Goal: Information Seeking & Learning: Learn about a topic

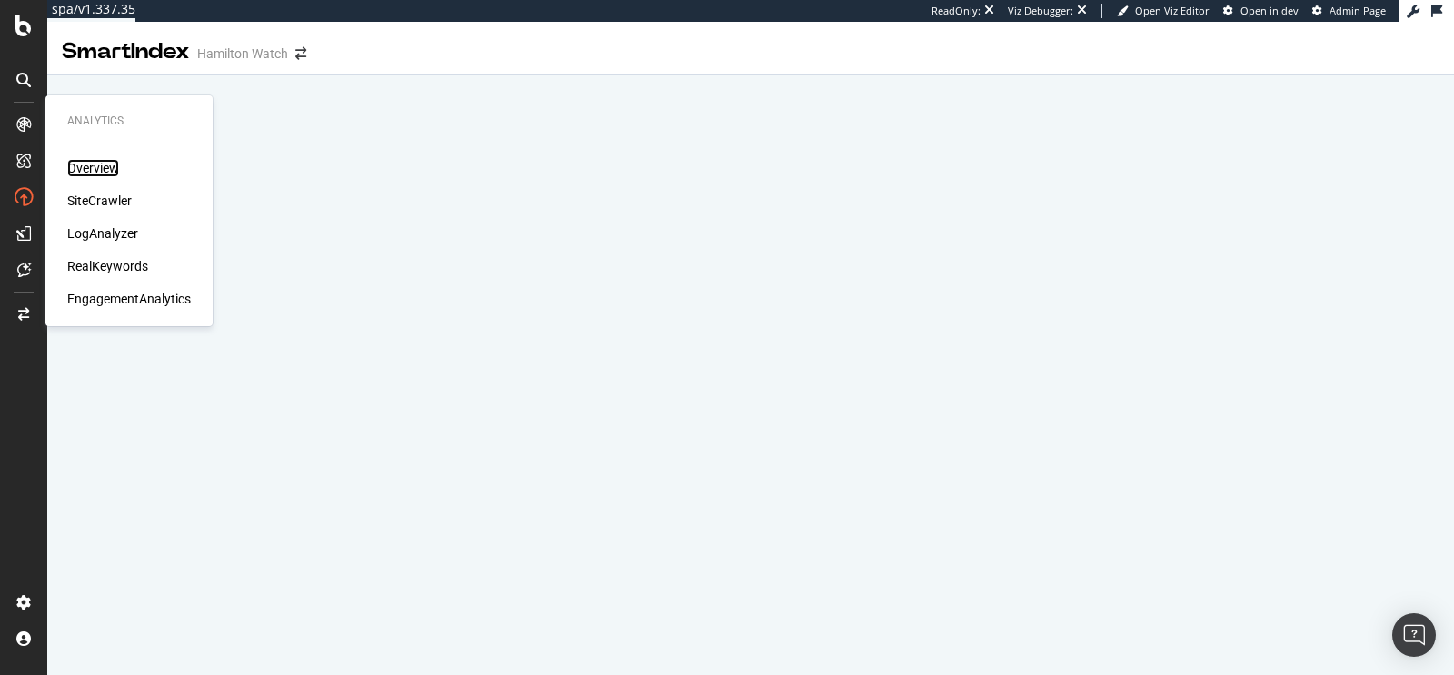
click at [95, 165] on div "Overview" at bounding box center [93, 168] width 52 height 18
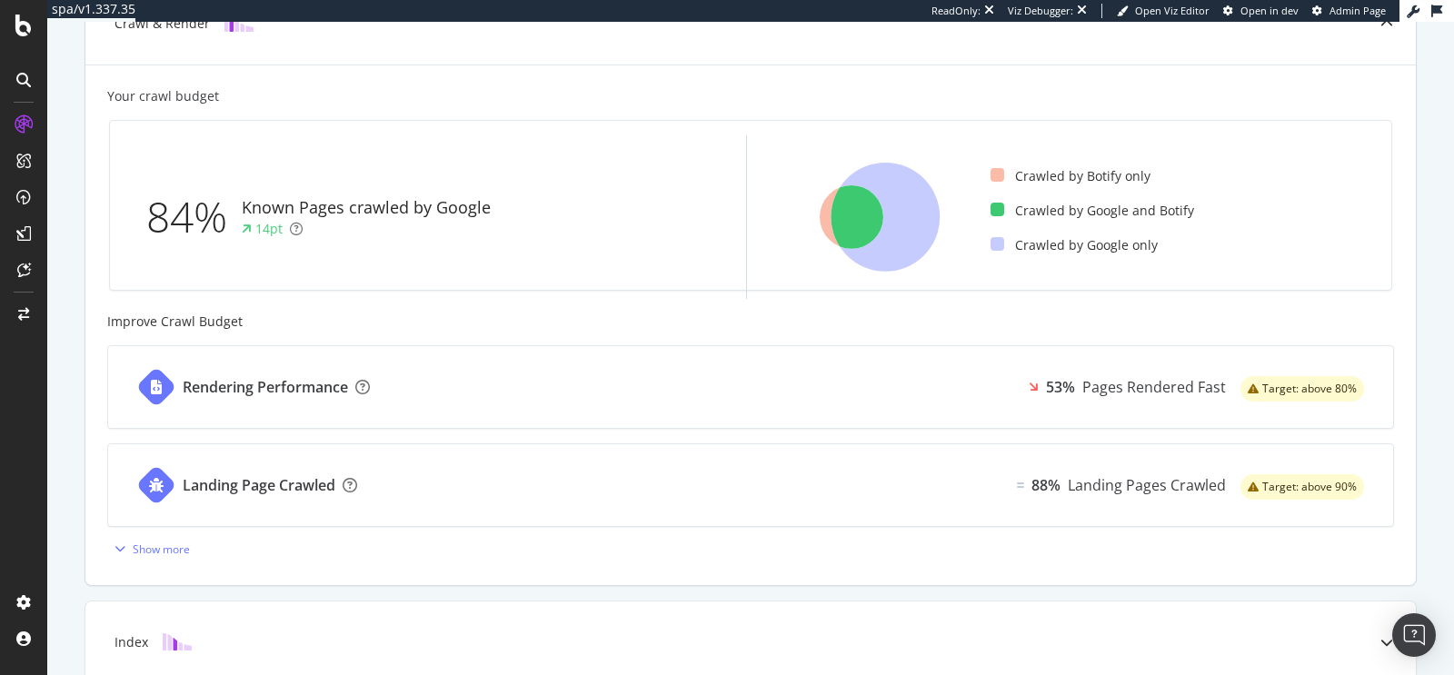
scroll to position [501, 0]
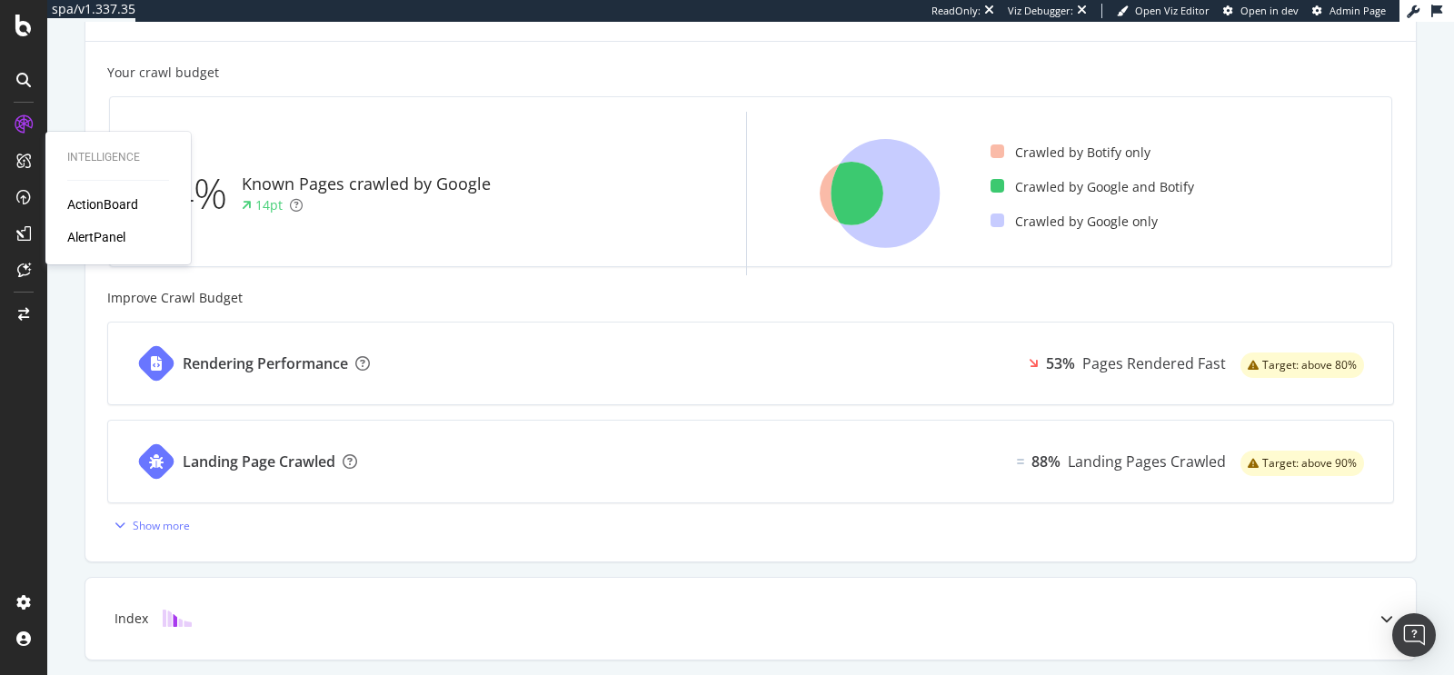
click at [84, 194] on div "Intelligence ActionBoard AlertPanel" at bounding box center [118, 197] width 131 height 125
click at [94, 203] on div "ActionBoard" at bounding box center [102, 204] width 71 height 18
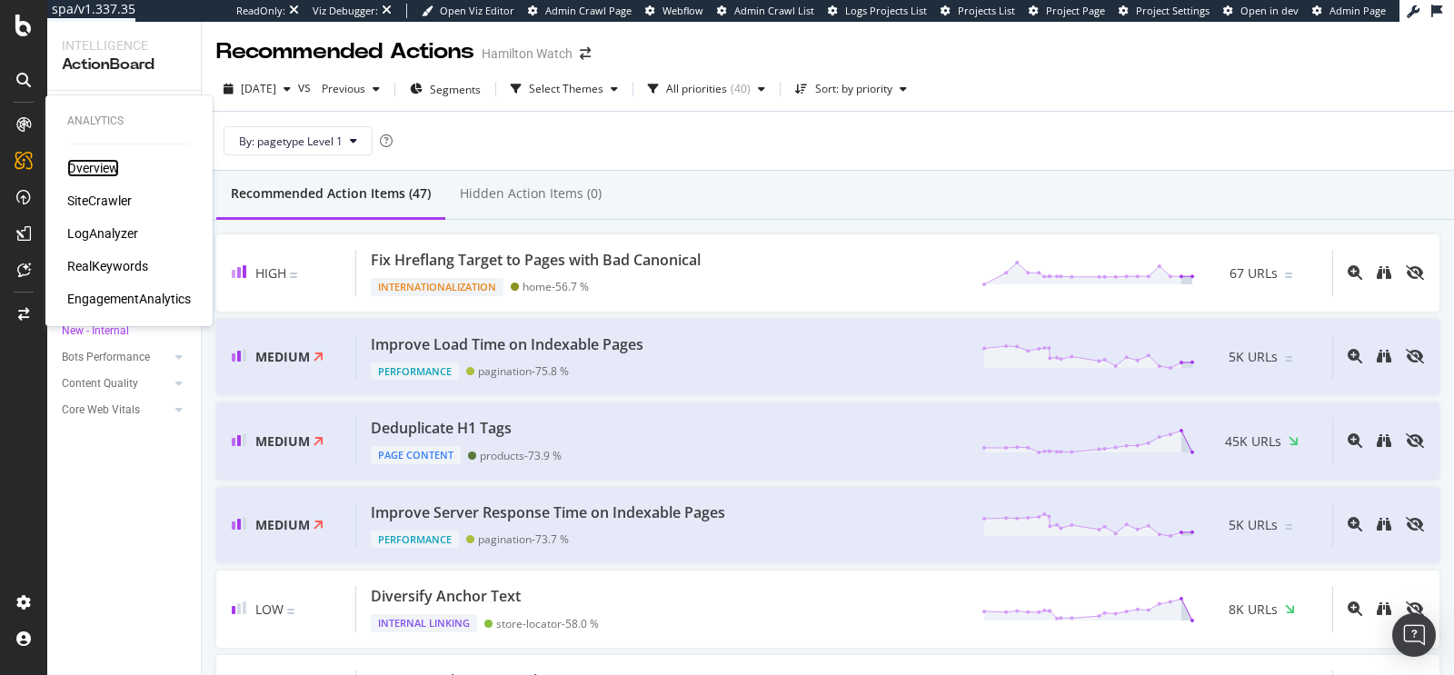
click at [95, 174] on div "Overview" at bounding box center [93, 168] width 52 height 18
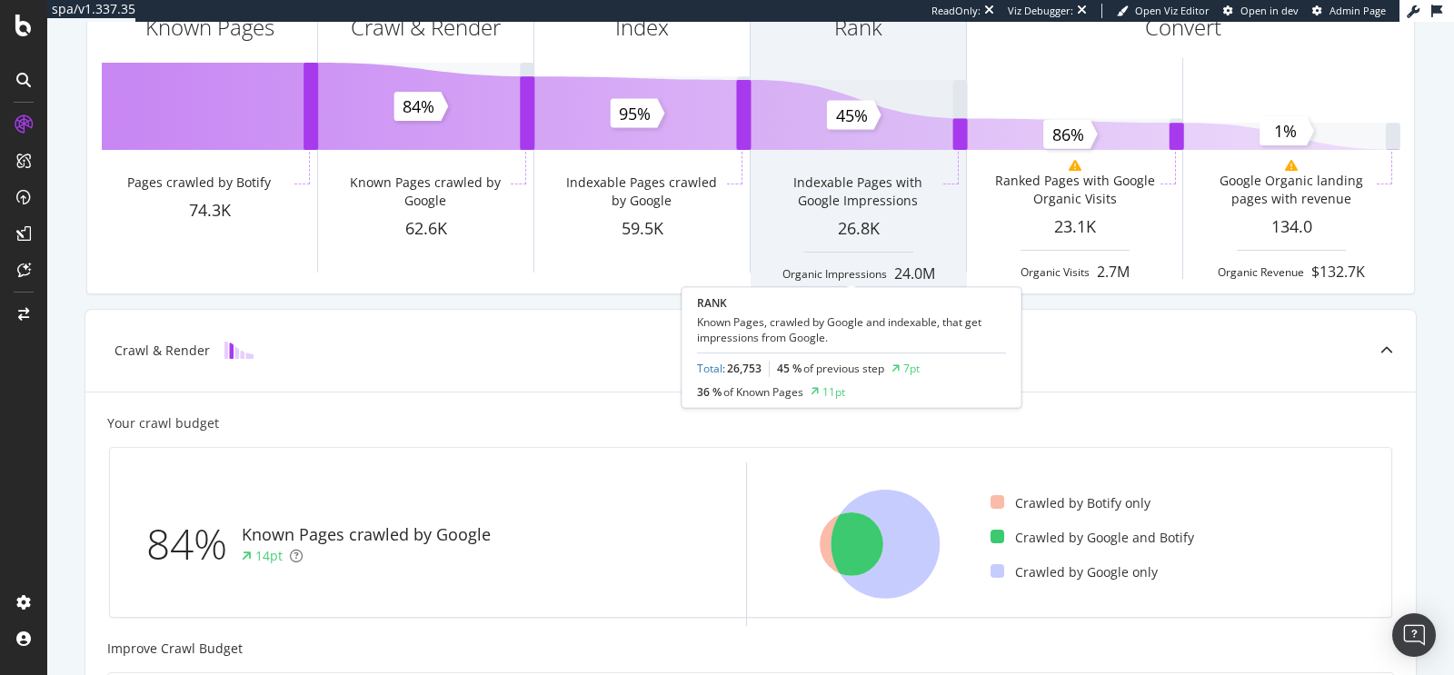
scroll to position [183, 0]
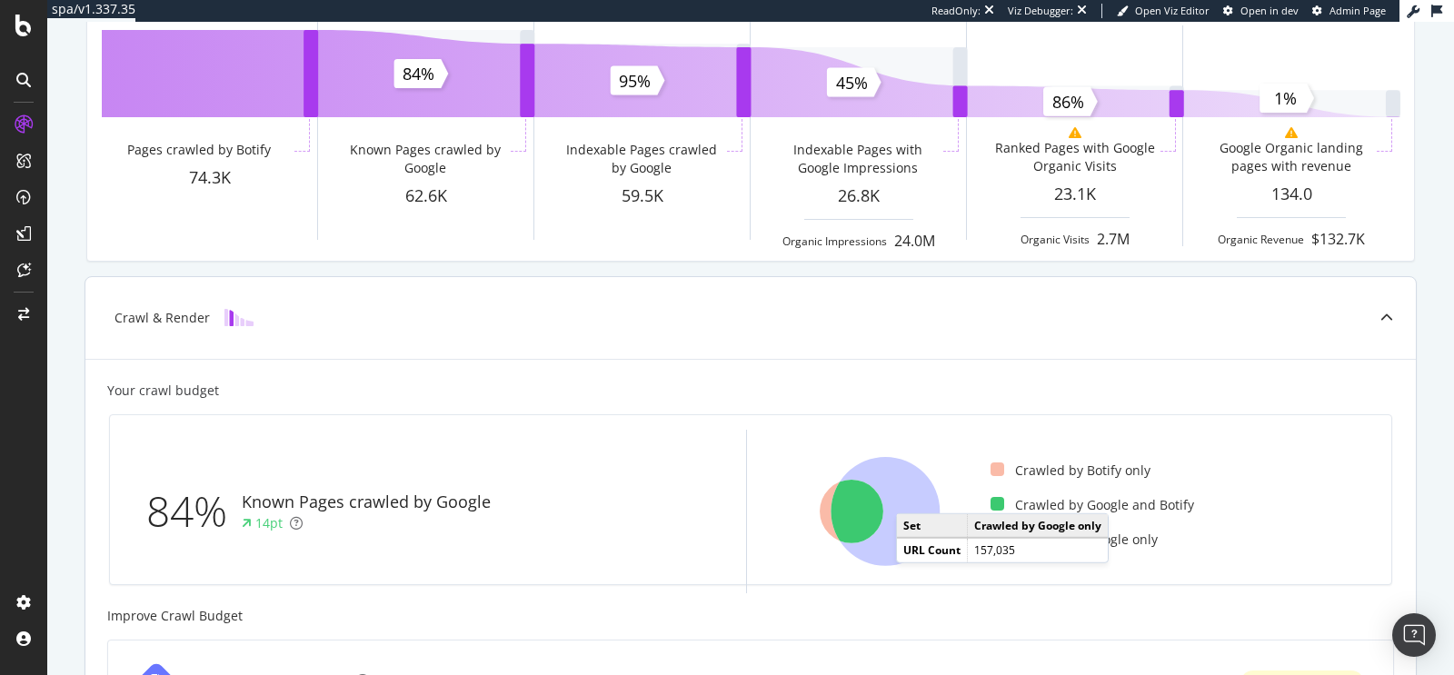
click at [906, 493] on icon at bounding box center [885, 511] width 109 height 109
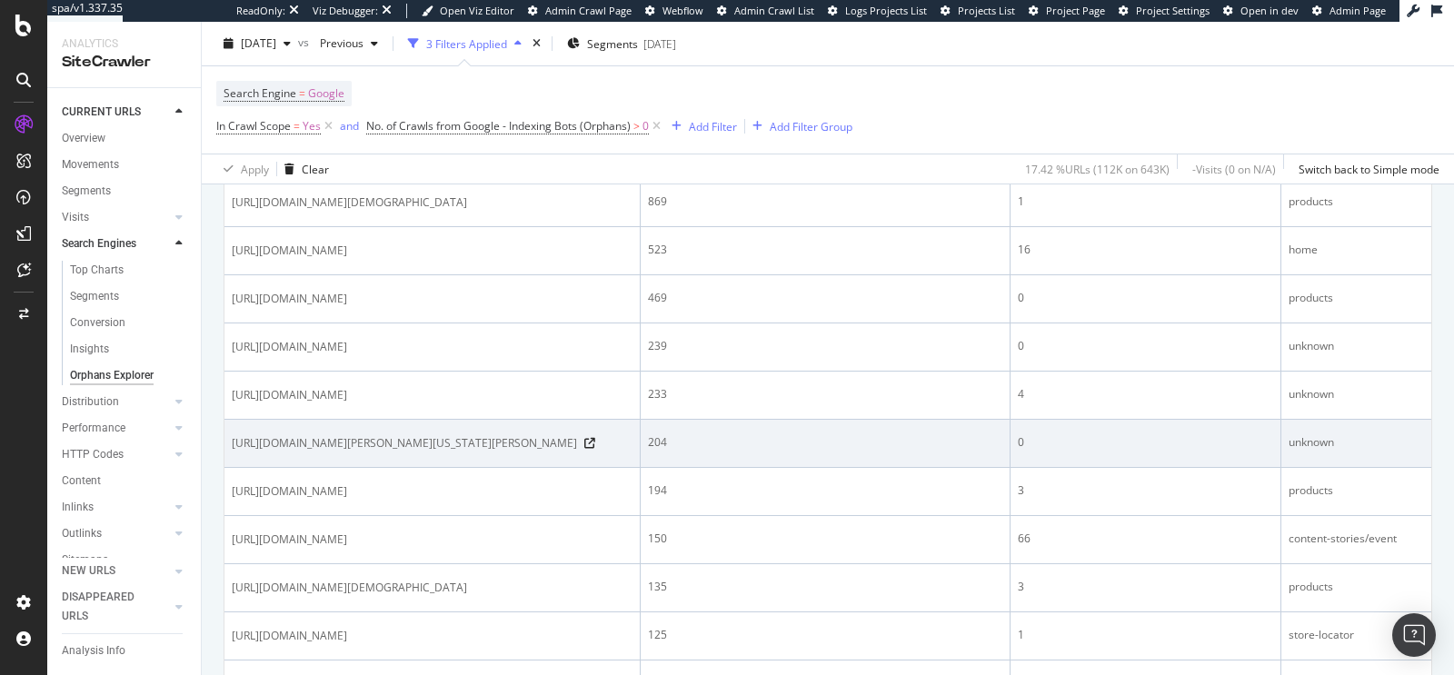
scroll to position [239, 0]
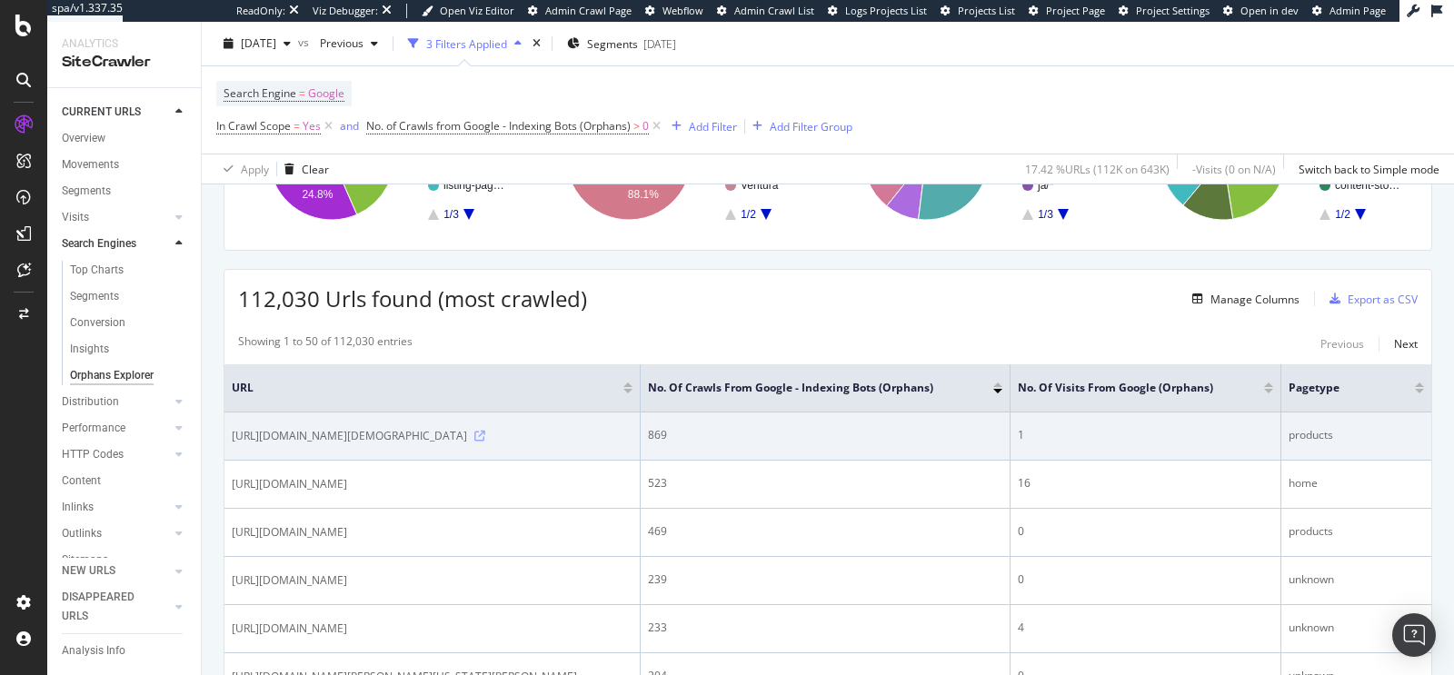
click at [485, 434] on icon at bounding box center [479, 436] width 11 height 11
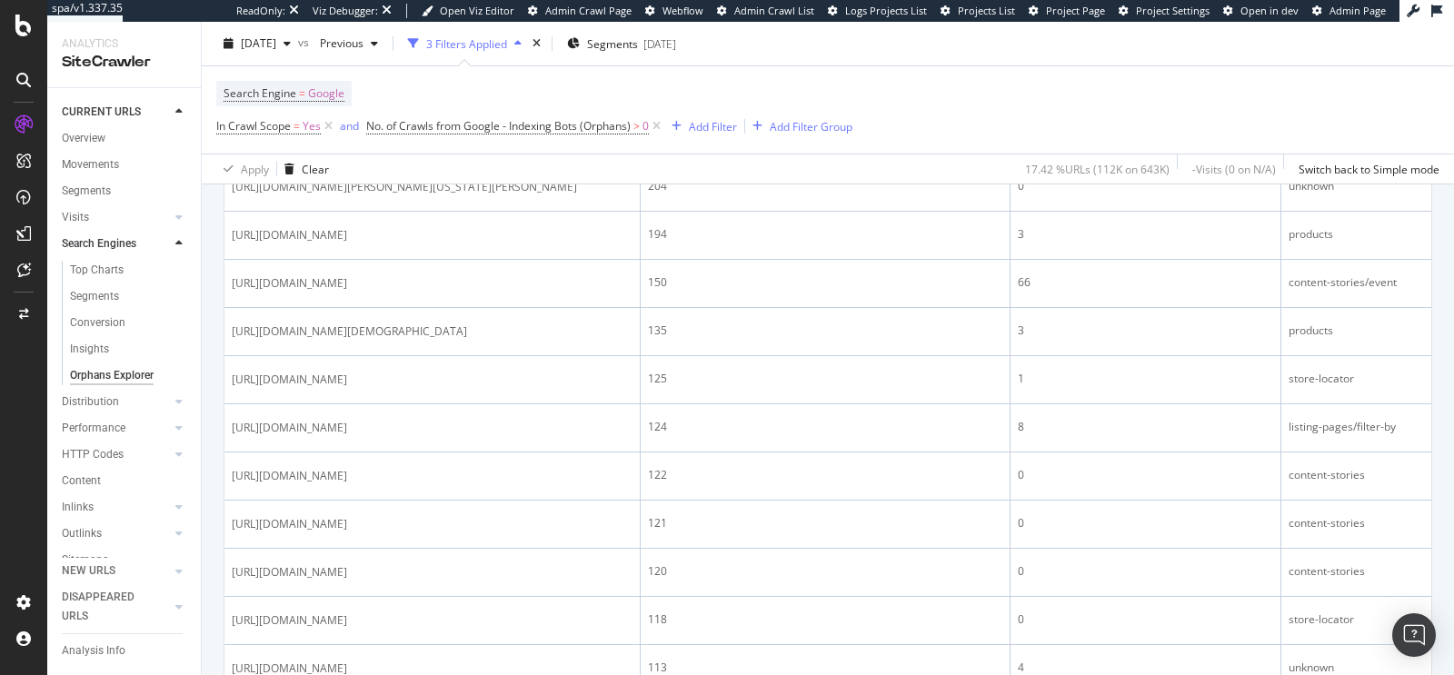
scroll to position [0, 0]
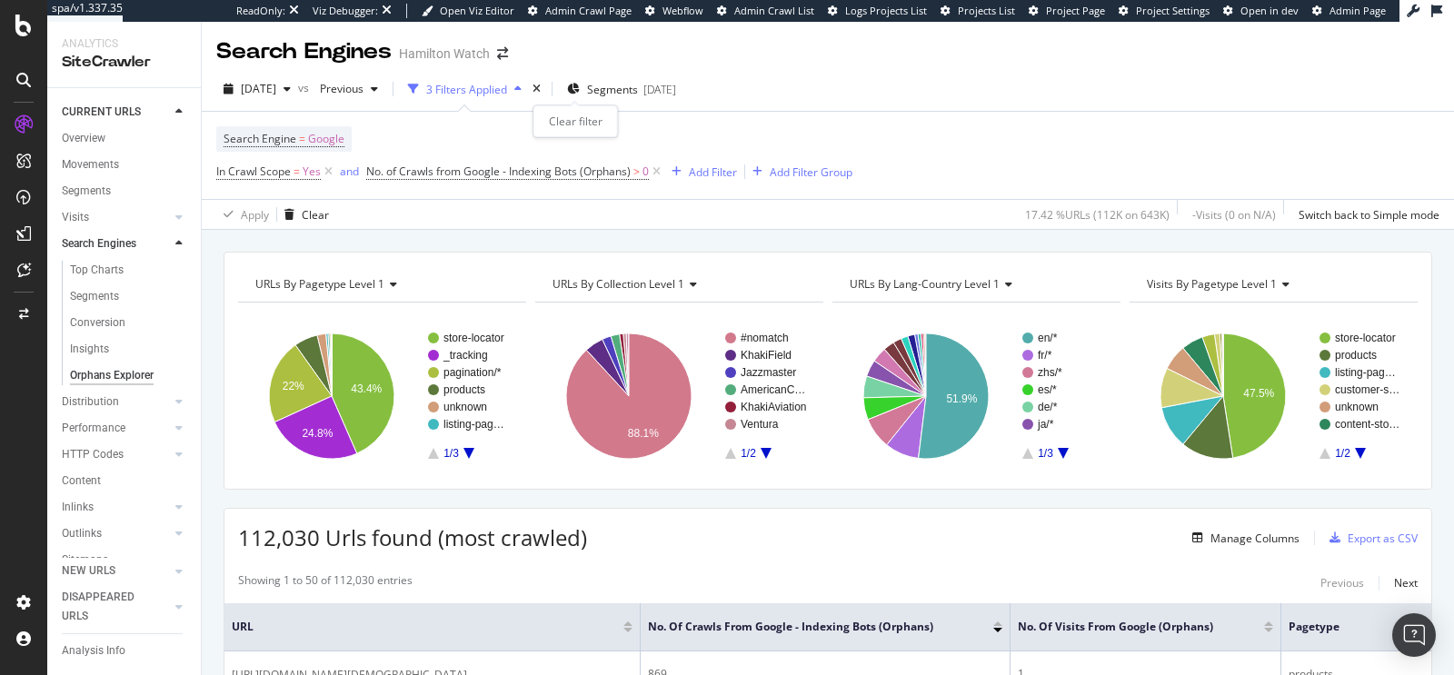
click at [544, 95] on div "times" at bounding box center [536, 89] width 15 height 18
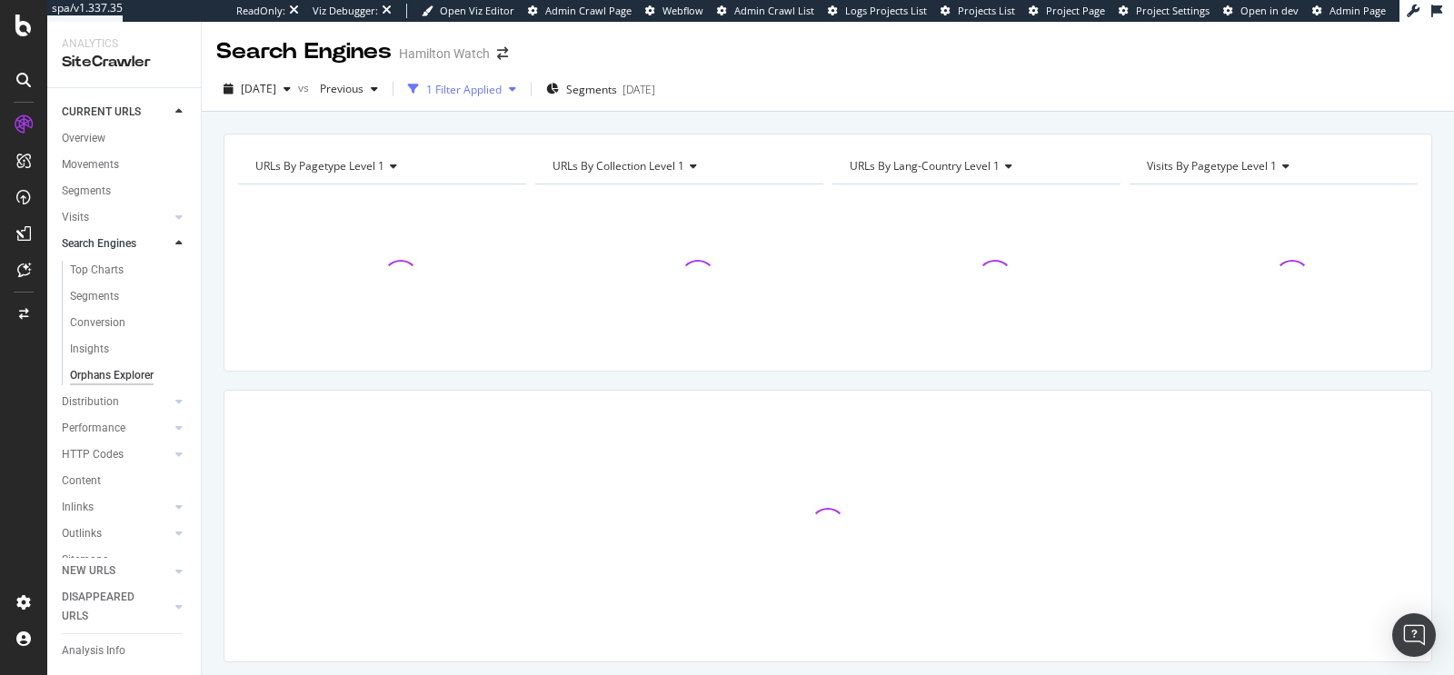
click at [502, 96] on div "1 Filter Applied" at bounding box center [463, 89] width 75 height 15
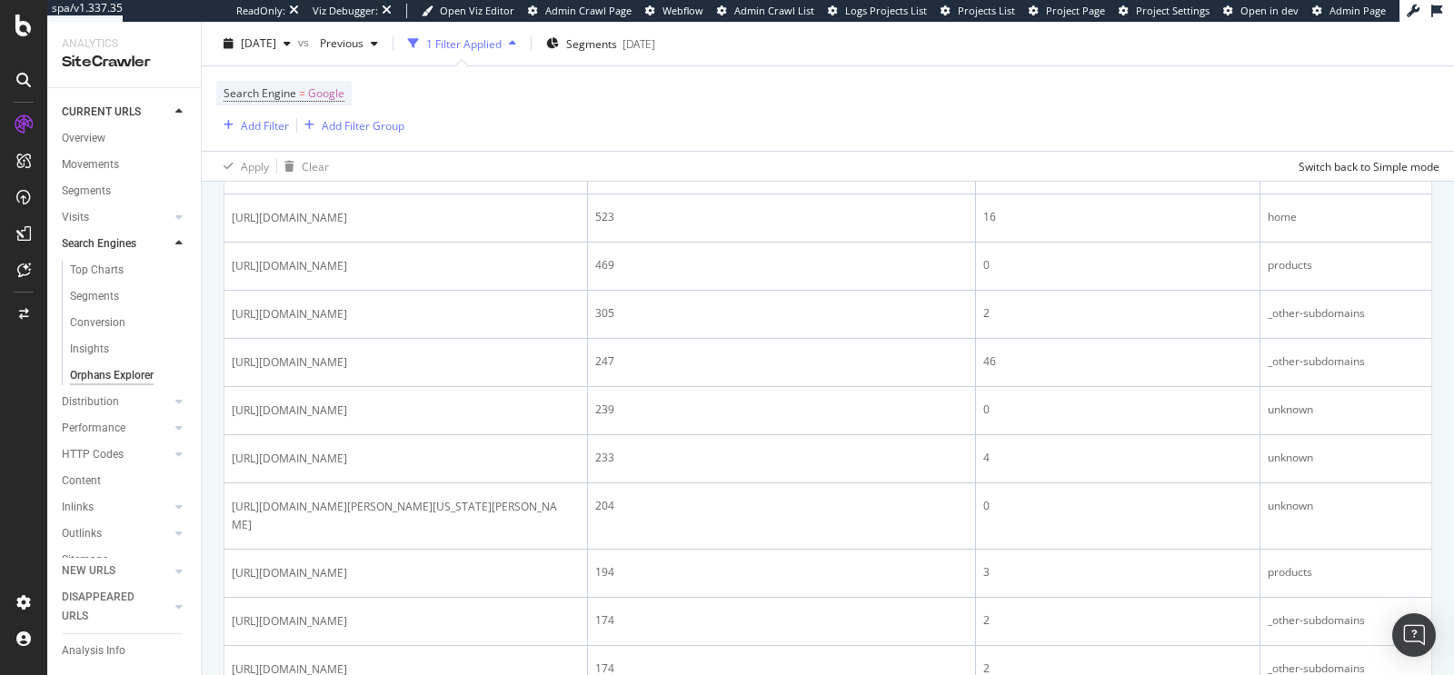
scroll to position [797, 0]
click at [81, 142] on div "Overview" at bounding box center [84, 138] width 44 height 19
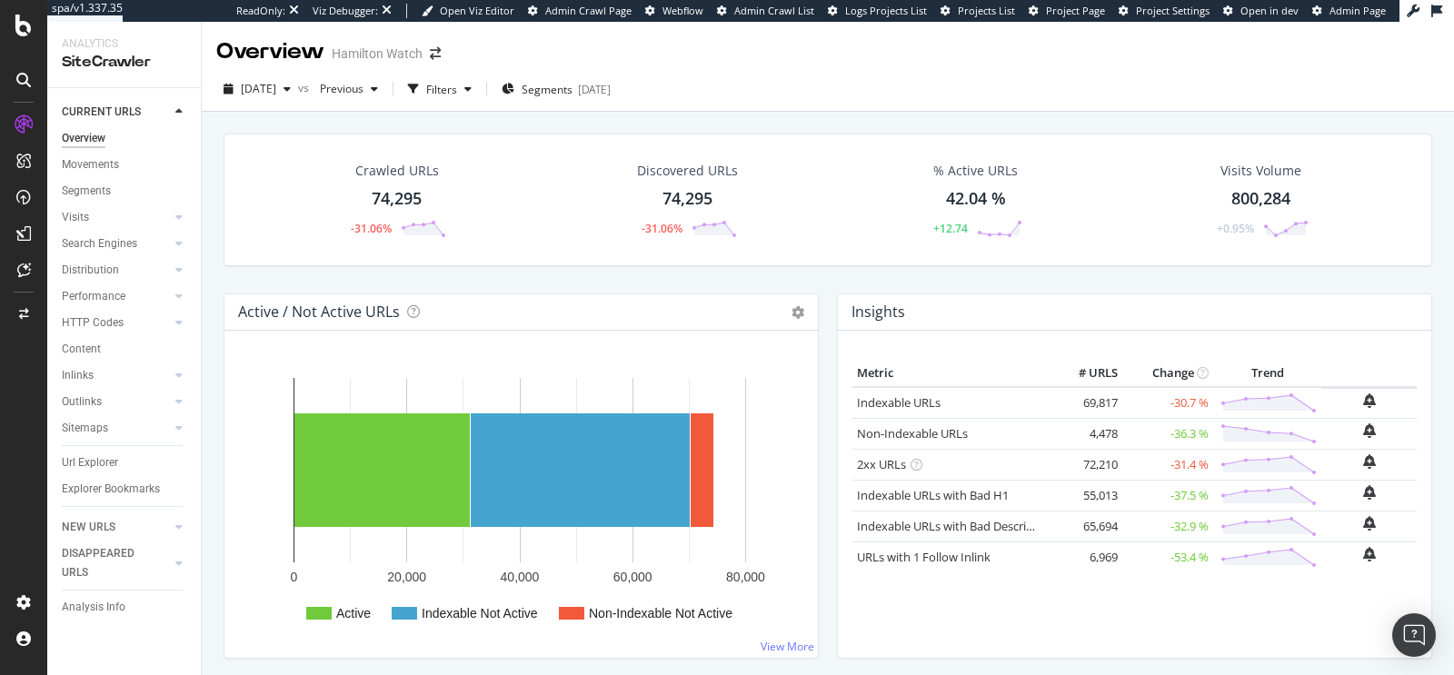
click at [267, 104] on div "2025 Sep. 16th vs Previous Filters Segments 2025-09-05" at bounding box center [828, 93] width 1252 height 36
click at [276, 90] on span "[DATE]" at bounding box center [258, 88] width 35 height 15
click at [90, 164] on div "Movements" at bounding box center [90, 164] width 57 height 19
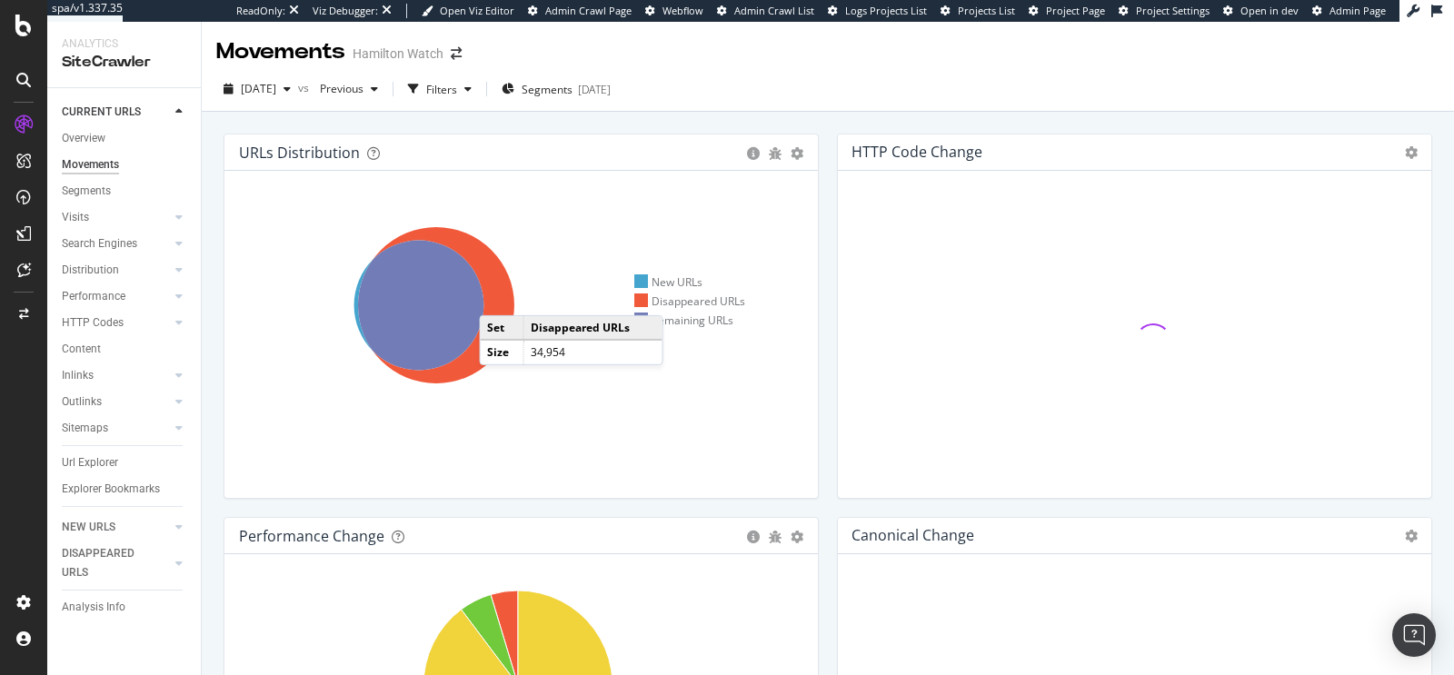
click at [497, 296] on icon at bounding box center [436, 305] width 156 height 156
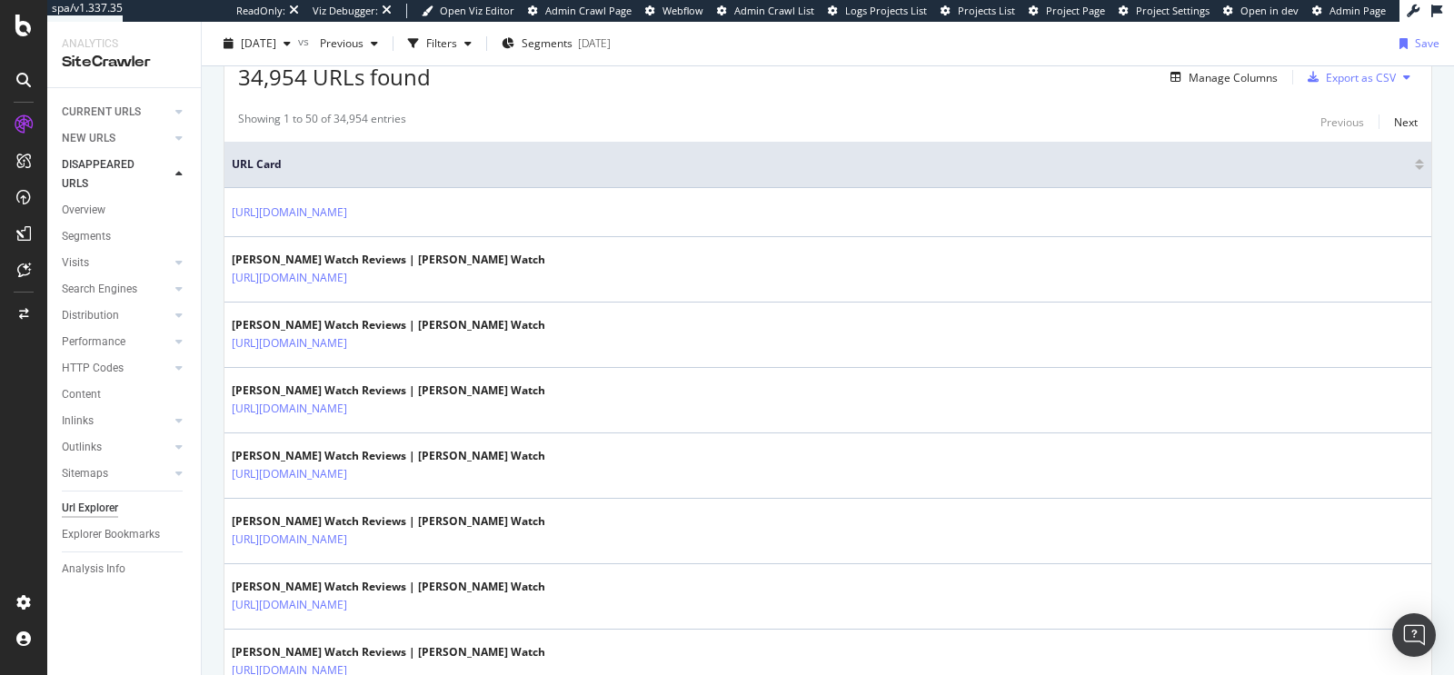
scroll to position [489, 0]
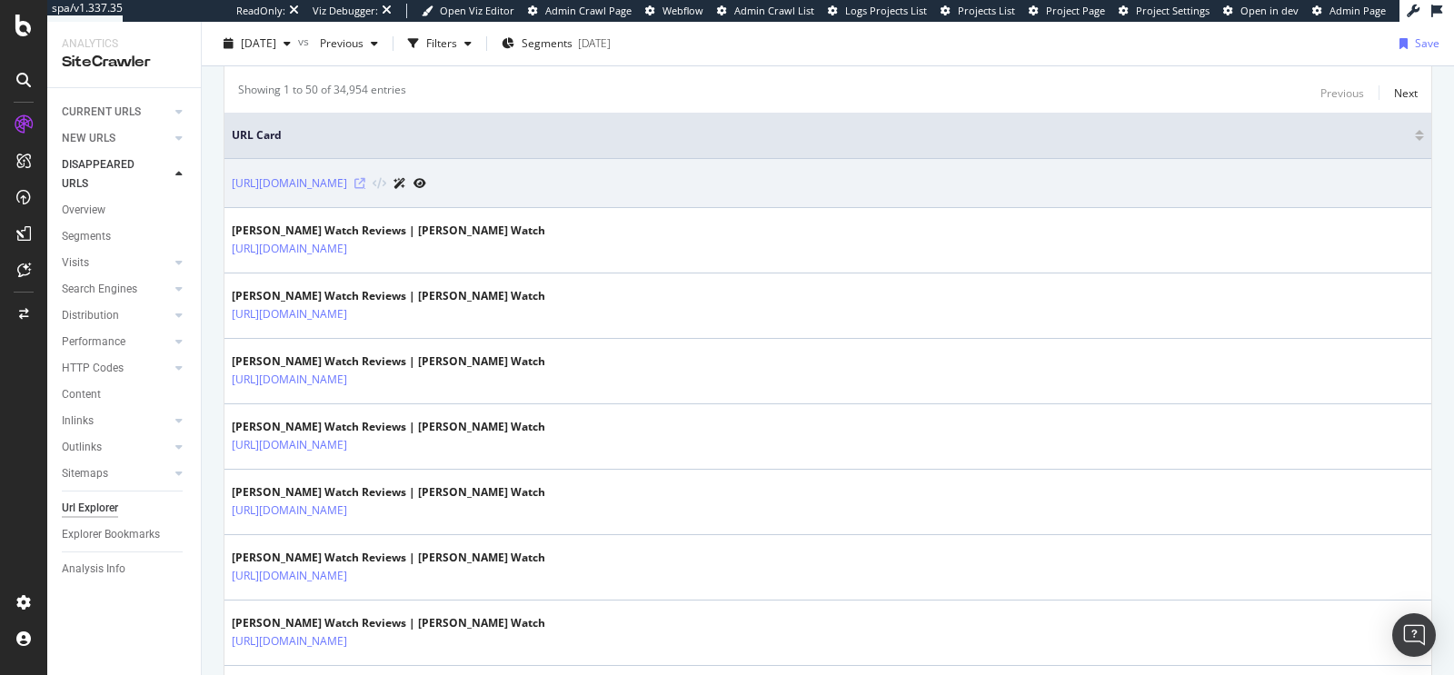
click at [365, 178] on icon at bounding box center [359, 183] width 11 height 11
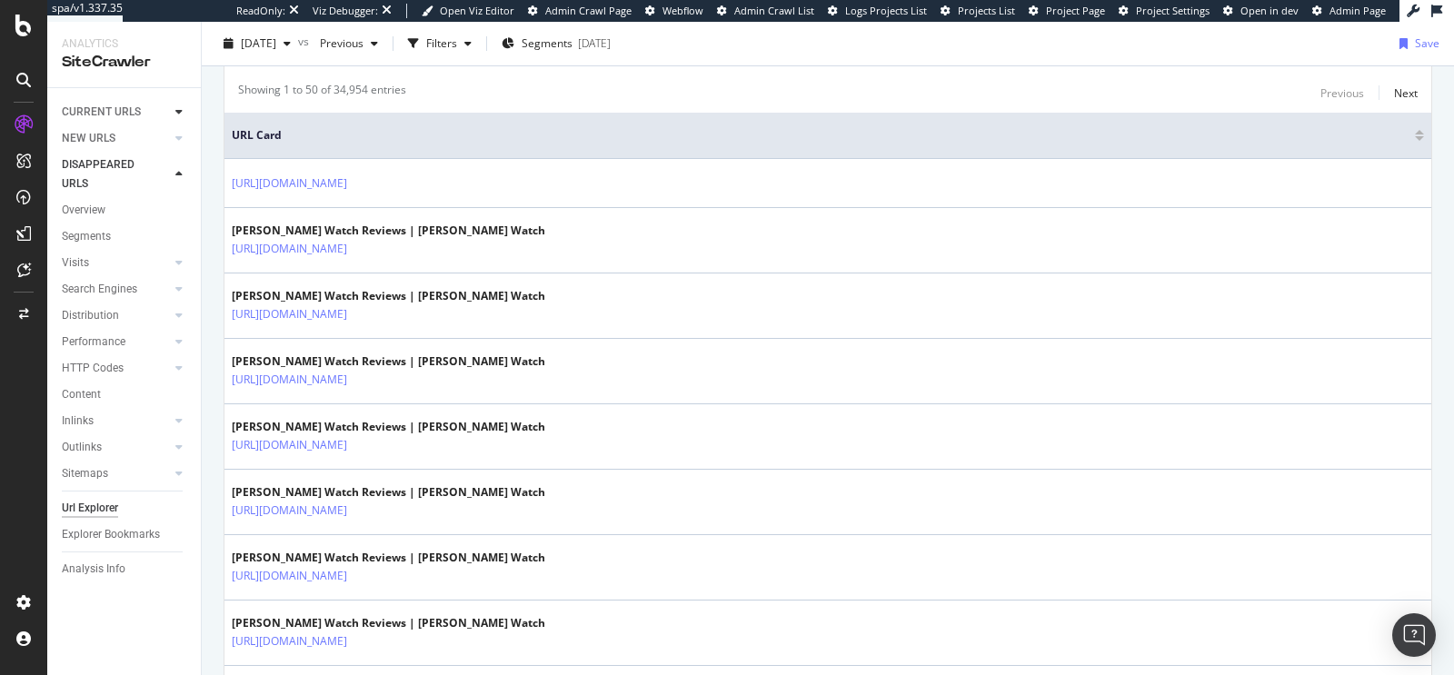
click at [184, 109] on div at bounding box center [179, 112] width 18 height 18
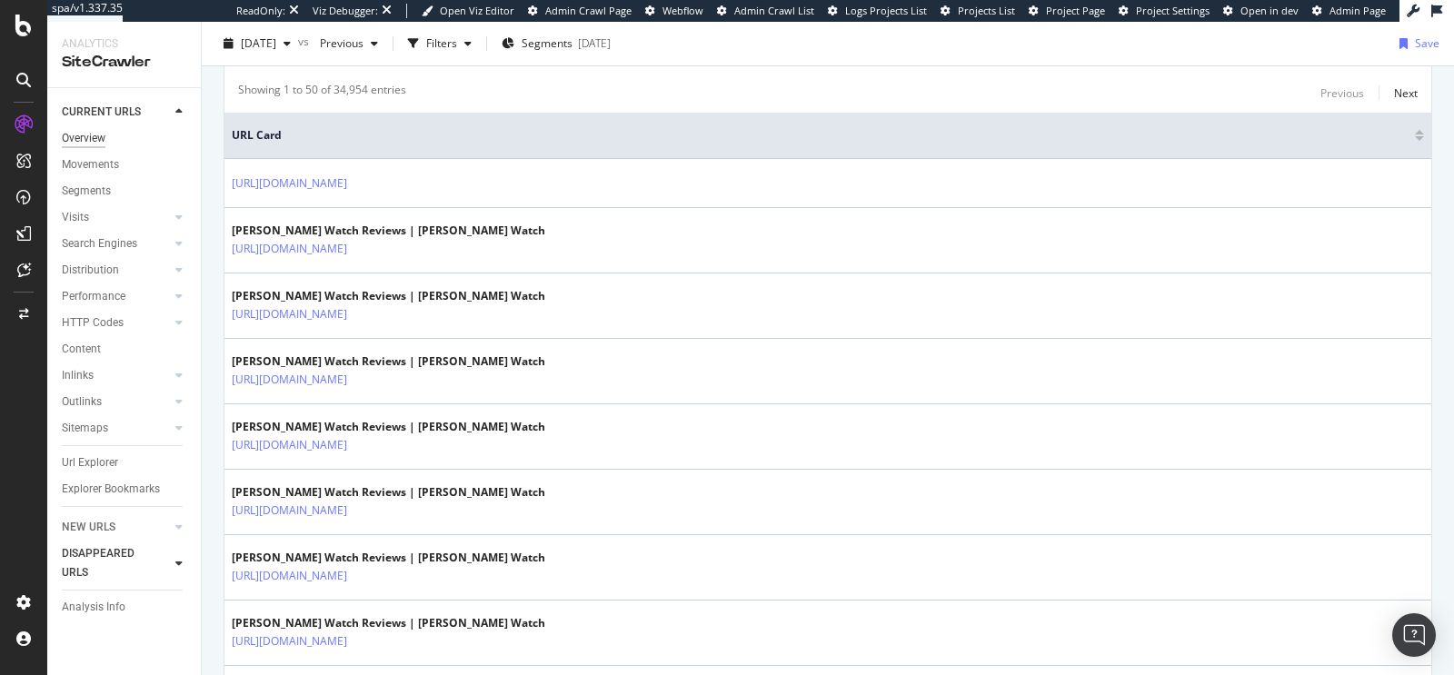
click at [79, 139] on div "Overview" at bounding box center [84, 138] width 44 height 19
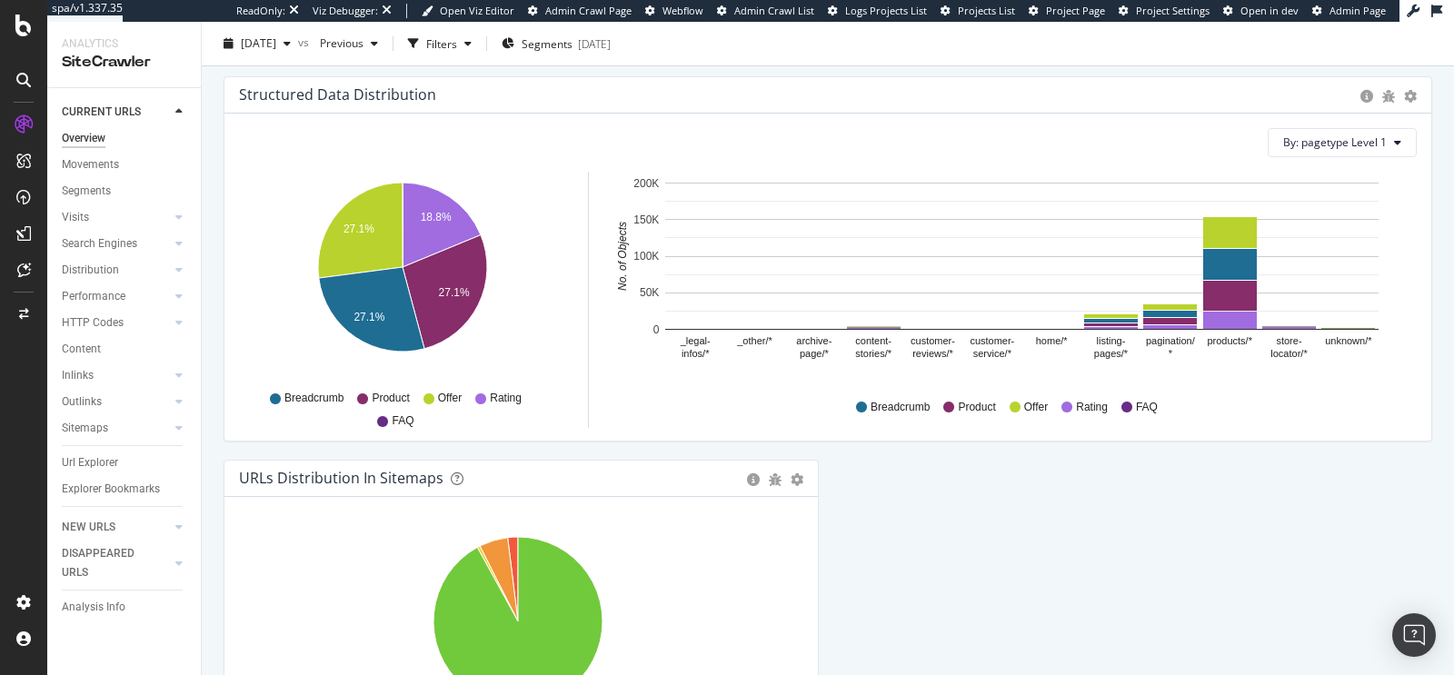
scroll to position [1976, 0]
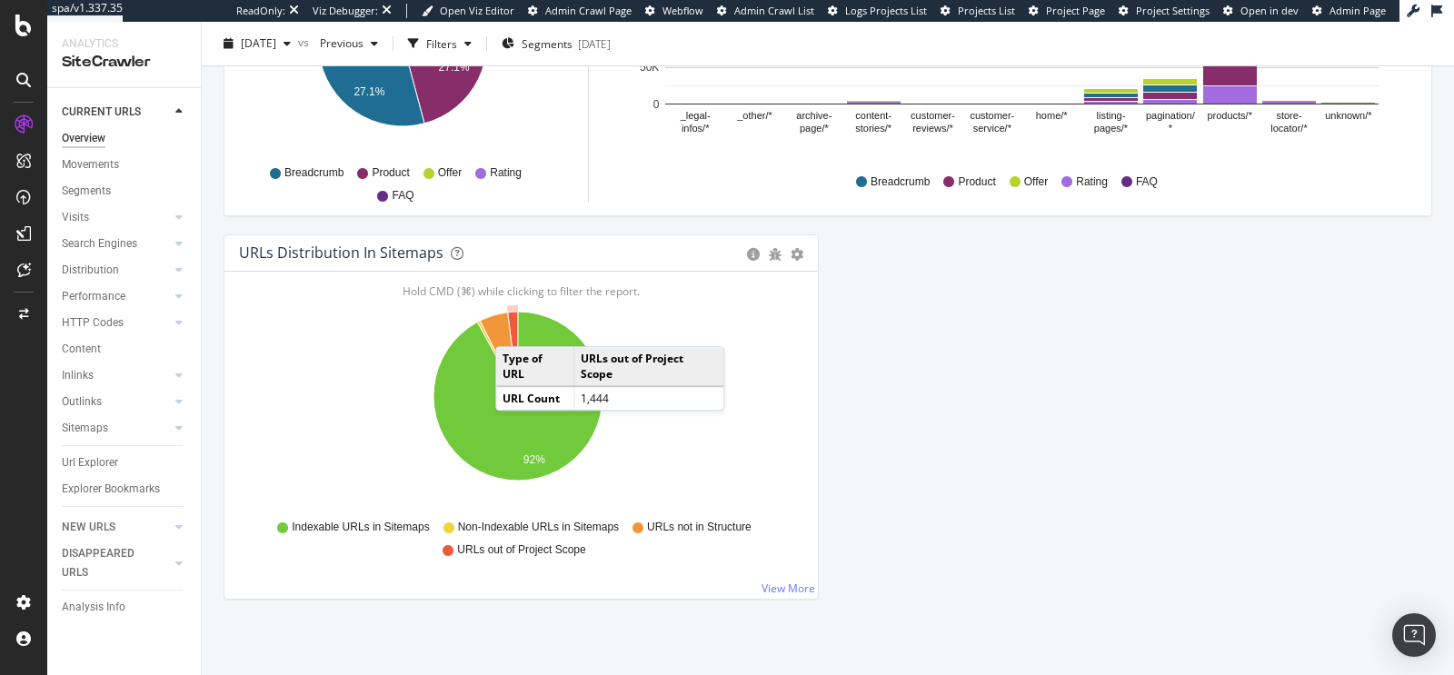
click at [513, 323] on icon "A chart." at bounding box center [513, 354] width 10 height 85
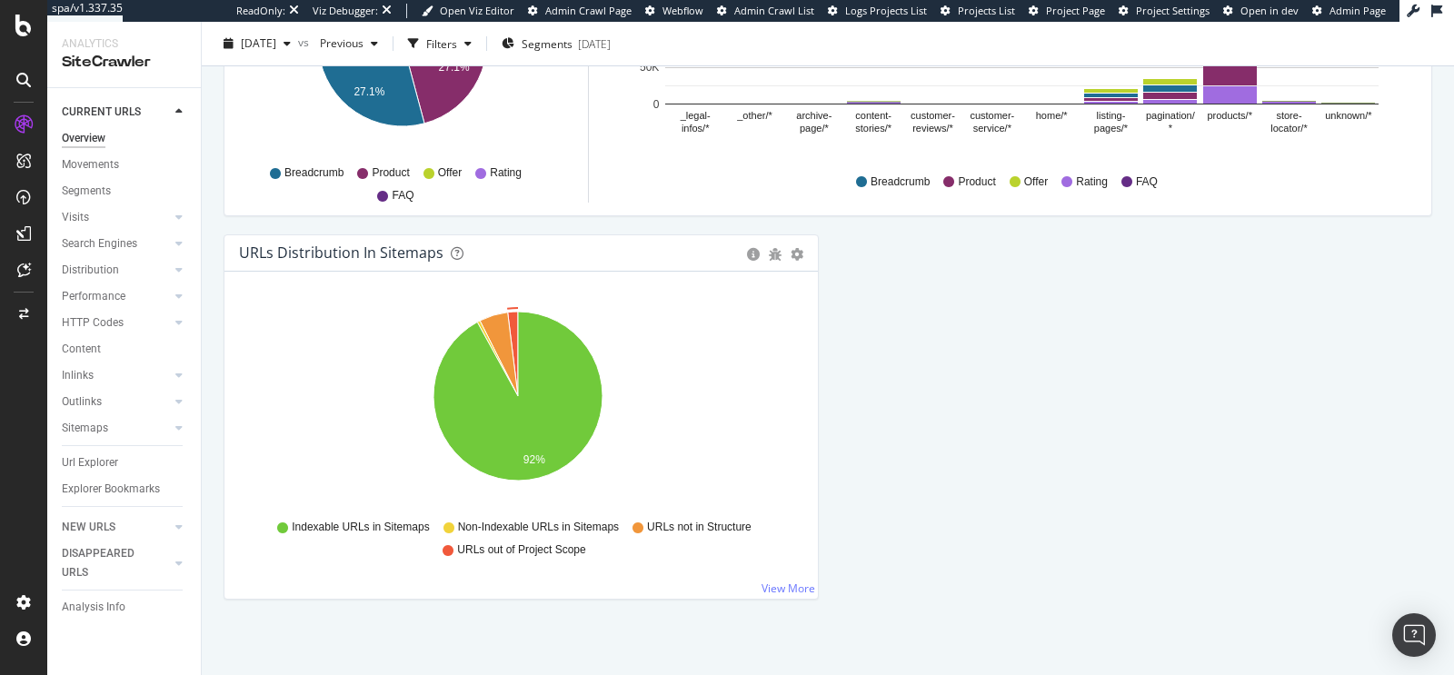
click at [710, 427] on icon "92%" at bounding box center [518, 406] width 558 height 211
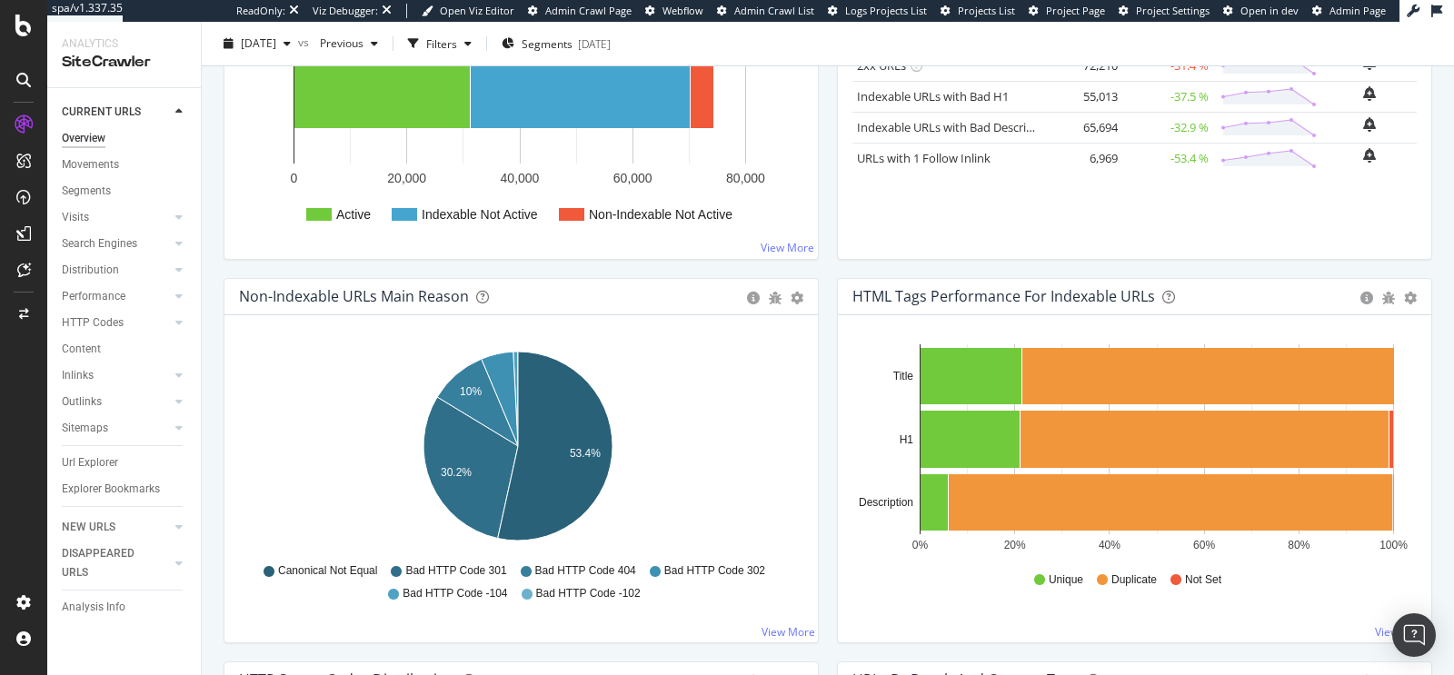
scroll to position [0, 0]
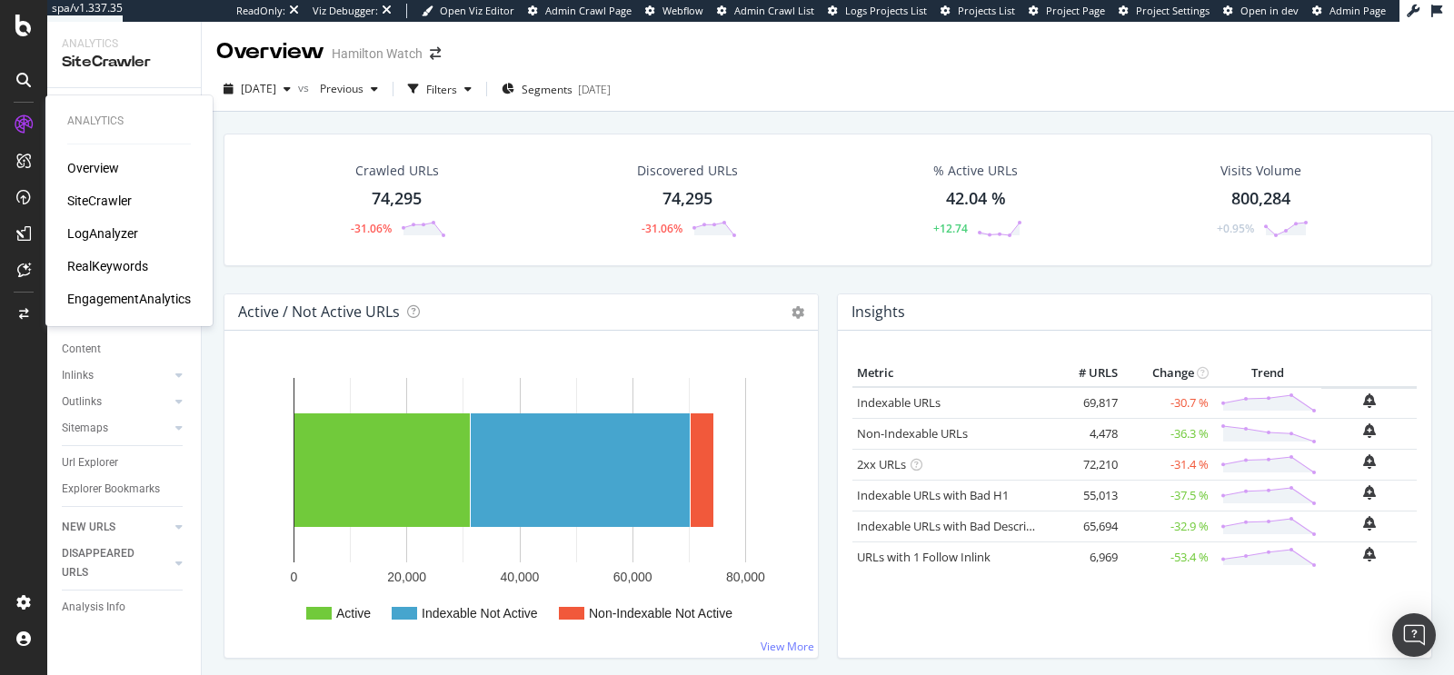
click at [75, 165] on div "Overview" at bounding box center [93, 168] width 52 height 18
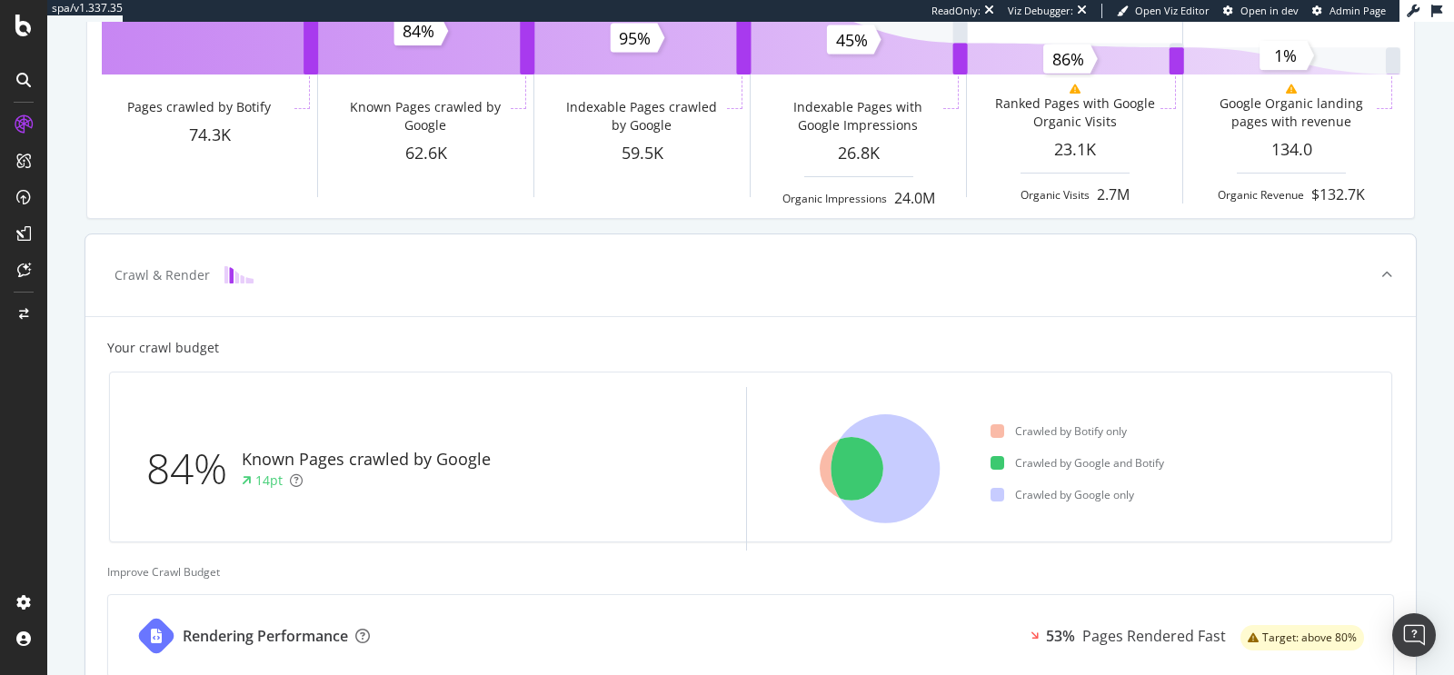
scroll to position [273, 0]
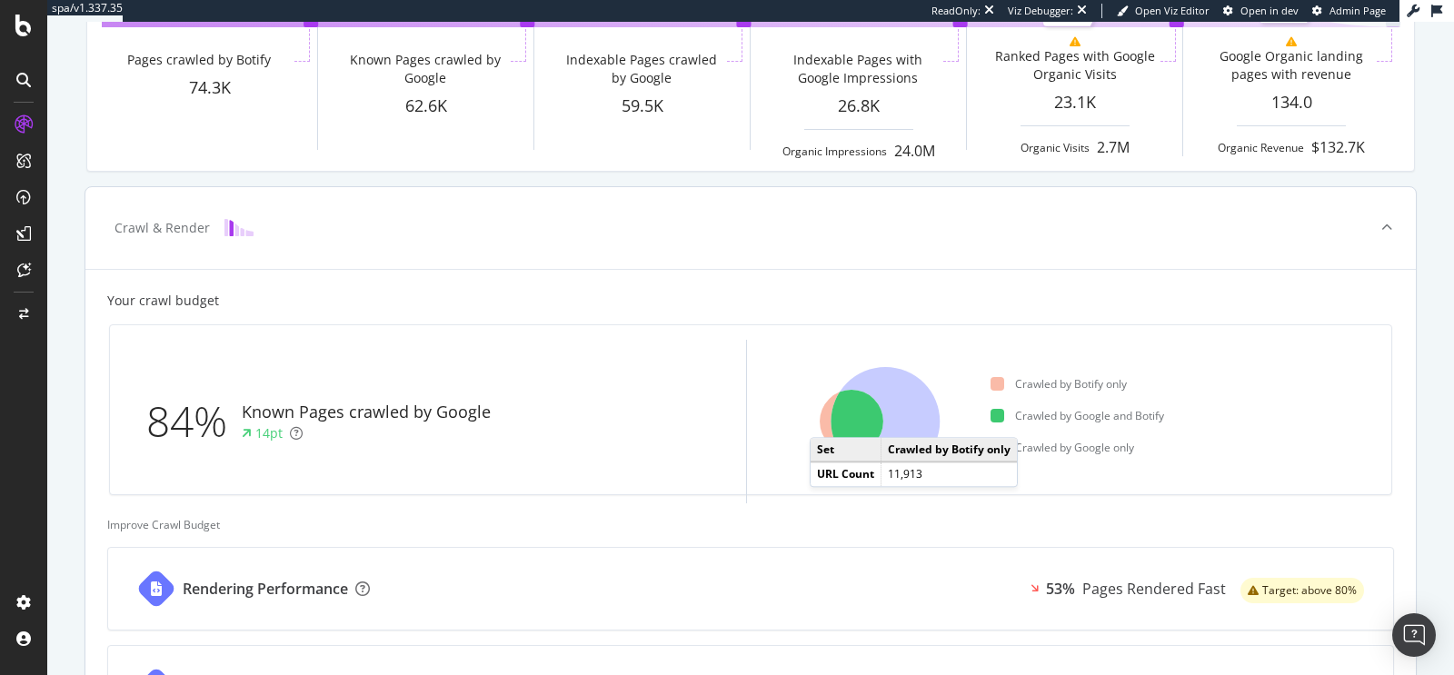
click at [820, 418] on icon at bounding box center [852, 422] width 64 height 64
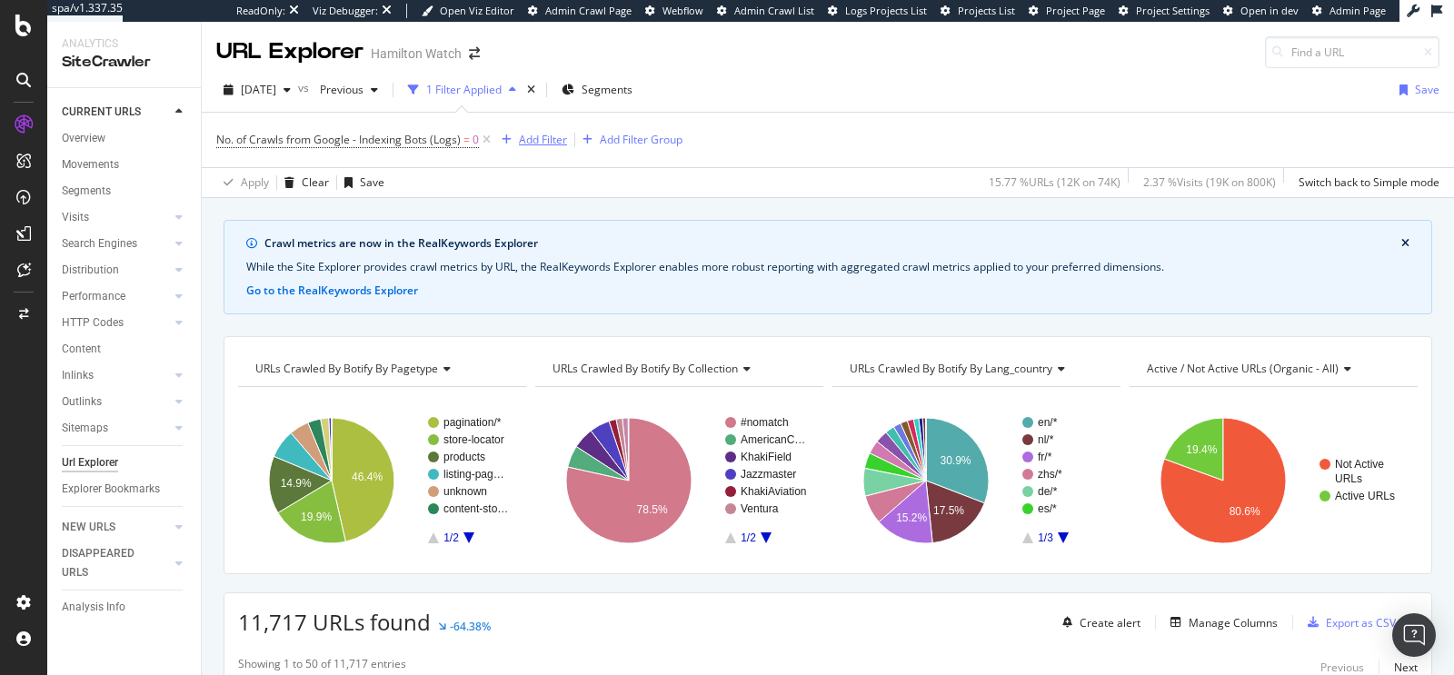
click at [517, 142] on div "button" at bounding box center [506, 139] width 25 height 11
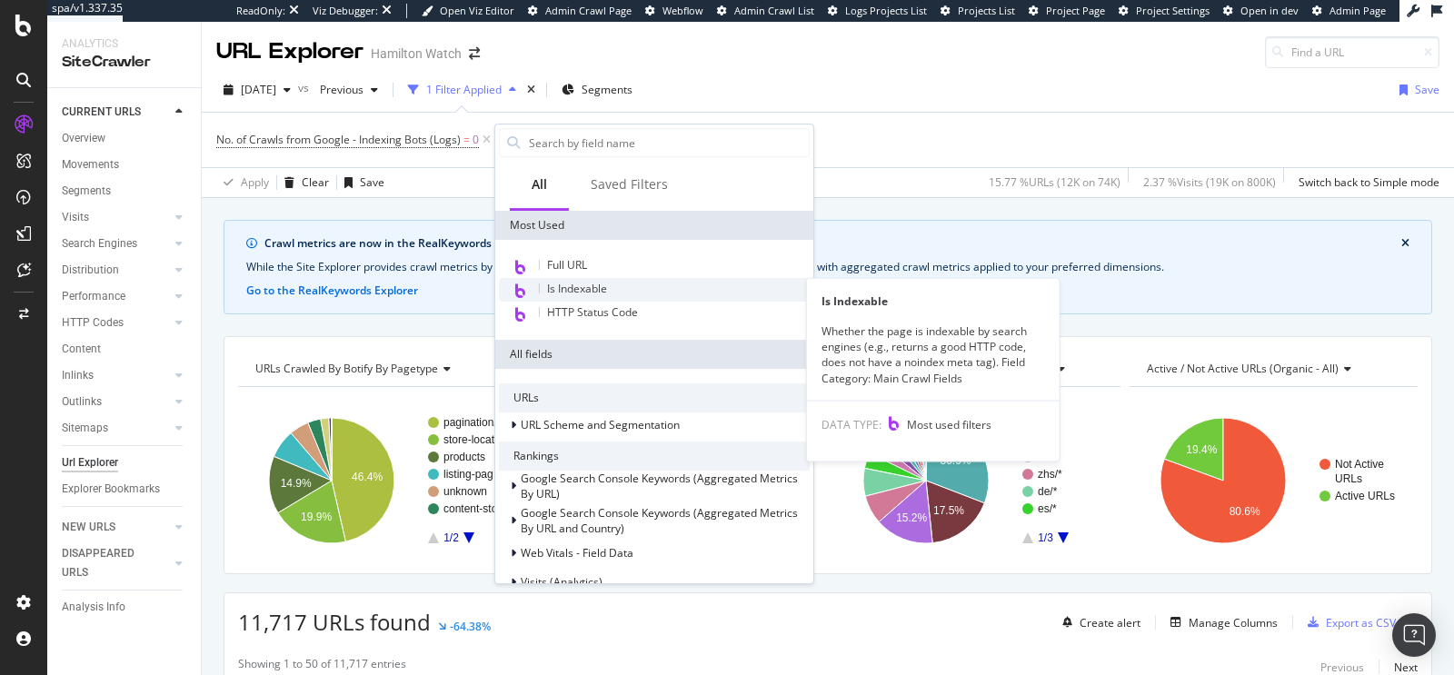
click at [612, 285] on div "Is Indexable" at bounding box center [654, 290] width 311 height 24
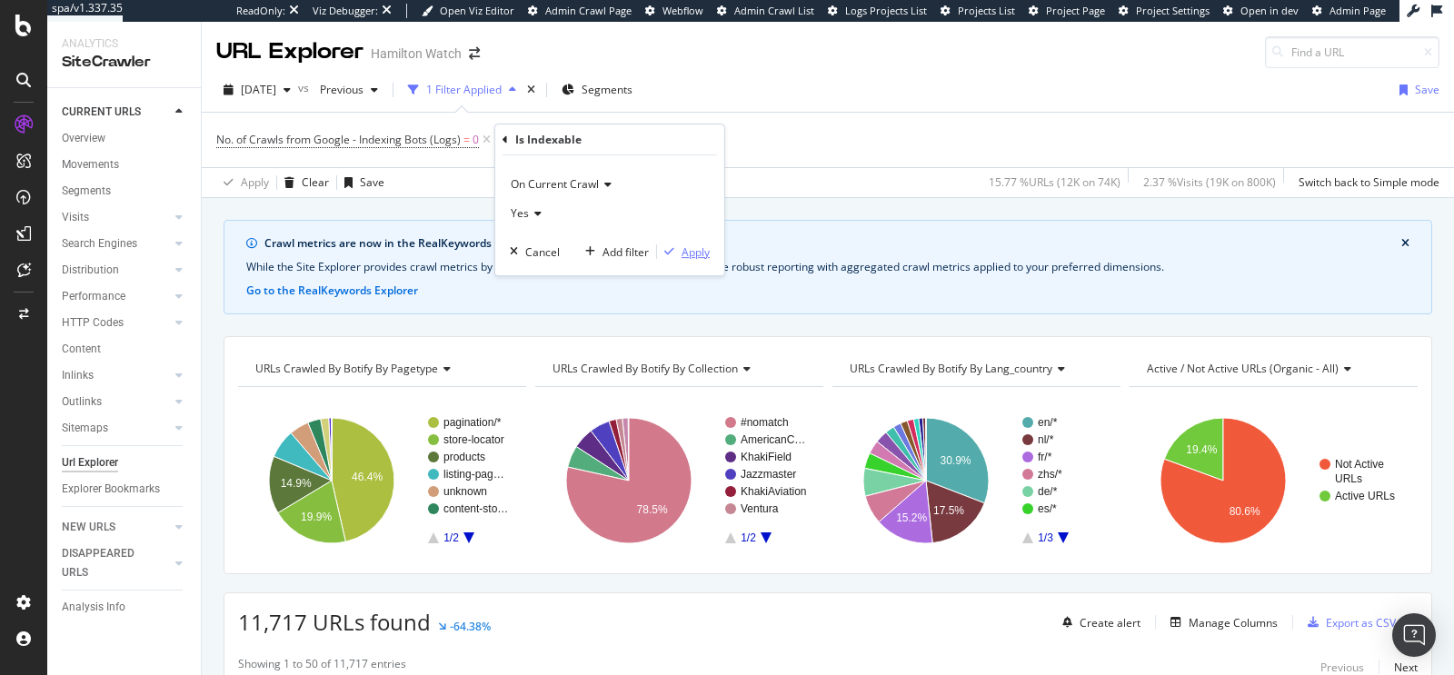
click at [692, 252] on div "Apply" at bounding box center [696, 251] width 28 height 15
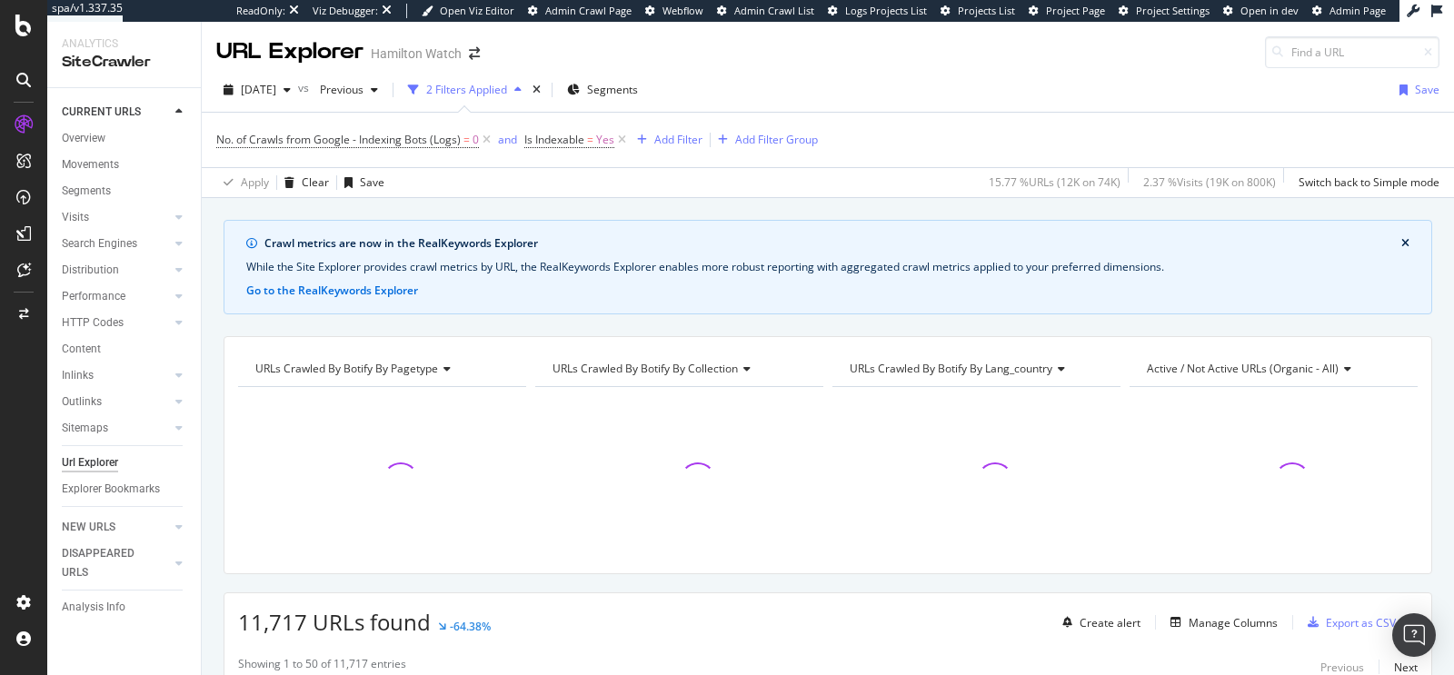
click at [731, 182] on div "Apply Clear Save 15.77 % URLs ( 12K on 74K ) 2.37 % Visits ( 19K on 800K ) Swit…" at bounding box center [828, 182] width 1252 height 30
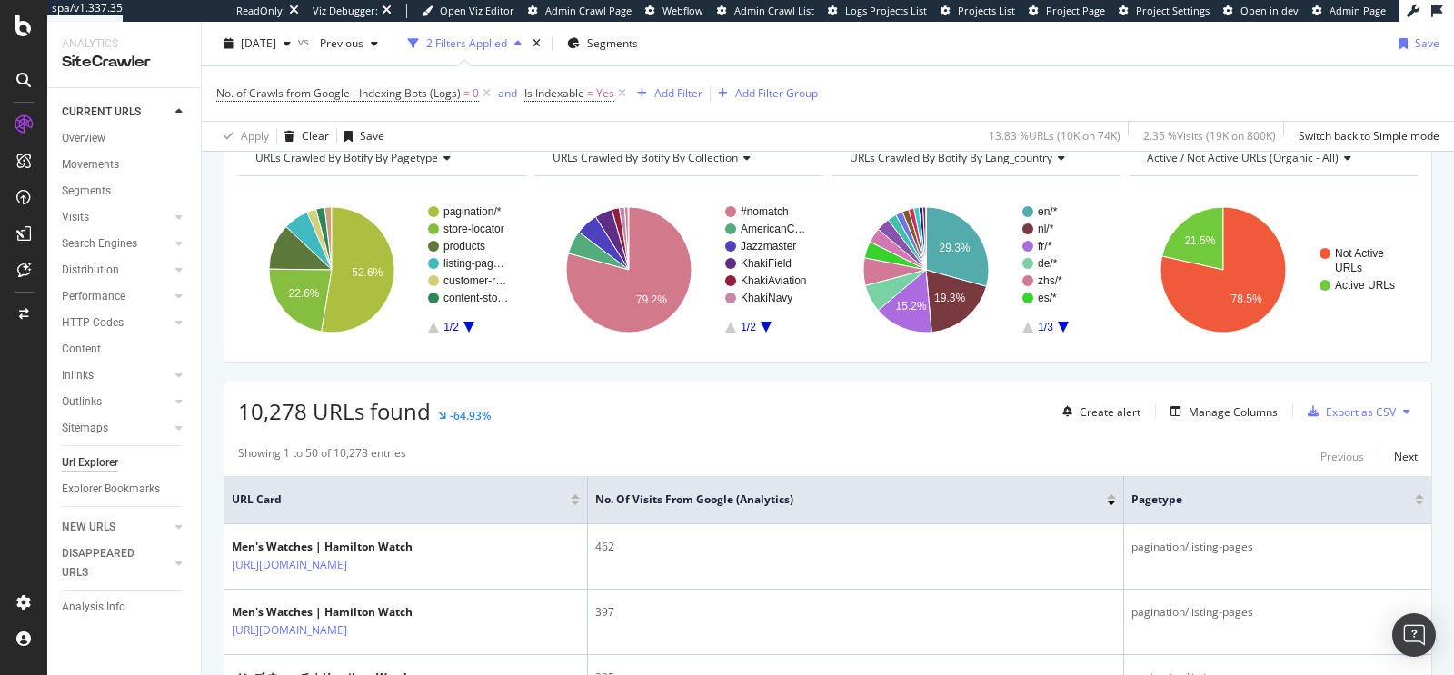
scroll to position [200, 0]
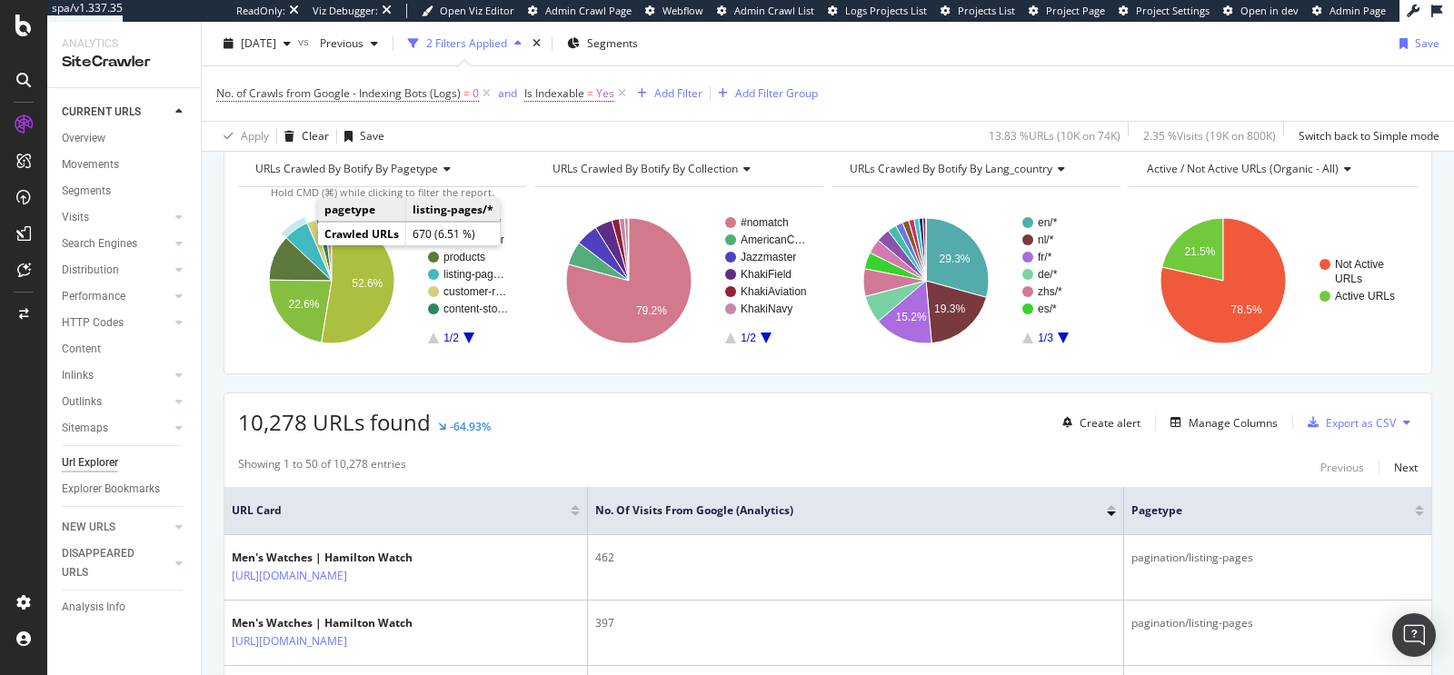
click at [302, 238] on icon "A chart." at bounding box center [308, 252] width 45 height 57
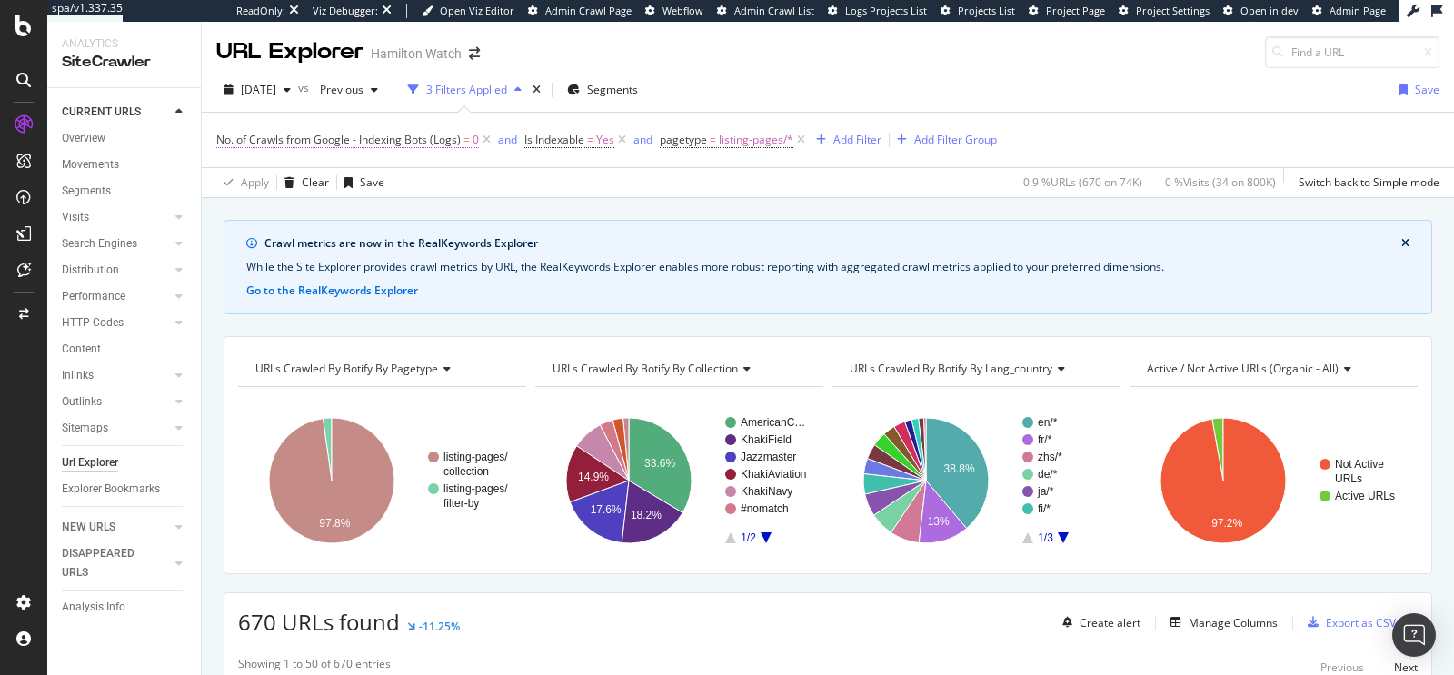
click at [376, 133] on span "No. of Crawls from Google - Indexing Bots (Logs)" at bounding box center [338, 139] width 244 height 15
click at [662, 177] on div "Apply Clear Save 0.9 % URLs ( 670 on 74K ) 0 % Visits ( 34 on 800K ) Switch bac…" at bounding box center [828, 182] width 1252 height 30
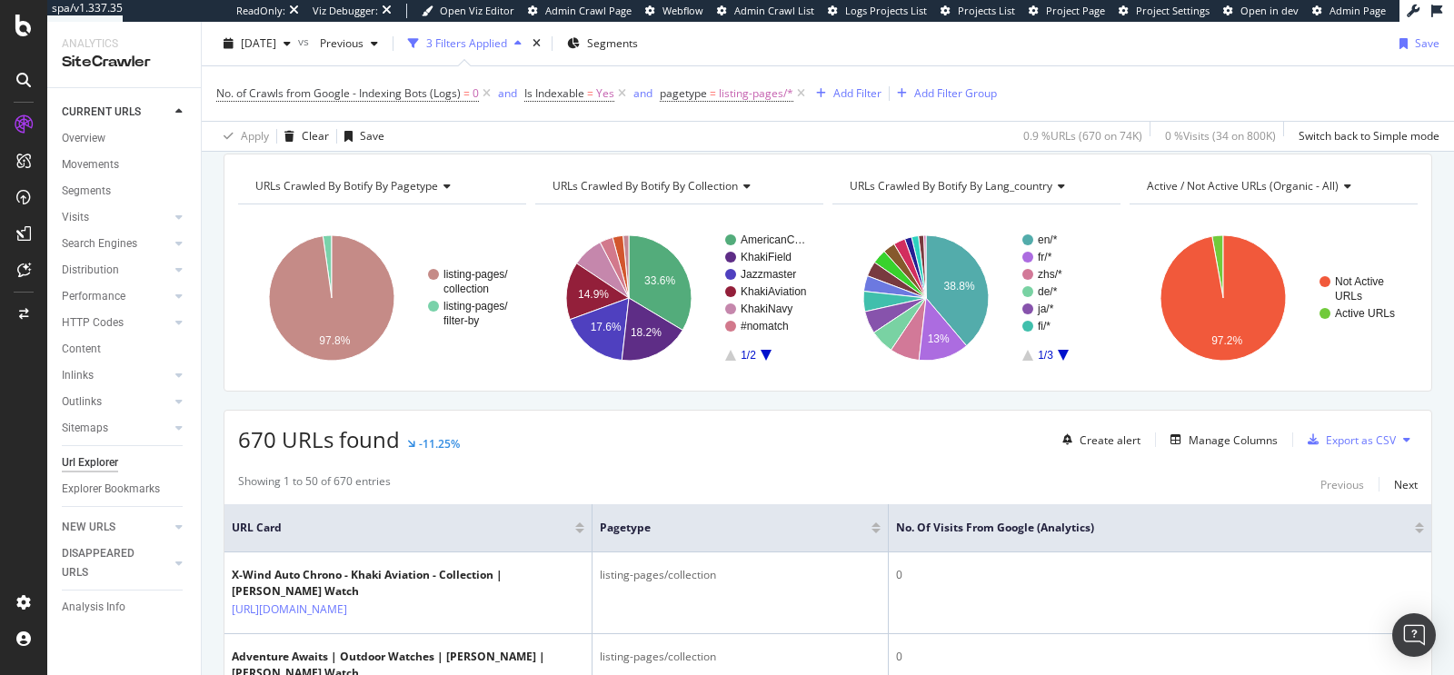
scroll to position [262, 0]
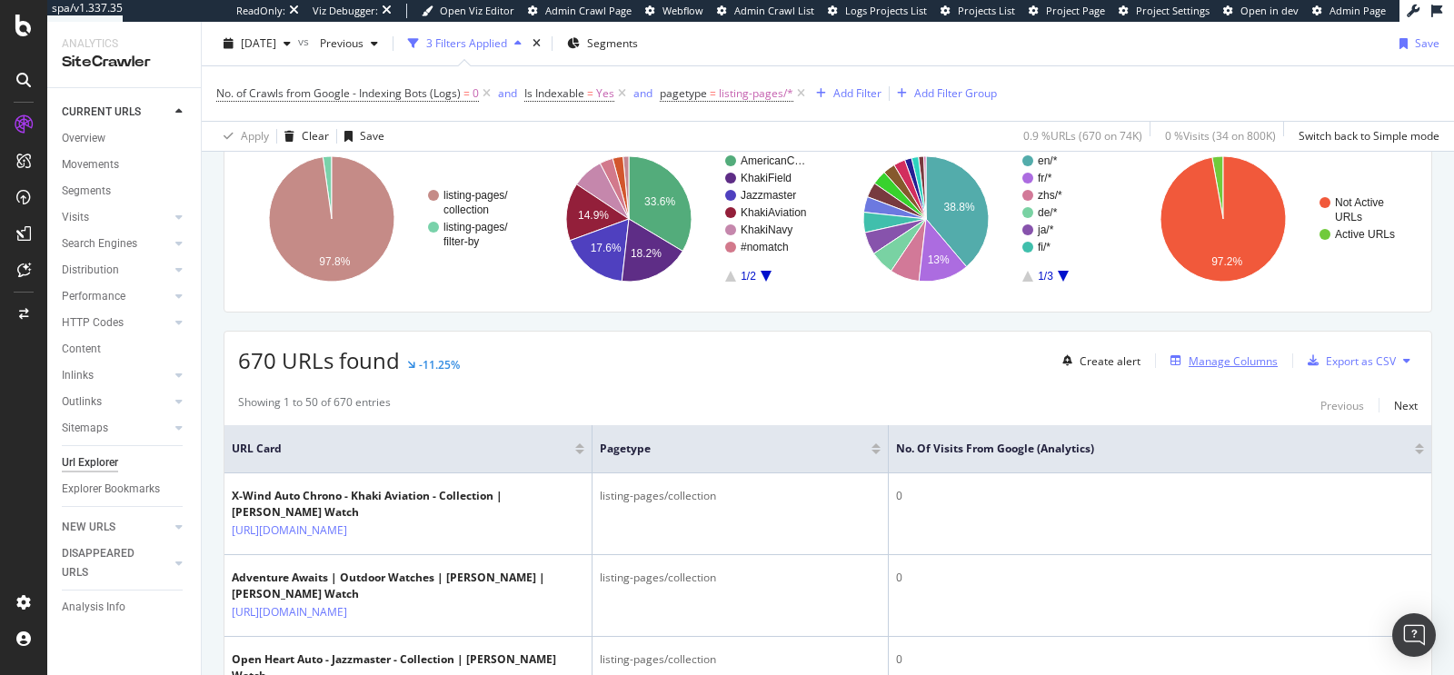
click at [1200, 357] on div "Manage Columns" at bounding box center [1233, 360] width 89 height 15
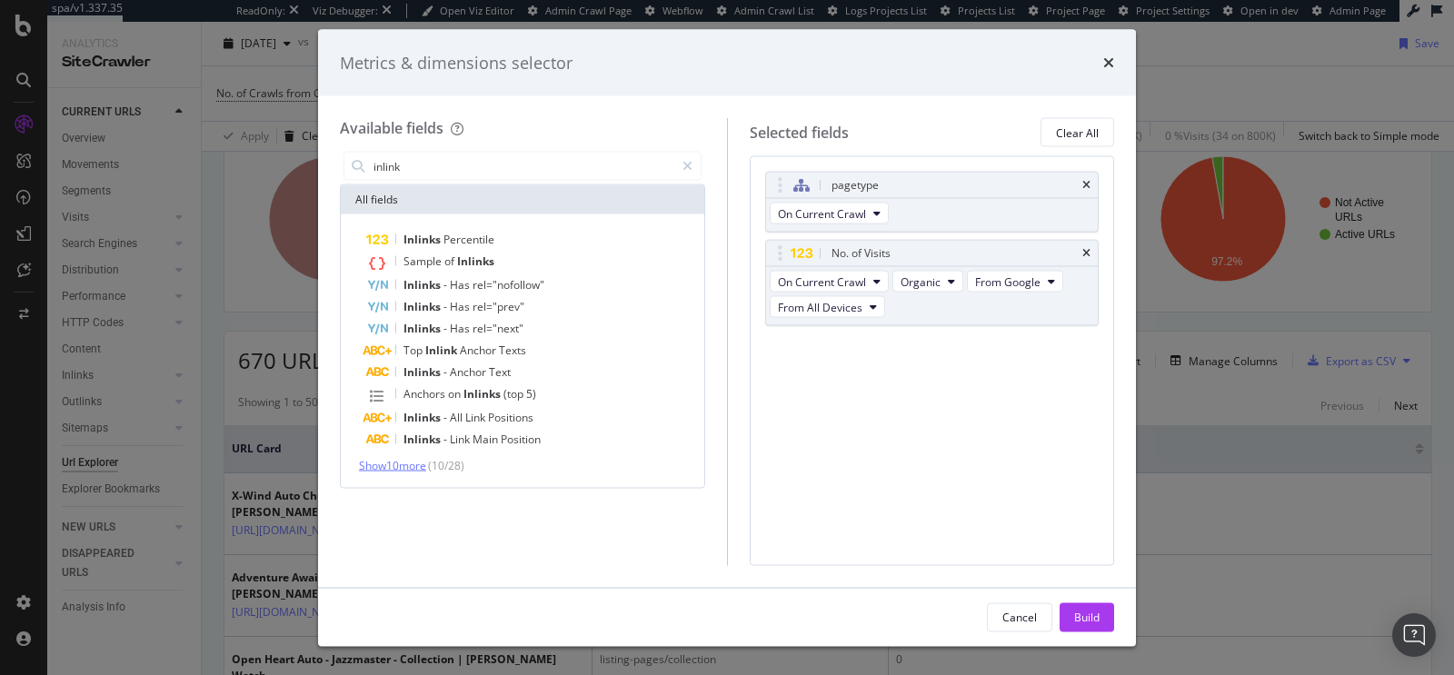
click at [403, 470] on span "Show 10 more" at bounding box center [392, 465] width 67 height 15
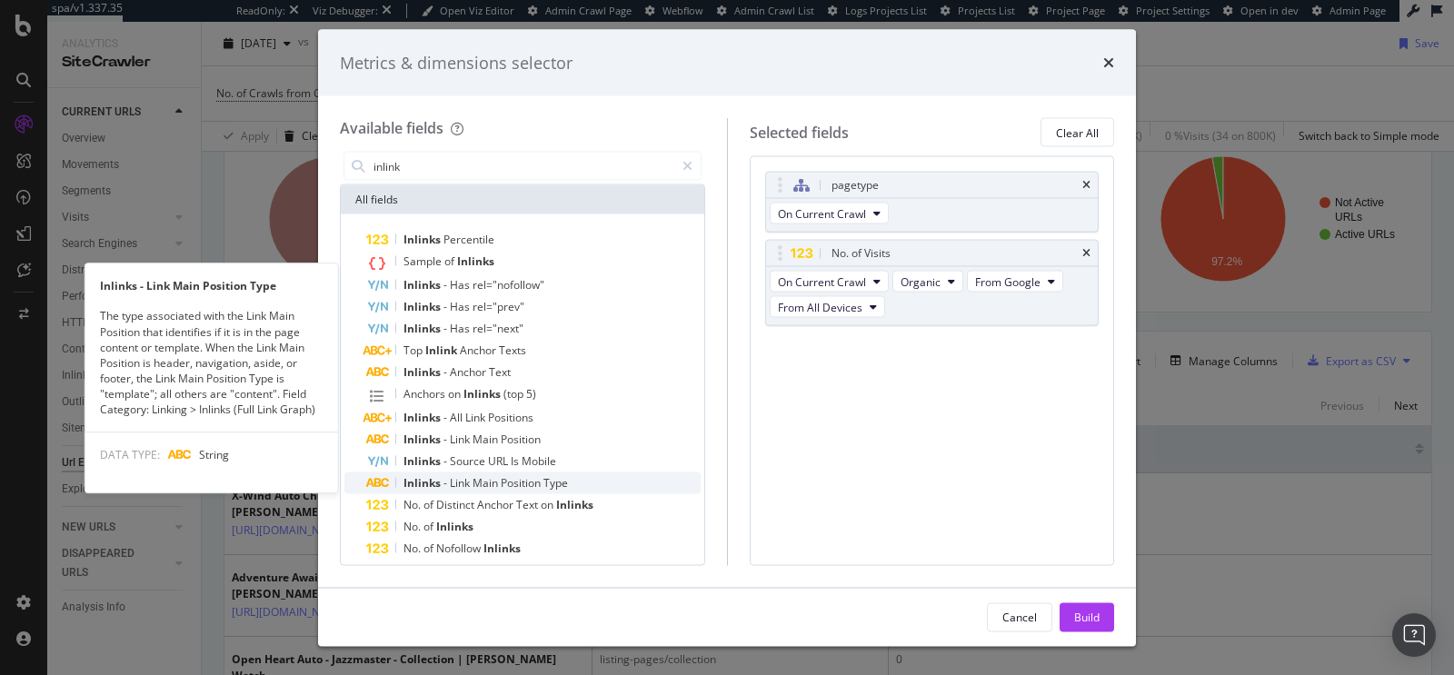
scroll to position [142, 0]
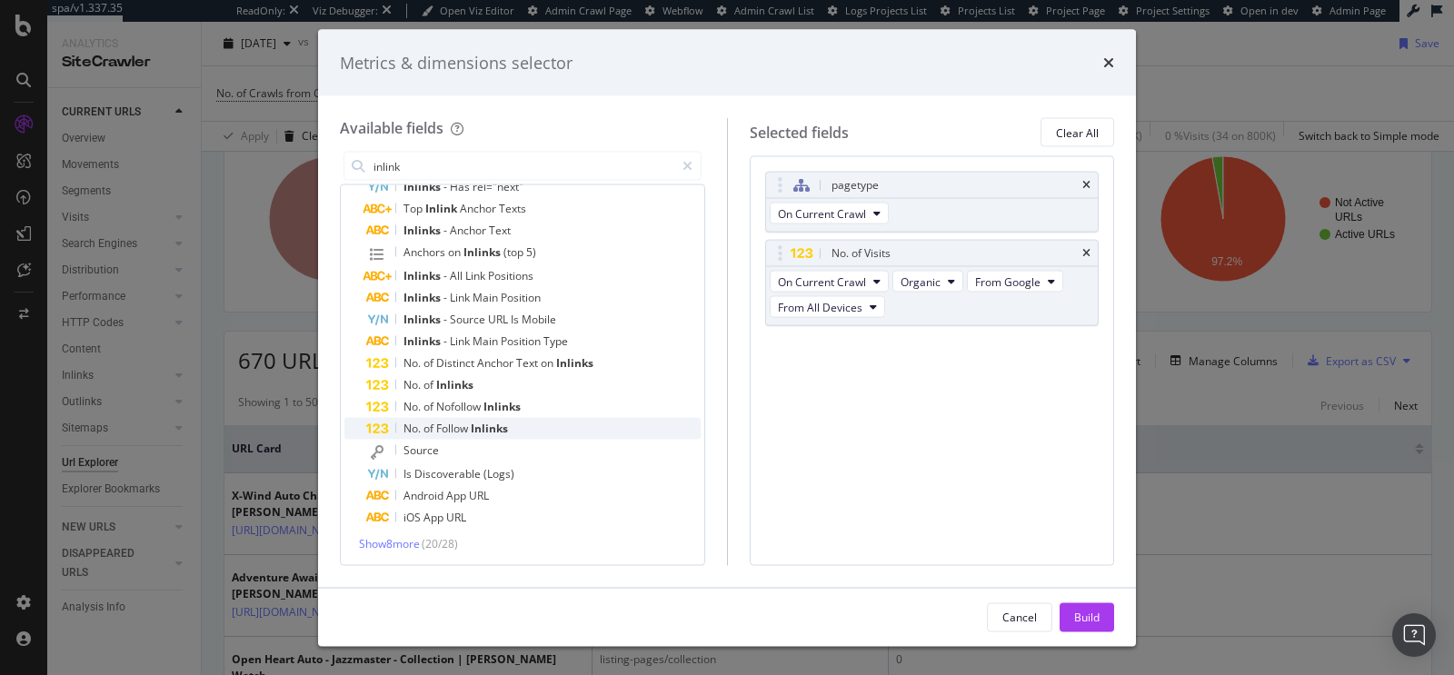
click at [549, 423] on div "No. of Follow Inlinks" at bounding box center [533, 429] width 334 height 22
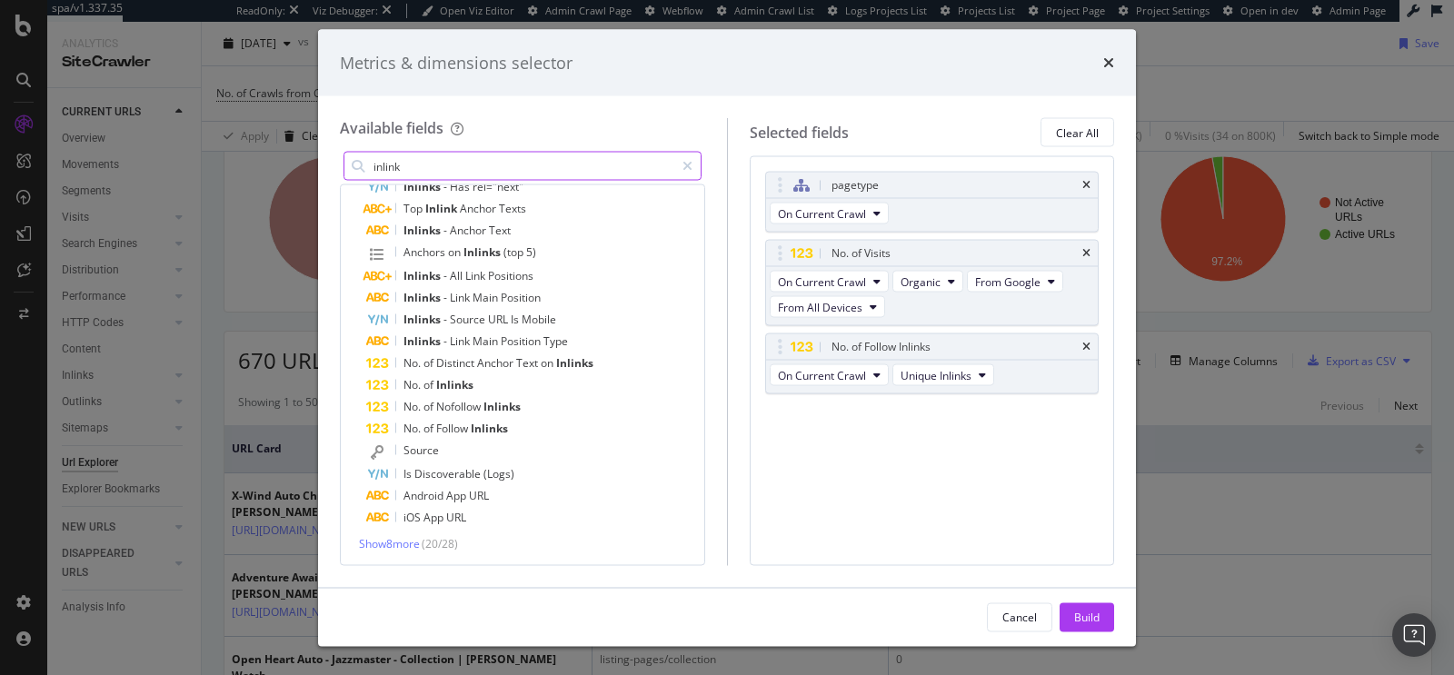
click at [516, 157] on input "inlink" at bounding box center [523, 166] width 303 height 27
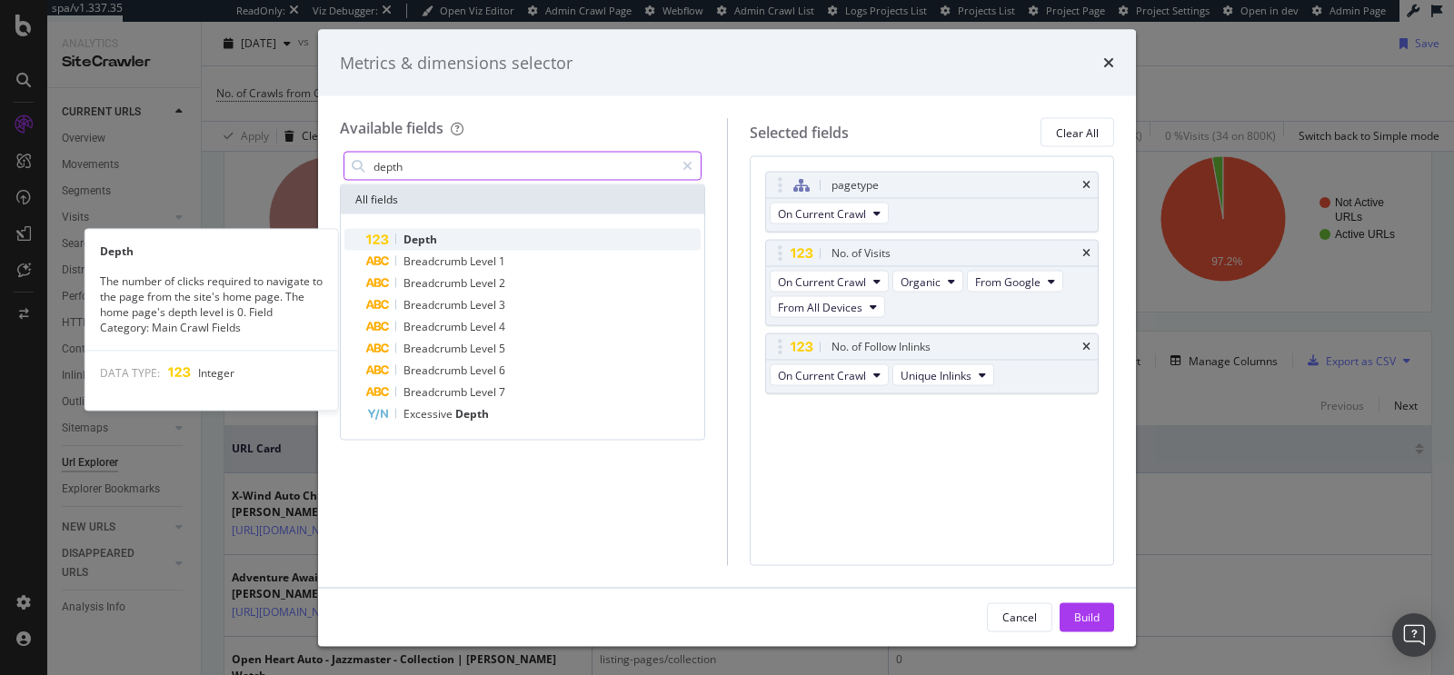
type input "depth"
click at [473, 233] on div "Depth" at bounding box center [533, 240] width 334 height 22
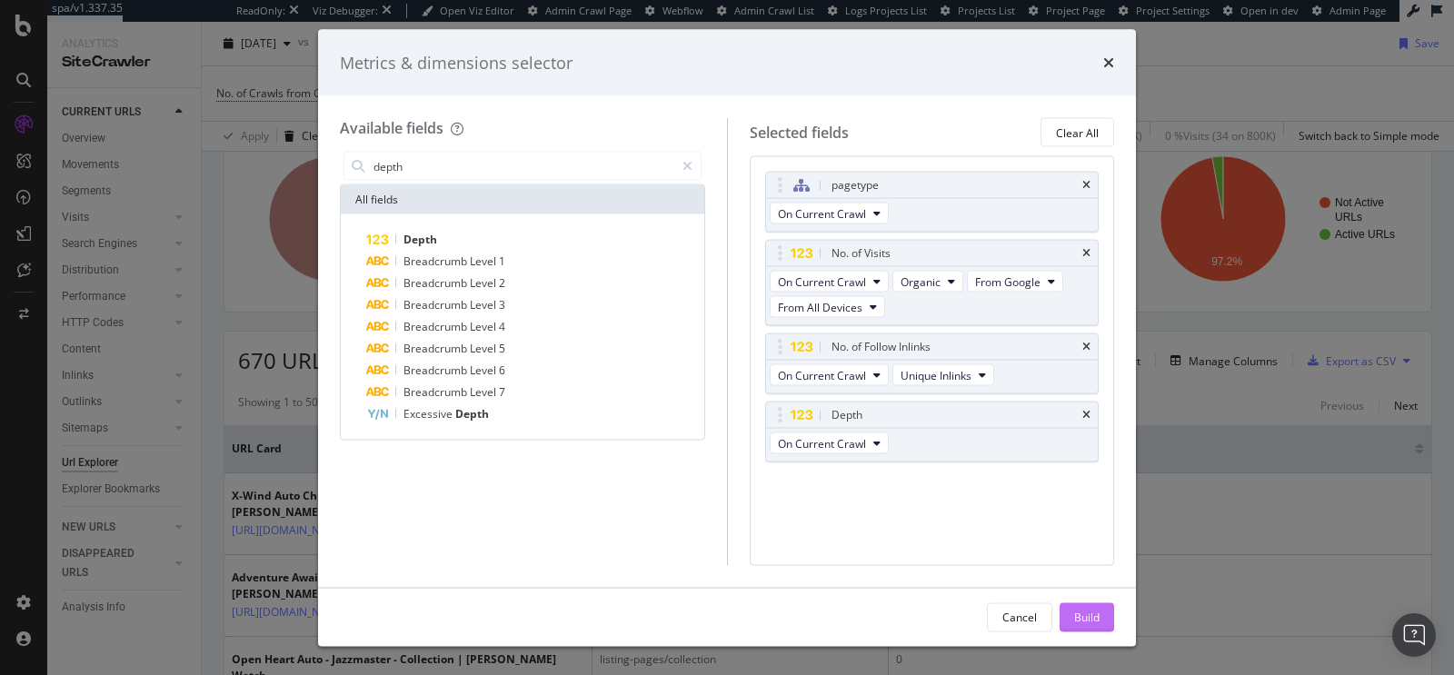
click at [1096, 616] on div "Build" at bounding box center [1086, 616] width 25 height 15
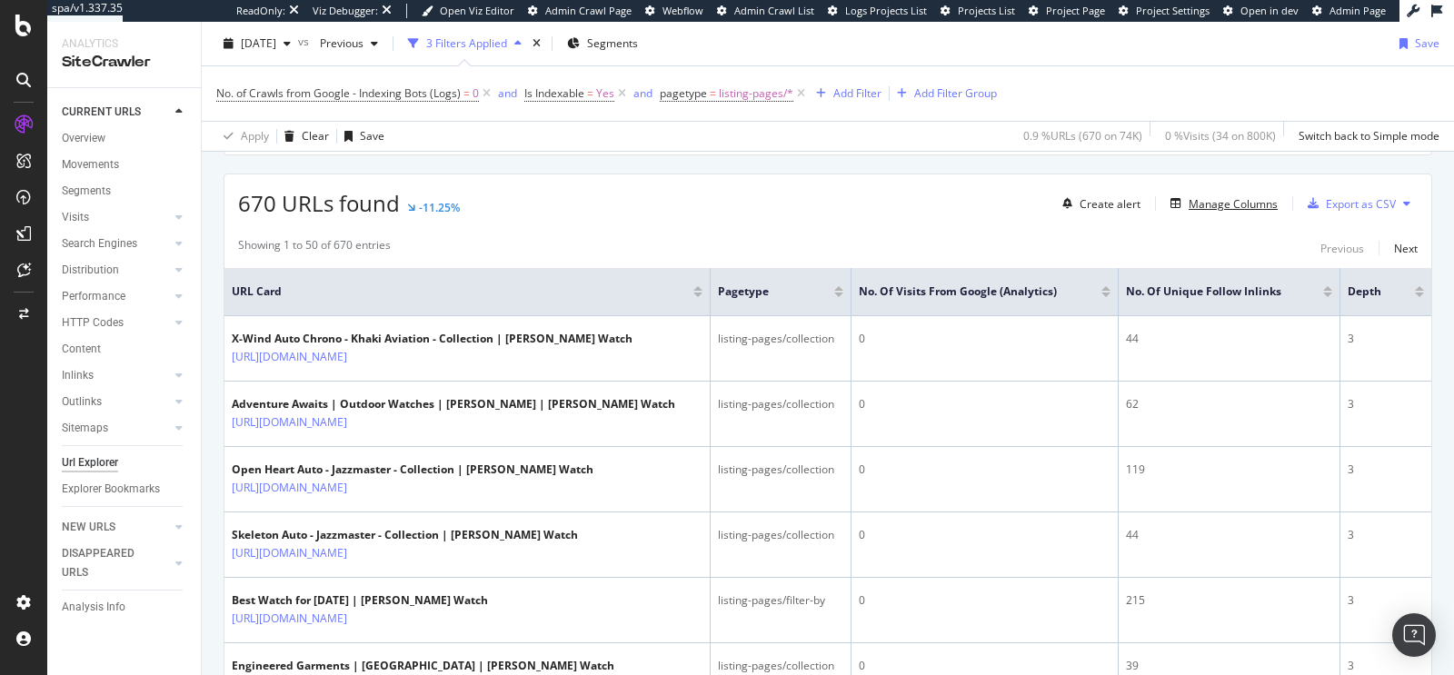
scroll to position [418, 0]
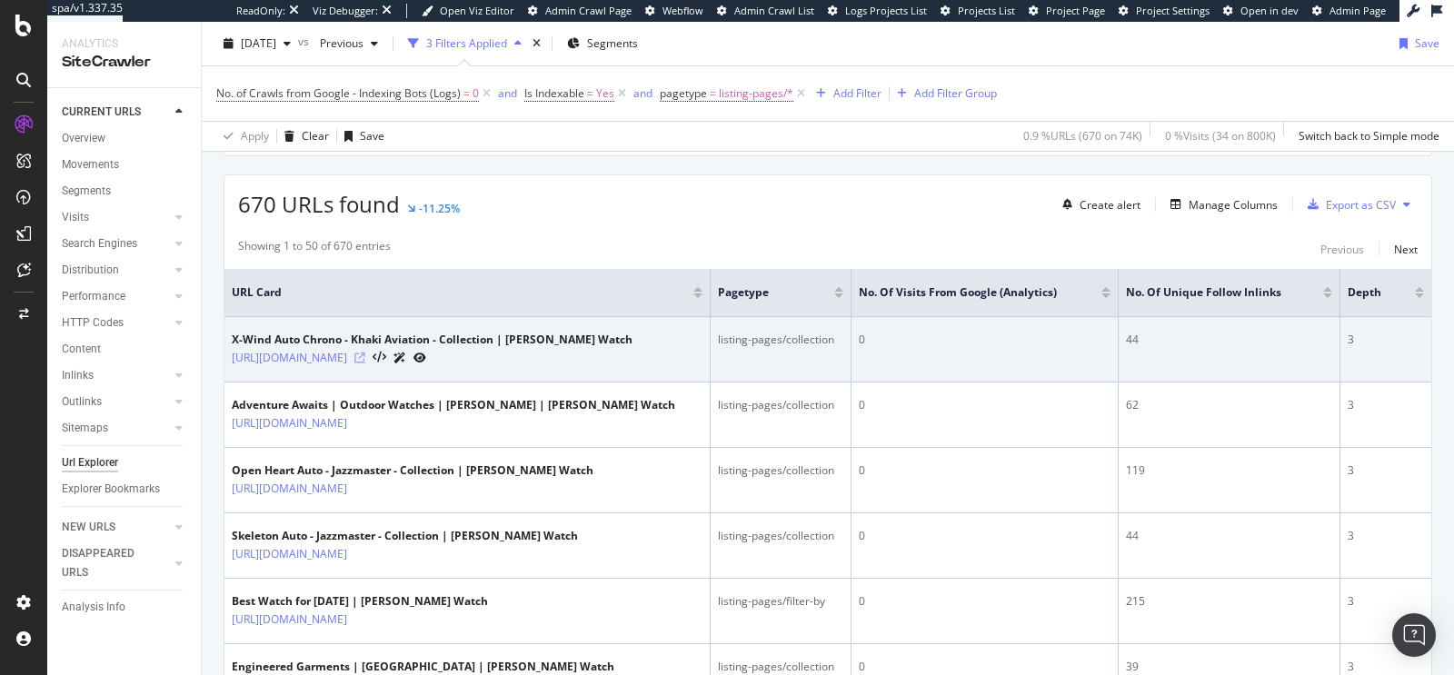
click at [365, 362] on icon at bounding box center [359, 358] width 11 height 11
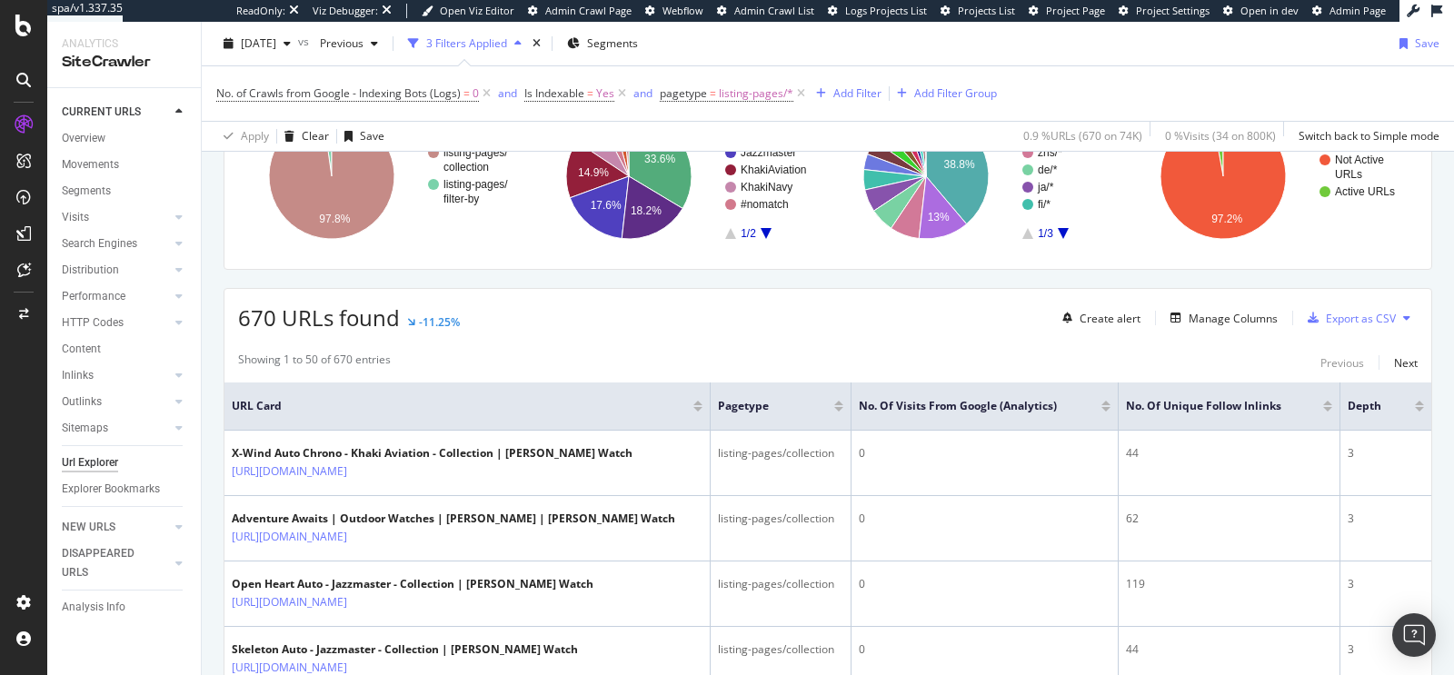
scroll to position [304, 0]
click at [1323, 402] on div at bounding box center [1327, 404] width 9 height 5
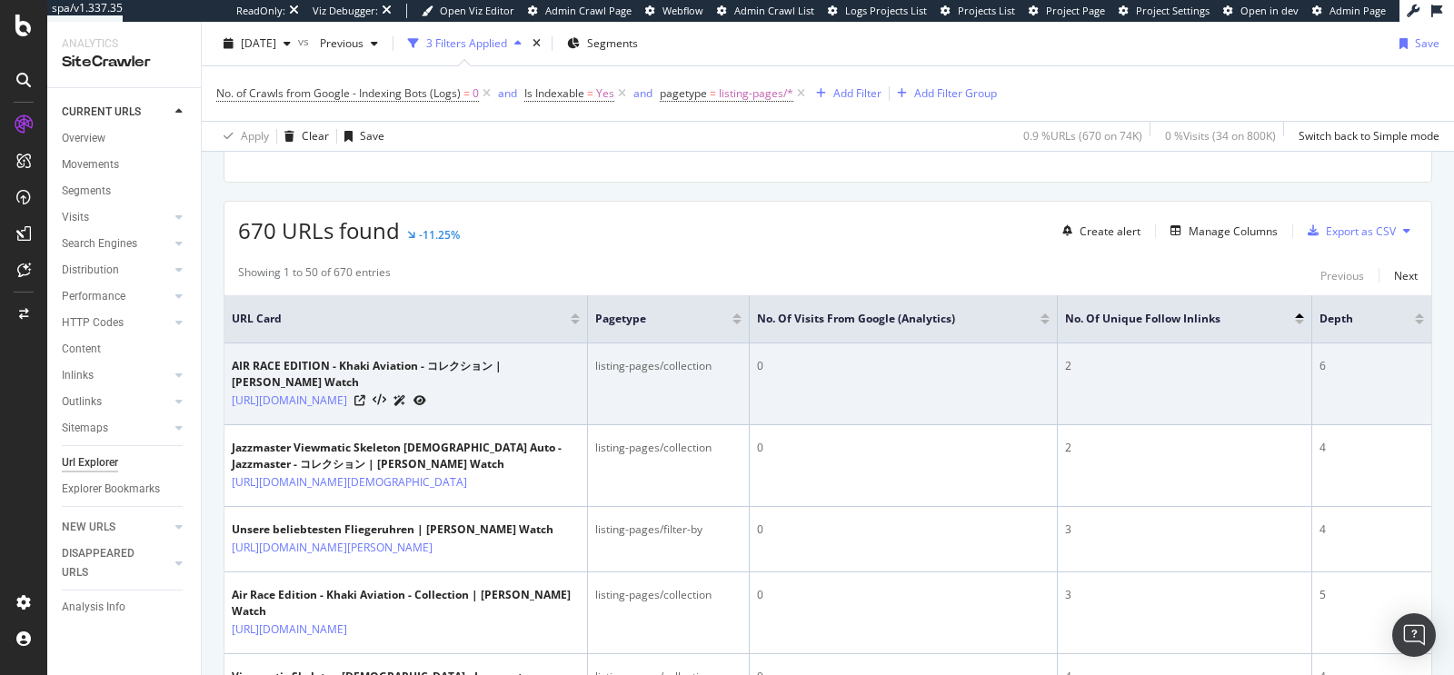
scroll to position [469, 0]
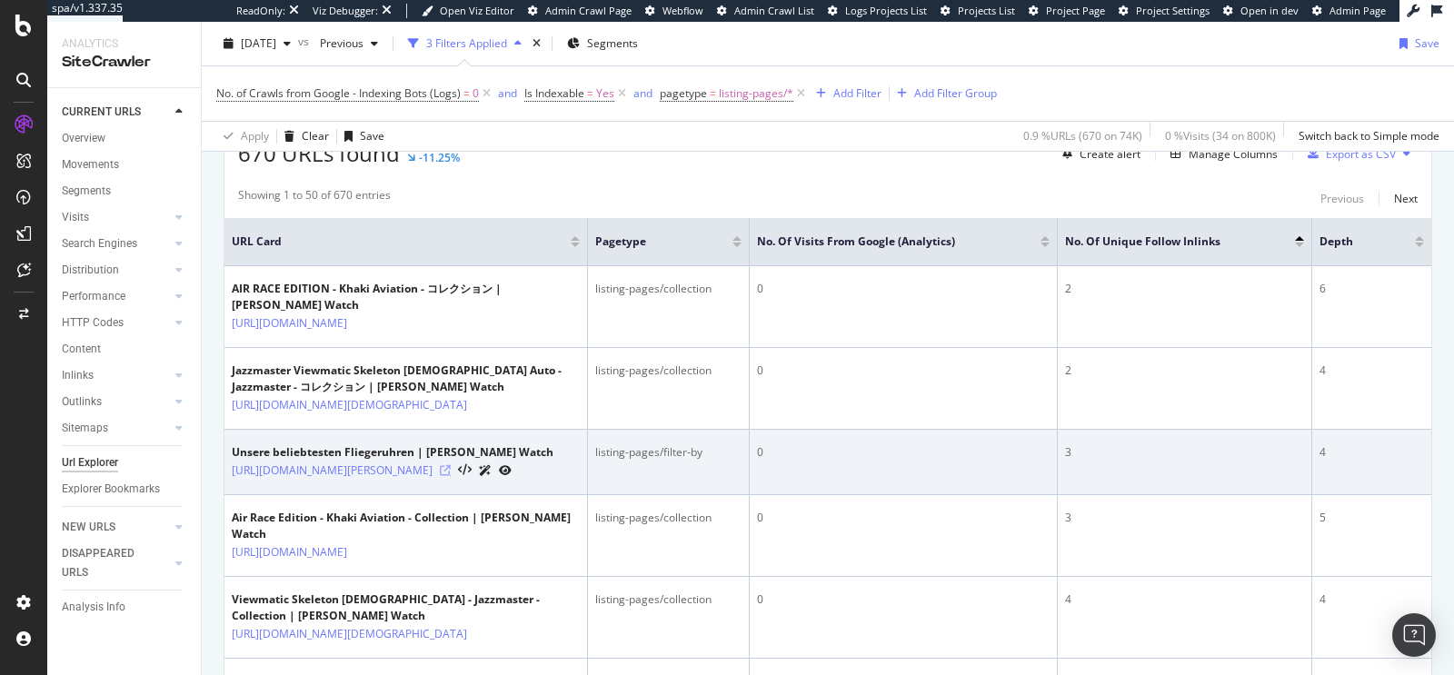
click at [451, 476] on icon at bounding box center [445, 470] width 11 height 11
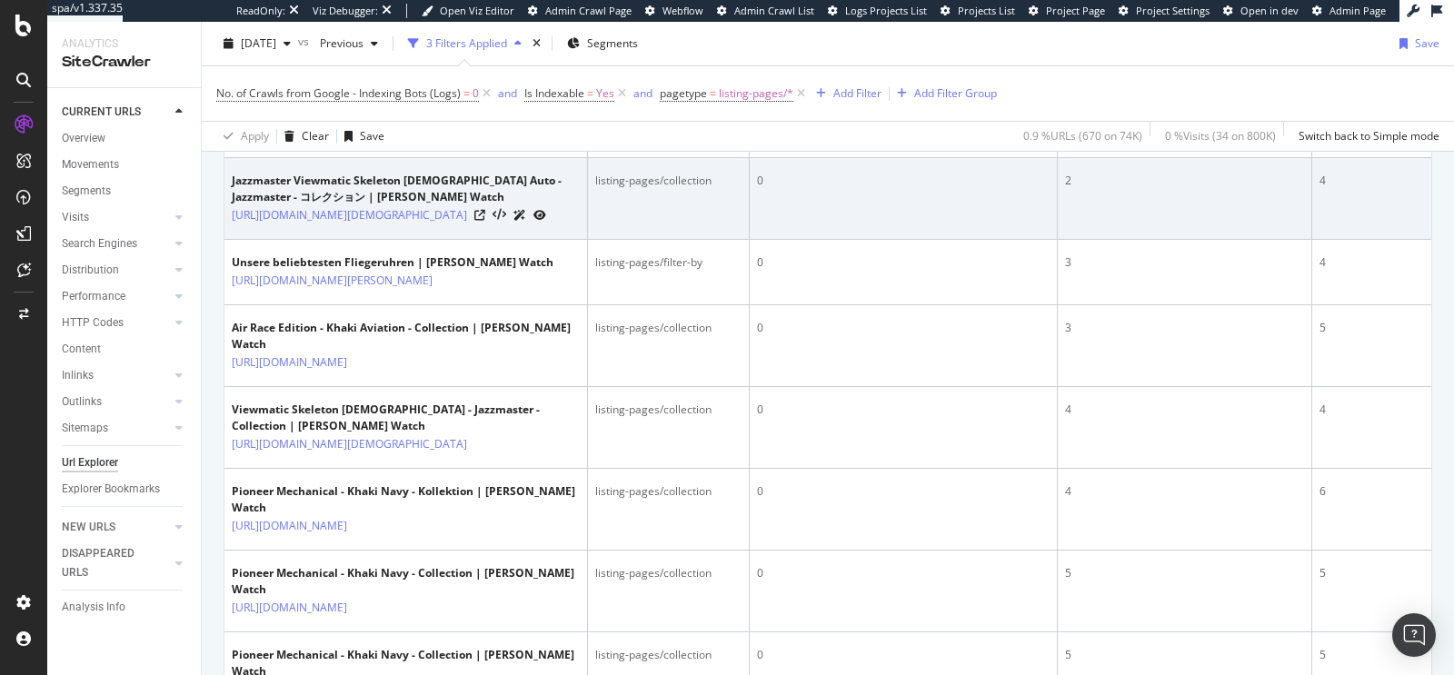
scroll to position [656, 0]
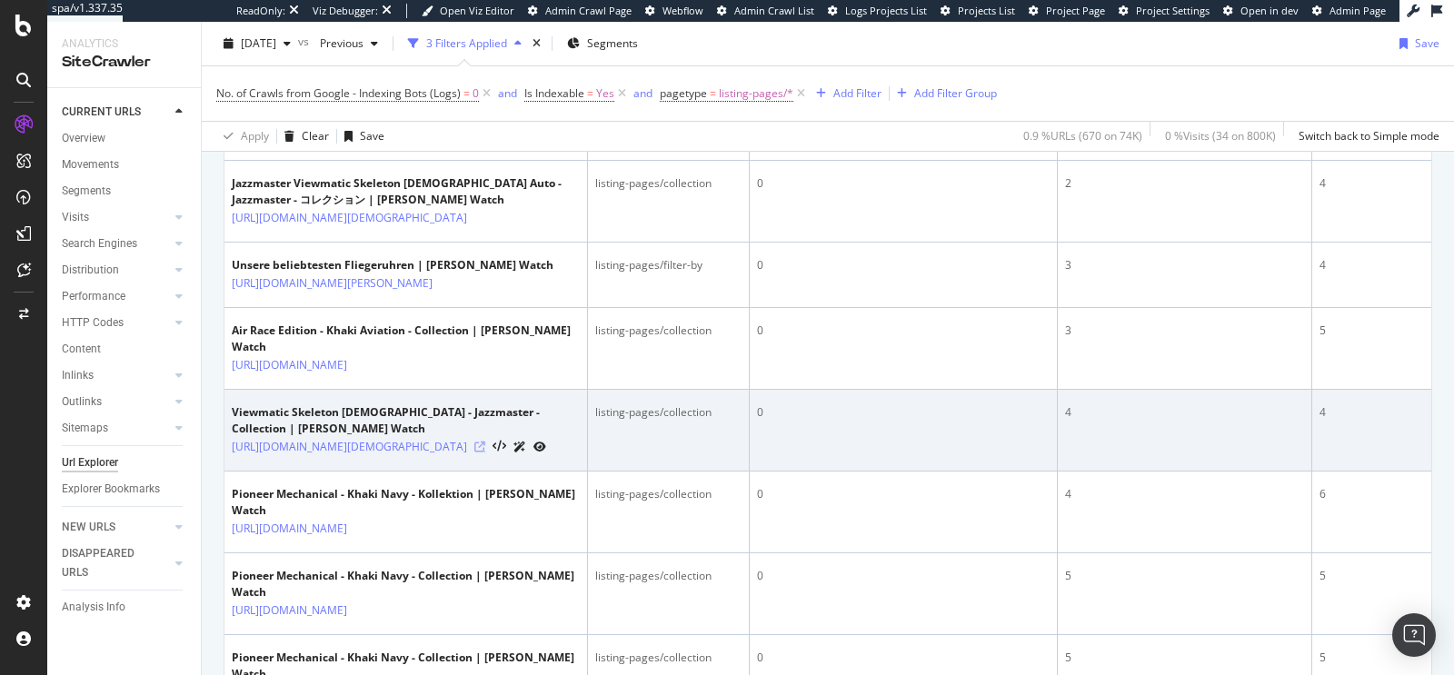
click at [485, 453] on icon at bounding box center [479, 447] width 11 height 11
click at [526, 453] on icon at bounding box center [519, 447] width 13 height 11
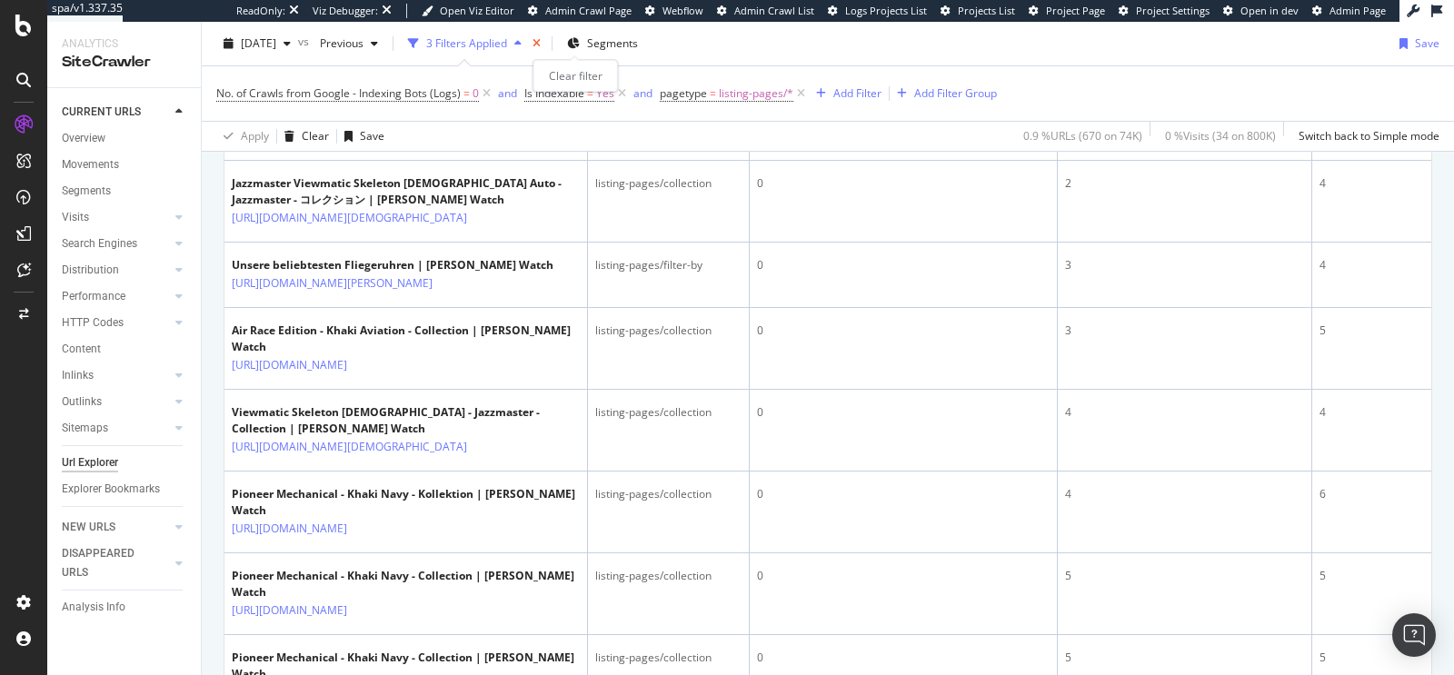
click at [541, 45] on icon "times" at bounding box center [537, 43] width 8 height 11
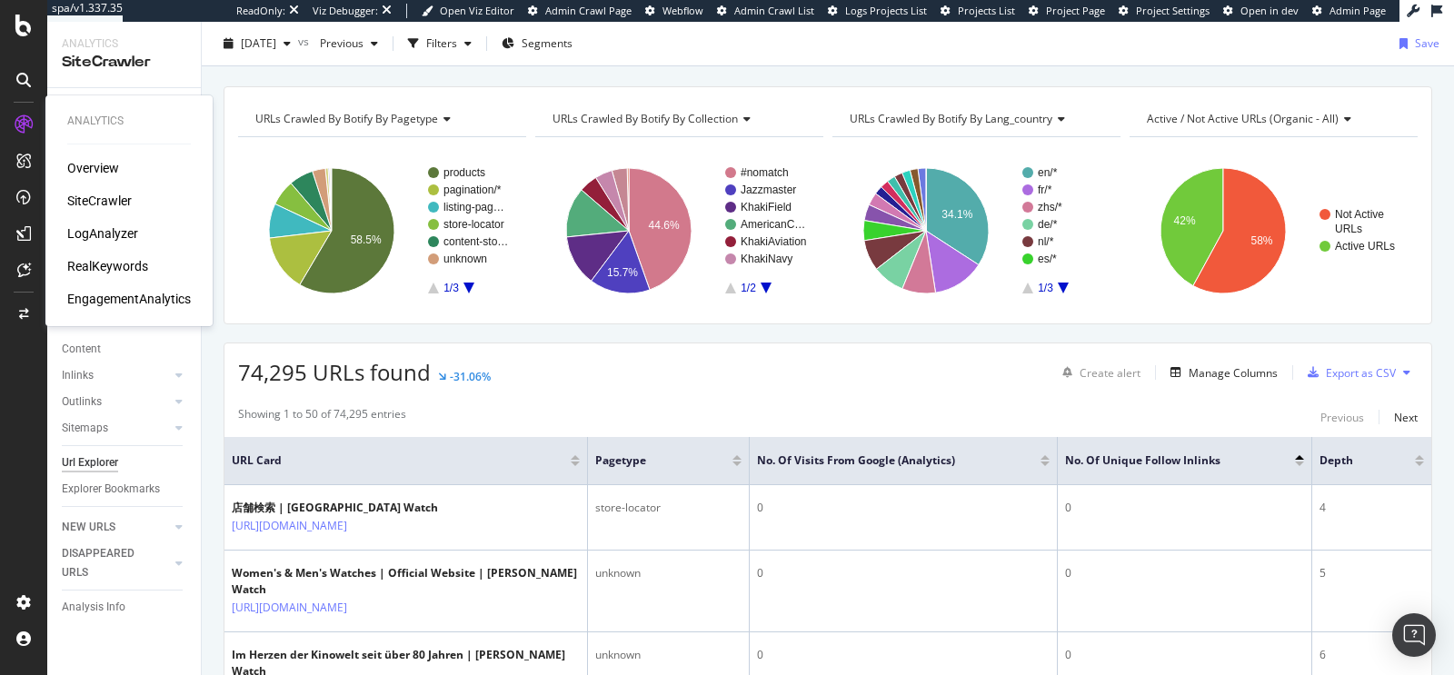
scroll to position [572, 0]
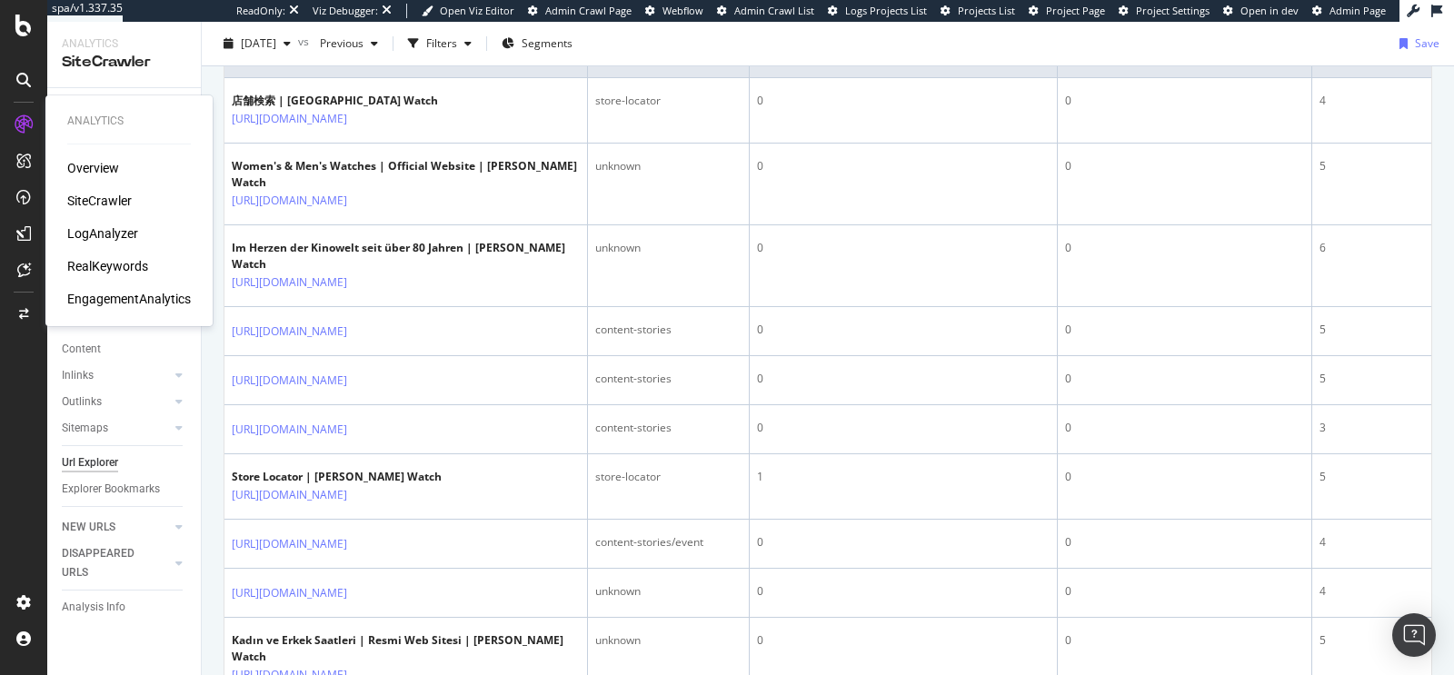
click at [105, 262] on div "RealKeywords" at bounding box center [107, 266] width 81 height 18
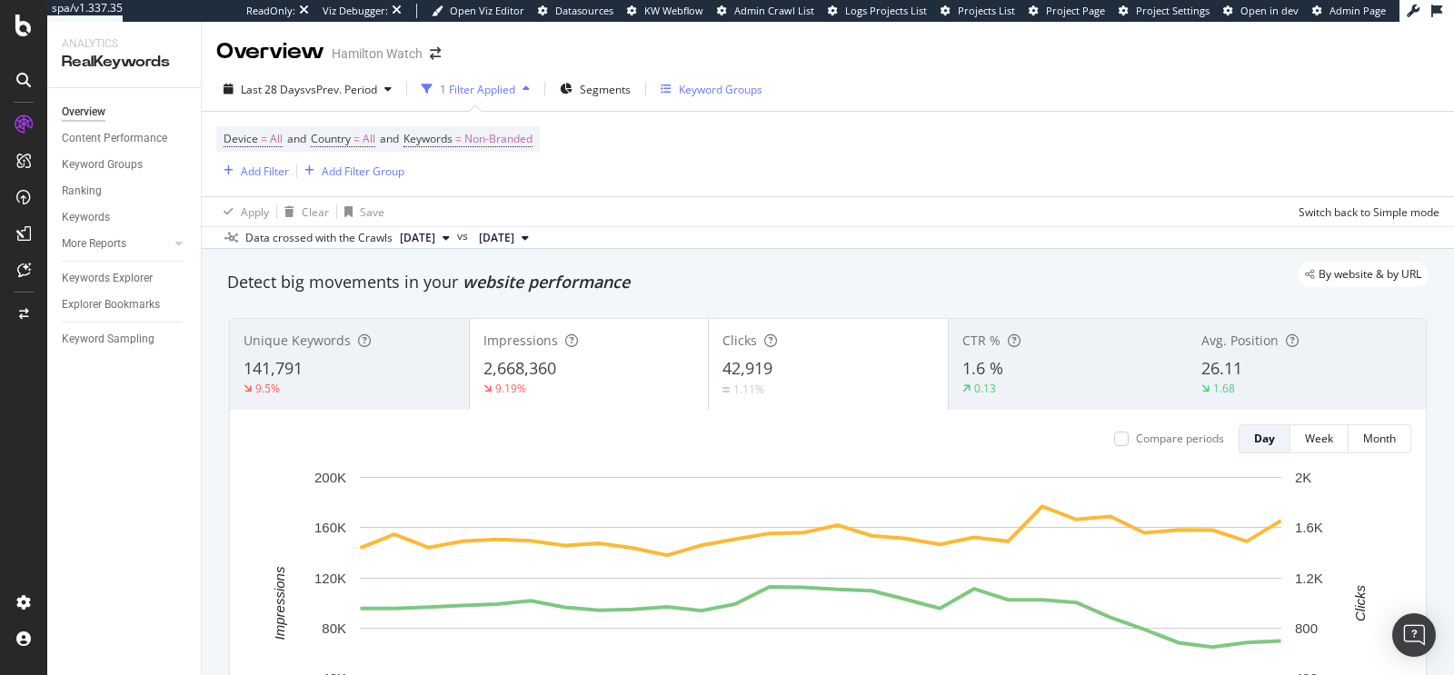
click at [712, 85] on div "Keyword Groups" at bounding box center [721, 89] width 84 height 15
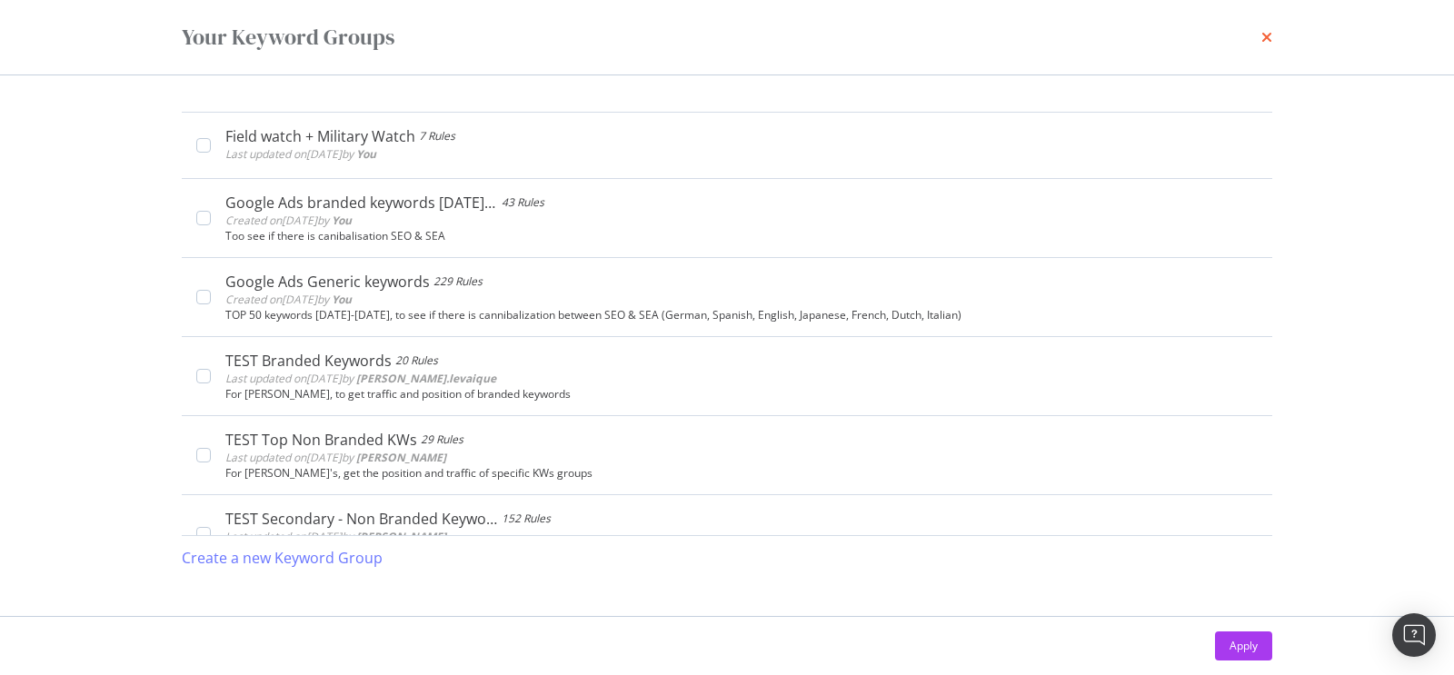
click at [1263, 32] on icon "times" at bounding box center [1266, 37] width 11 height 15
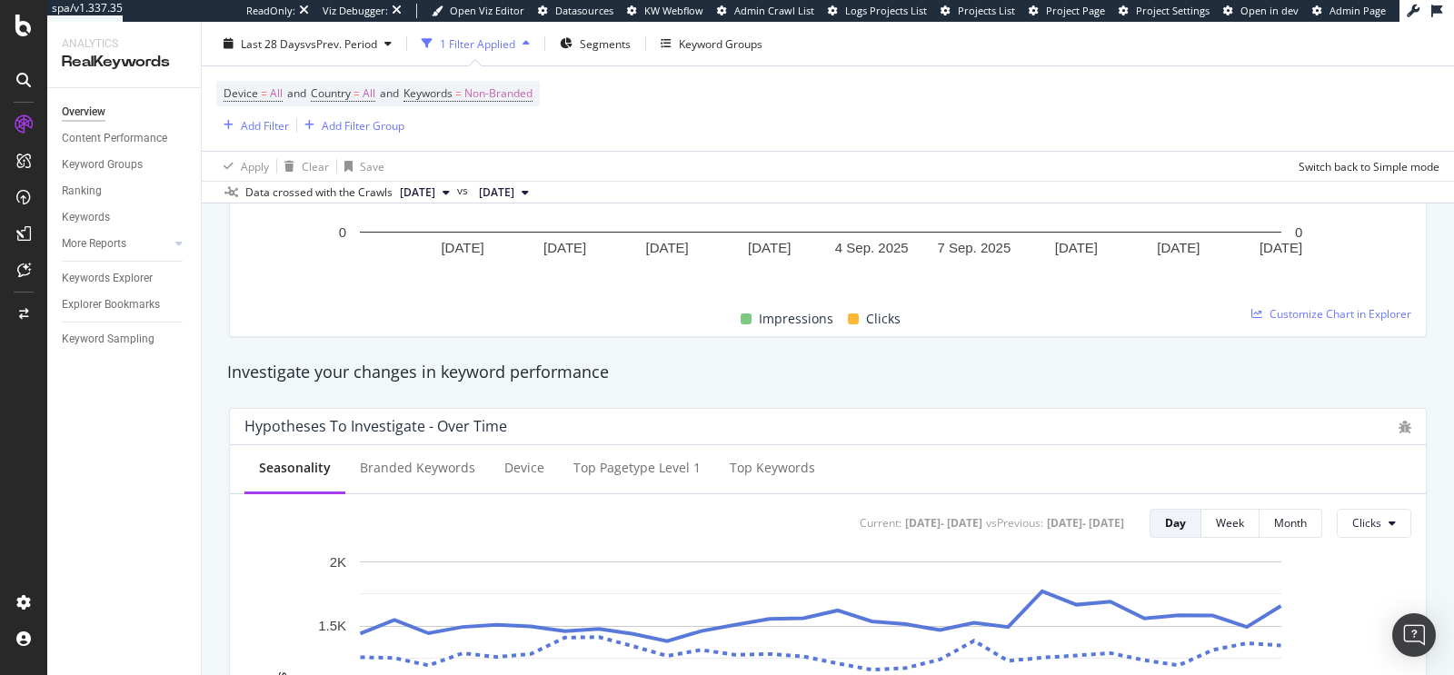
scroll to position [498, 0]
click at [20, 265] on icon at bounding box center [24, 270] width 14 height 15
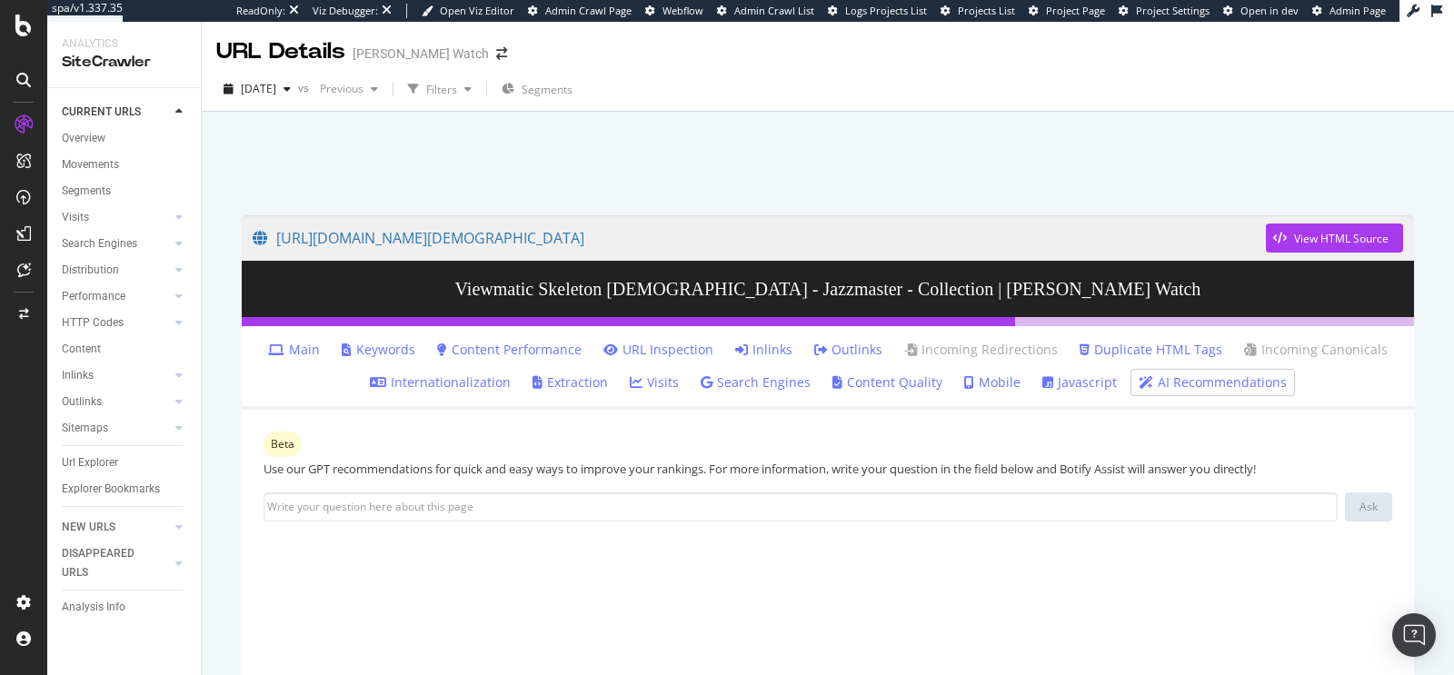
click at [749, 354] on link "Inlinks" at bounding box center [763, 350] width 57 height 18
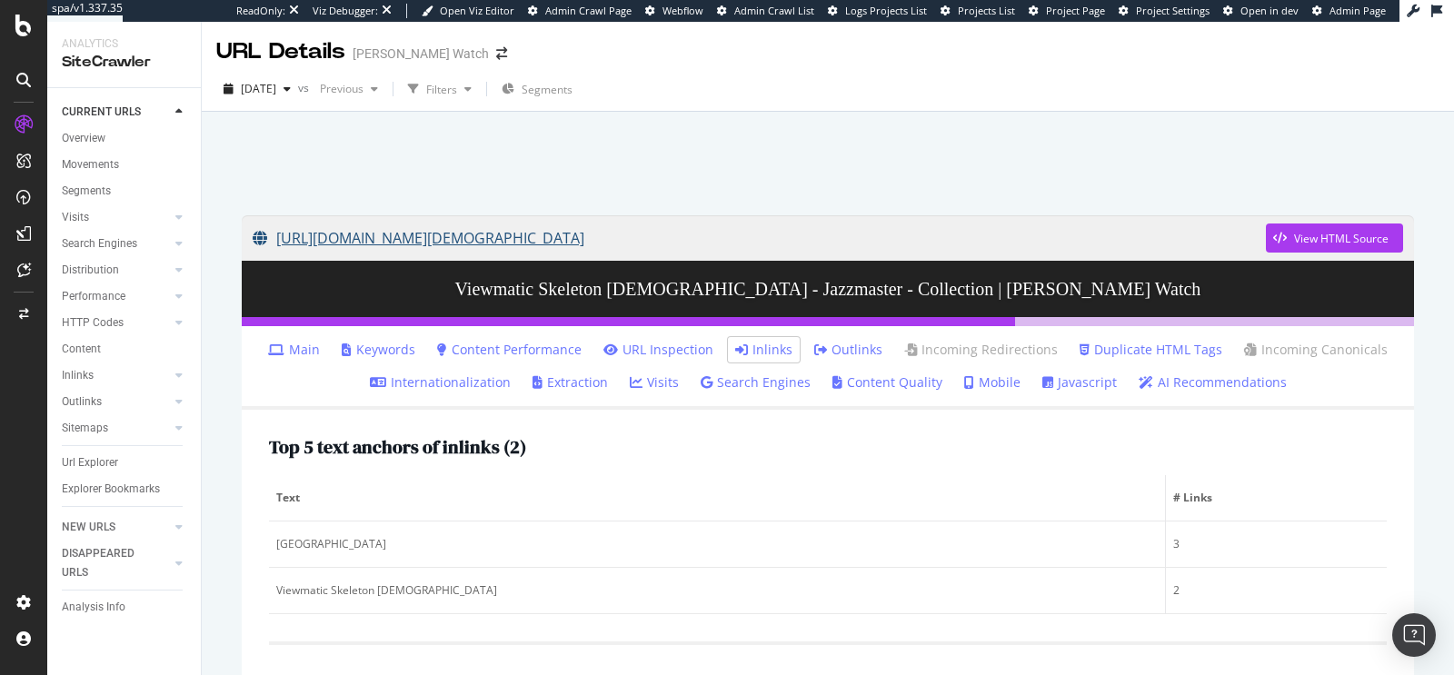
click at [844, 238] on link "[URL][DOMAIN_NAME][DEMOGRAPHIC_DATA]" at bounding box center [759, 237] width 1013 height 45
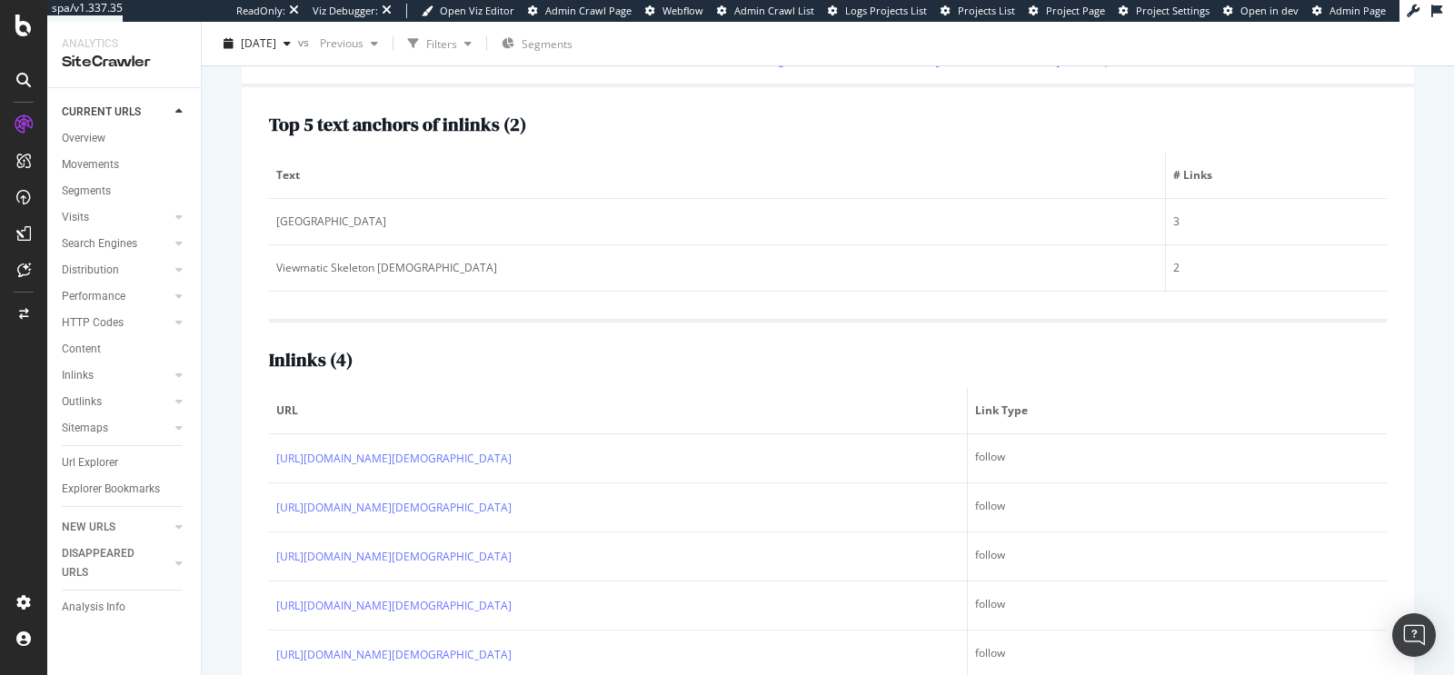
scroll to position [368, 0]
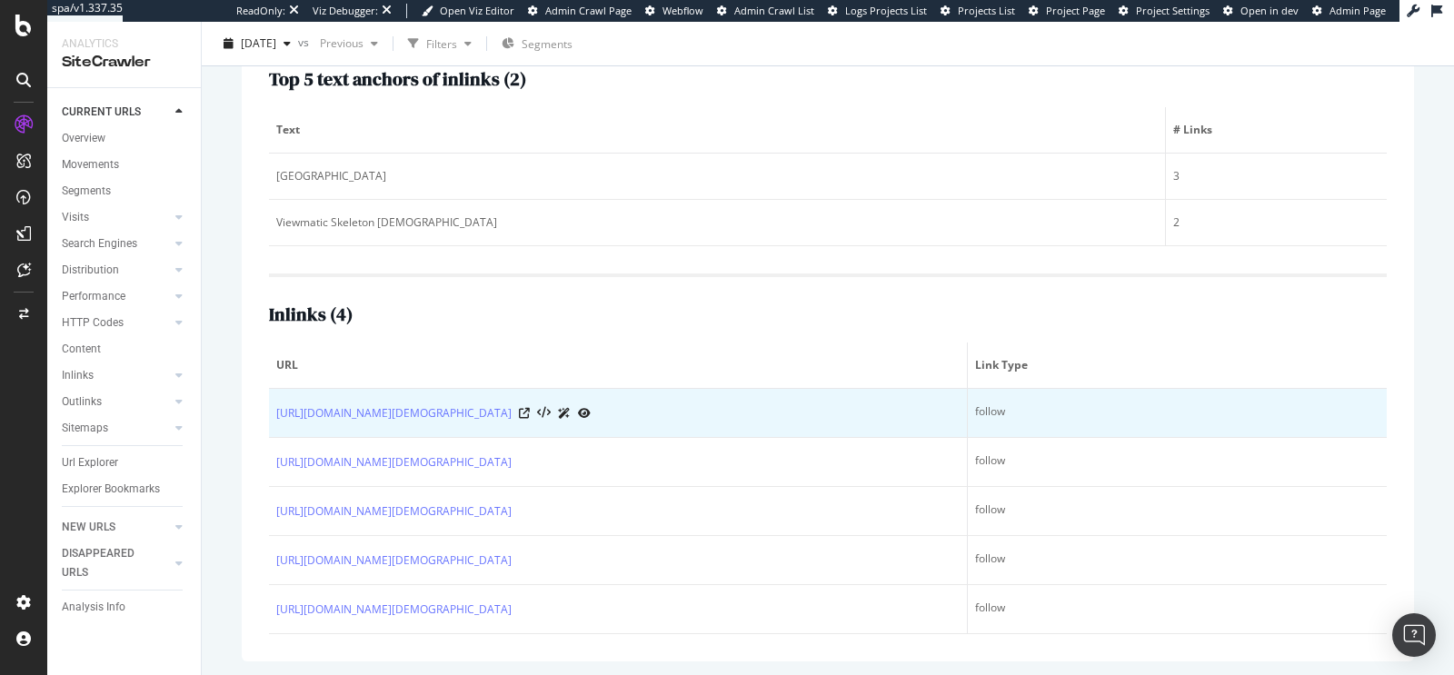
click at [591, 406] on div at bounding box center [555, 412] width 72 height 19
click at [530, 408] on icon at bounding box center [524, 413] width 11 height 11
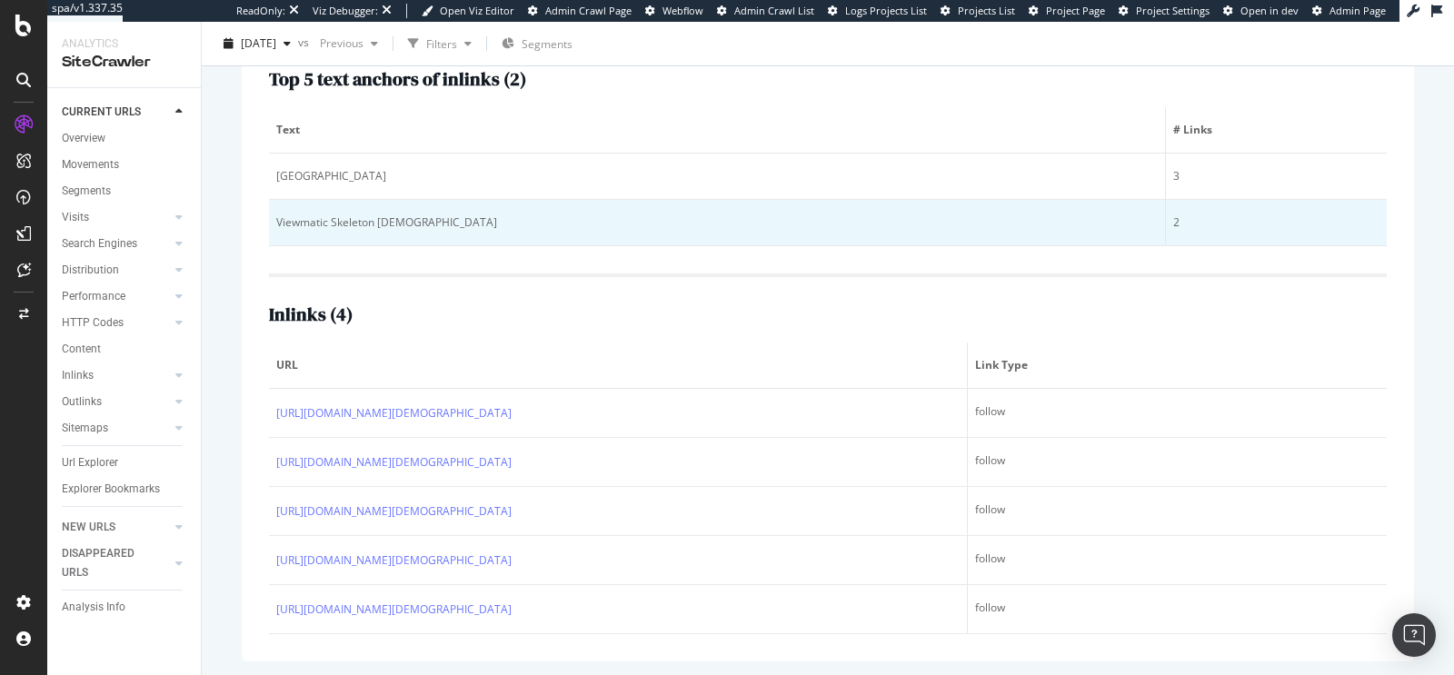
scroll to position [0, 0]
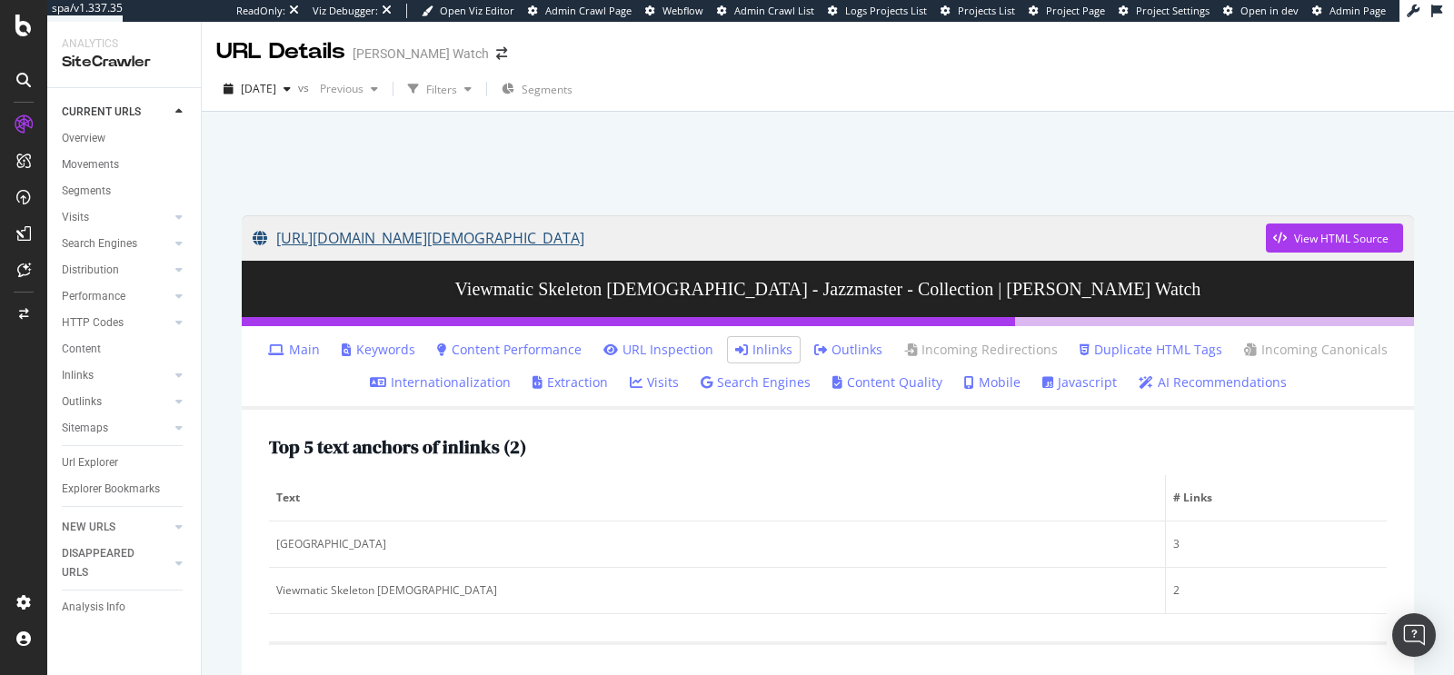
drag, startPoint x: 612, startPoint y: 211, endPoint x: 662, endPoint y: 228, distance: 52.9
click at [662, 228] on div "https://www.hamiltonwatch.com/en-us/collection/jazzmaster/viewmatic-skeleton-la…" at bounding box center [828, 622] width 1209 height 851
click at [612, 157] on div at bounding box center [828, 158] width 1209 height 77
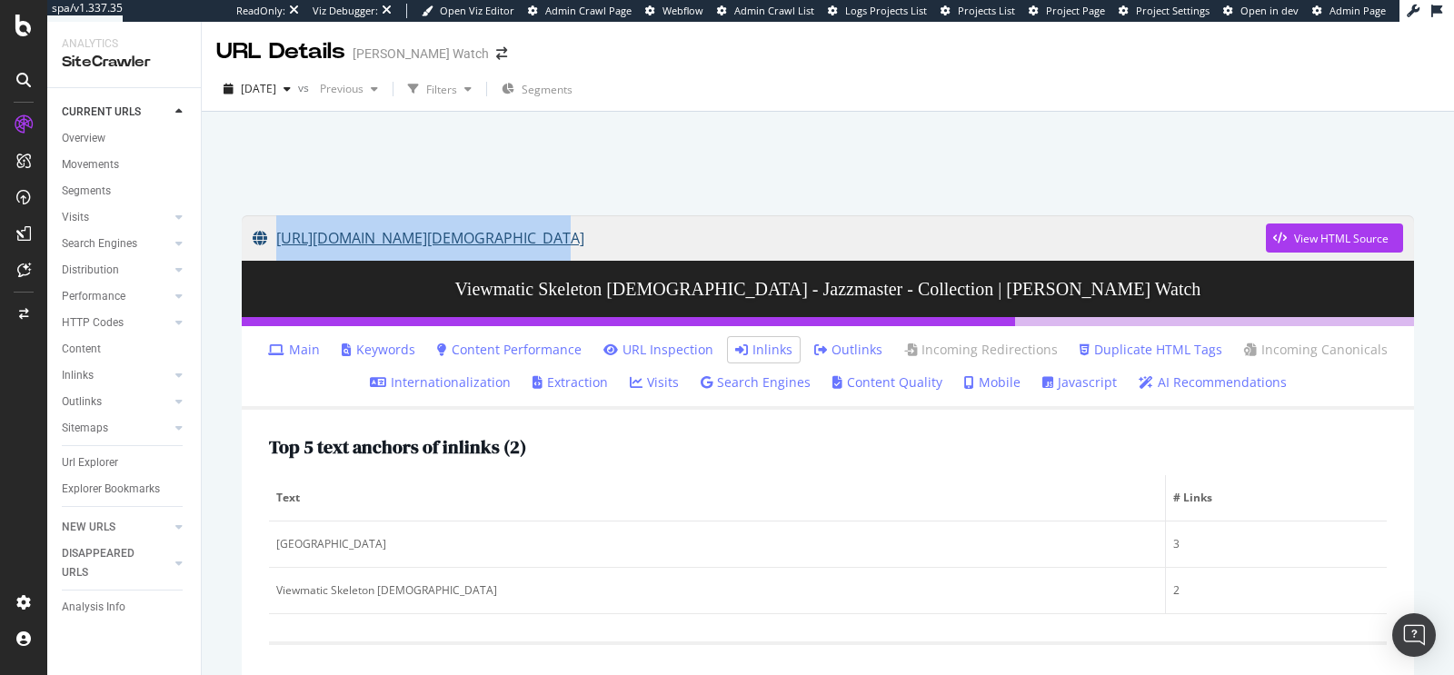
drag, startPoint x: 503, startPoint y: 214, endPoint x: 535, endPoint y: 224, distance: 33.6
click at [535, 224] on div "https://www.hamiltonwatch.com/en-us/collection/jazzmaster/viewmatic-skeleton-la…" at bounding box center [828, 622] width 1209 height 851
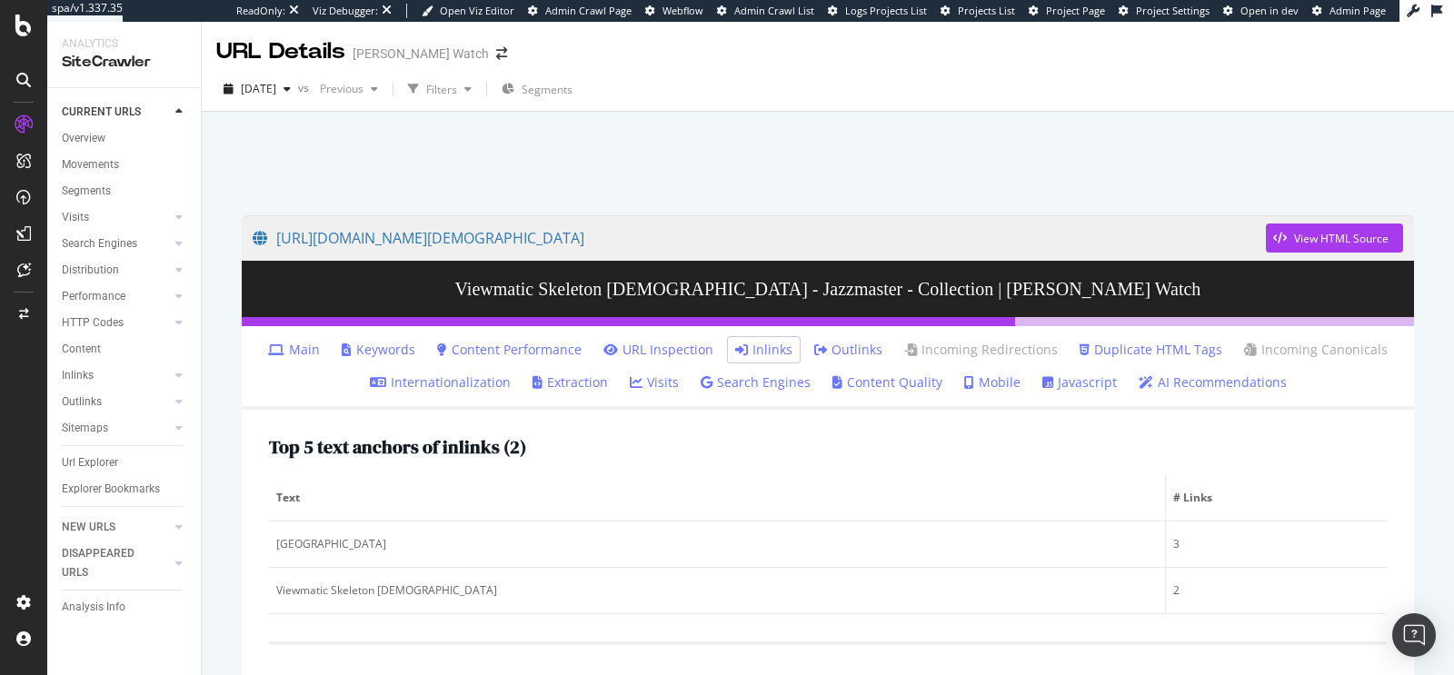
click at [583, 164] on div at bounding box center [828, 158] width 1209 height 77
click at [93, 461] on div "Url Explorer" at bounding box center [90, 462] width 56 height 19
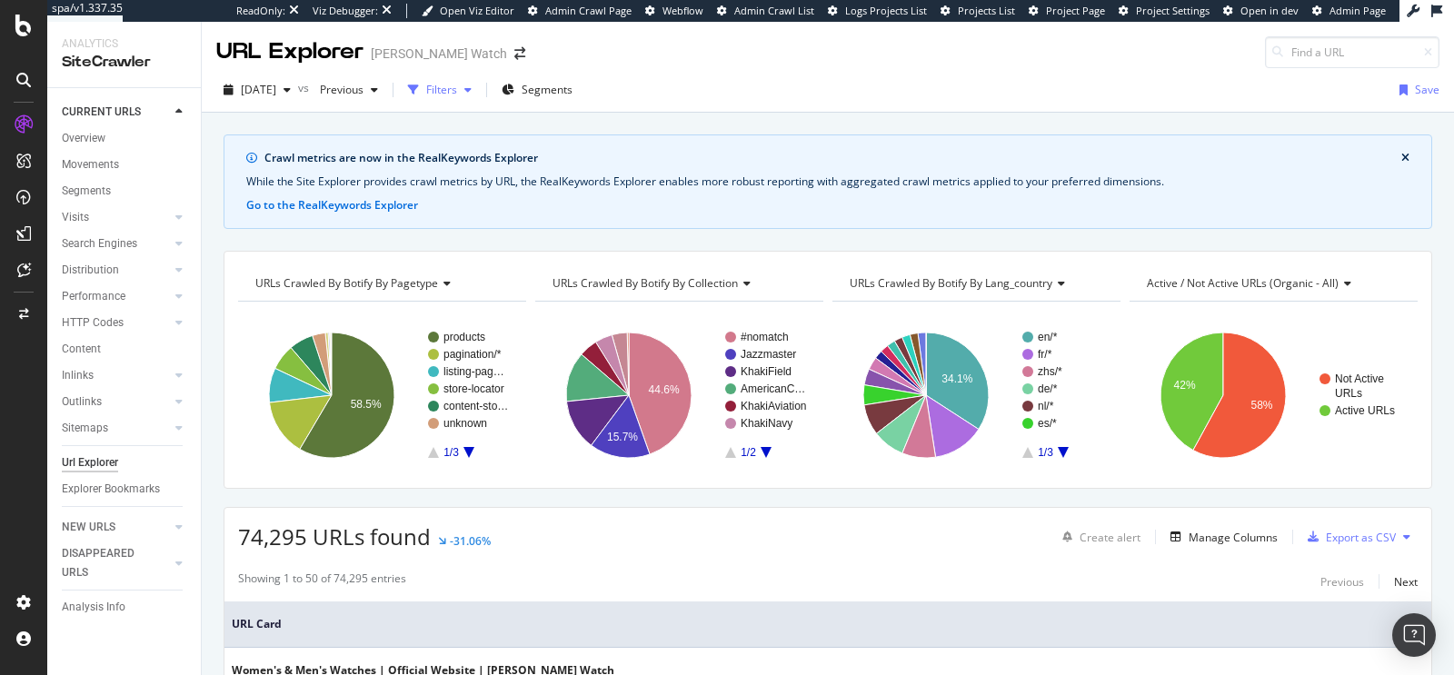
click at [457, 94] on div "Filters" at bounding box center [441, 89] width 31 height 15
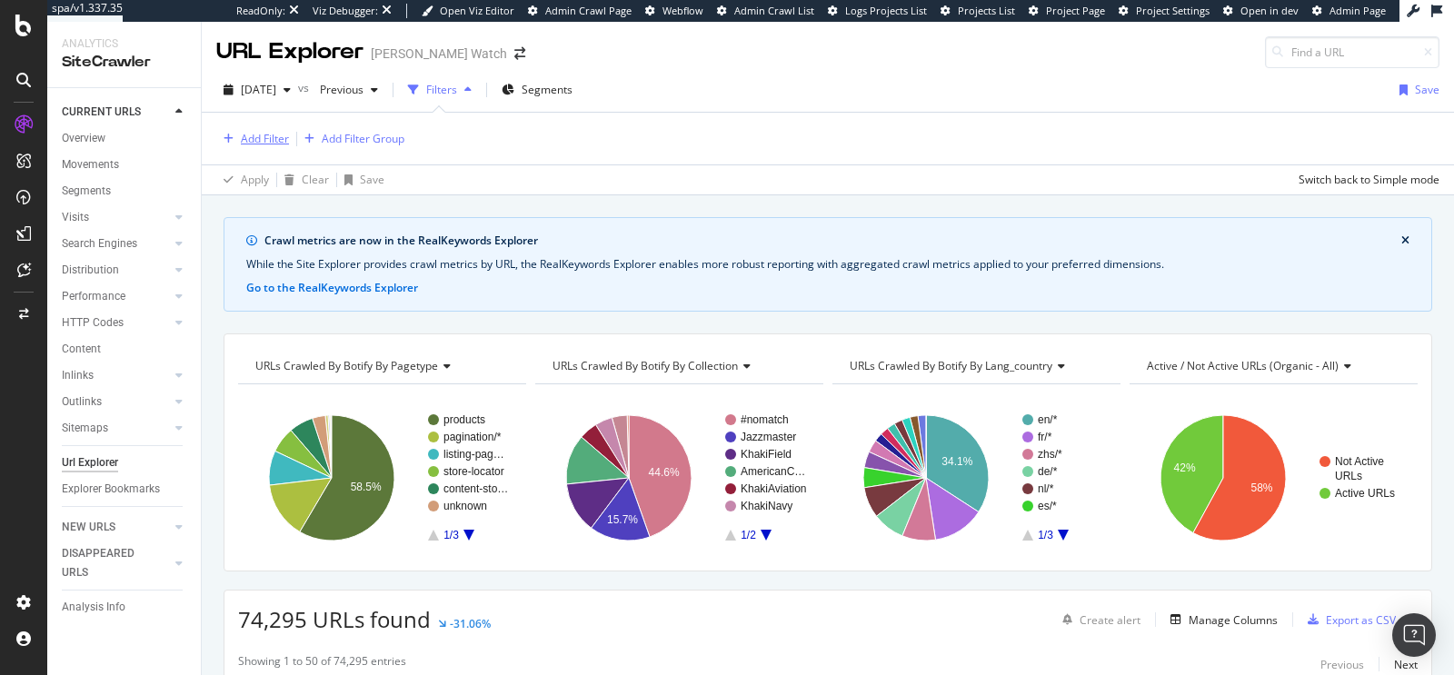
click at [270, 131] on div "Add Filter" at bounding box center [265, 138] width 48 height 15
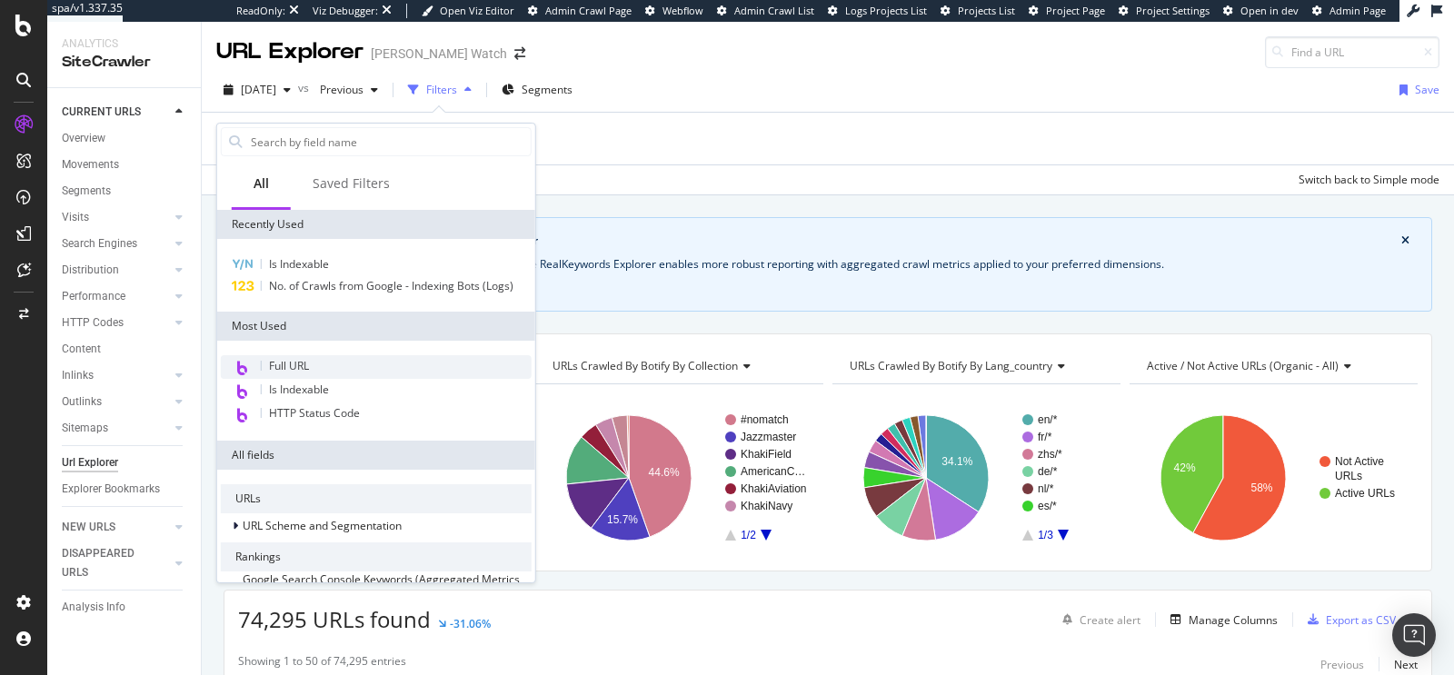
click at [307, 368] on span "Full URL" at bounding box center [289, 365] width 40 height 15
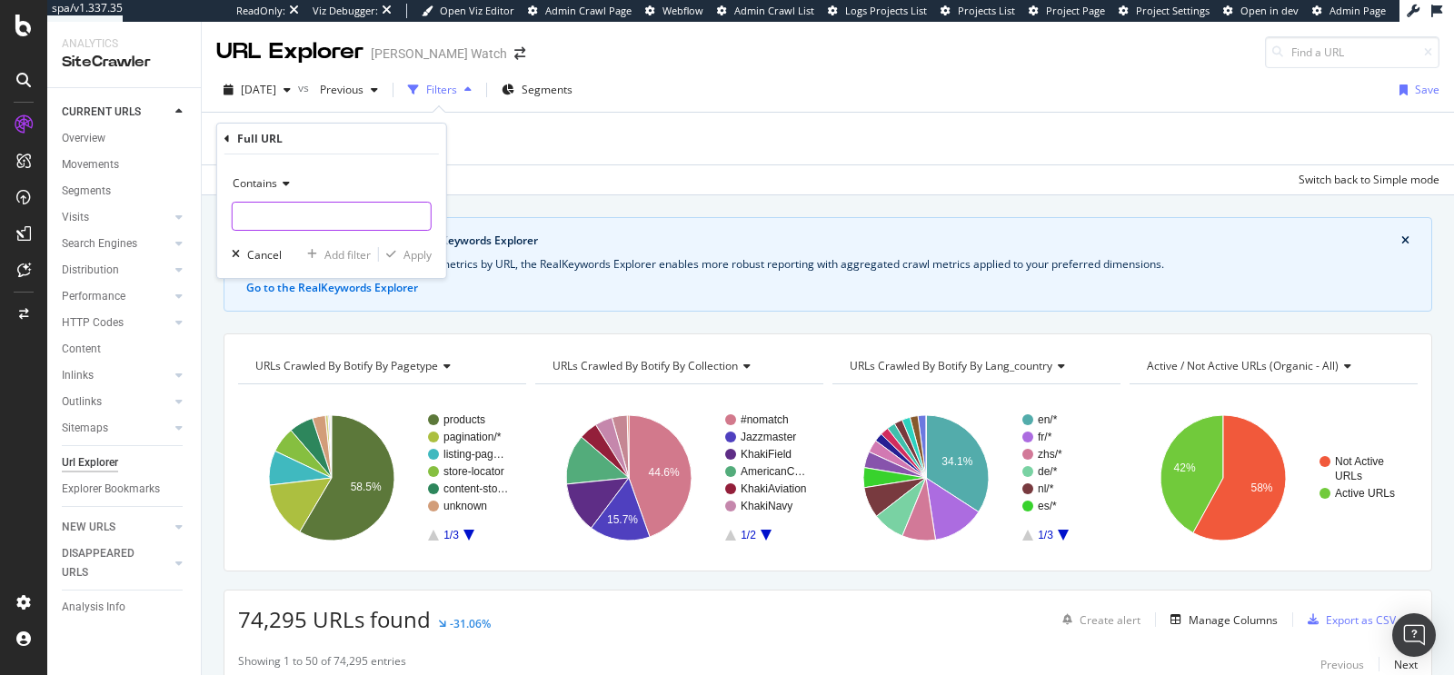
click at [275, 207] on input "text" at bounding box center [332, 216] width 198 height 29
paste input "/en-us/collection/jazzmaster"
type input "/en-us/collection/jazzmaster"
click at [418, 252] on div "Apply" at bounding box center [417, 254] width 28 height 15
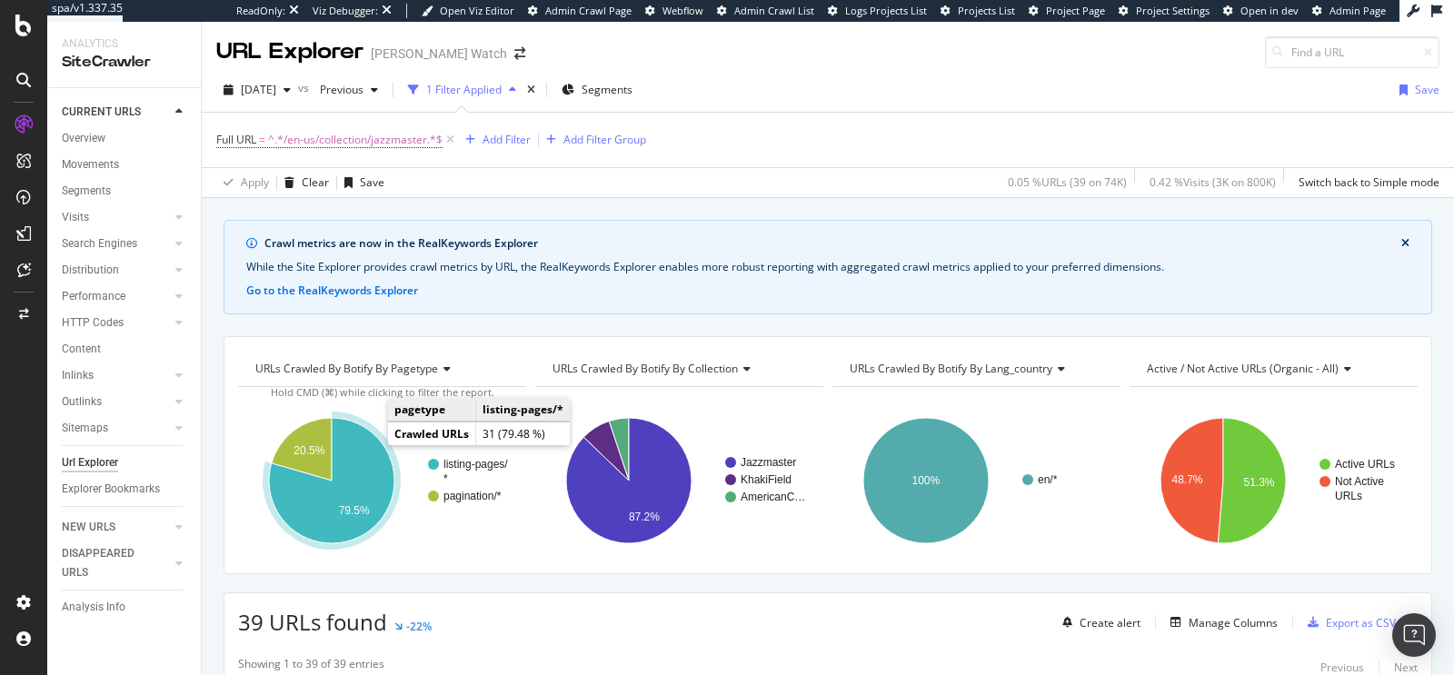
click at [353, 467] on icon "A chart." at bounding box center [331, 480] width 125 height 125
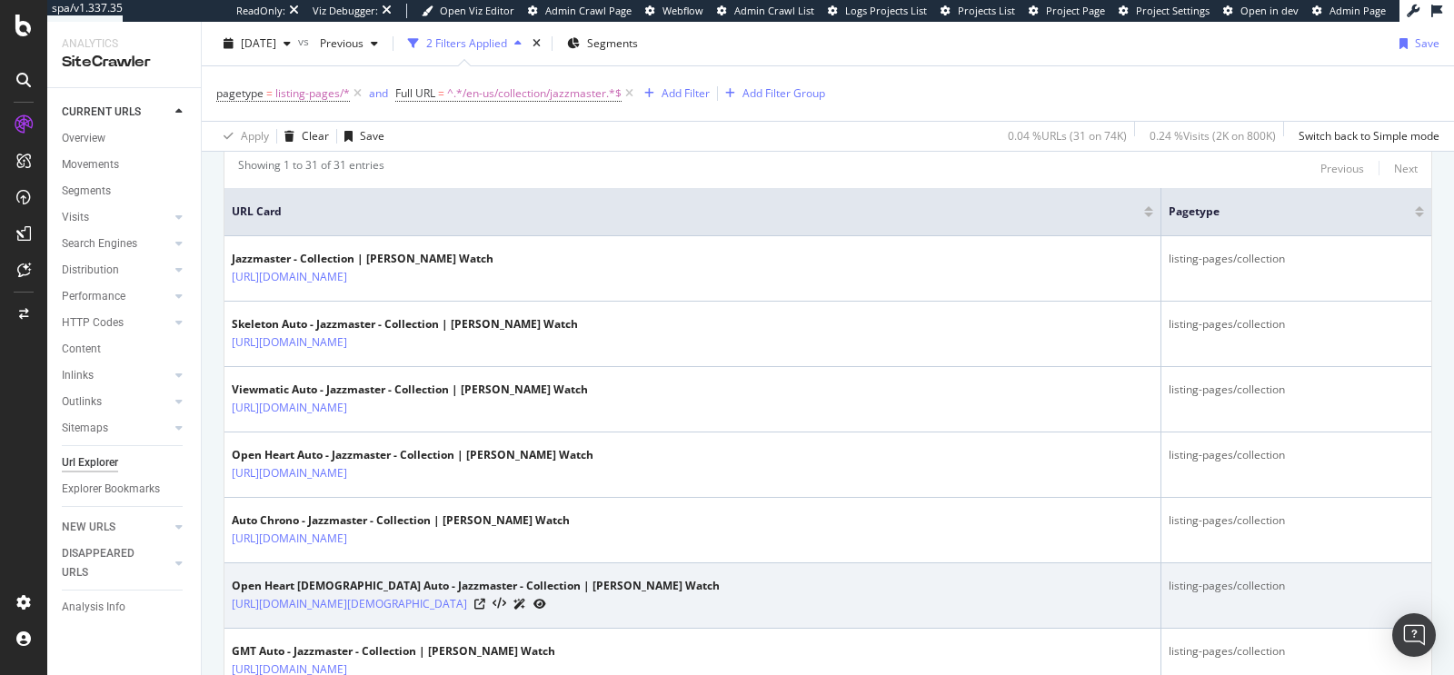
scroll to position [432, 0]
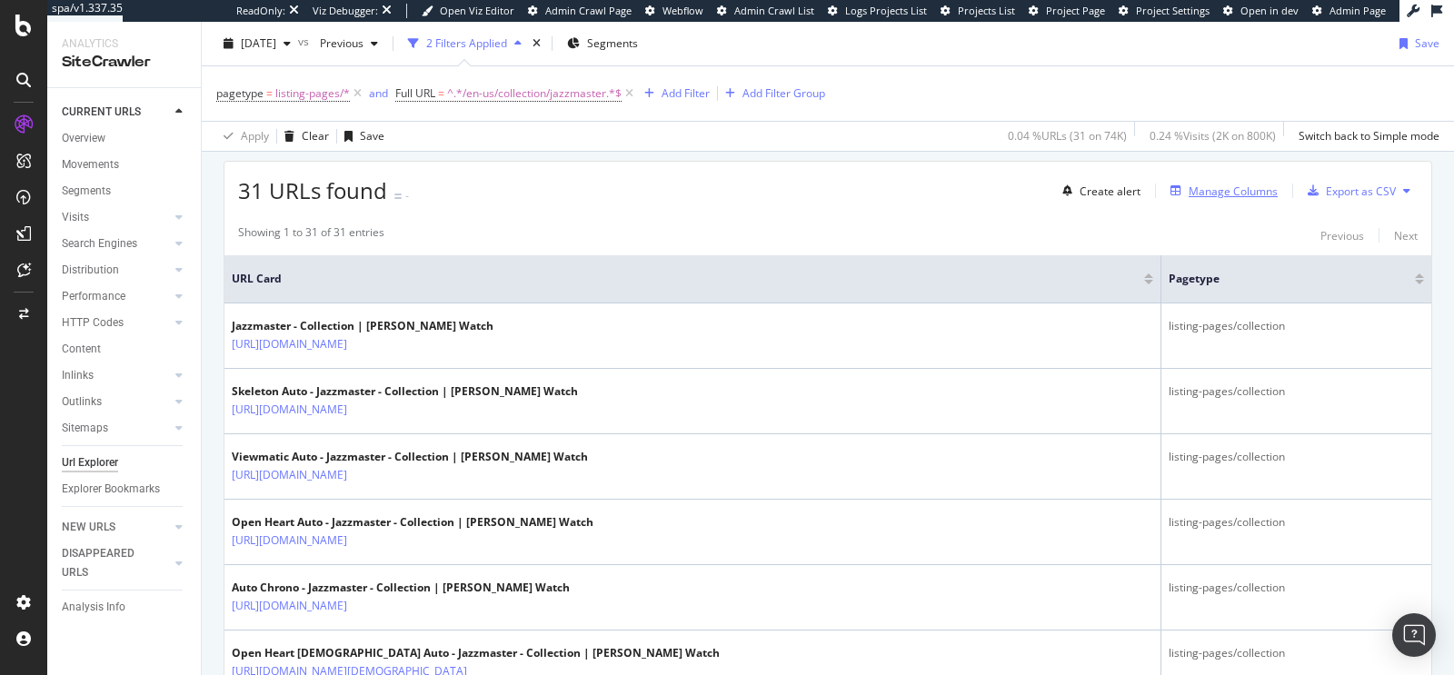
click at [1189, 187] on div "Manage Columns" at bounding box center [1233, 191] width 89 height 15
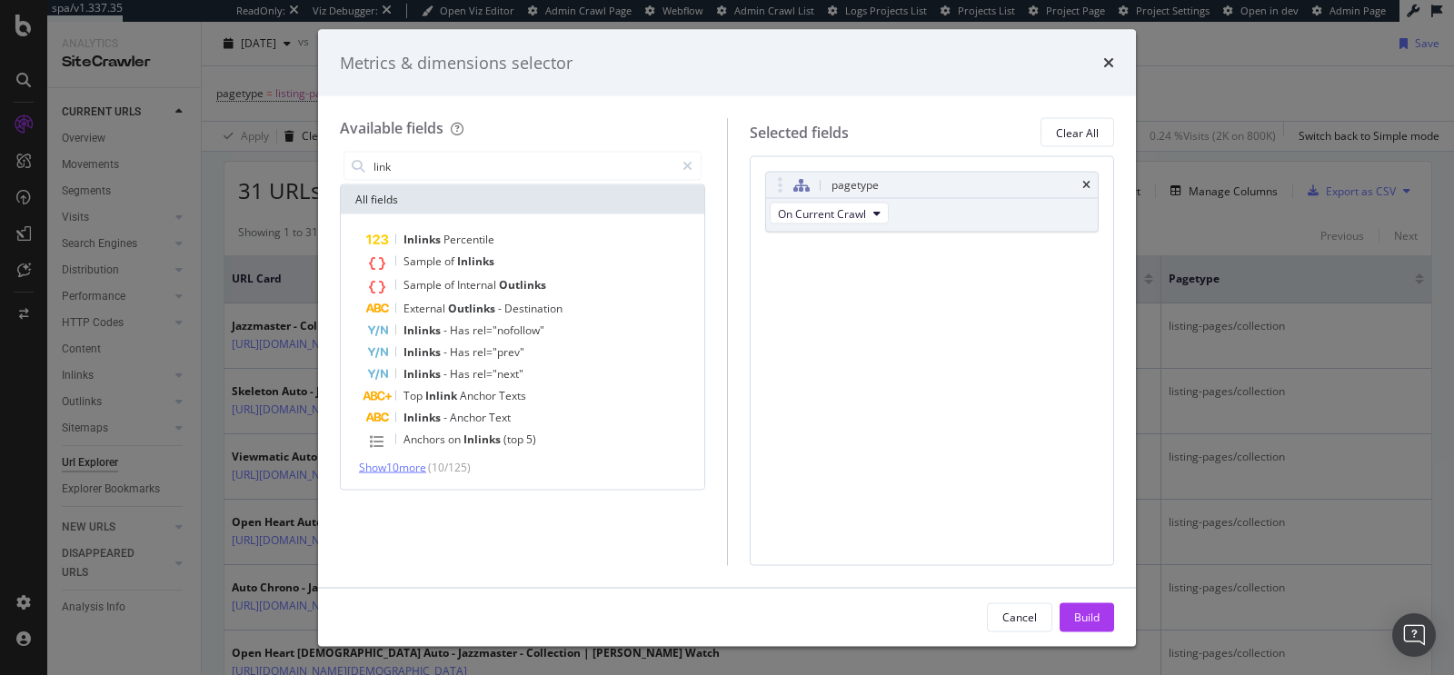
click at [416, 473] on span "Show 10 more" at bounding box center [392, 467] width 67 height 15
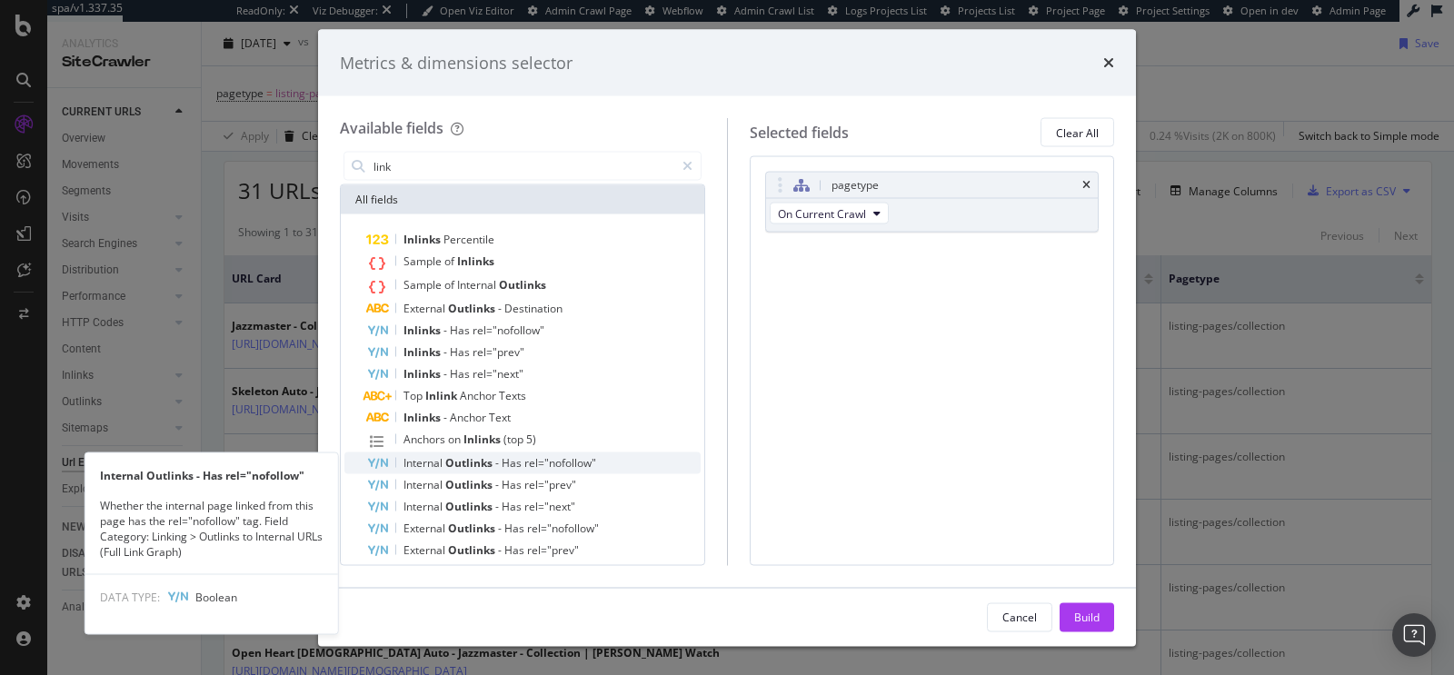
scroll to position [142, 0]
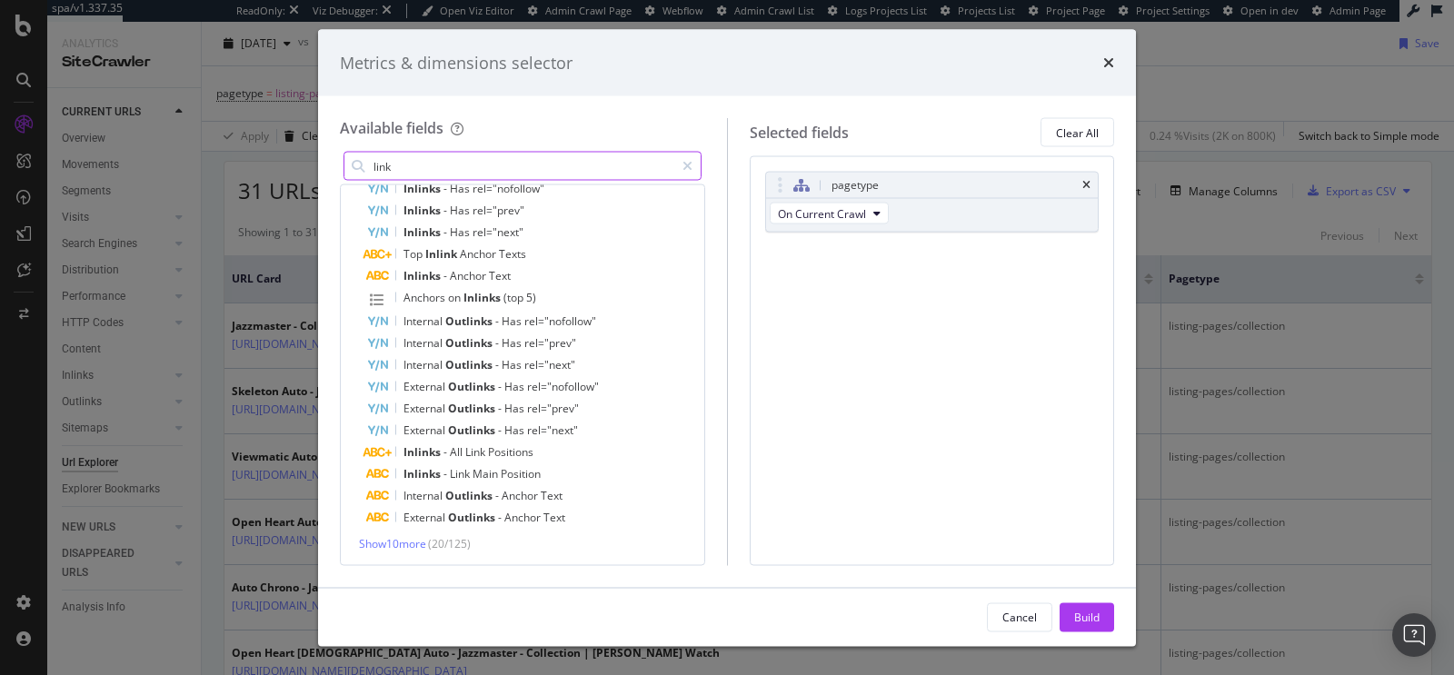
click at [399, 164] on input "link" at bounding box center [523, 166] width 303 height 27
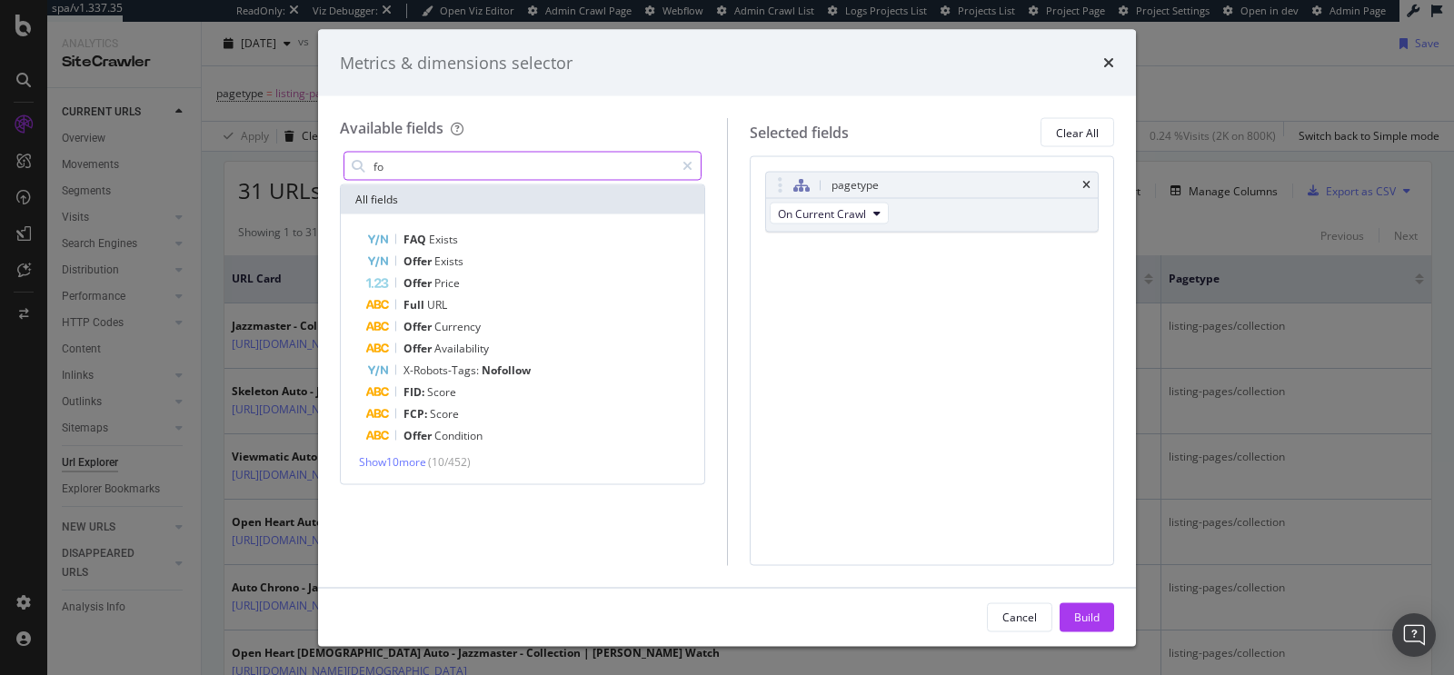
scroll to position [0, 0]
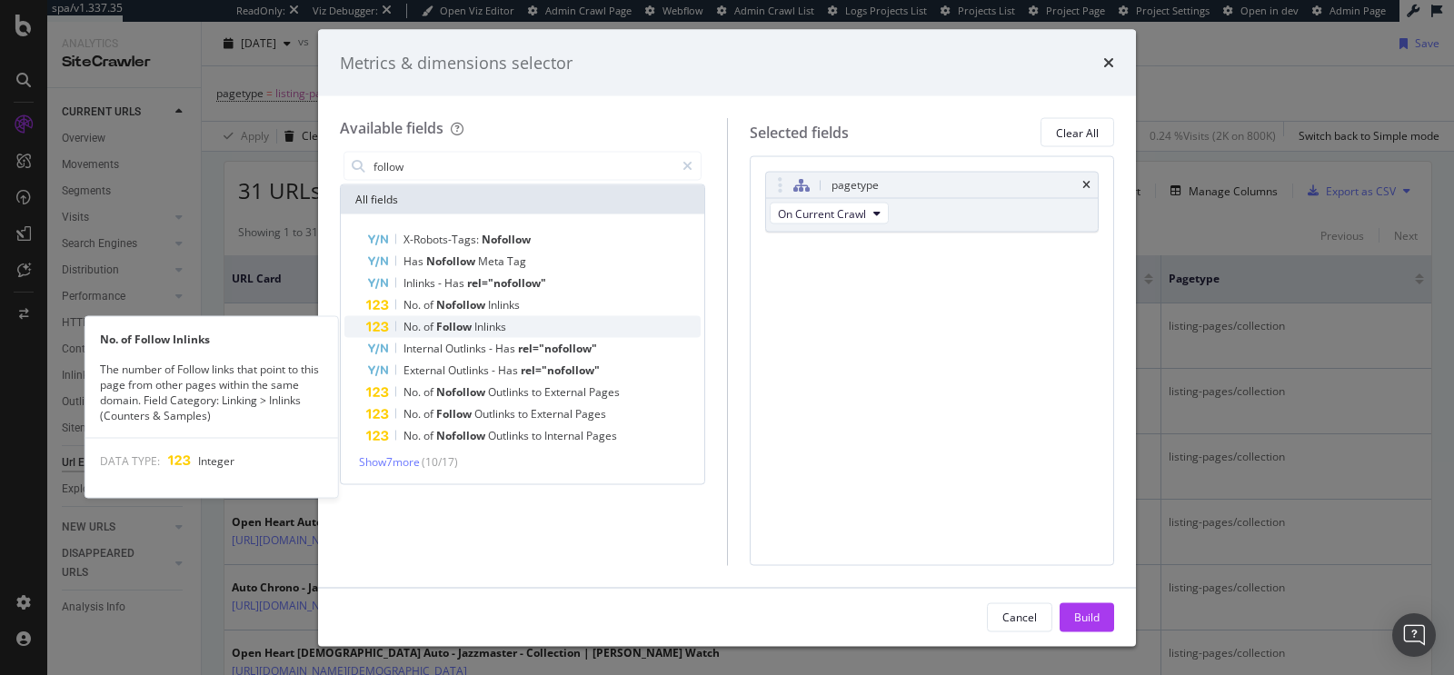
click at [532, 324] on div "No. of Follow Inlinks" at bounding box center [533, 327] width 334 height 22
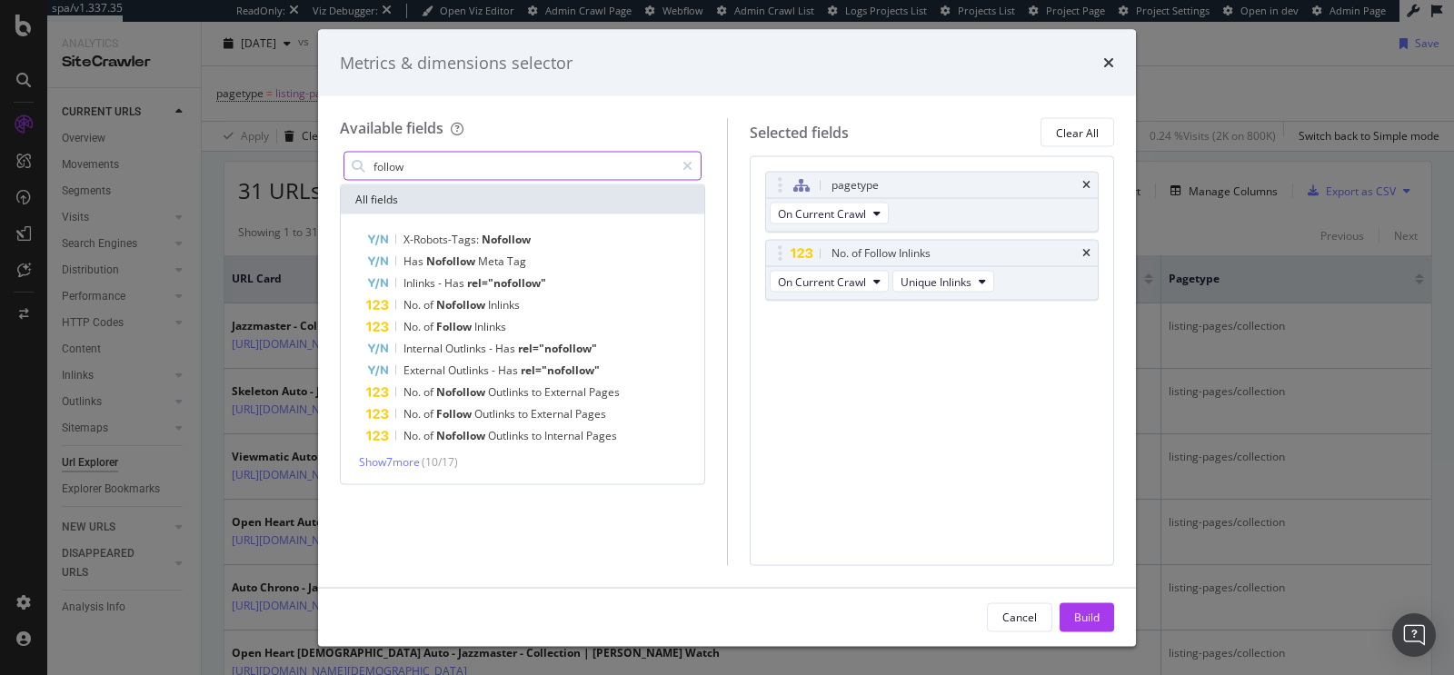
click at [474, 163] on input "follow" at bounding box center [523, 166] width 303 height 27
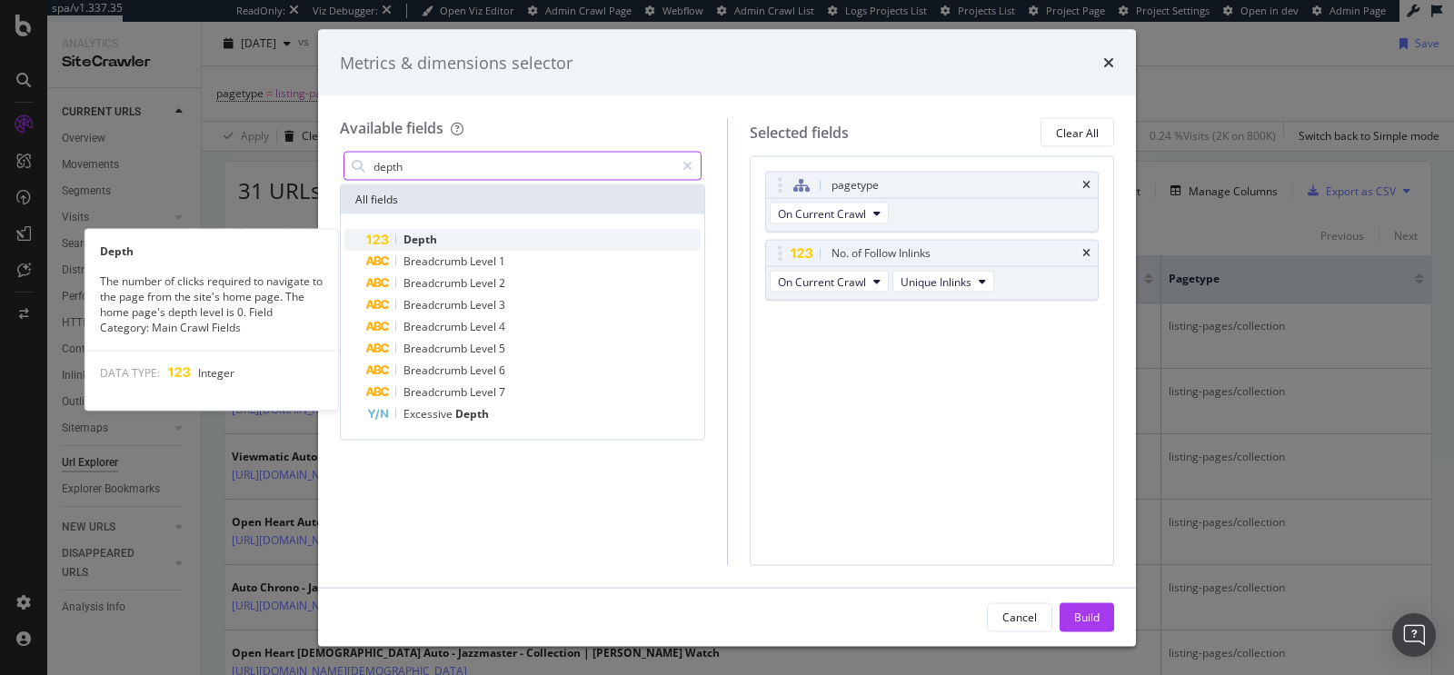
type input "depth"
click at [481, 237] on div "Depth" at bounding box center [533, 240] width 334 height 22
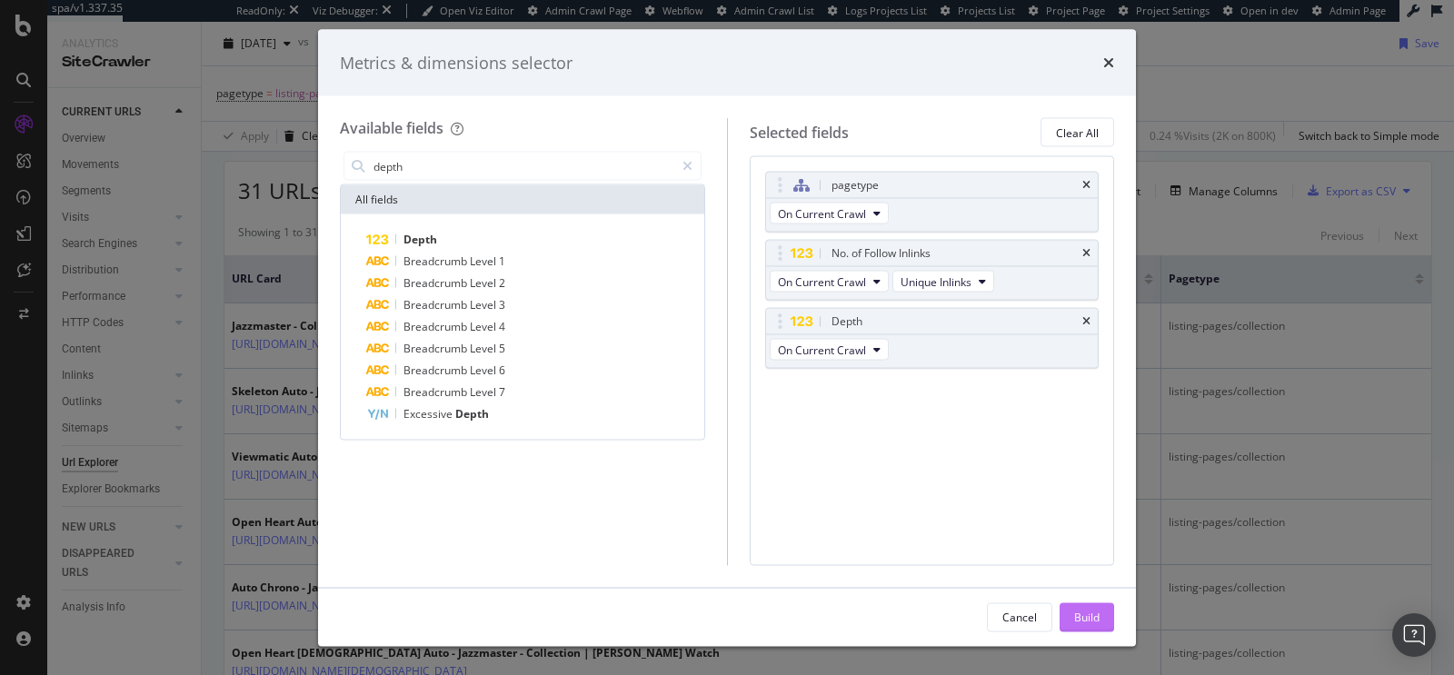
click at [1070, 611] on button "Build" at bounding box center [1087, 616] width 55 height 29
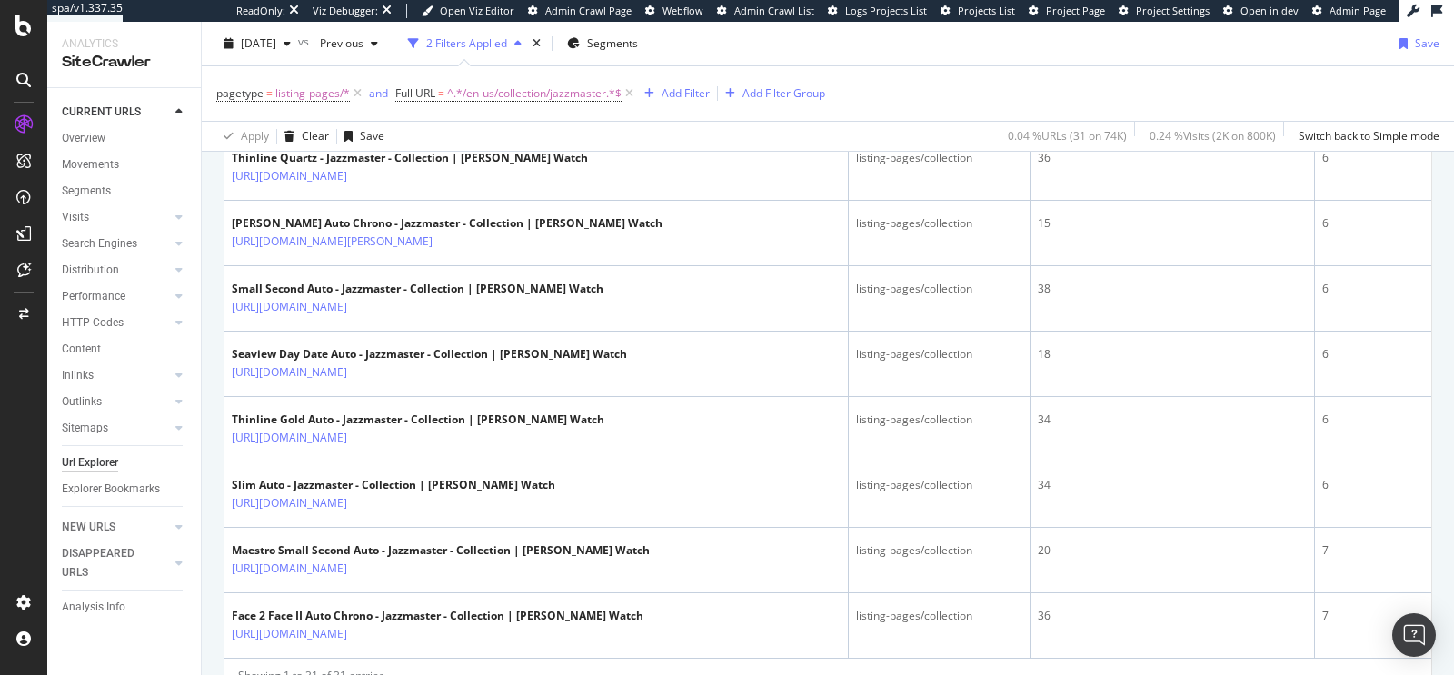
scroll to position [2175, 0]
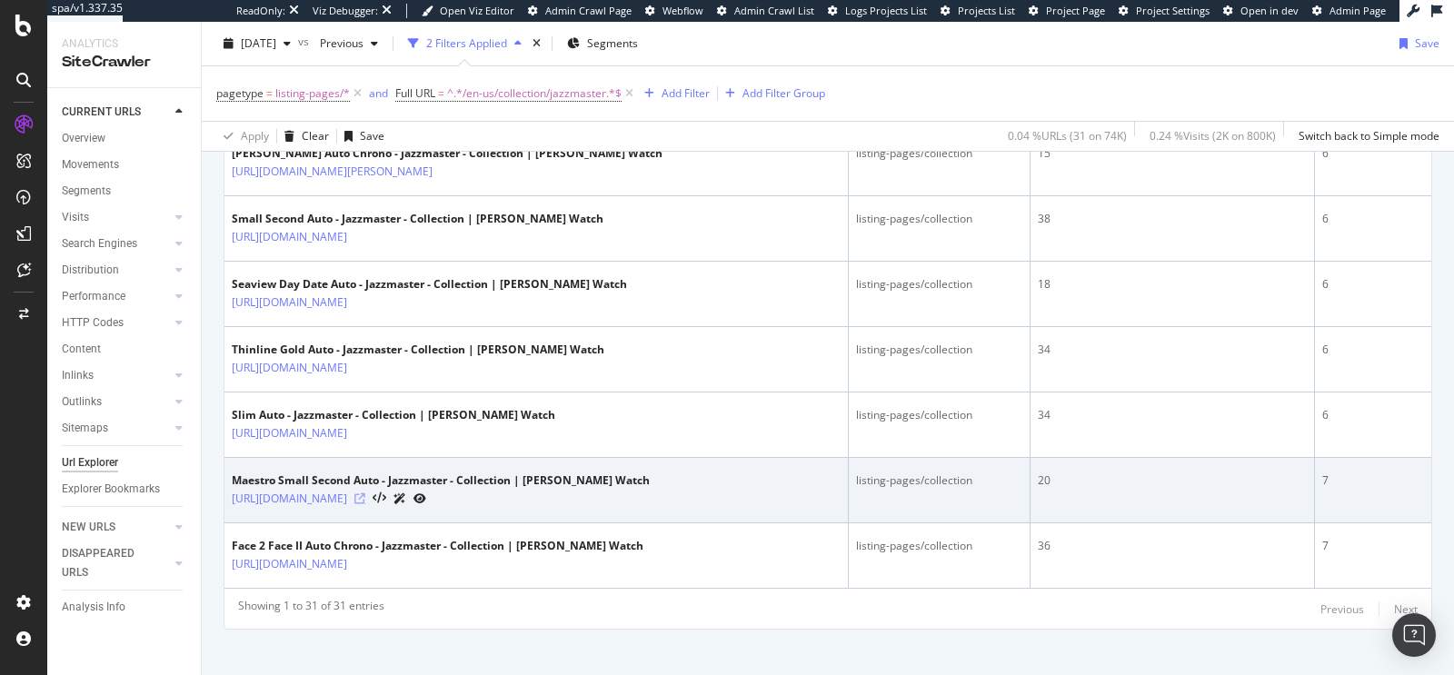
click at [365, 493] on icon at bounding box center [359, 498] width 11 height 11
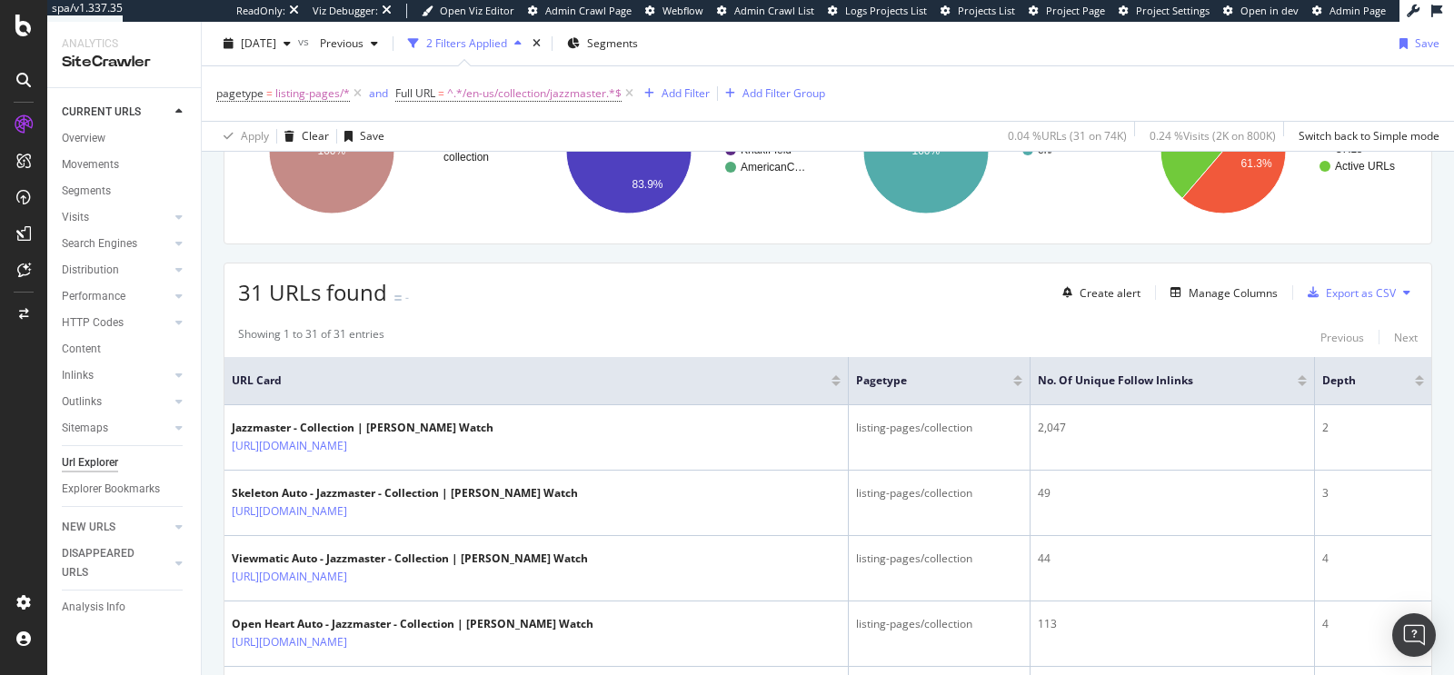
scroll to position [328, 0]
click at [94, 162] on div "Movements" at bounding box center [90, 164] width 57 height 19
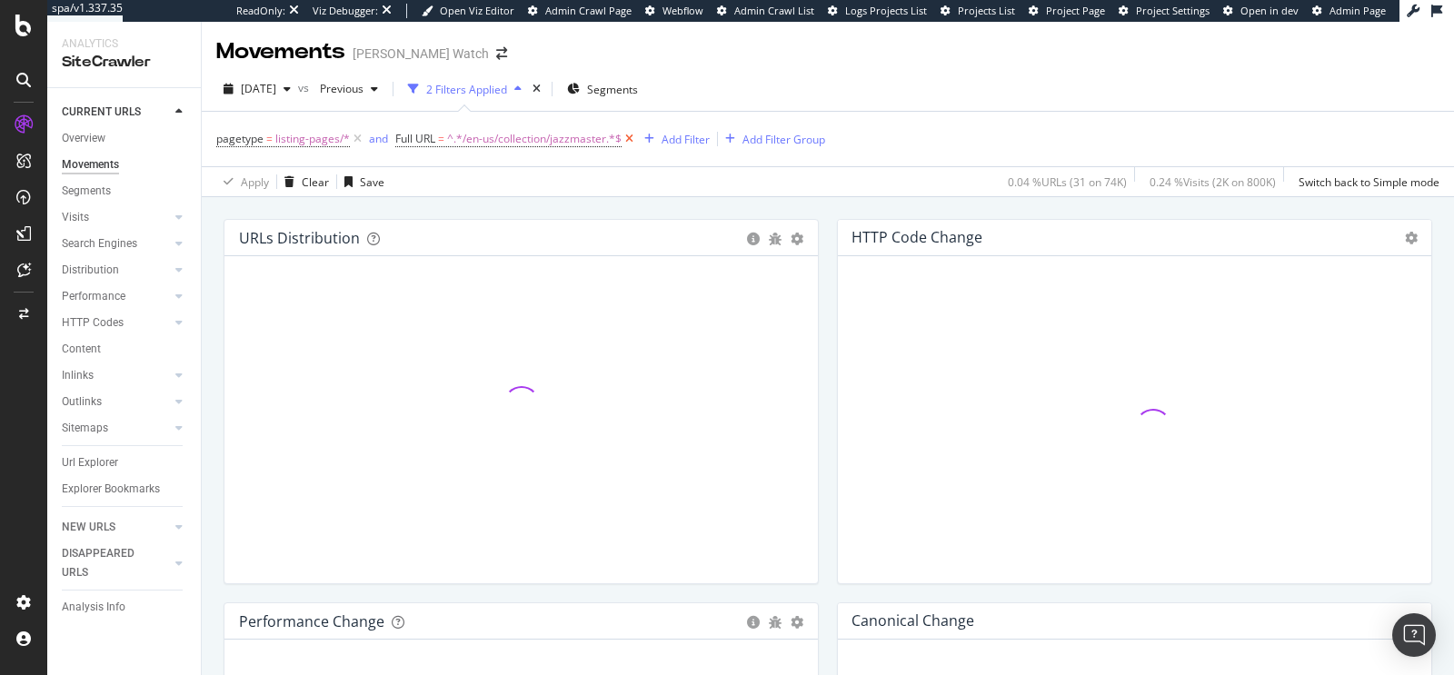
click at [625, 141] on icon at bounding box center [629, 139] width 15 height 18
click at [535, 92] on icon "times" at bounding box center [531, 89] width 8 height 11
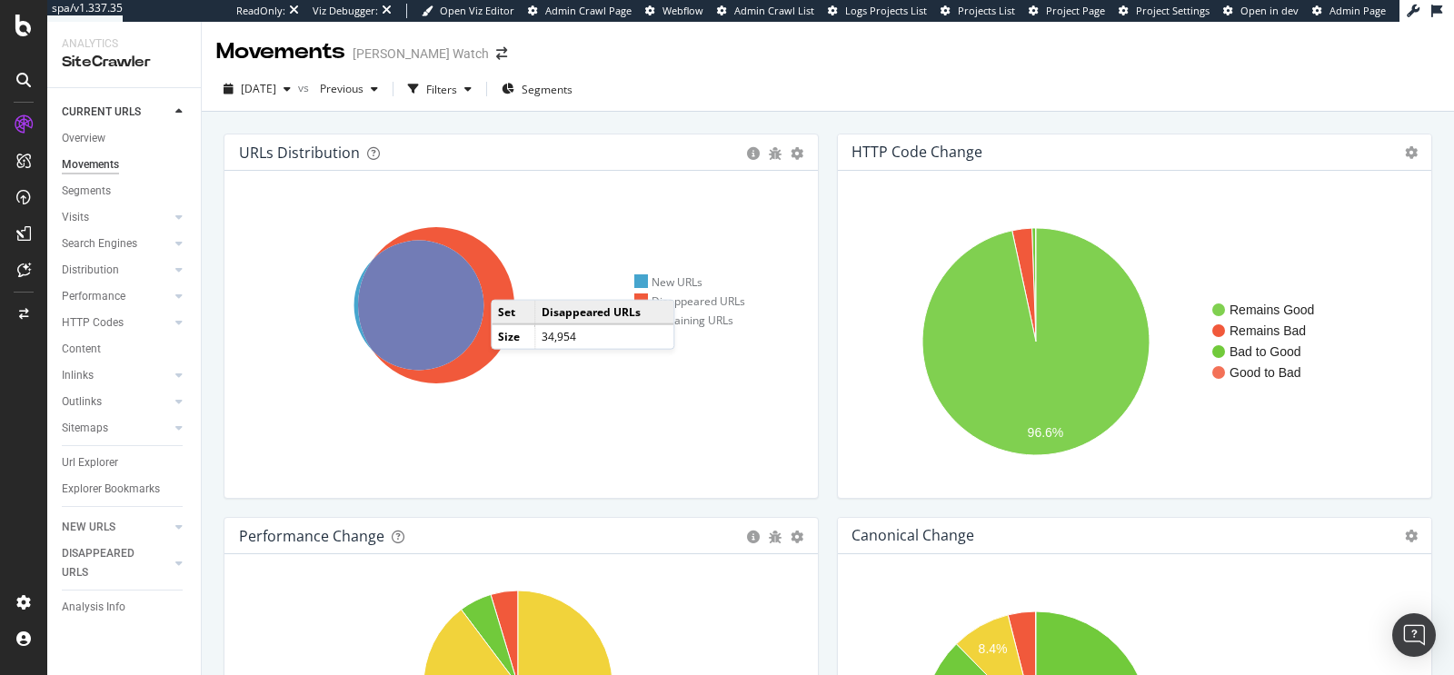
click at [509, 281] on icon at bounding box center [436, 305] width 156 height 156
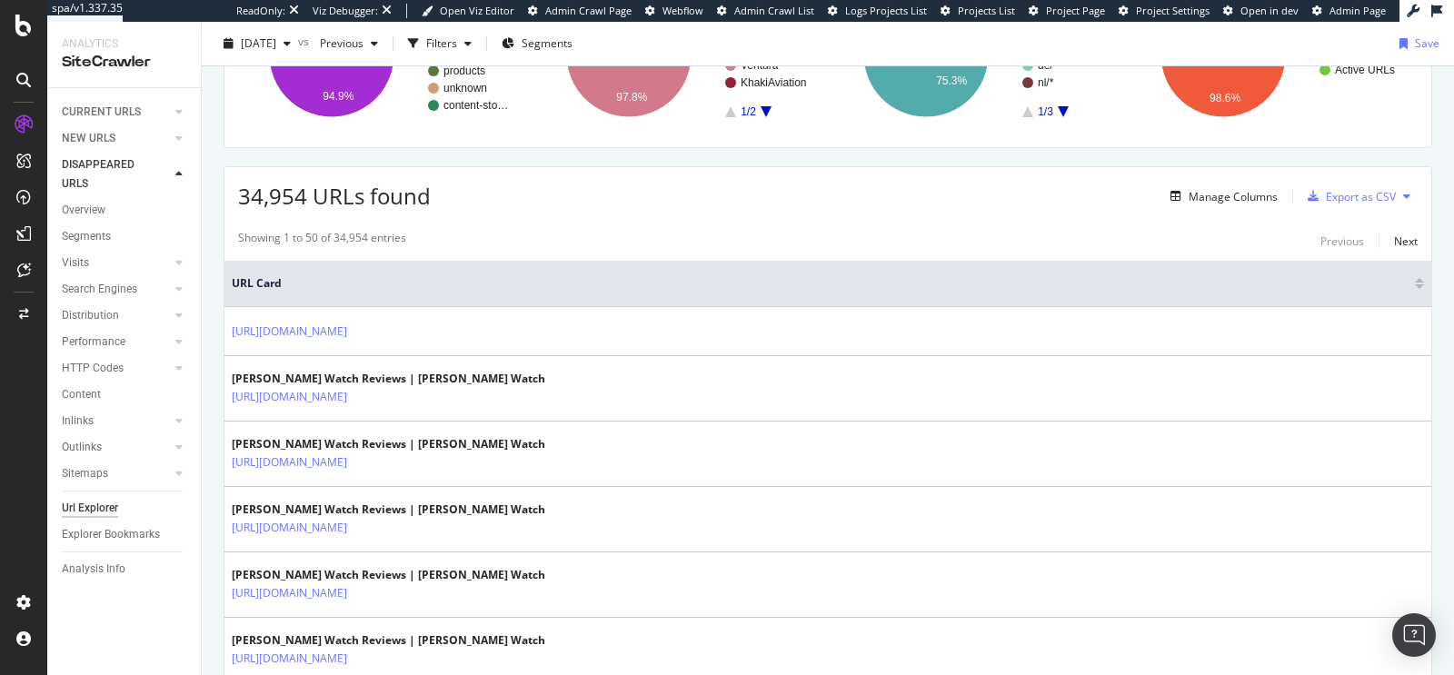
scroll to position [346, 0]
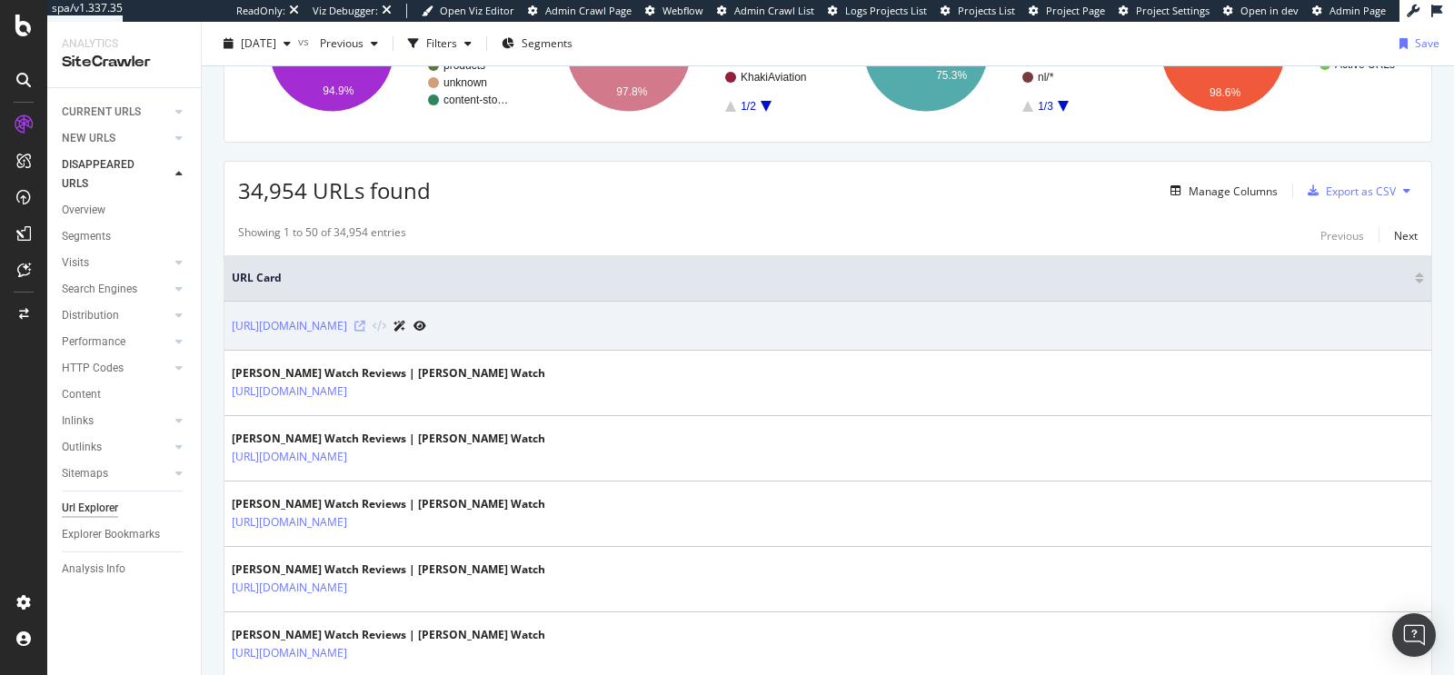
click at [365, 323] on icon at bounding box center [359, 326] width 11 height 11
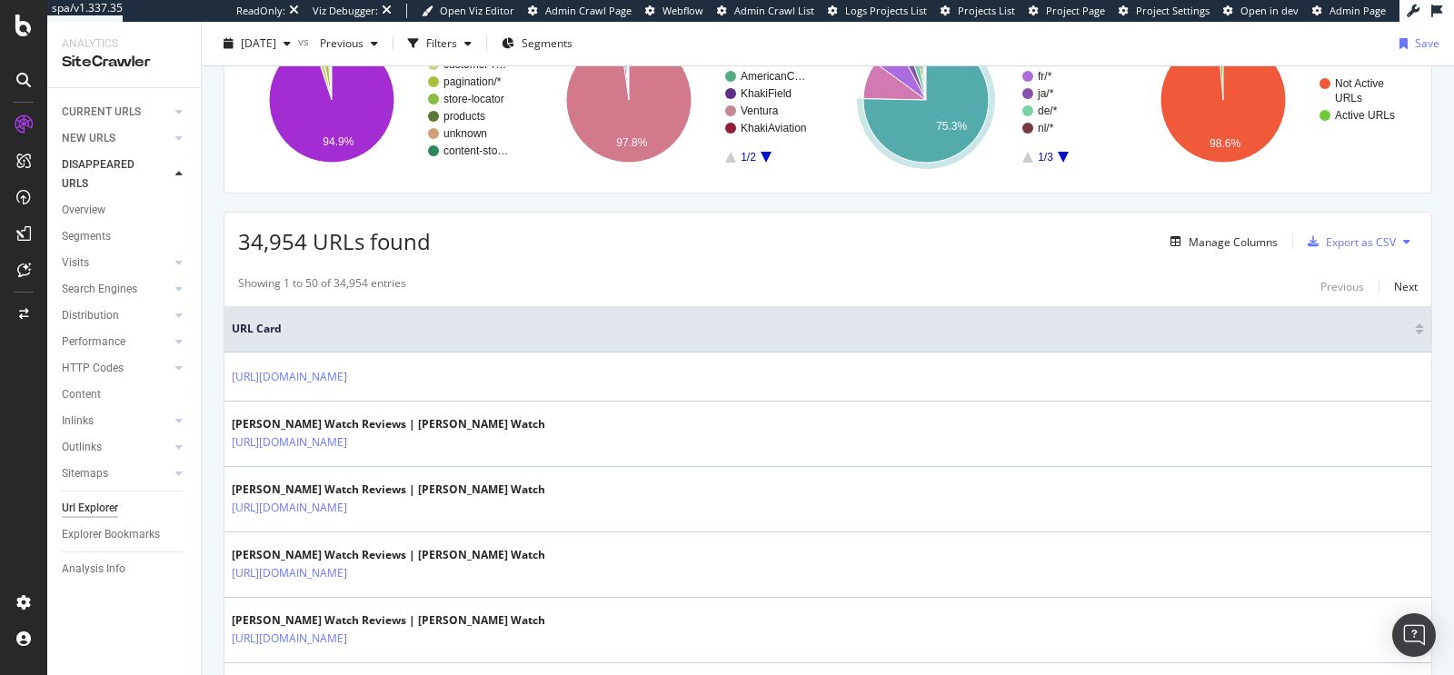
scroll to position [0, 0]
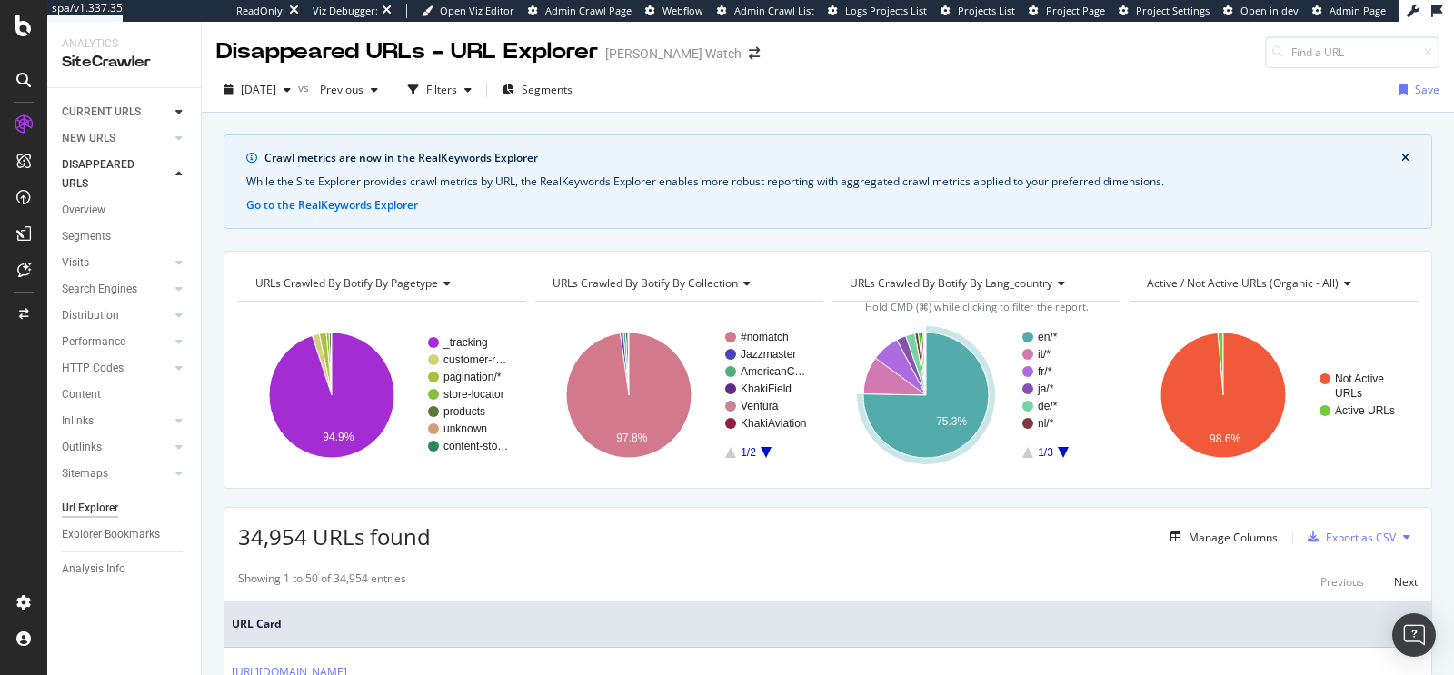
click at [174, 109] on div at bounding box center [179, 112] width 18 height 18
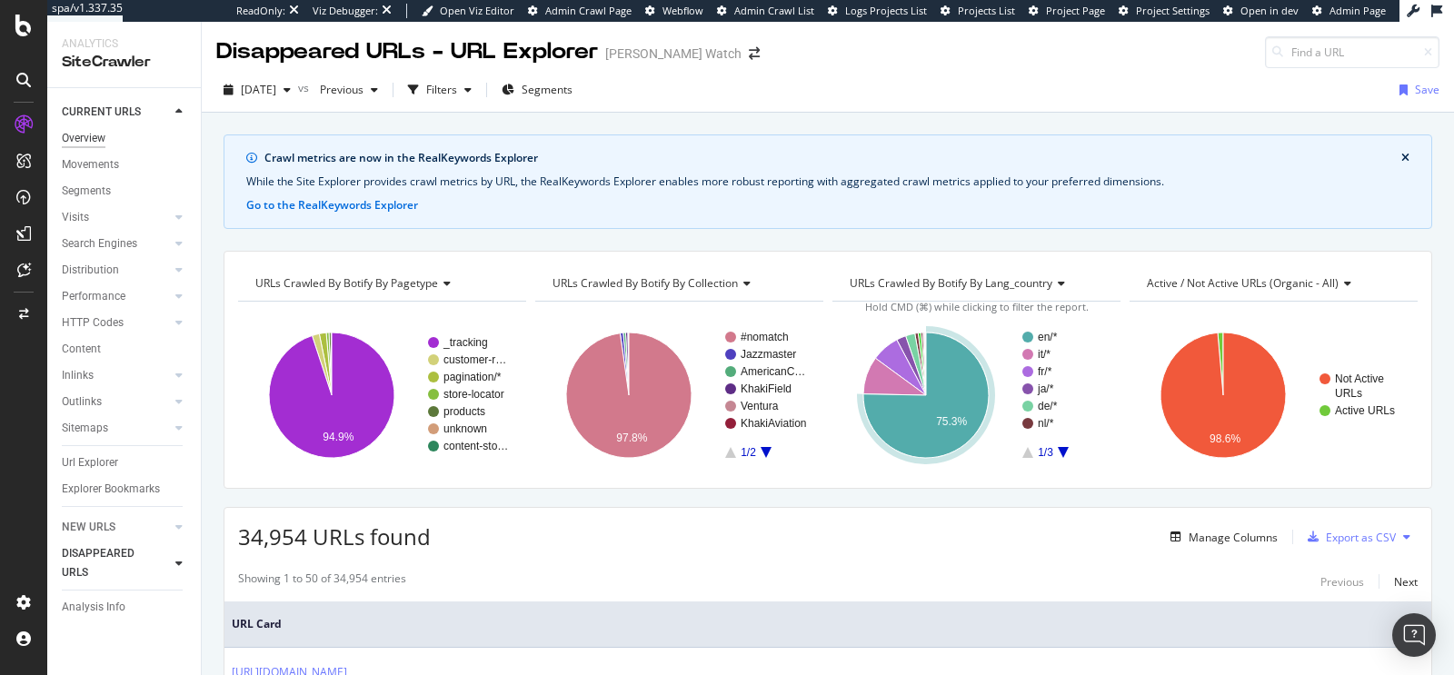
click at [96, 134] on div "Overview" at bounding box center [84, 138] width 44 height 19
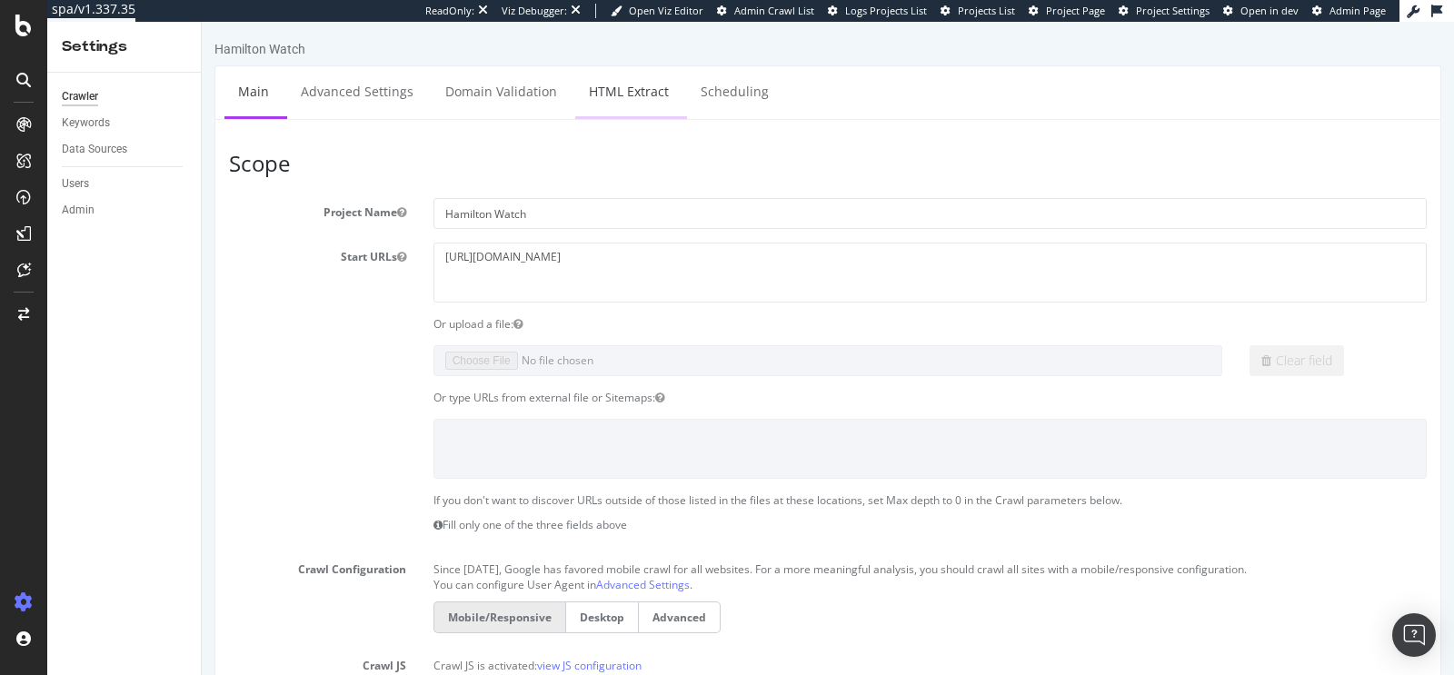
click at [661, 95] on link "HTML Extract" at bounding box center [628, 91] width 107 height 50
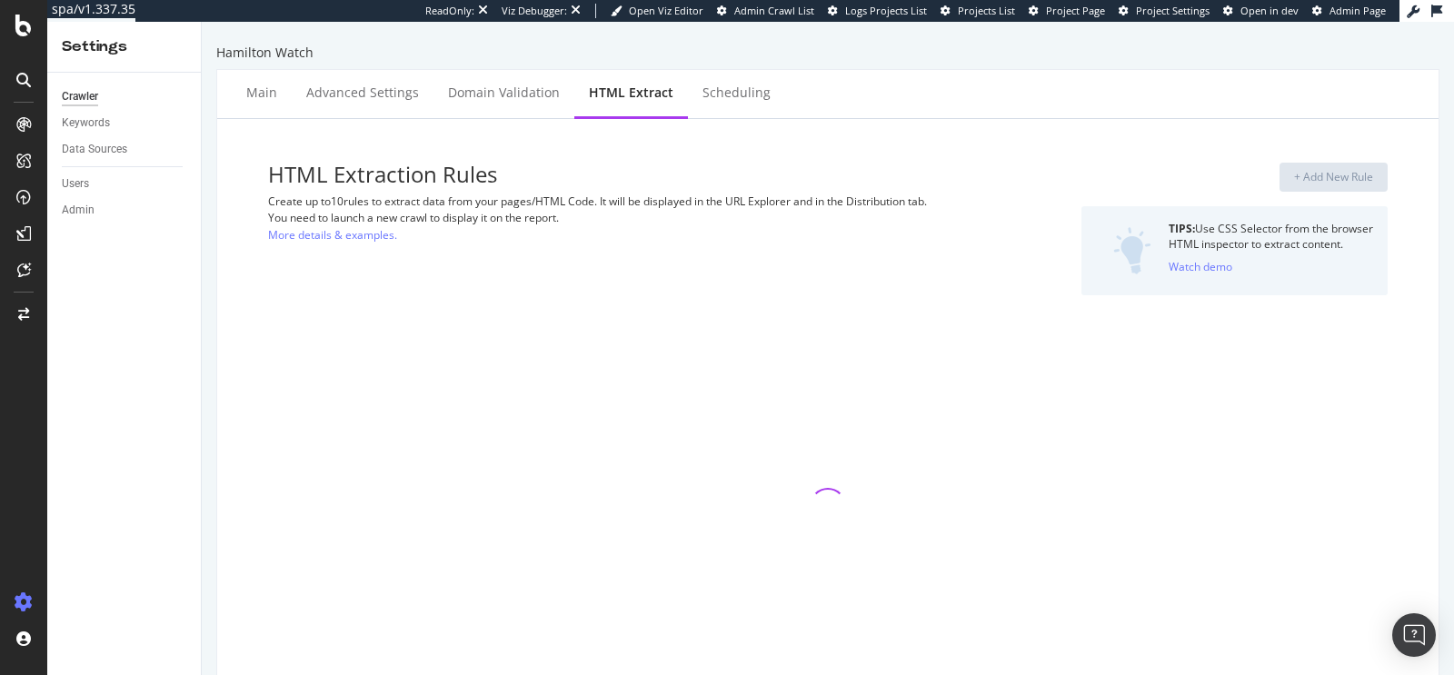
select select "exist"
select select "count"
select select "exist"
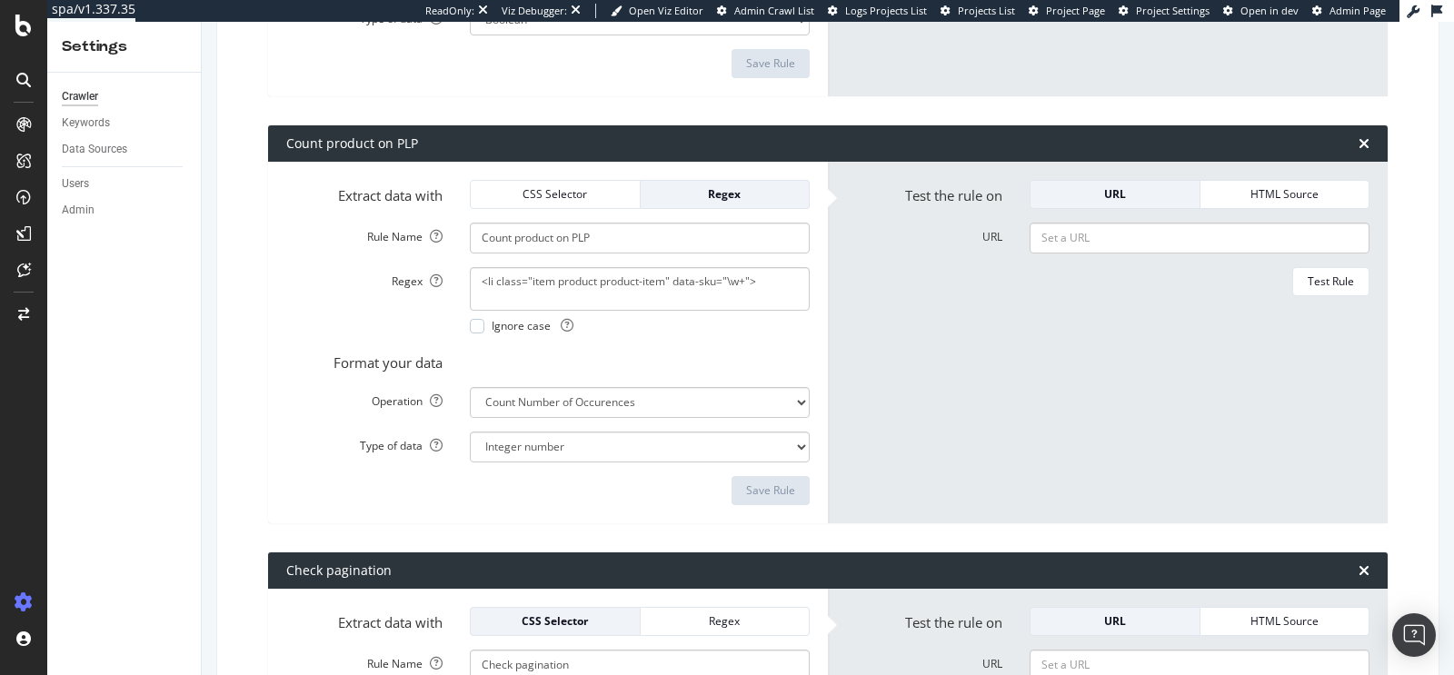
scroll to position [1538, 0]
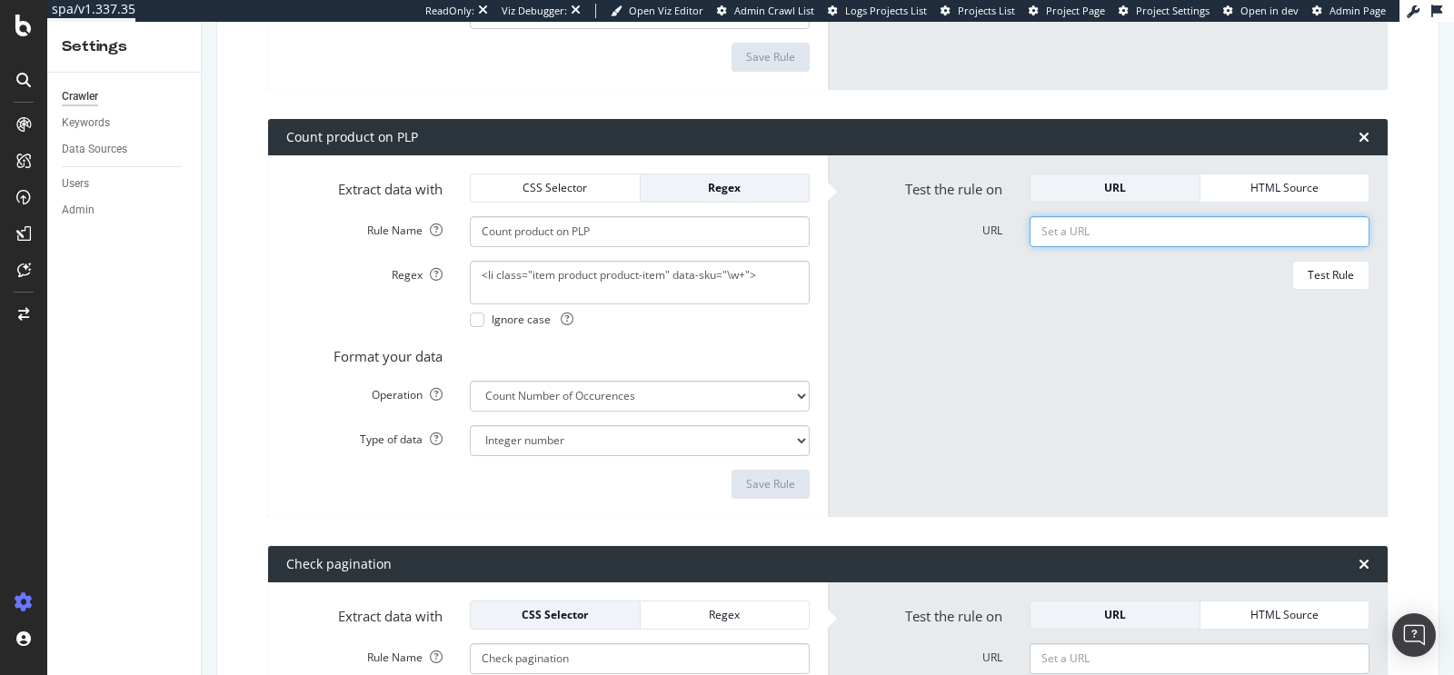
click at [1043, 224] on input "URL" at bounding box center [1200, 231] width 340 height 31
paste input "https://www.hamiltonwatch.com/en-us/collection/jazzmaster/maestro-small-second-…"
type input "https://www.hamiltonwatch.com/en-us/collection/jazzmaster/maestro-small-second-…"
click at [1308, 286] on div "Test Rule" at bounding box center [1331, 275] width 46 height 25
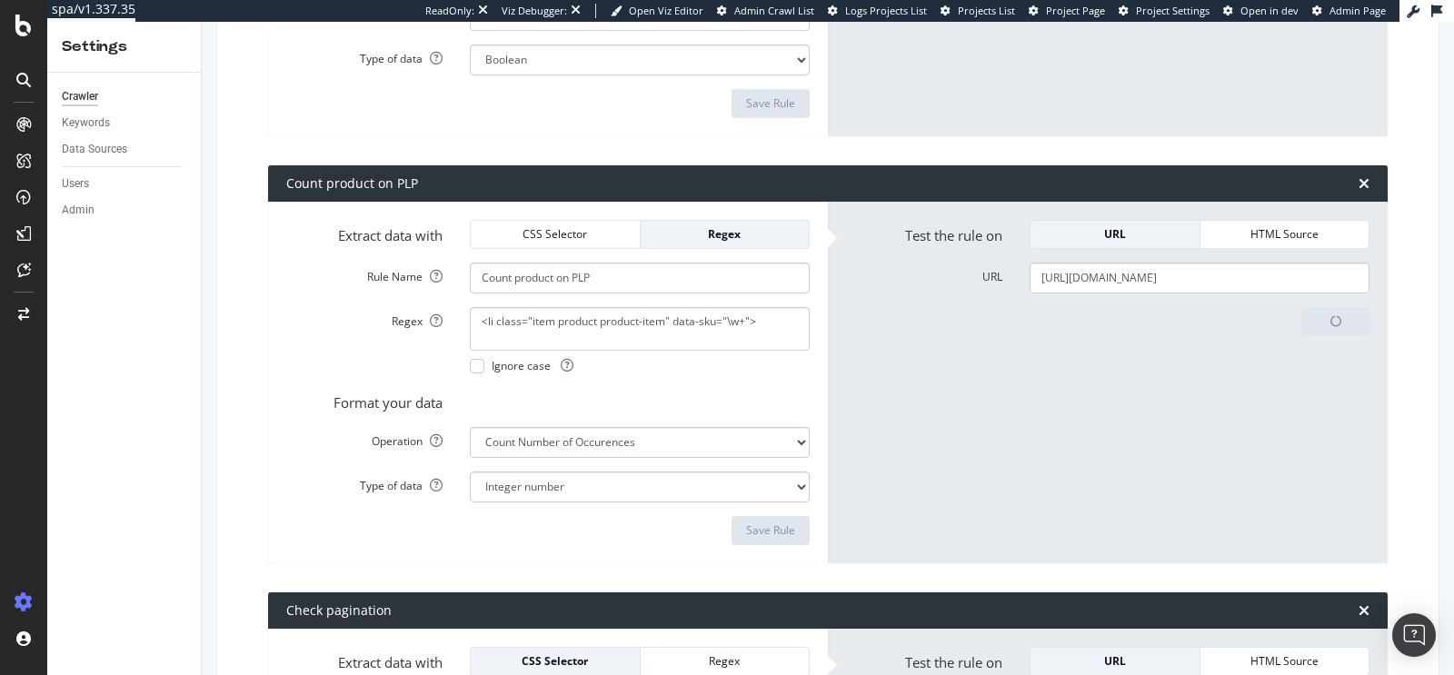
scroll to position [1477, 0]
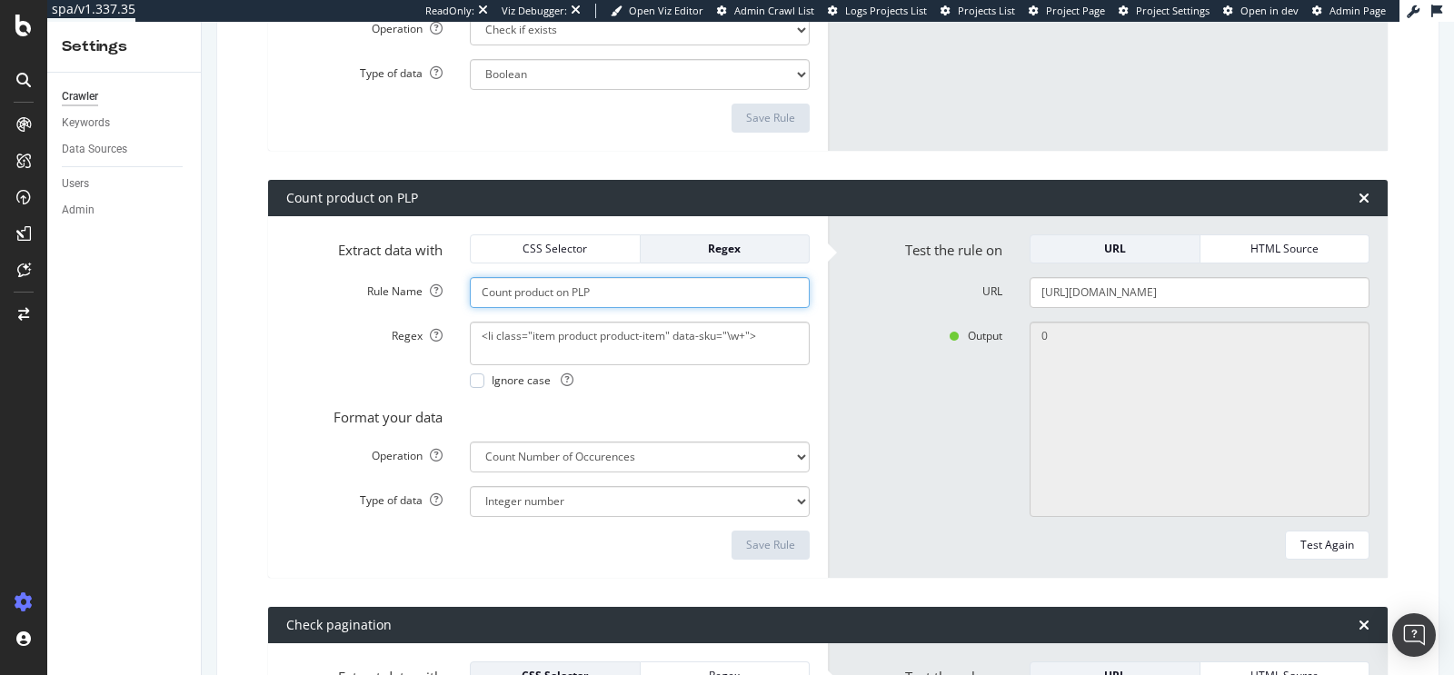
drag, startPoint x: 599, startPoint y: 298, endPoint x: 451, endPoint y: 294, distance: 148.2
click at [451, 294] on div "Rule Name Count product on PLP" at bounding box center [548, 292] width 551 height 31
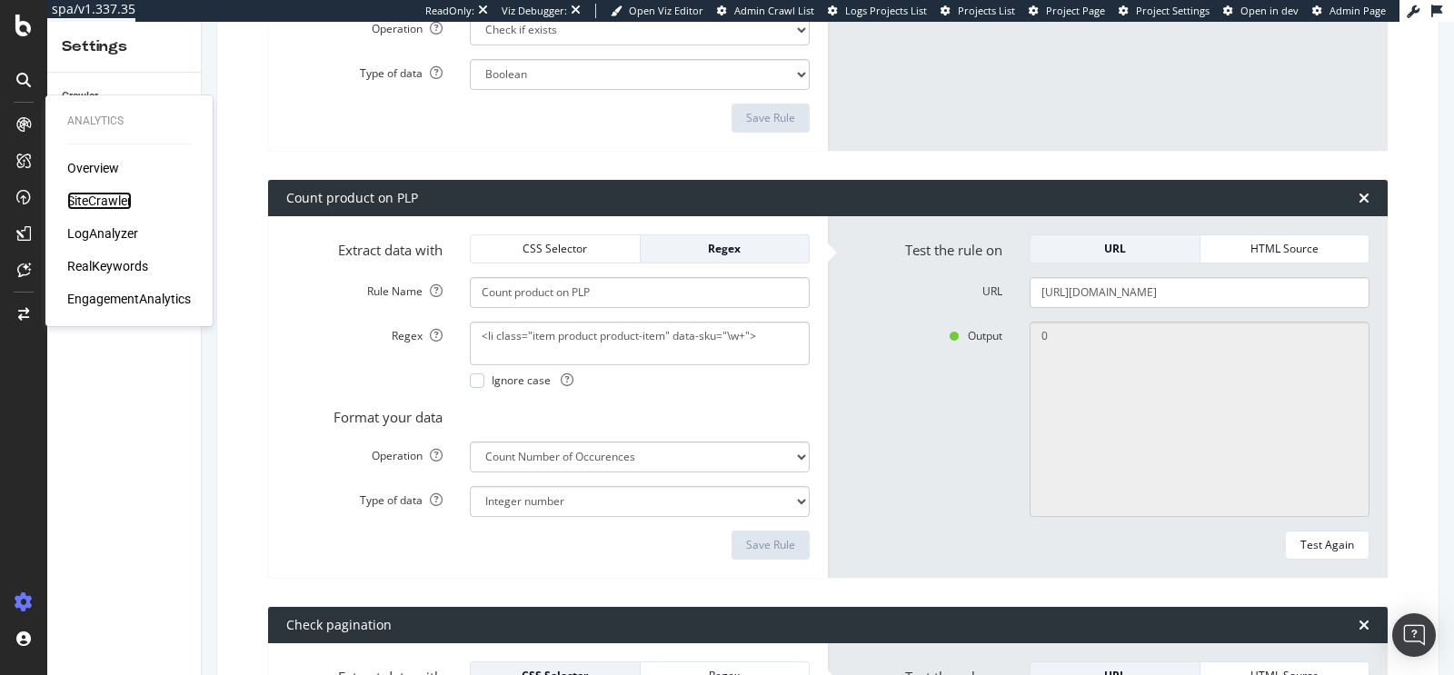
click at [92, 194] on div "SiteCrawler" at bounding box center [99, 201] width 65 height 18
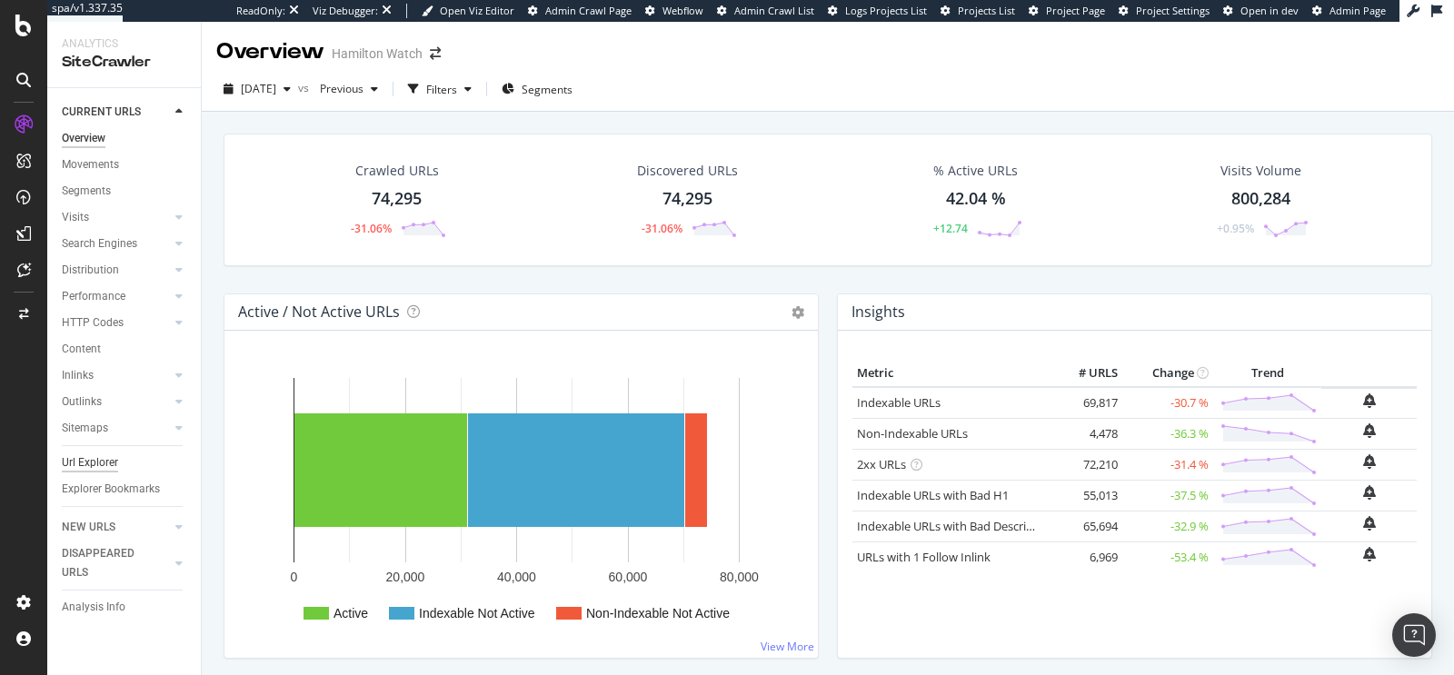
click at [112, 457] on div "Url Explorer" at bounding box center [90, 462] width 56 height 19
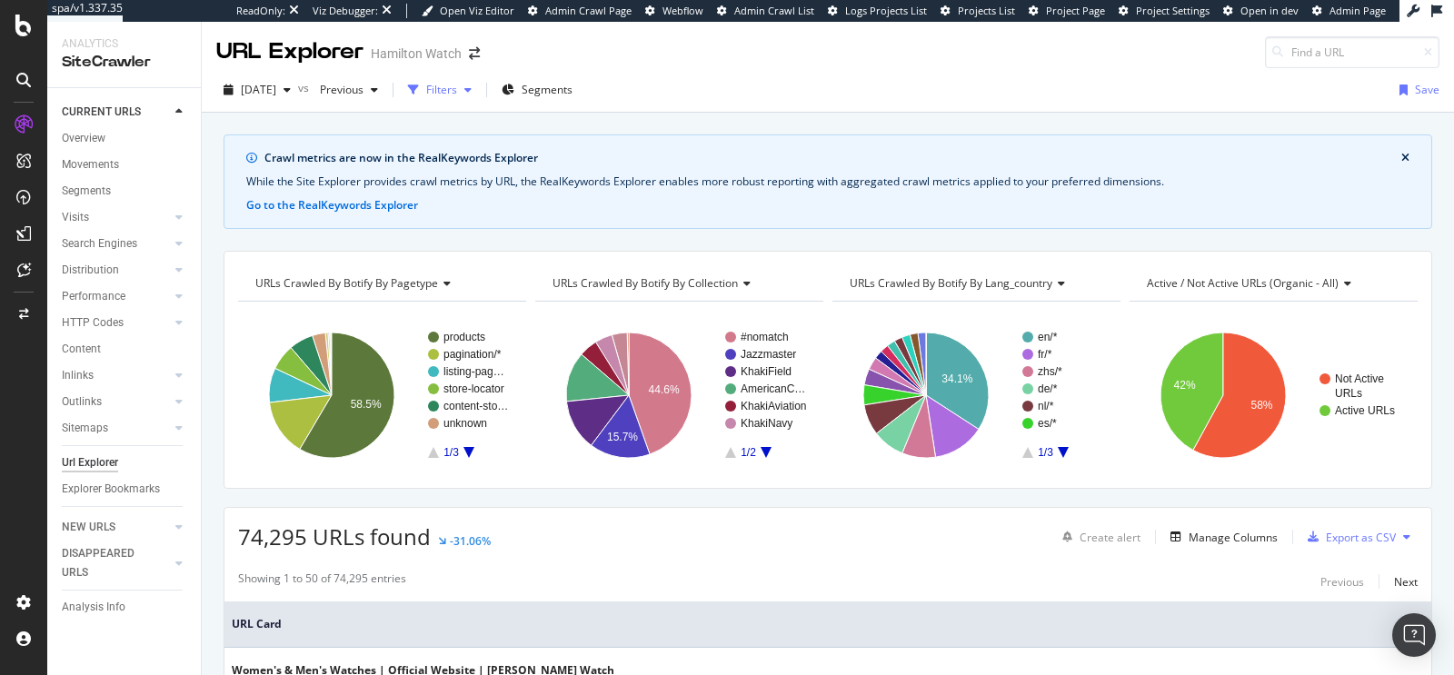
click at [457, 87] on div "Filters" at bounding box center [441, 89] width 31 height 15
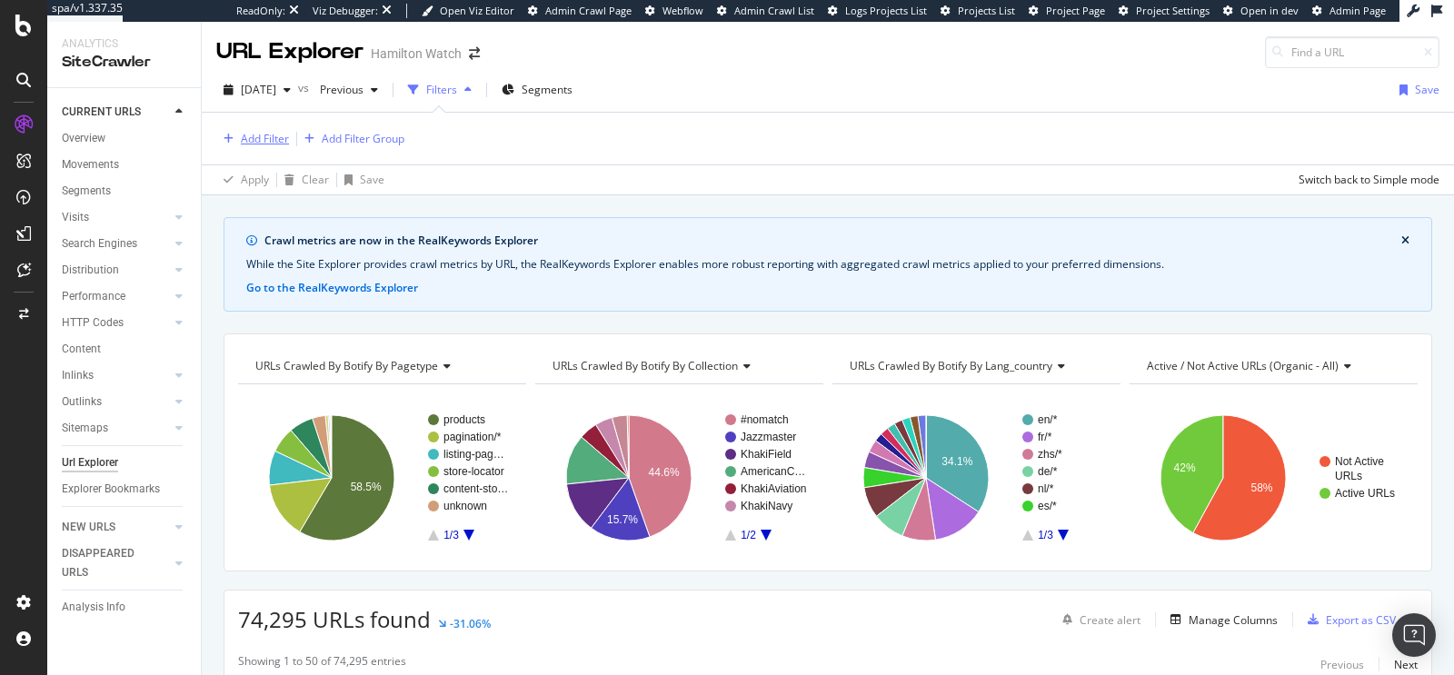
click at [247, 144] on div "Add Filter" at bounding box center [265, 138] width 48 height 15
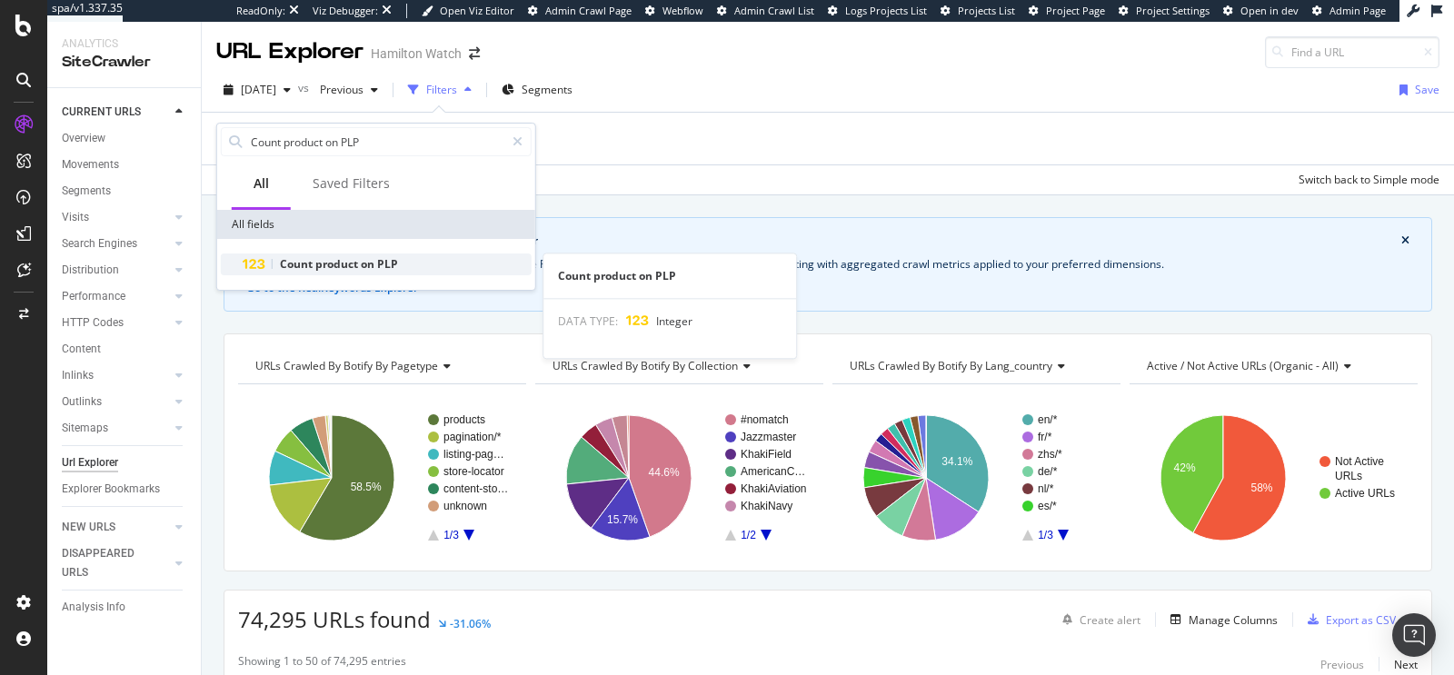
type input "Count product on PLP"
click at [419, 261] on div "Count product on PLP" at bounding box center [387, 265] width 289 height 22
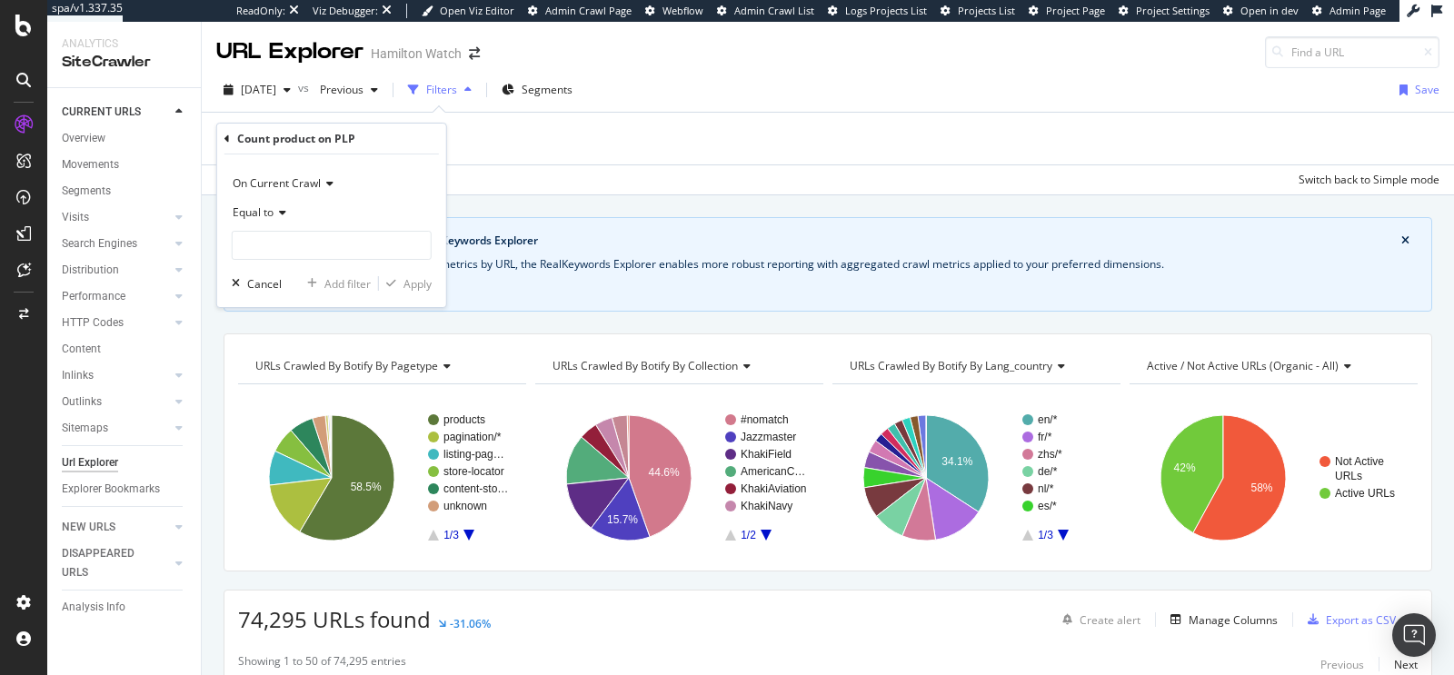
click at [225, 138] on icon at bounding box center [226, 139] width 5 height 11
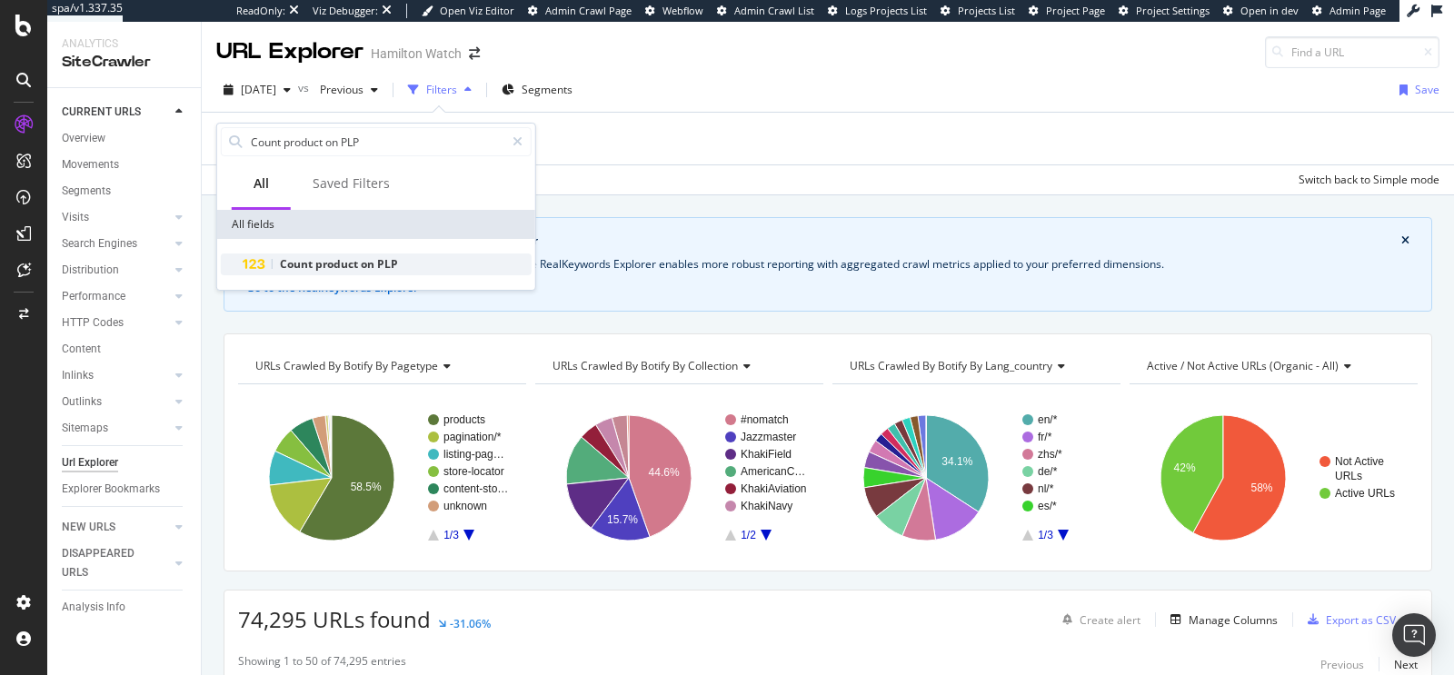
click at [381, 265] on span "PLP" at bounding box center [387, 263] width 21 height 15
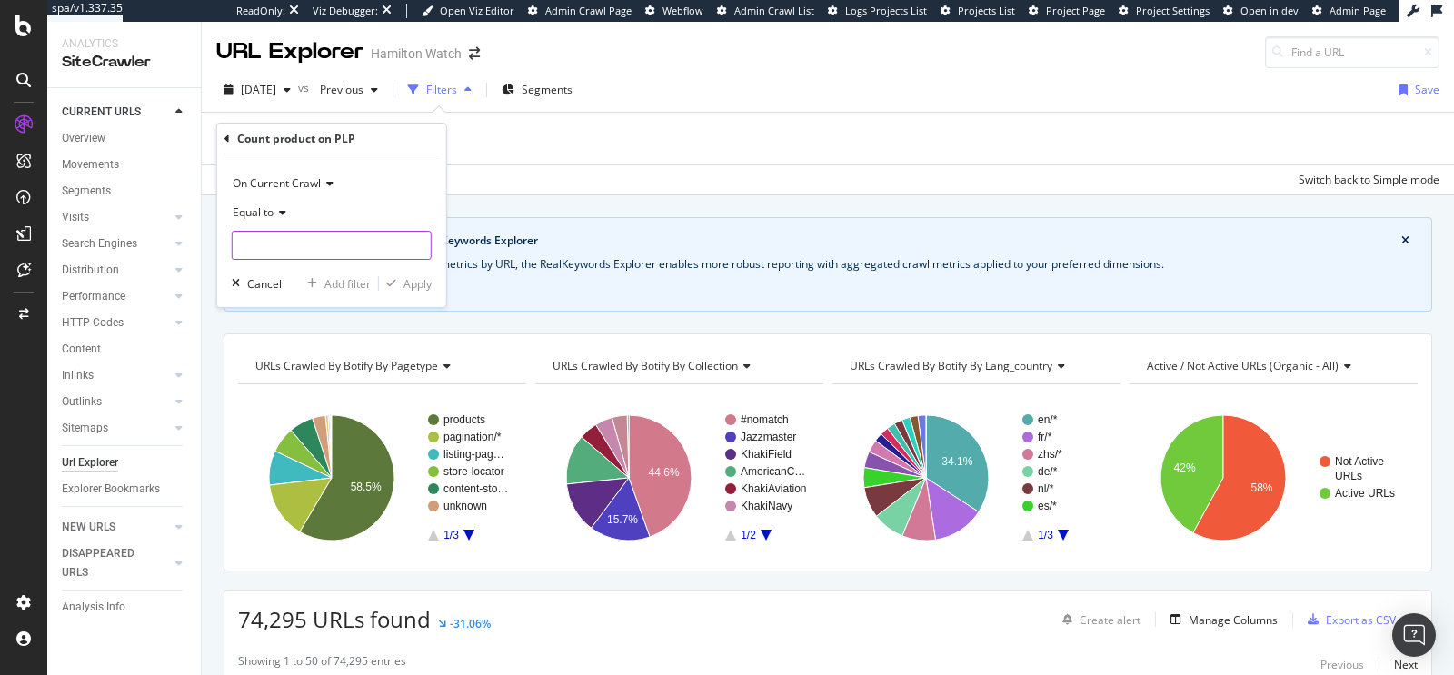
click at [255, 247] on input "number" at bounding box center [332, 245] width 200 height 29
type input "0"
click at [412, 287] on div "Apply" at bounding box center [417, 283] width 28 height 15
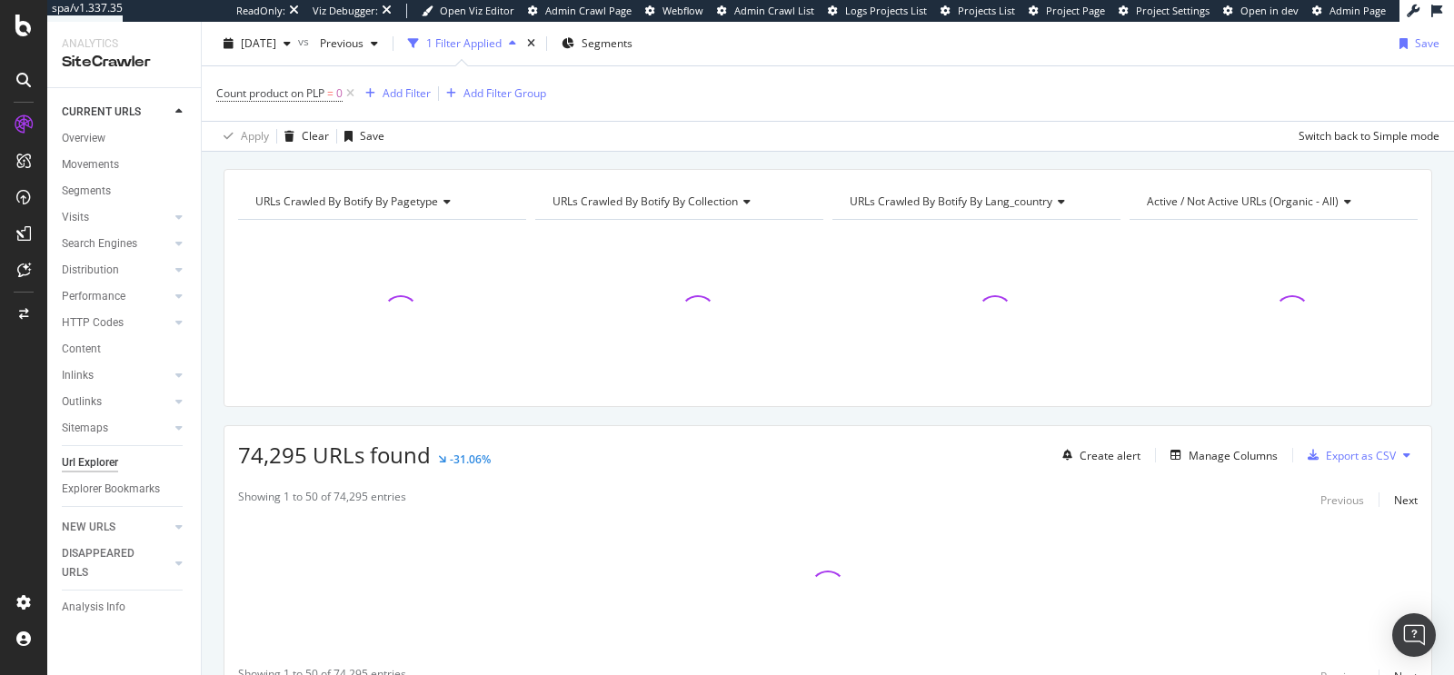
scroll to position [210, 0]
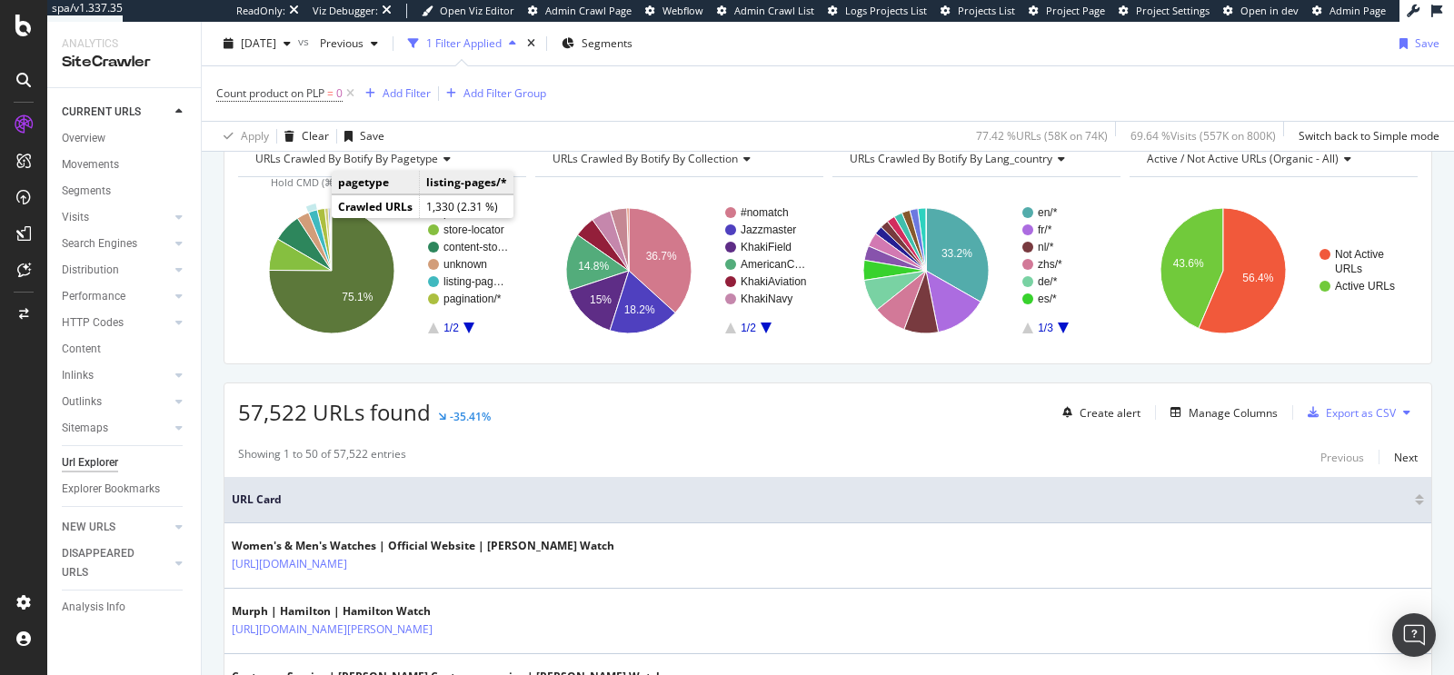
click at [318, 214] on icon "A chart." at bounding box center [320, 240] width 24 height 61
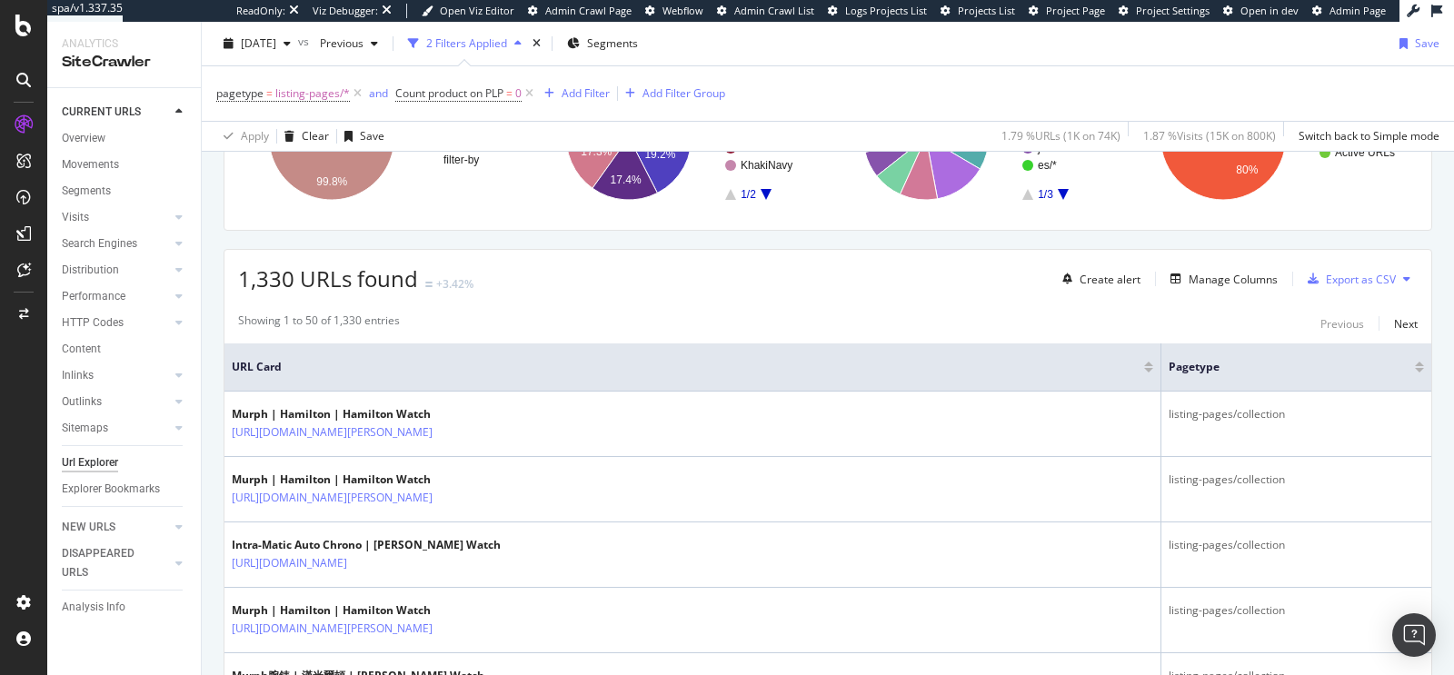
scroll to position [365, 0]
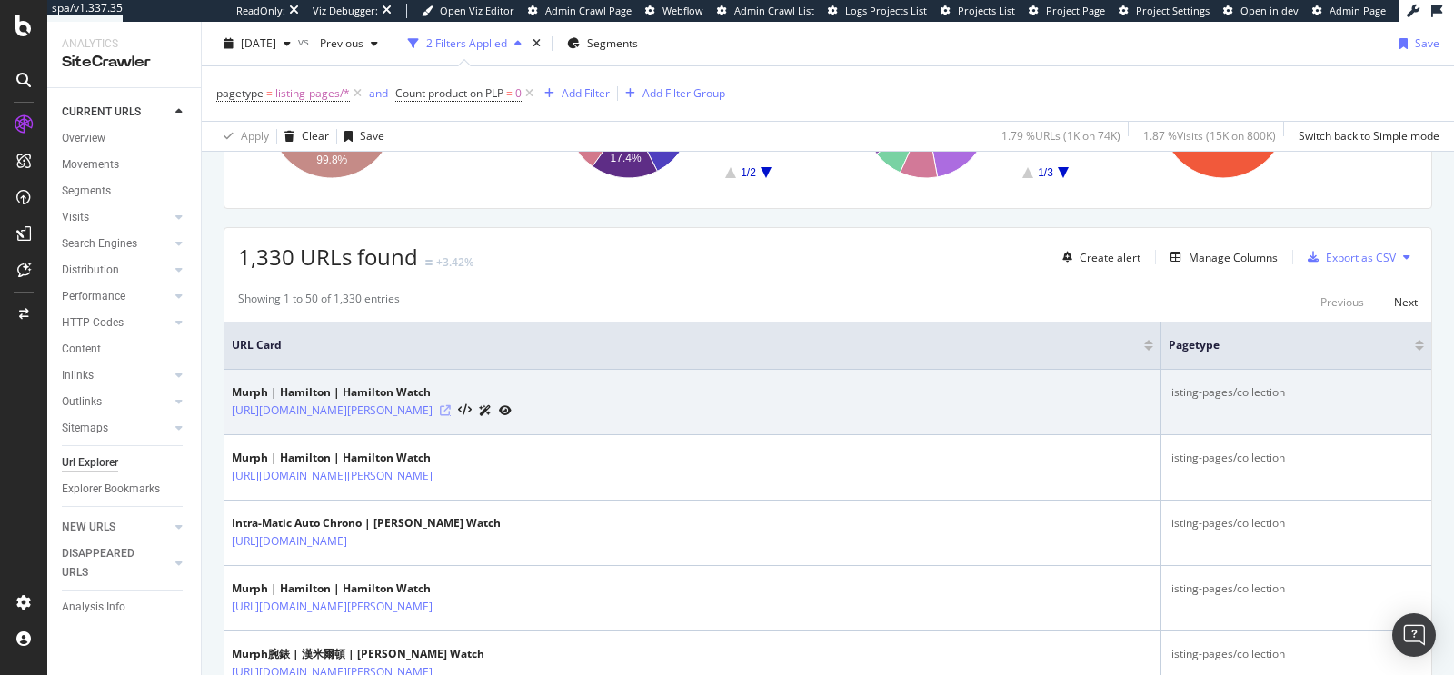
click at [451, 405] on icon at bounding box center [445, 410] width 11 height 11
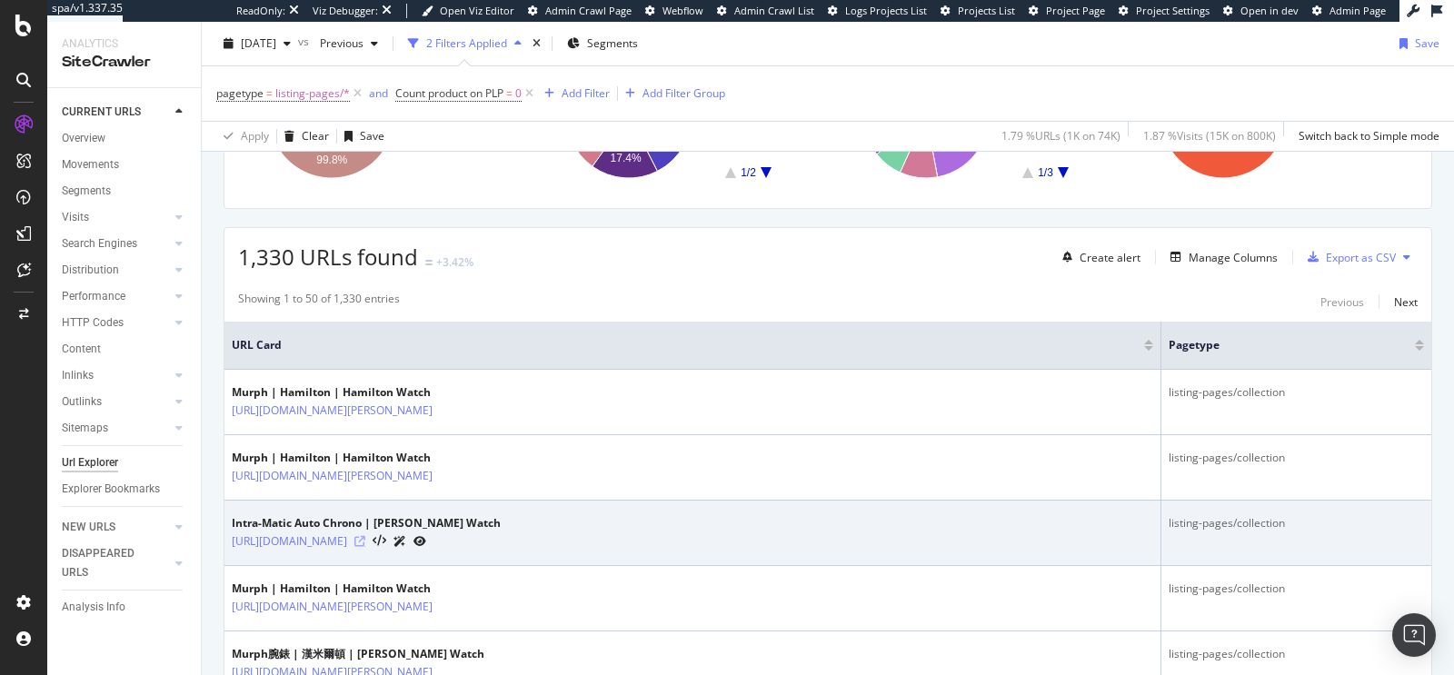
click at [365, 536] on icon at bounding box center [359, 541] width 11 height 11
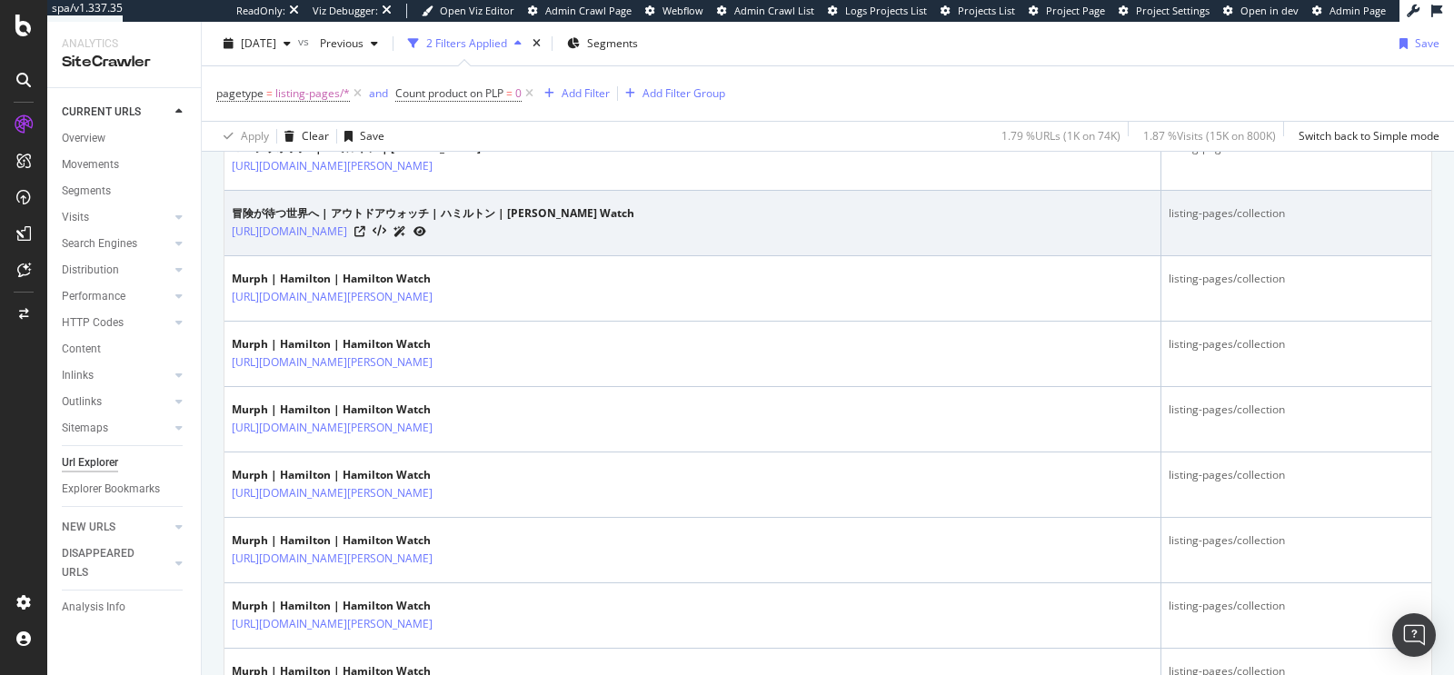
scroll to position [1788, 0]
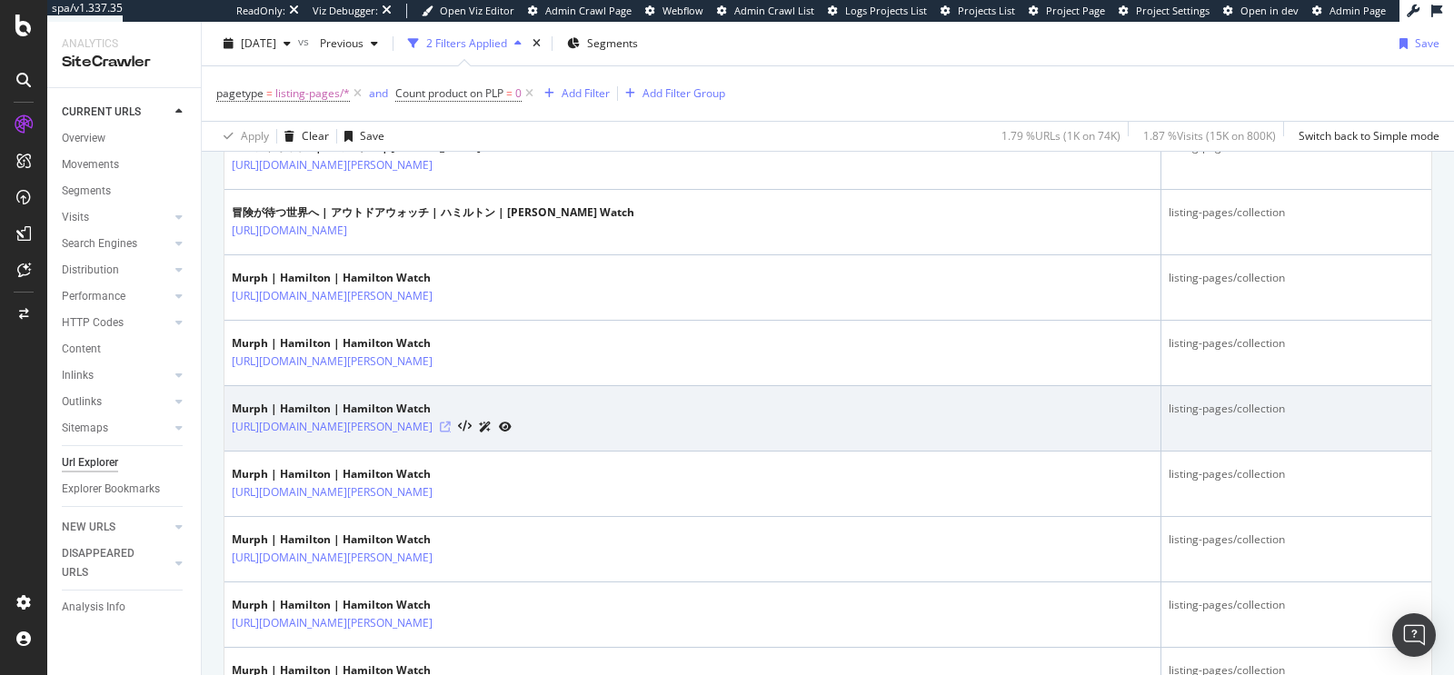
click at [451, 422] on icon at bounding box center [445, 427] width 11 height 11
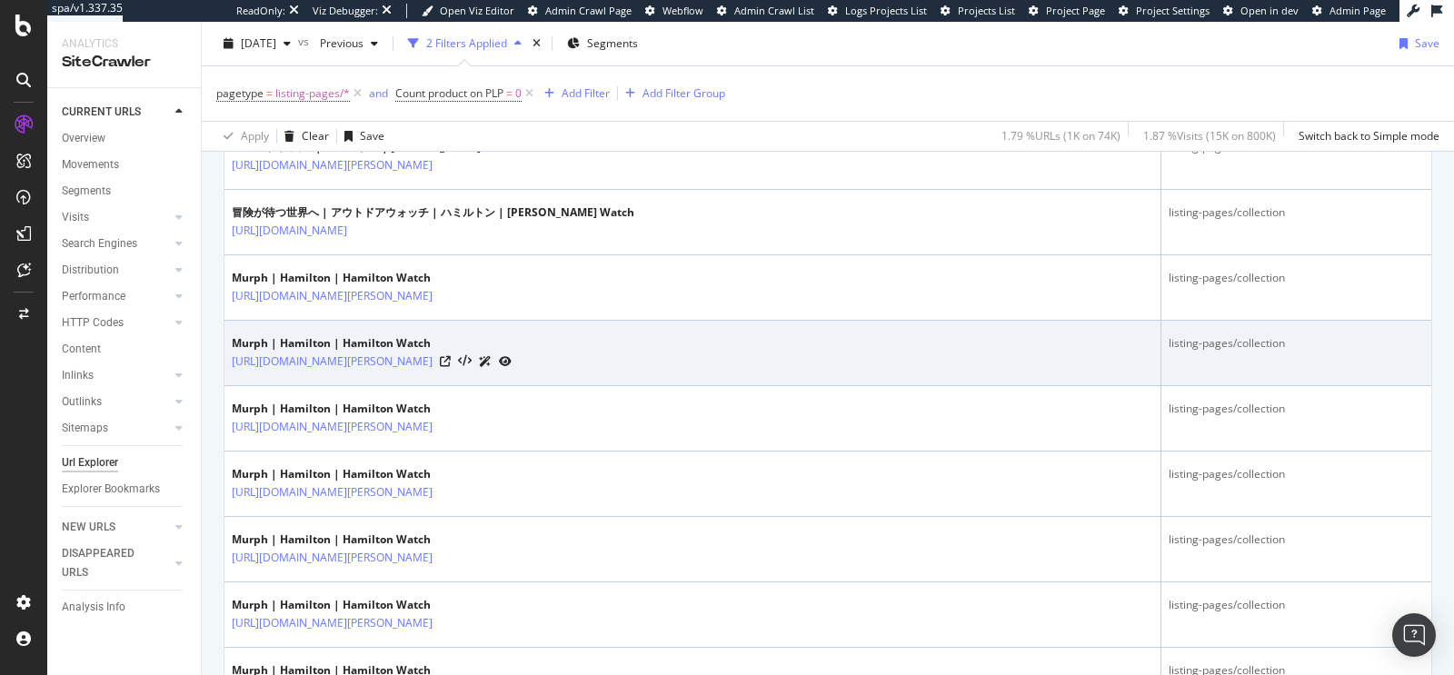
scroll to position [0, 0]
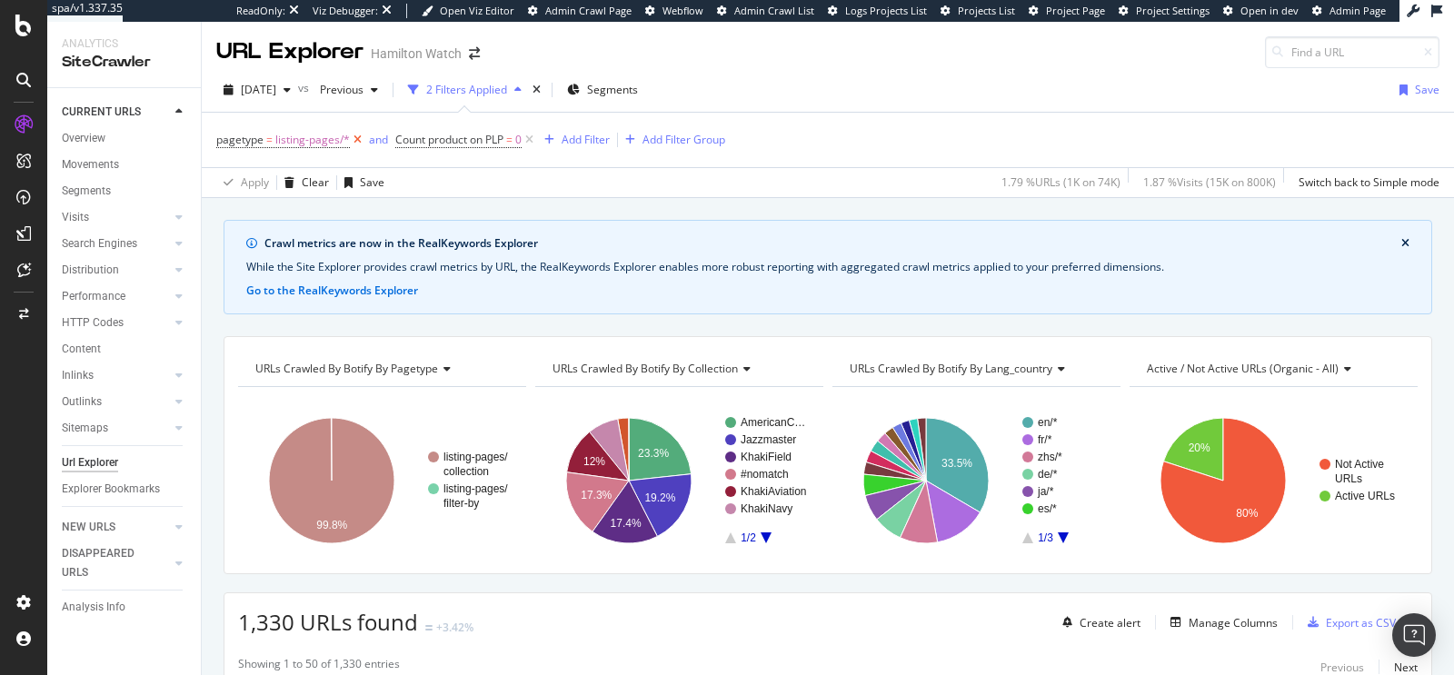
click at [356, 142] on icon at bounding box center [357, 140] width 15 height 18
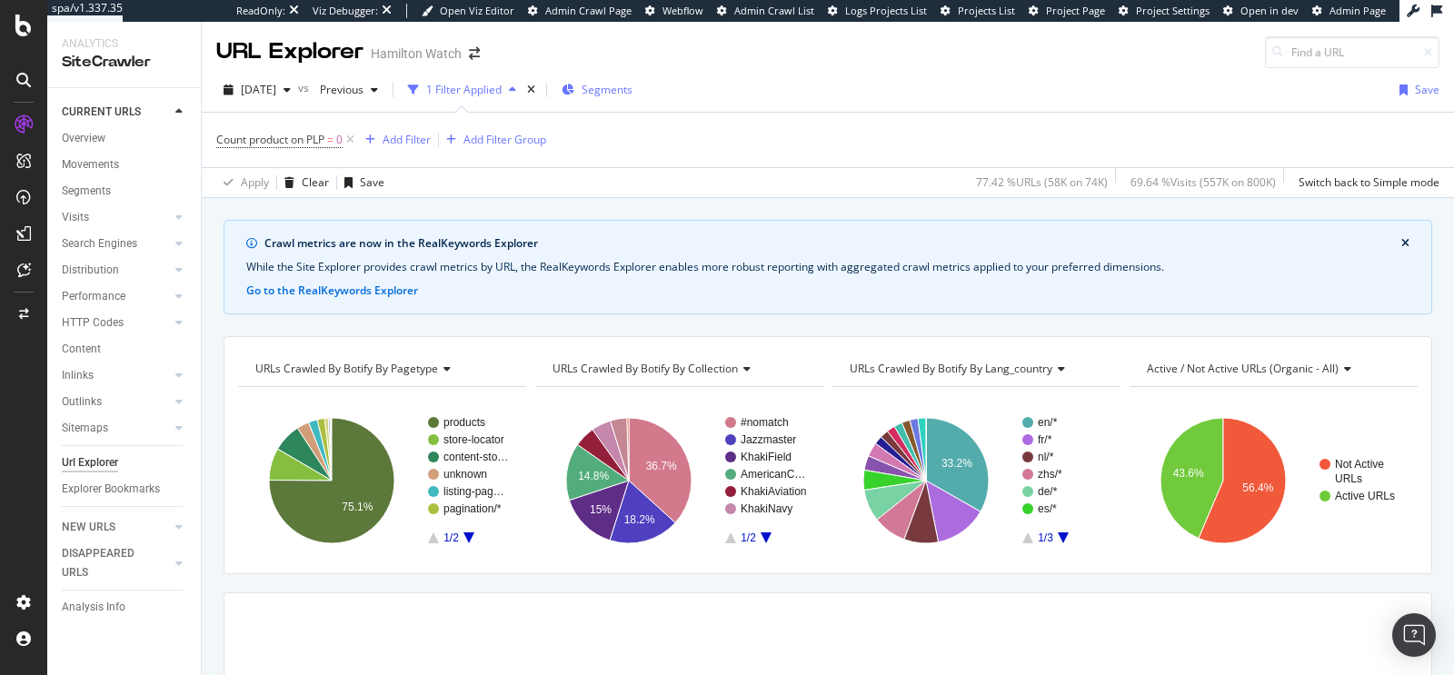
click at [632, 89] on span "Segments" at bounding box center [607, 89] width 51 height 15
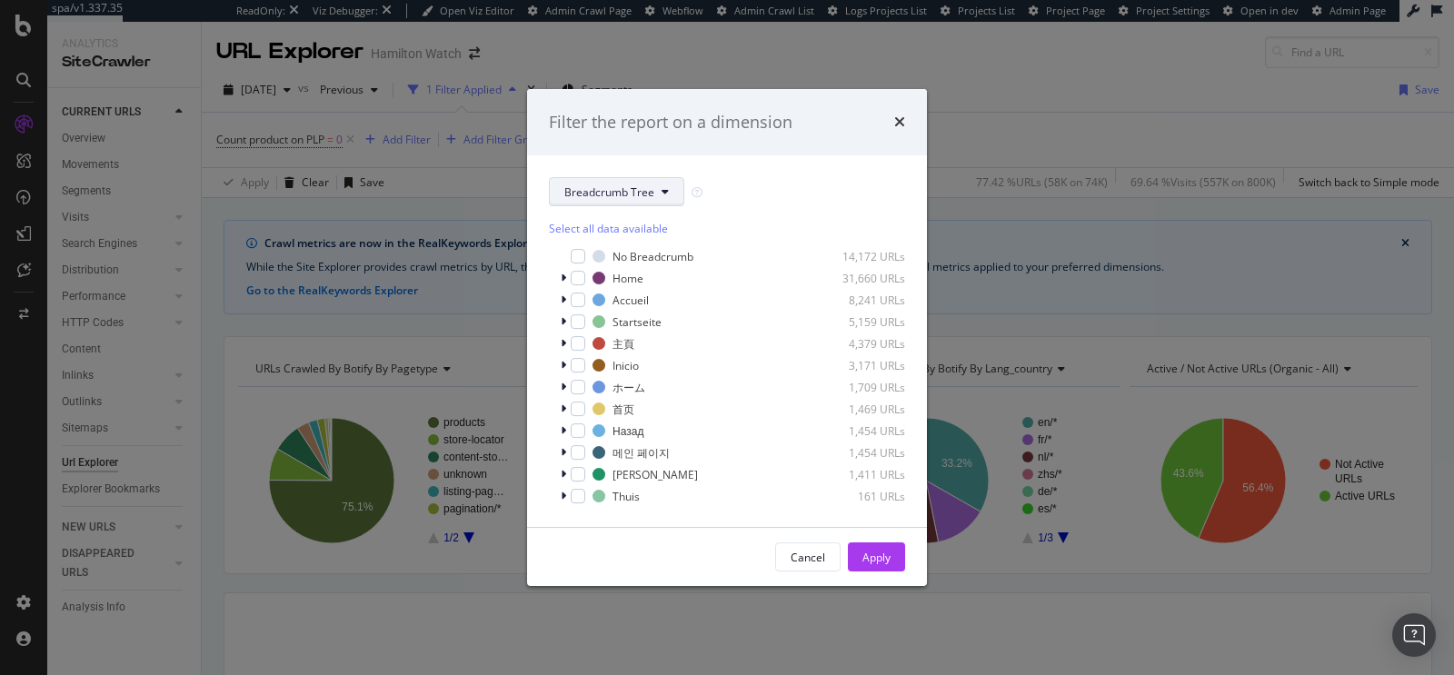
click at [592, 196] on span "Breadcrumb Tree" at bounding box center [609, 191] width 90 height 15
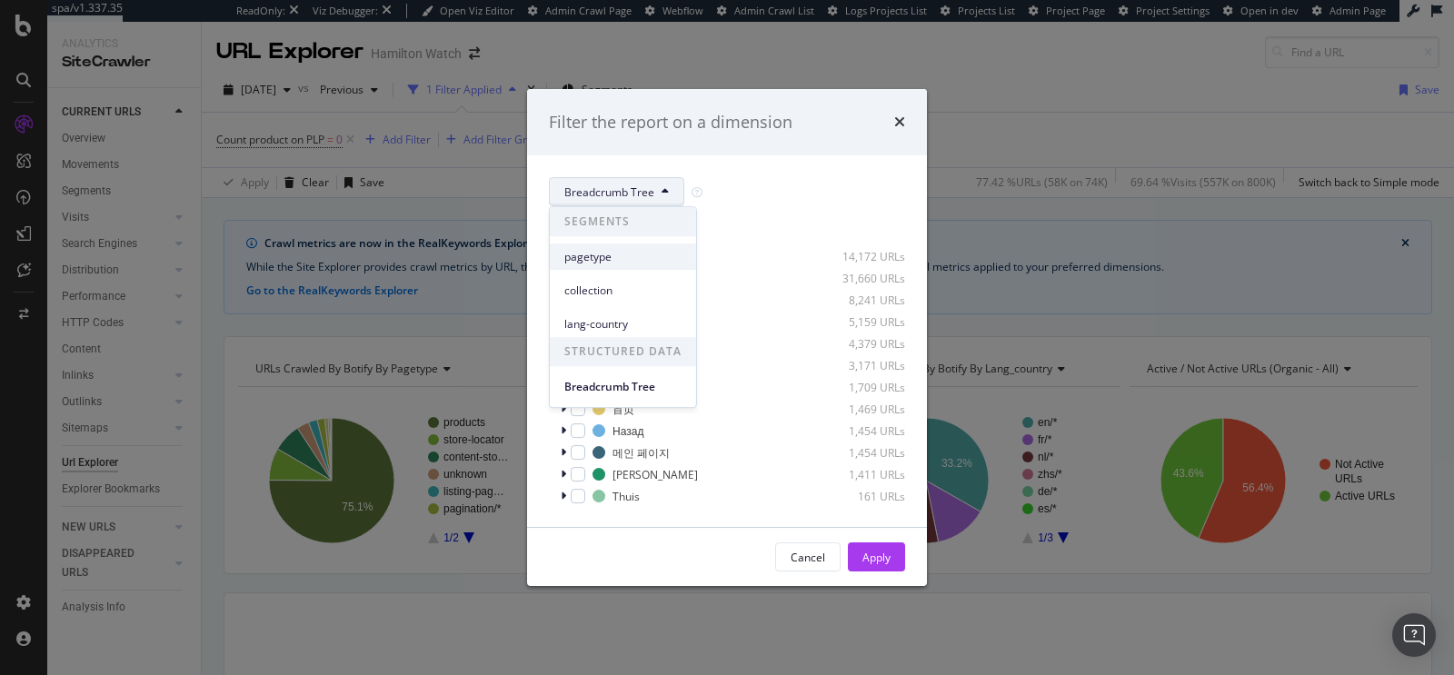
click at [598, 253] on span "pagetype" at bounding box center [622, 257] width 117 height 16
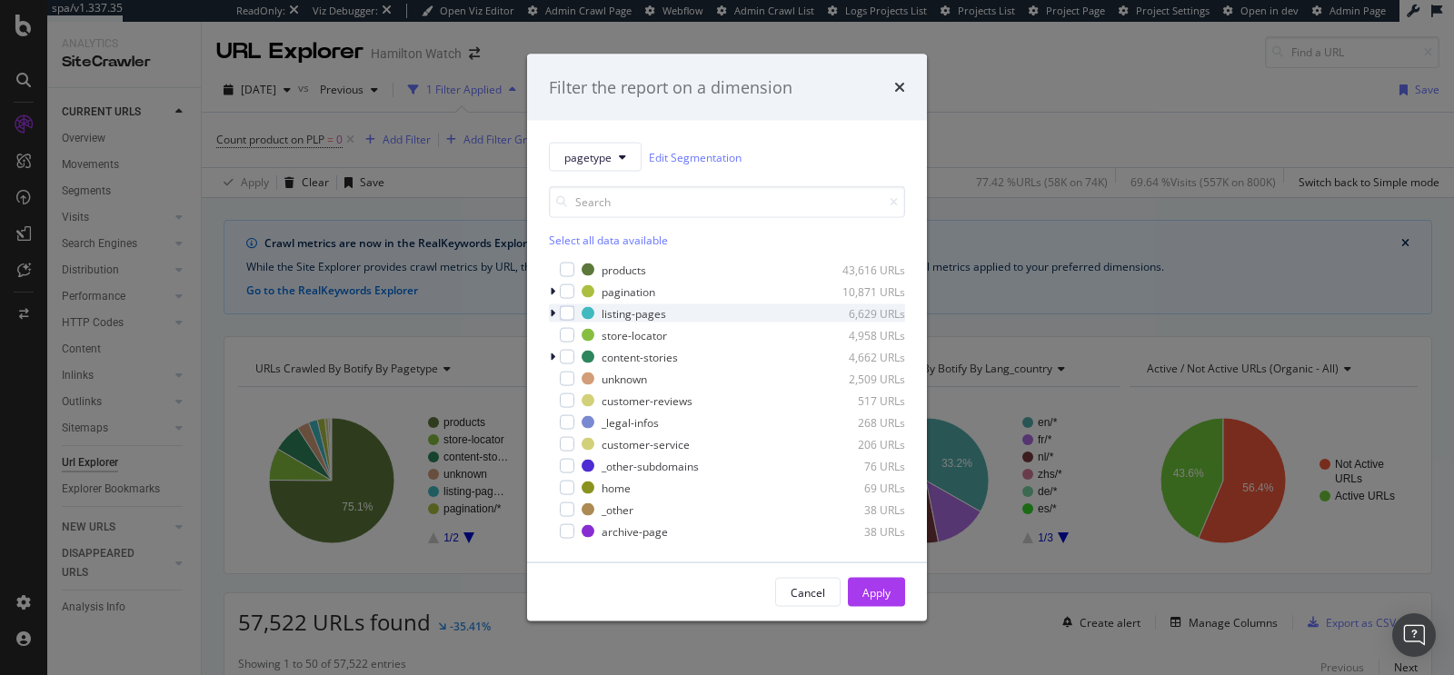
click at [552, 308] on icon "modal" at bounding box center [552, 313] width 5 height 11
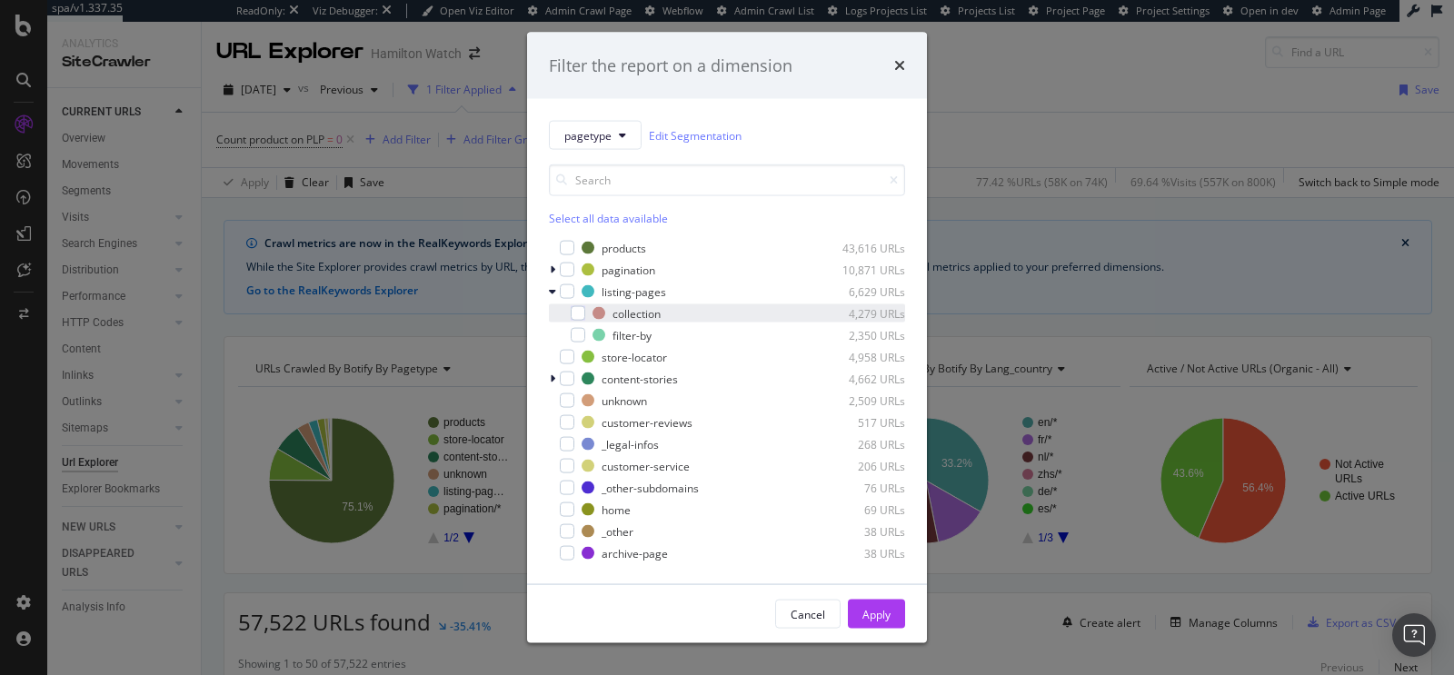
click at [572, 321] on div "collection 4,279 URLs" at bounding box center [727, 313] width 356 height 18
click at [582, 340] on div "modal" at bounding box center [578, 335] width 15 height 15
click at [878, 610] on div "Apply" at bounding box center [876, 613] width 28 height 15
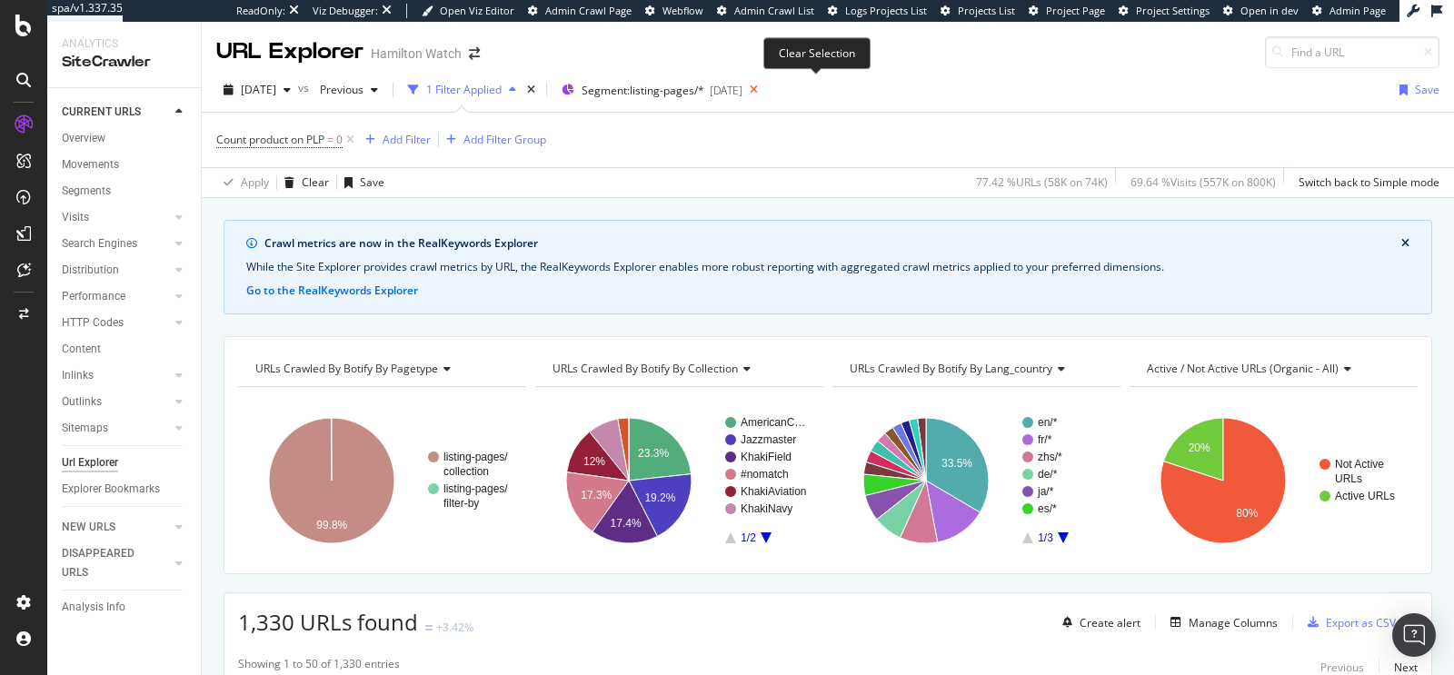
click at [765, 87] on icon at bounding box center [753, 89] width 23 height 25
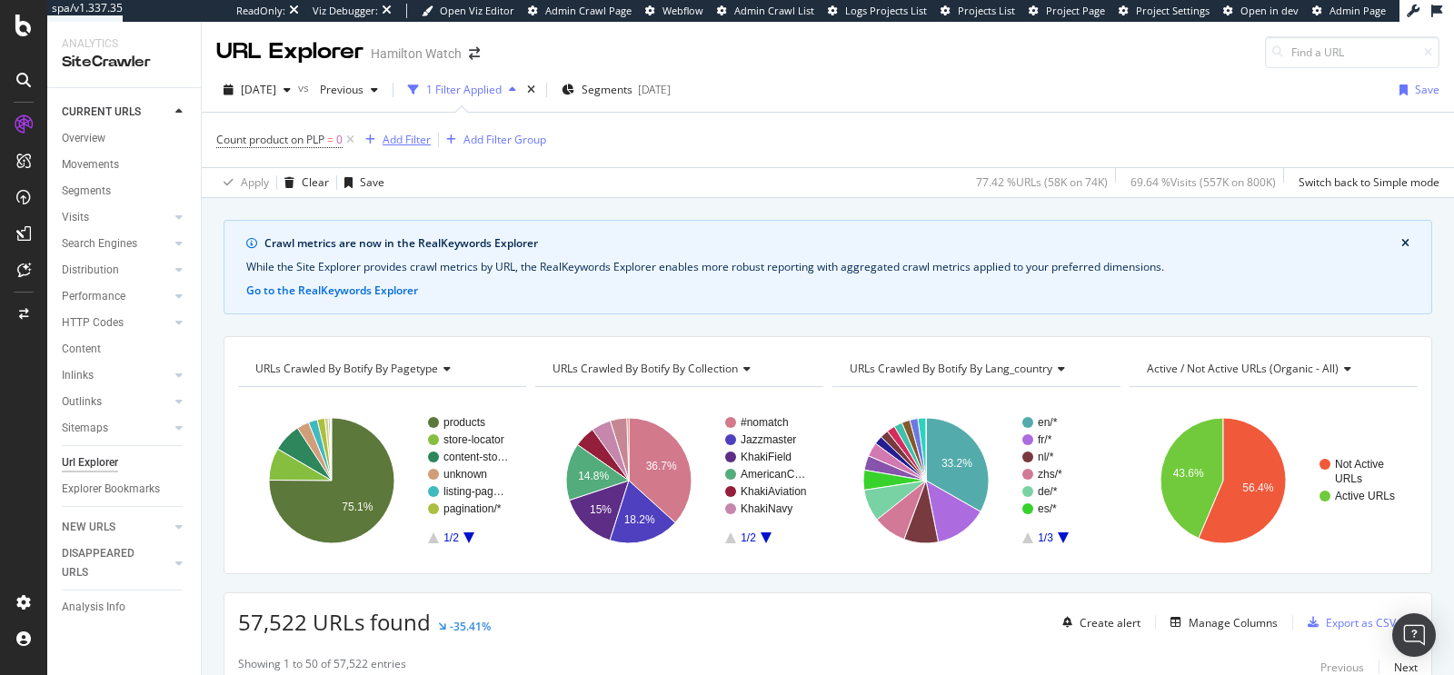
click at [414, 133] on div "Add Filter" at bounding box center [407, 139] width 48 height 15
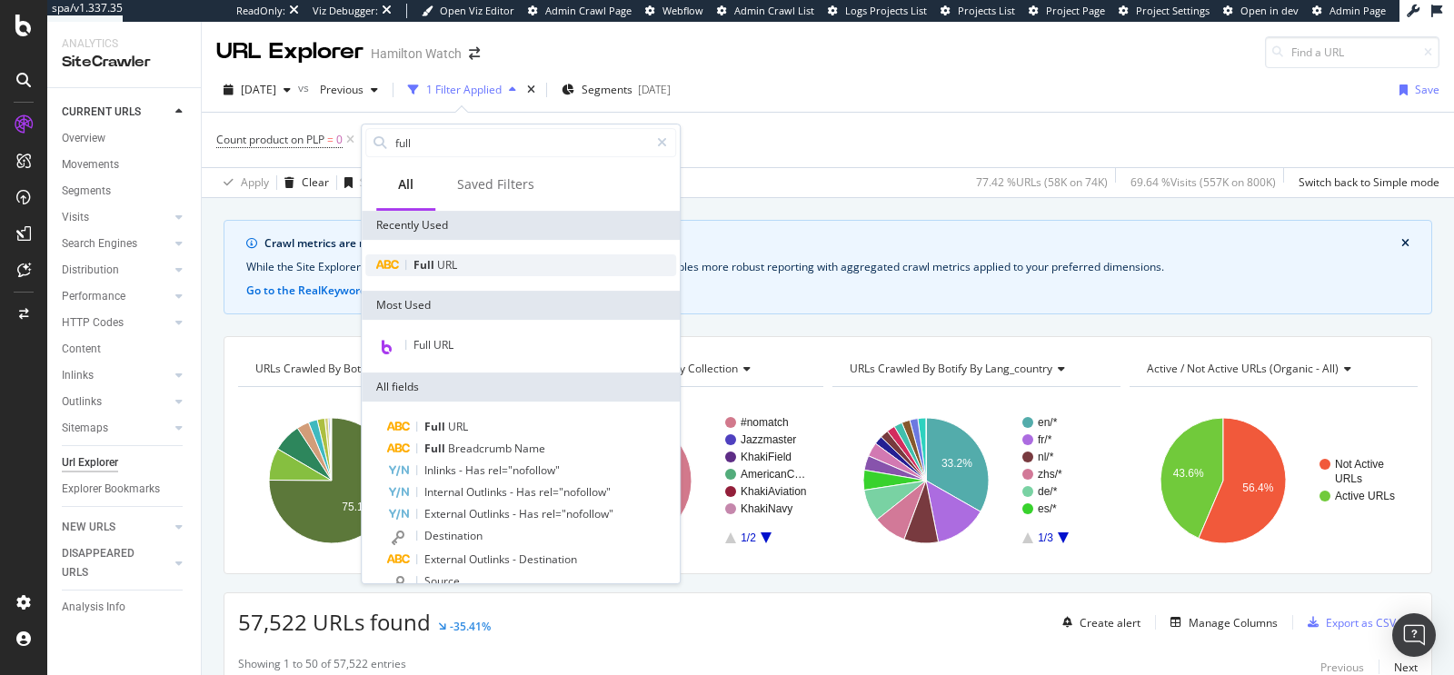
type input "full"
click at [572, 265] on div "Full URL" at bounding box center [520, 265] width 311 height 22
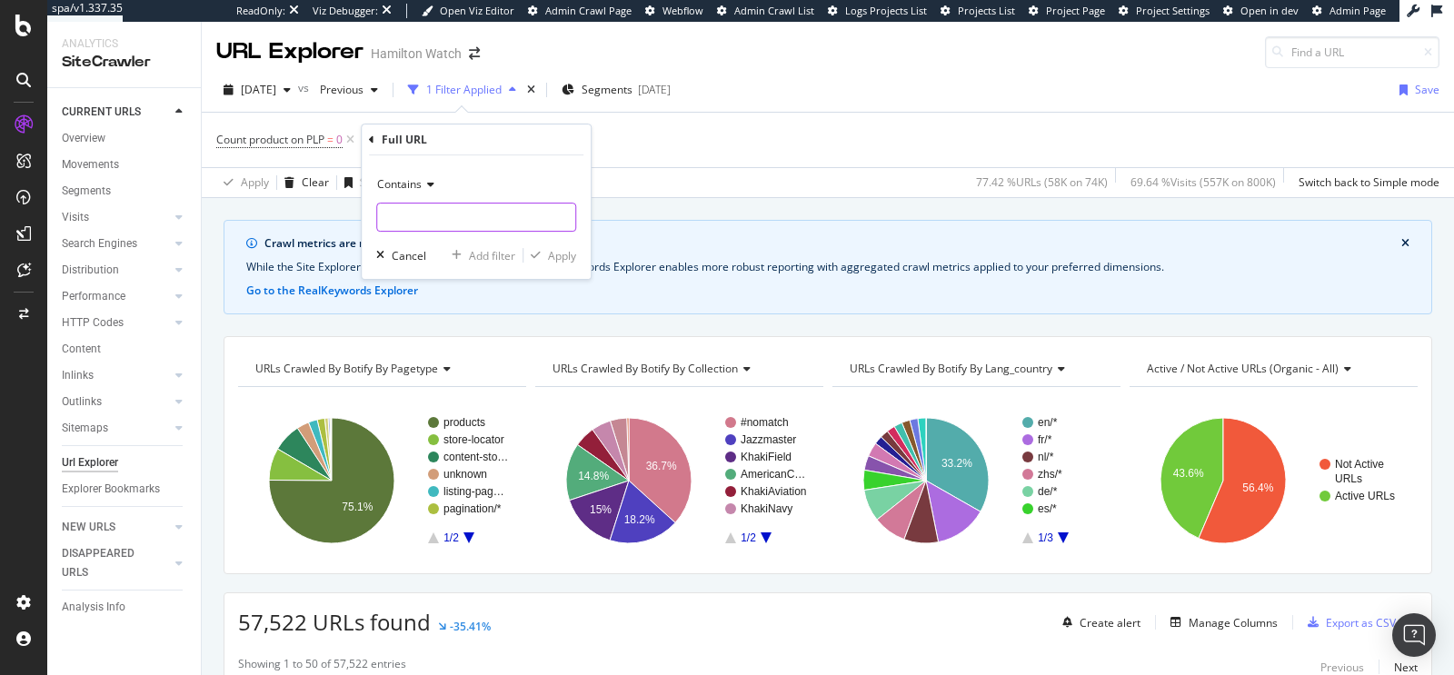
click at [423, 217] on input "text" at bounding box center [476, 217] width 198 height 29
type input "/collection/"
click at [553, 258] on div "Apply" at bounding box center [562, 255] width 28 height 15
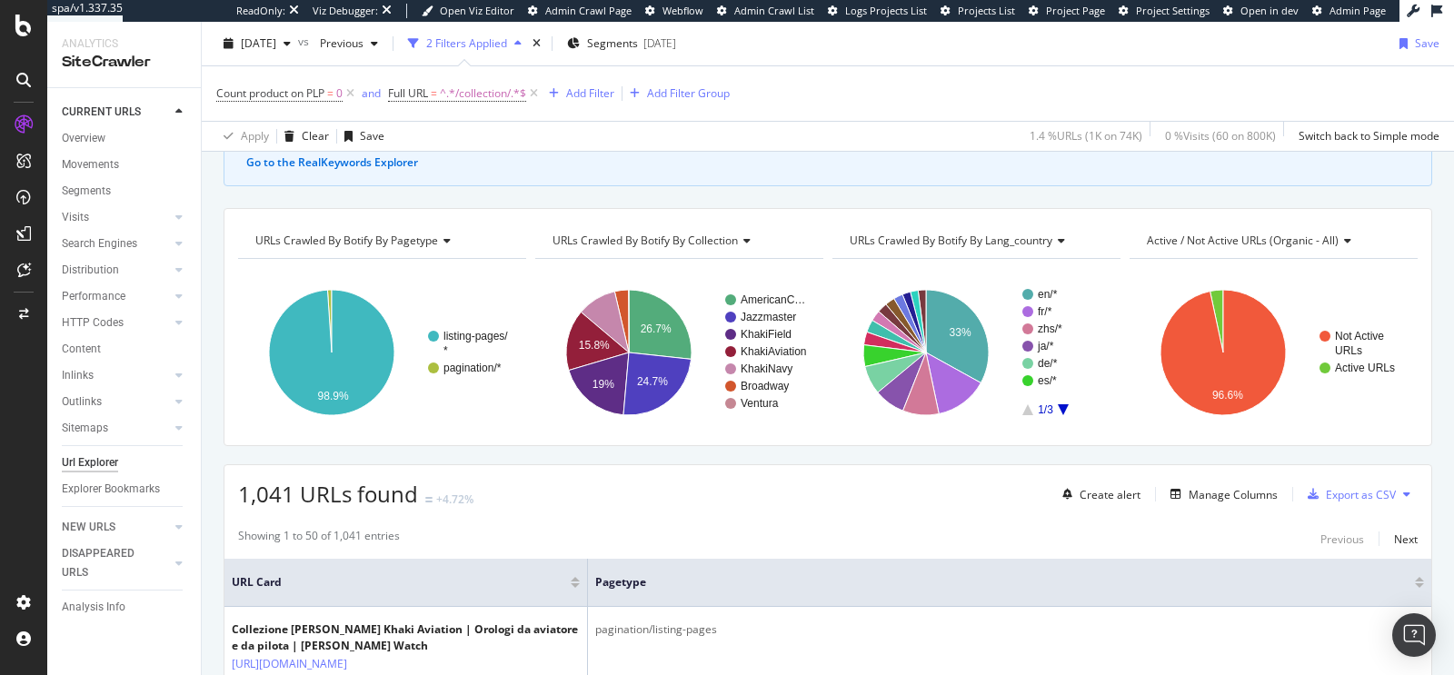
scroll to position [89, 0]
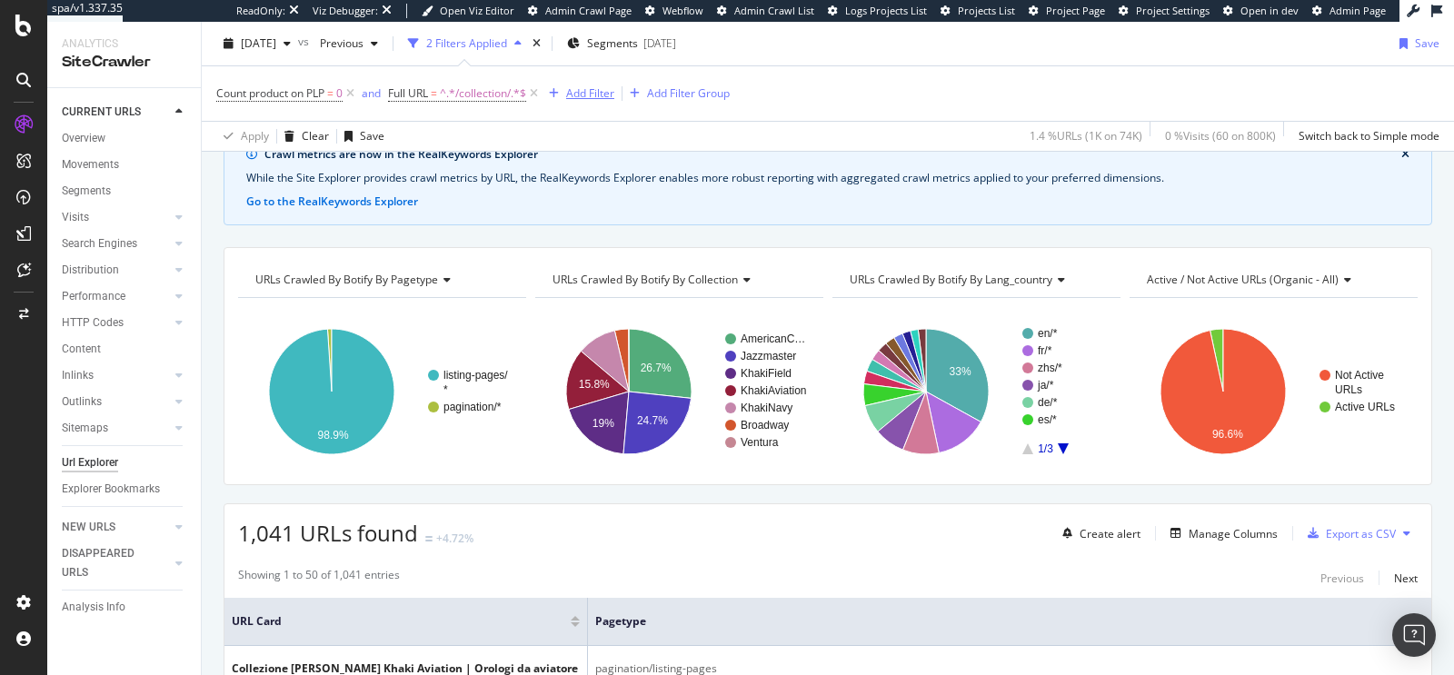
click at [584, 96] on div "Add Filter" at bounding box center [590, 92] width 48 height 15
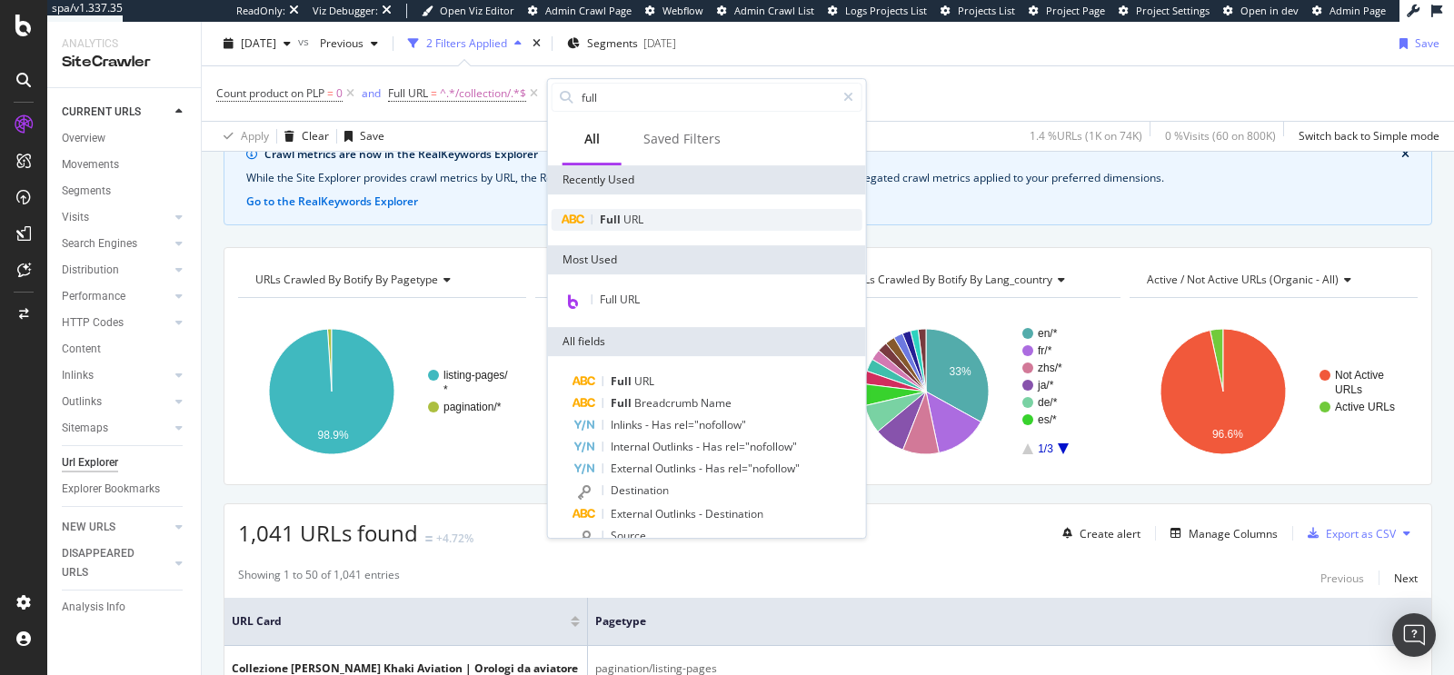
click at [657, 221] on div "Full URL" at bounding box center [707, 220] width 311 height 22
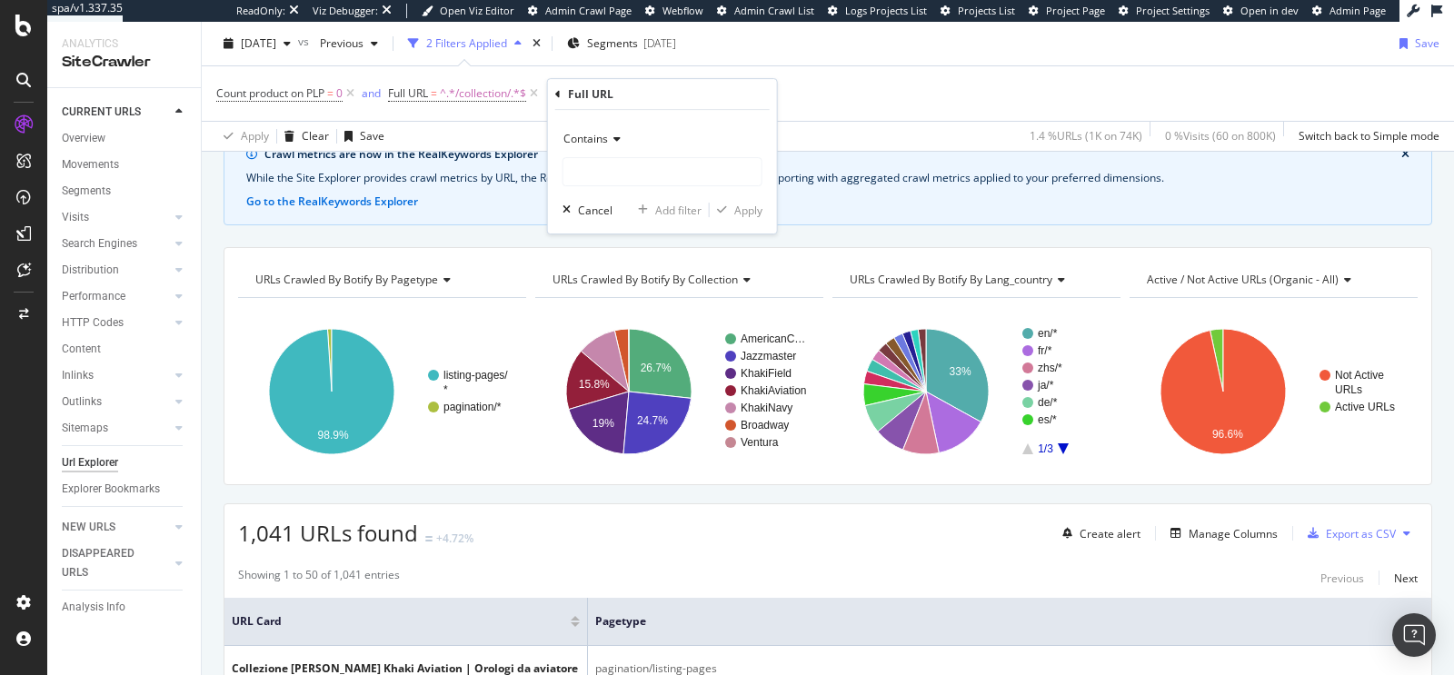
click at [596, 142] on span "Contains" at bounding box center [585, 138] width 45 height 15
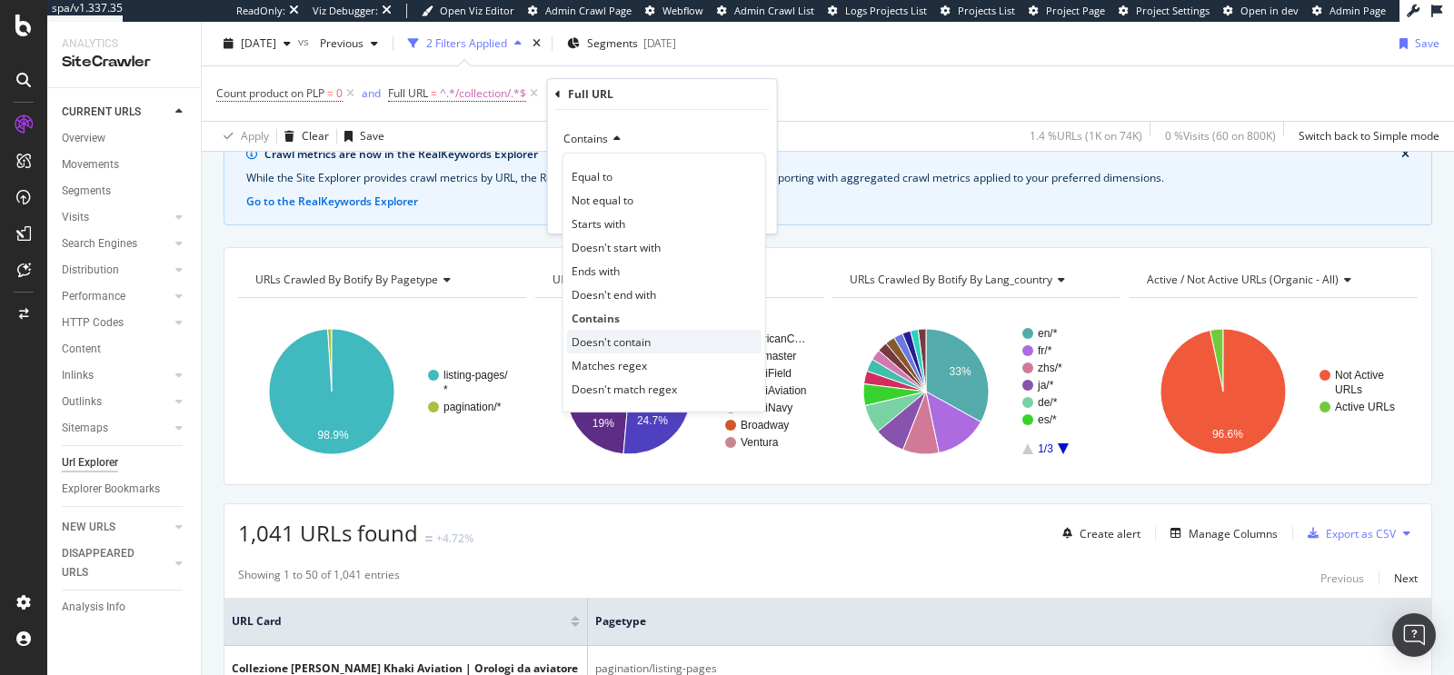
click at [647, 341] on span "Doesn't contain" at bounding box center [611, 341] width 79 height 15
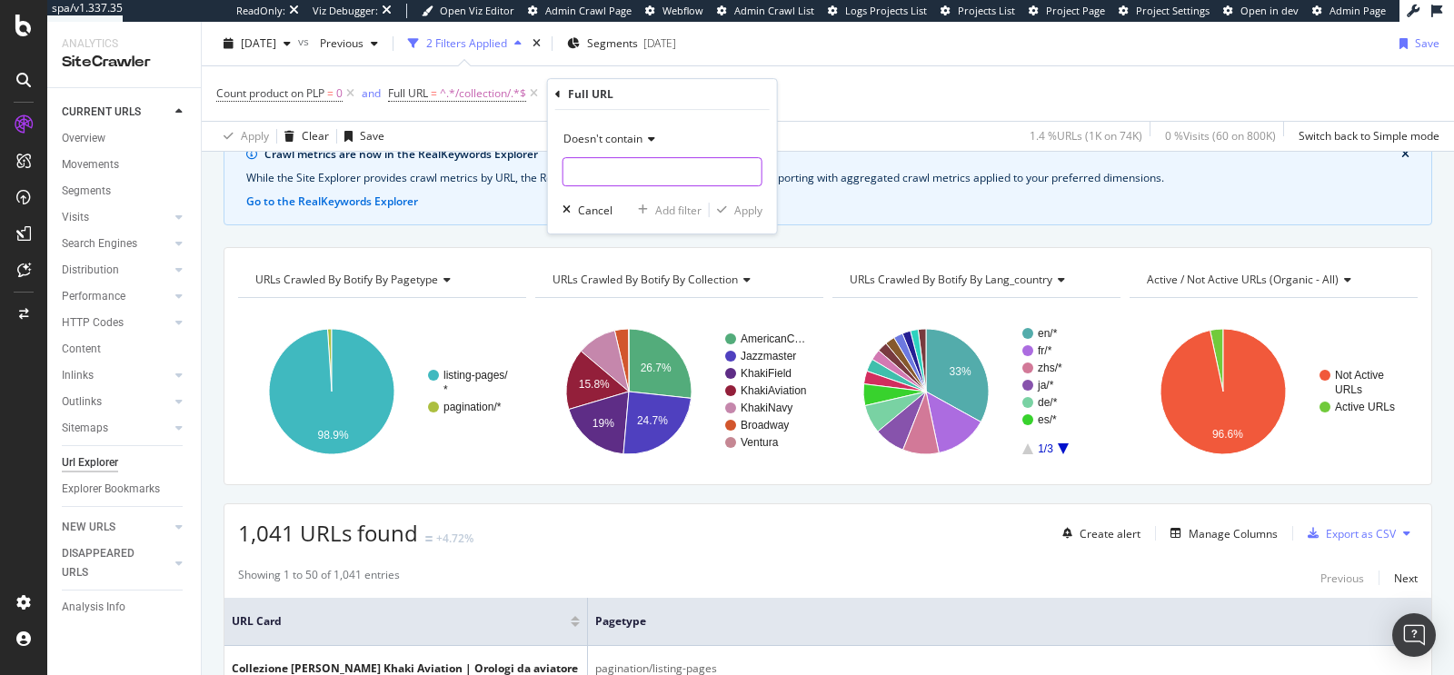
click at [603, 174] on input "text" at bounding box center [662, 171] width 198 height 29
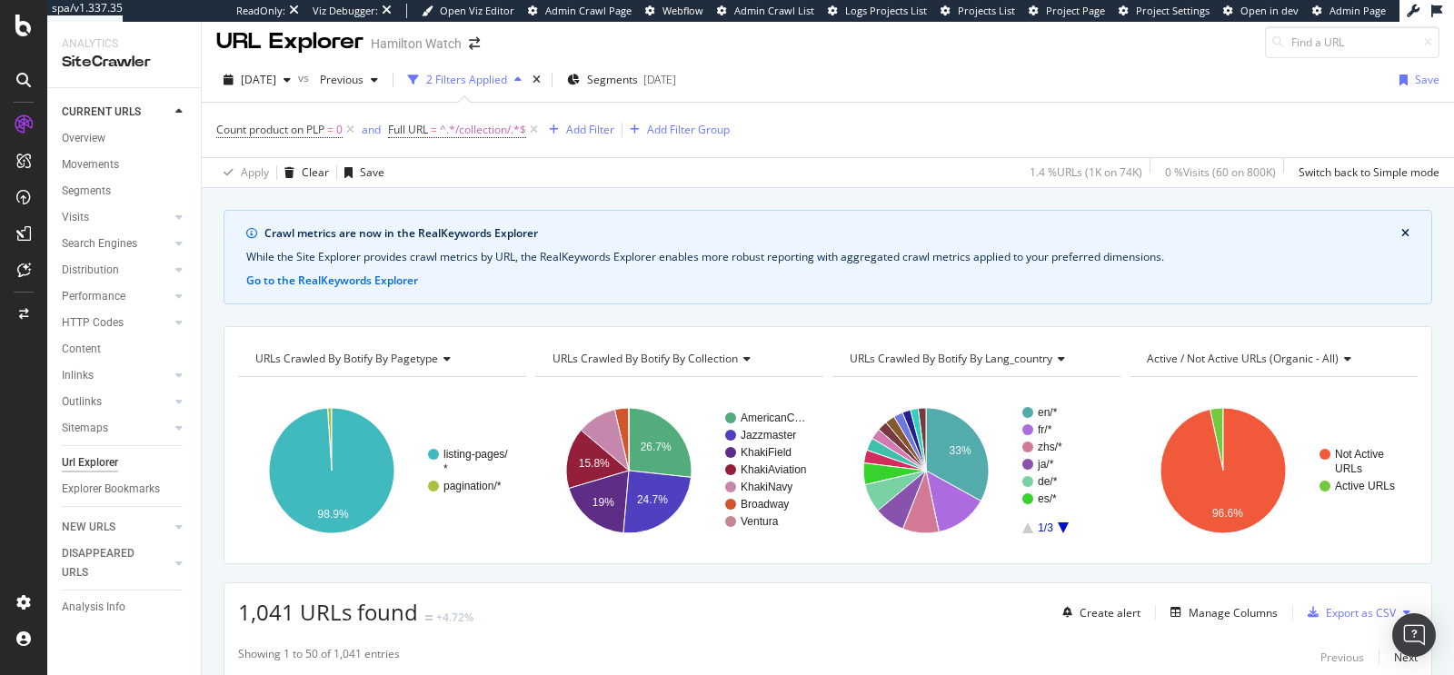
scroll to position [0, 0]
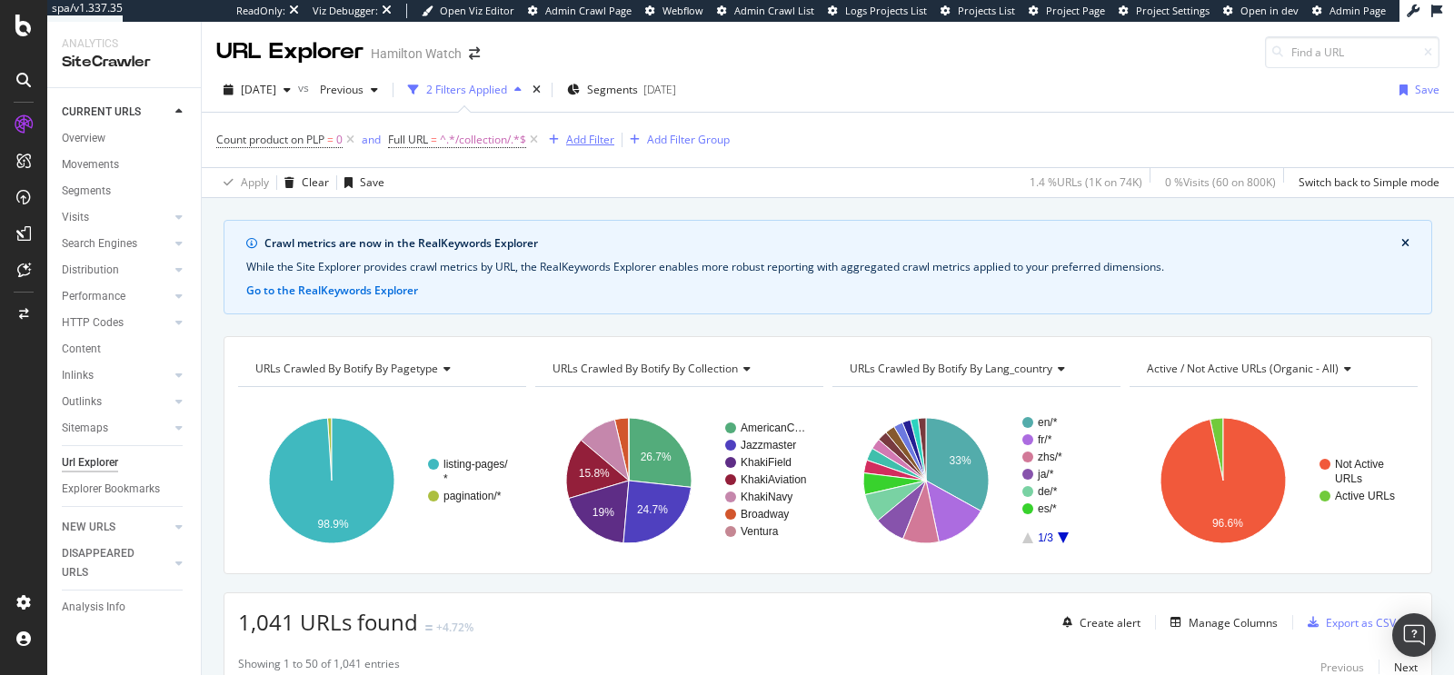
click at [593, 137] on div "Add Filter" at bounding box center [590, 139] width 48 height 15
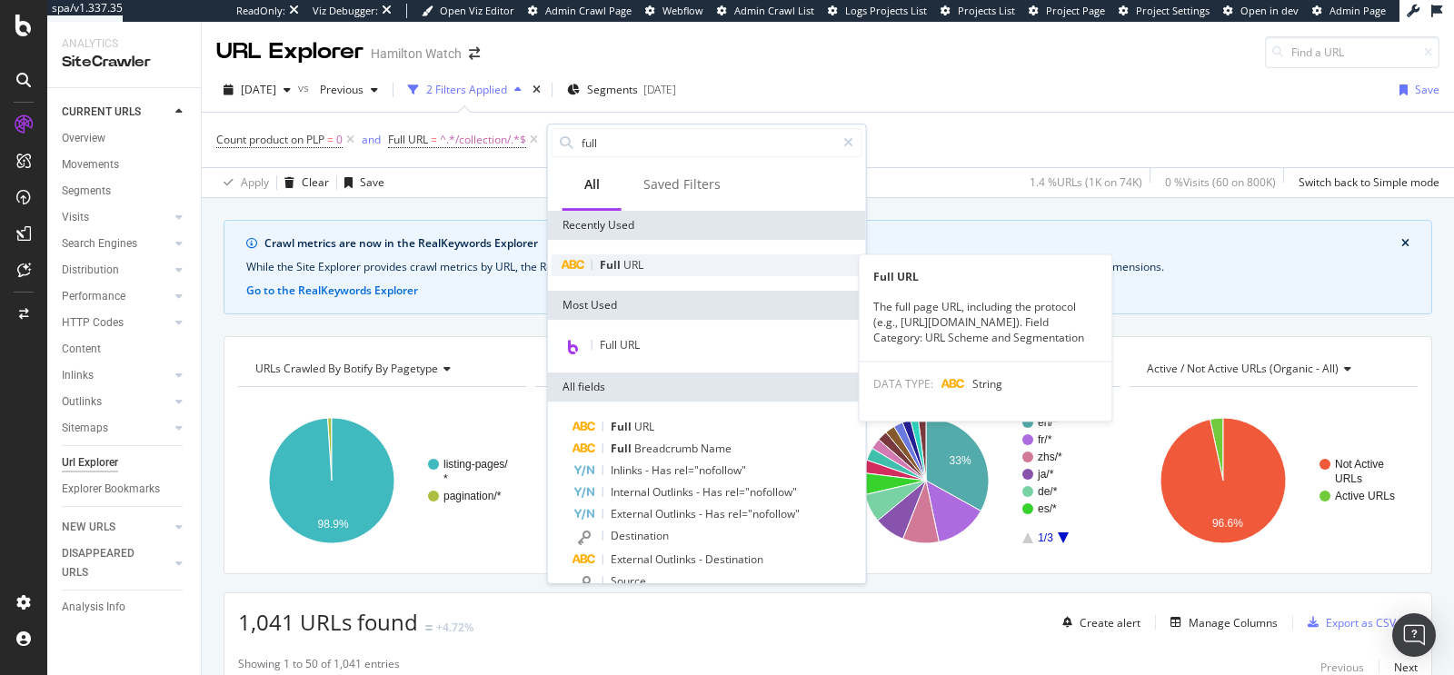
click at [646, 256] on div "Full URL" at bounding box center [707, 265] width 311 height 22
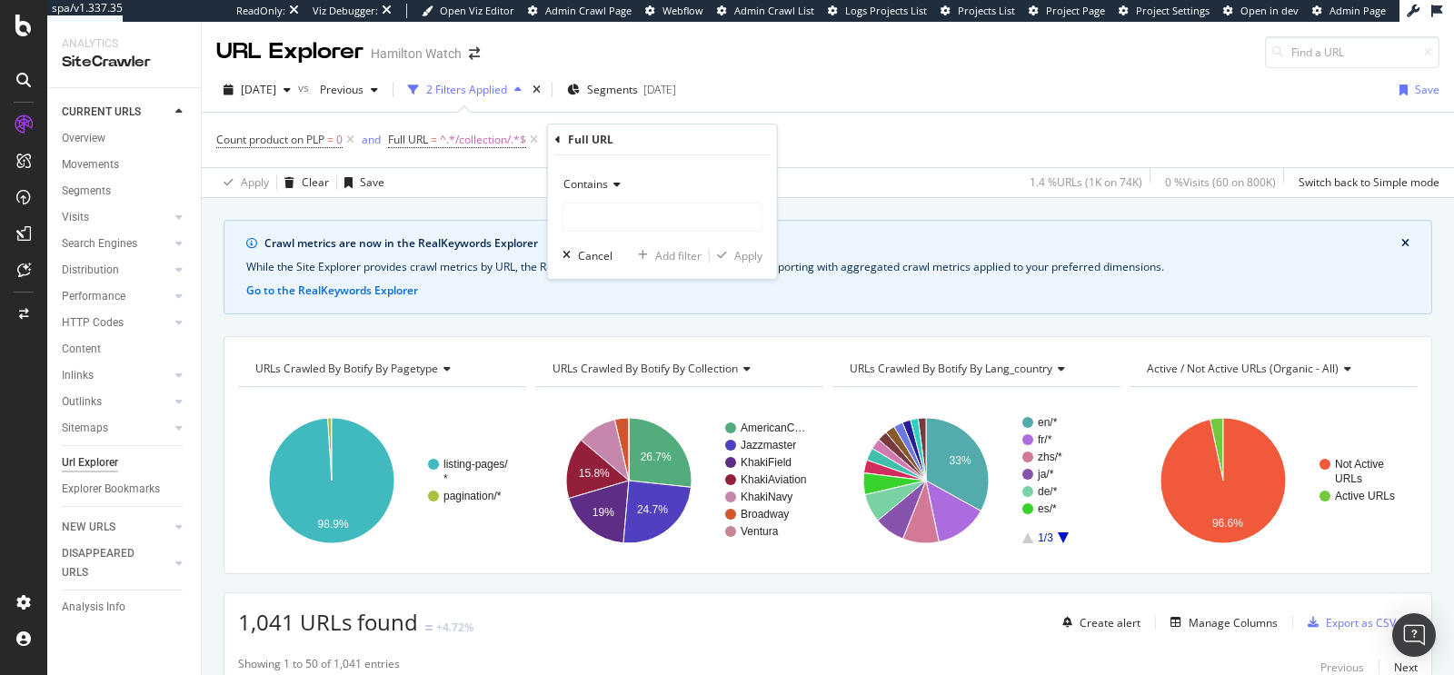
click at [591, 174] on div "Contains" at bounding box center [662, 184] width 200 height 29
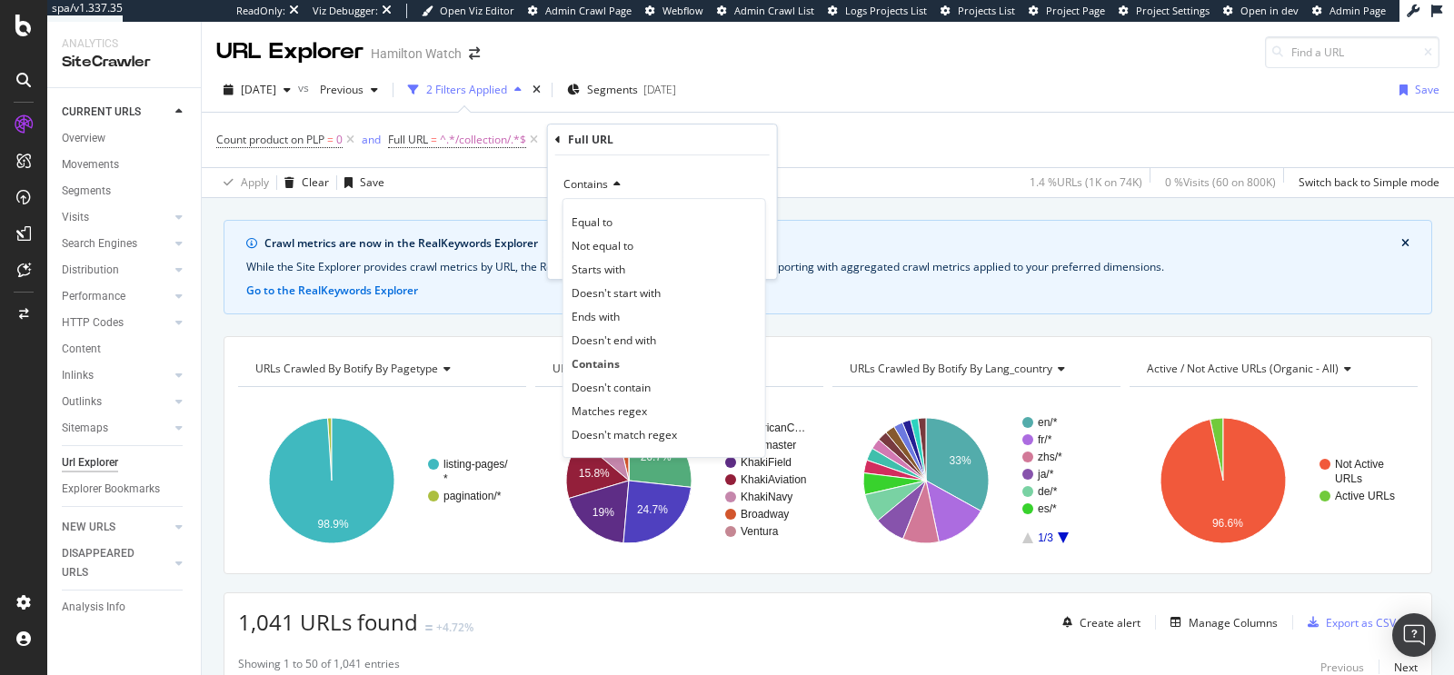
click at [876, 176] on div "Apply Clear Save 1.4 % URLs ( 1K on 74K ) 0 % Visits ( 60 on 800K ) Switch back…" at bounding box center [828, 182] width 1252 height 30
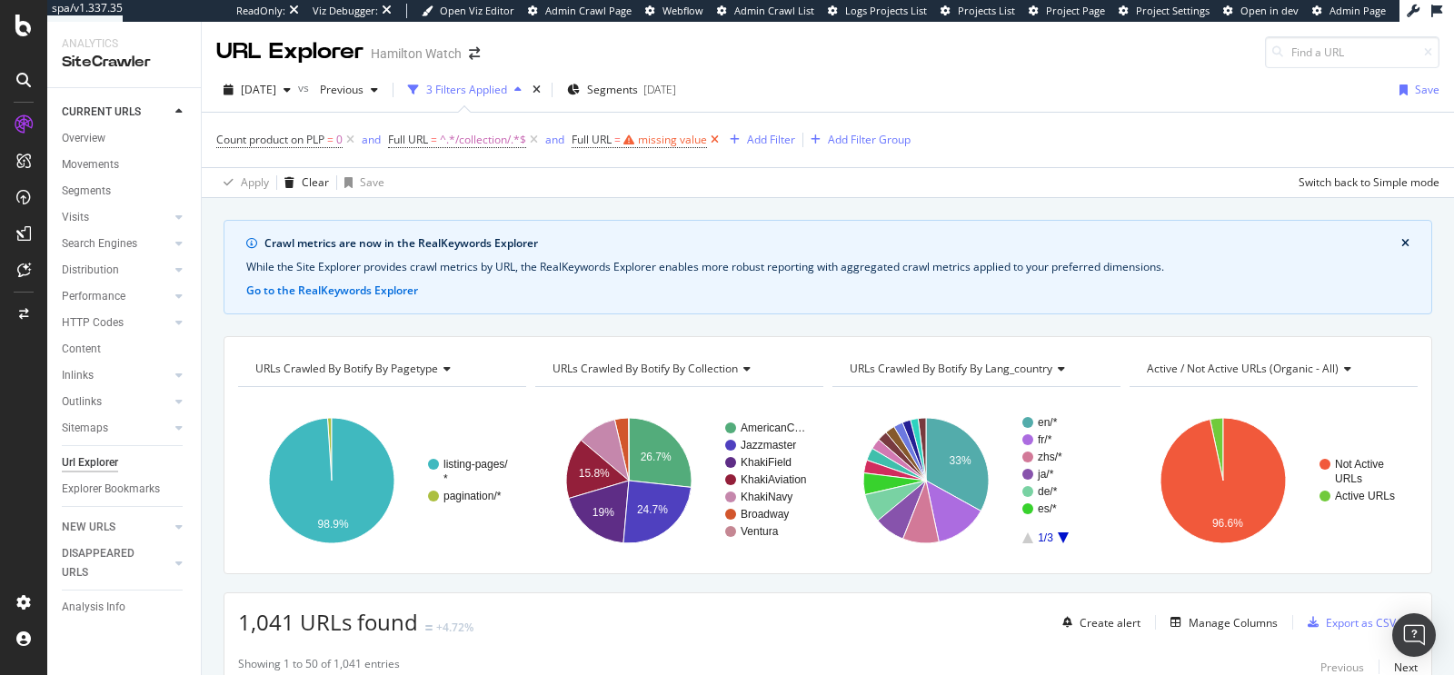
click at [719, 146] on icon at bounding box center [714, 140] width 15 height 18
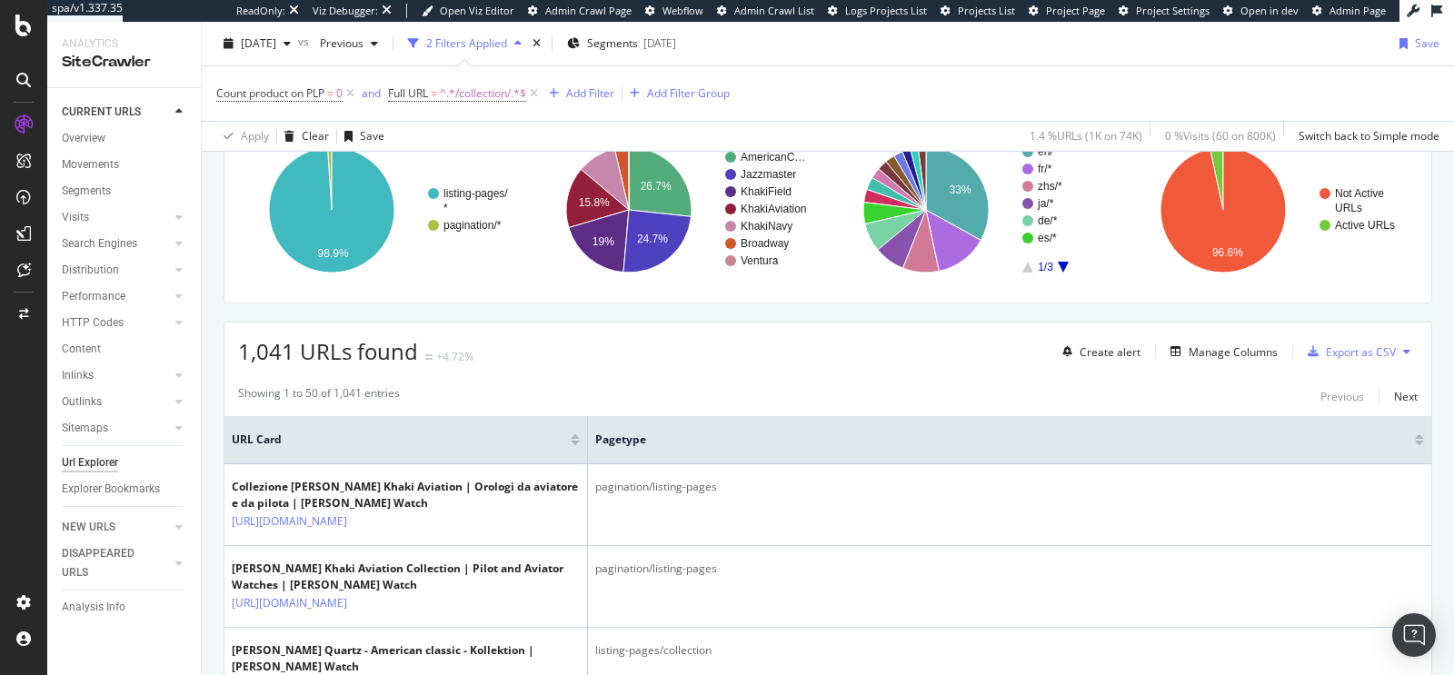
scroll to position [414, 0]
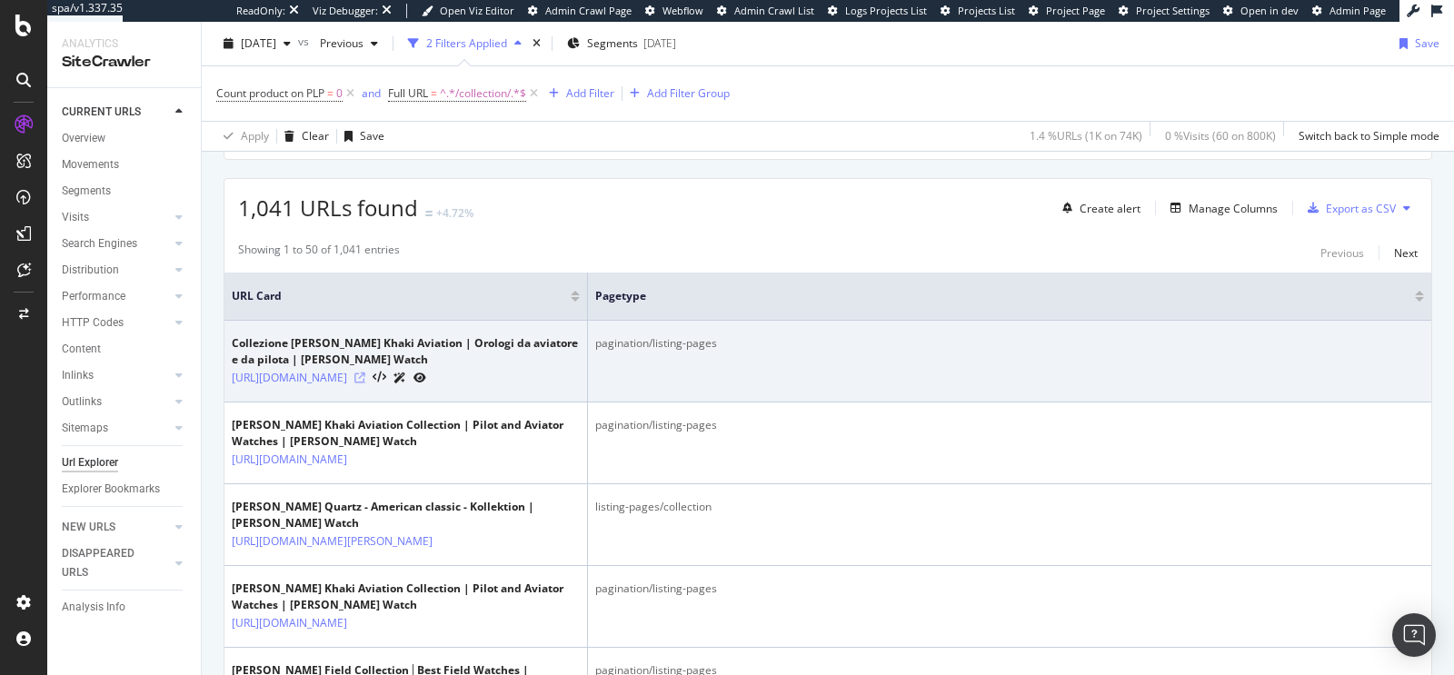
click at [365, 380] on icon at bounding box center [359, 378] width 11 height 11
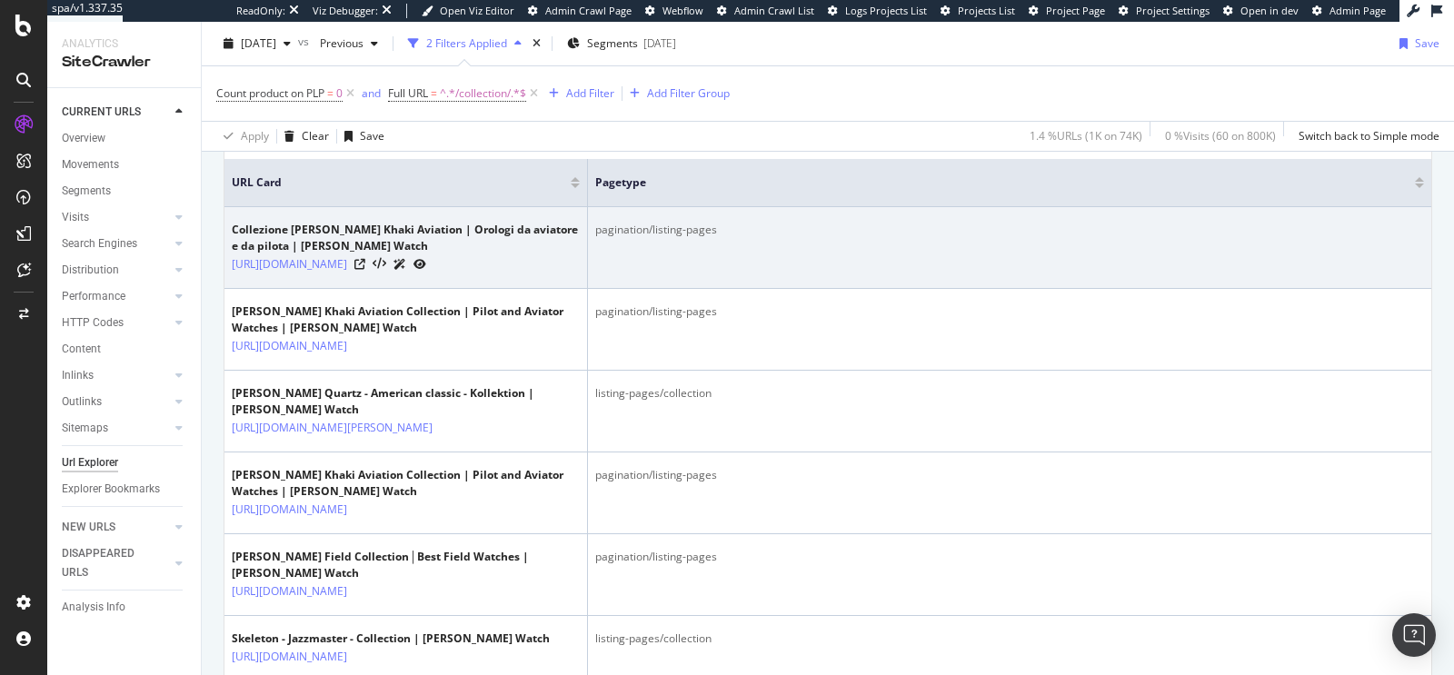
scroll to position [564, 0]
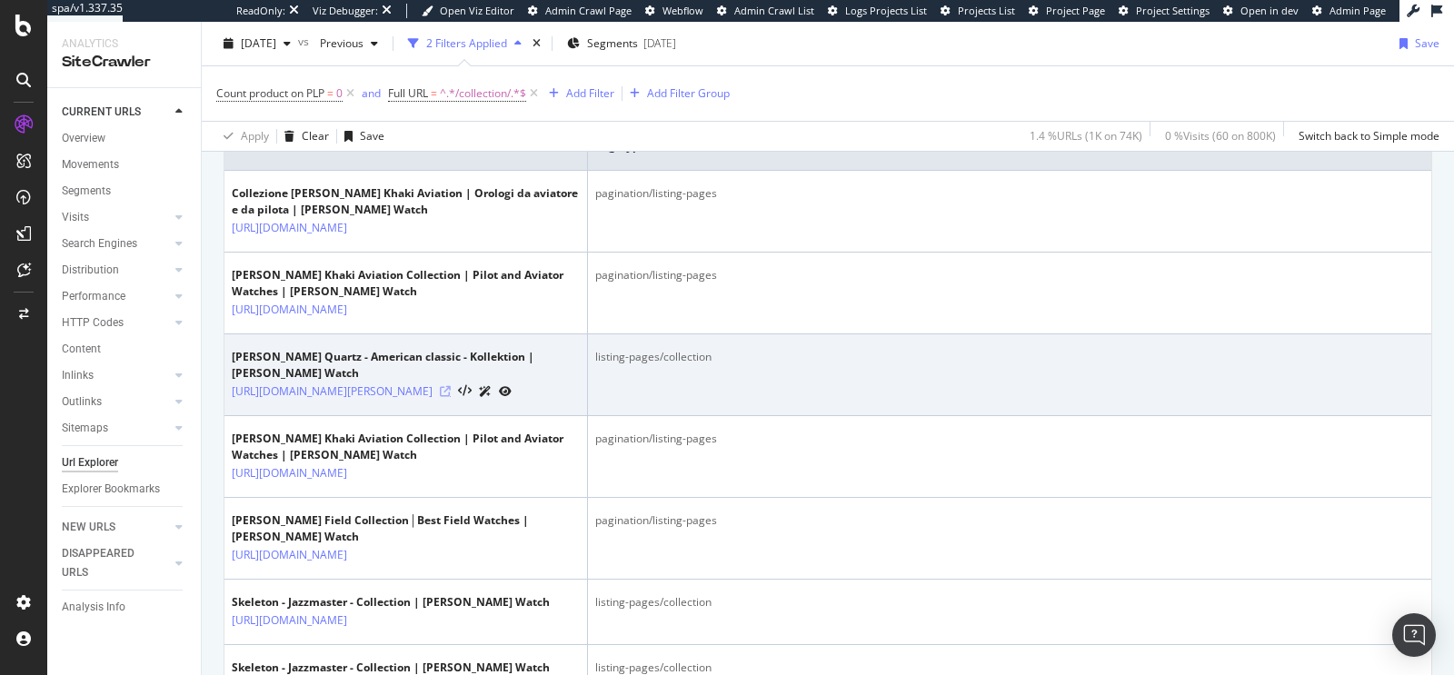
click at [451, 397] on icon at bounding box center [445, 391] width 11 height 11
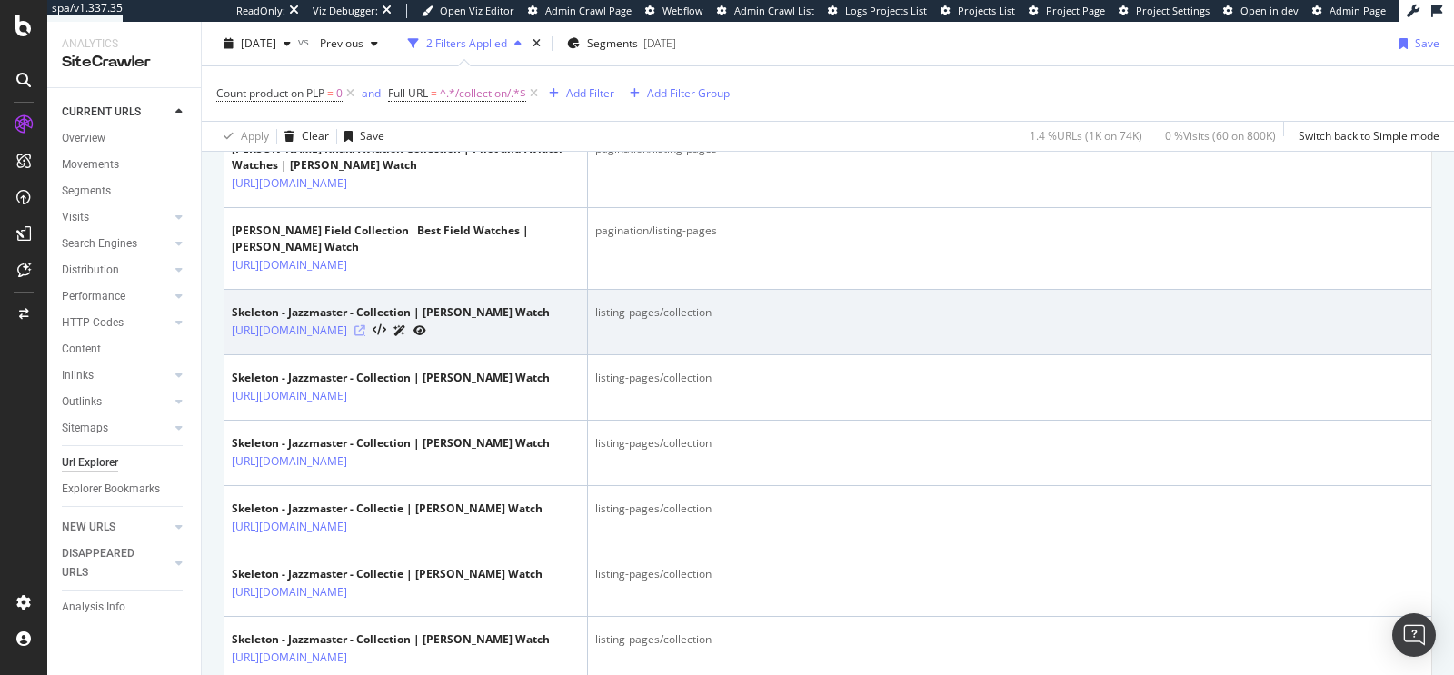
click at [365, 336] on icon at bounding box center [359, 330] width 11 height 11
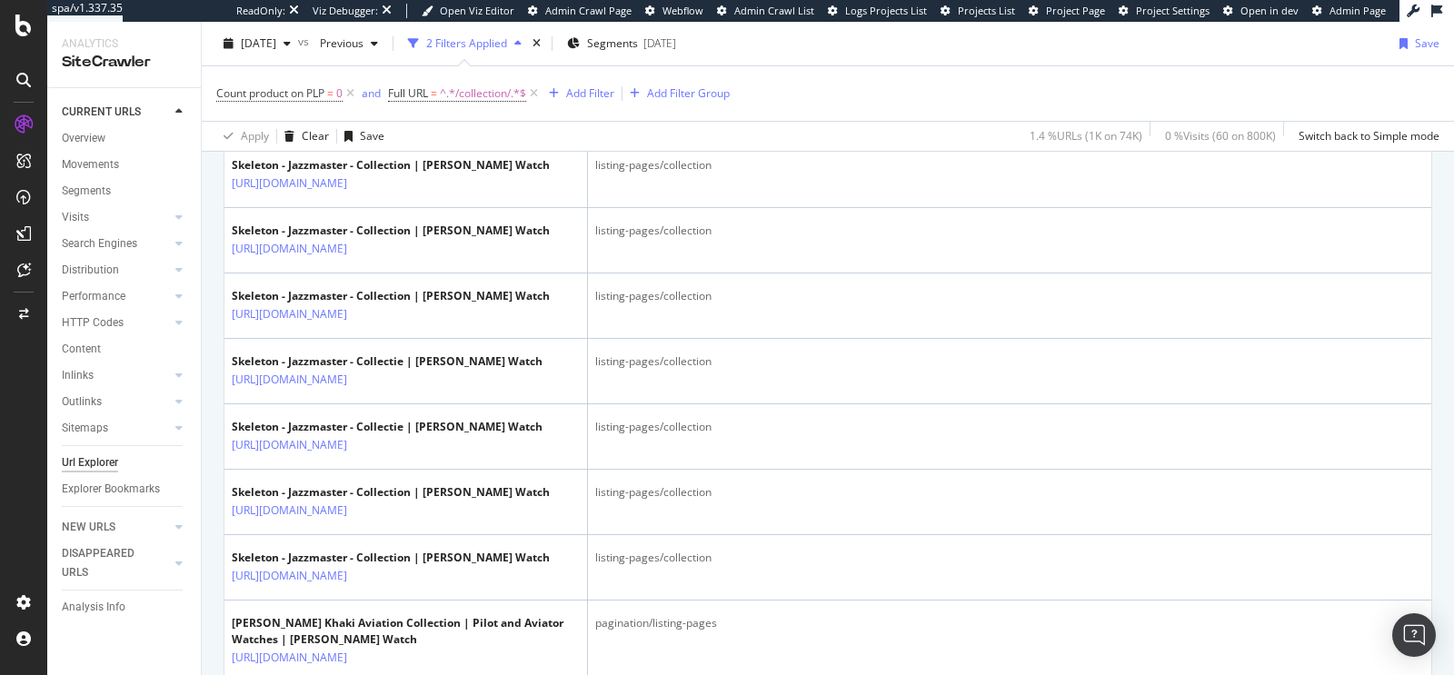
scroll to position [1468, 0]
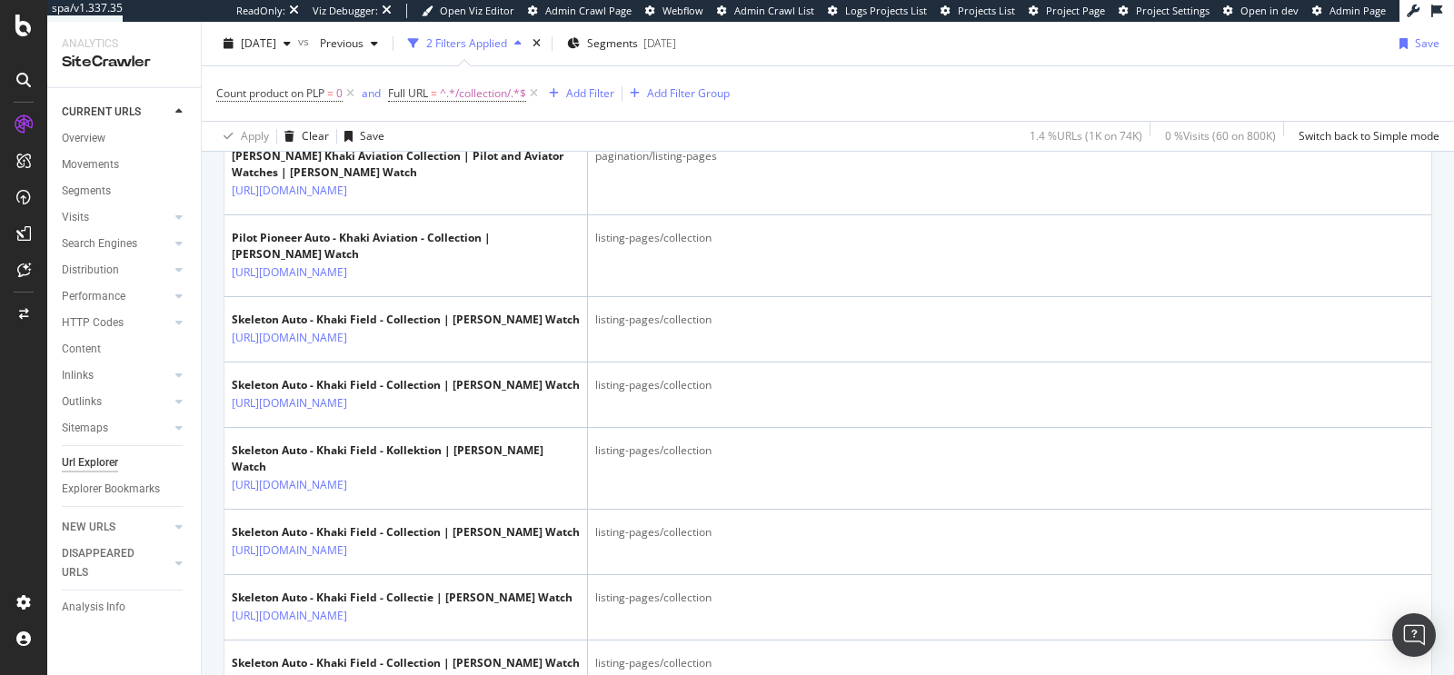
click at [365, 114] on icon at bounding box center [359, 109] width 11 height 11
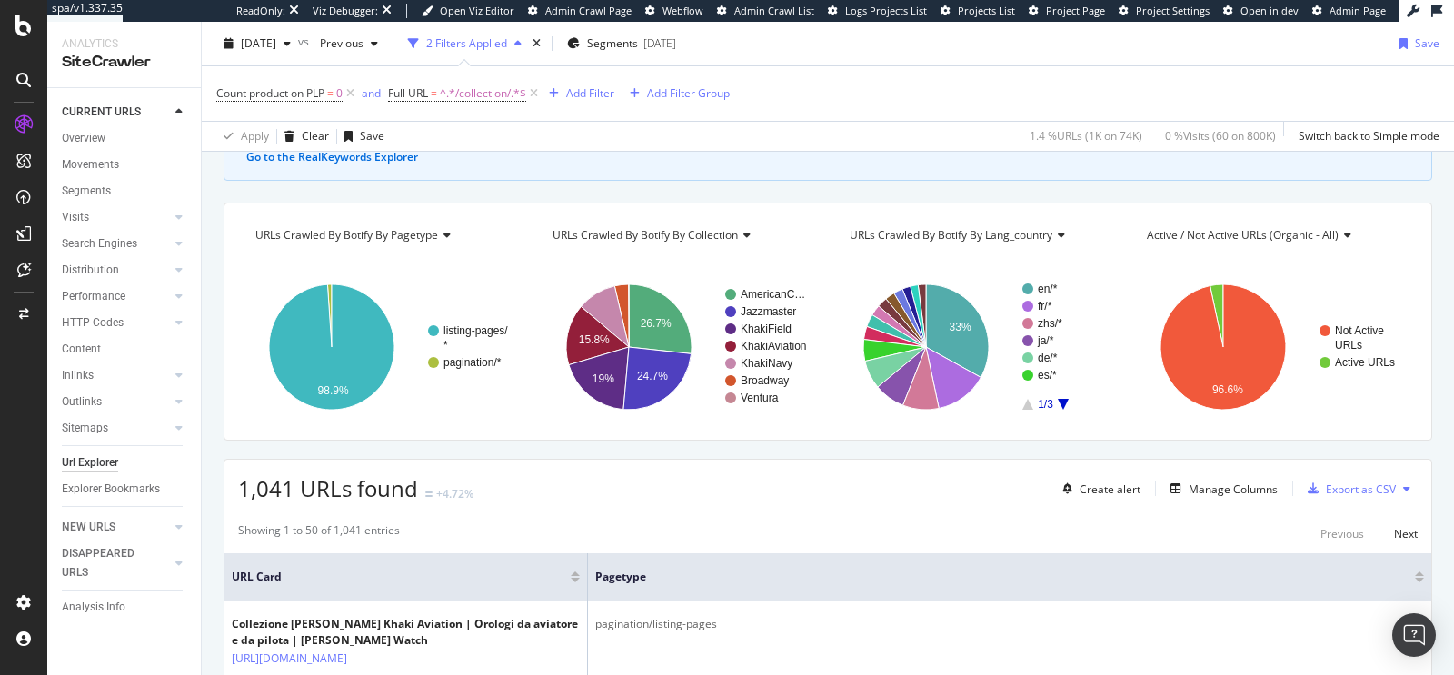
scroll to position [0, 0]
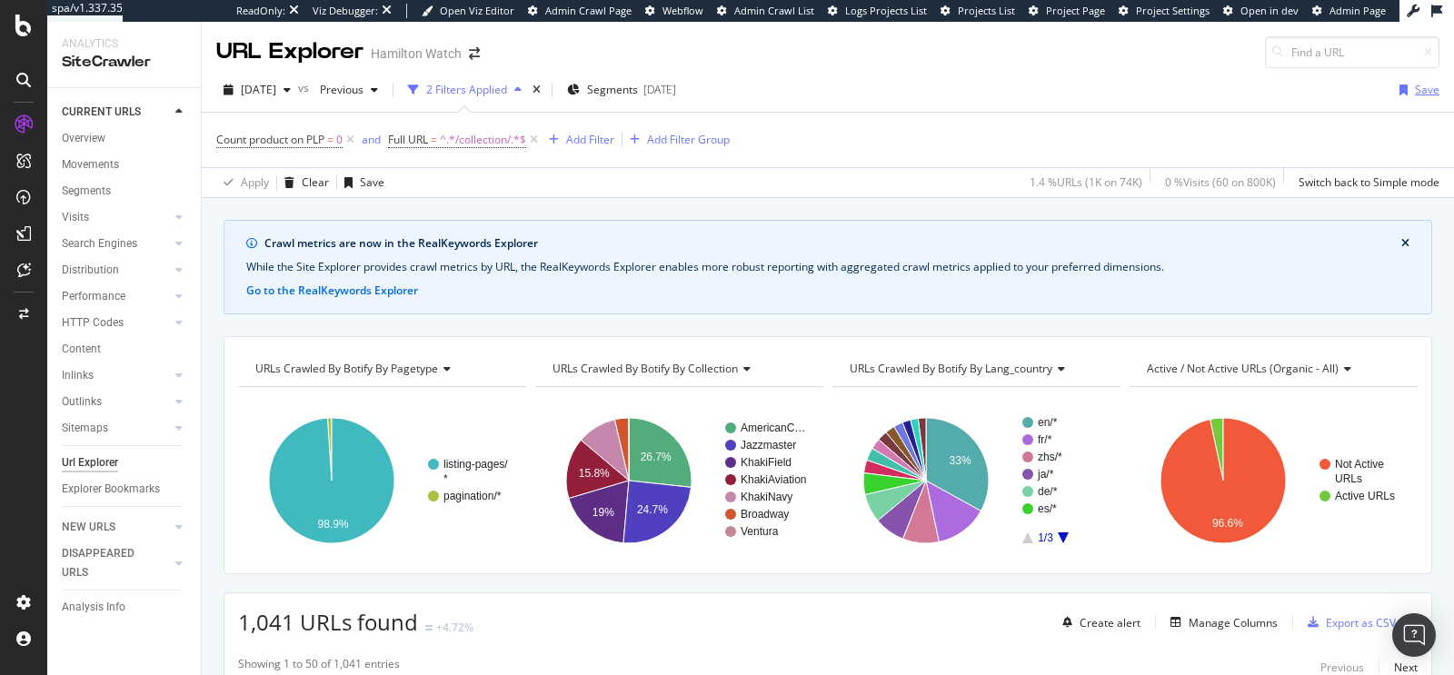
click at [1400, 78] on div "Save" at bounding box center [1415, 89] width 47 height 27
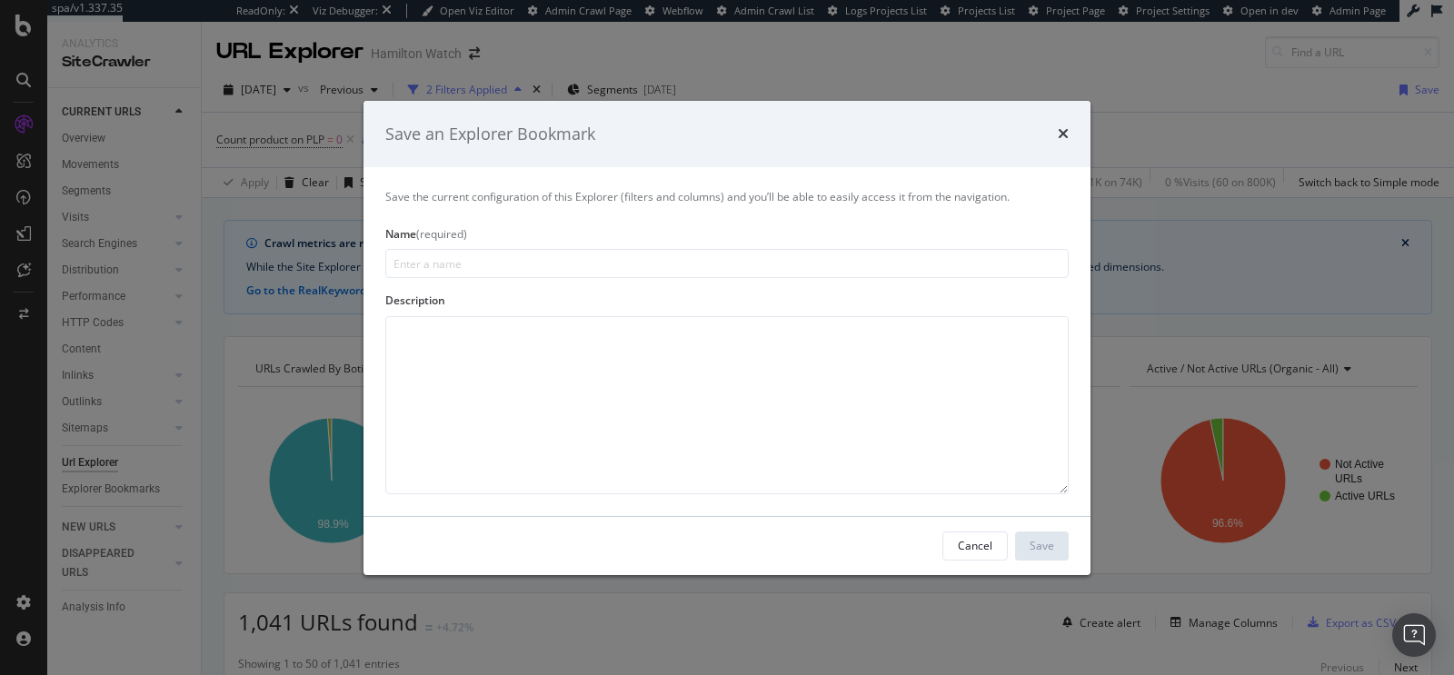
type input "L"
type input "C"
type input "Collection pages with 0 product"
click at [1047, 547] on div "Save" at bounding box center [1042, 545] width 25 height 15
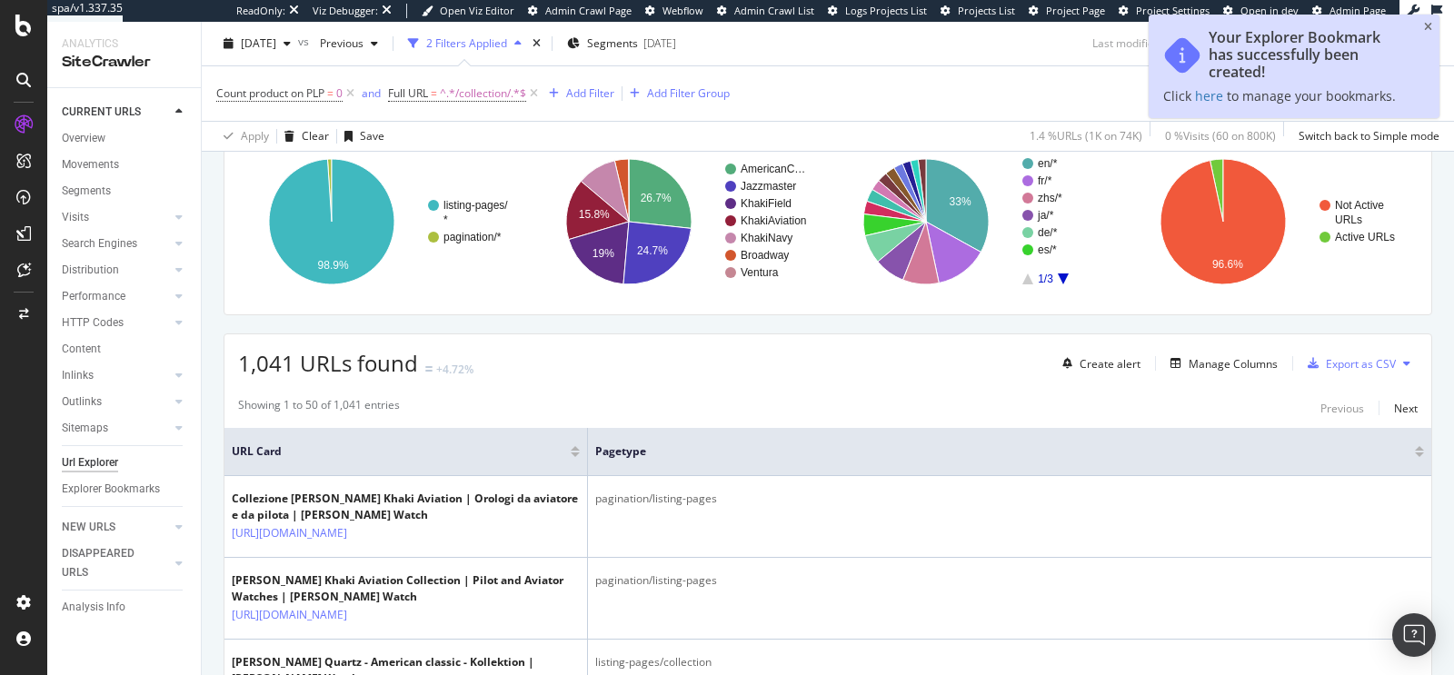
scroll to position [336, 0]
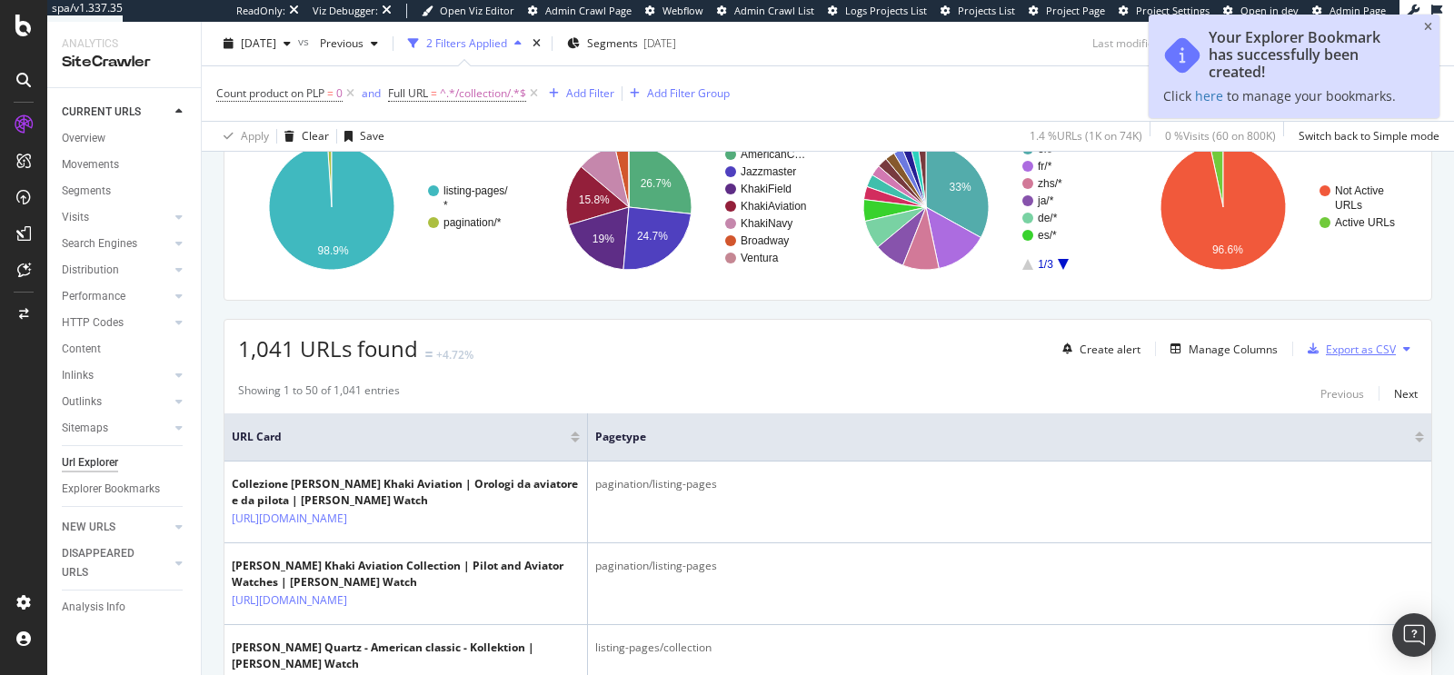
click at [1331, 351] on div "Export as CSV" at bounding box center [1361, 349] width 70 height 15
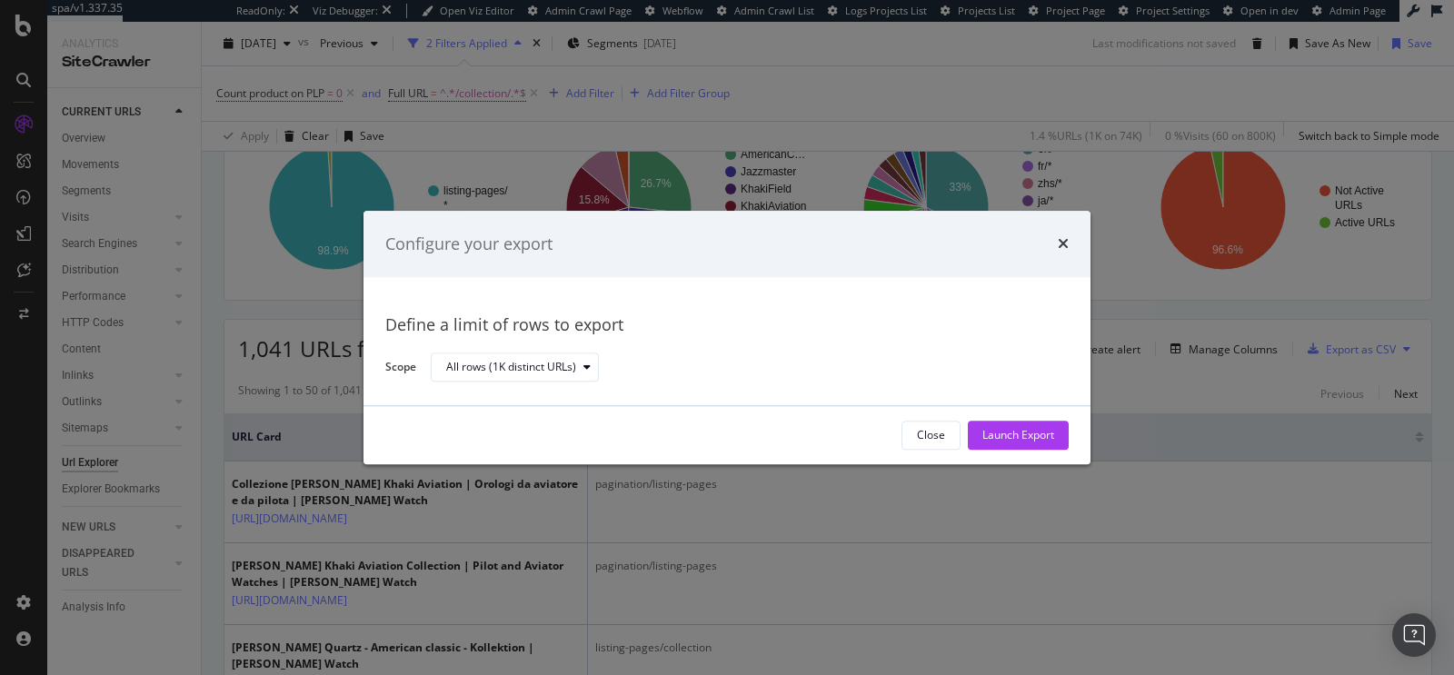
click at [1055, 248] on div "Configure your export" at bounding box center [726, 245] width 683 height 24
click at [1060, 248] on icon "times" at bounding box center [1063, 244] width 11 height 15
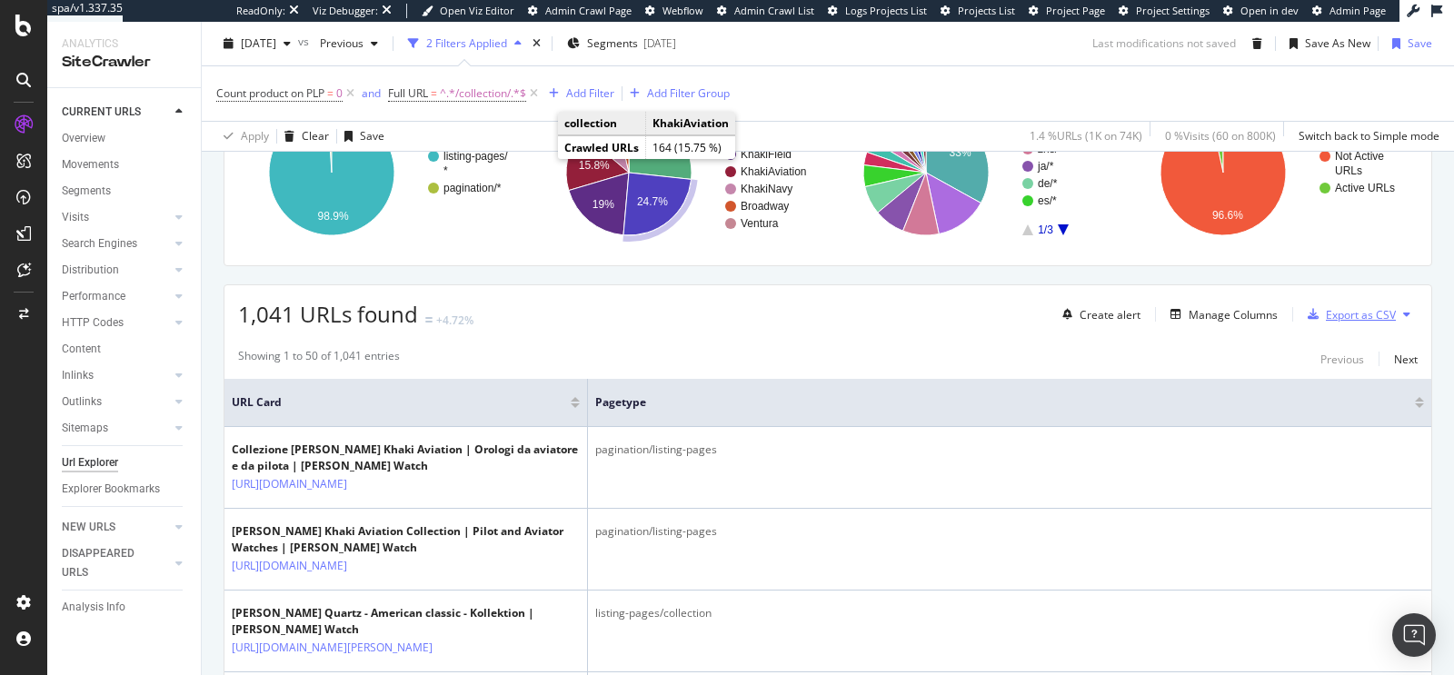
scroll to position [0, 0]
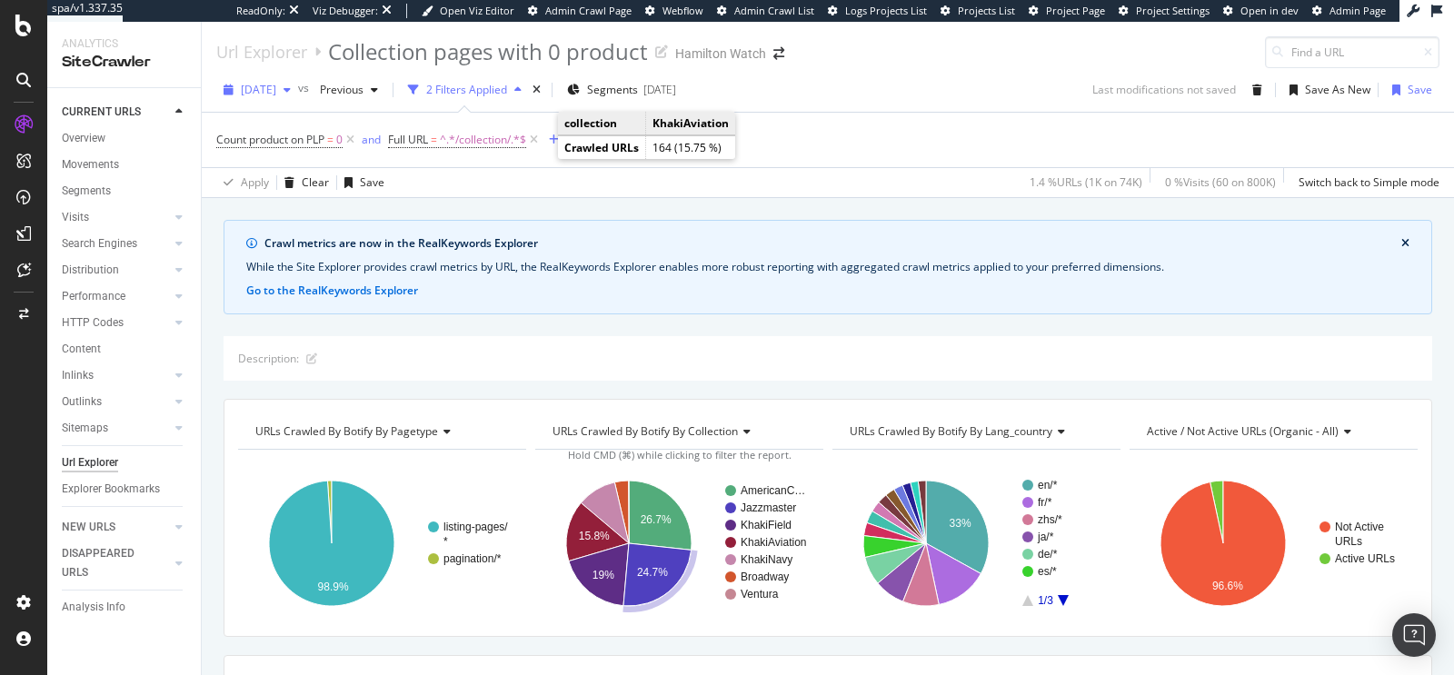
click at [276, 90] on span "[DATE]" at bounding box center [258, 89] width 35 height 15
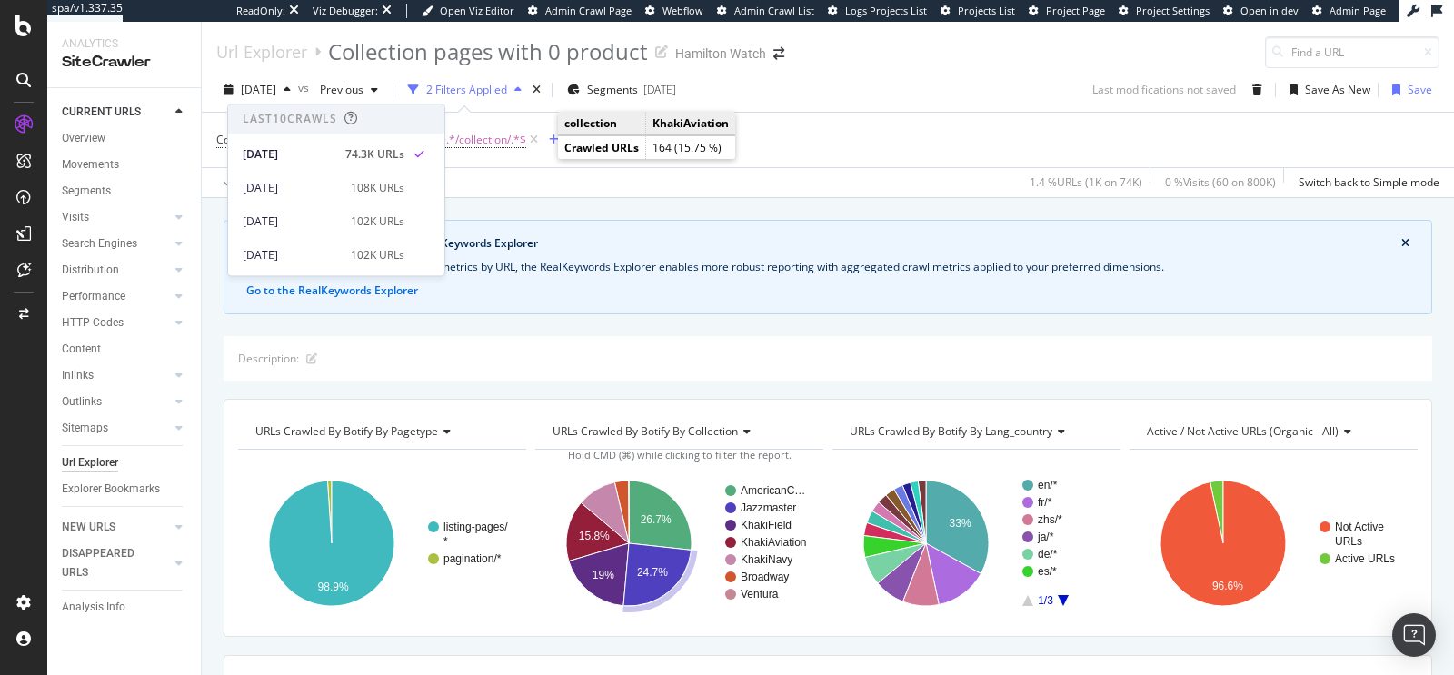
click at [611, 174] on div "Apply Clear Save 1.4 % URLs ( 1K on 74K ) 0 % Visits ( 60 on 800K ) Switch back…" at bounding box center [828, 182] width 1252 height 30
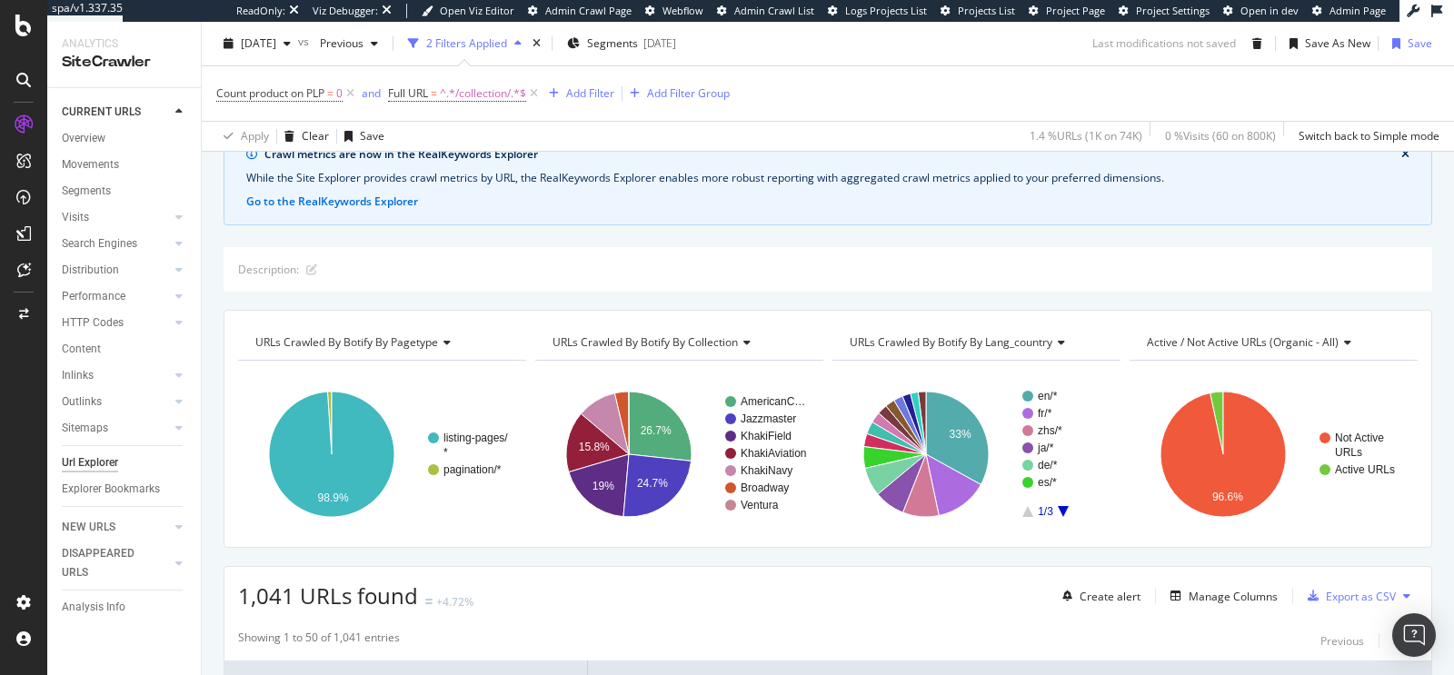
scroll to position [92, 0]
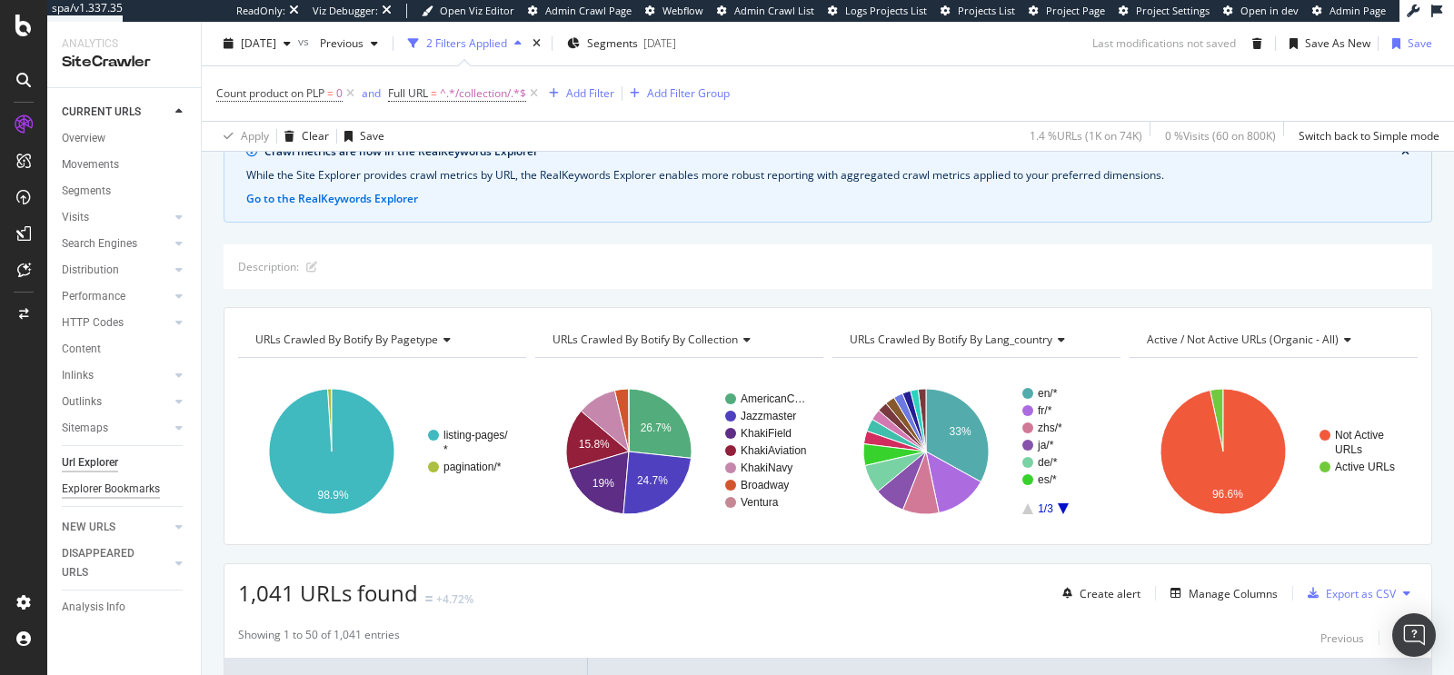
click at [128, 486] on div "Explorer Bookmarks" at bounding box center [111, 489] width 98 height 19
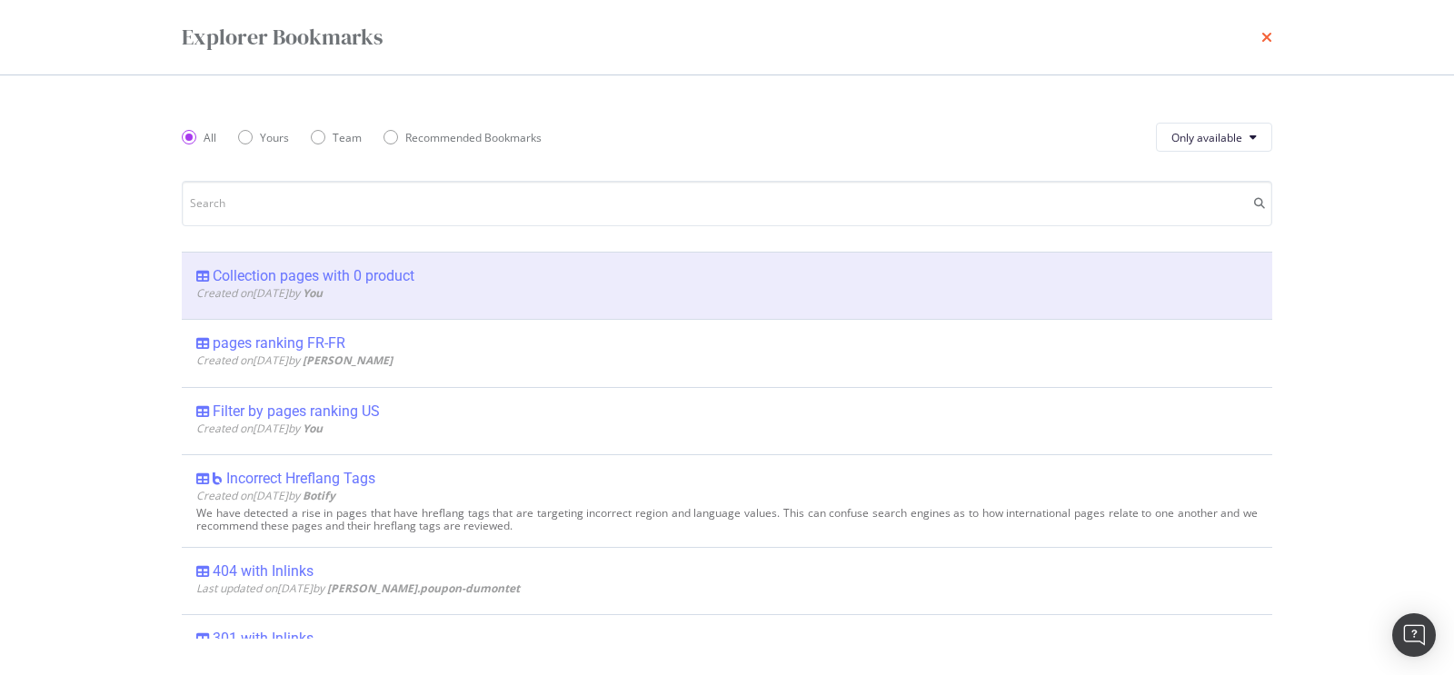
click at [1269, 36] on icon "times" at bounding box center [1266, 37] width 11 height 15
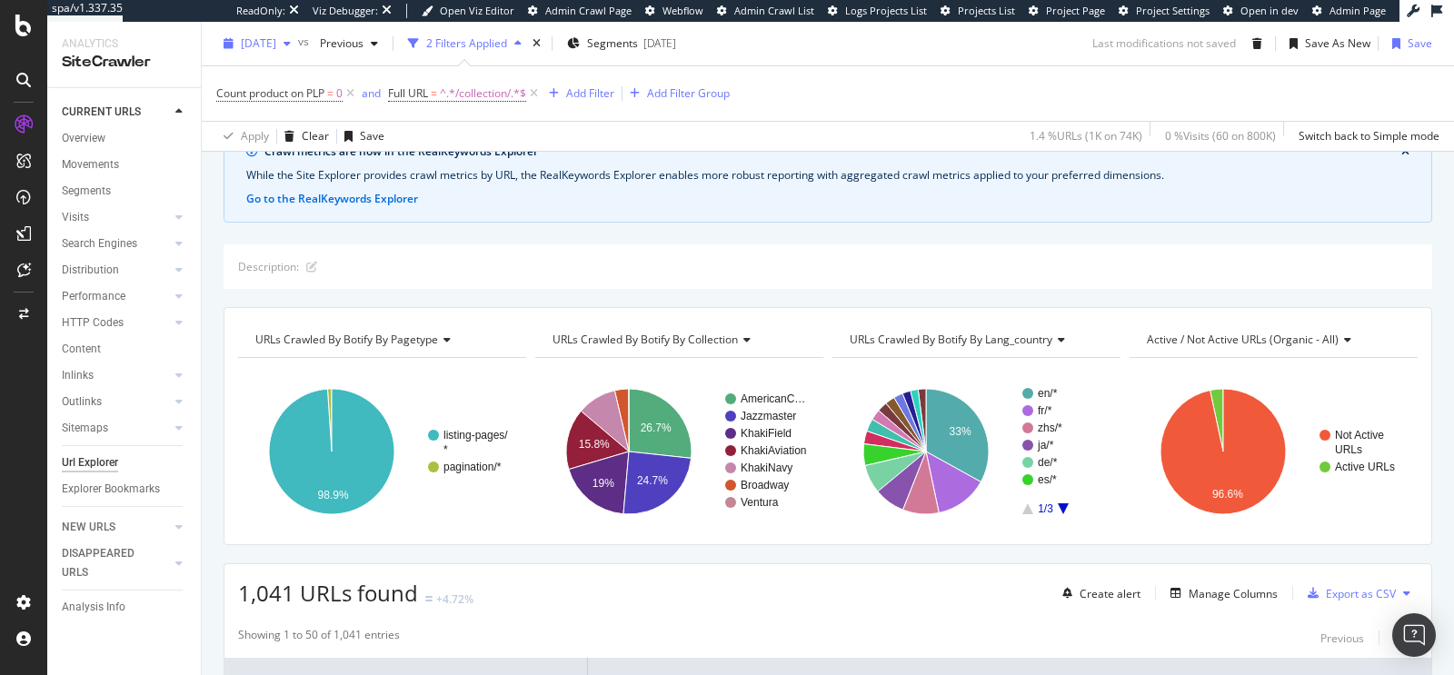
click at [274, 44] on span "[DATE]" at bounding box center [258, 42] width 35 height 15
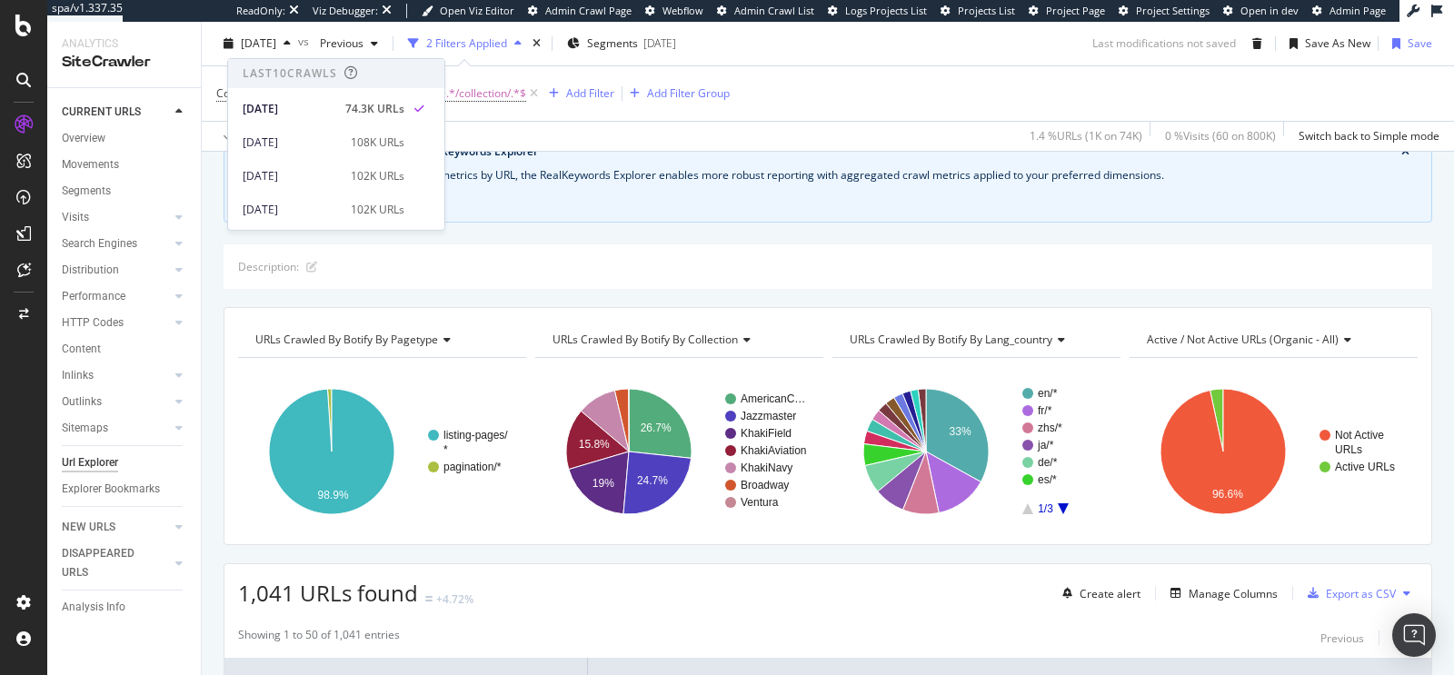
click at [845, 307] on div "URLs Crawled By Botify By pagetype Chart (by Value) Table Expand Export as CSV …" at bounding box center [828, 426] width 1209 height 238
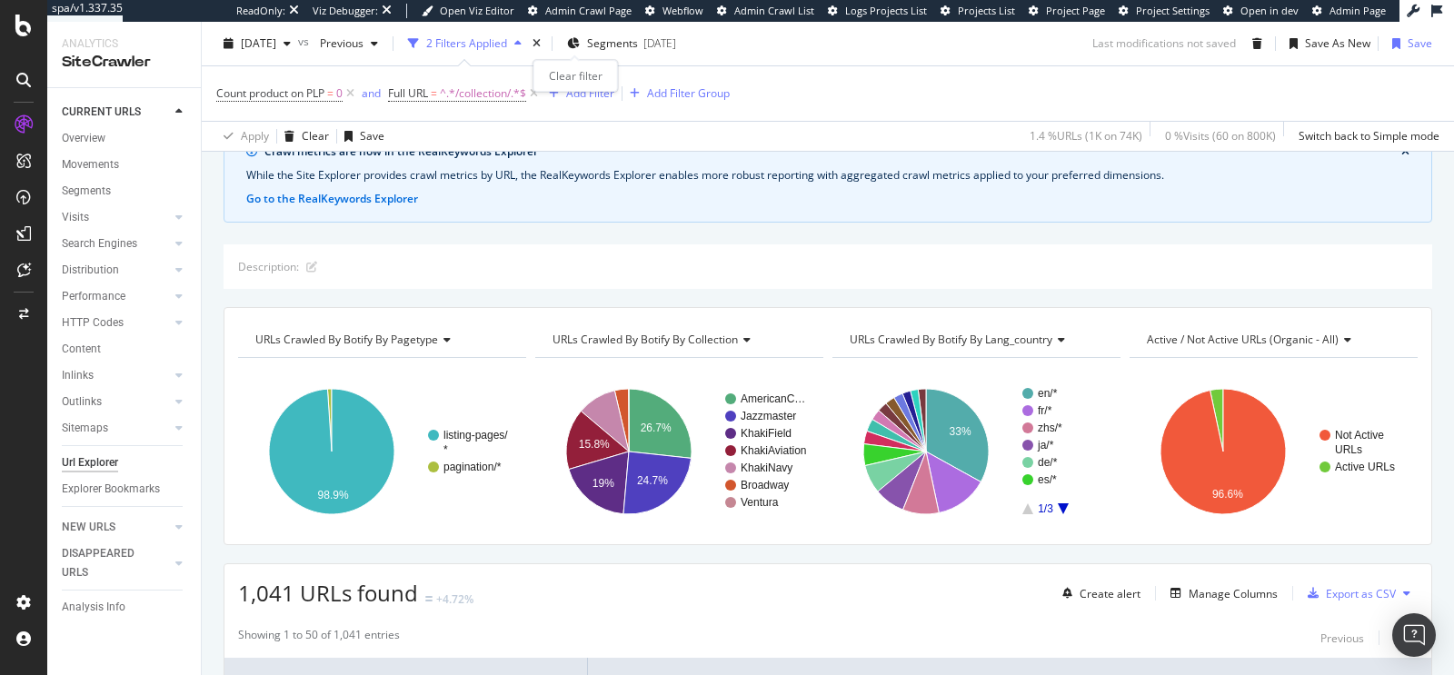
click at [544, 52] on div "times" at bounding box center [536, 44] width 15 height 18
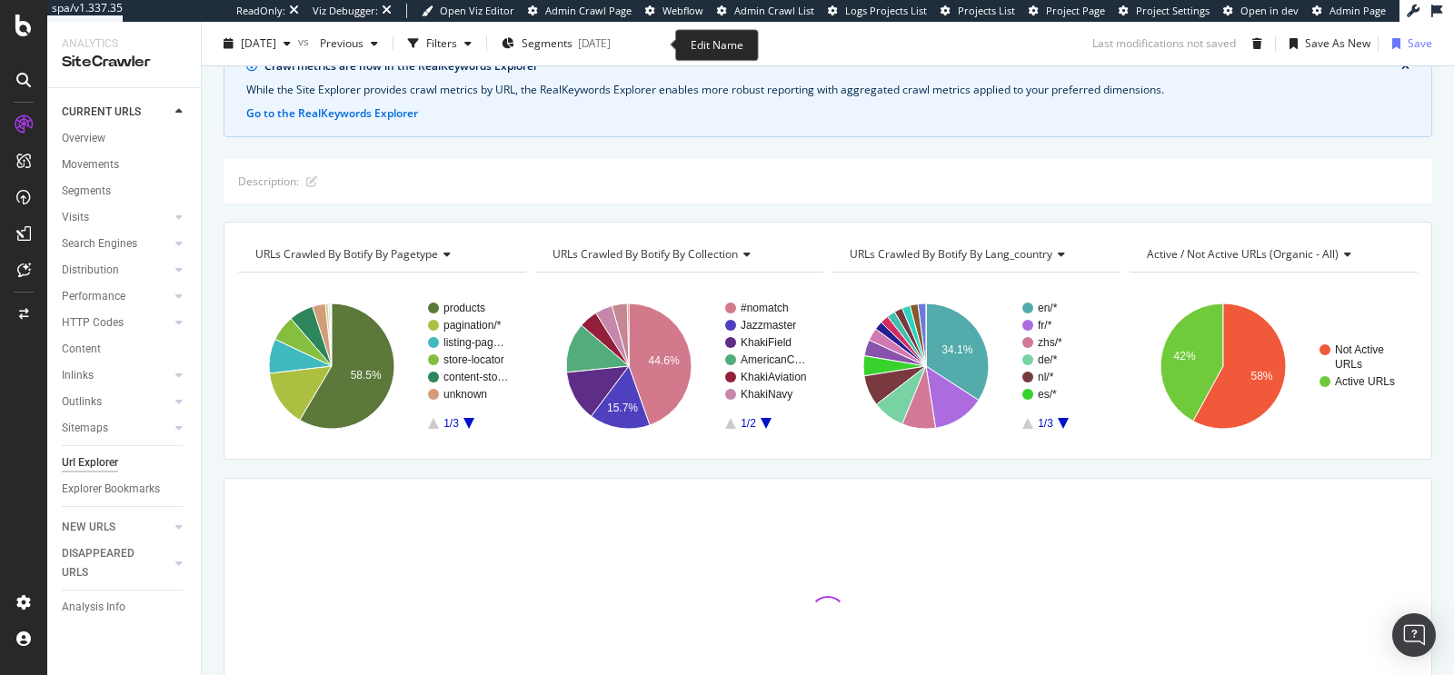
scroll to position [6, 0]
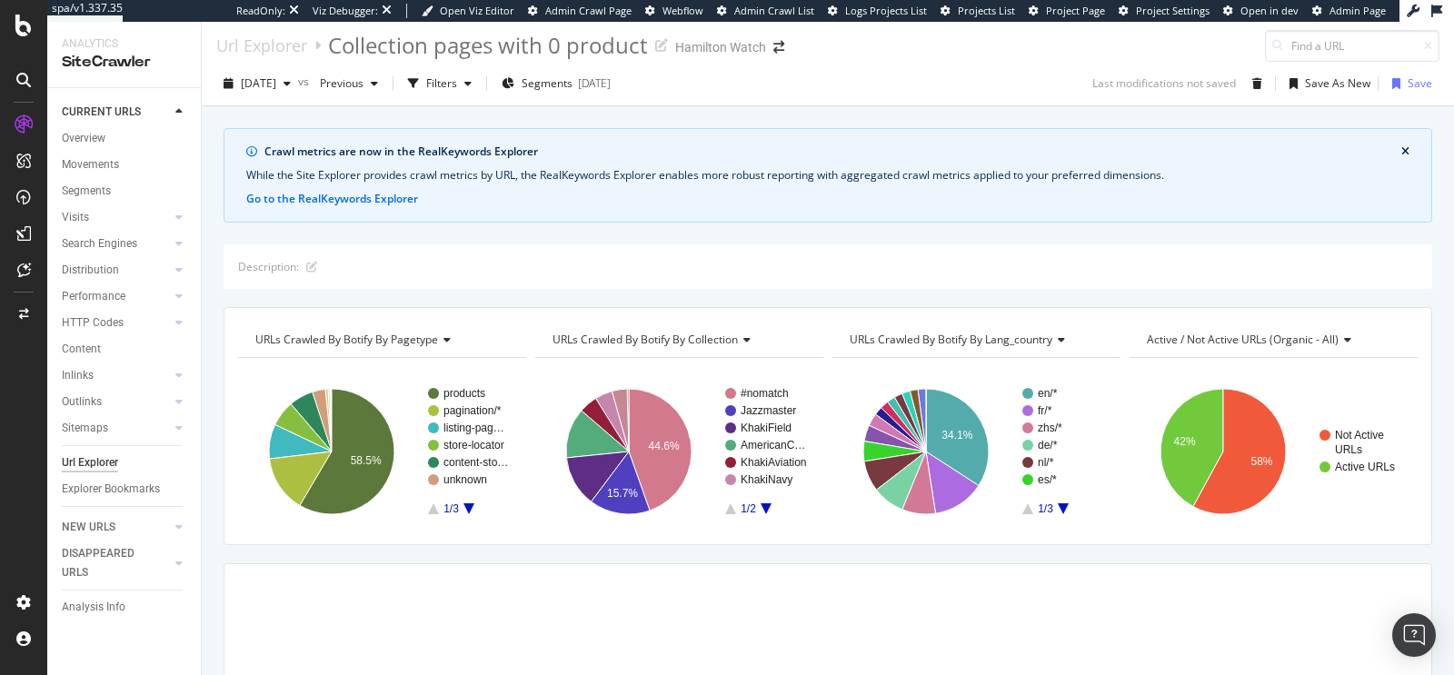
click at [89, 147] on div "Overview" at bounding box center [131, 140] width 139 height 23
click at [82, 134] on div "Overview" at bounding box center [84, 138] width 44 height 19
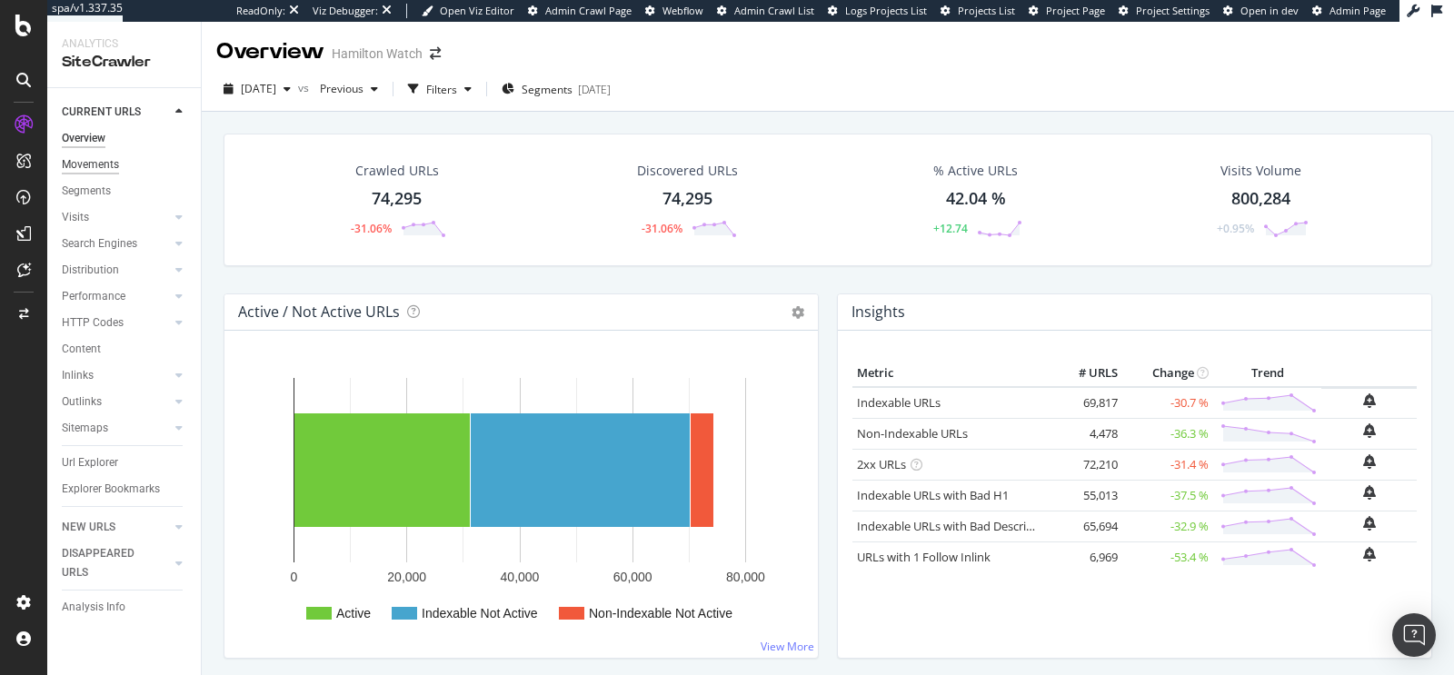
click at [80, 164] on div "Movements" at bounding box center [90, 164] width 57 height 19
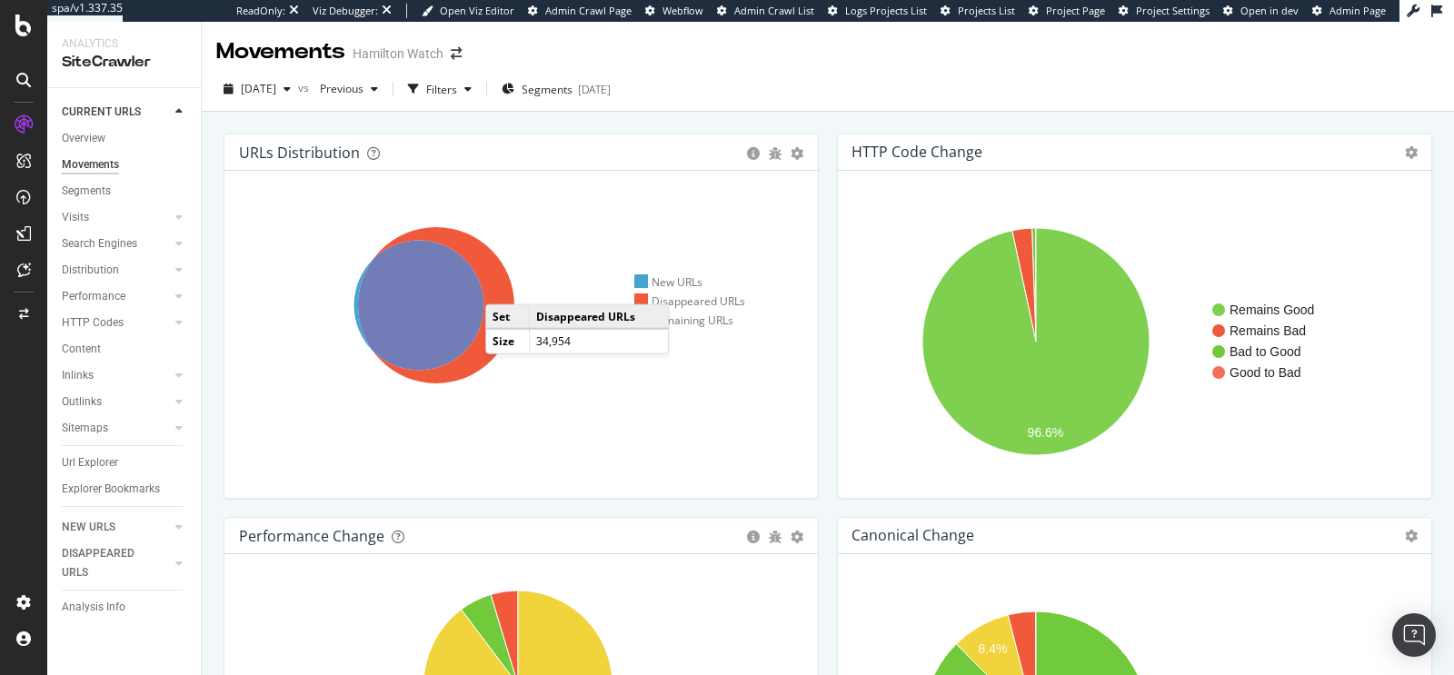
click at [503, 285] on icon at bounding box center [436, 305] width 156 height 156
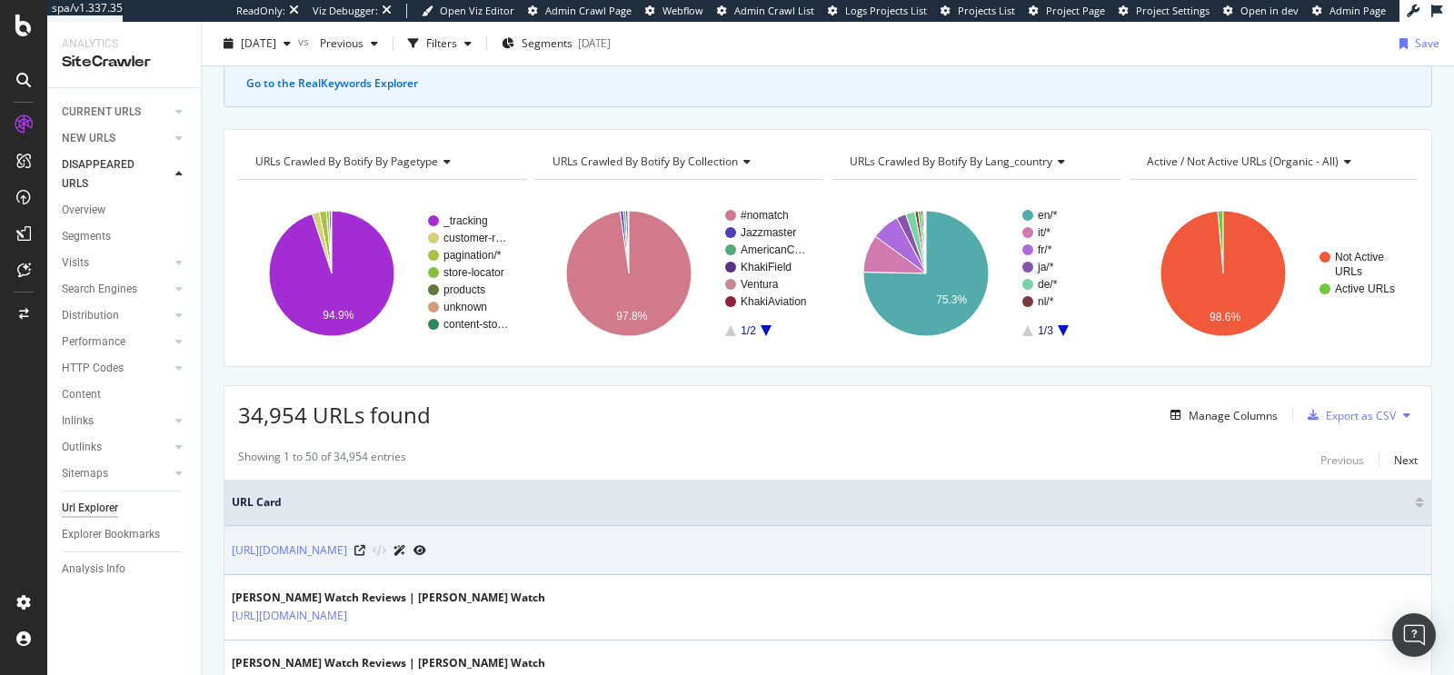
scroll to position [87, 0]
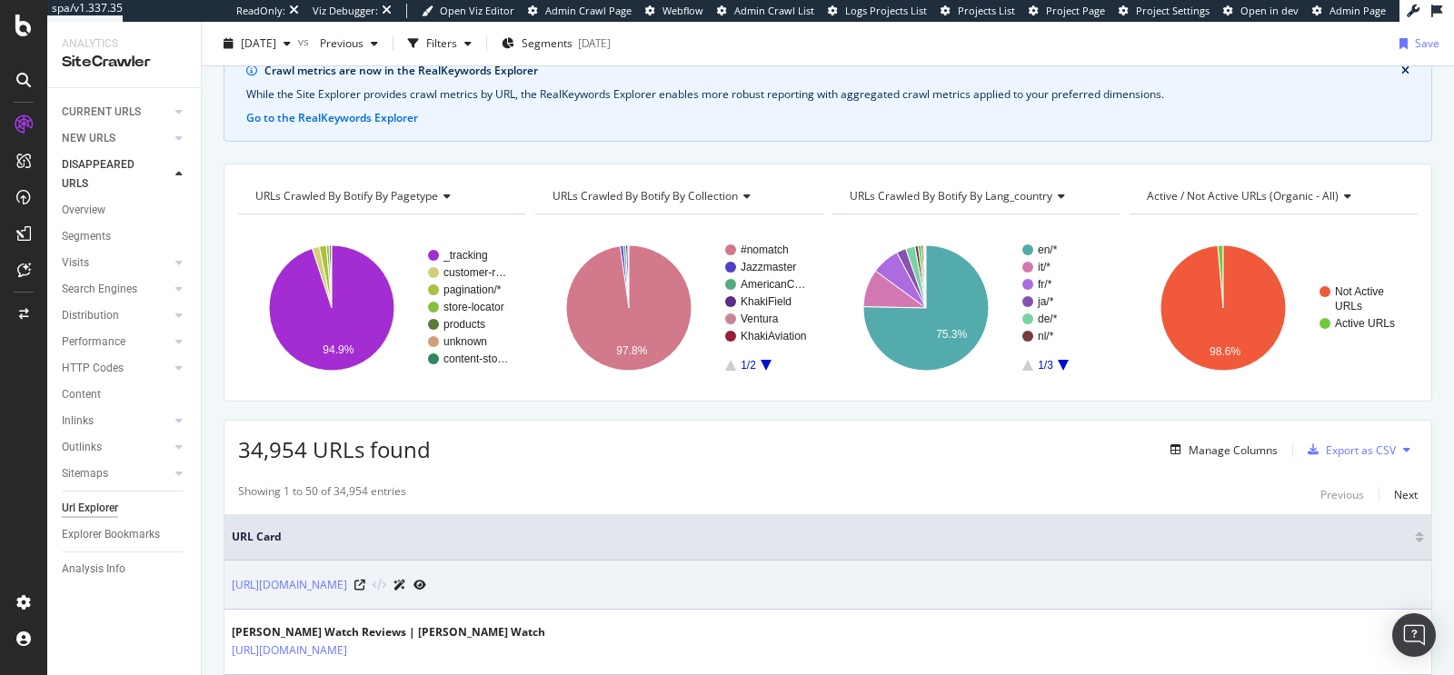
click at [495, 421] on div "34,954 URLs found Manage Columns Export as CSV" at bounding box center [827, 443] width 1207 height 45
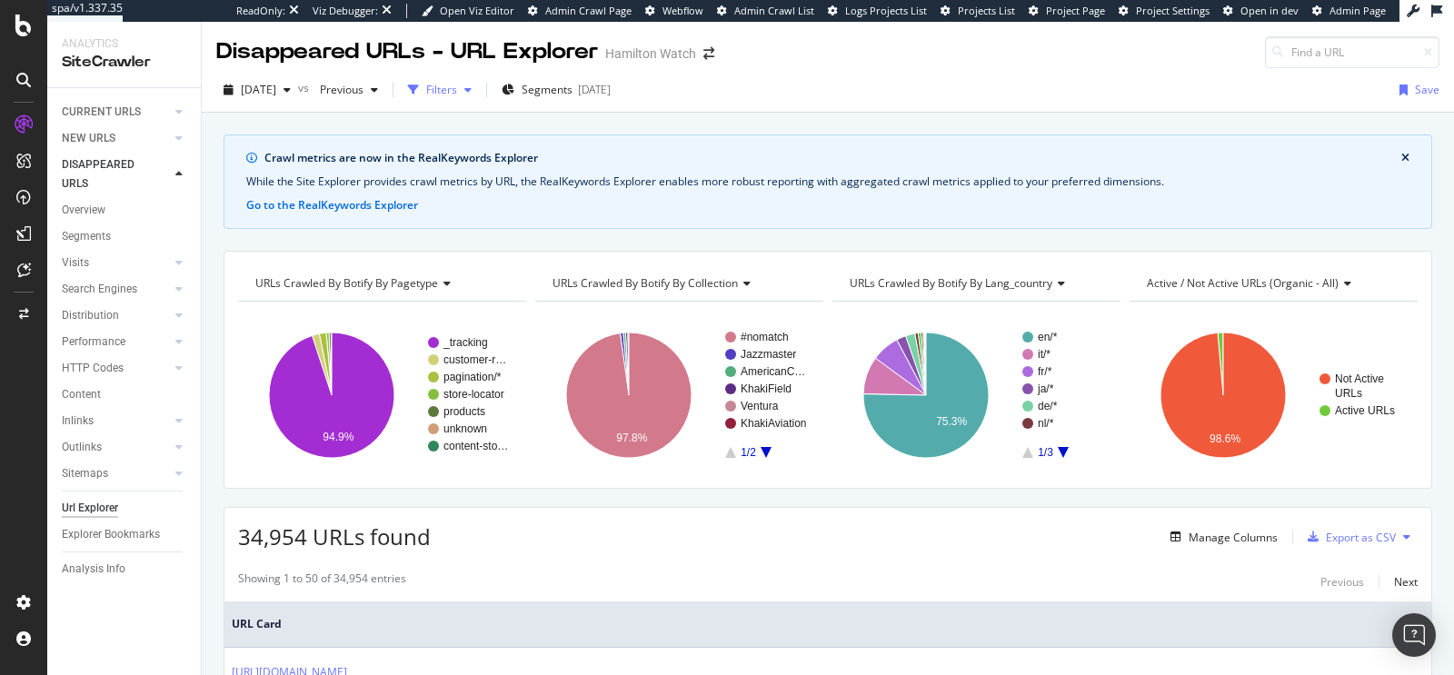
click at [457, 87] on div "Filters" at bounding box center [441, 89] width 31 height 15
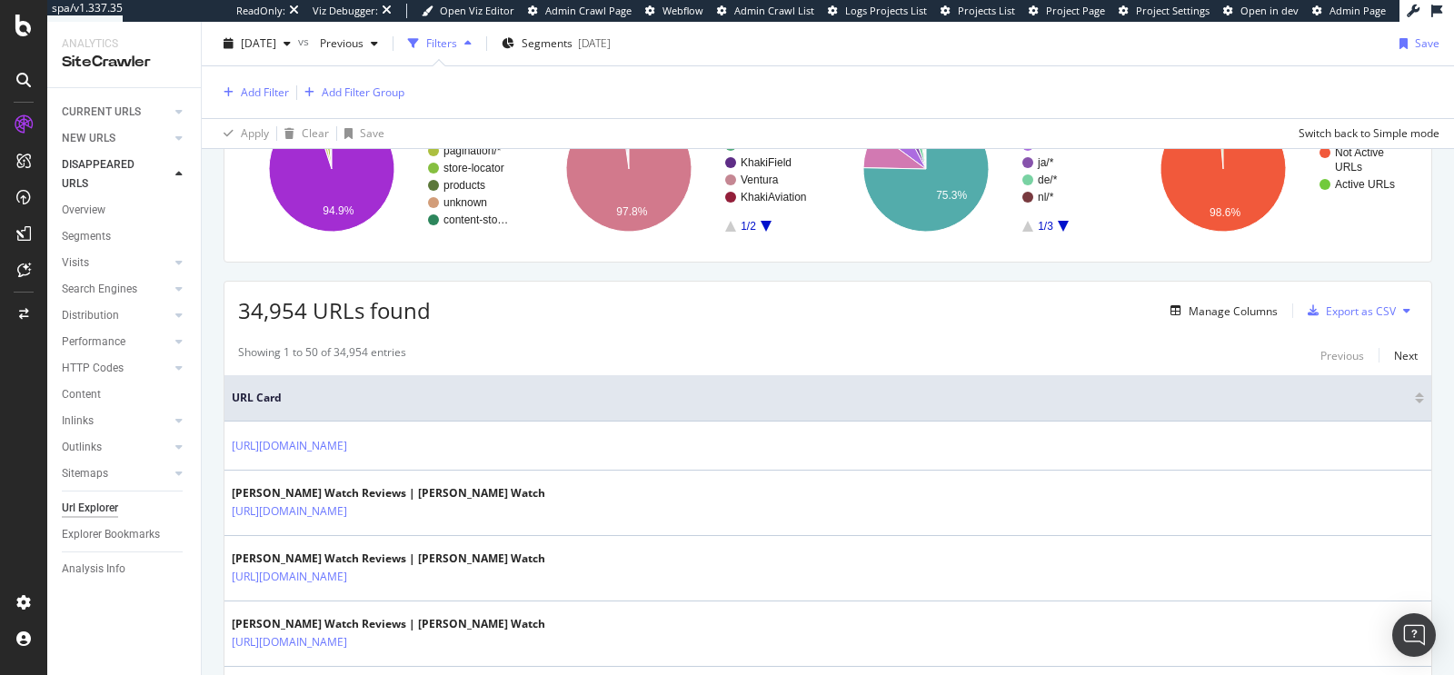
scroll to position [311, 0]
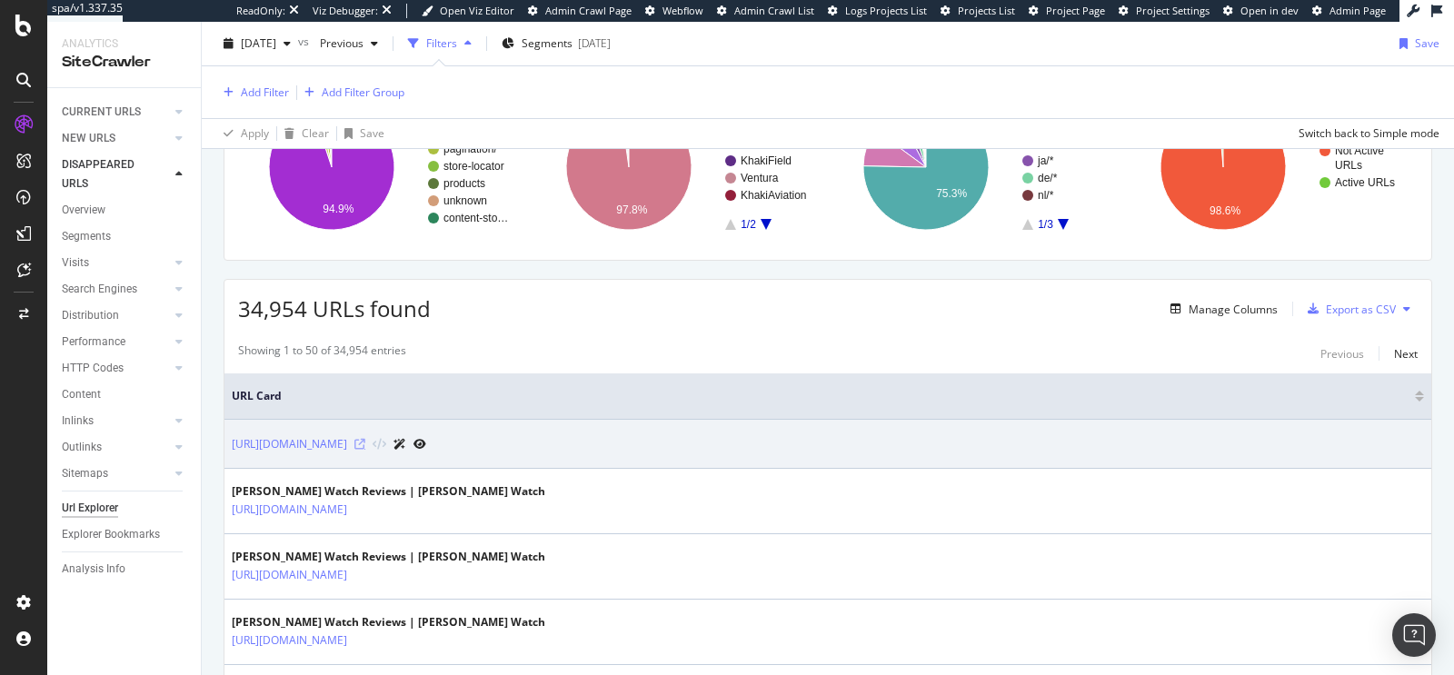
click at [365, 439] on icon at bounding box center [359, 444] width 11 height 11
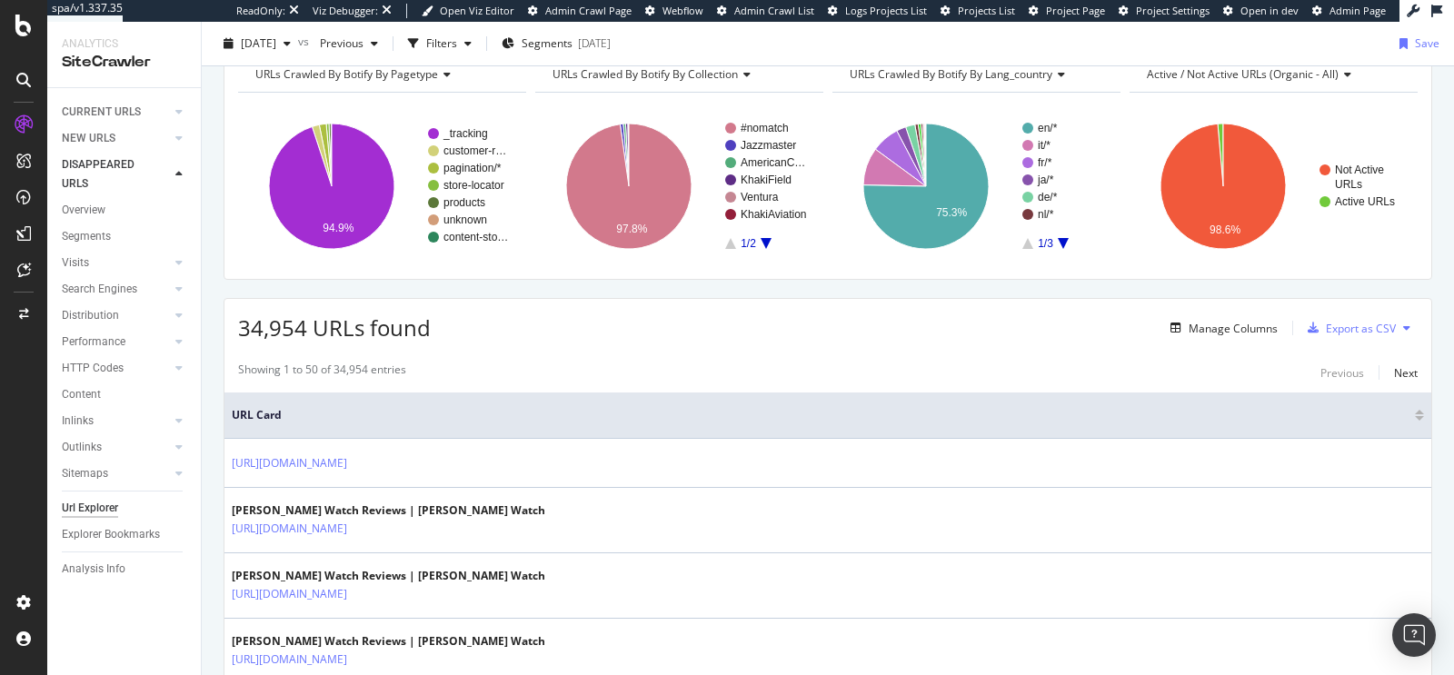
scroll to position [211, 0]
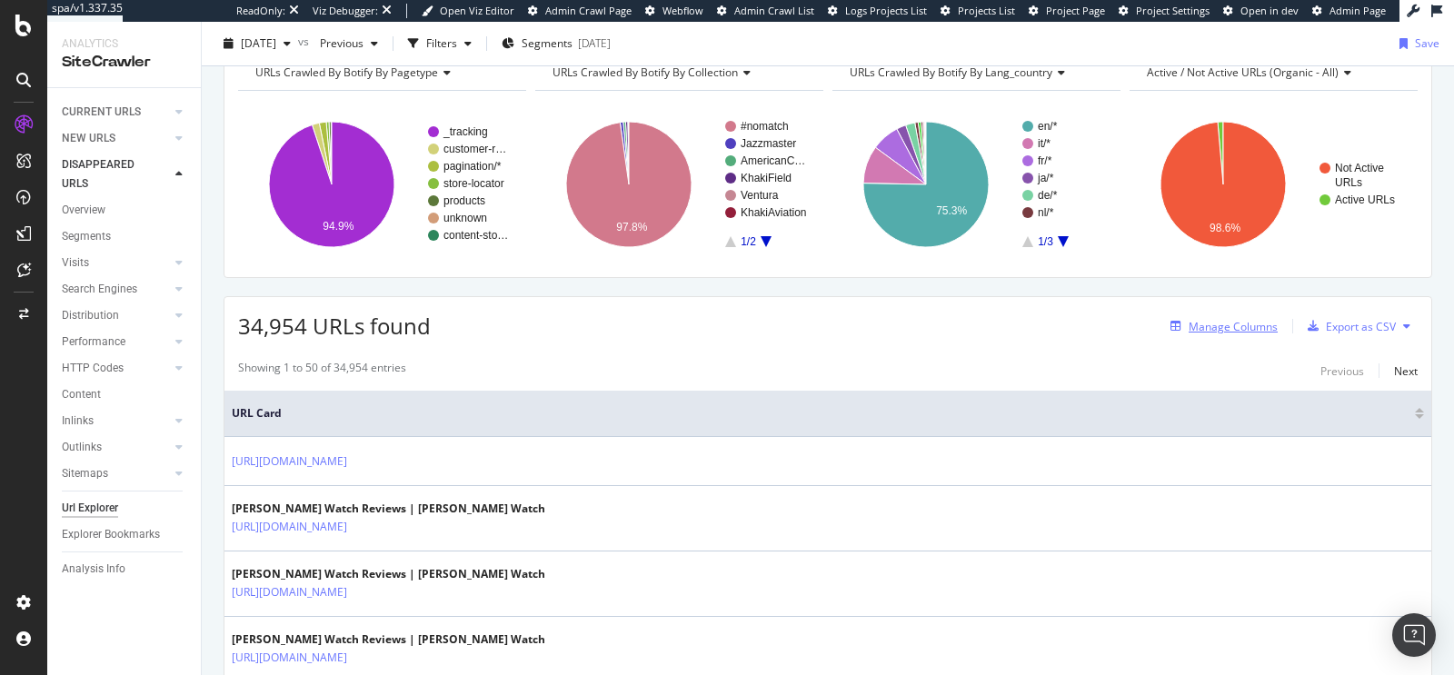
click at [1239, 327] on div "Manage Columns" at bounding box center [1233, 326] width 89 height 15
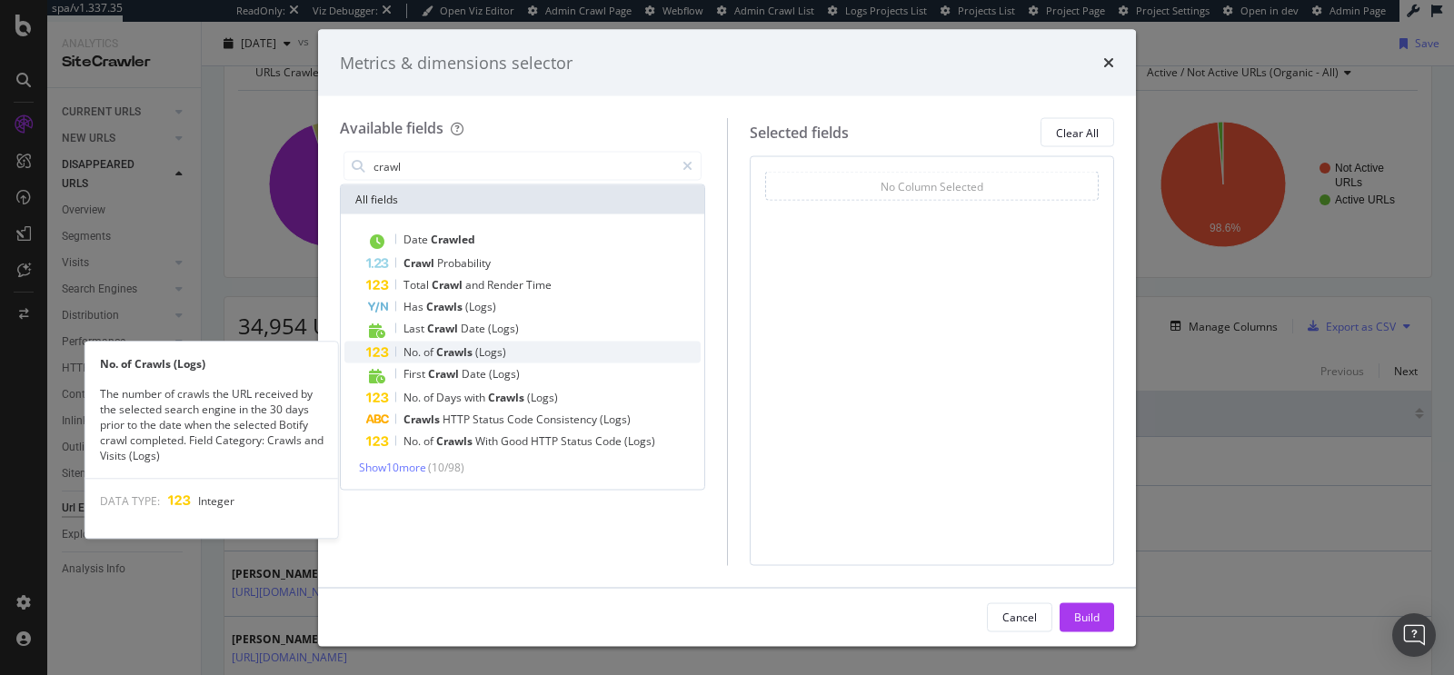
type input "crawl"
click at [525, 348] on div "No. of Crawls (Logs)" at bounding box center [533, 353] width 334 height 22
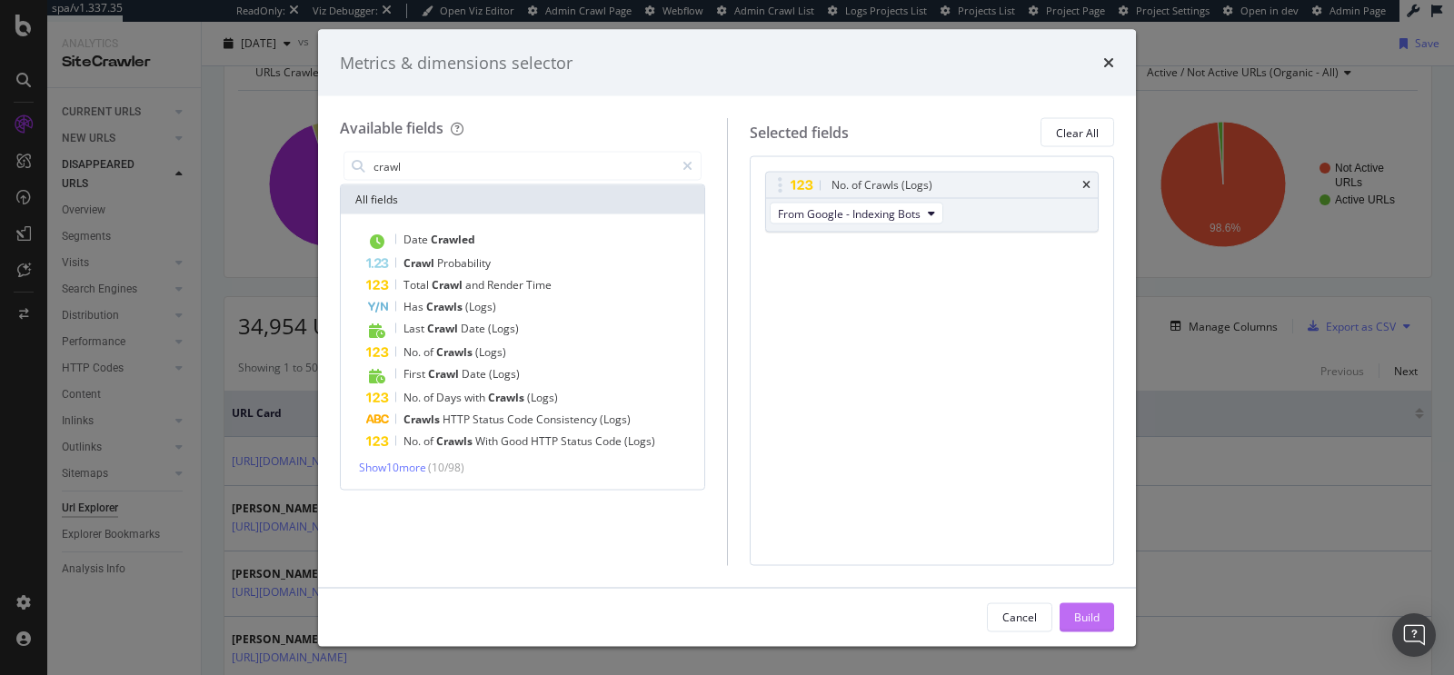
click at [1089, 625] on div "Build" at bounding box center [1086, 616] width 25 height 27
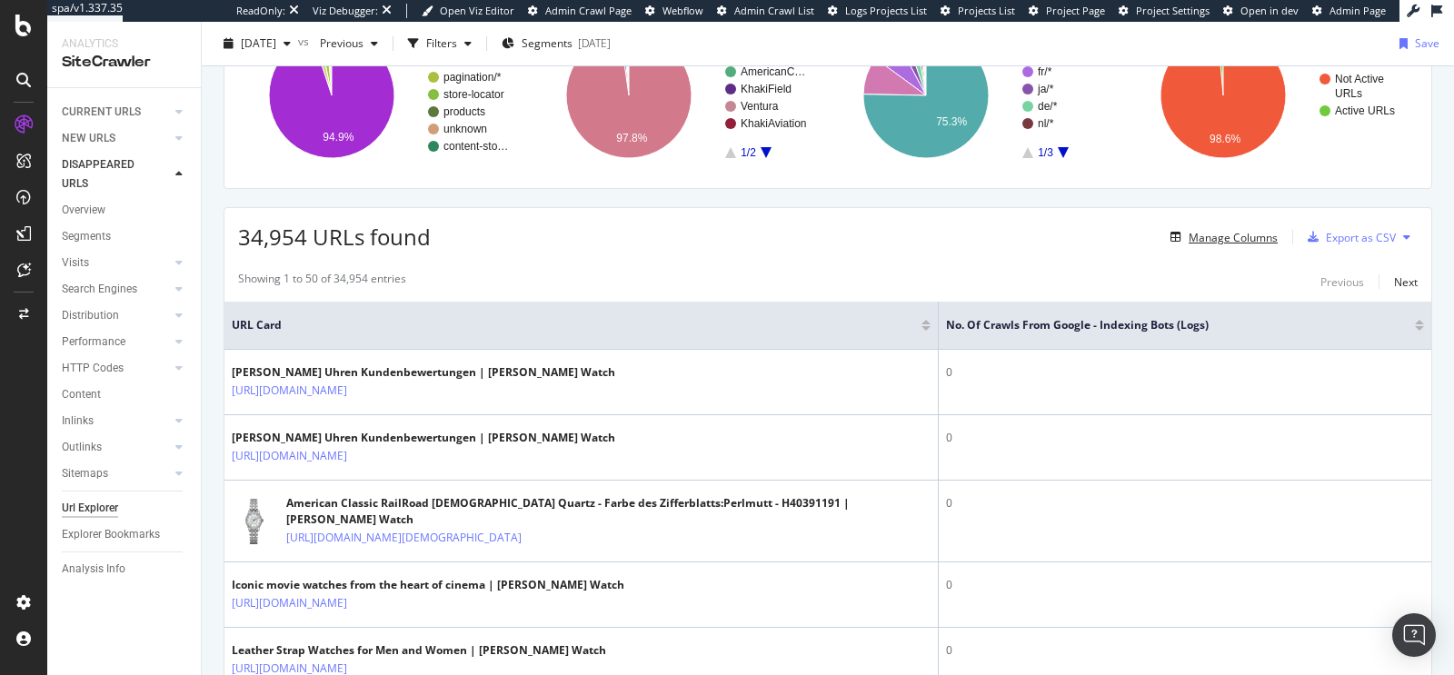
scroll to position [266, 0]
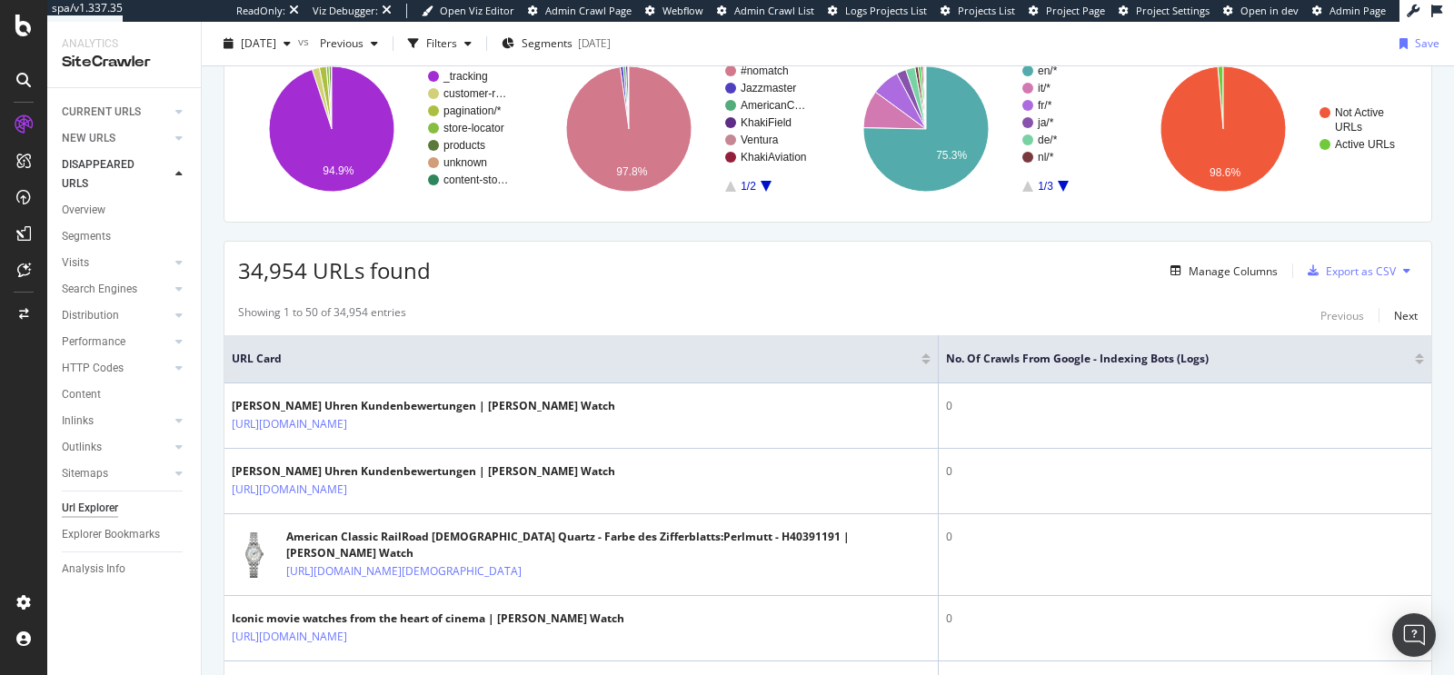
click at [1415, 360] on div at bounding box center [1419, 362] width 9 height 5
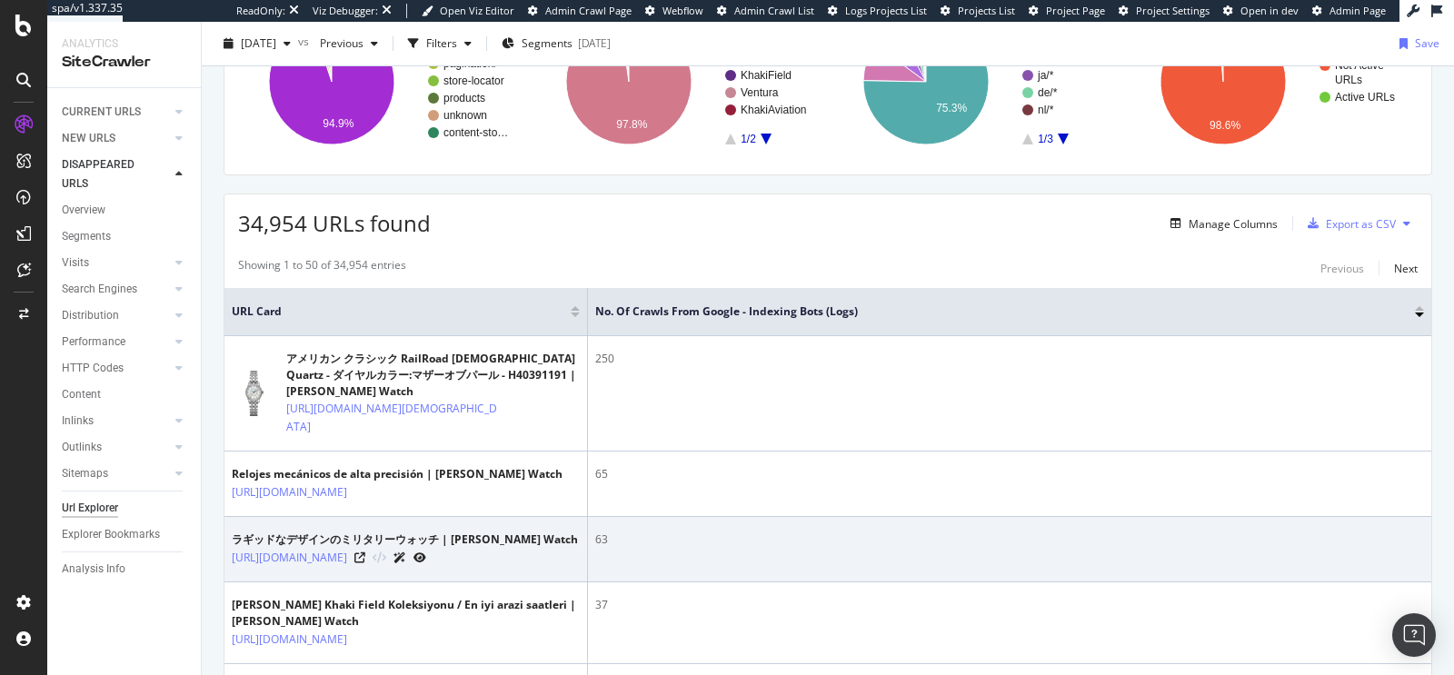
scroll to position [280, 0]
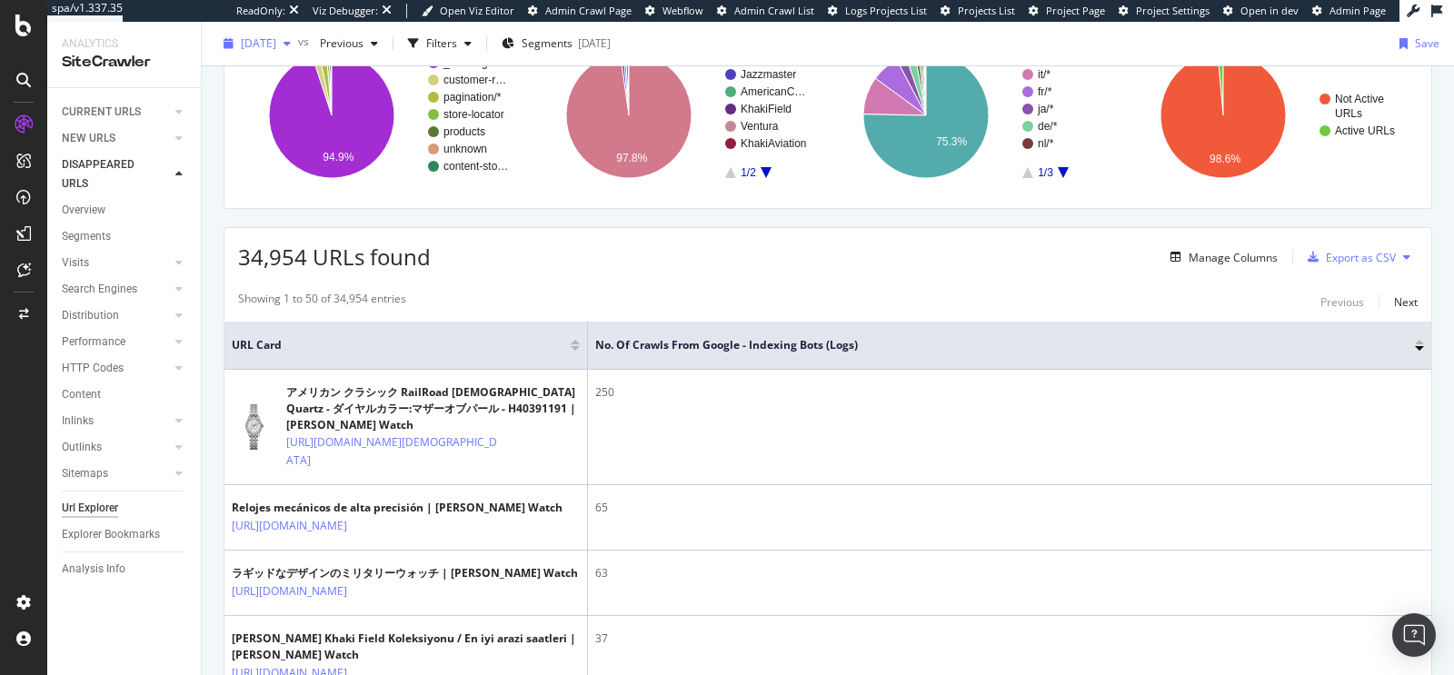
click at [276, 53] on div "[DATE]" at bounding box center [257, 43] width 82 height 27
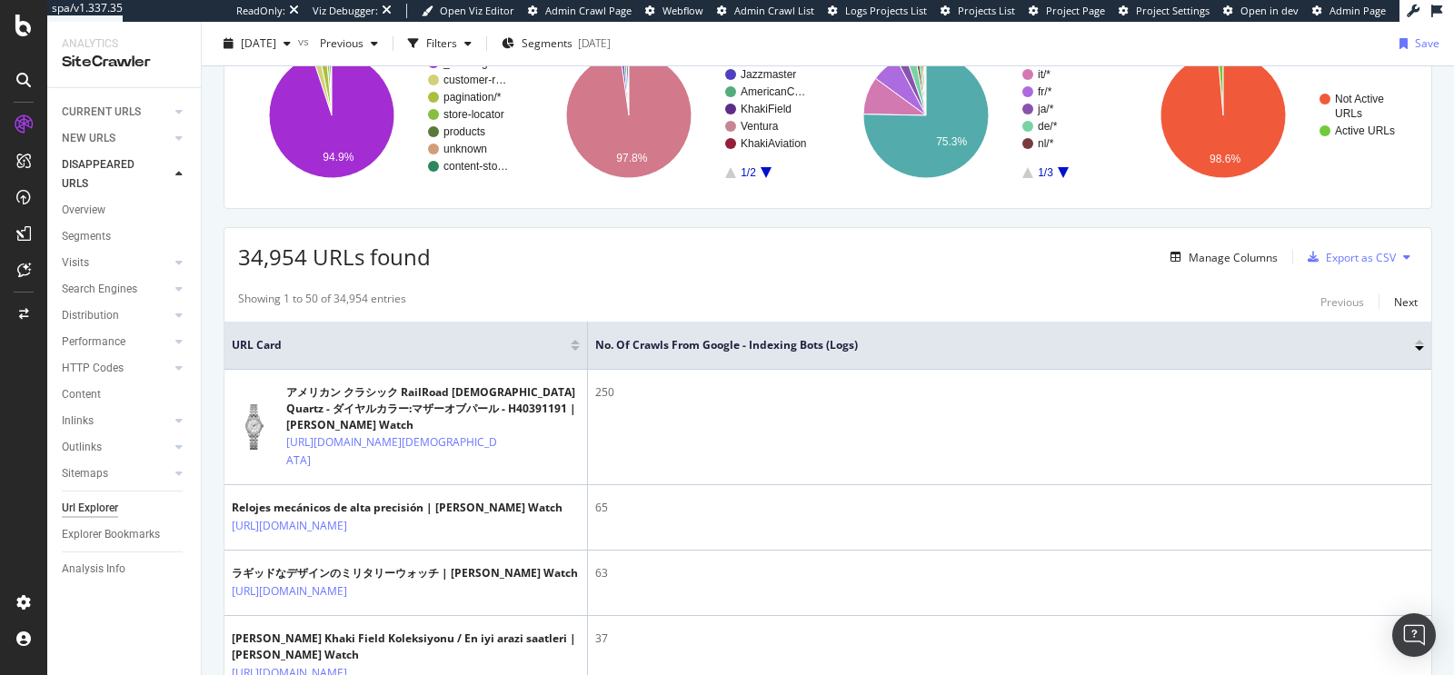
click at [1415, 340] on div at bounding box center [1419, 342] width 9 height 5
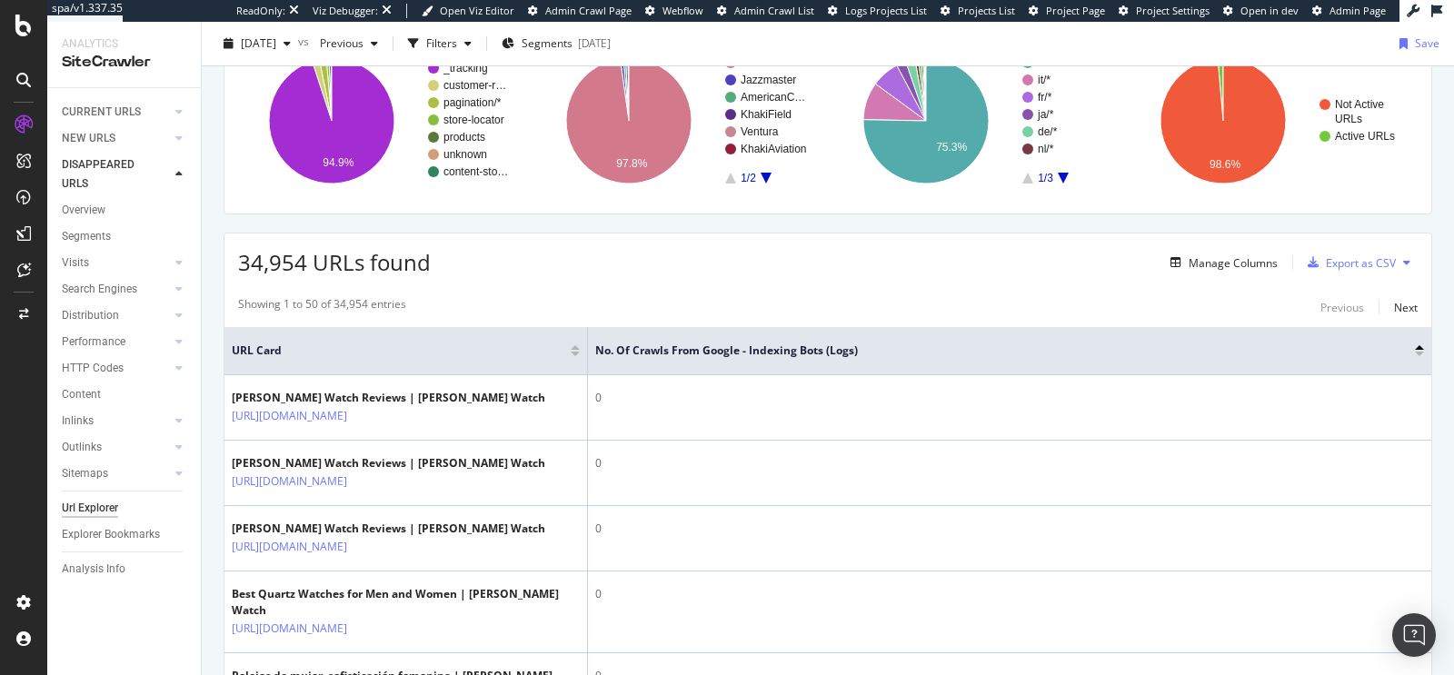
scroll to position [303, 0]
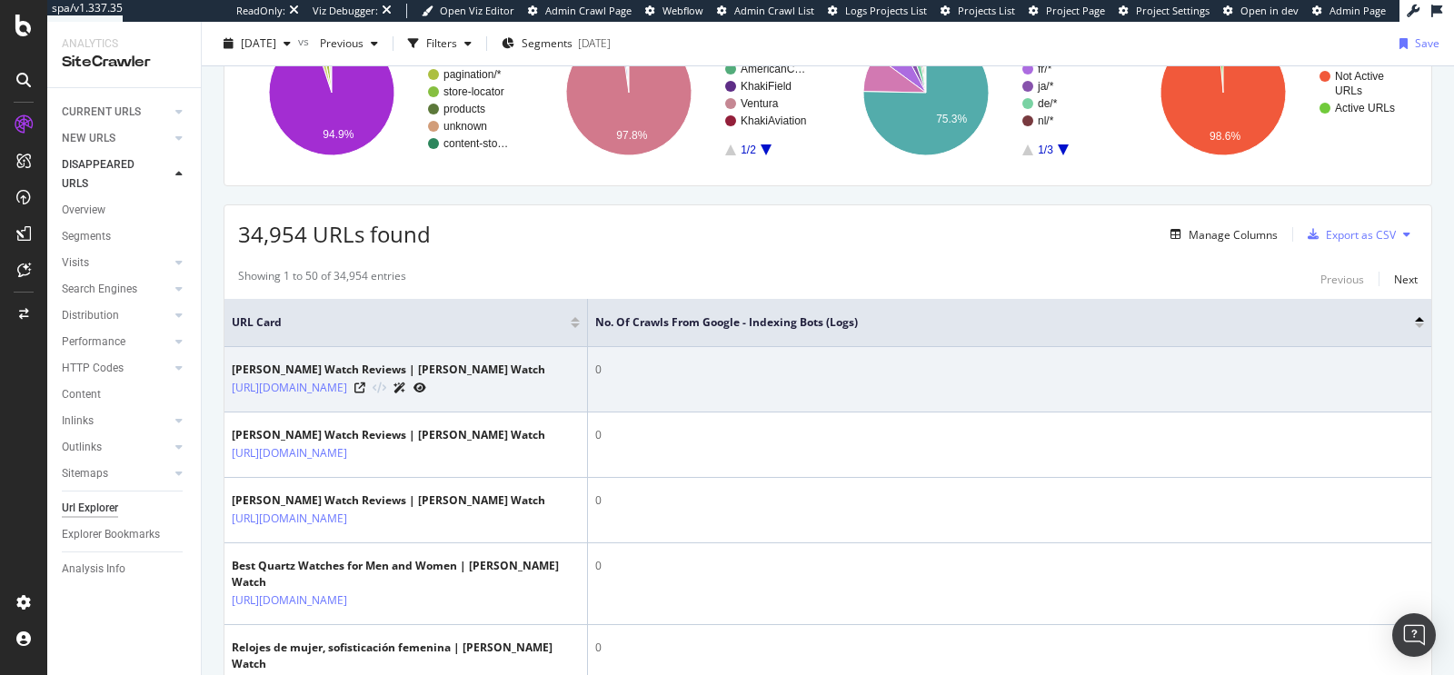
drag, startPoint x: 437, startPoint y: 433, endPoint x: 225, endPoint y: 385, distance: 217.1
click at [225, 385] on td "Hamilton Watch Reviews | Hamilton Watch https://www.hamiltonwatch.com/en-us/cus…" at bounding box center [405, 379] width 363 height 65
copy link "https://www.hamiltonwatch.com/en-us/customer-reviews?p=77&srsltid=AfmBOorLZWSNn…"
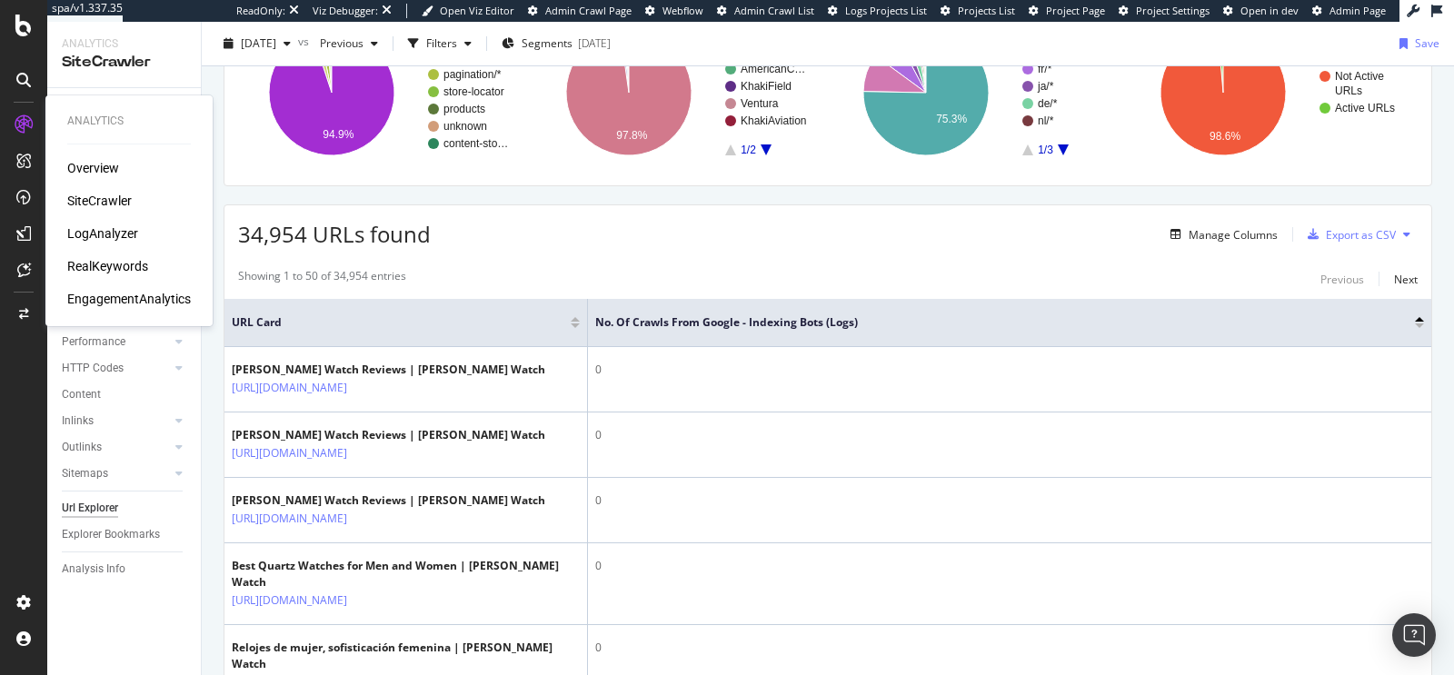
click at [114, 229] on div "LogAnalyzer" at bounding box center [102, 233] width 71 height 18
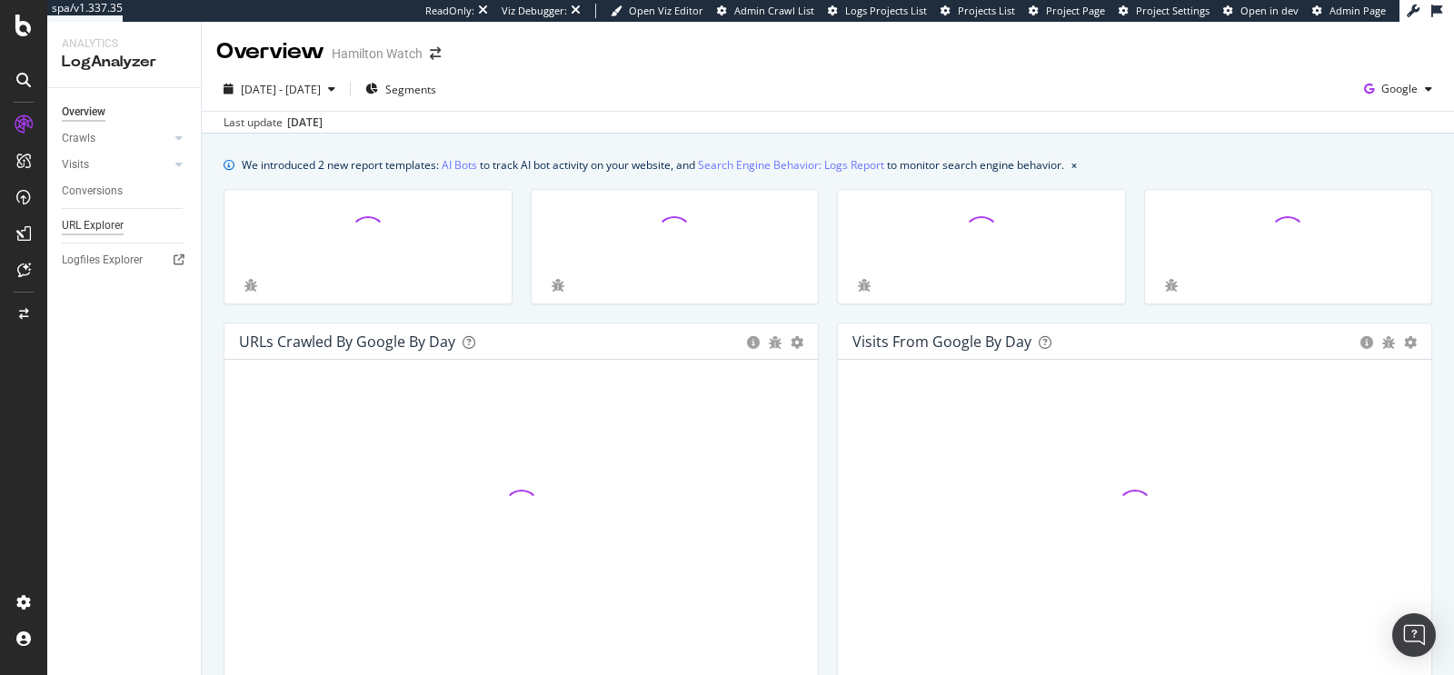
click at [102, 225] on div "URL Explorer" at bounding box center [93, 225] width 62 height 19
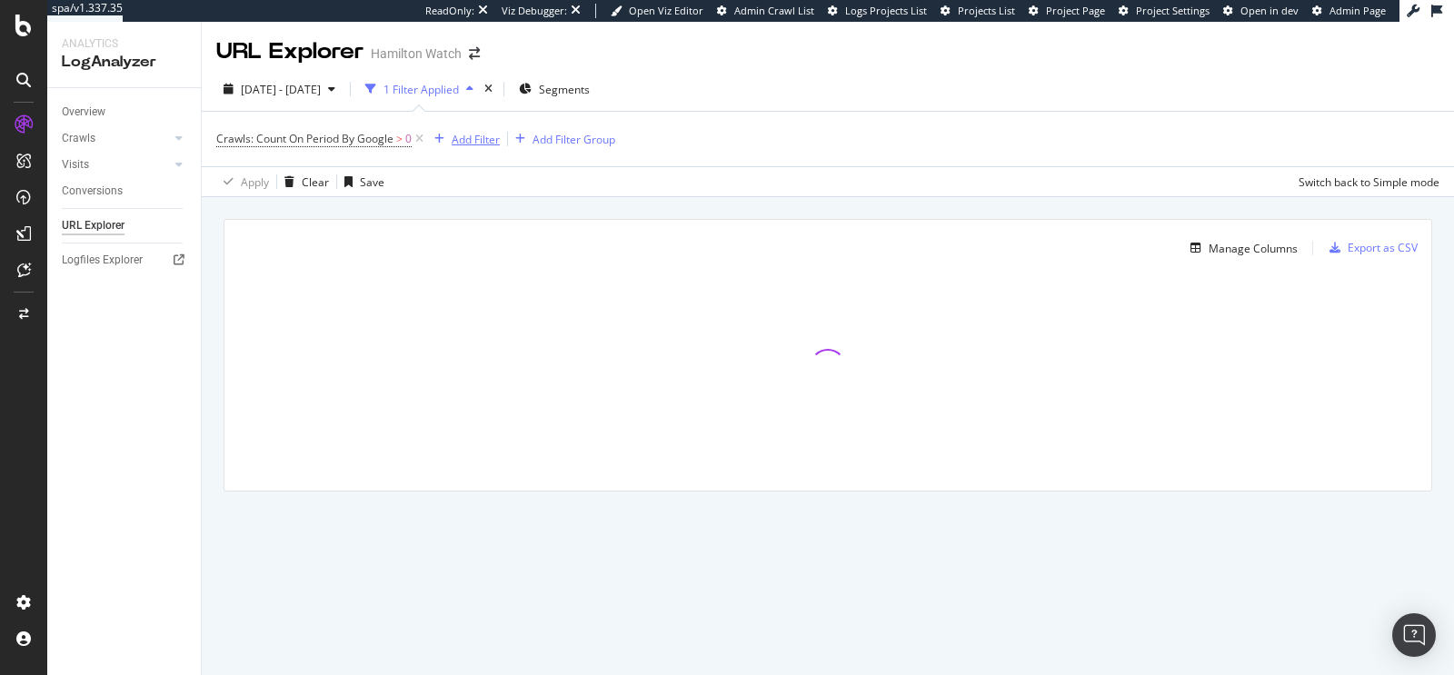
click at [450, 139] on div "button" at bounding box center [439, 139] width 25 height 11
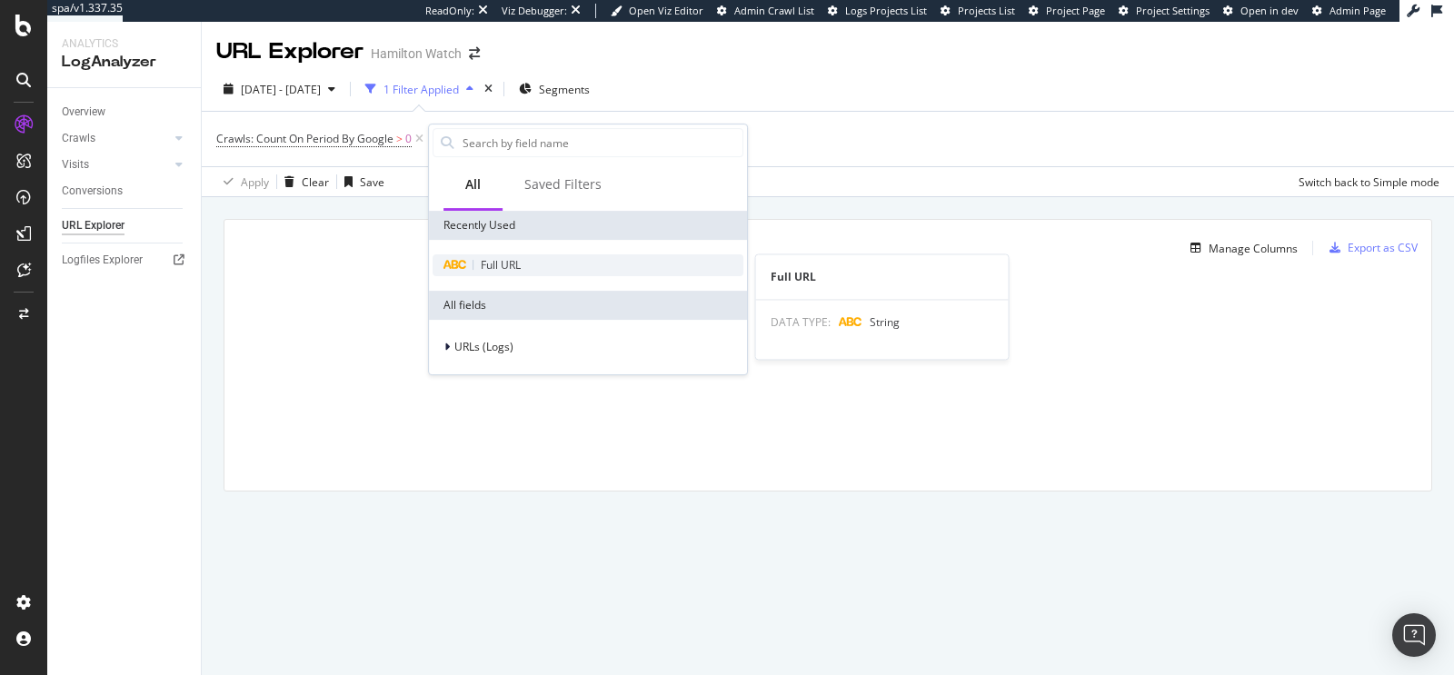
click at [493, 255] on div "Full URL" at bounding box center [588, 265] width 311 height 22
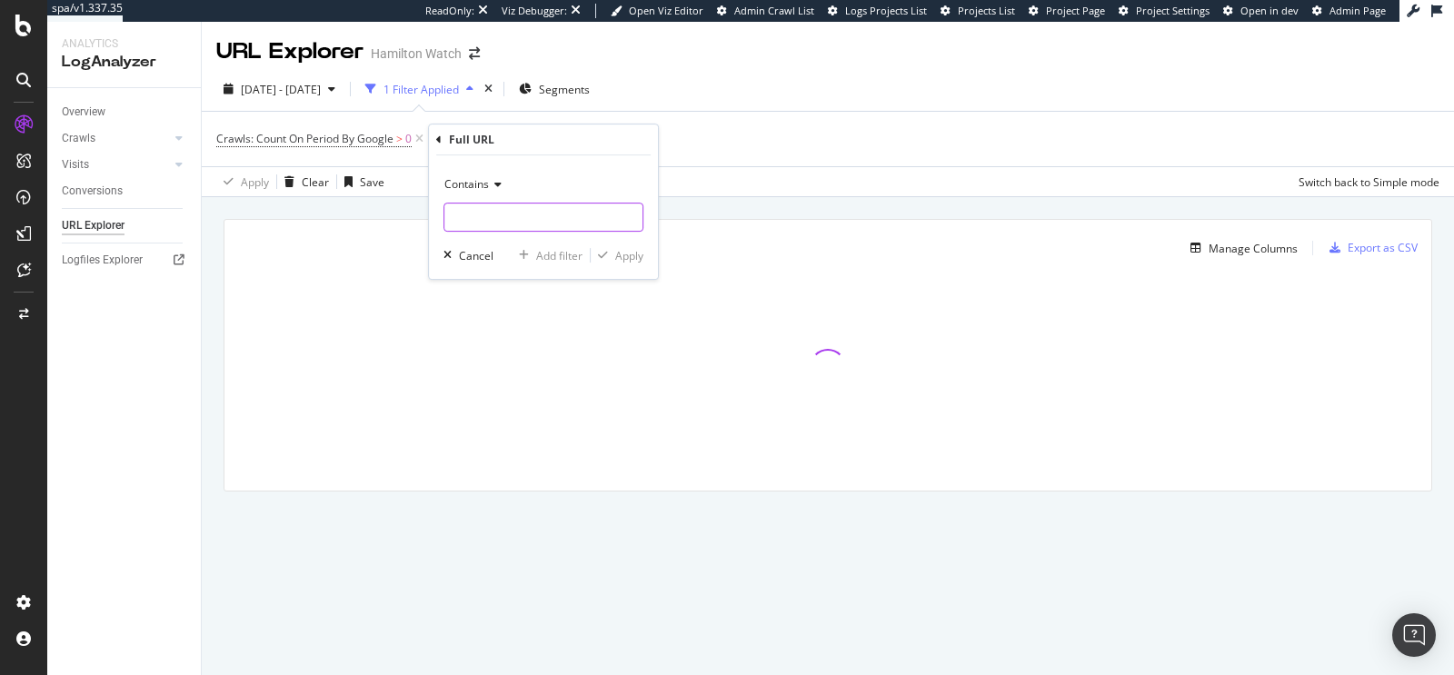
click at [490, 214] on input "text" at bounding box center [543, 217] width 198 height 29
paste input "https://www.hamiltonwatch.com/en-us/customer-reviews?p=77&srsltid=AfmBOorLZWSNn…"
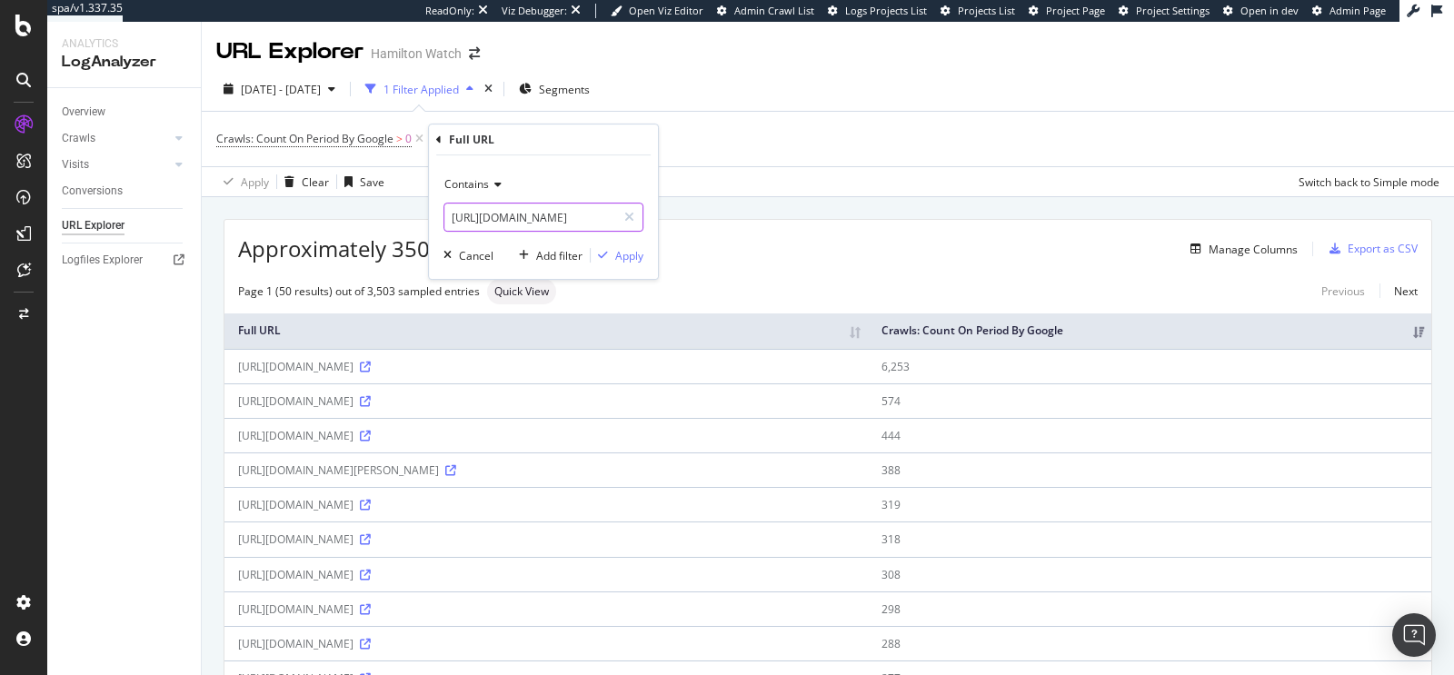
drag, startPoint x: 597, startPoint y: 219, endPoint x: 284, endPoint y: 223, distance: 312.6
click at [284, 223] on body "spa/v1.337.35 ReadOnly: Viz Debugger: Open Viz Editor Admin Crawl List Logs Pro…" at bounding box center [727, 337] width 1454 height 675
drag, startPoint x: 599, startPoint y: 214, endPoint x: 409, endPoint y: 208, distance: 190.0
click at [409, 208] on body "spa/v1.337.35 ReadOnly: Viz Debugger: Open Viz Editor Admin Crawl List Logs Pro…" at bounding box center [727, 337] width 1454 height 675
type input "http"
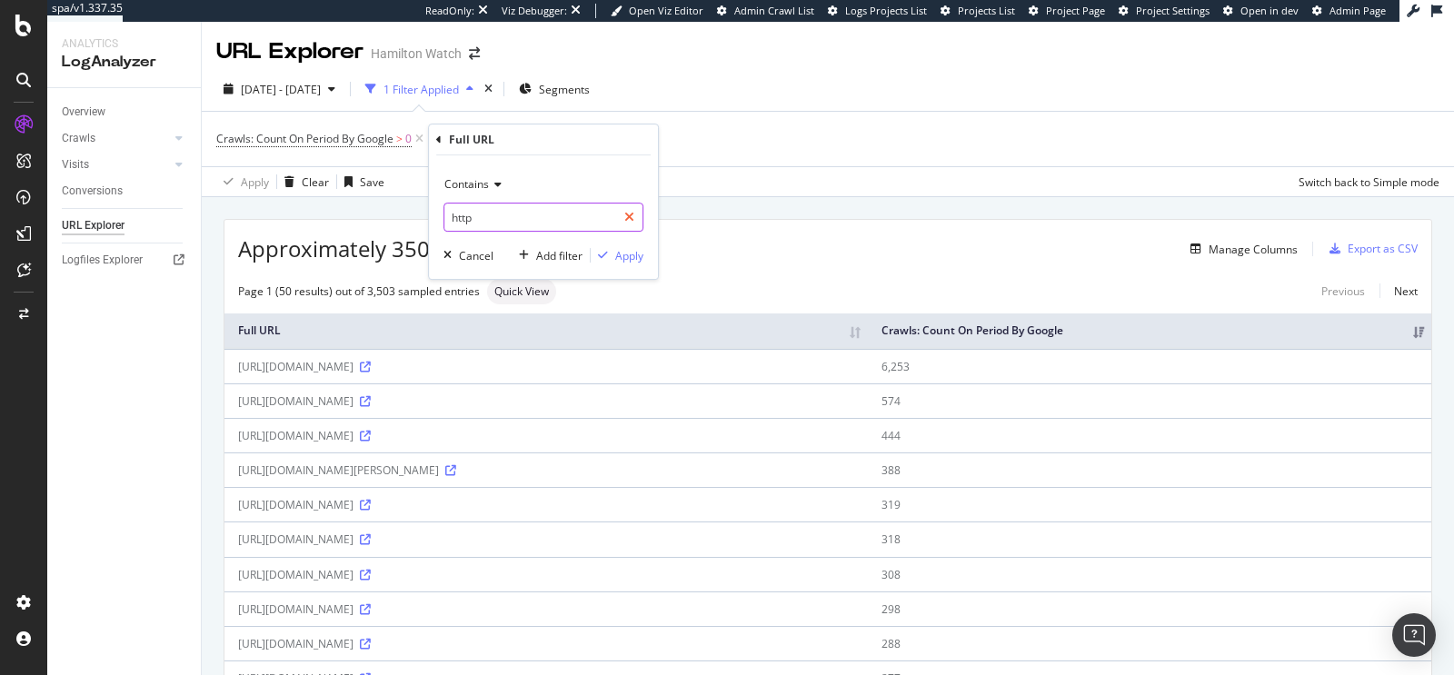
click at [624, 224] on div at bounding box center [629, 217] width 26 height 29
click at [562, 221] on input "text" at bounding box center [543, 217] width 198 height 29
type input "p="
click at [632, 259] on div "Apply" at bounding box center [629, 255] width 28 height 15
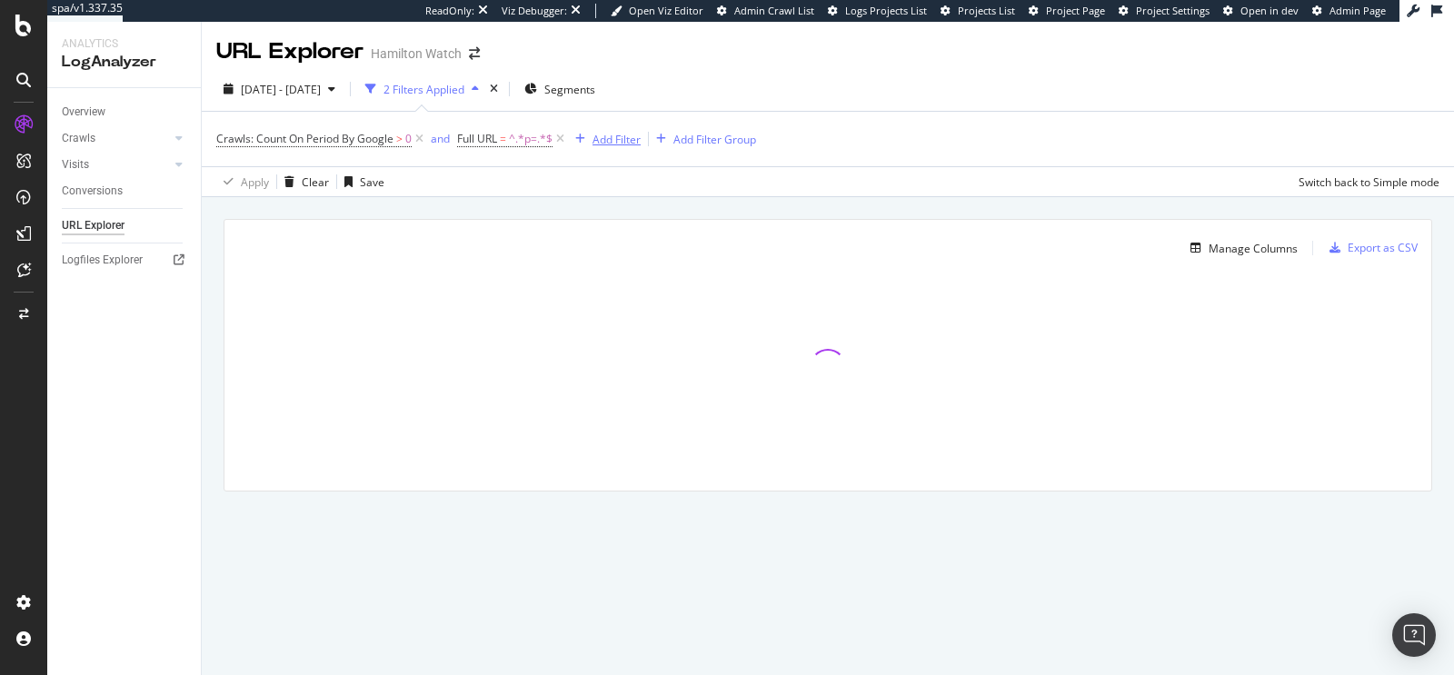
click at [610, 143] on div "Add Filter" at bounding box center [616, 139] width 48 height 15
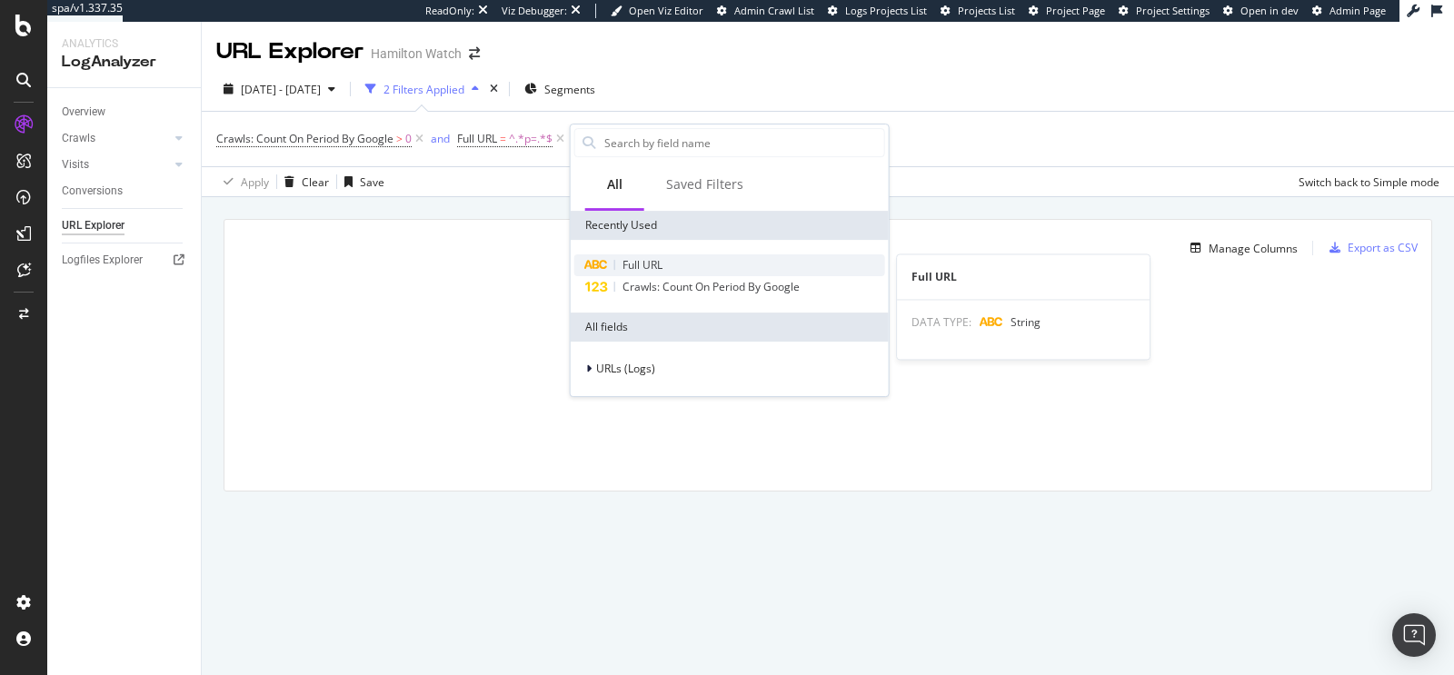
click at [672, 256] on div "Full URL" at bounding box center [729, 265] width 311 height 22
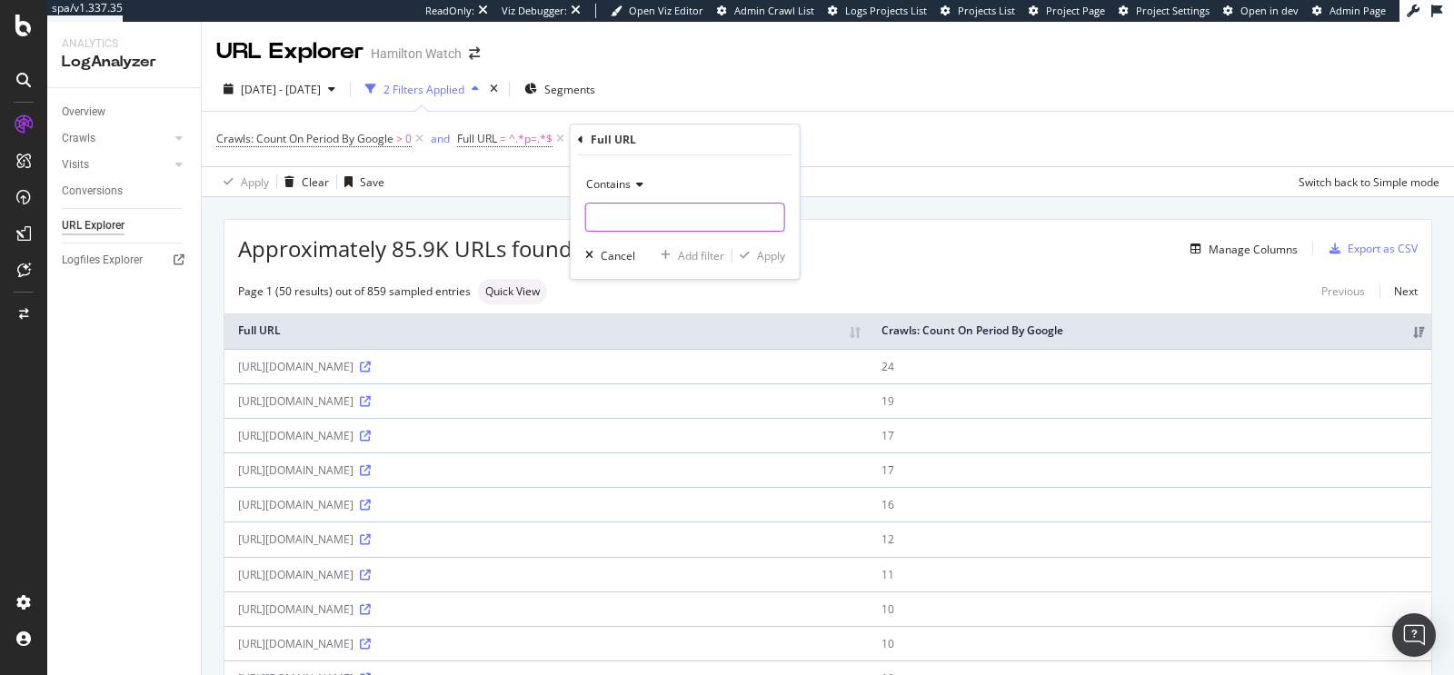
click at [652, 211] on input "text" at bounding box center [685, 217] width 198 height 29
paste input "srsltid="
type input "srsltid="
click at [767, 263] on button "Apply" at bounding box center [758, 255] width 53 height 18
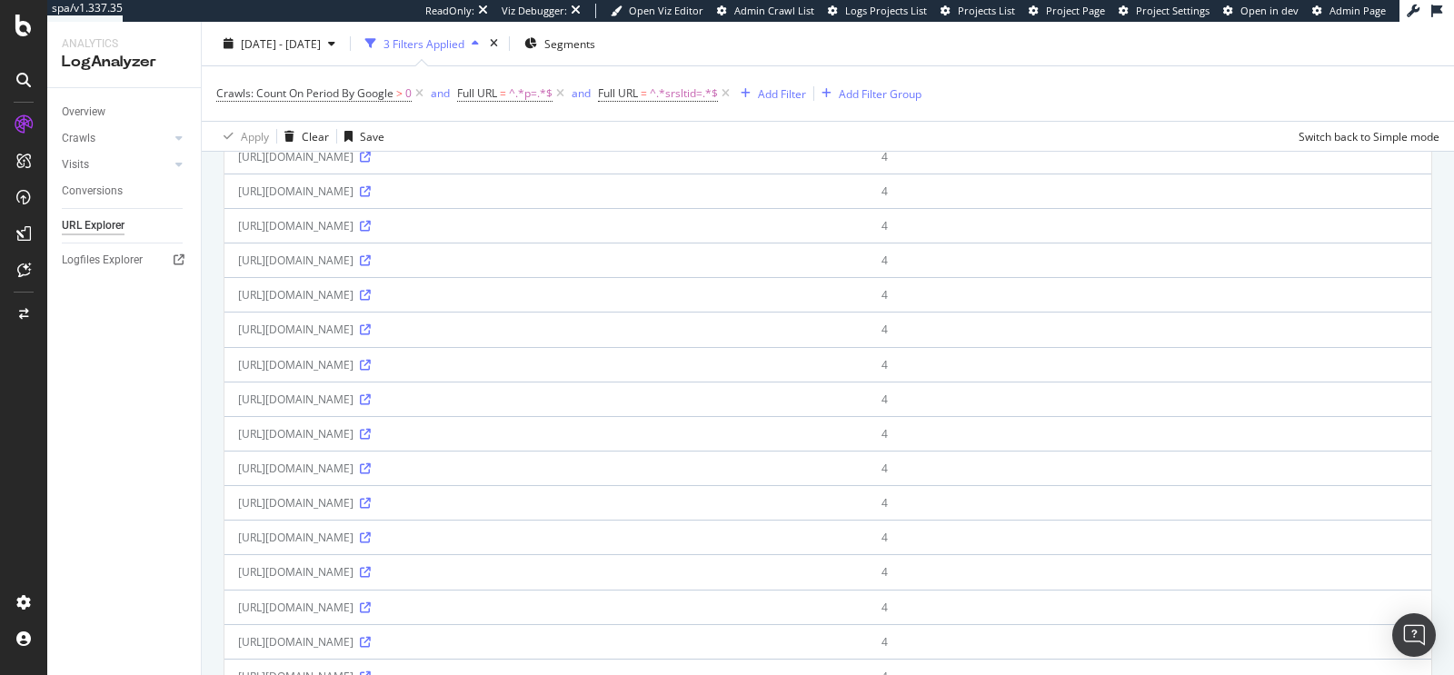
scroll to position [1389, 0]
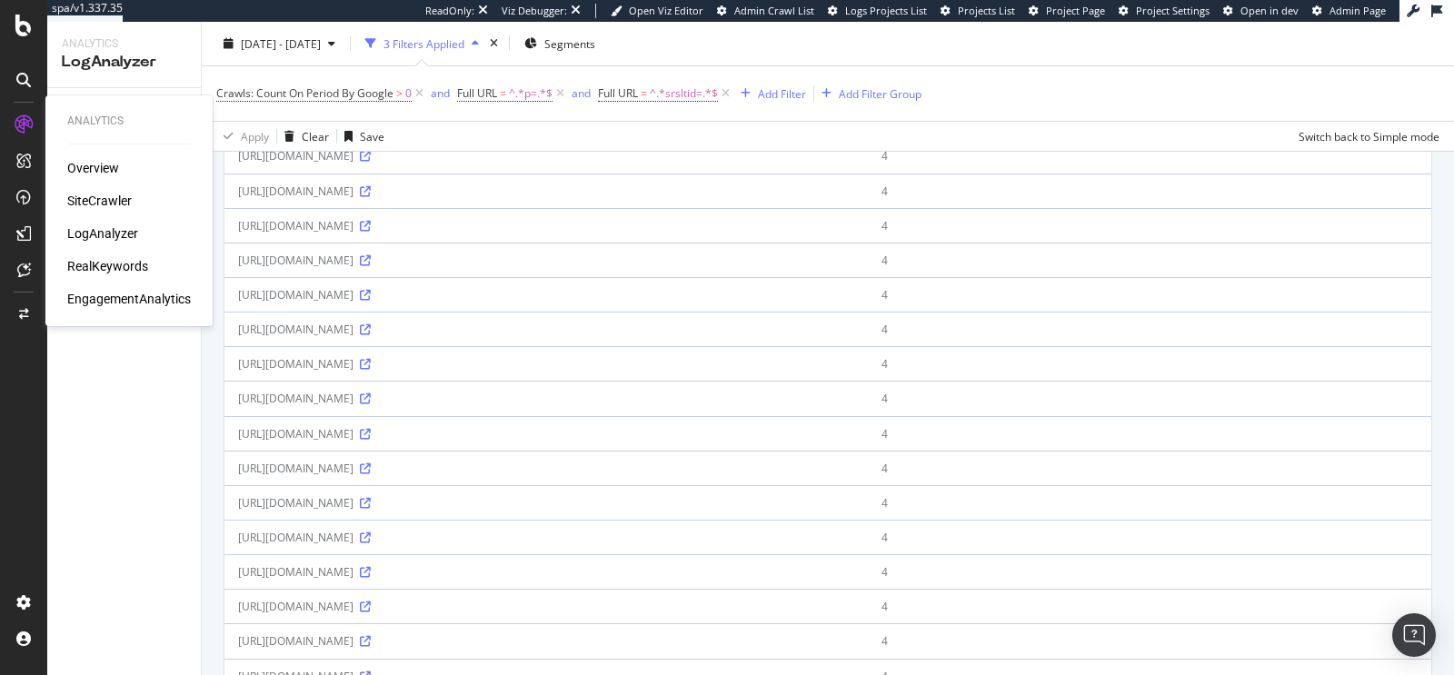
click at [82, 169] on div "Overview" at bounding box center [93, 168] width 52 height 18
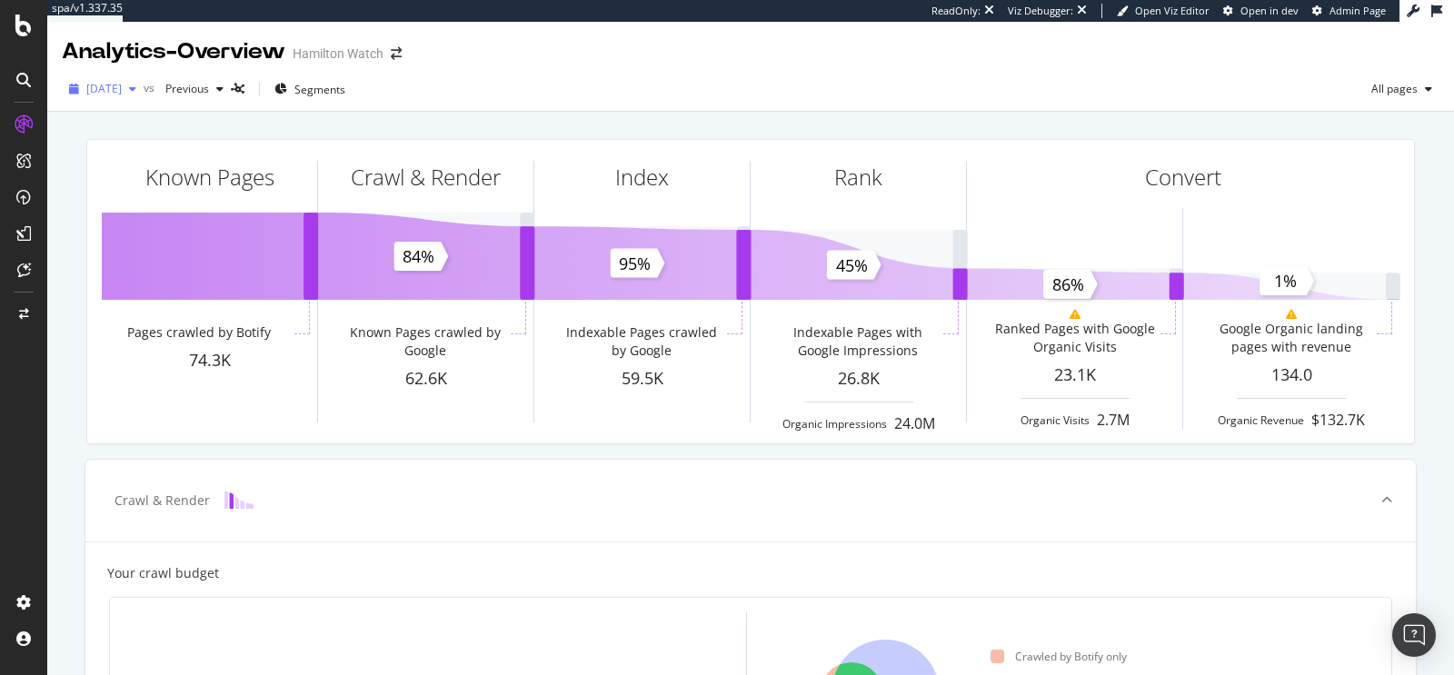
click at [122, 86] on span "[DATE]" at bounding box center [103, 88] width 35 height 15
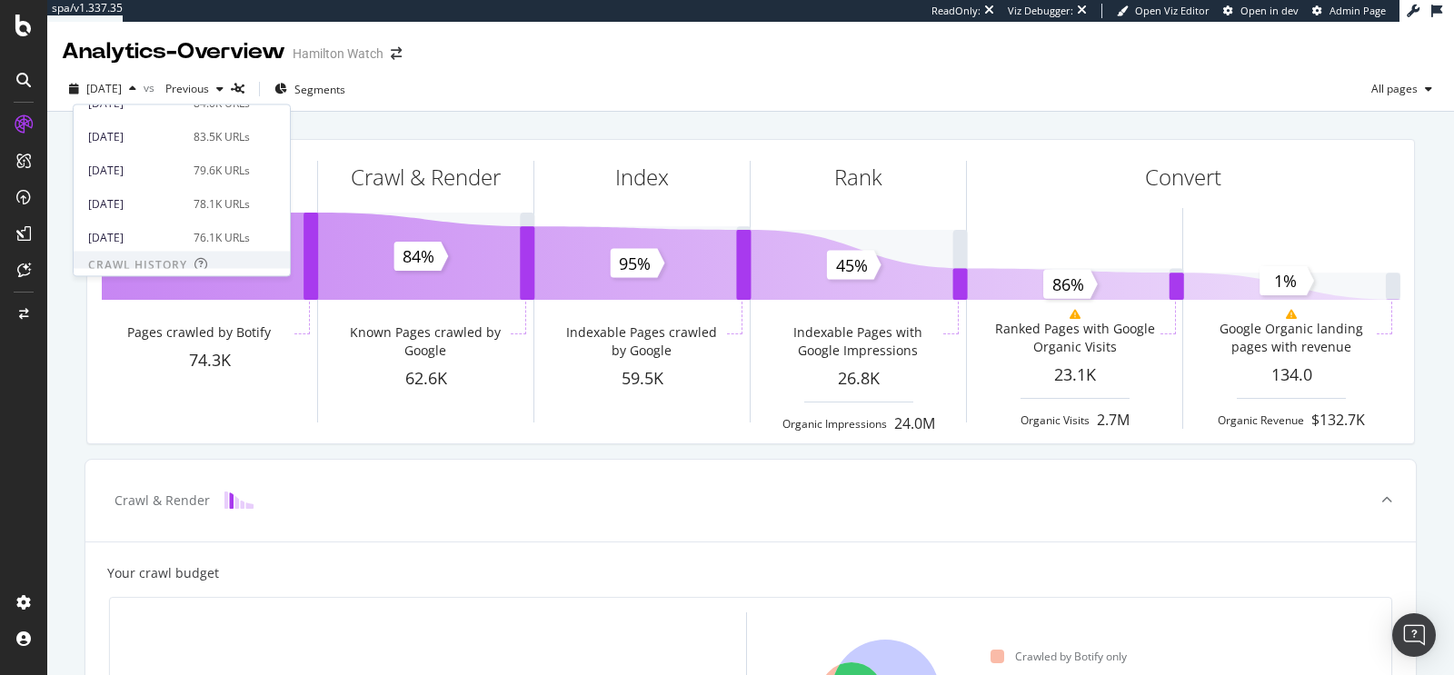
scroll to position [224, 0]
click at [205, 196] on div "78.1K URLs" at bounding box center [222, 200] width 56 height 16
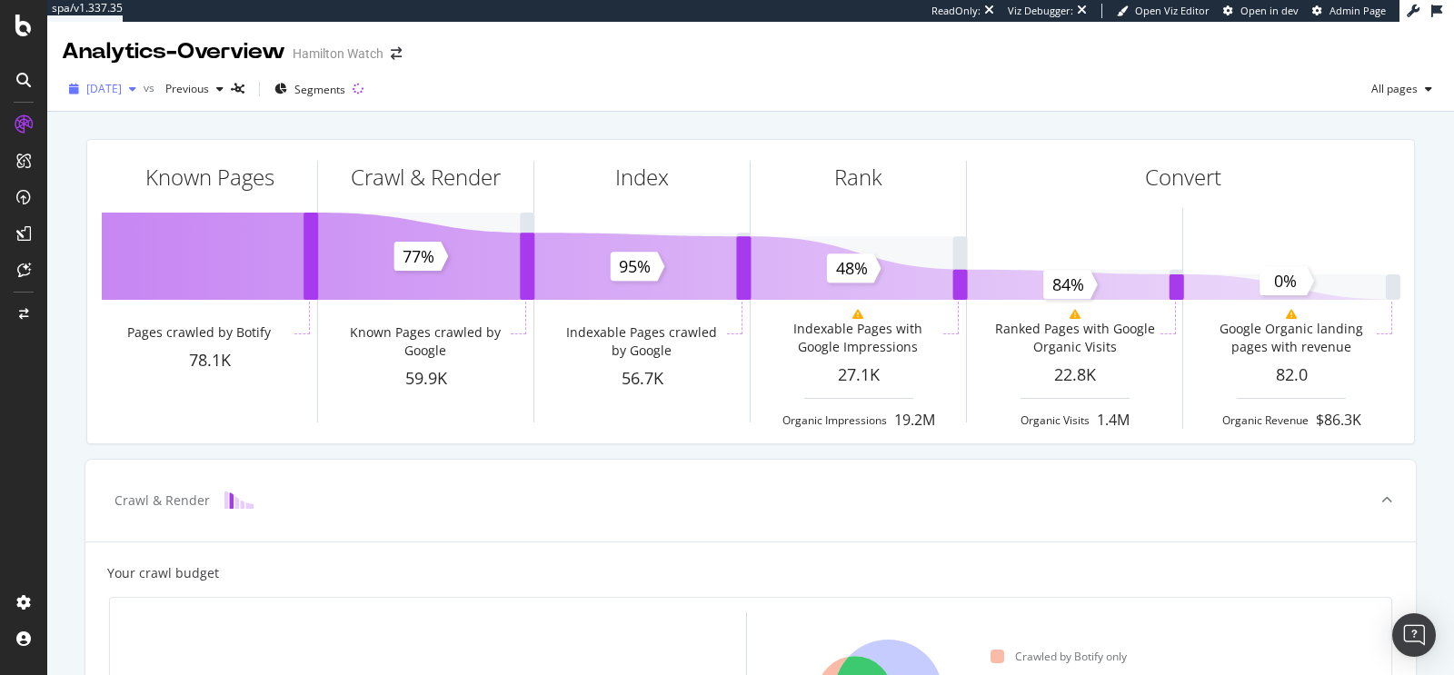
click at [144, 94] on div "2025 May. 27th" at bounding box center [103, 88] width 82 height 27
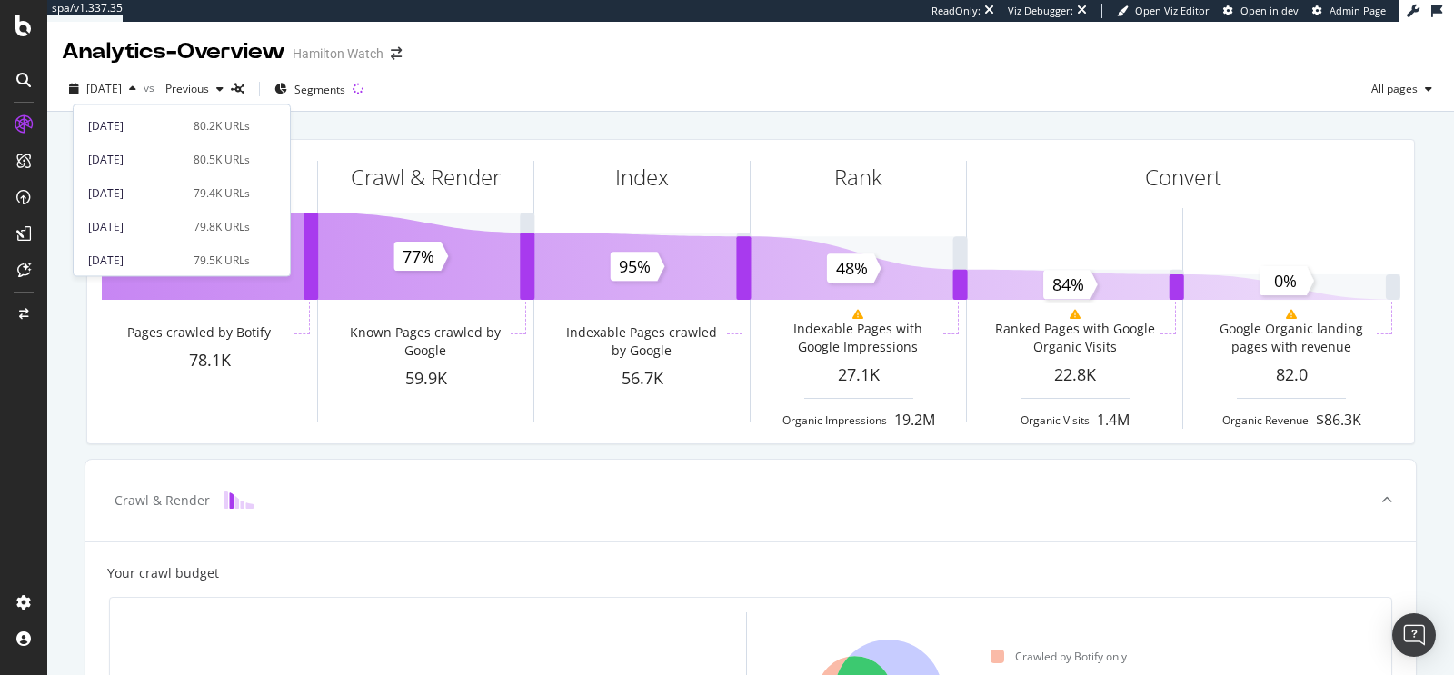
scroll to position [429, 0]
click at [198, 222] on div "79.8K URLs" at bounding box center [222, 225] width 56 height 16
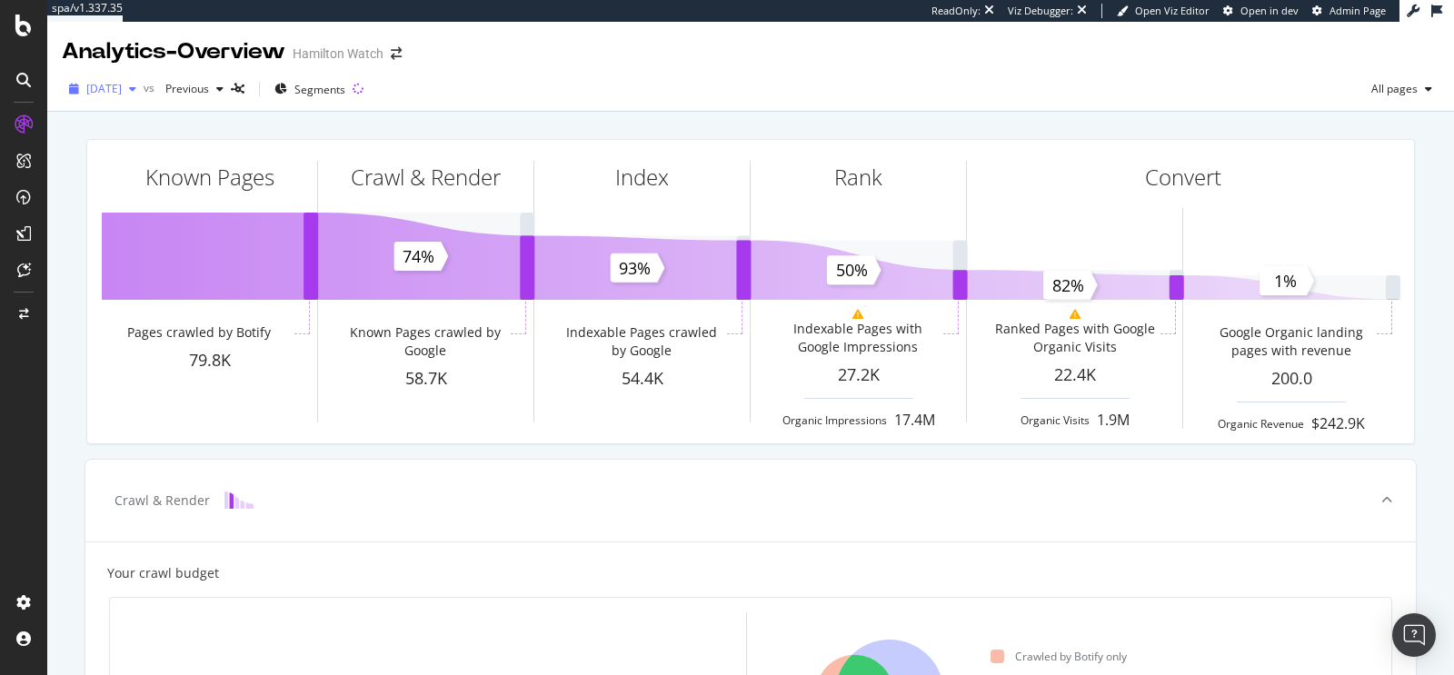
click at [140, 102] on div "2024 Dec. 24th" at bounding box center [103, 88] width 82 height 27
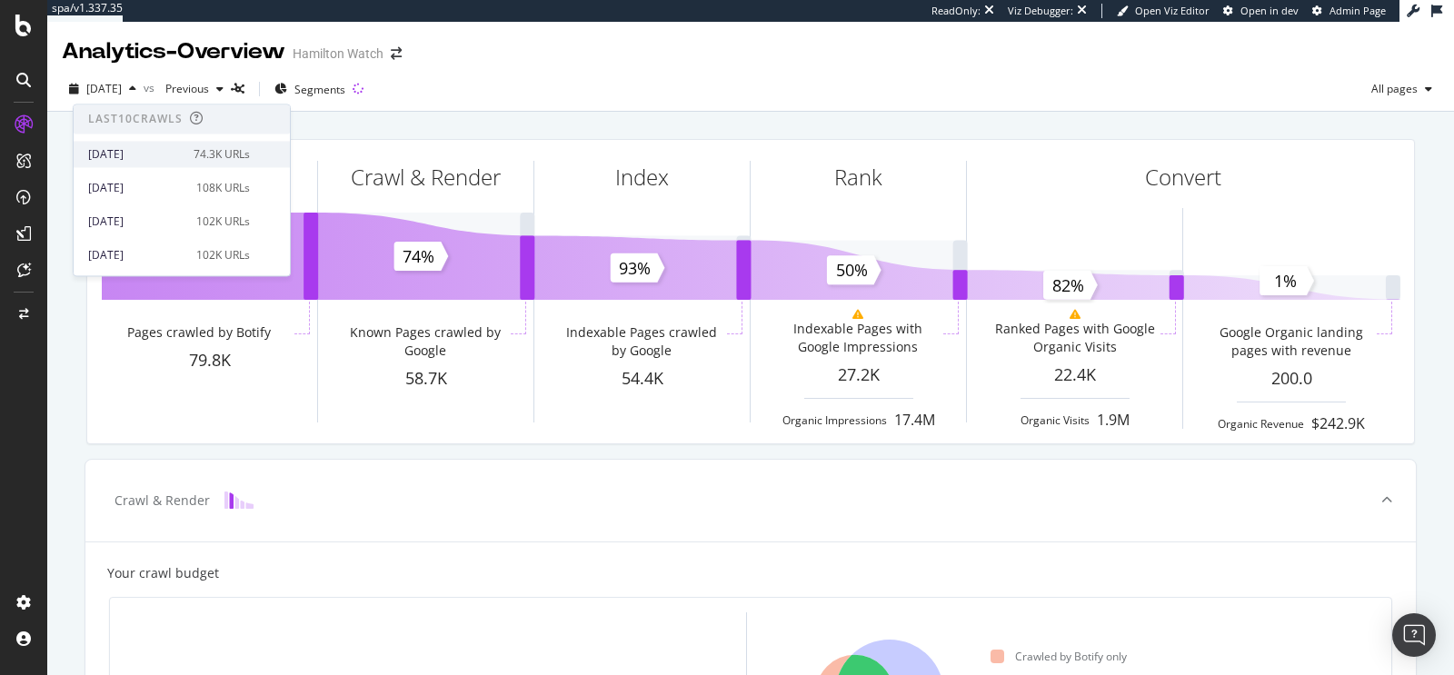
click at [162, 162] on div "[DATE]" at bounding box center [135, 154] width 95 height 16
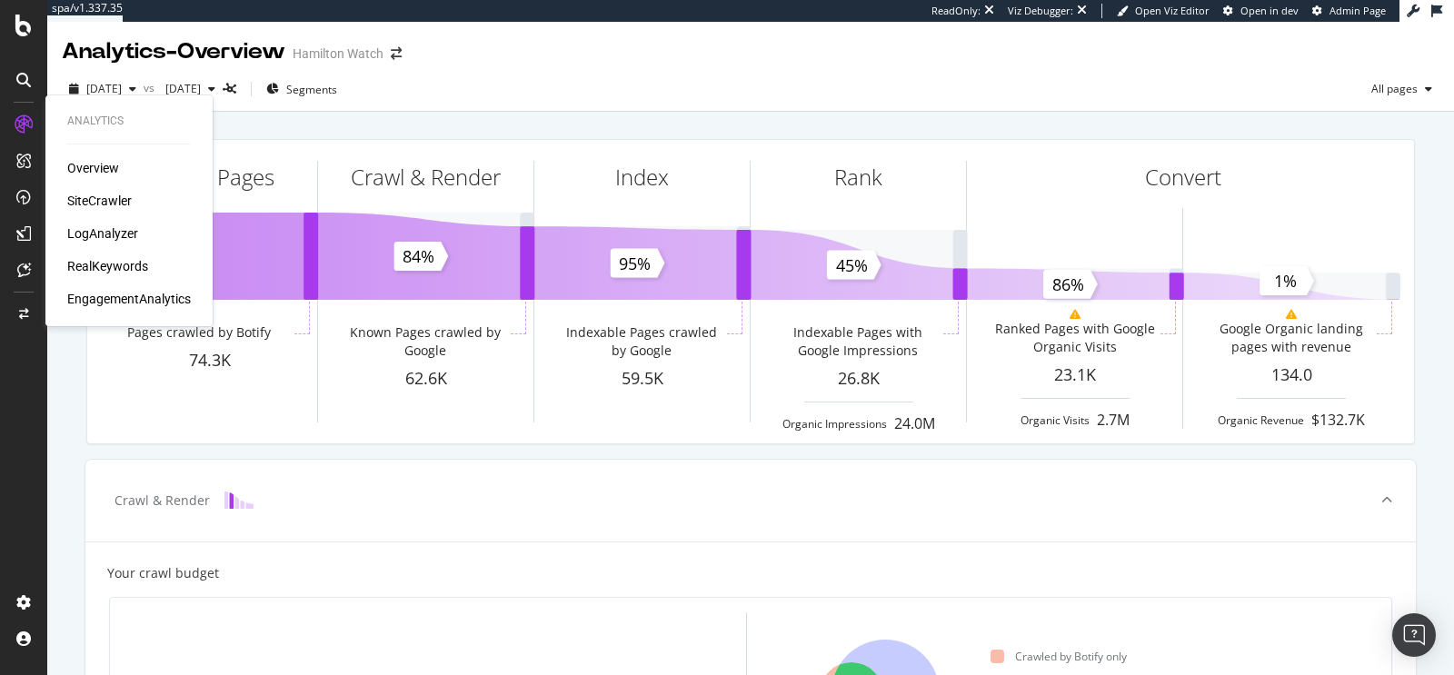
click at [100, 269] on div "RealKeywords" at bounding box center [107, 266] width 81 height 18
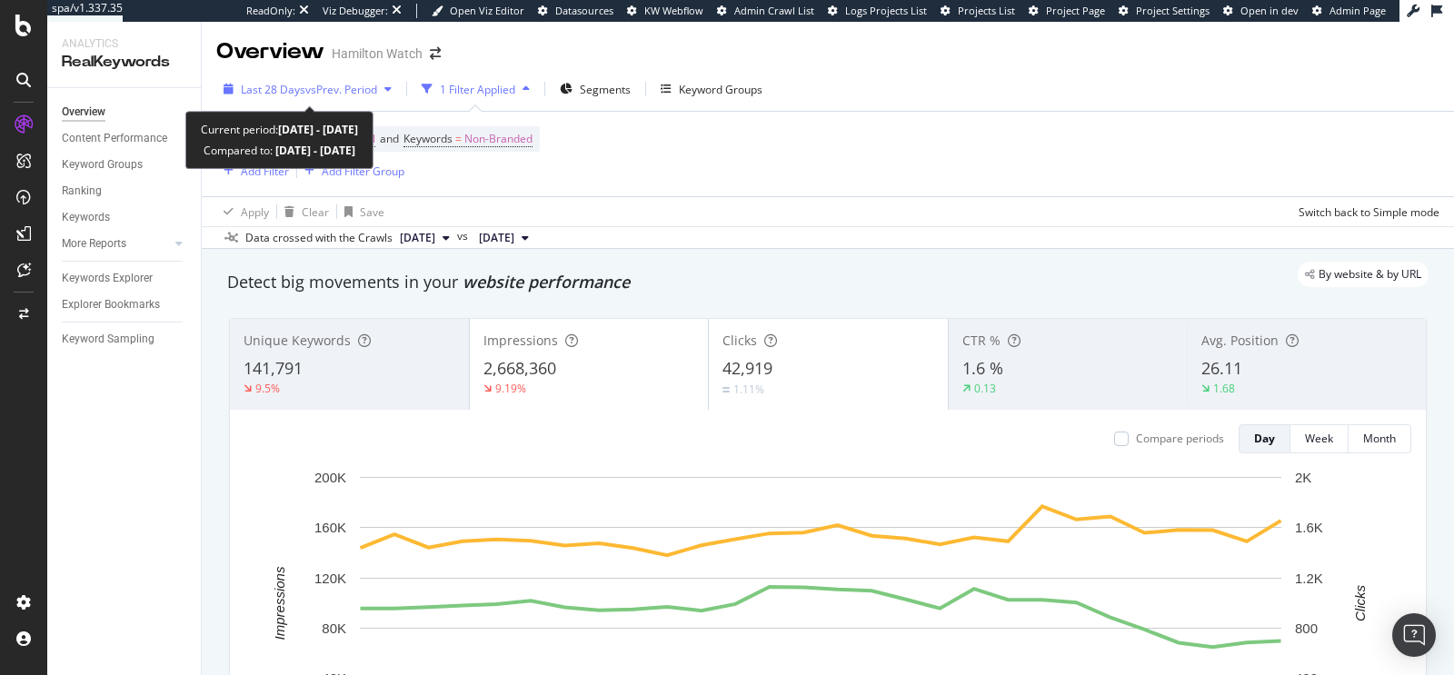
click at [345, 82] on span "vs Prev. Period" at bounding box center [341, 89] width 72 height 15
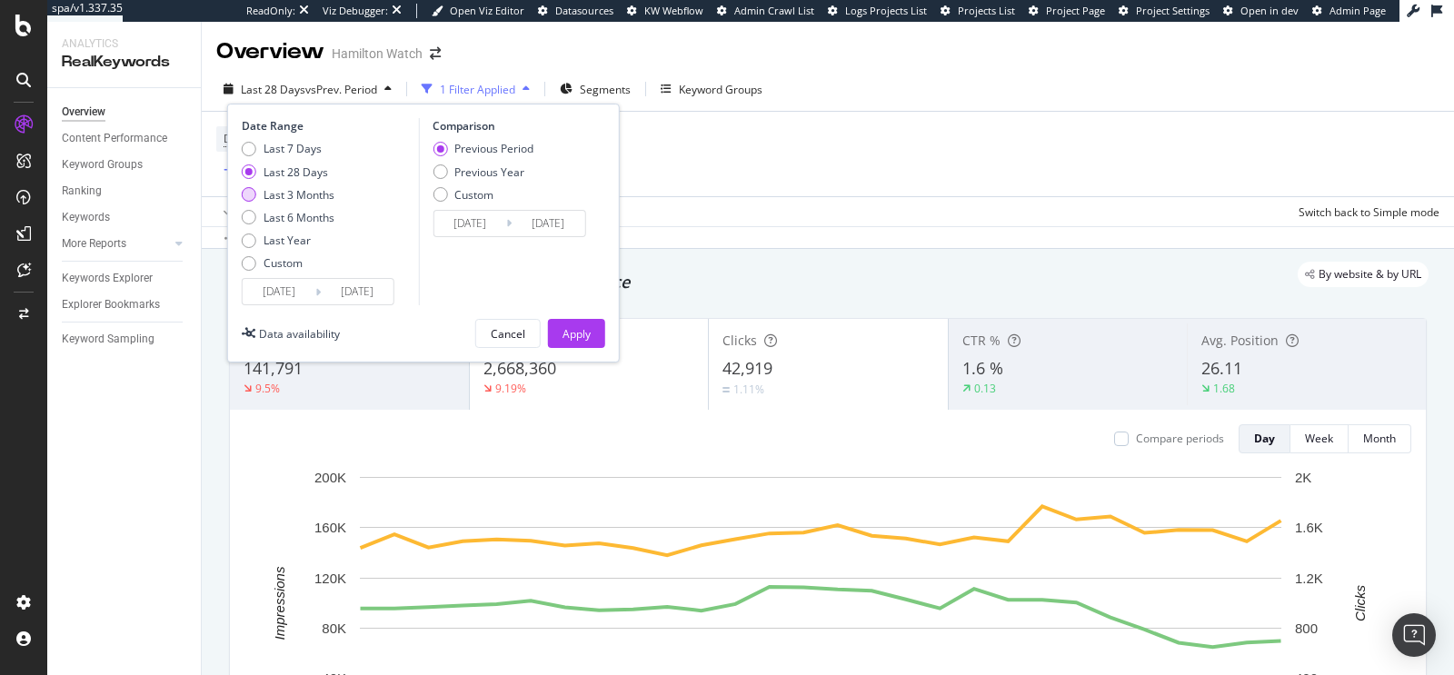
click at [308, 191] on div "Last 3 Months" at bounding box center [299, 194] width 71 height 15
type input "2025/06/17"
type input "2025/03/17"
type input "2025/06/16"
click at [474, 169] on div "Previous Year" at bounding box center [489, 171] width 70 height 15
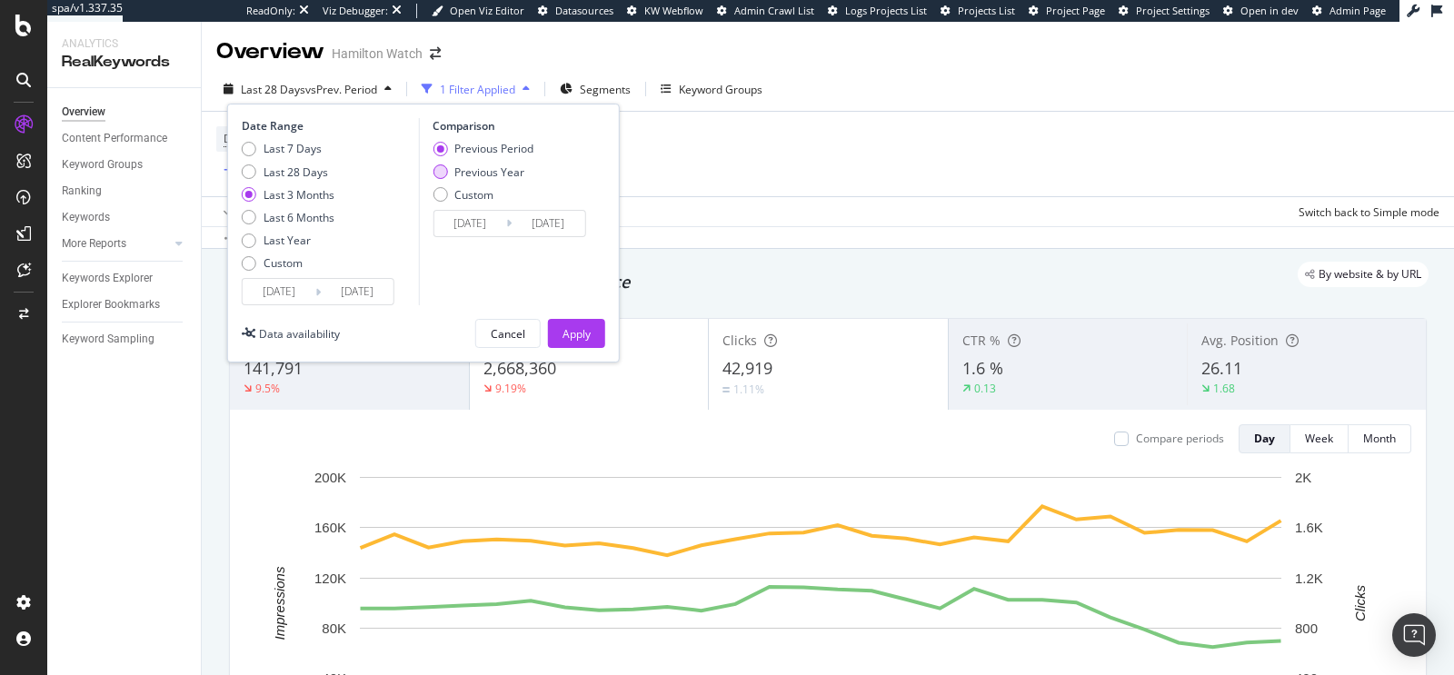
type input "2024/06/18"
type input "2024/09/17"
click at [564, 335] on div "Apply" at bounding box center [576, 333] width 28 height 15
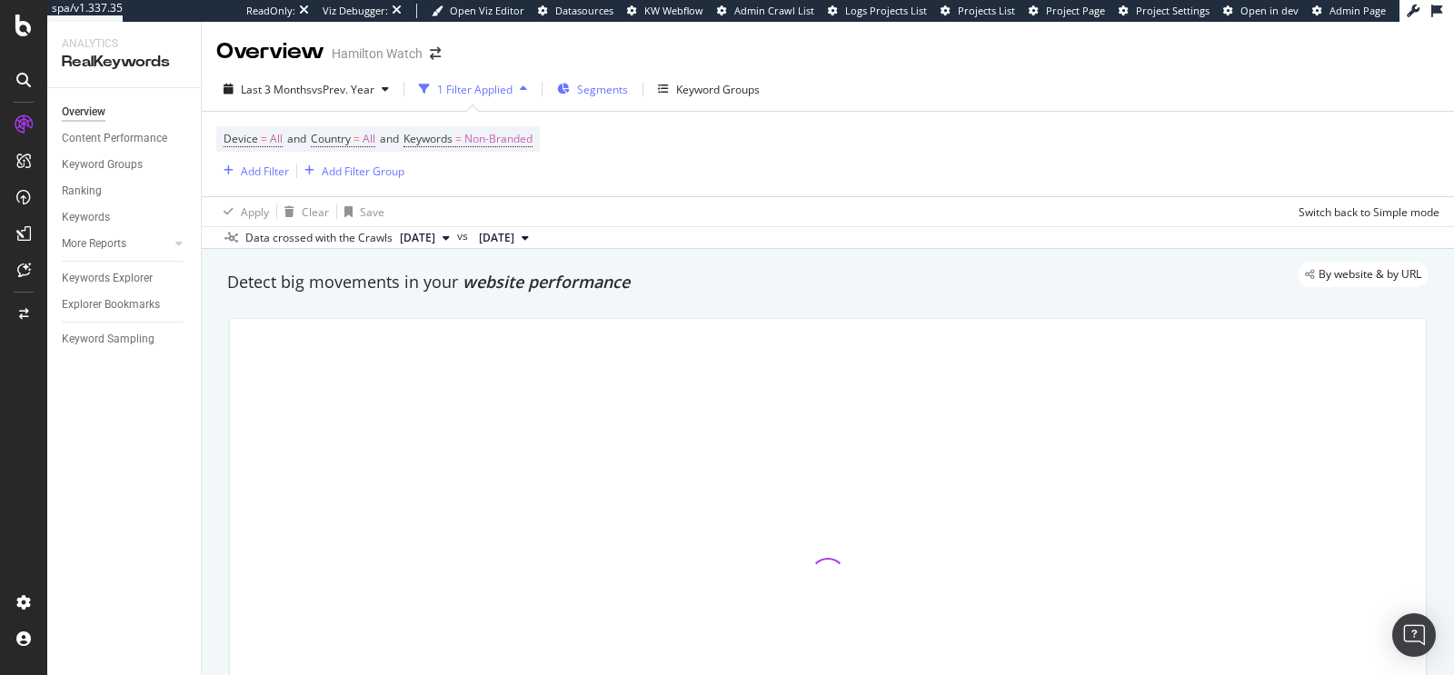
click at [605, 85] on span "Segments" at bounding box center [602, 89] width 51 height 15
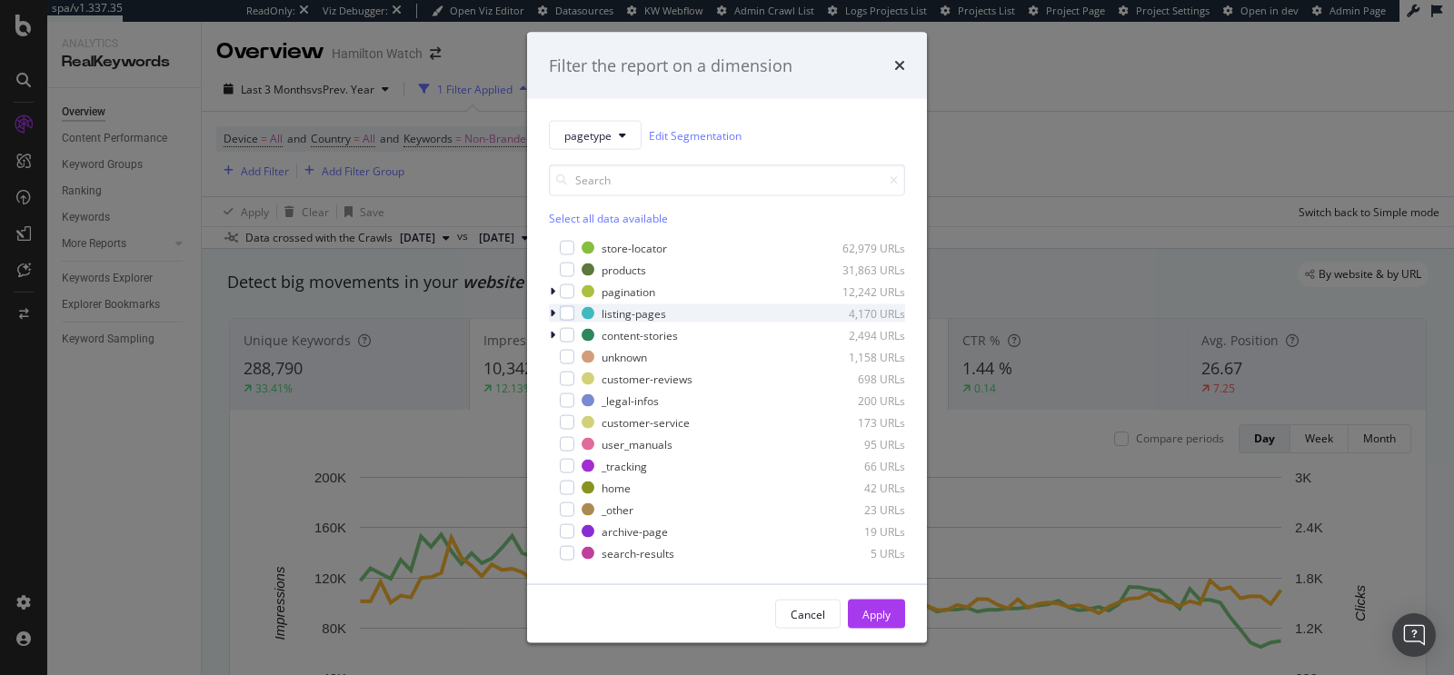
click at [552, 311] on icon "modal" at bounding box center [552, 313] width 5 height 11
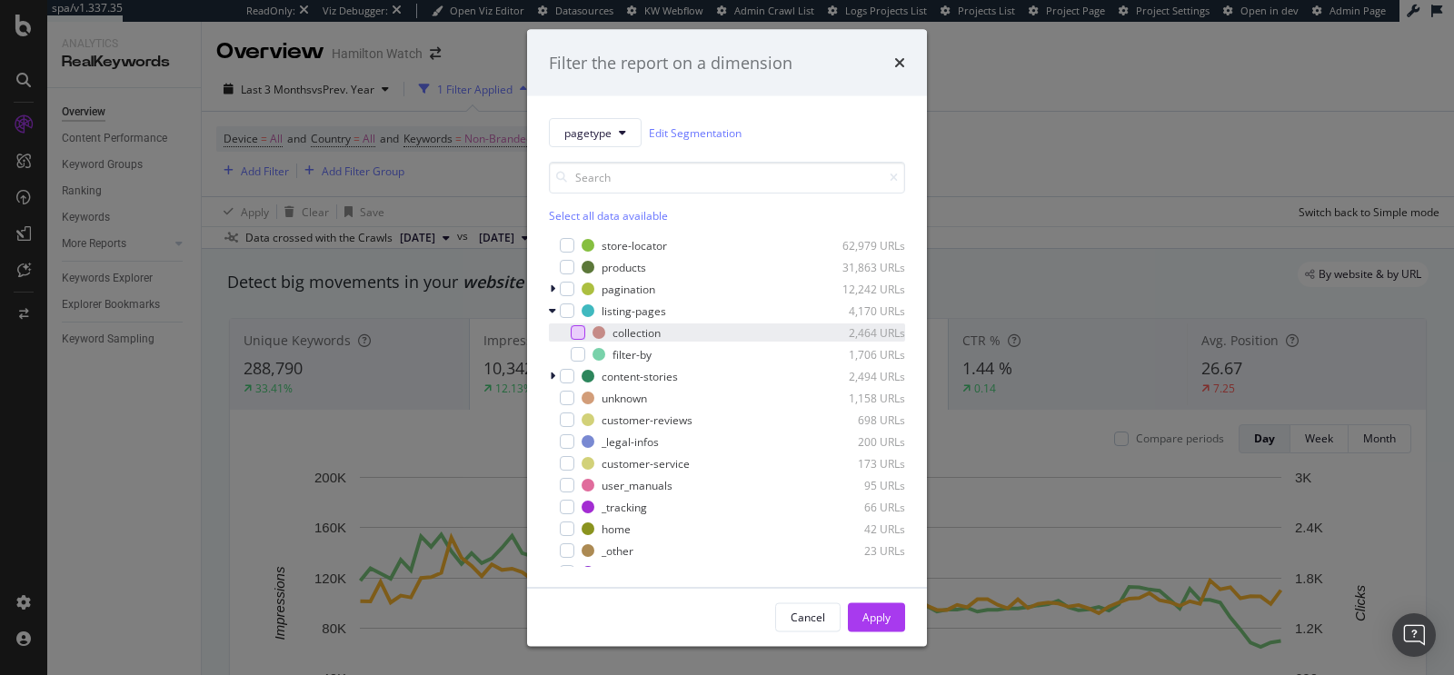
click at [580, 333] on div "modal" at bounding box center [578, 332] width 15 height 15
click at [873, 619] on div "Apply" at bounding box center [876, 616] width 28 height 15
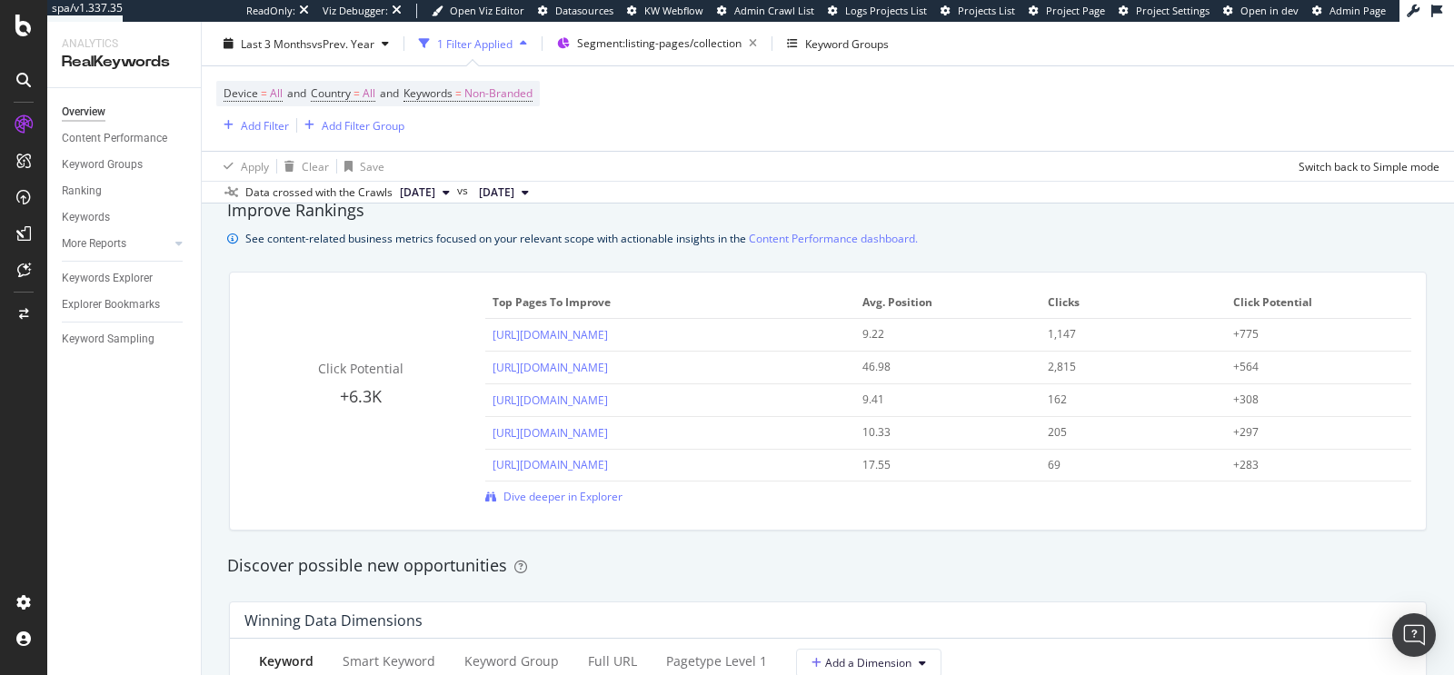
scroll to position [1207, 0]
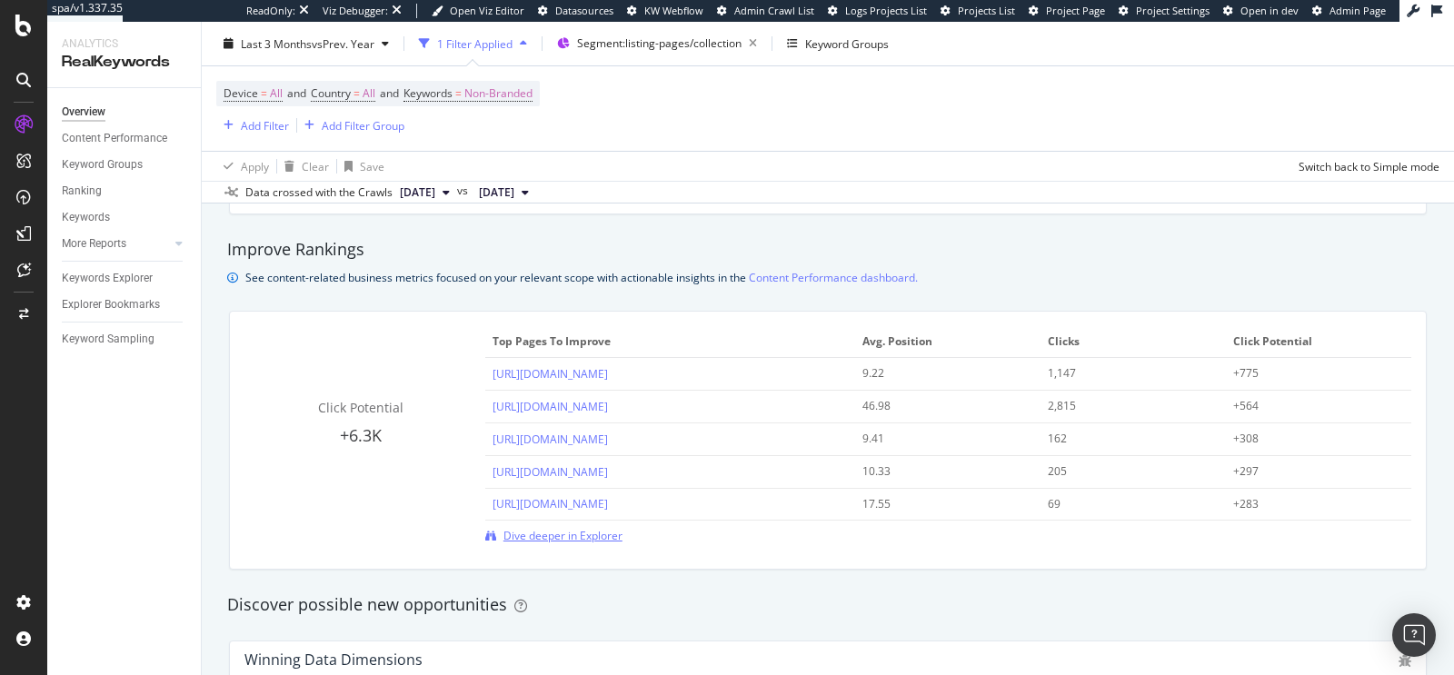
click at [576, 529] on span "Dive deeper in Explorer" at bounding box center [562, 535] width 119 height 15
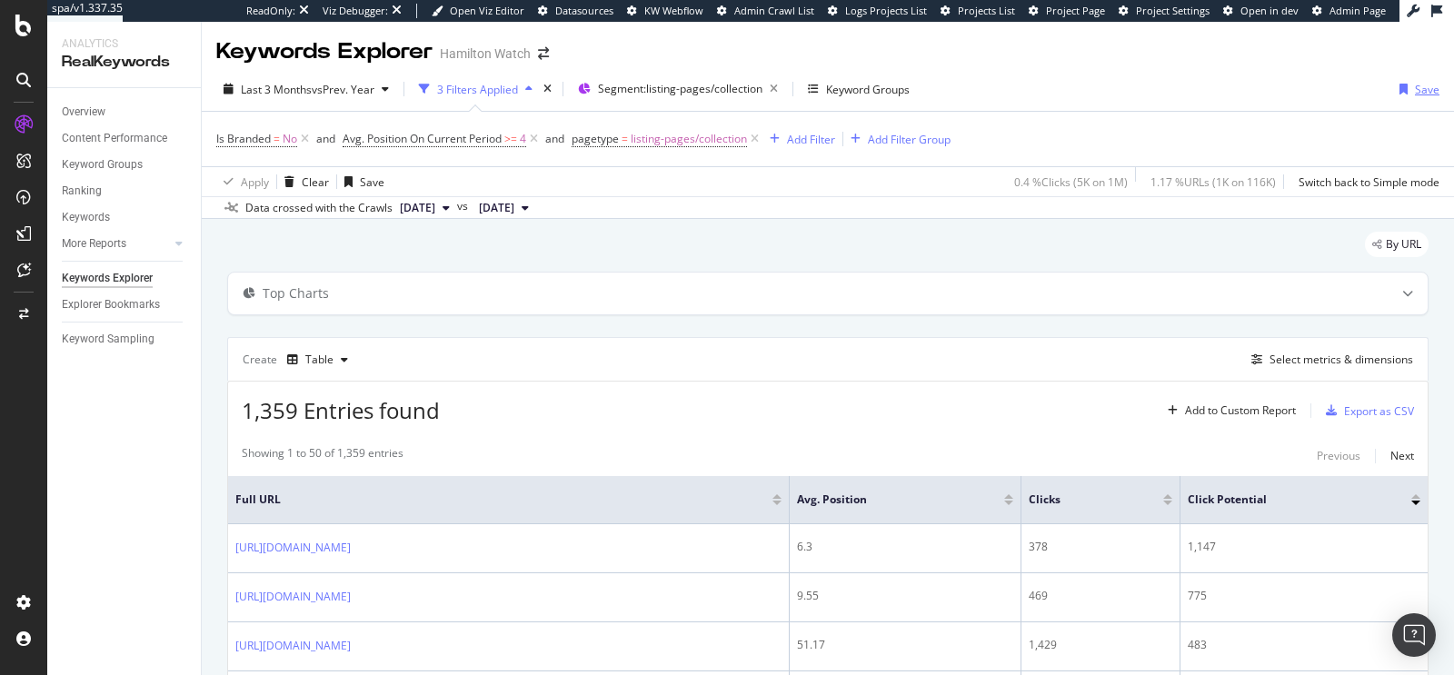
click at [1415, 88] on div "Save" at bounding box center [1427, 89] width 25 height 15
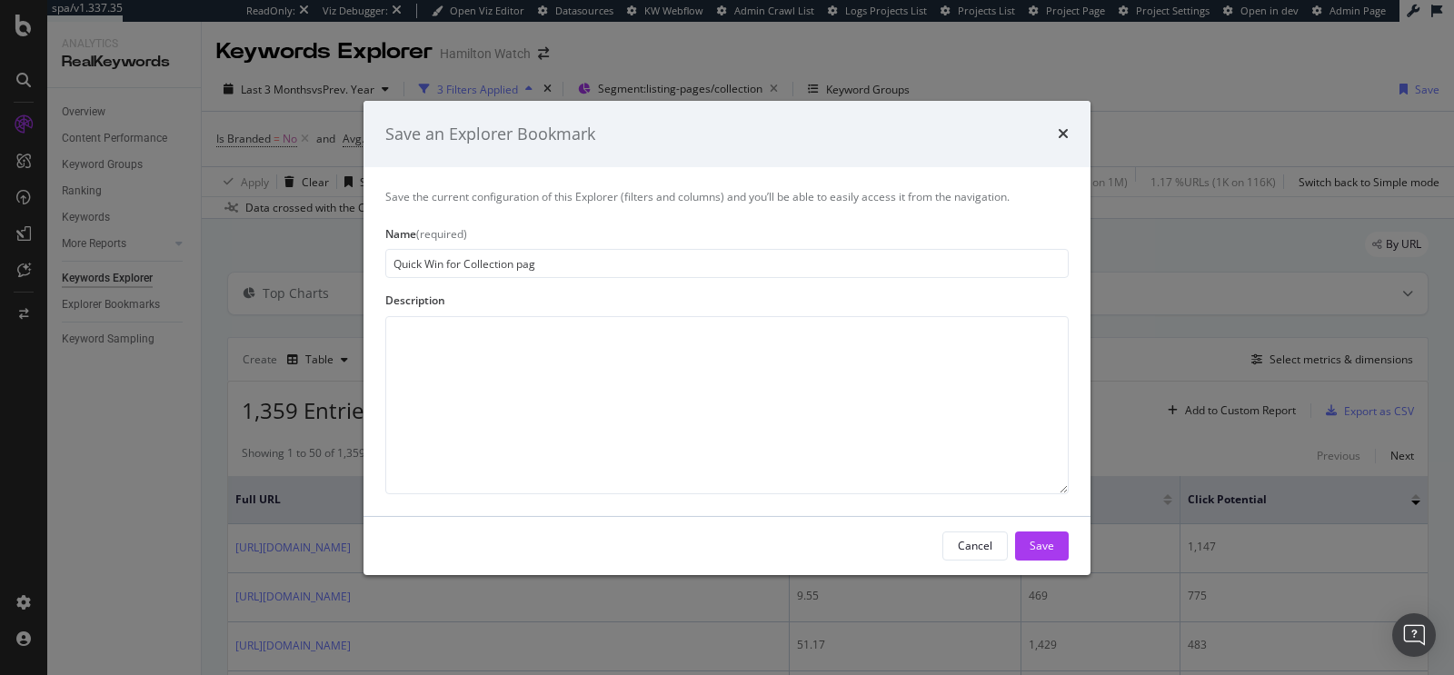
type input "Quick Win for Collection page"
click at [1050, 552] on div "Save" at bounding box center [1042, 545] width 25 height 15
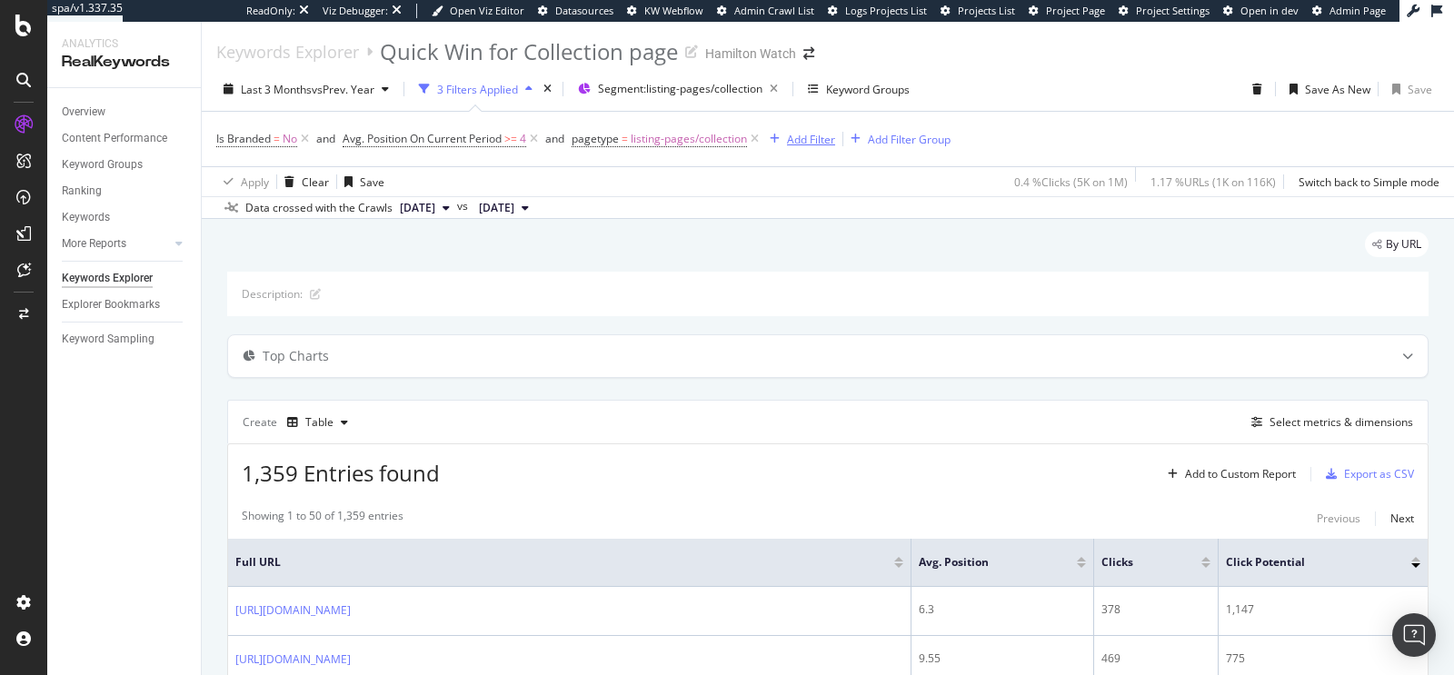
click at [816, 137] on div "Add Filter" at bounding box center [811, 139] width 48 height 15
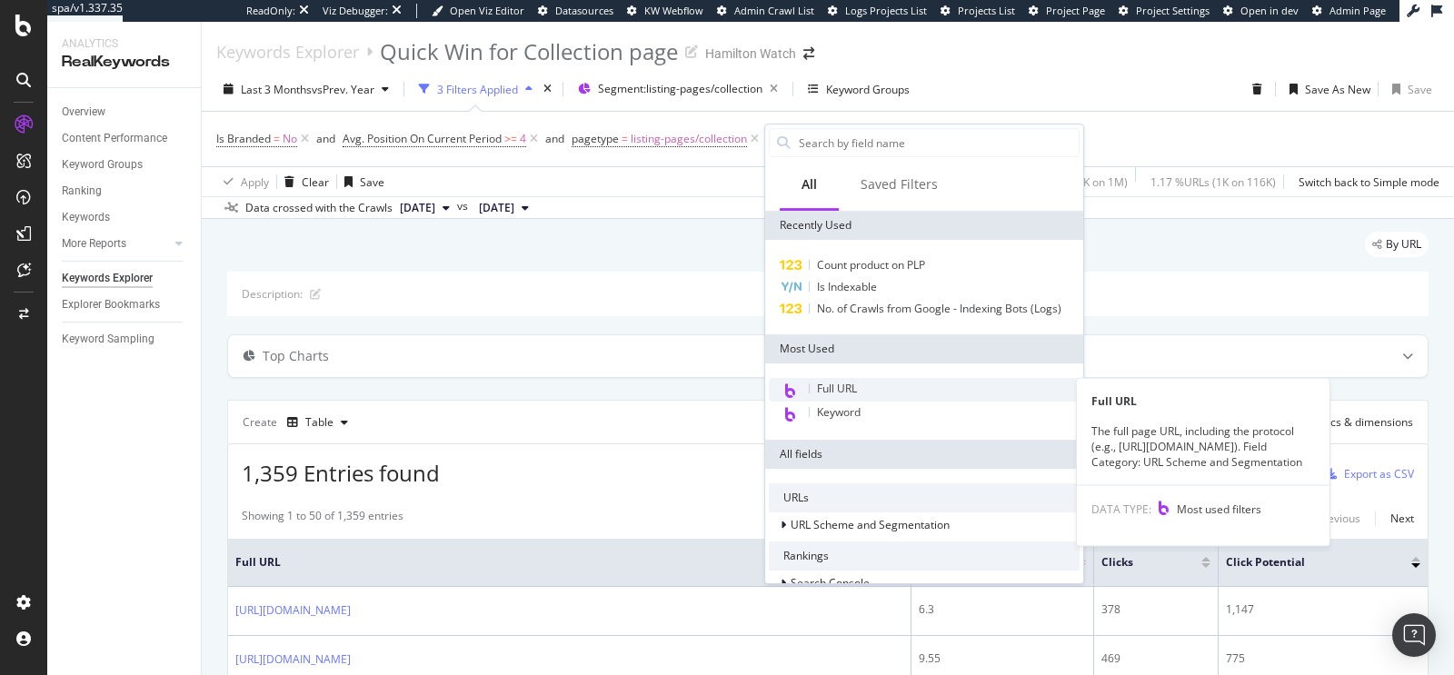
click at [905, 383] on div "Full URL" at bounding box center [924, 390] width 311 height 24
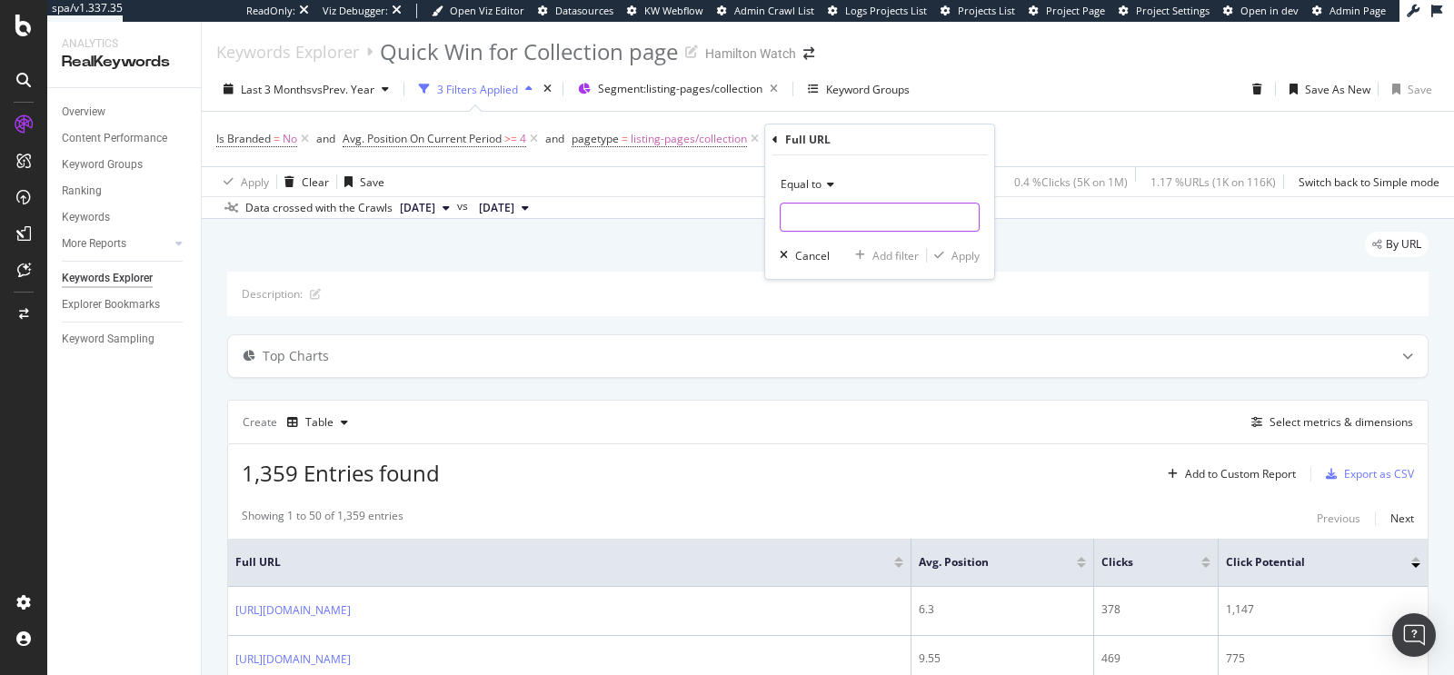
click at [828, 211] on input "text" at bounding box center [880, 217] width 198 height 29
type input "/fr-fr/"
click at [962, 257] on div "Apply" at bounding box center [965, 255] width 28 height 15
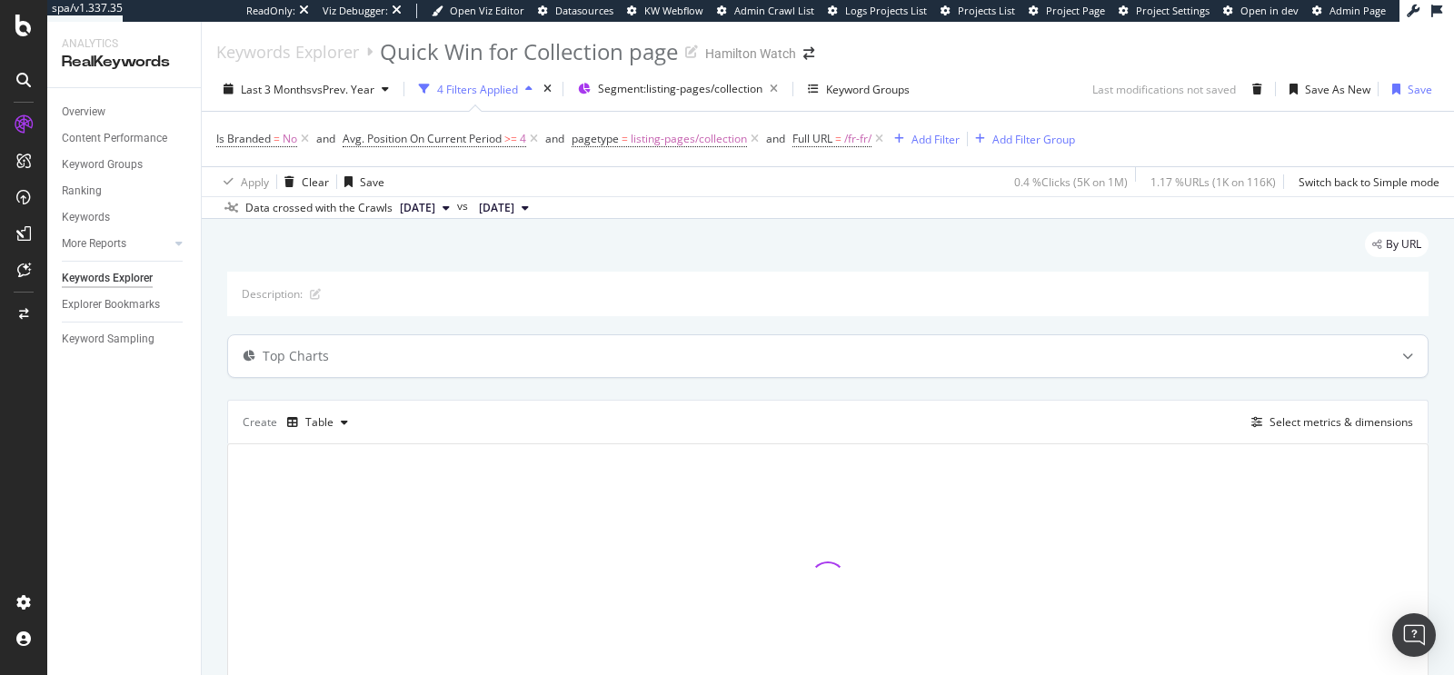
scroll to position [73, 0]
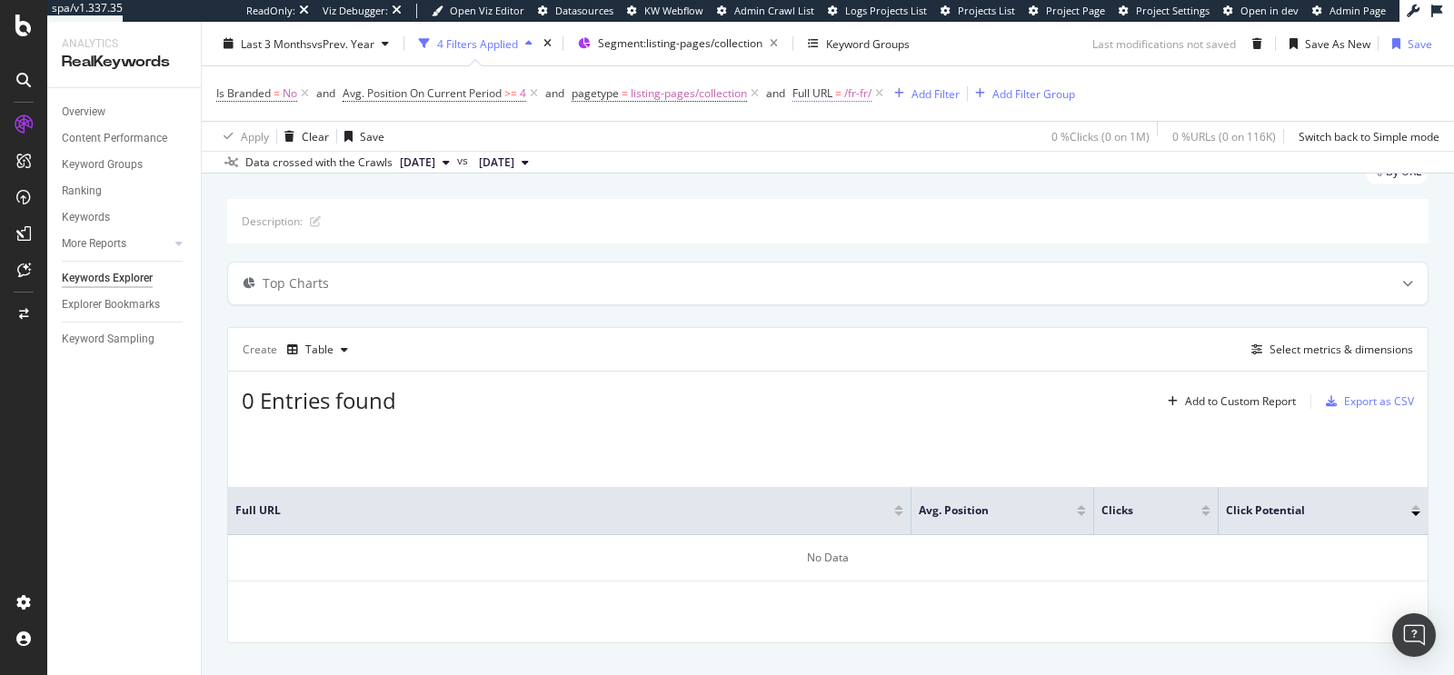
click at [837, 95] on span "Full URL = /fr-fr/" at bounding box center [831, 93] width 79 height 16
click at [923, 238] on div "Description:" at bounding box center [827, 221] width 1201 height 45
click at [885, 97] on icon at bounding box center [878, 94] width 15 height 18
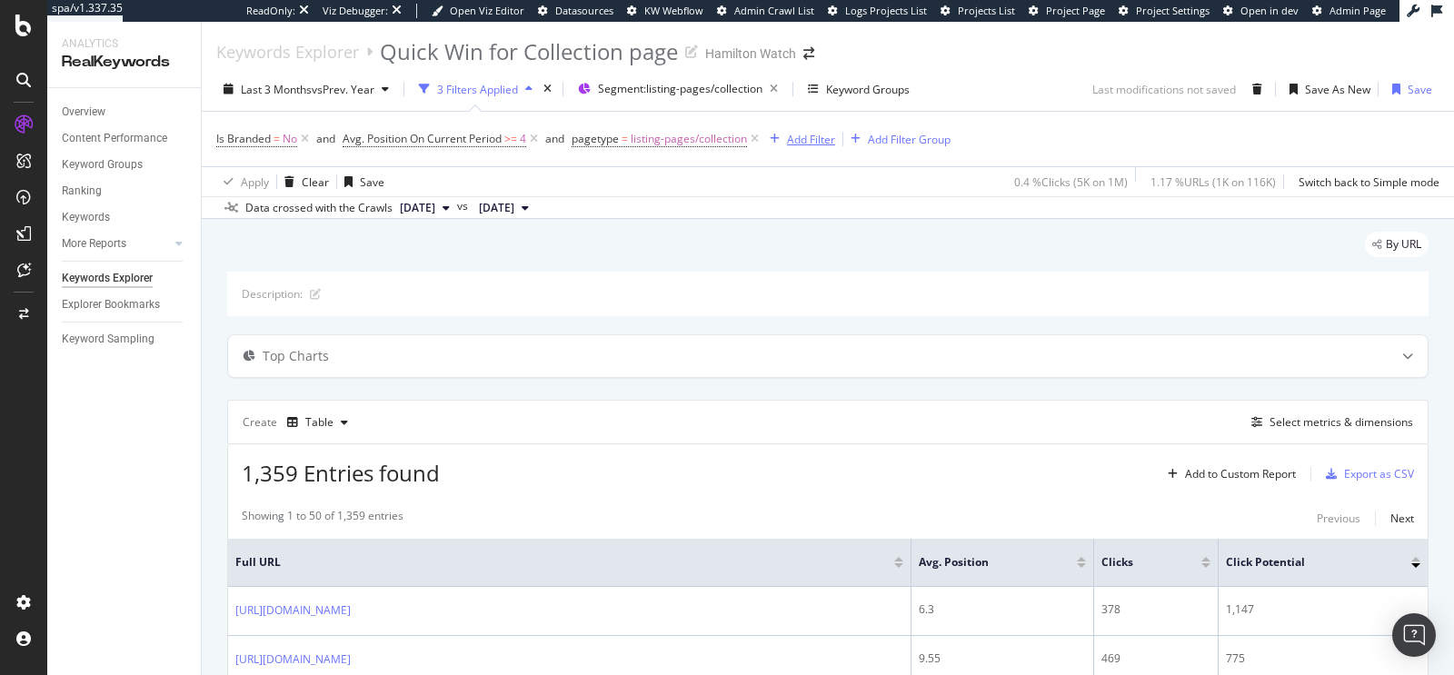
click at [794, 144] on div "Add Filter" at bounding box center [811, 139] width 48 height 15
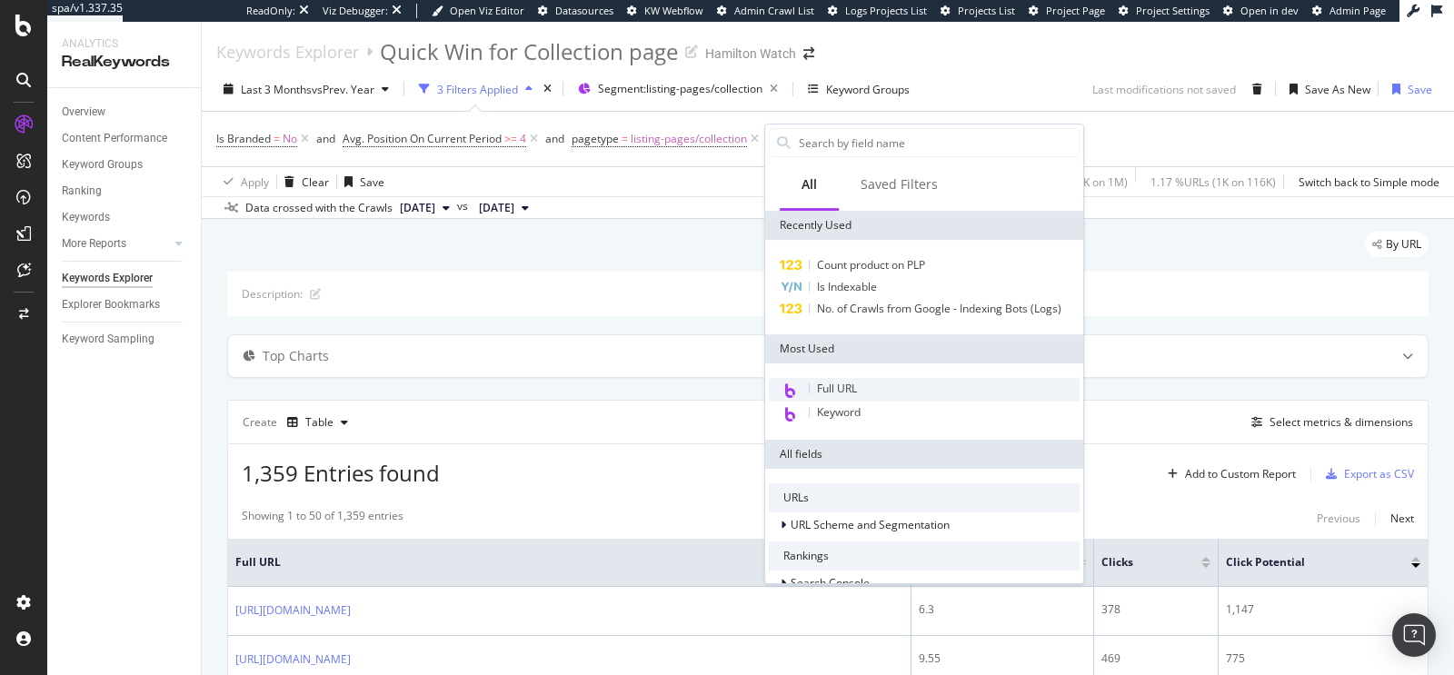
click at [855, 382] on span "Full URL" at bounding box center [837, 388] width 40 height 15
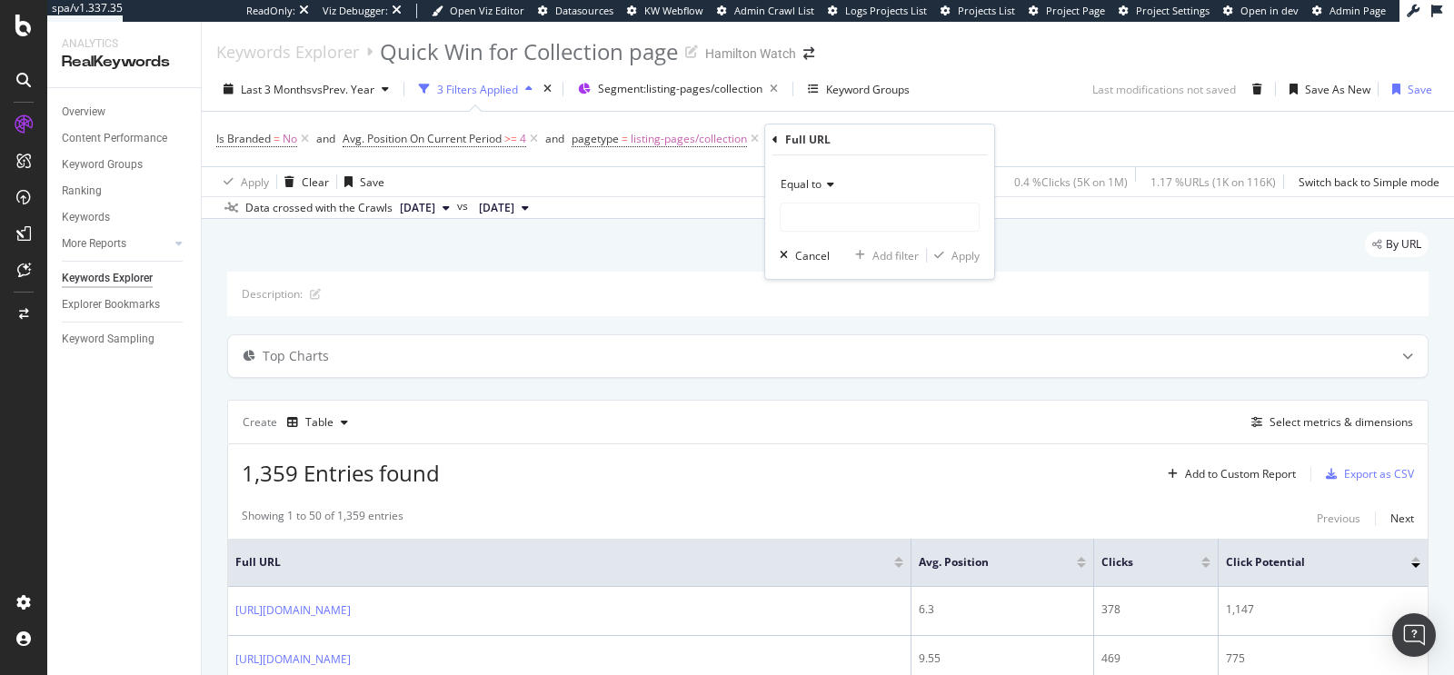
click at [805, 184] on span "Equal to" at bounding box center [801, 183] width 41 height 15
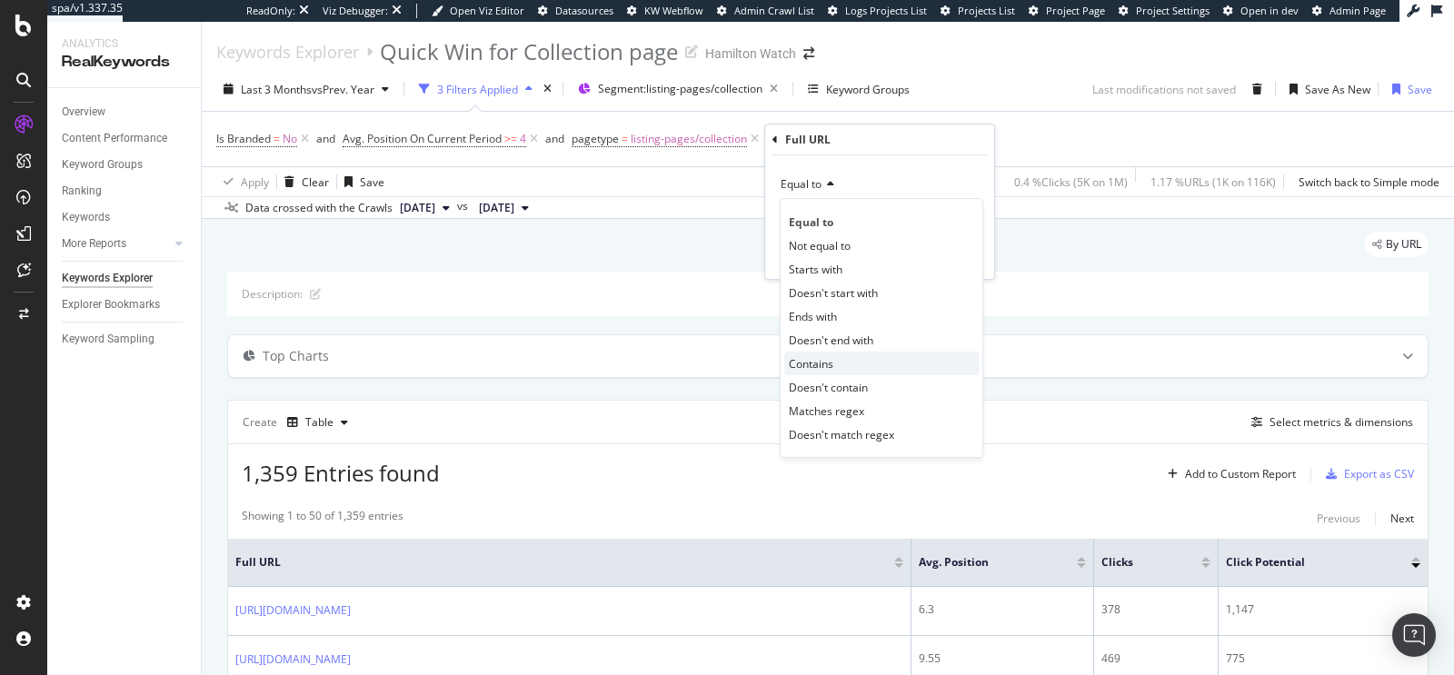
click at [829, 365] on span "Contains" at bounding box center [811, 363] width 45 height 15
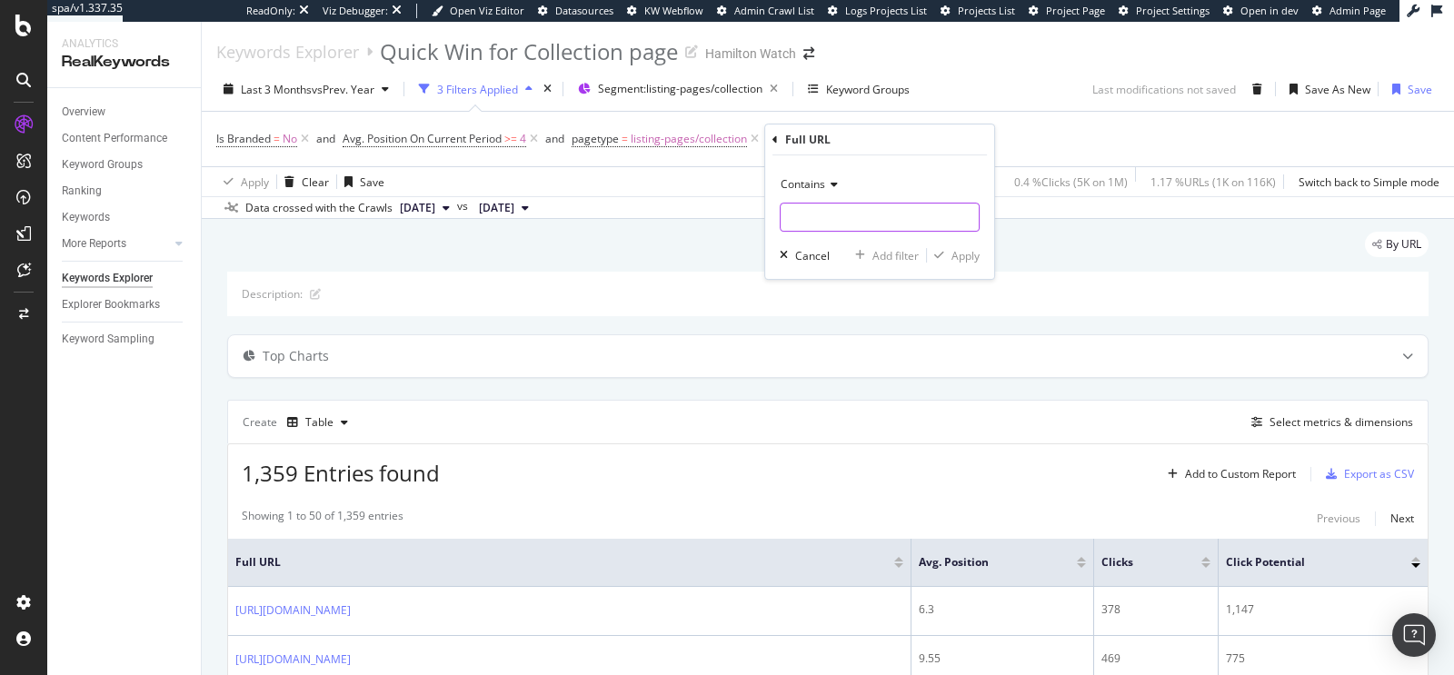
click at [827, 224] on input "text" at bounding box center [880, 217] width 198 height 29
type input "/en-us/"
click at [949, 260] on div "Apply" at bounding box center [953, 255] width 53 height 16
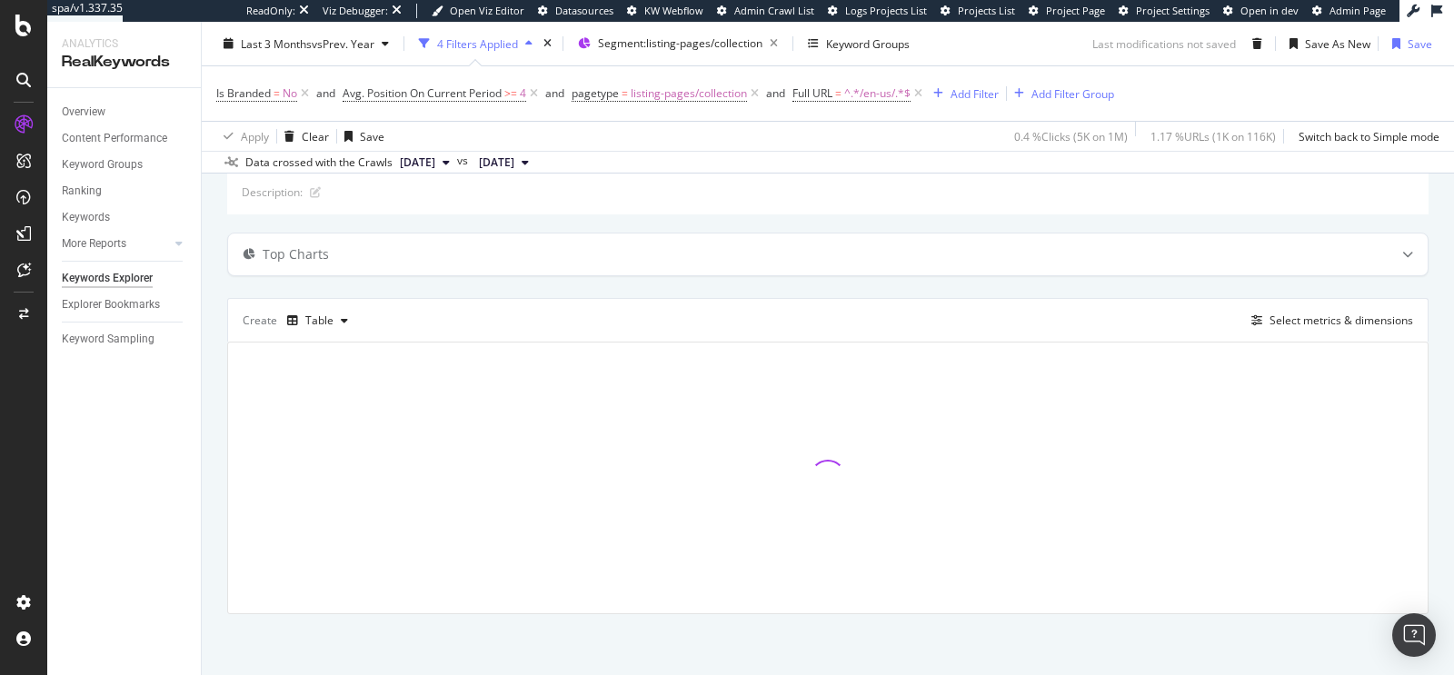
scroll to position [101, 0]
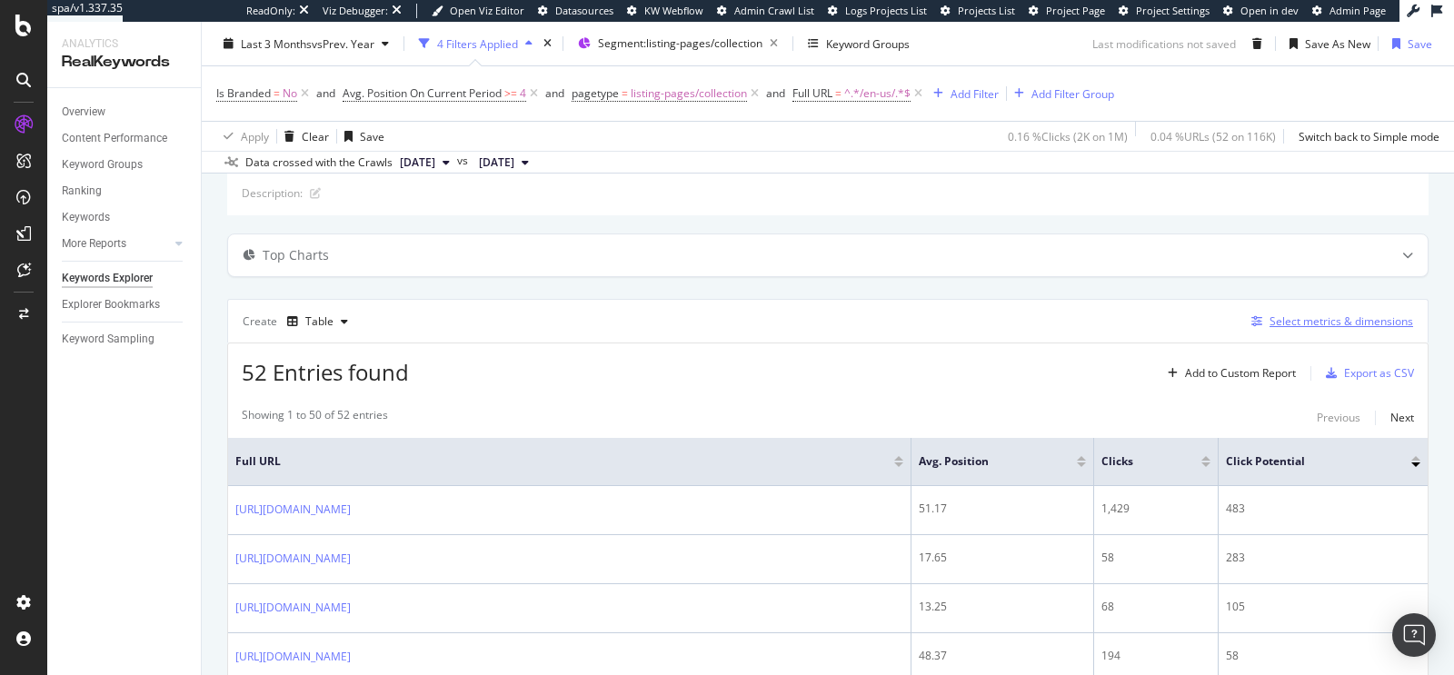
click at [1329, 319] on div "Select metrics & dimensions" at bounding box center [1341, 321] width 144 height 15
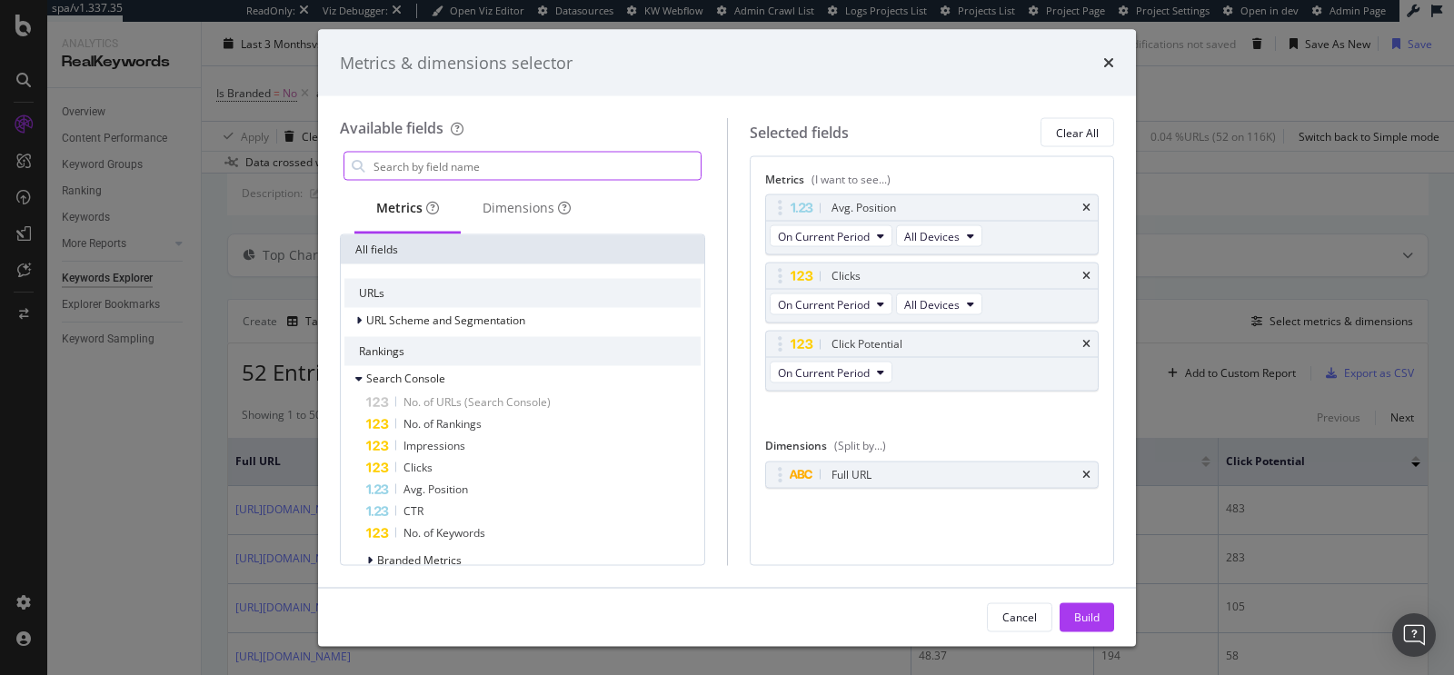
click at [461, 157] on input "modal" at bounding box center [536, 166] width 329 height 27
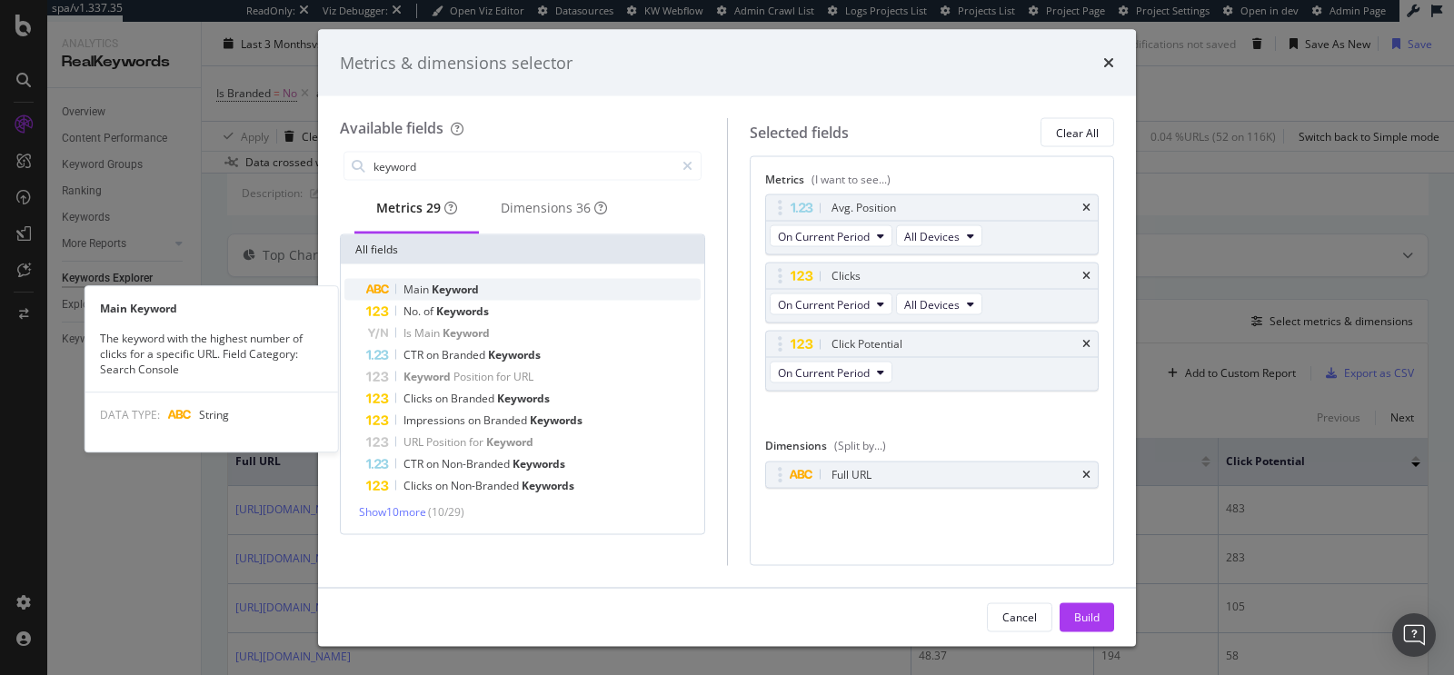
type input "keyword"
click at [439, 297] on span "Keyword" at bounding box center [455, 289] width 47 height 15
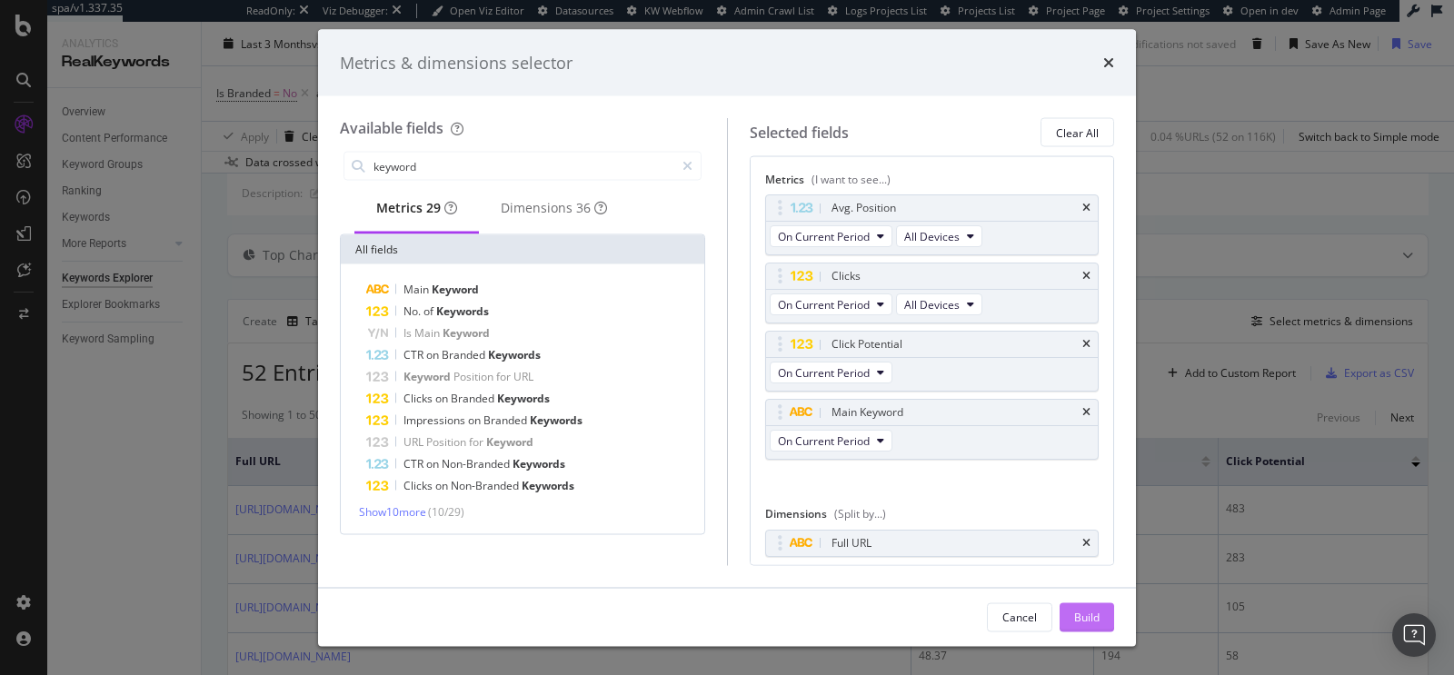
click at [1102, 615] on button "Build" at bounding box center [1087, 616] width 55 height 29
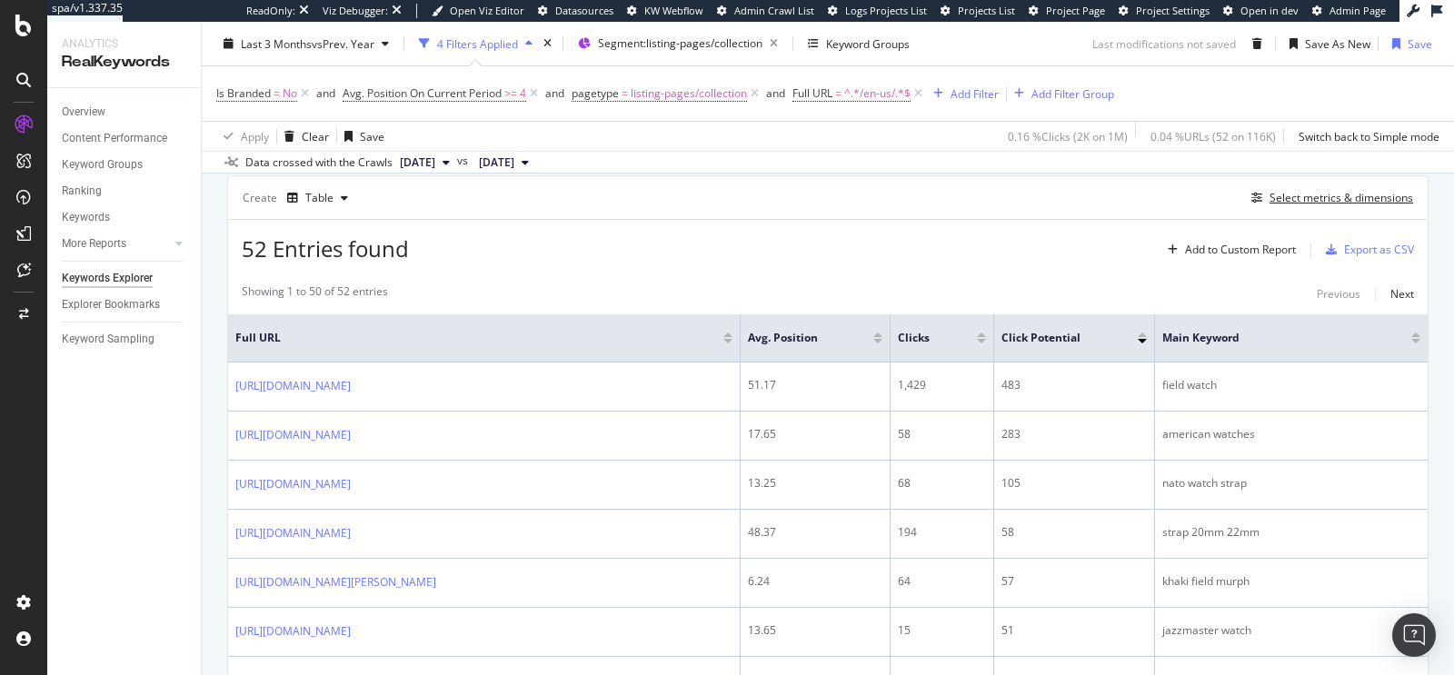
scroll to position [243, 0]
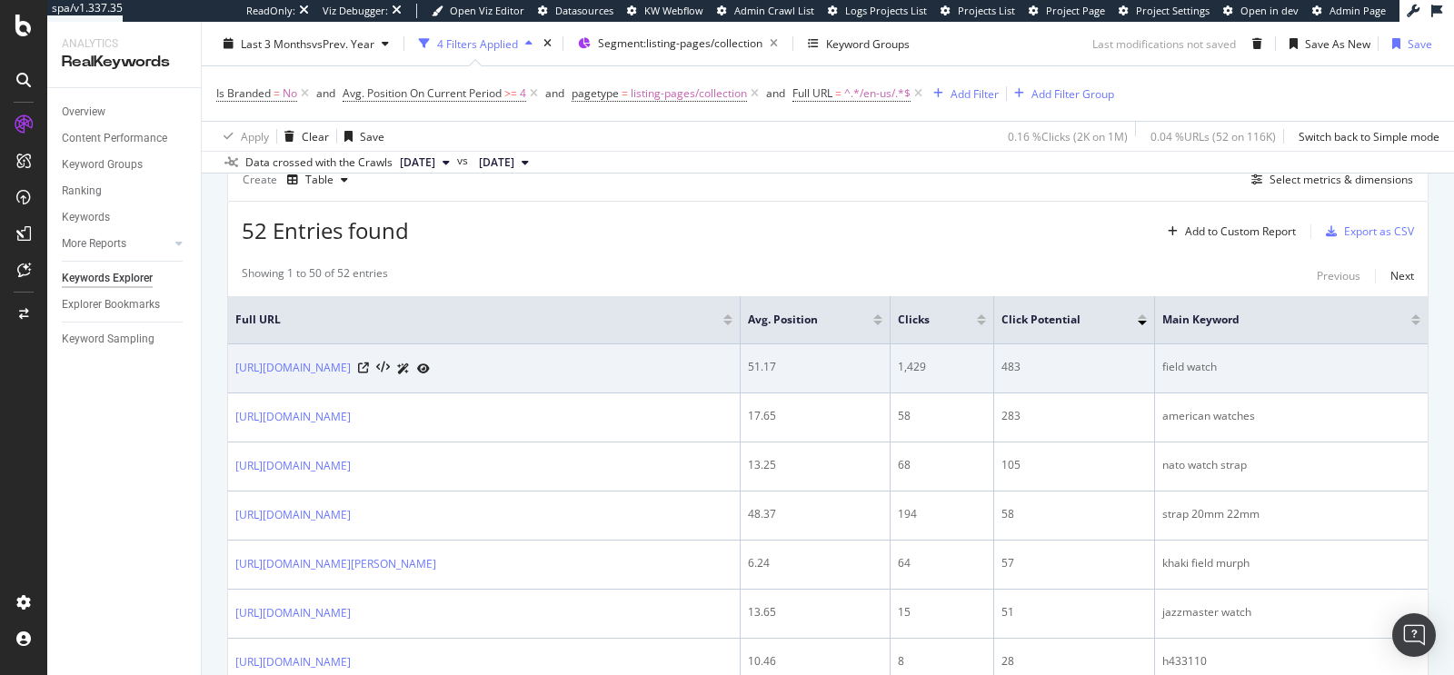
click at [233, 371] on td "[URL][DOMAIN_NAME]" at bounding box center [484, 368] width 513 height 49
drag, startPoint x: 233, startPoint y: 366, endPoint x: 572, endPoint y: 369, distance: 339.9
click at [572, 369] on td "[URL][DOMAIN_NAME]" at bounding box center [484, 368] width 513 height 49
copy div "[URL][DOMAIN_NAME]"
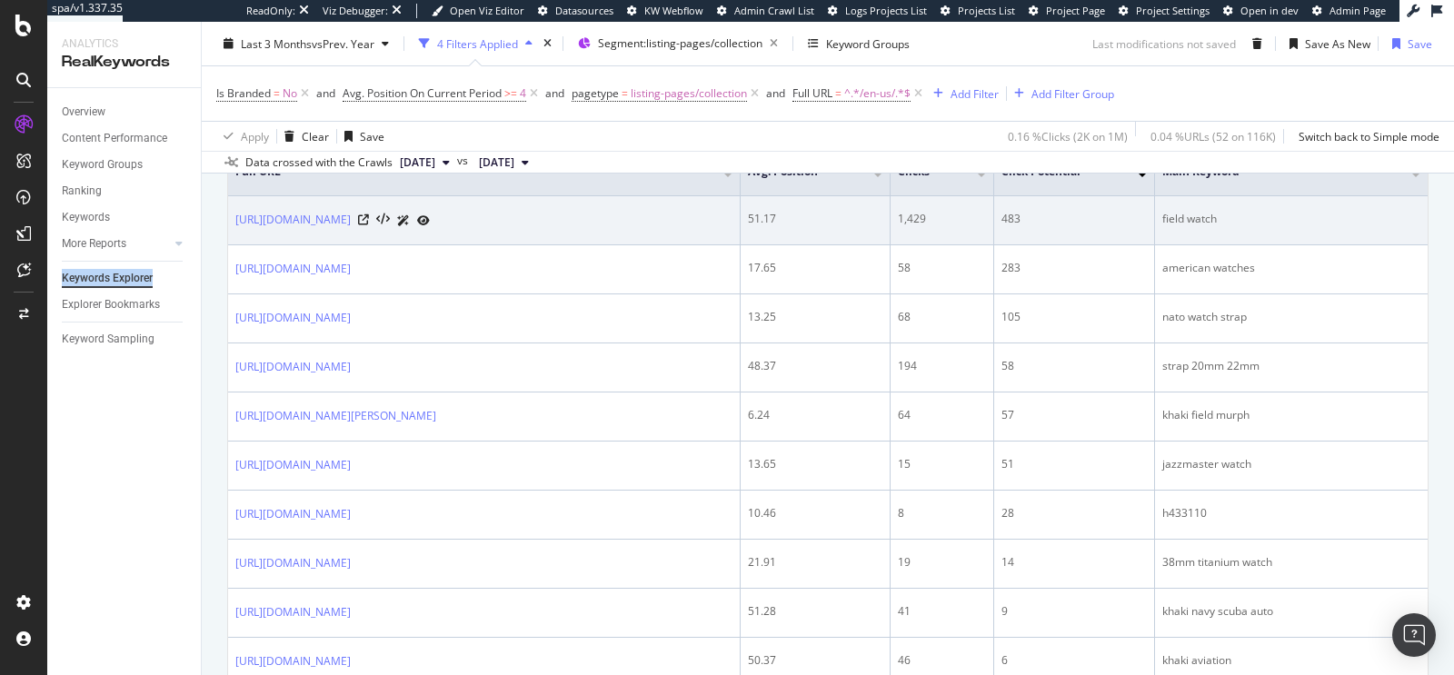
scroll to position [289, 0]
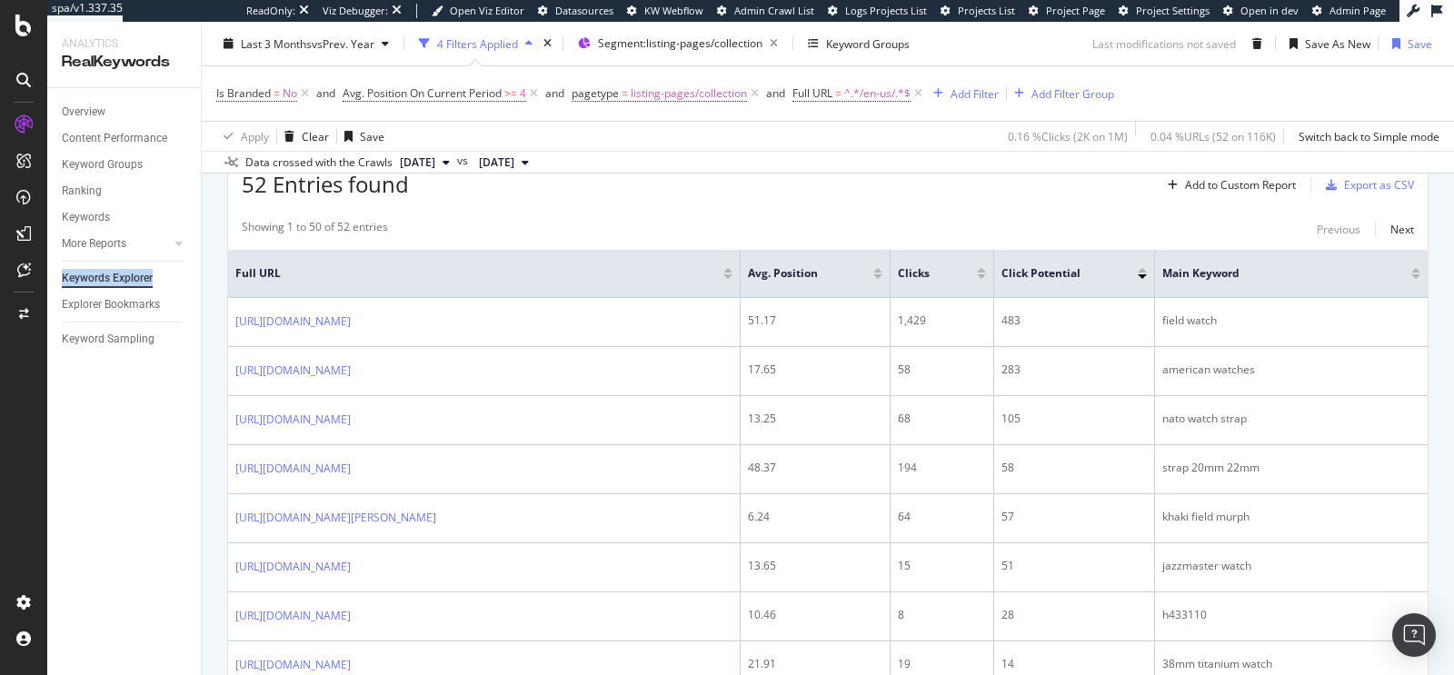
click at [917, 193] on div "52 Entries found Add to Custom Report Export as CSV" at bounding box center [828, 177] width 1200 height 45
click at [125, 295] on div "Explorer Bookmarks" at bounding box center [111, 304] width 98 height 19
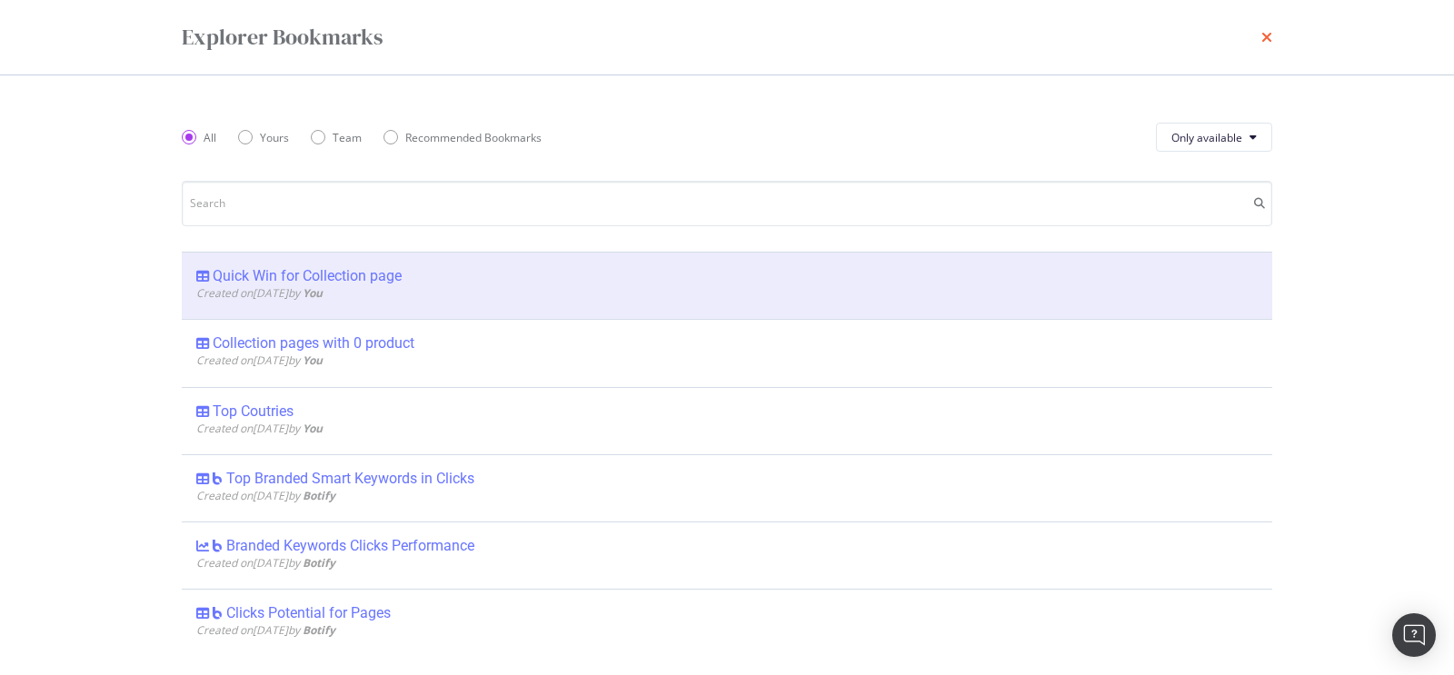
click at [1263, 40] on icon "times" at bounding box center [1266, 37] width 11 height 15
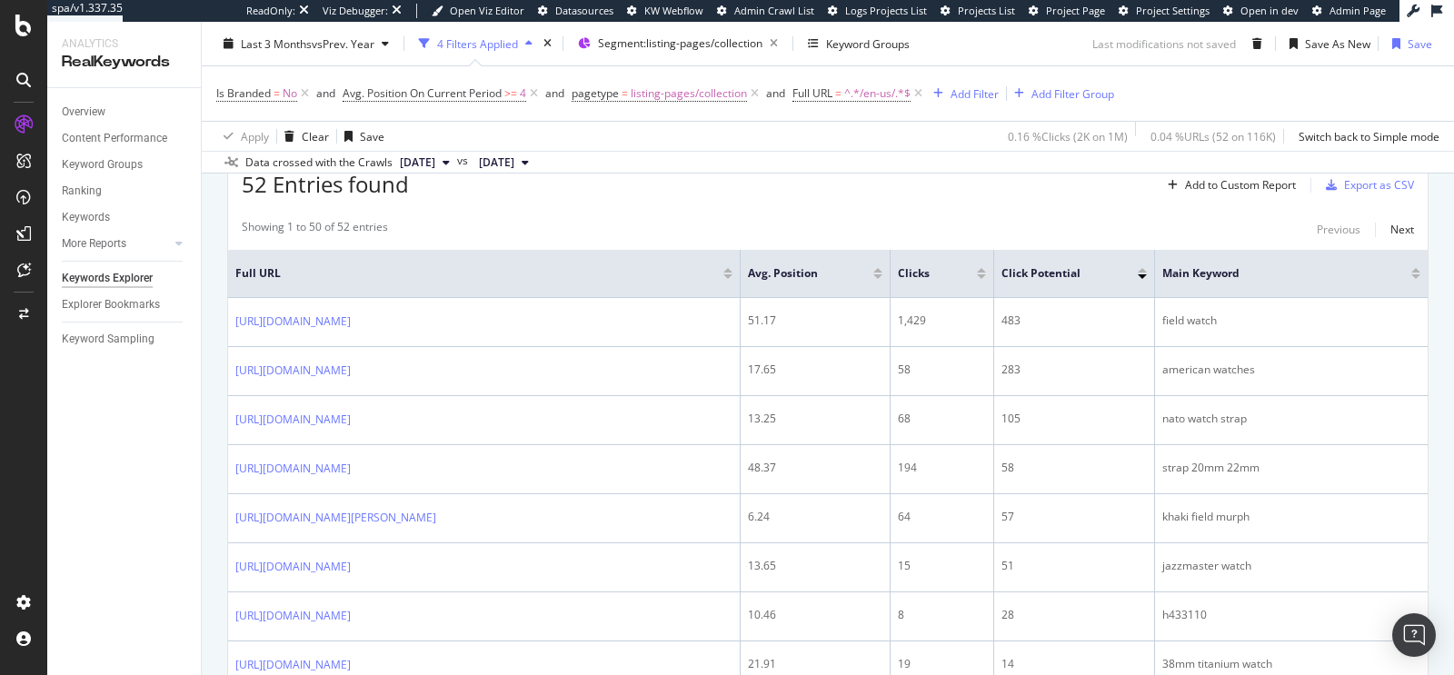
click at [147, 315] on div "Explorer Bookmarks" at bounding box center [131, 305] width 139 height 26
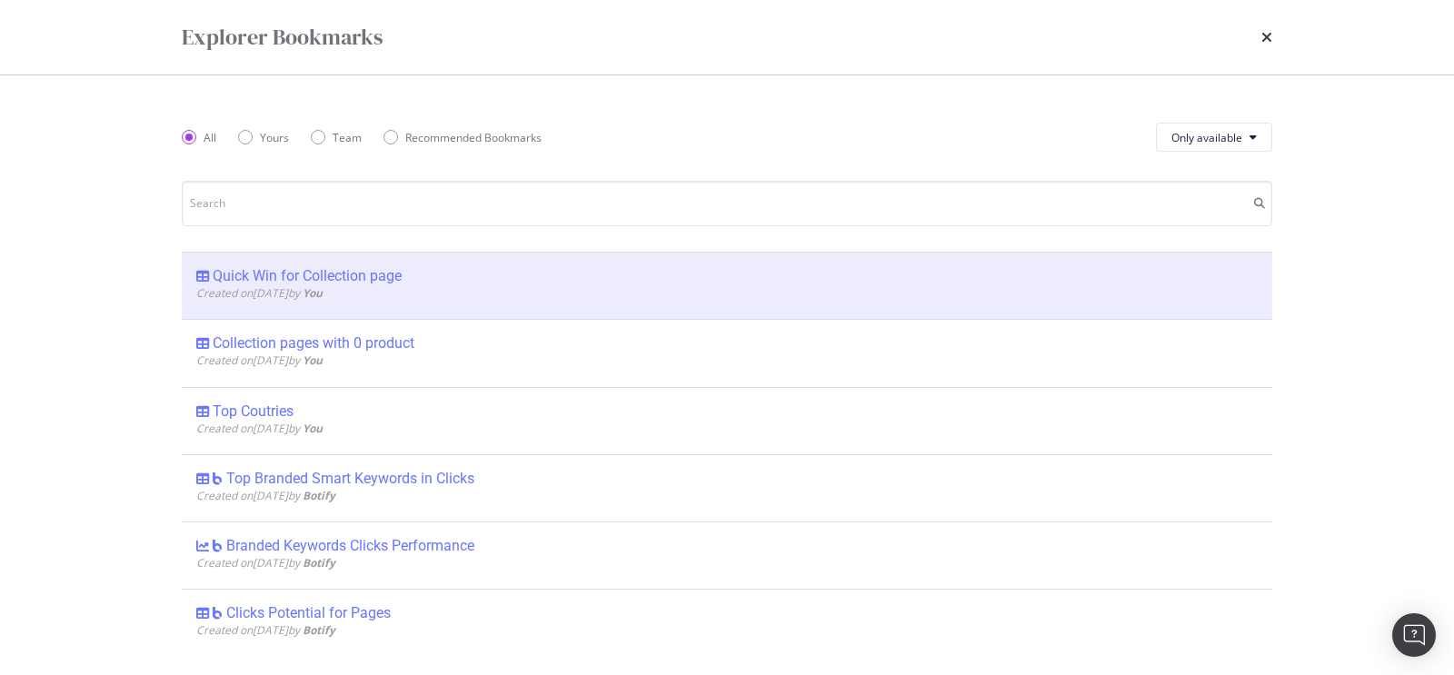
click at [132, 305] on div "Explorer Bookmarks All Yours Team Recommended Bookmarks Only available Quick Wi…" at bounding box center [727, 337] width 1454 height 675
click at [1266, 41] on icon "times" at bounding box center [1266, 37] width 11 height 15
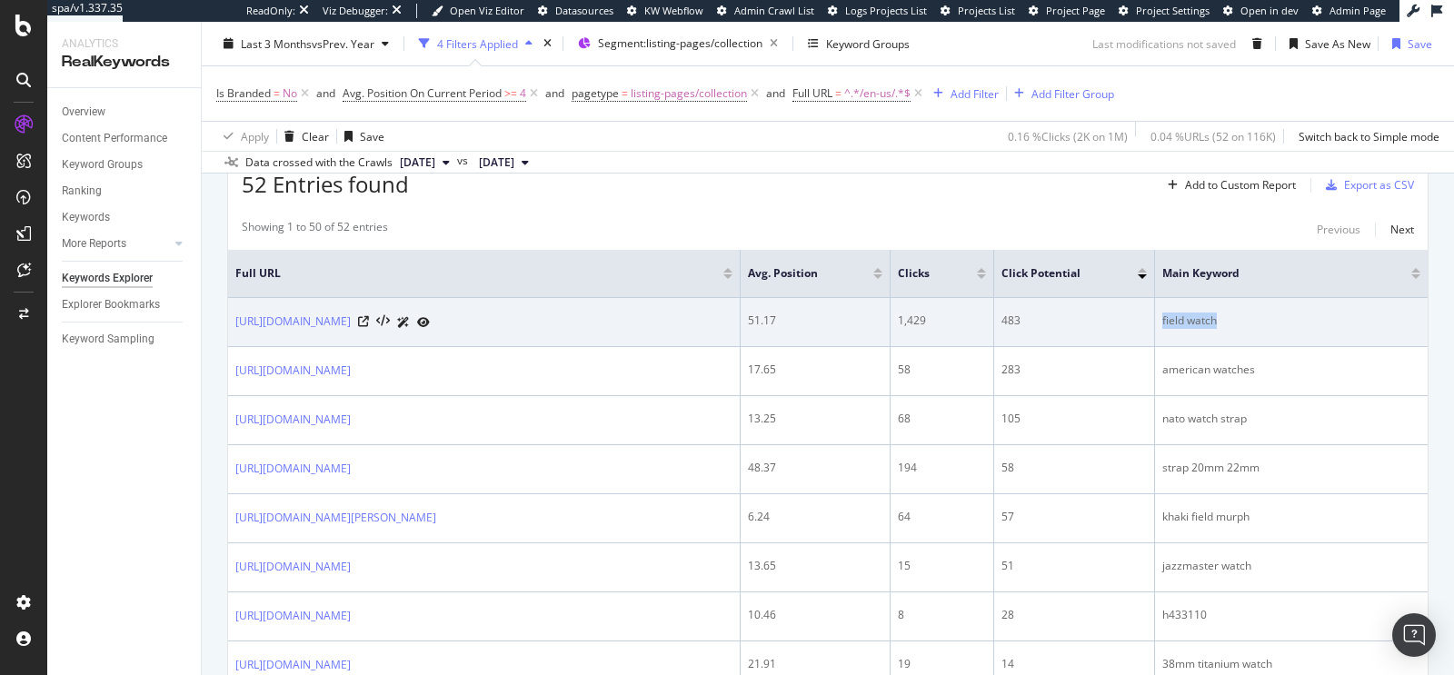
drag, startPoint x: 1224, startPoint y: 312, endPoint x: 1155, endPoint y: 317, distance: 69.3
click at [1155, 317] on td "field watch" at bounding box center [1291, 322] width 273 height 49
copy div "field watch"
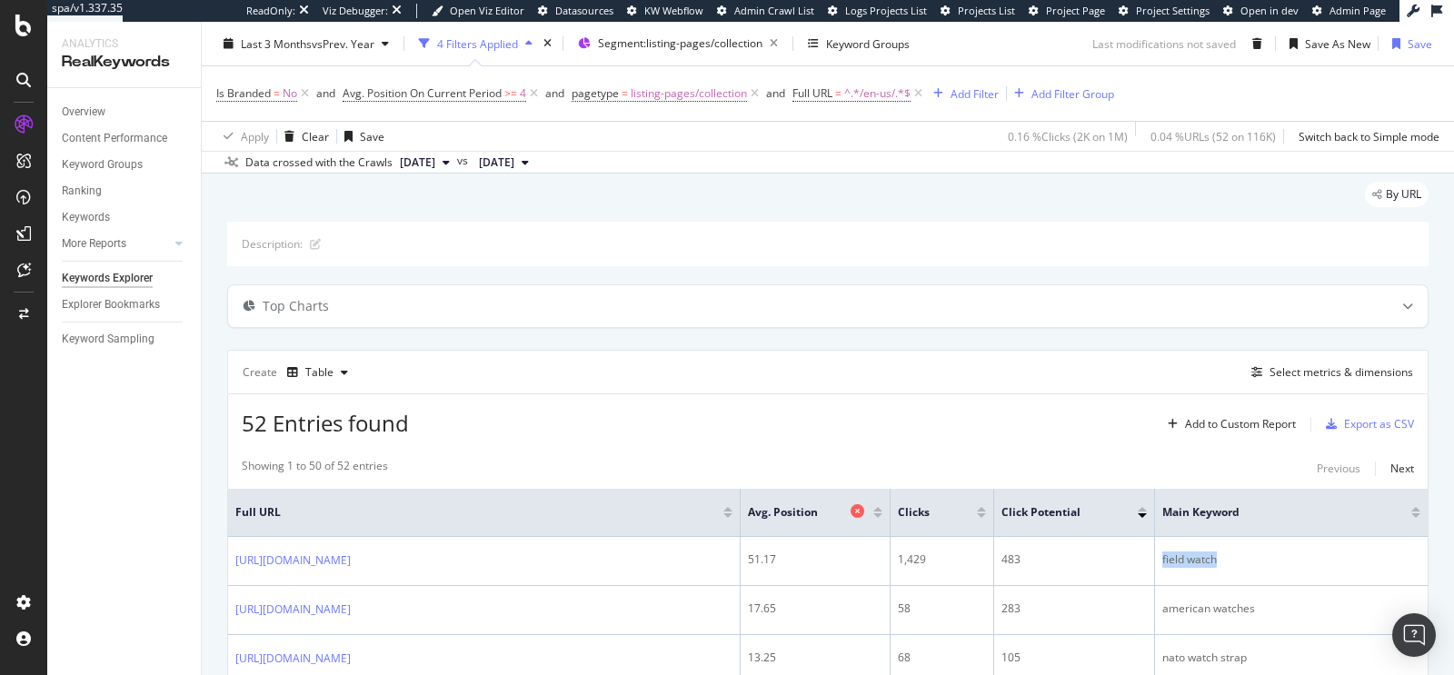
scroll to position [0, 0]
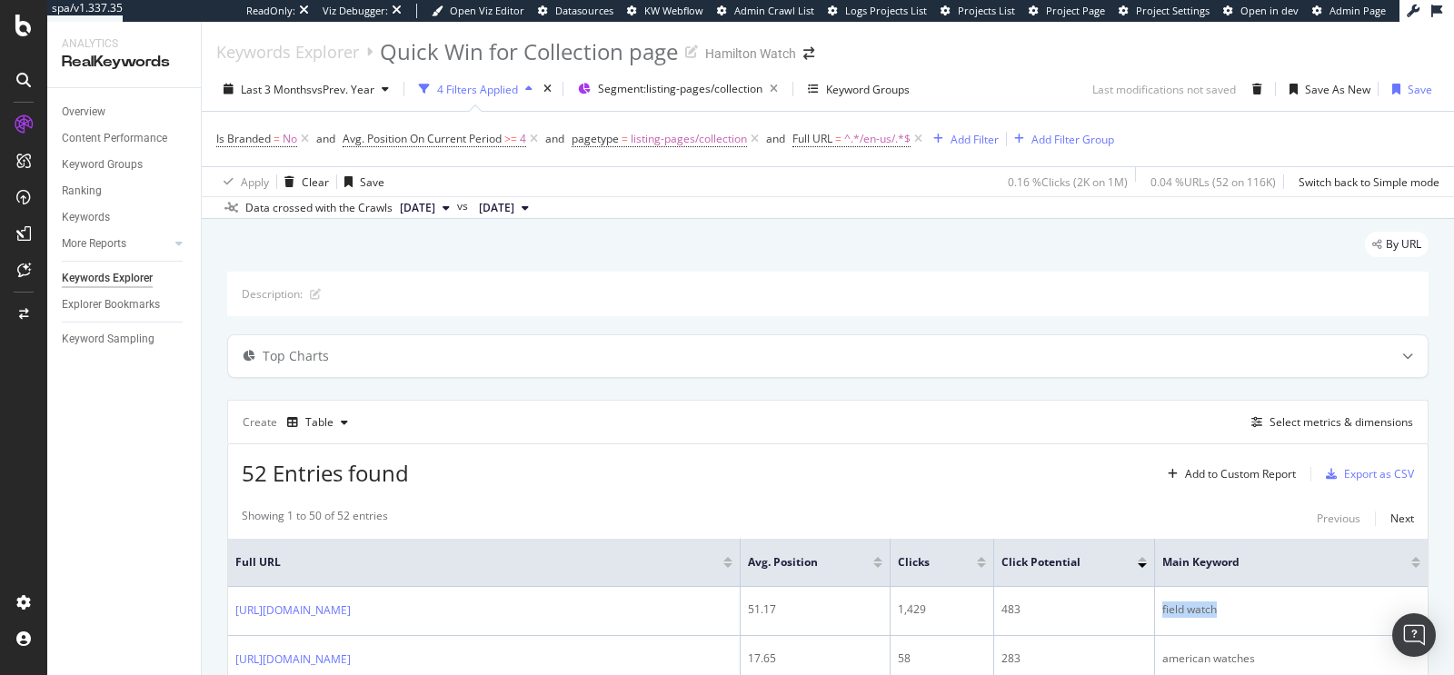
click at [105, 284] on div "Keywords Explorer" at bounding box center [107, 278] width 91 height 19
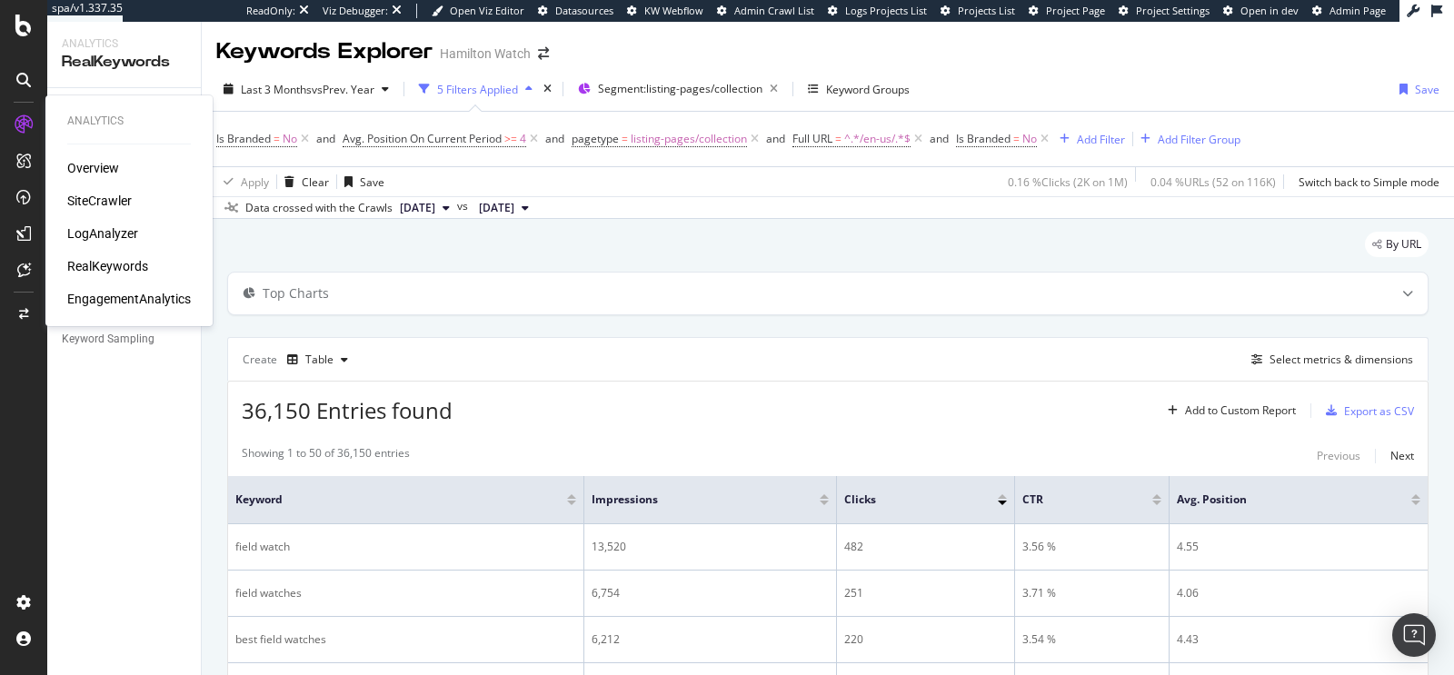
click at [104, 209] on div "SiteCrawler" at bounding box center [99, 201] width 65 height 18
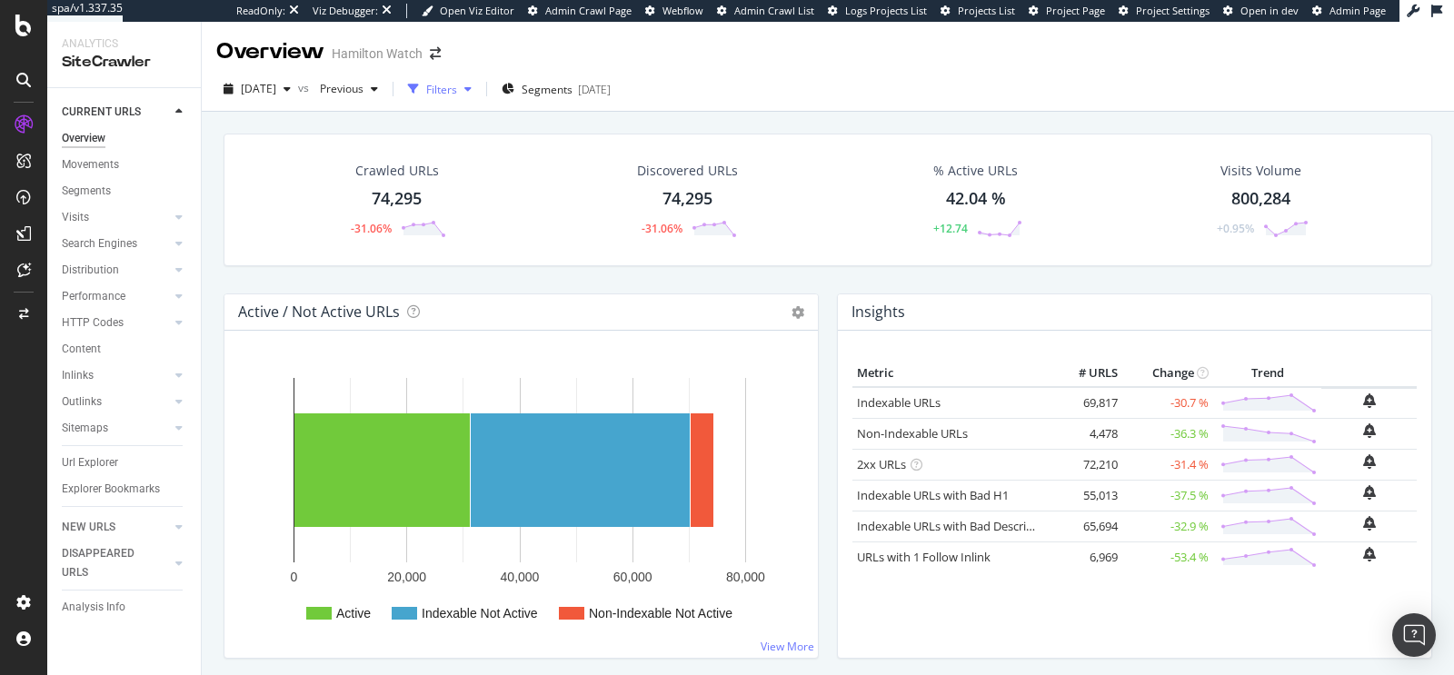
click at [457, 87] on div "Filters" at bounding box center [441, 89] width 31 height 15
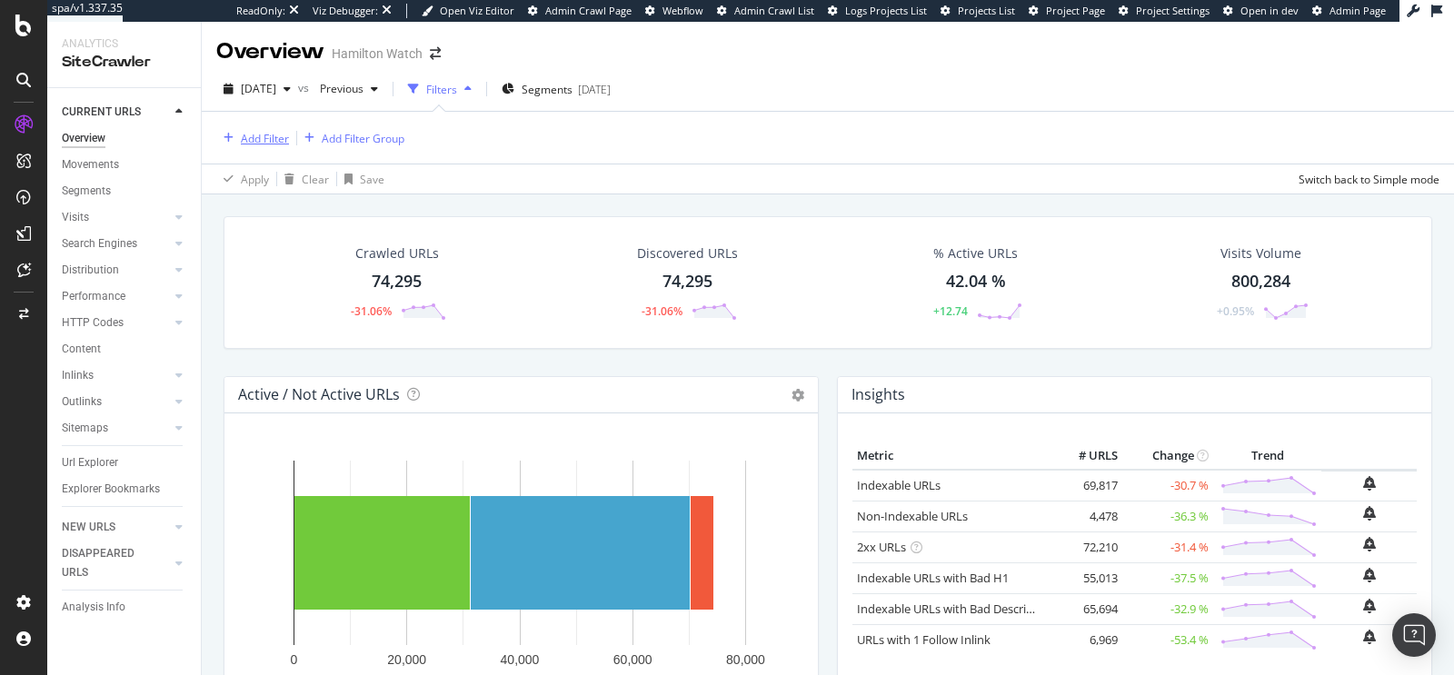
click at [268, 135] on div "Add Filter" at bounding box center [265, 138] width 48 height 15
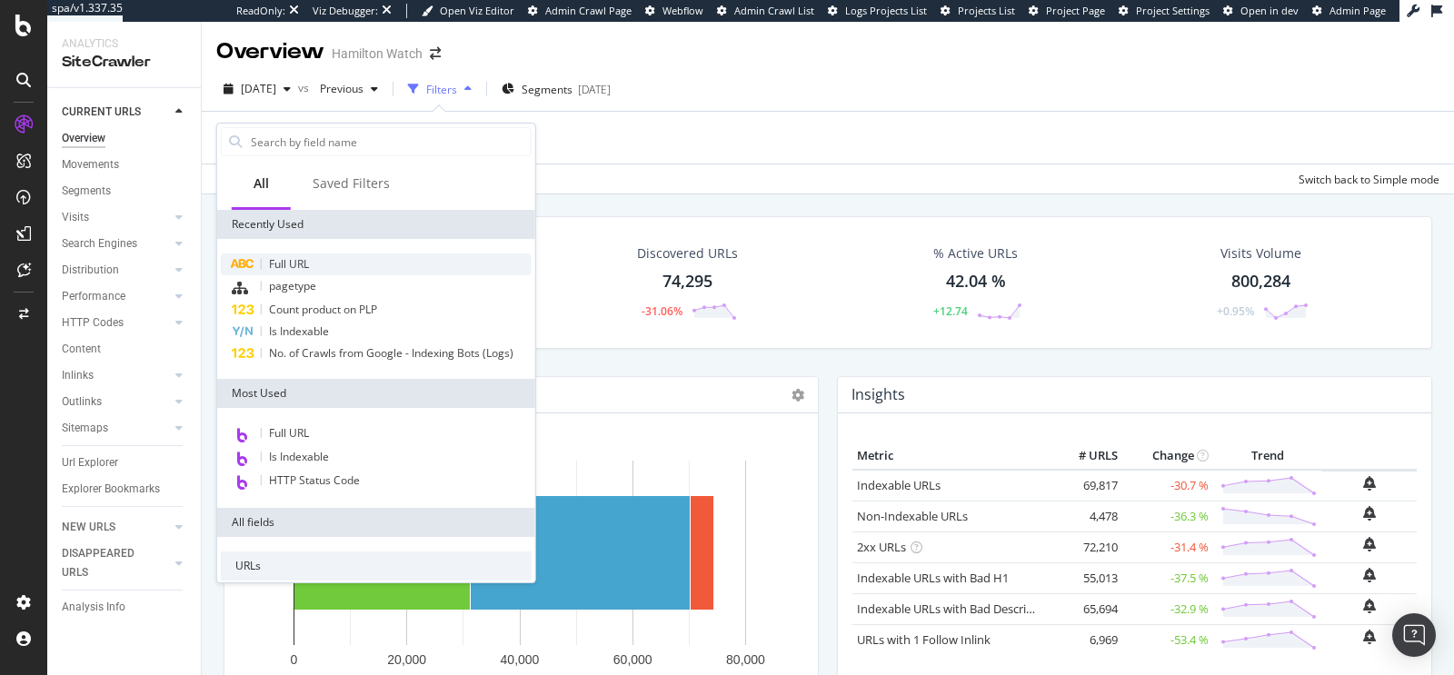
click at [320, 258] on div "Full URL" at bounding box center [376, 265] width 311 height 22
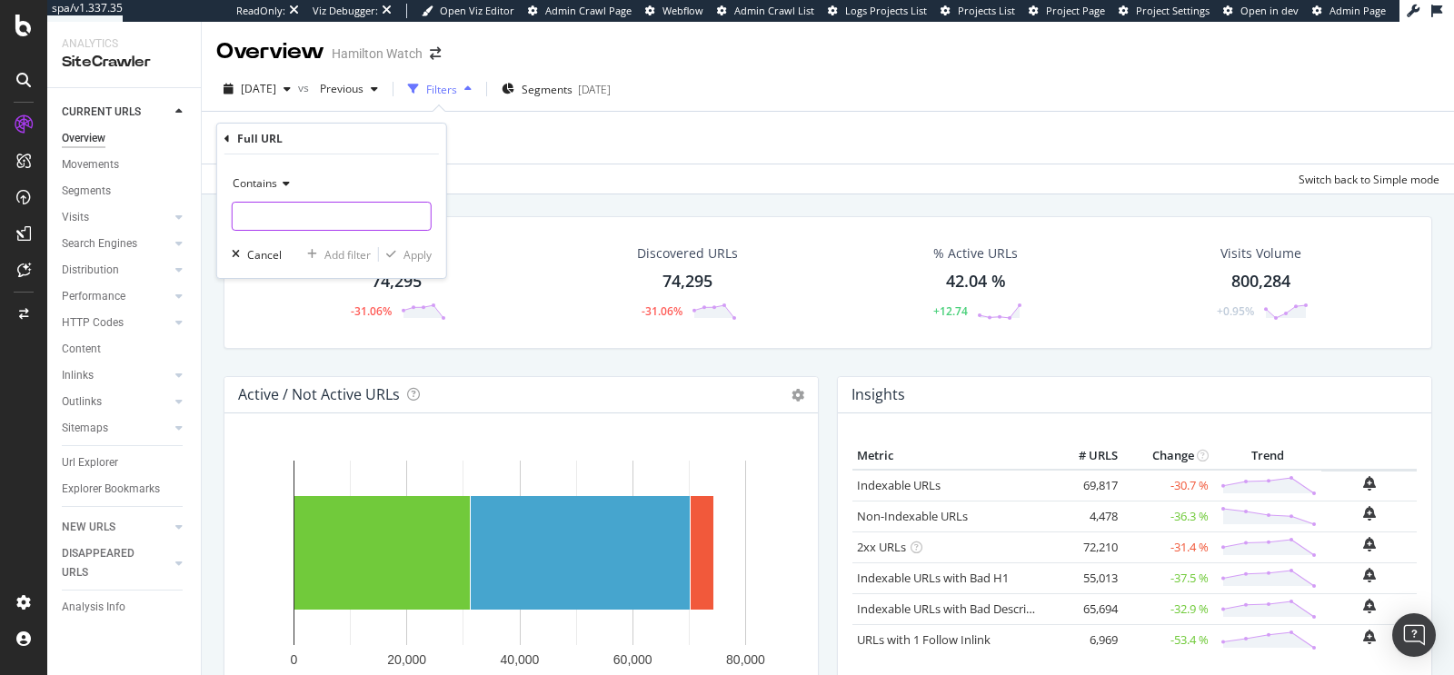
click at [316, 225] on input "text" at bounding box center [332, 216] width 198 height 29
type input "field-watch"
click at [405, 256] on div "Apply" at bounding box center [417, 254] width 28 height 15
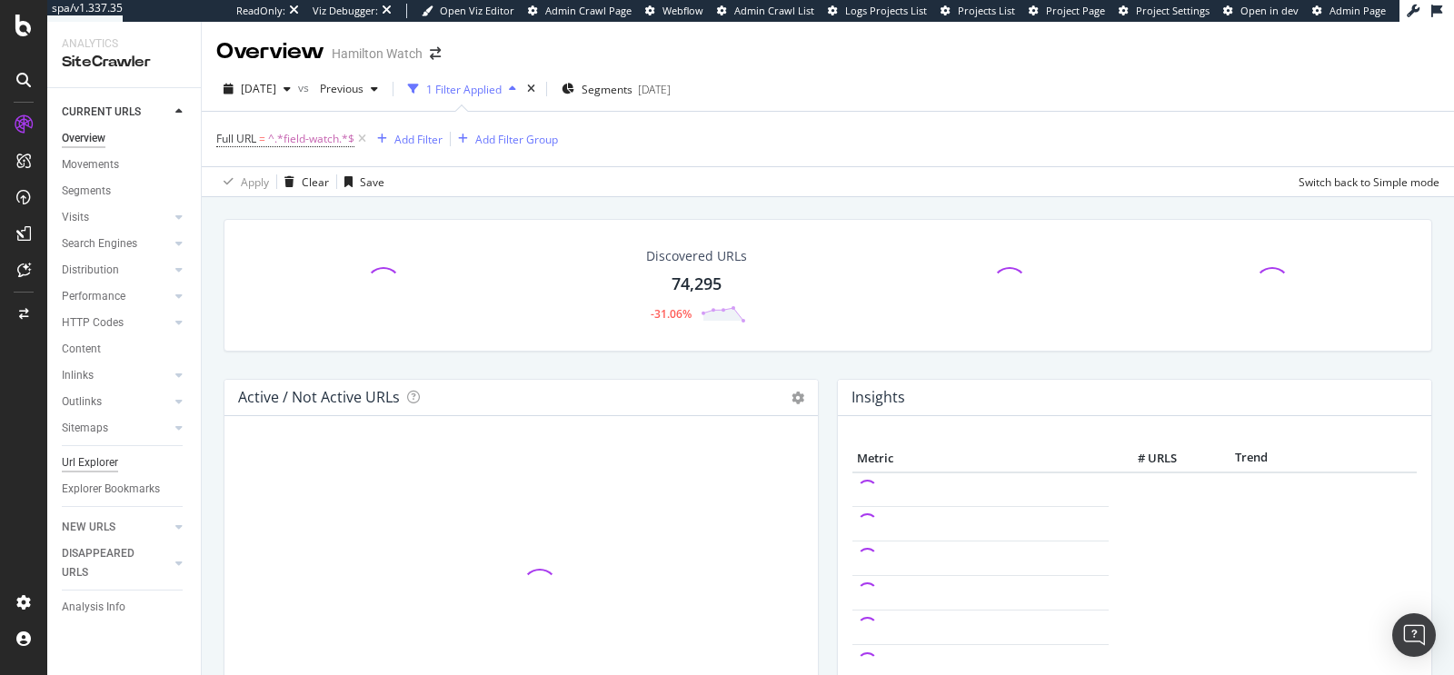
click at [104, 465] on div "Url Explorer" at bounding box center [90, 462] width 56 height 19
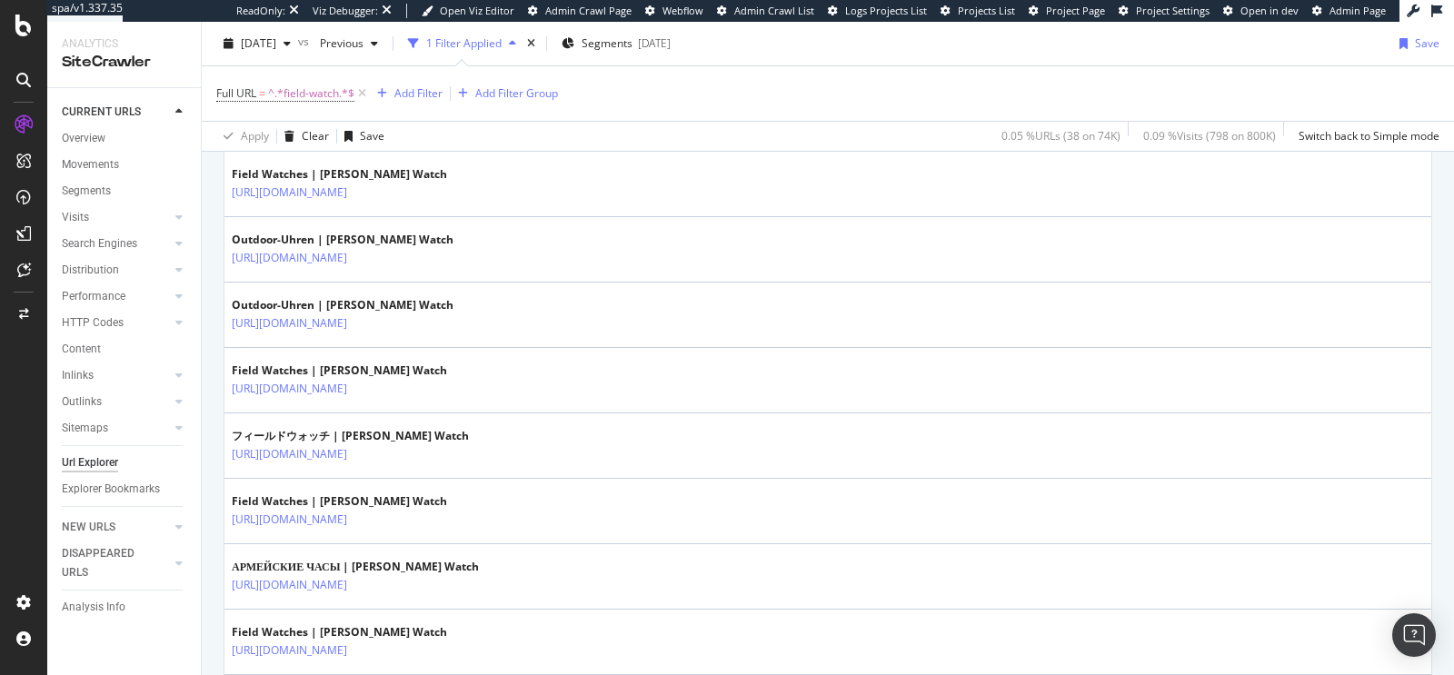
scroll to position [1499, 0]
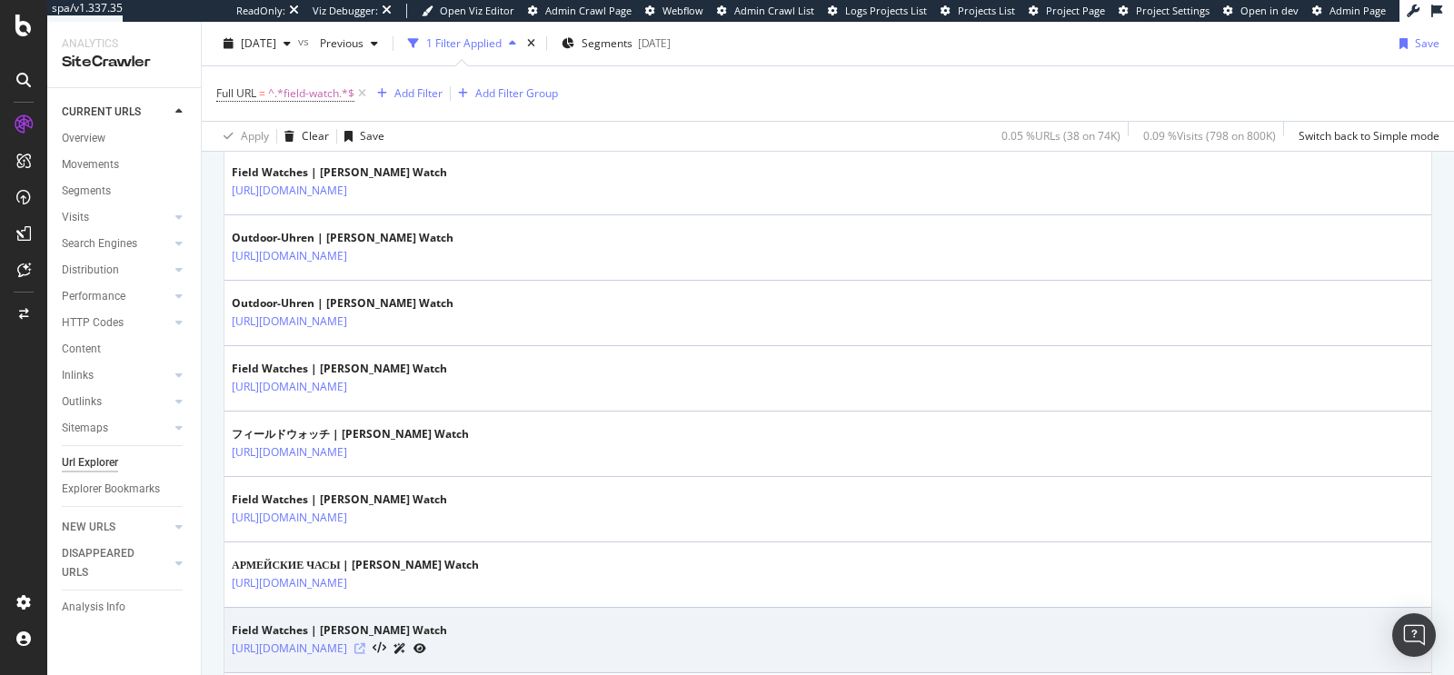
click at [365, 643] on icon at bounding box center [359, 648] width 11 height 11
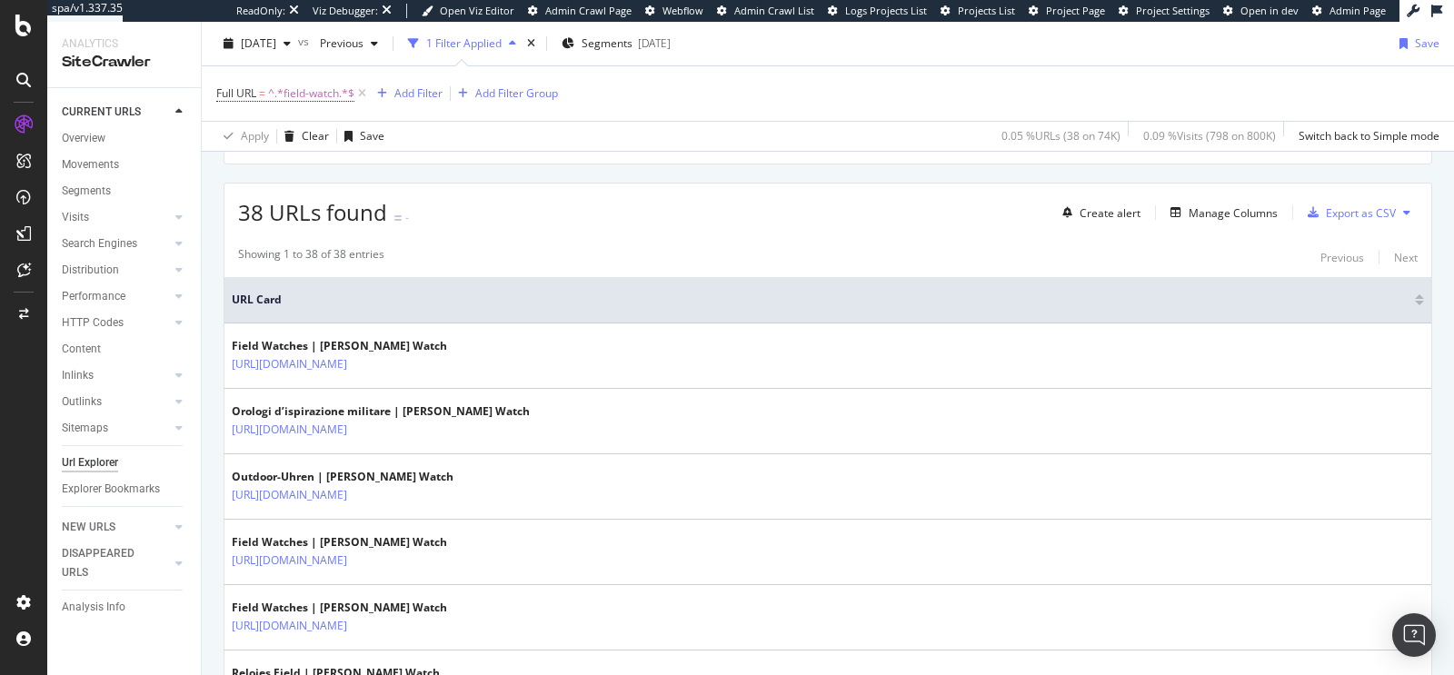
scroll to position [0, 0]
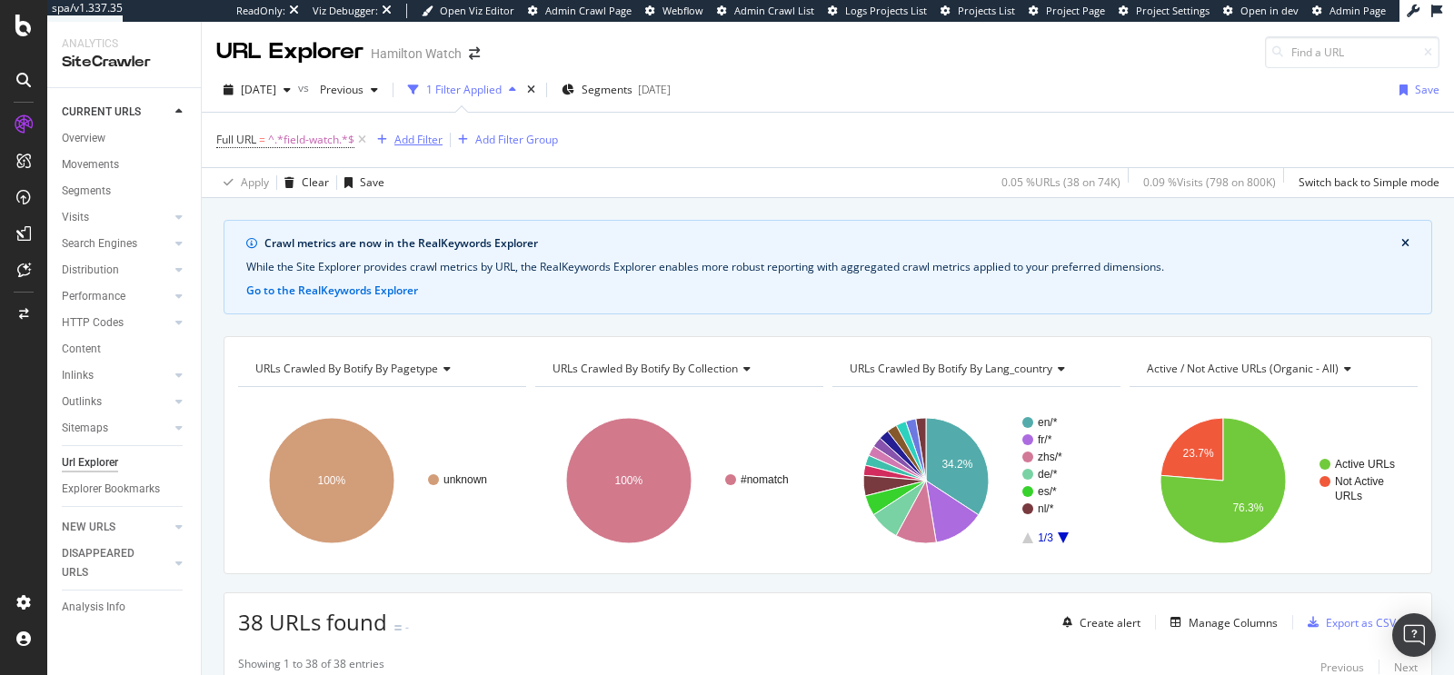
click at [401, 143] on div "Add Filter" at bounding box center [418, 139] width 48 height 15
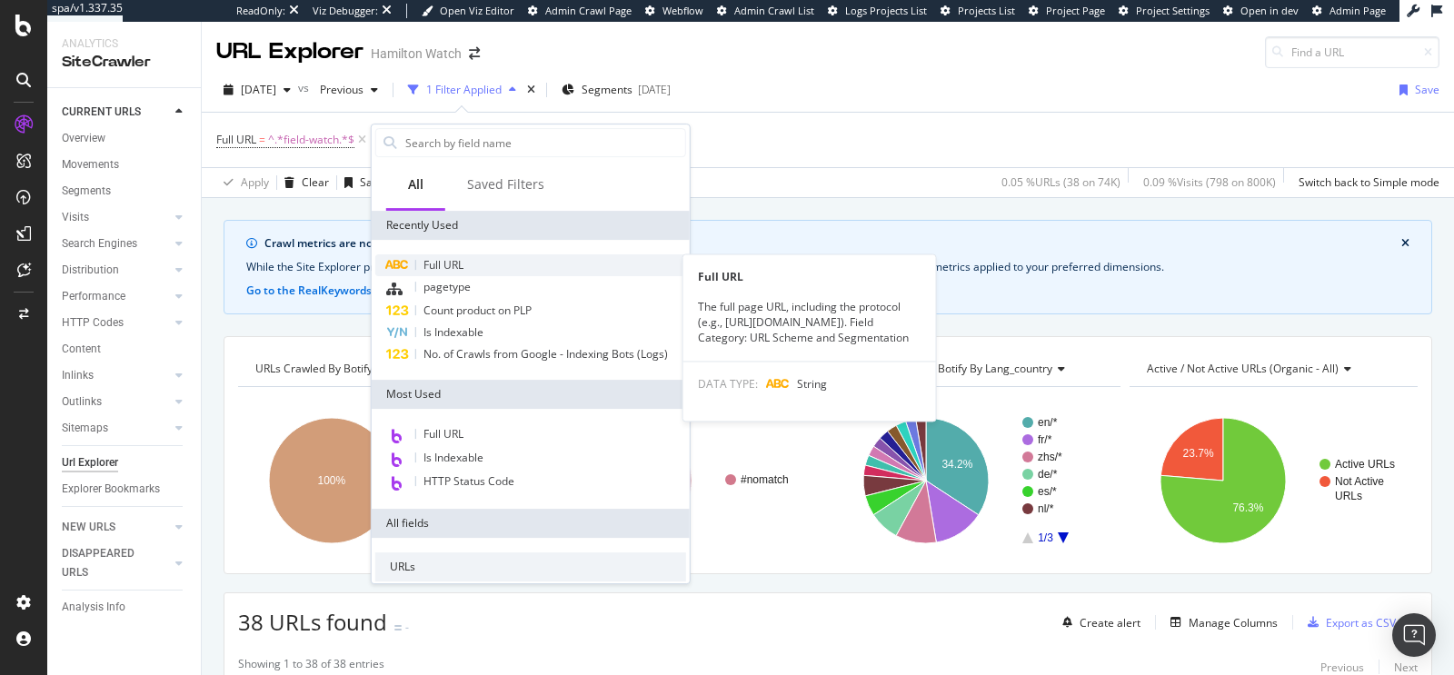
click at [465, 266] on div "Full URL" at bounding box center [530, 265] width 311 height 22
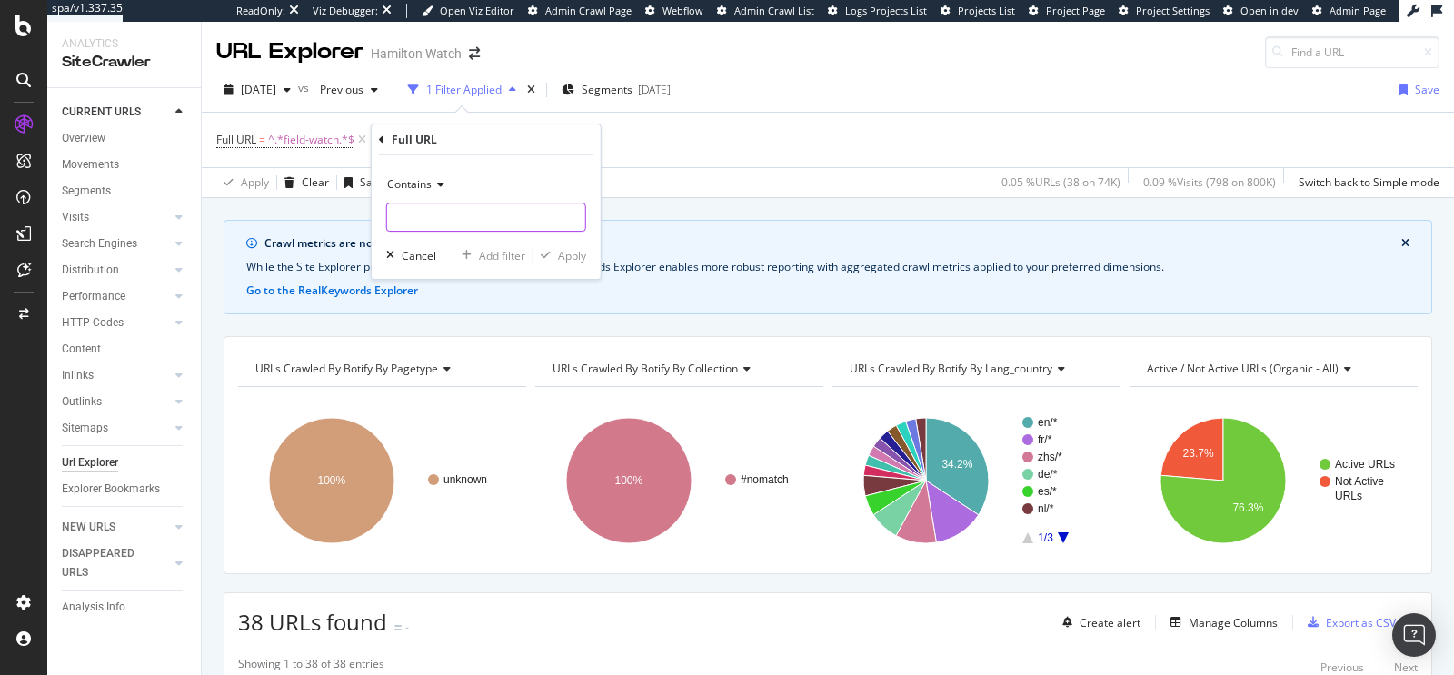
click at [434, 214] on input "text" at bounding box center [486, 217] width 198 height 29
type input "/"
type input "filter-by"
click at [561, 250] on div "Apply" at bounding box center [572, 255] width 28 height 15
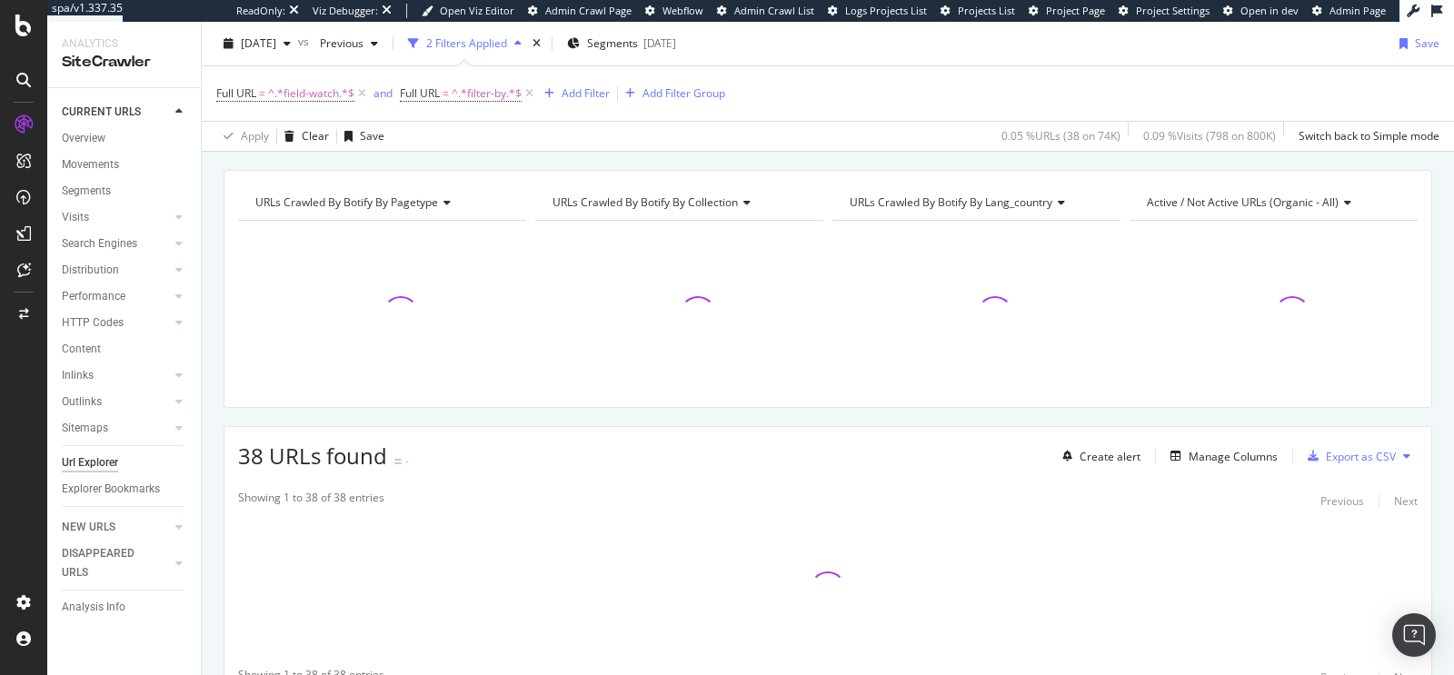
scroll to position [167, 0]
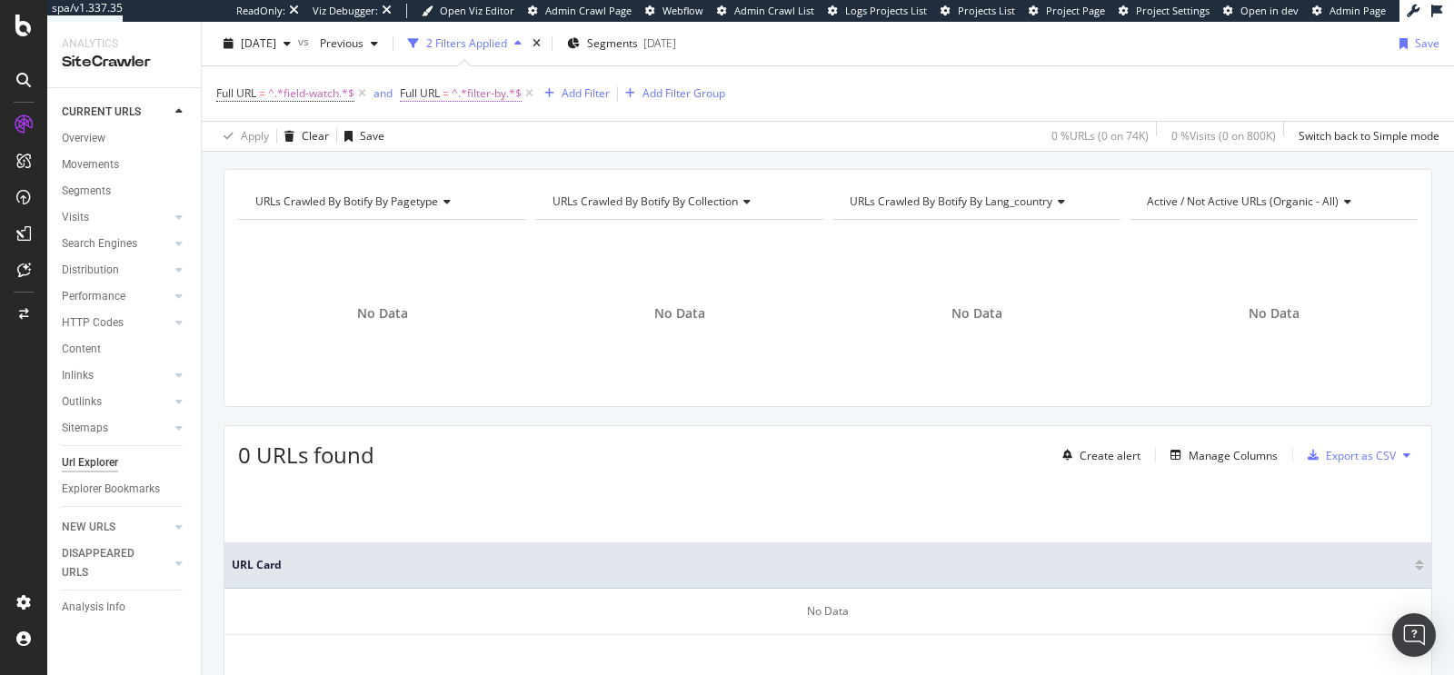
click at [488, 83] on span "^.*filter-by.*$" at bounding box center [487, 93] width 70 height 25
click at [497, 160] on input "filter-by" at bounding box center [503, 168] width 172 height 29
type input "collection"
click at [594, 203] on div "Apply" at bounding box center [602, 205] width 28 height 15
click at [480, 96] on span "^.*collection.*$" at bounding box center [491, 93] width 79 height 25
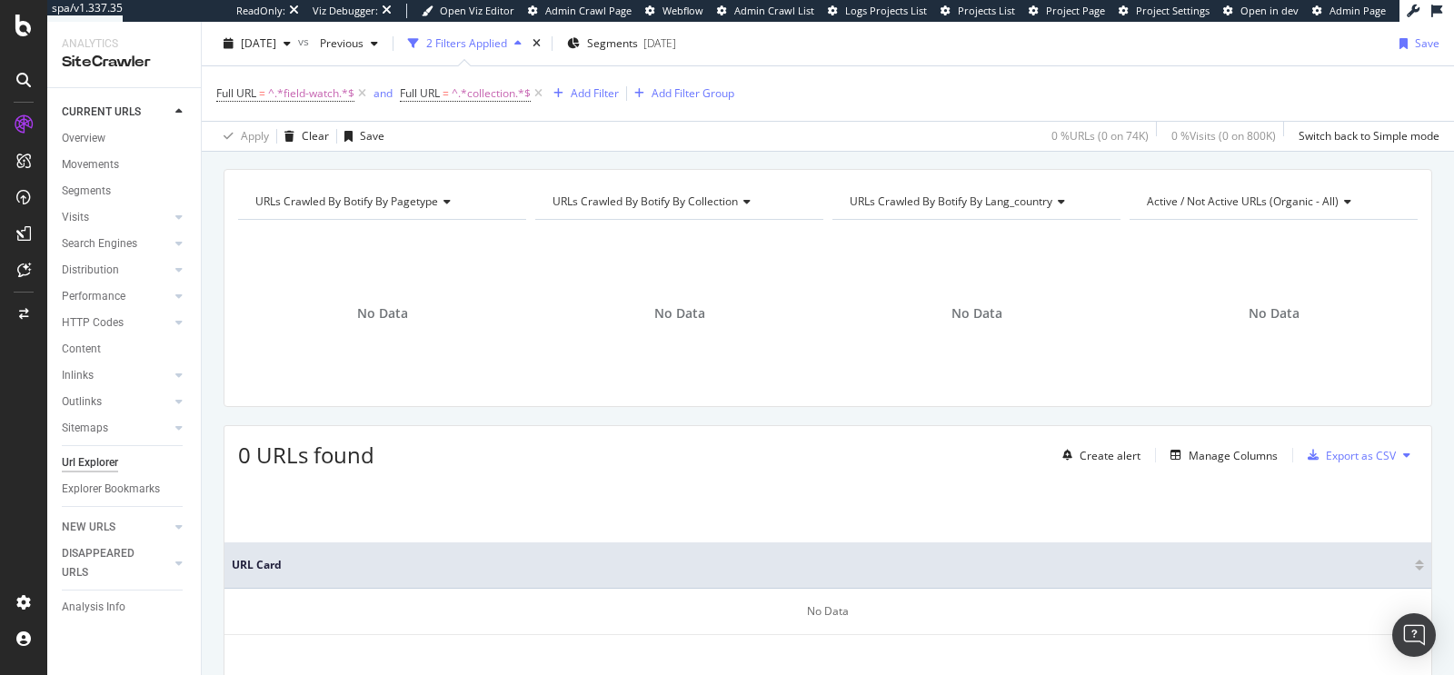
click at [691, 123] on div "Apply Clear Save 0 % URLs ( 0 on 74K ) 0 % Visits ( 0 on 800K ) Switch back to …" at bounding box center [828, 136] width 1252 height 30
click at [541, 85] on icon at bounding box center [538, 94] width 15 height 18
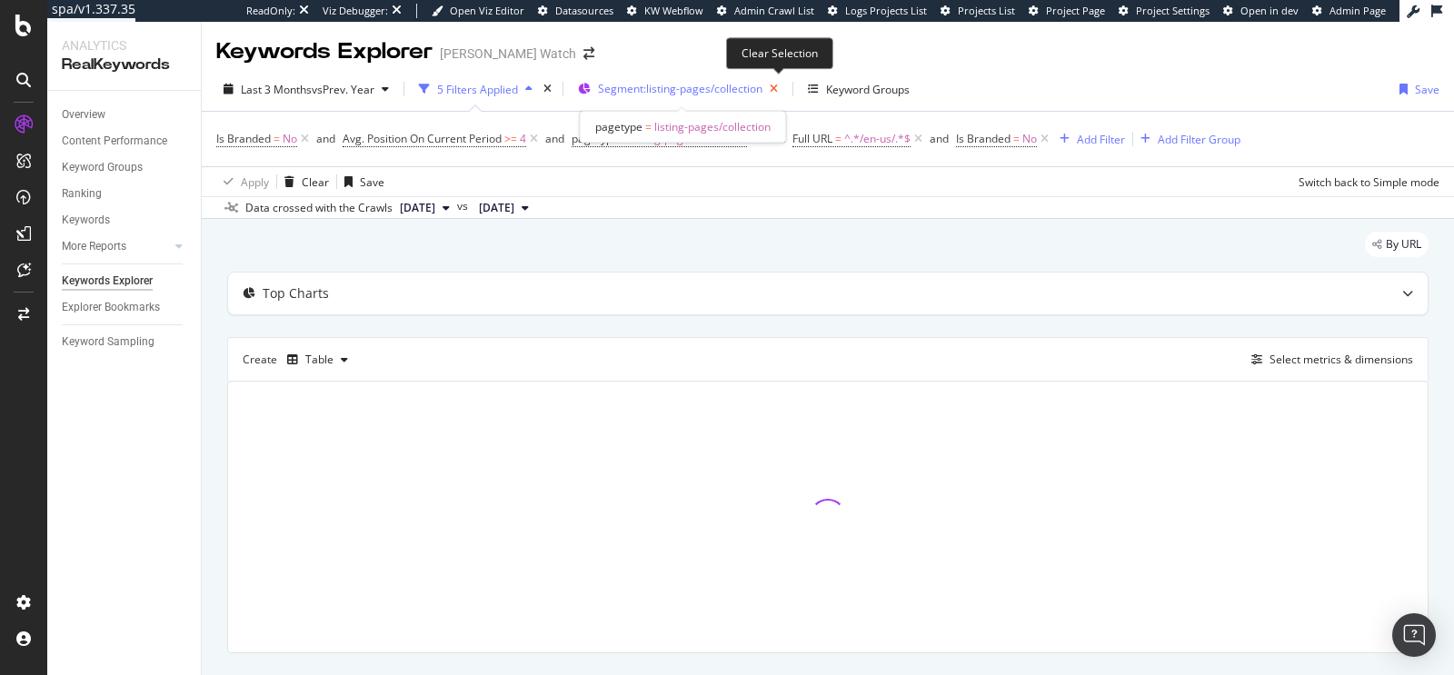
click at [778, 90] on icon "button" at bounding box center [773, 88] width 23 height 25
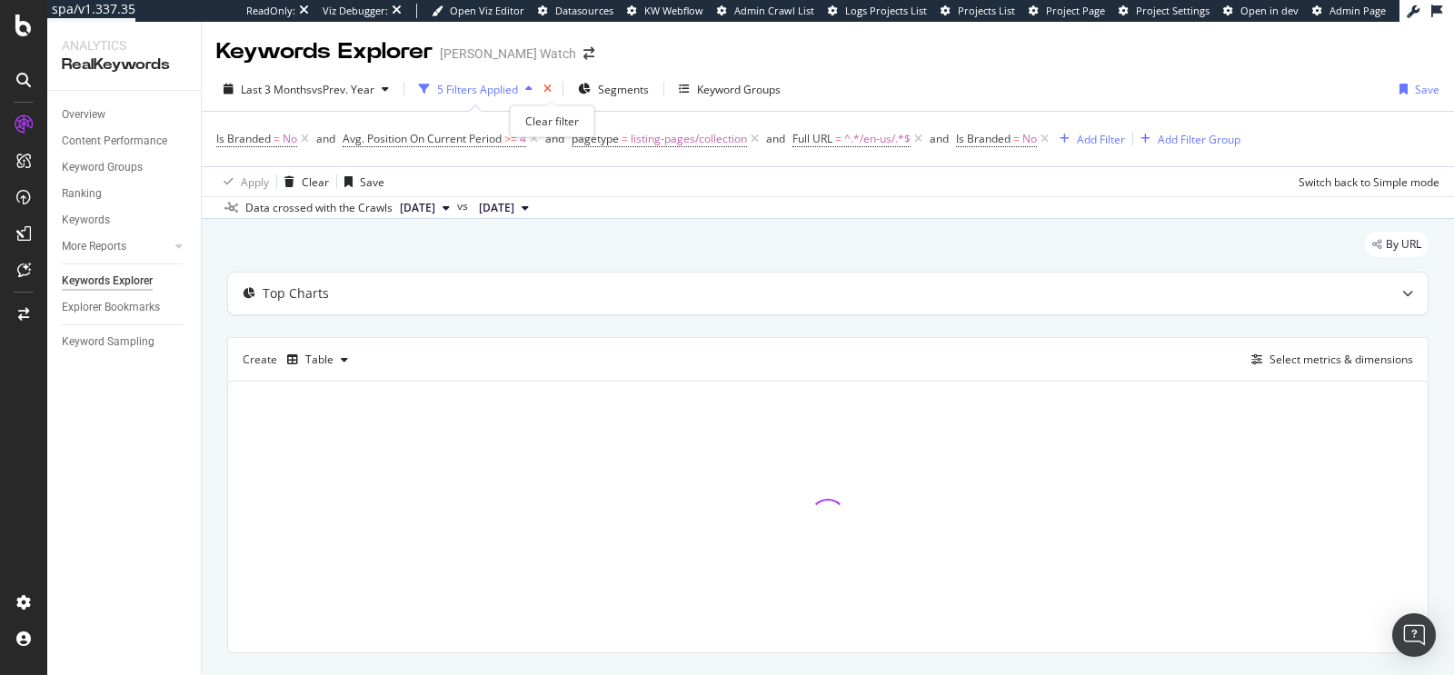
click at [550, 93] on icon "times" at bounding box center [547, 89] width 8 height 11
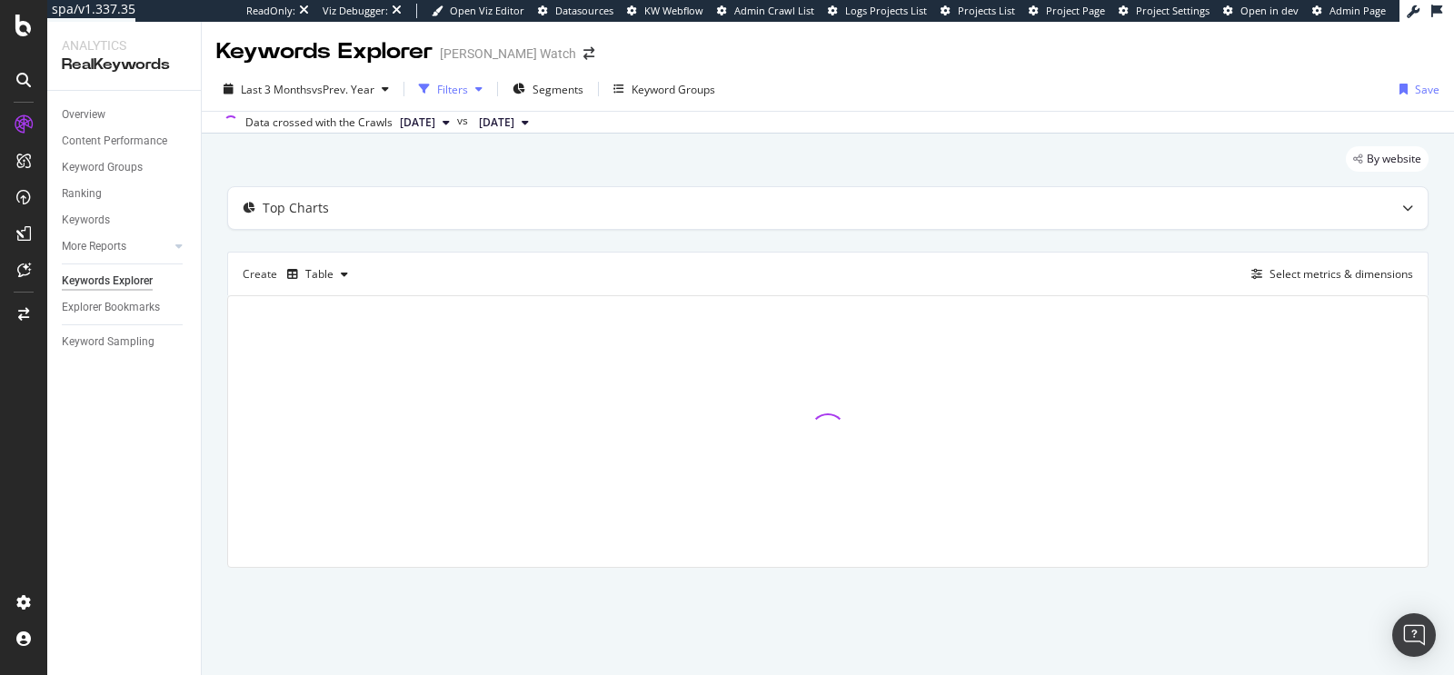
click at [478, 87] on div "button" at bounding box center [479, 89] width 22 height 11
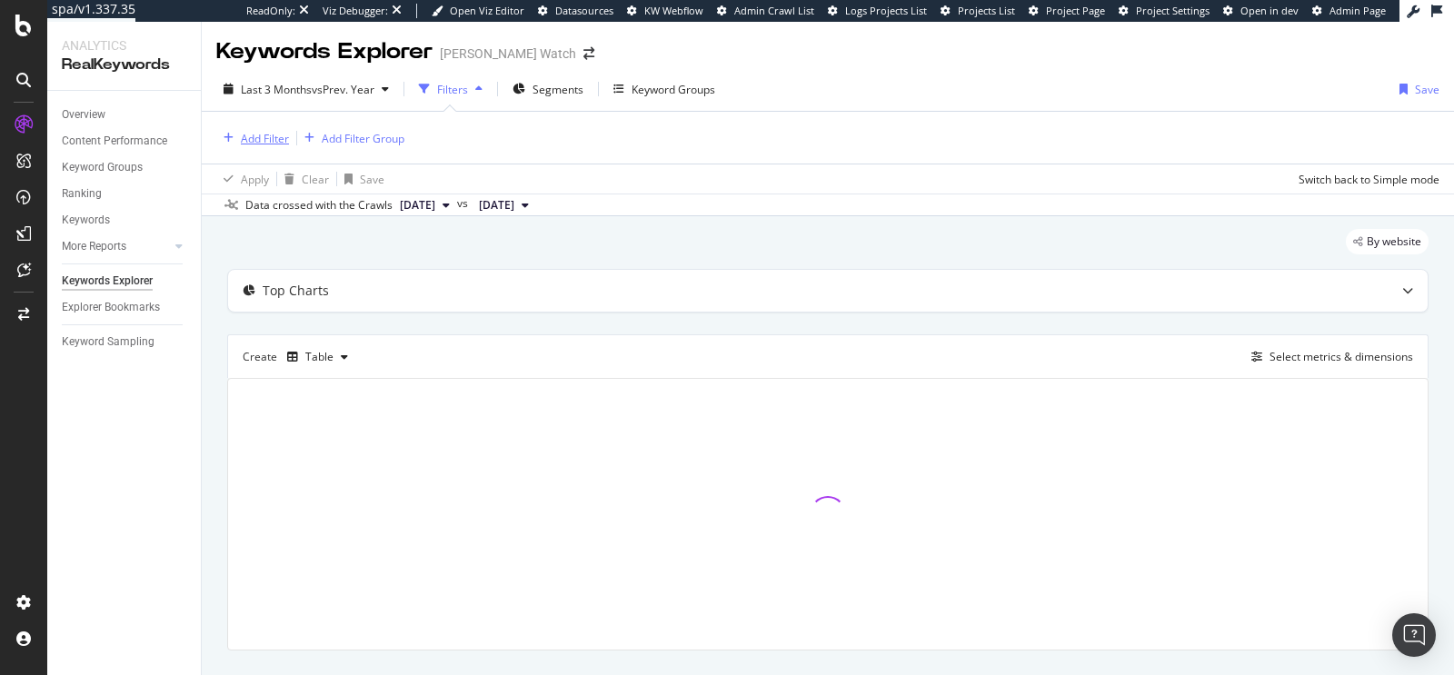
click at [246, 136] on div "Add Filter" at bounding box center [265, 138] width 48 height 15
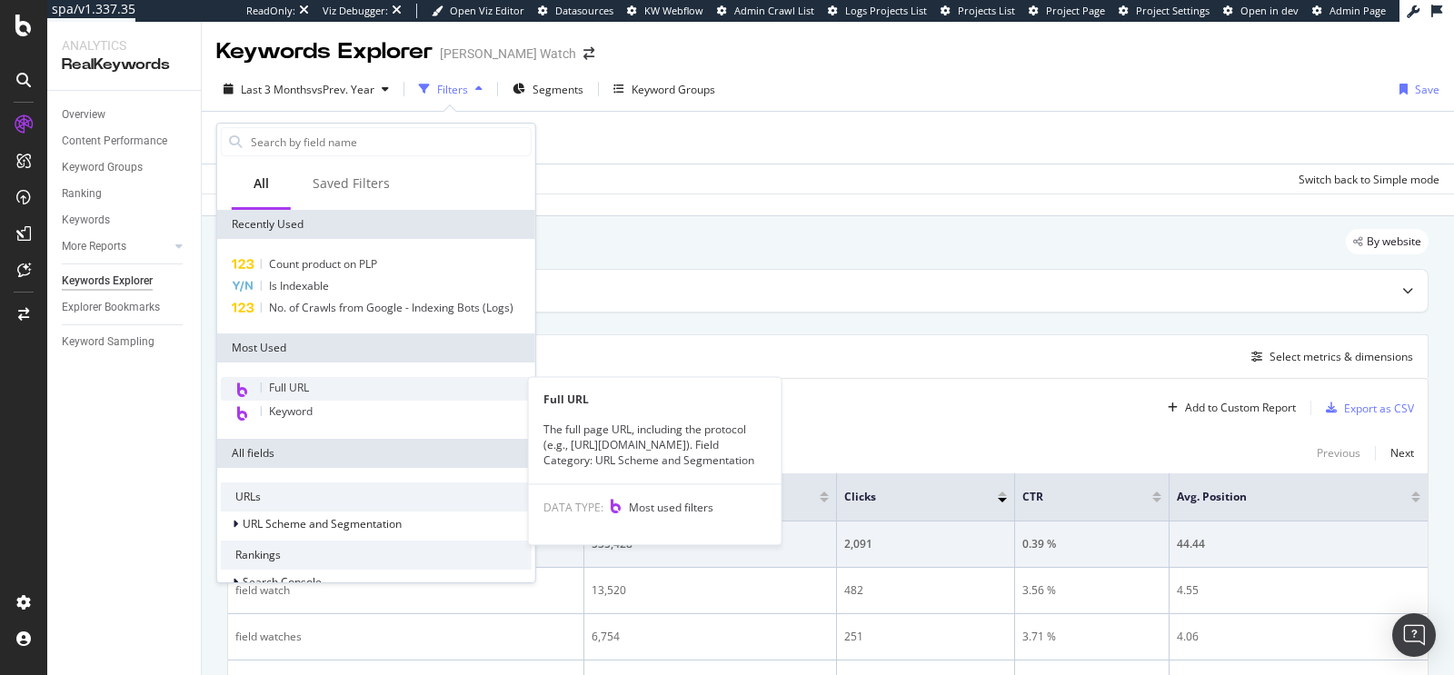
click at [339, 388] on div "Full URL" at bounding box center [376, 389] width 311 height 24
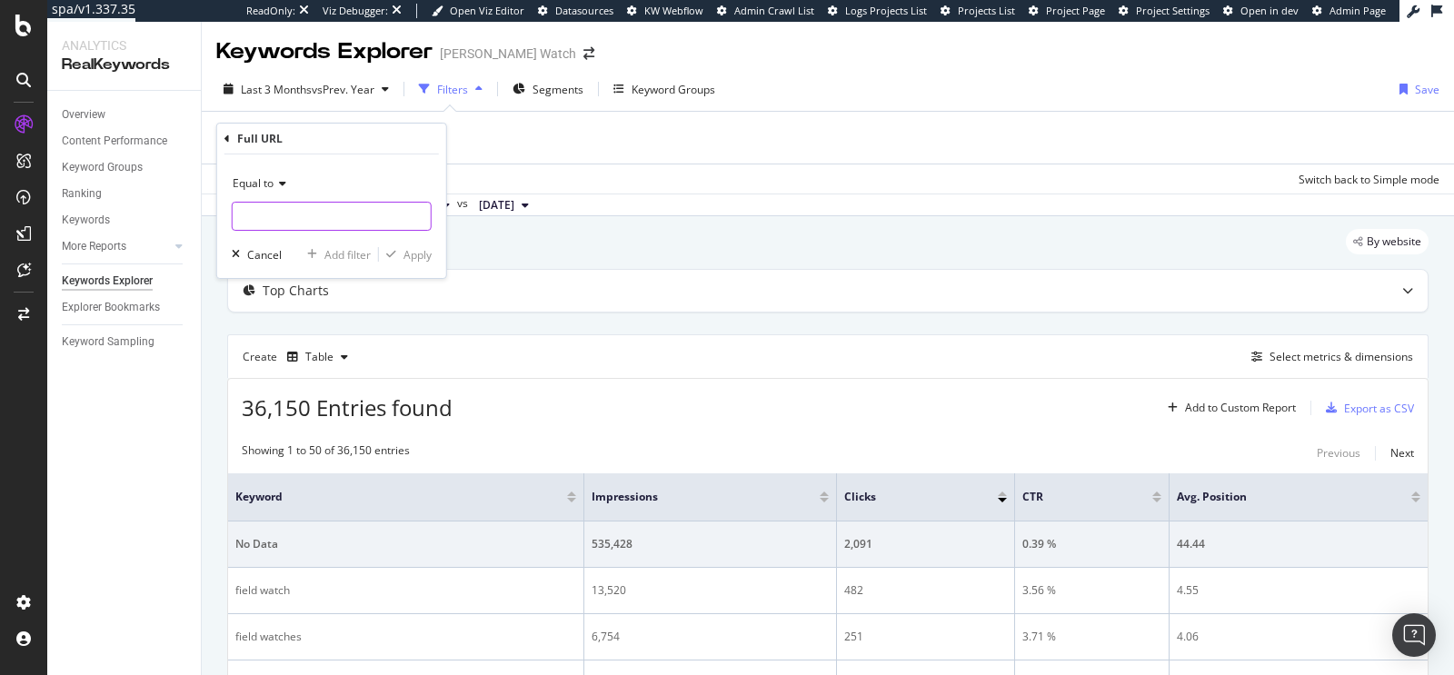
click at [283, 216] on input "text" at bounding box center [332, 216] width 198 height 29
paste input "https://www.hamiltonwatch.com/en-us/collection/khaki-field.html"
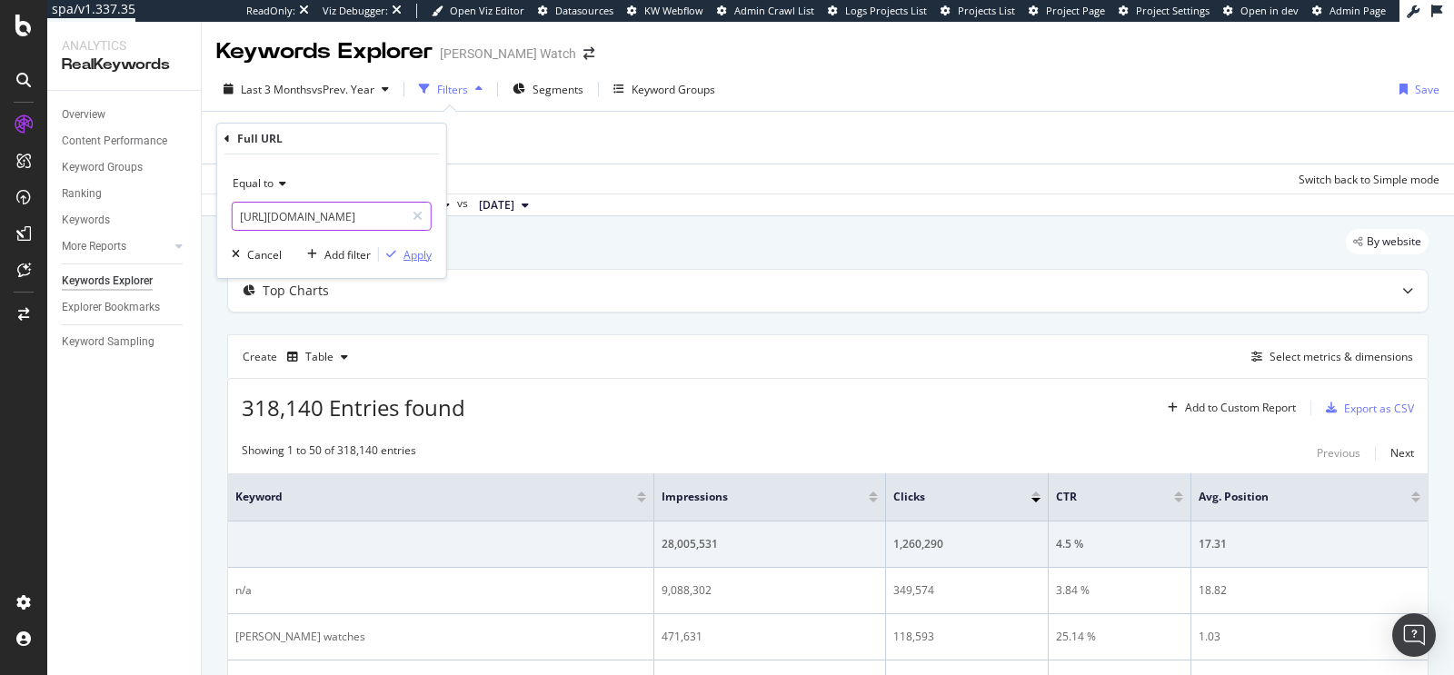
type input "https://www.hamiltonwatch.com/en-us/collection/khaki-field.html"
click at [408, 249] on div "Apply" at bounding box center [417, 254] width 28 height 15
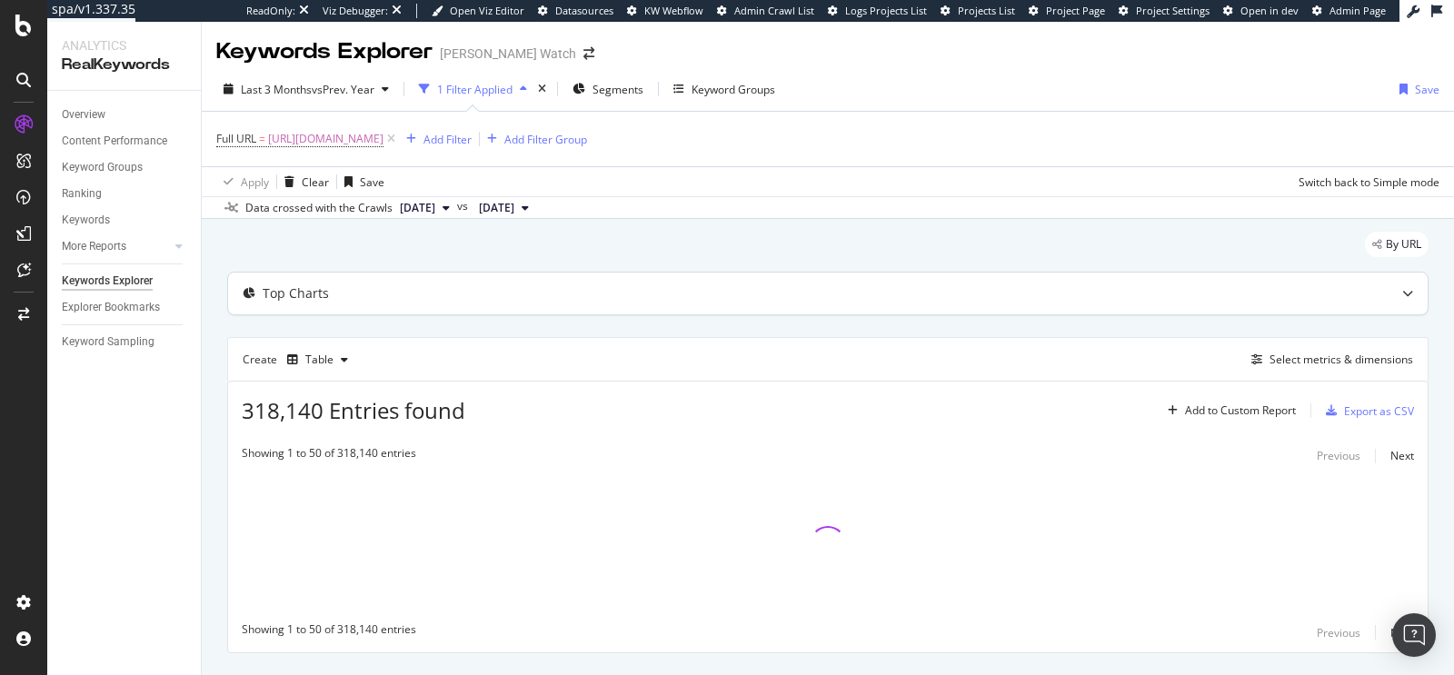
scroll to position [39, 0]
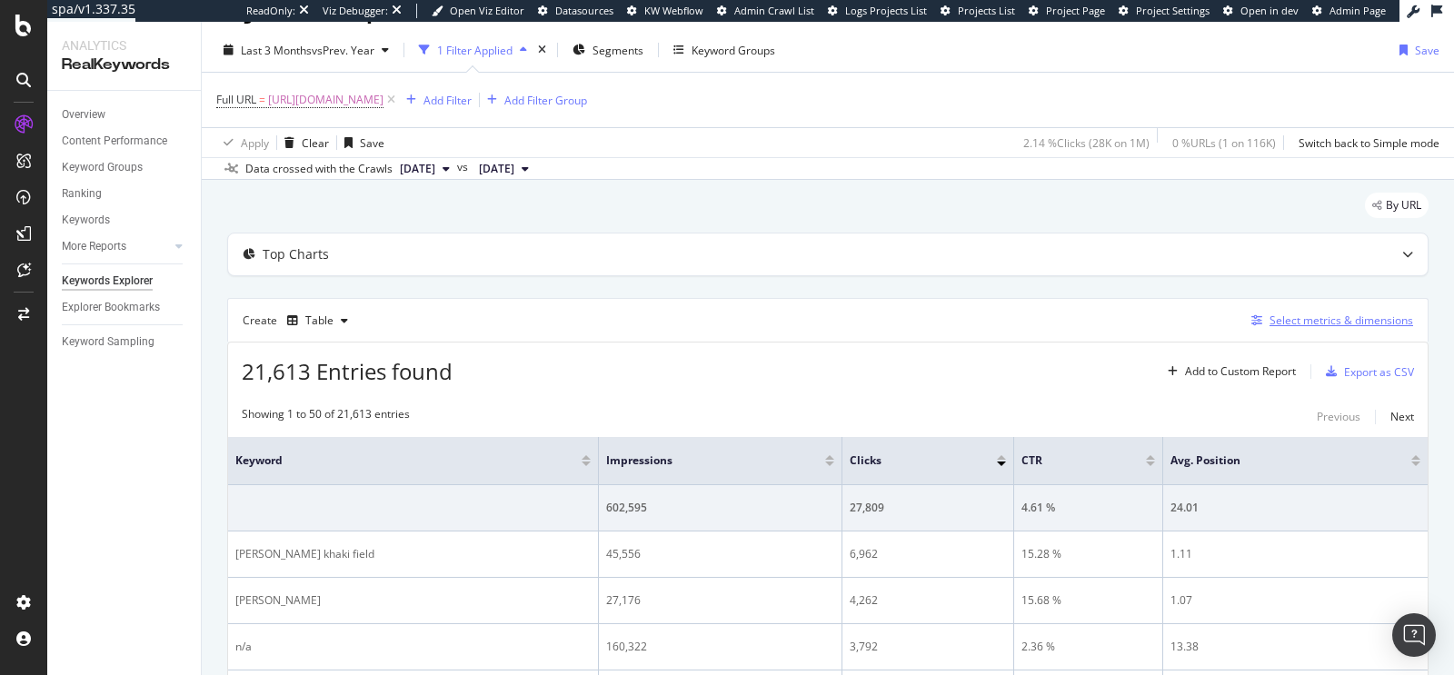
click at [1275, 319] on div "Select metrics & dimensions" at bounding box center [1341, 320] width 144 height 15
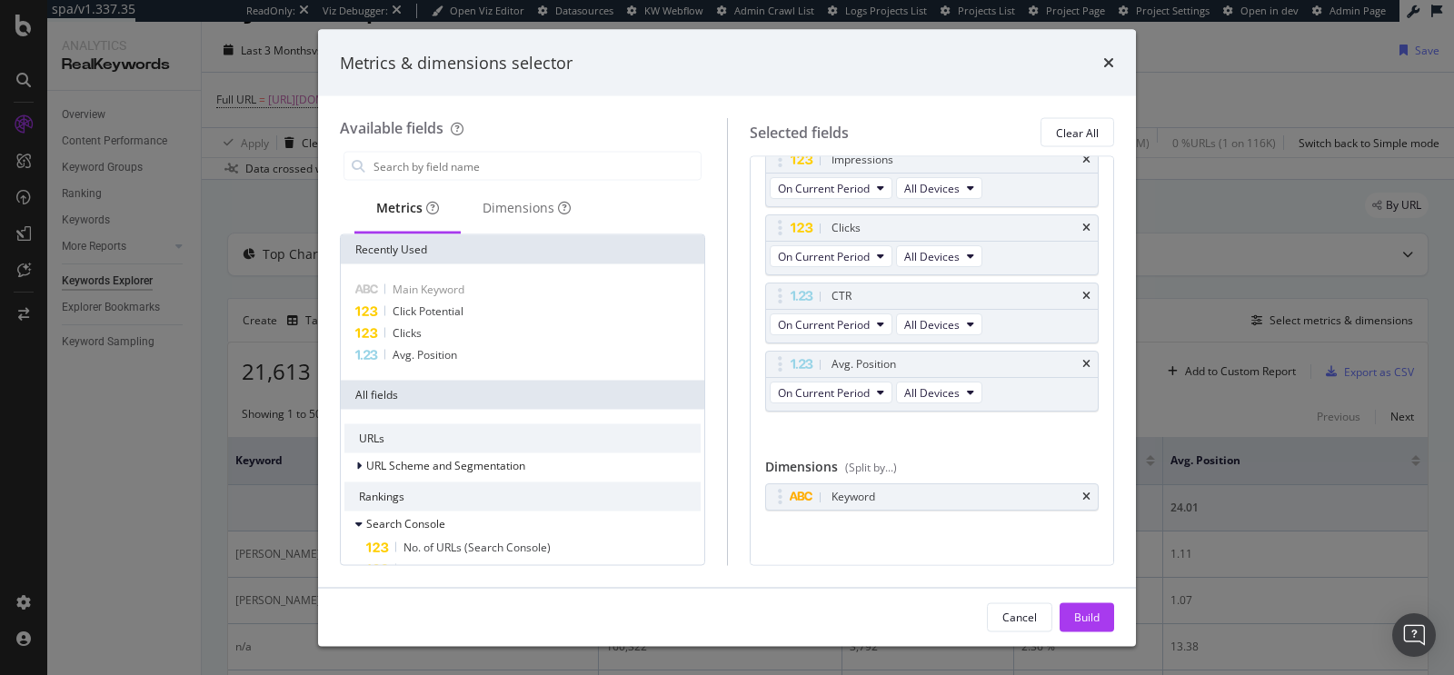
scroll to position [0, 0]
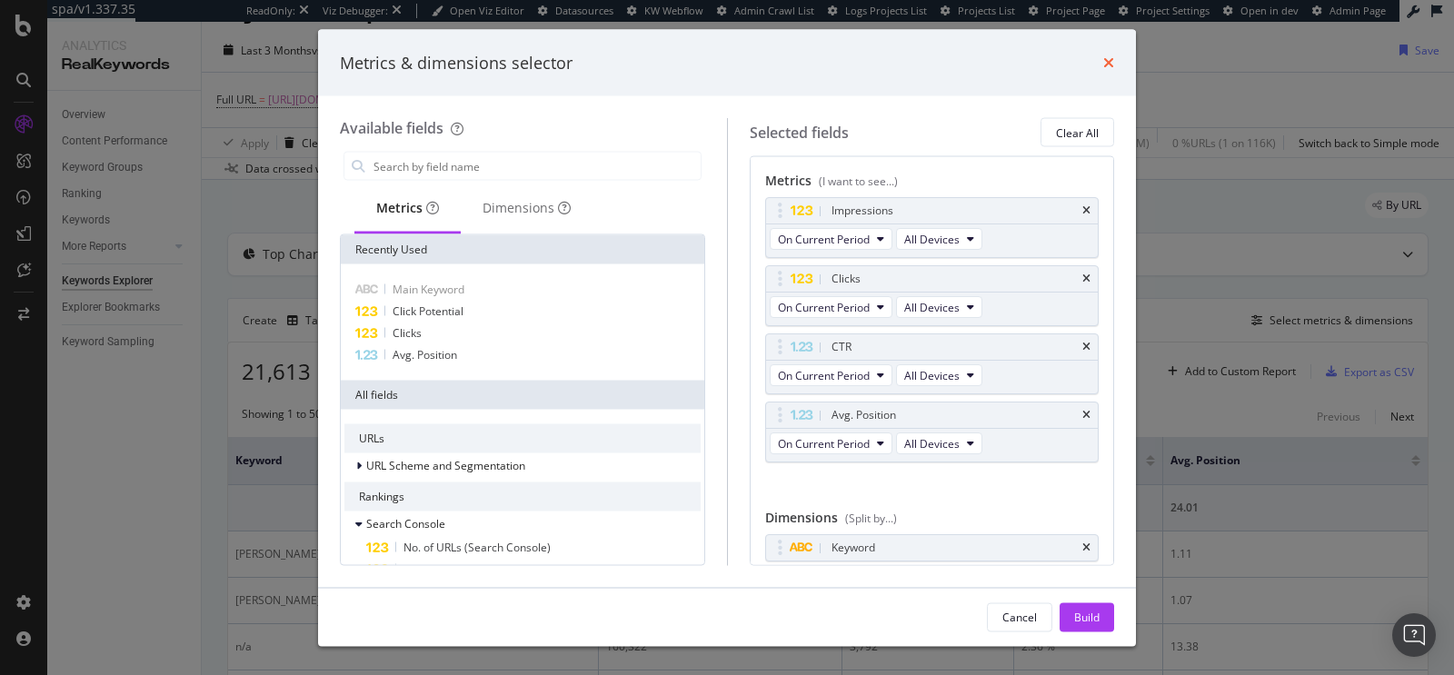
click at [1111, 68] on icon "times" at bounding box center [1108, 62] width 11 height 15
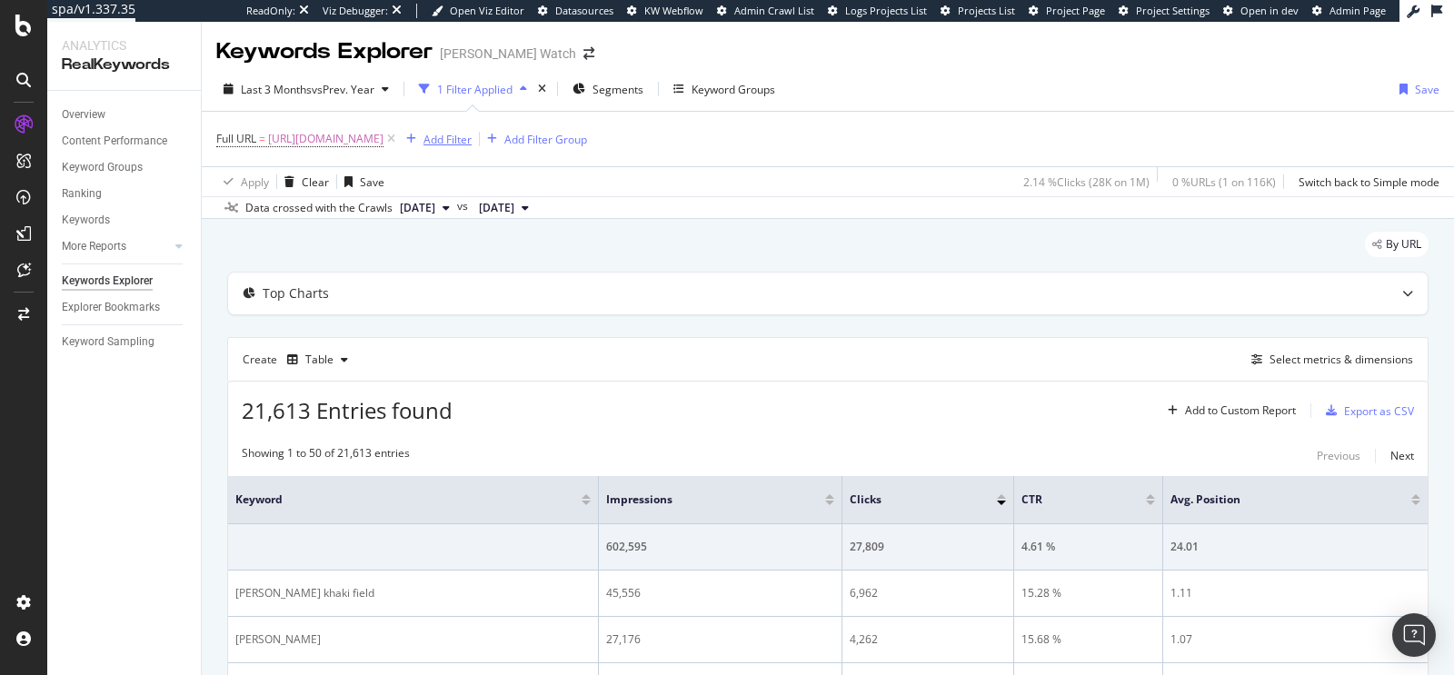
click at [472, 138] on div "Add Filter" at bounding box center [447, 139] width 48 height 15
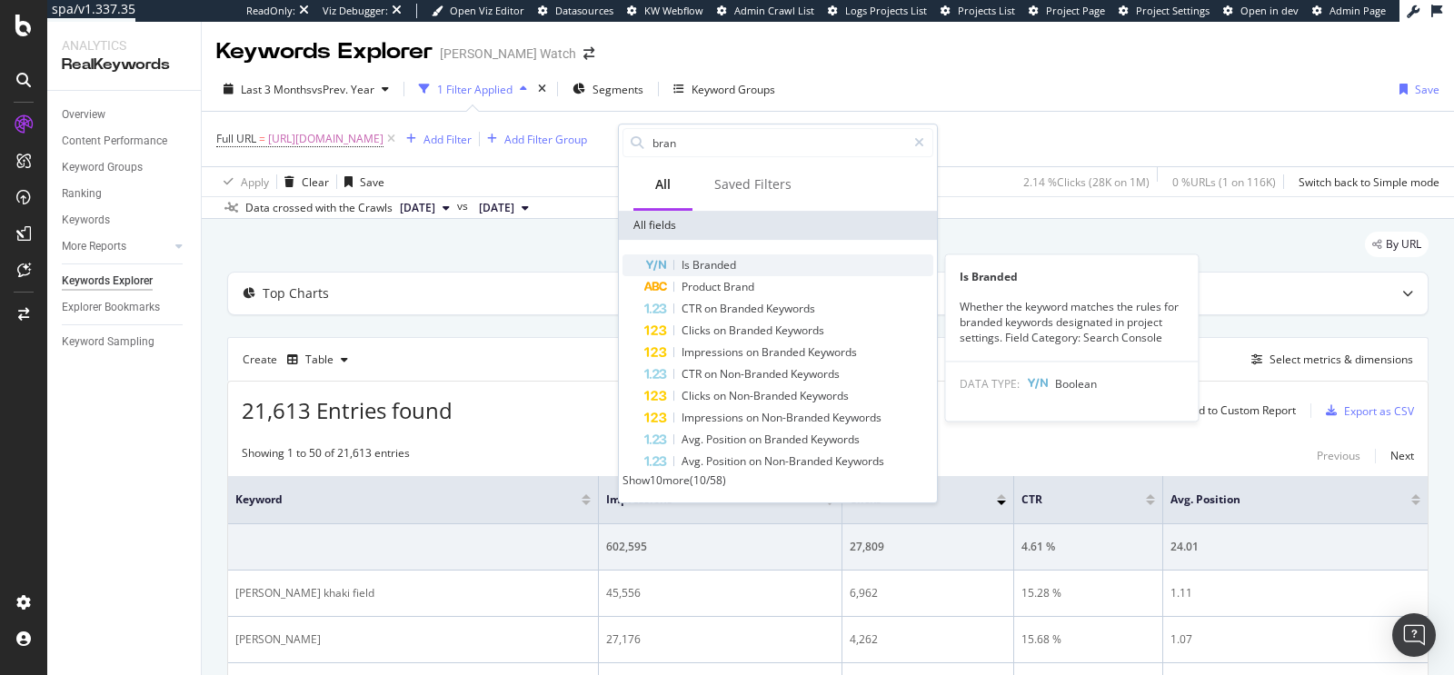
type input "bran"
click at [802, 264] on div "Is Branded" at bounding box center [788, 265] width 289 height 22
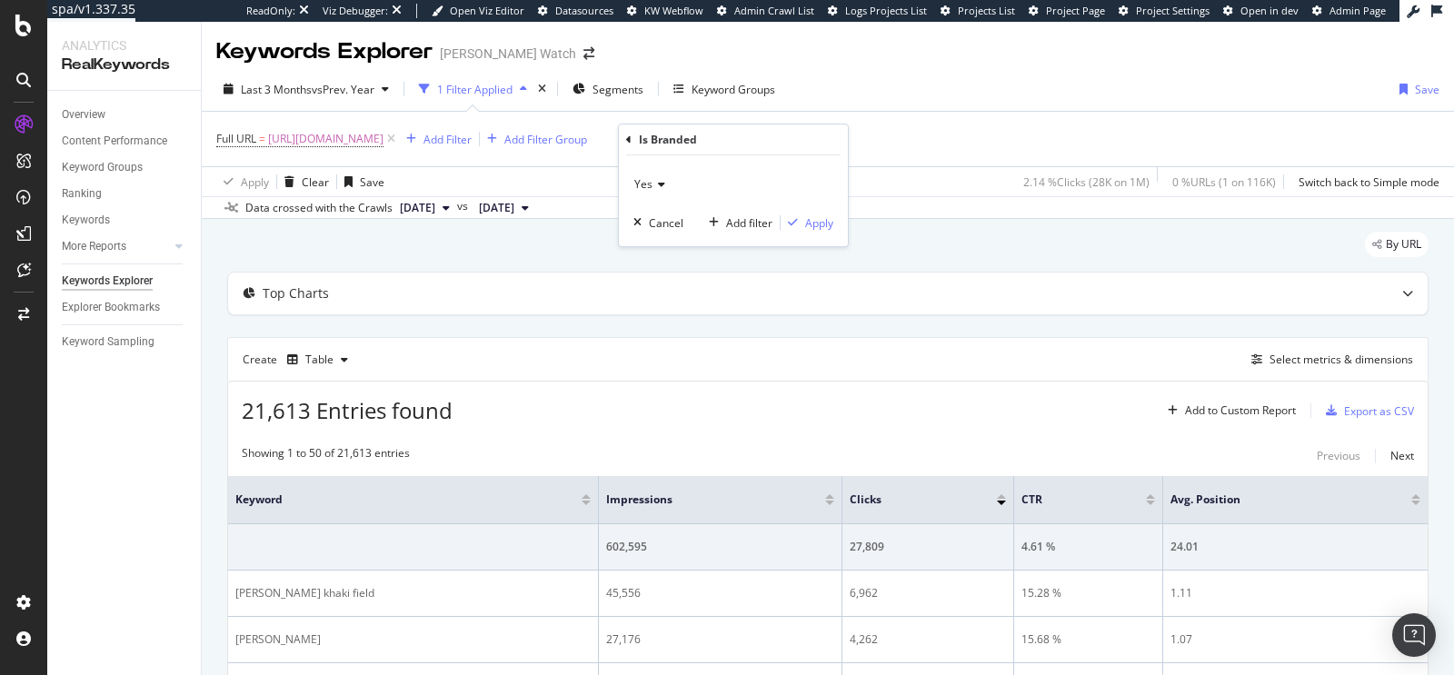
click at [650, 195] on div "Yes" at bounding box center [733, 184] width 200 height 29
click at [650, 244] on span "No" at bounding box center [649, 245] width 15 height 15
click at [821, 224] on div "Apply" at bounding box center [819, 222] width 28 height 15
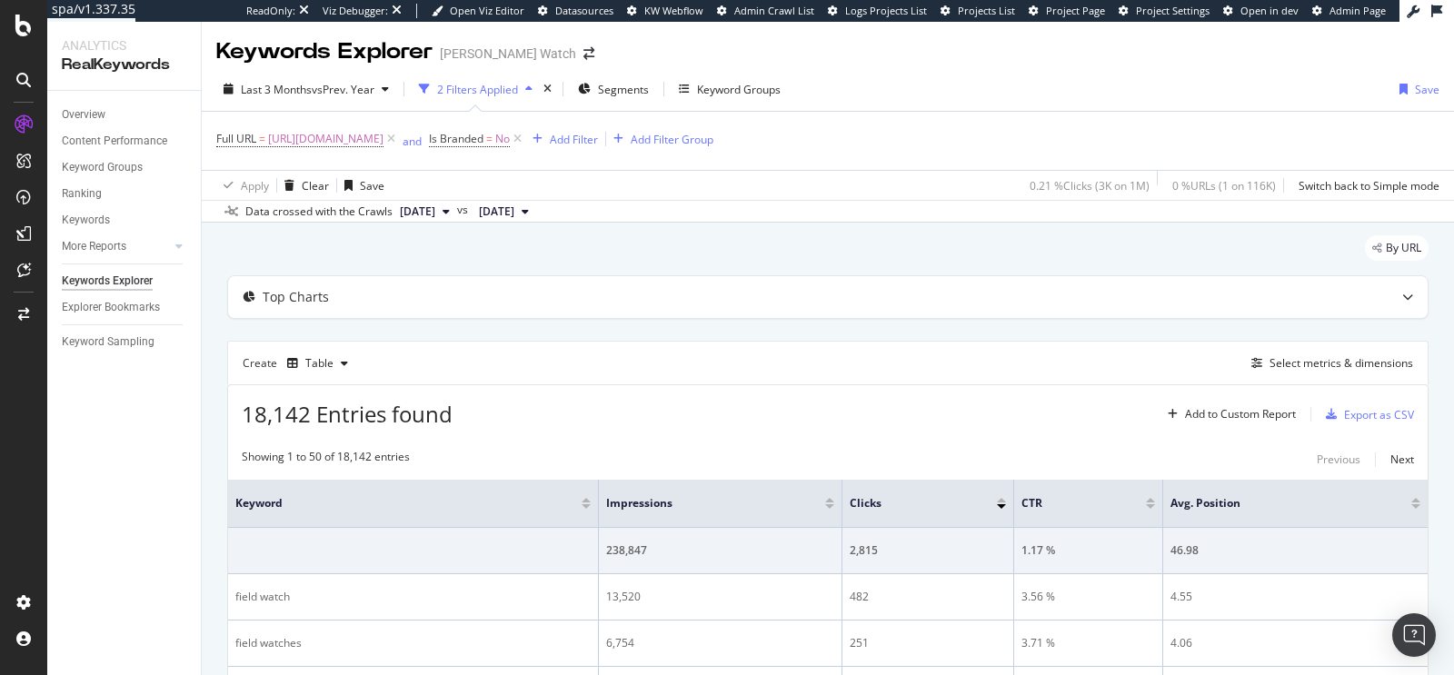
scroll to position [186, 0]
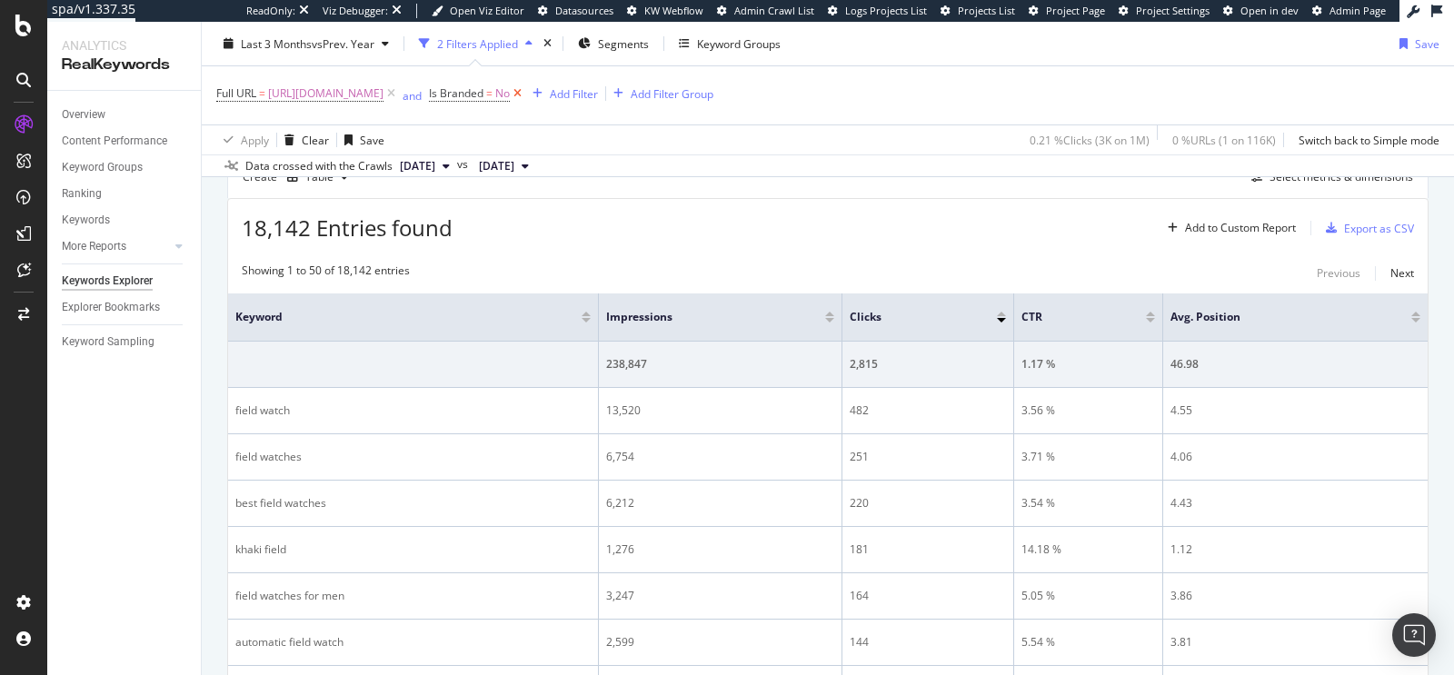
click at [525, 88] on icon at bounding box center [517, 94] width 15 height 18
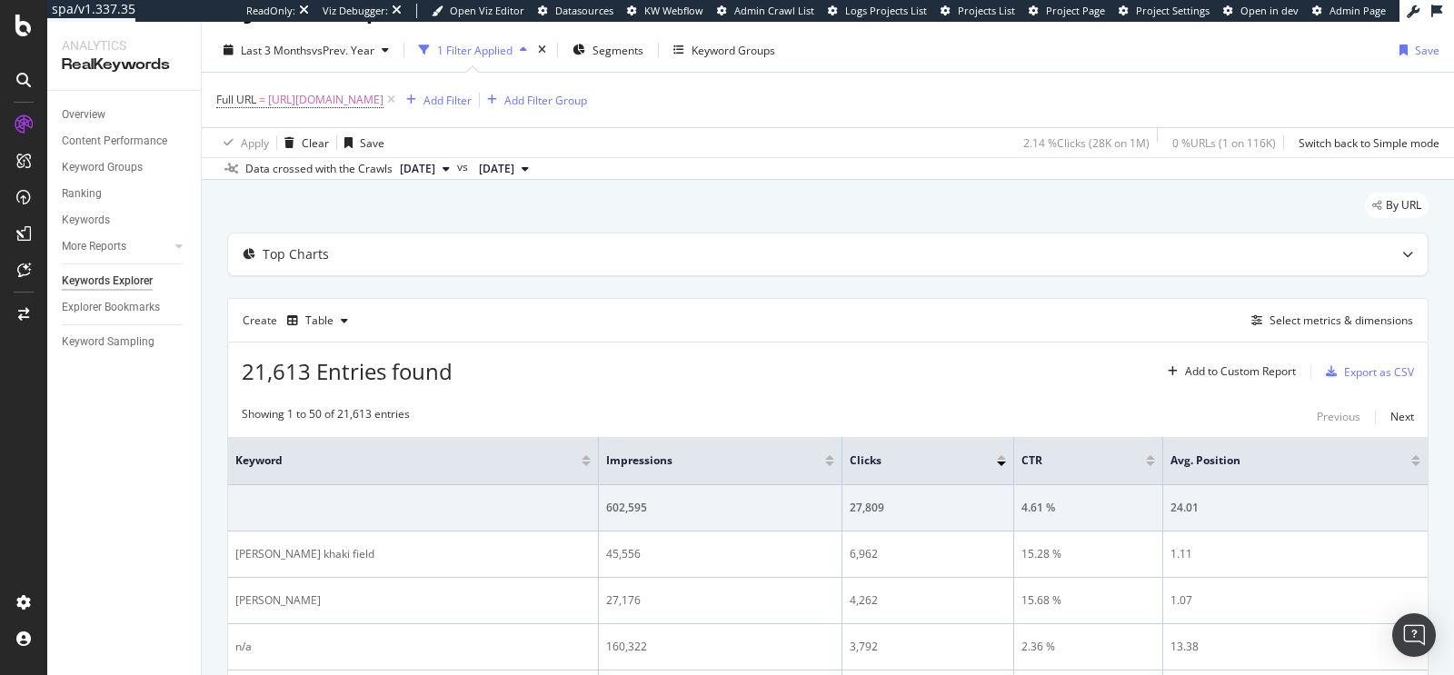
scroll to position [186, 0]
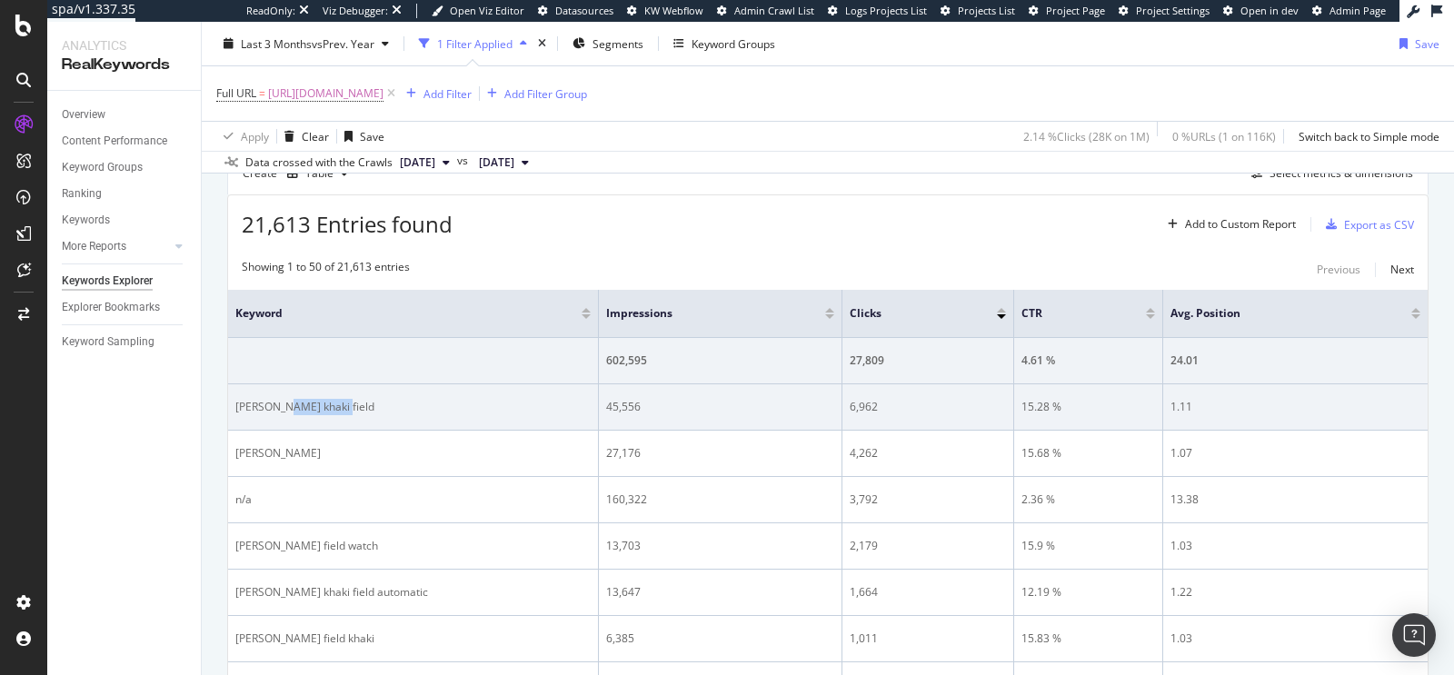
drag, startPoint x: 284, startPoint y: 401, endPoint x: 366, endPoint y: 401, distance: 82.7
click at [366, 401] on div "hamilton khaki field" at bounding box center [412, 407] width 355 height 16
copy div "khaki field"
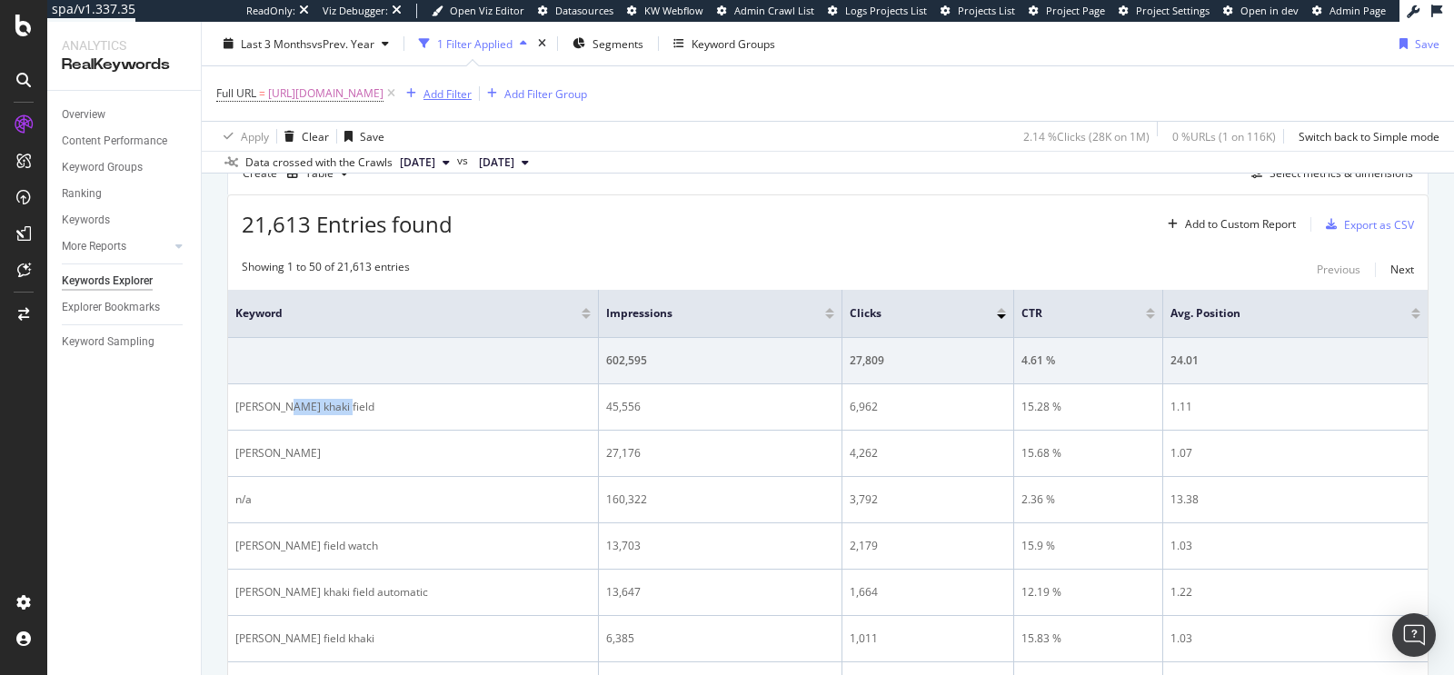
click at [472, 87] on div "Add Filter" at bounding box center [447, 92] width 48 height 15
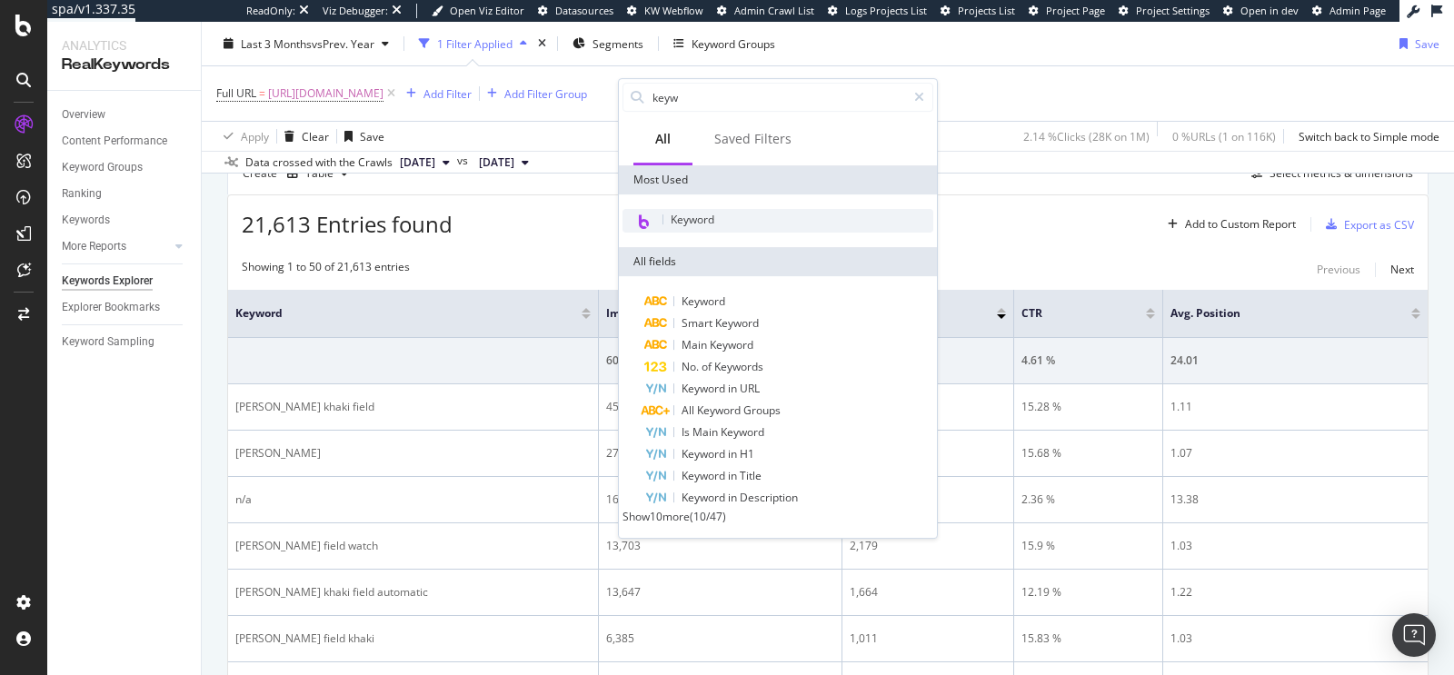
type input "keyw"
click at [788, 226] on div "Keyword" at bounding box center [777, 221] width 311 height 24
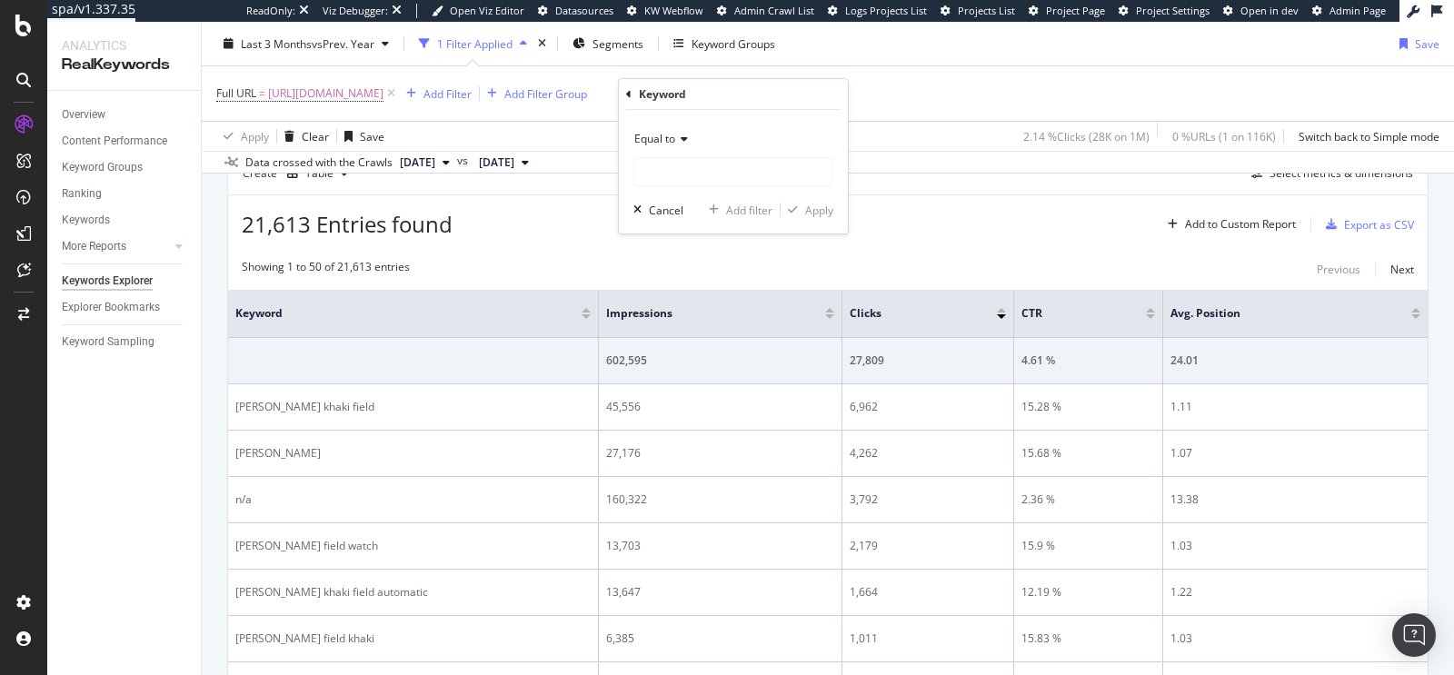
click at [680, 146] on div "Equal to" at bounding box center [733, 138] width 200 height 29
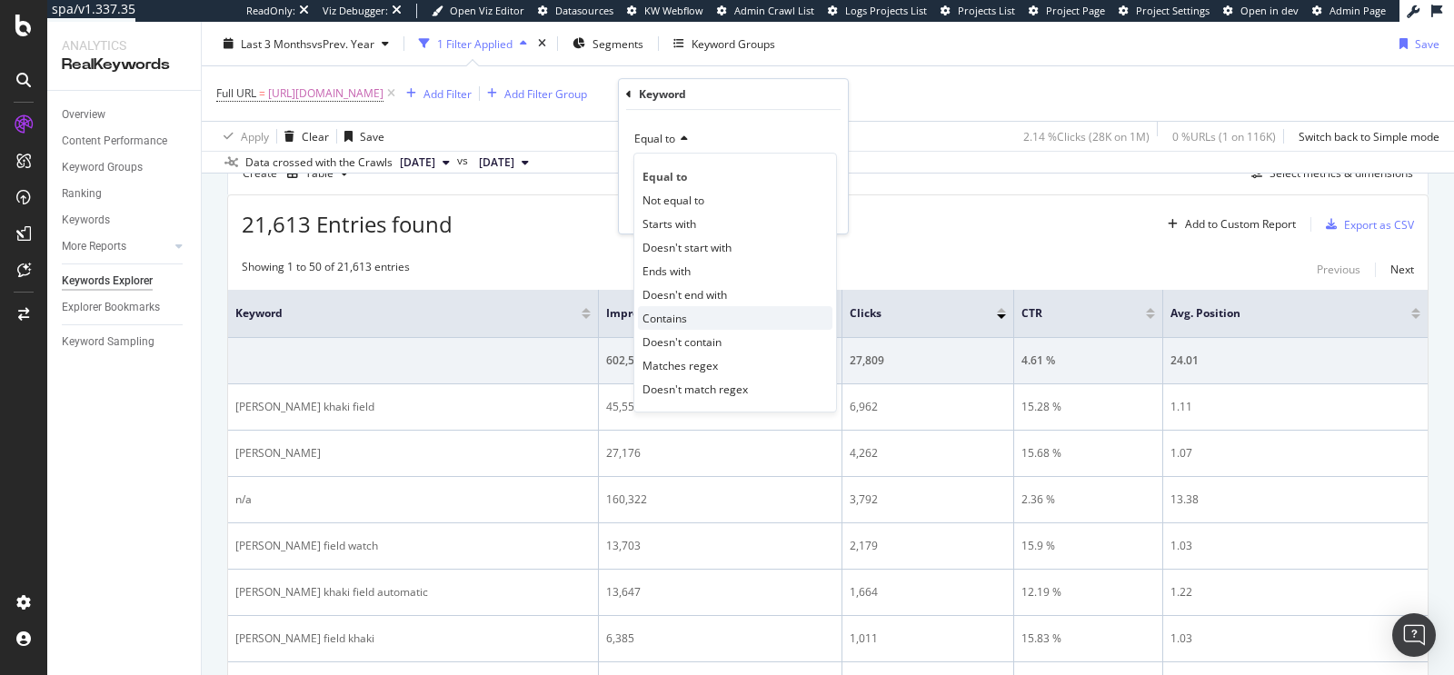
click at [694, 313] on div "Contains" at bounding box center [735, 318] width 194 height 24
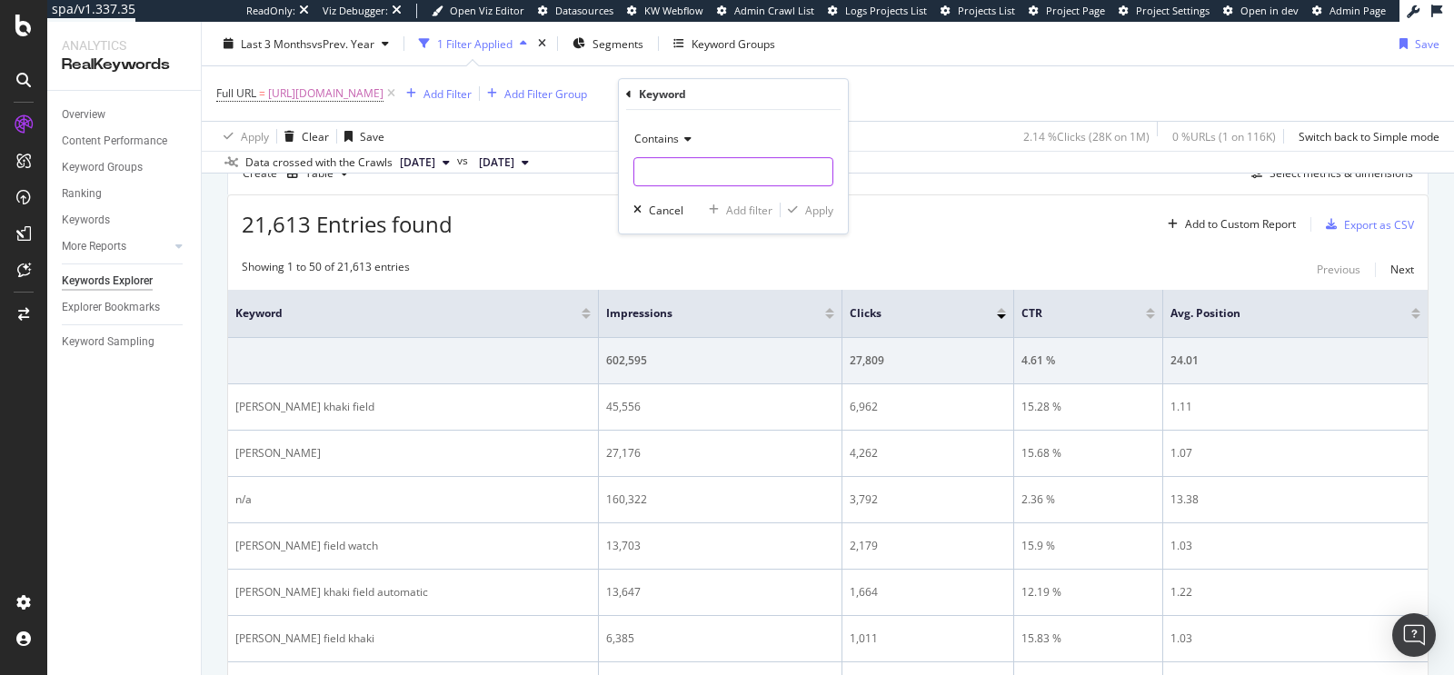
click at [686, 163] on input "text" at bounding box center [733, 171] width 198 height 29
paste input "khaki field"
type input "khaki field"
click at [806, 212] on div "Apply" at bounding box center [819, 210] width 28 height 15
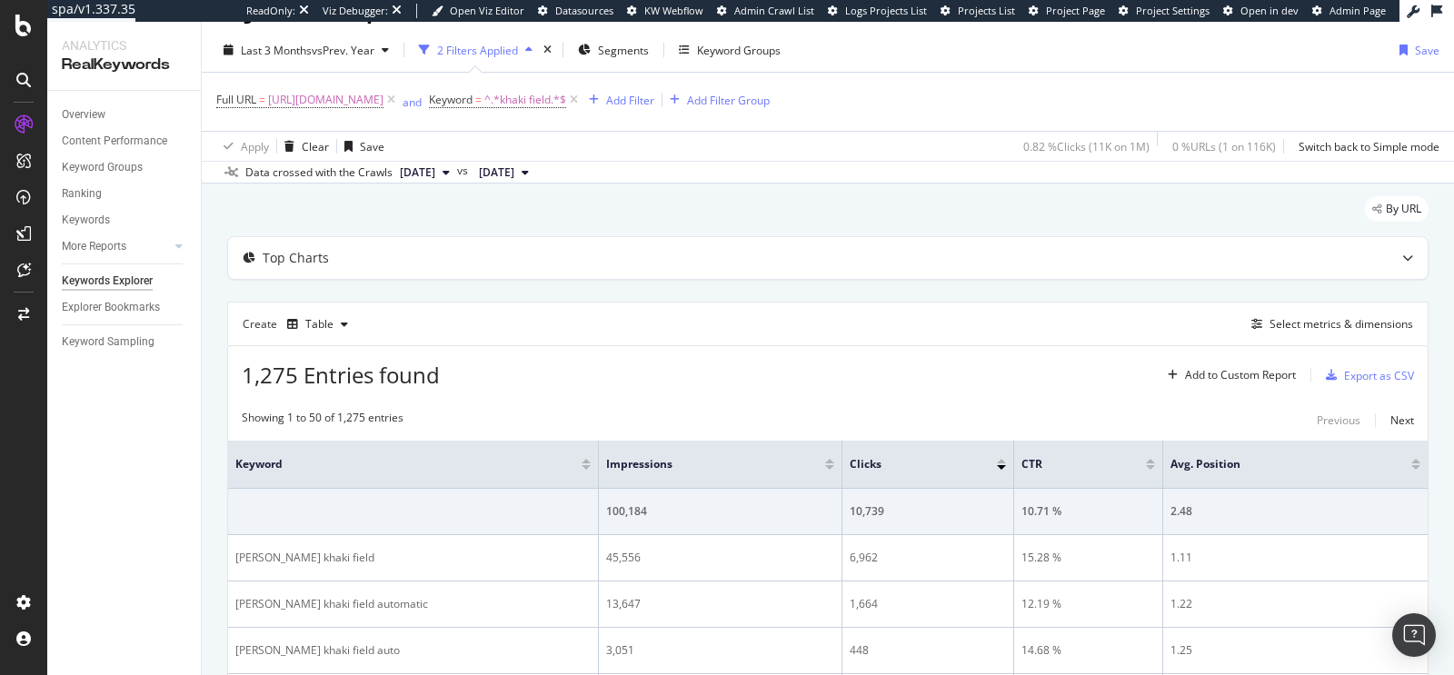
scroll to position [186, 0]
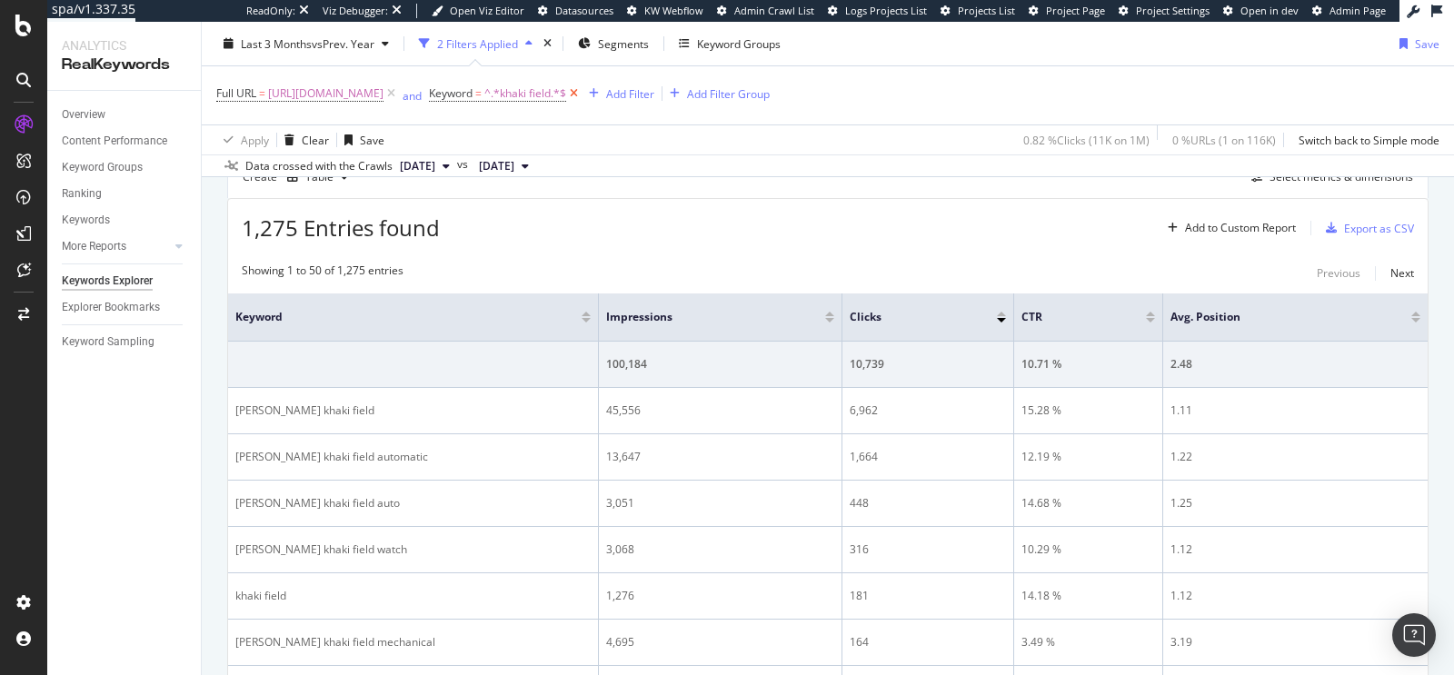
click at [582, 91] on icon at bounding box center [573, 94] width 15 height 18
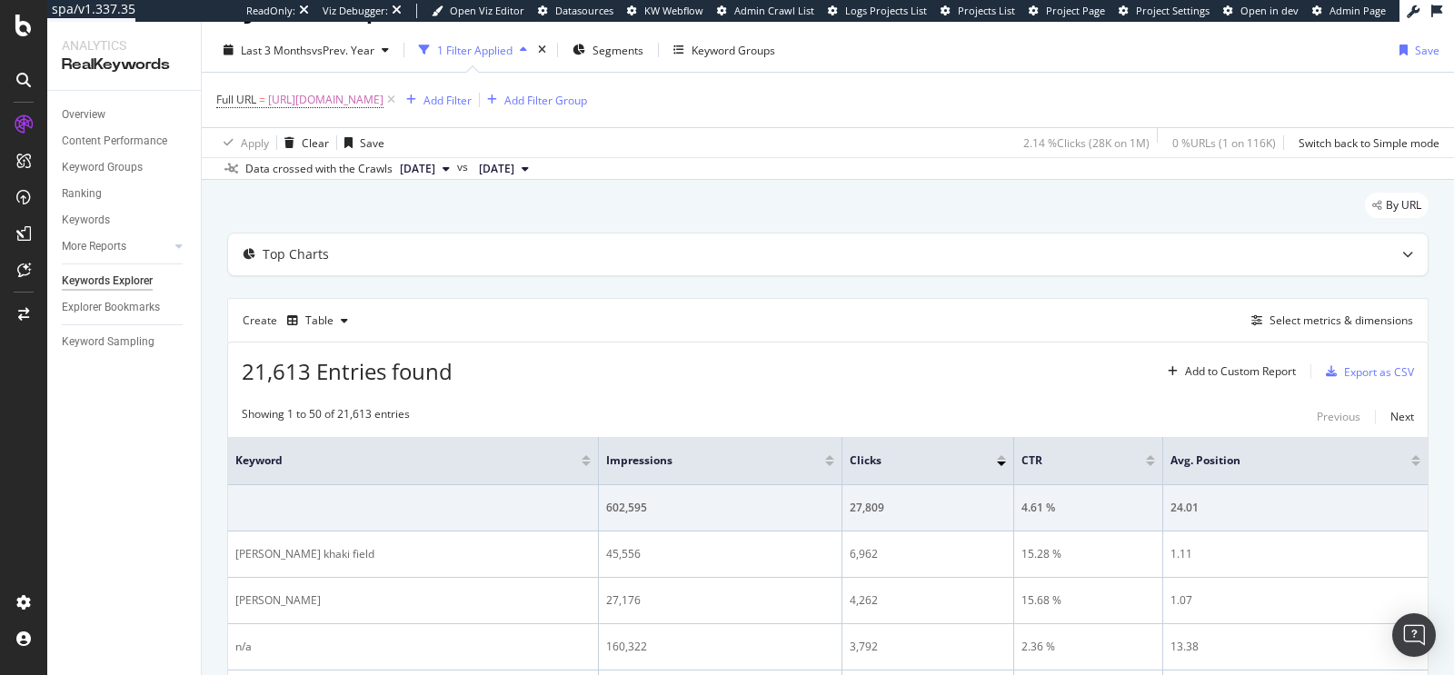
scroll to position [186, 0]
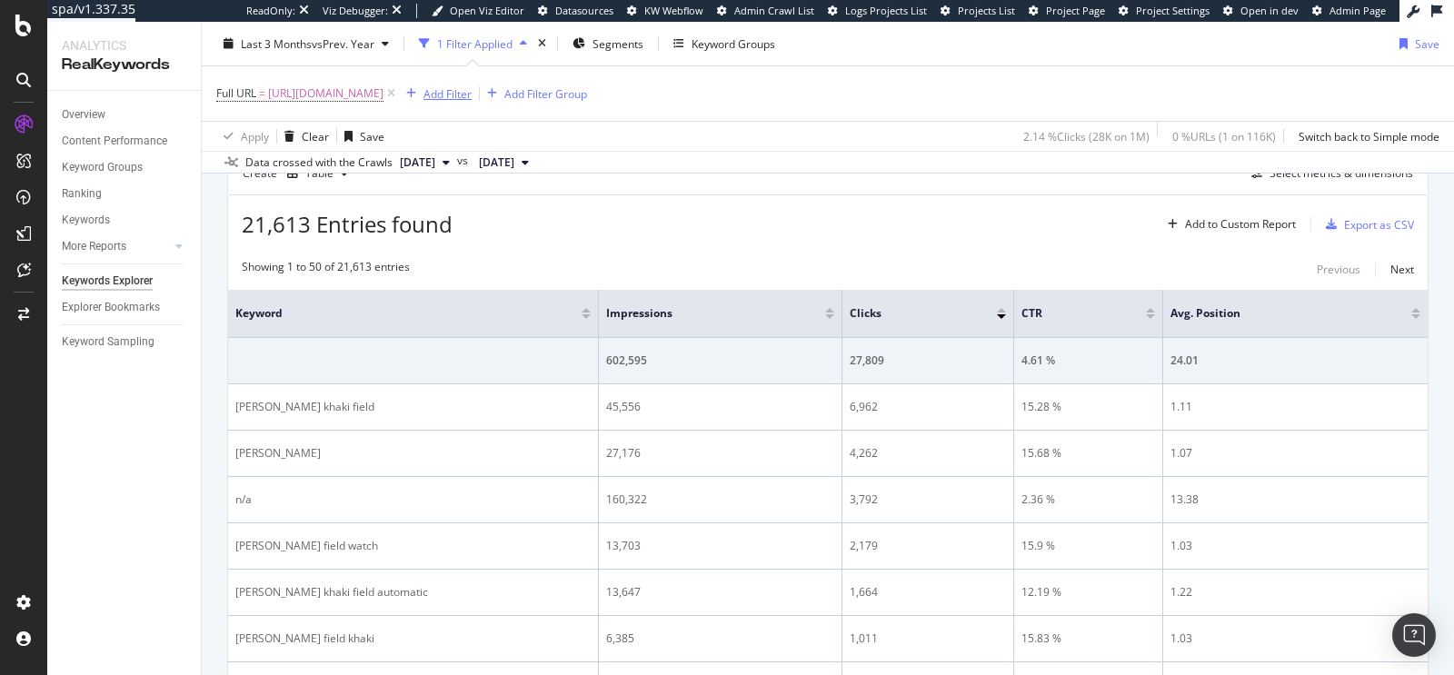
click at [472, 93] on div "Add Filter" at bounding box center [447, 92] width 48 height 15
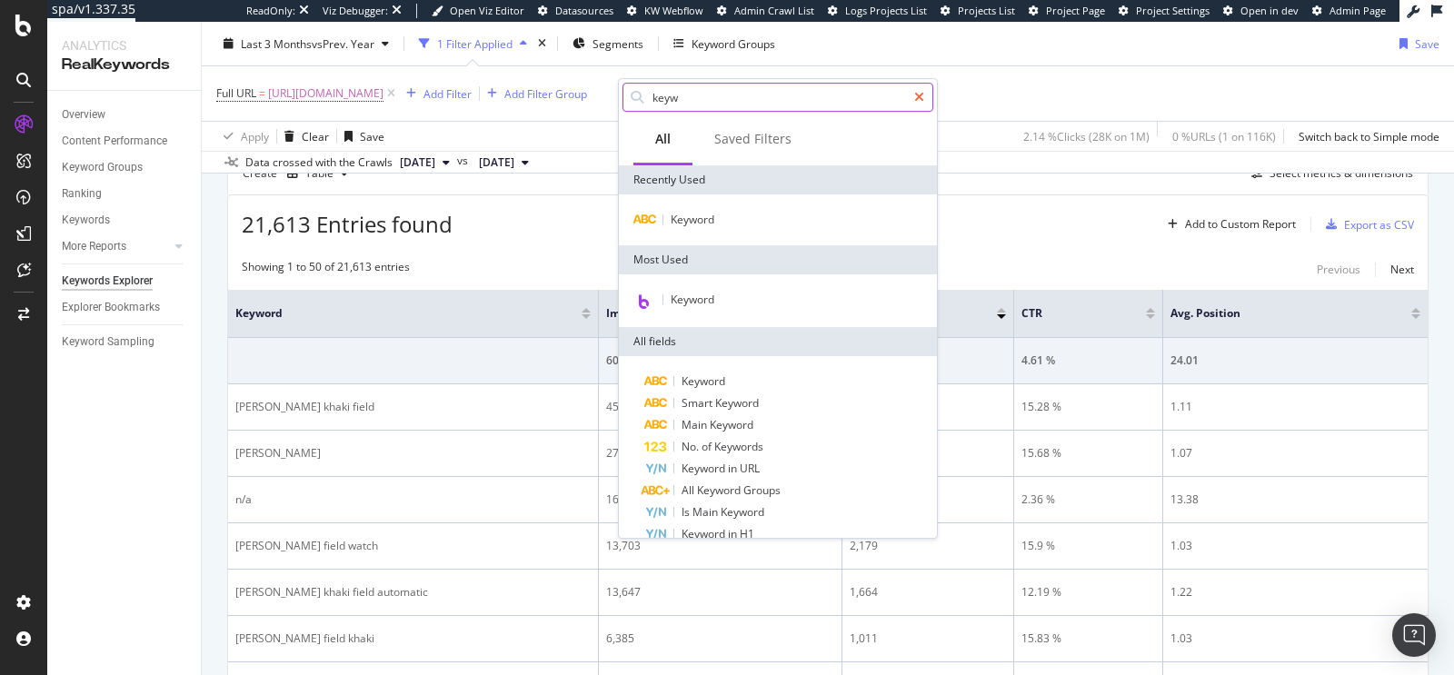
click at [919, 91] on icon at bounding box center [919, 97] width 10 height 13
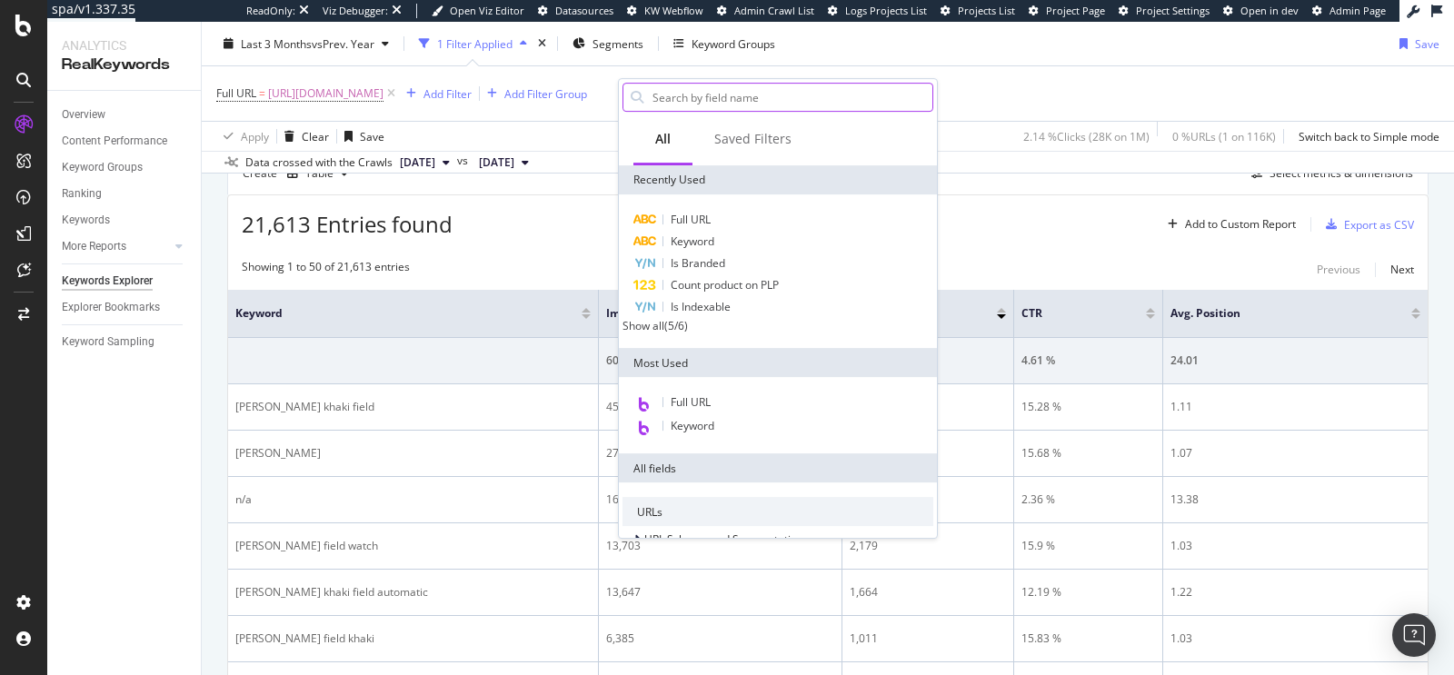
click at [988, 71] on div "Full URL = https://www.hamiltonwatch.com/en-us/collection/khaki-field.html Add …" at bounding box center [827, 93] width 1223 height 55
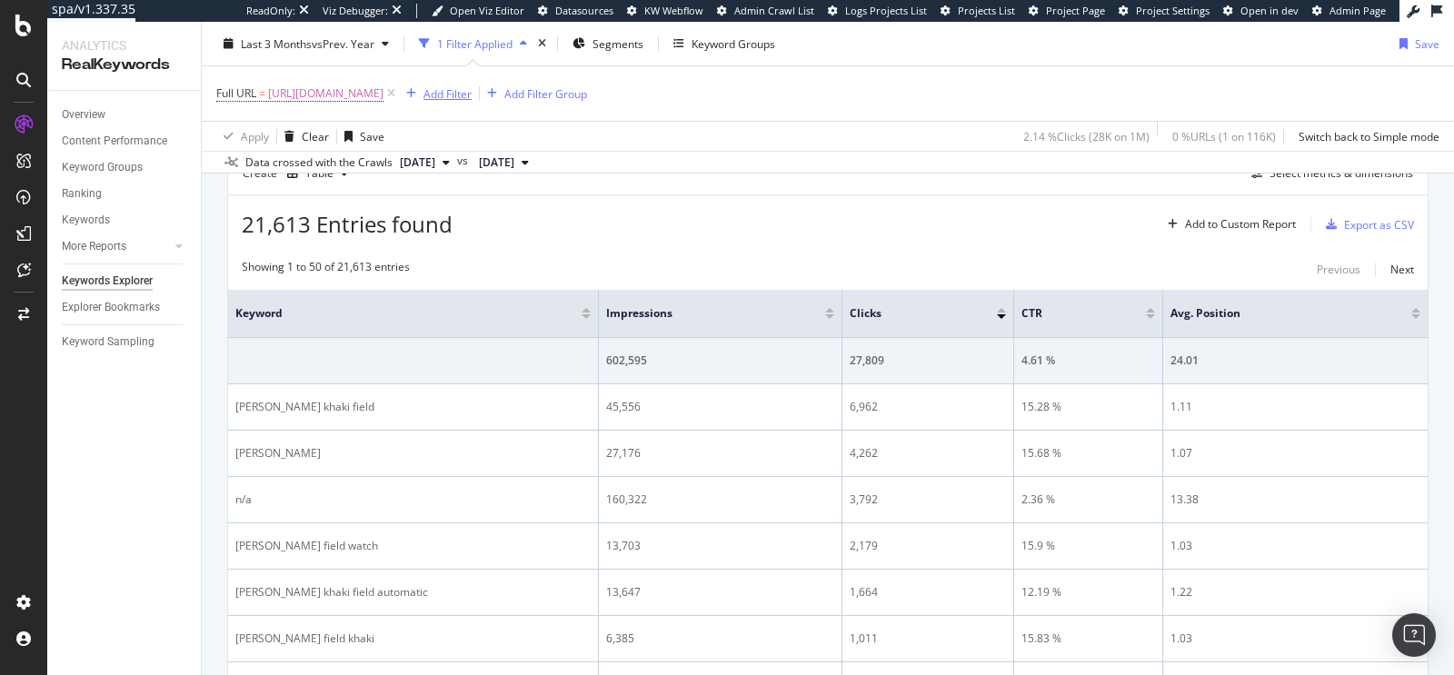
click at [472, 87] on div "Add Filter" at bounding box center [447, 92] width 48 height 15
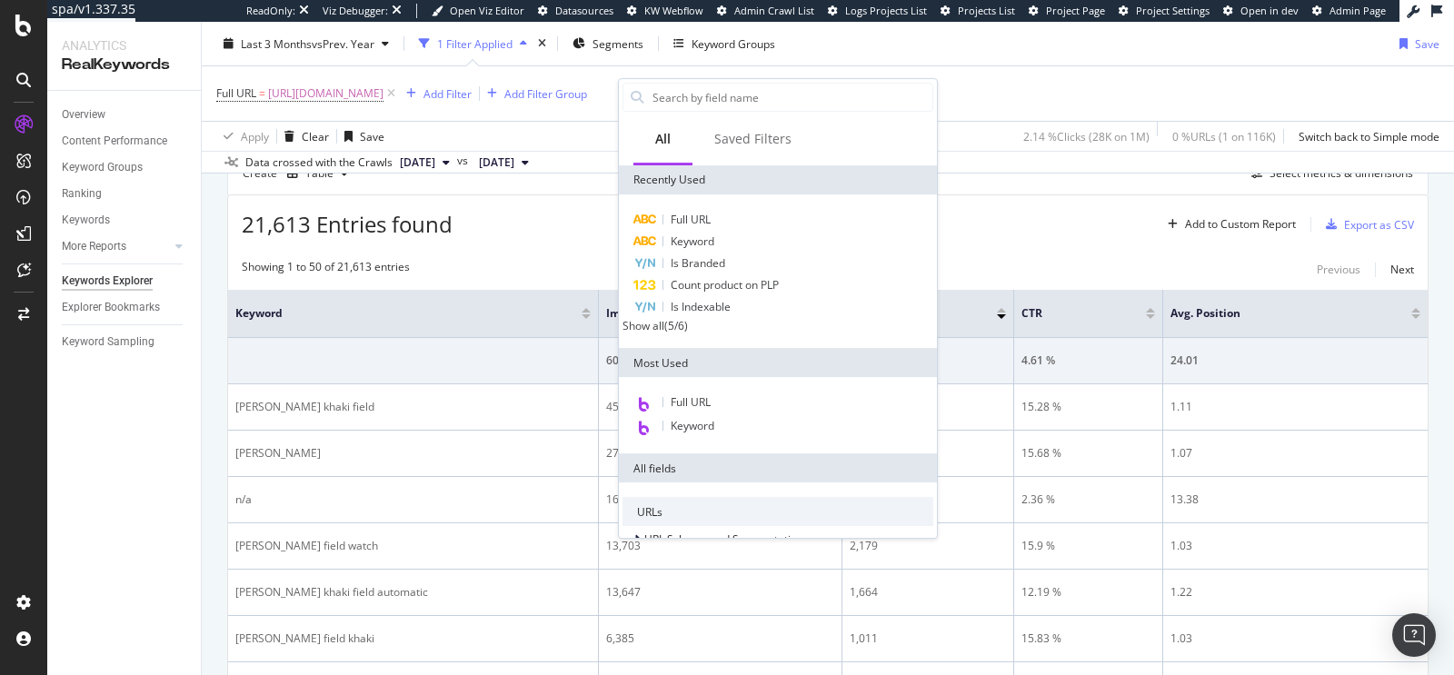
click at [582, 127] on div "Apply Clear Save 2.14 % Clicks ( 28K on 1M ) 0 % URLs ( 1 on 116K ) Switch back…" at bounding box center [828, 136] width 1252 height 30
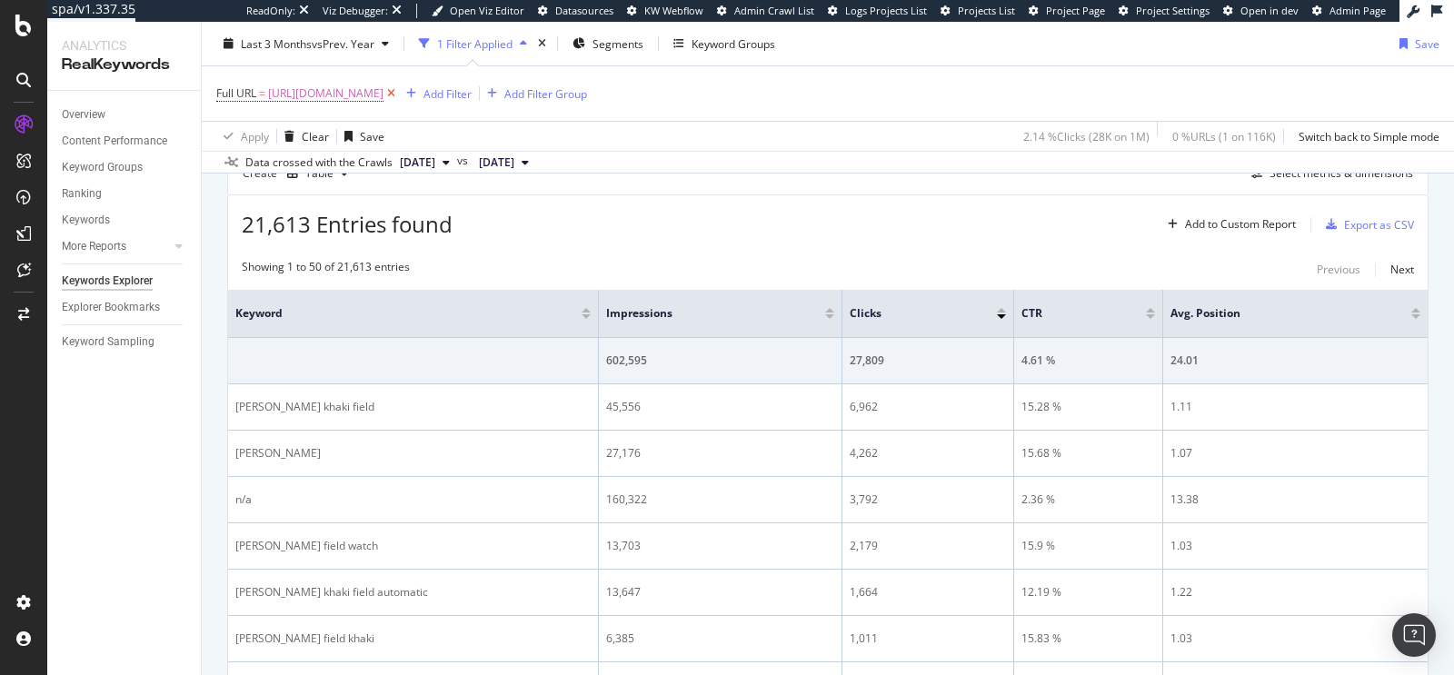
click at [399, 94] on icon at bounding box center [390, 94] width 15 height 18
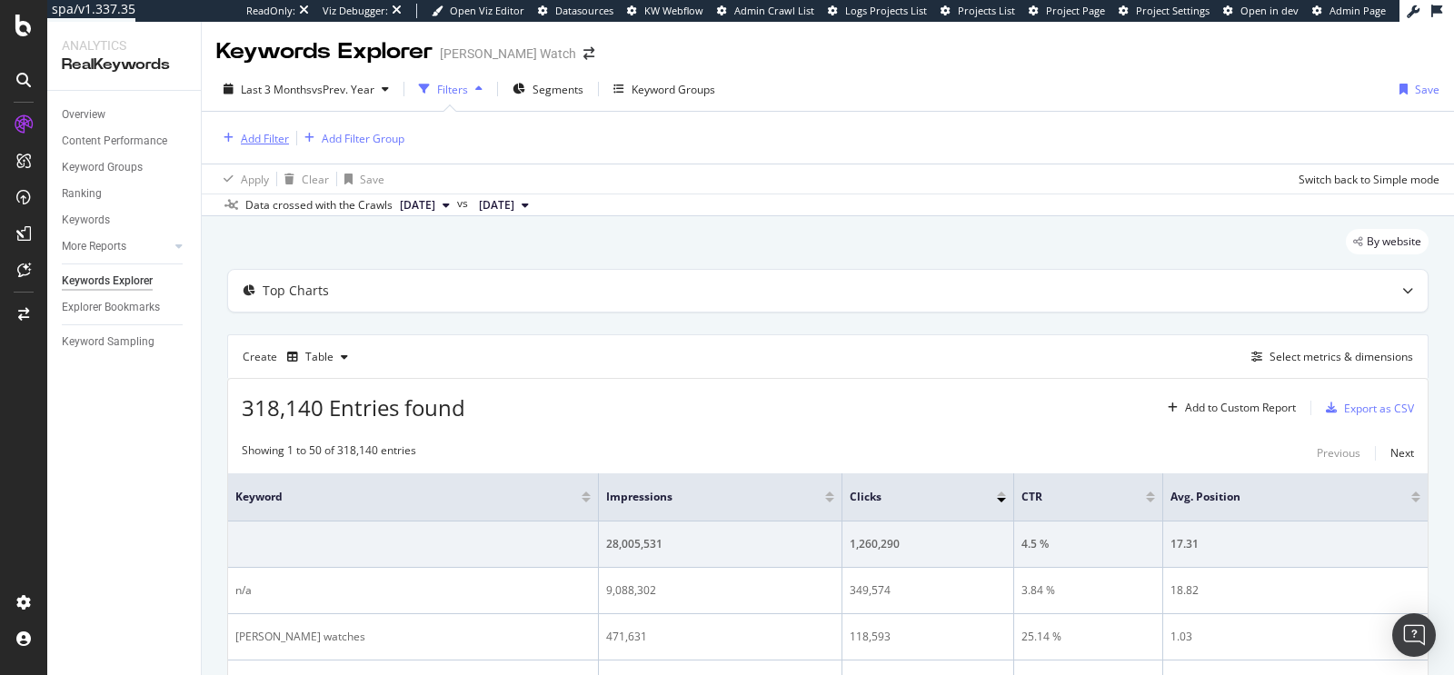
click at [274, 136] on div "Add Filter" at bounding box center [265, 138] width 48 height 15
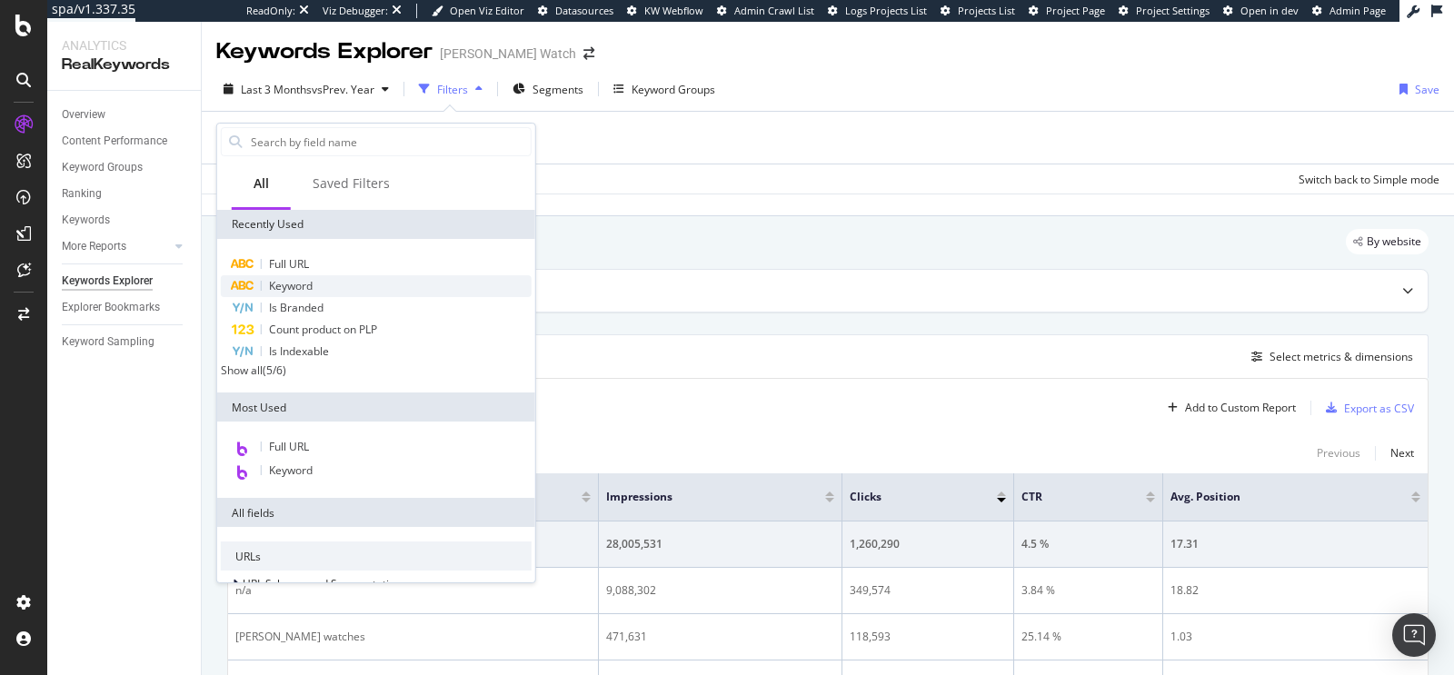
click at [315, 282] on div "Keyword" at bounding box center [376, 286] width 311 height 22
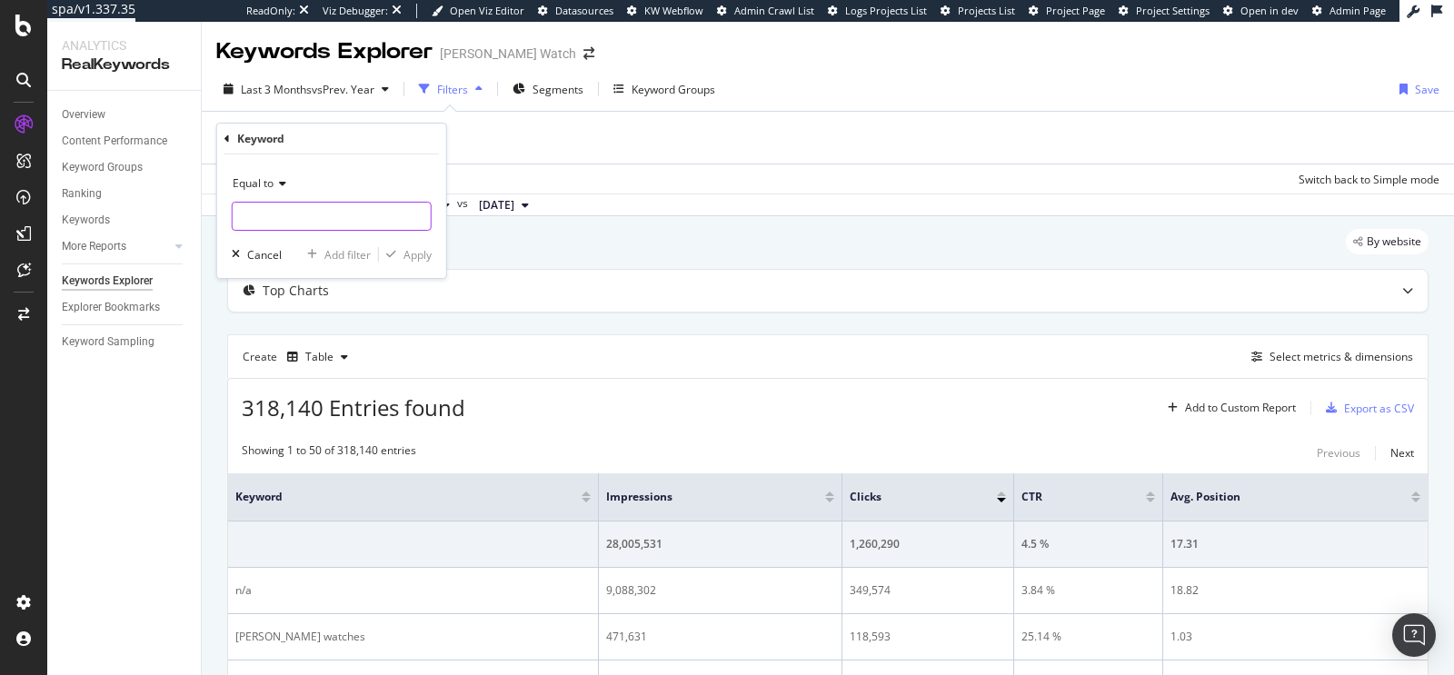
click at [268, 219] on input "text" at bounding box center [332, 216] width 198 height 29
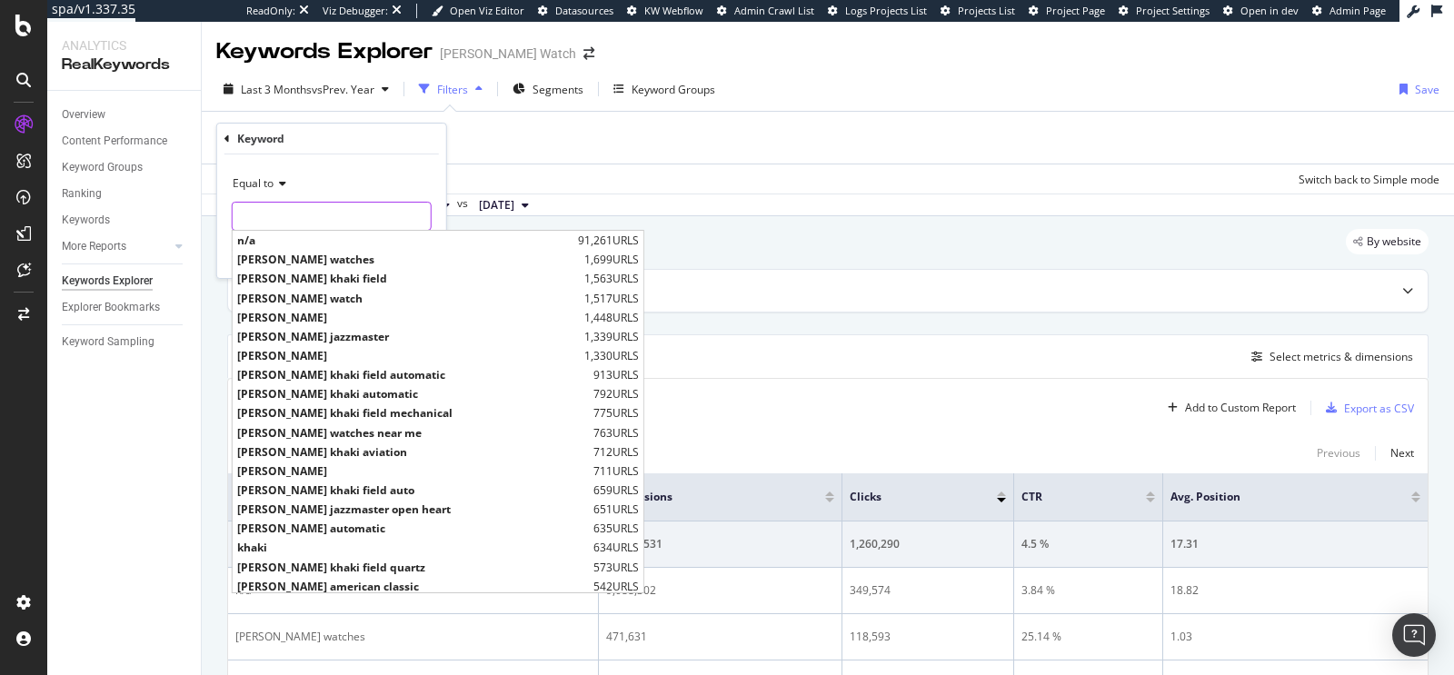
paste input "field watch"
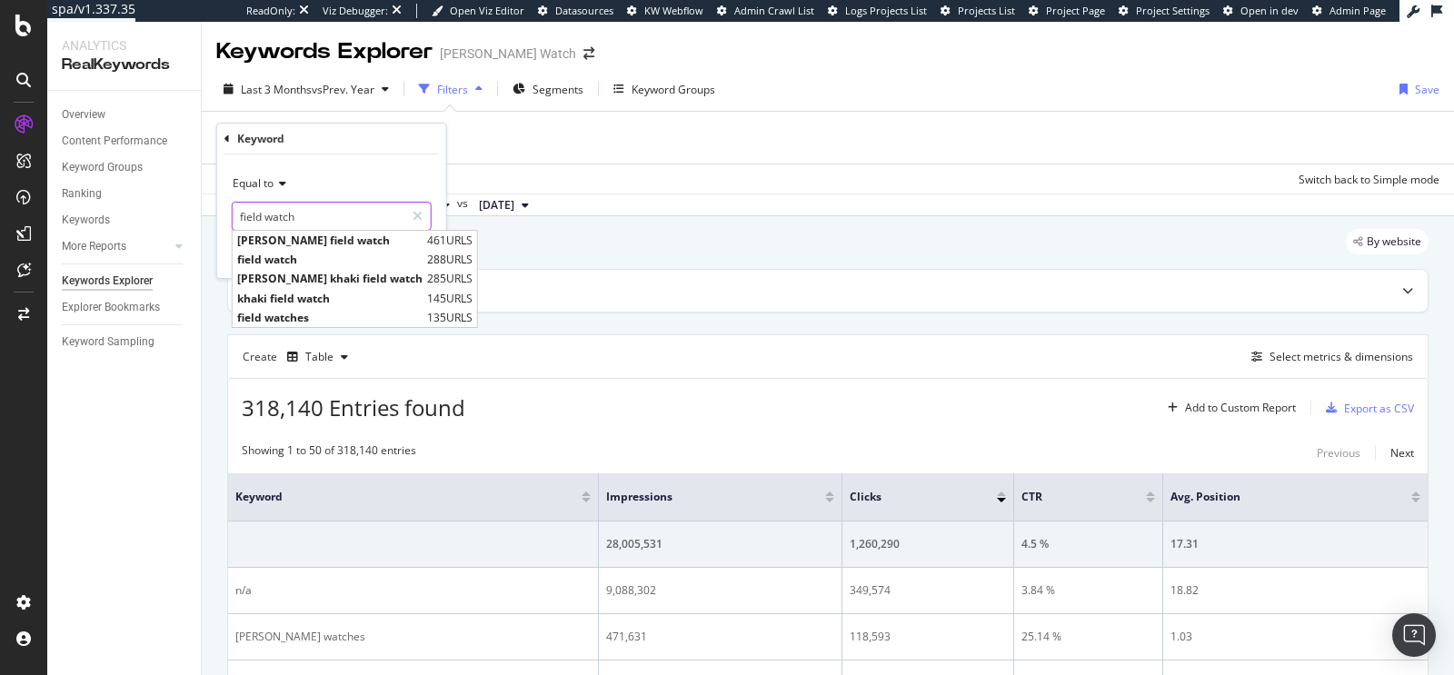
type input "field watch"
click at [388, 163] on div "Equal to field watch field watch hamilton field watch 461 URLS field watch 288 …" at bounding box center [331, 216] width 229 height 124
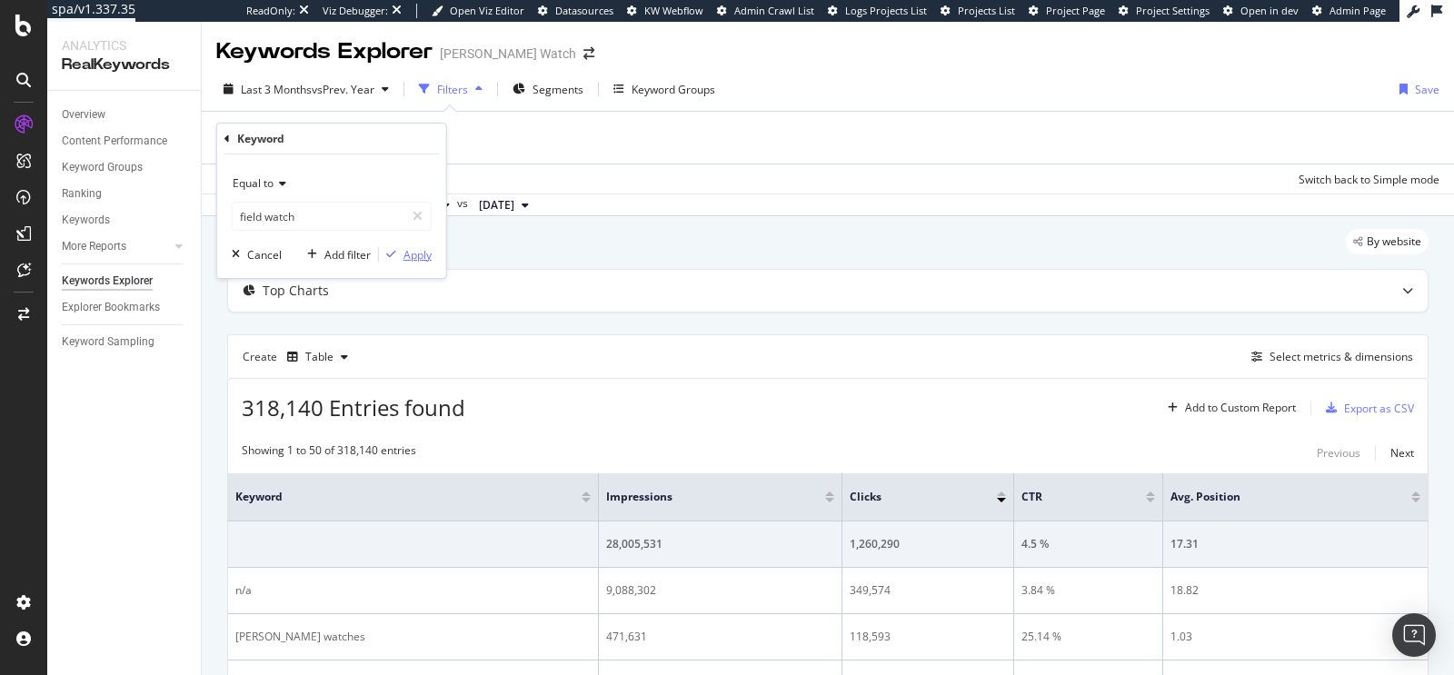
click at [404, 253] on div "Apply" at bounding box center [417, 254] width 28 height 15
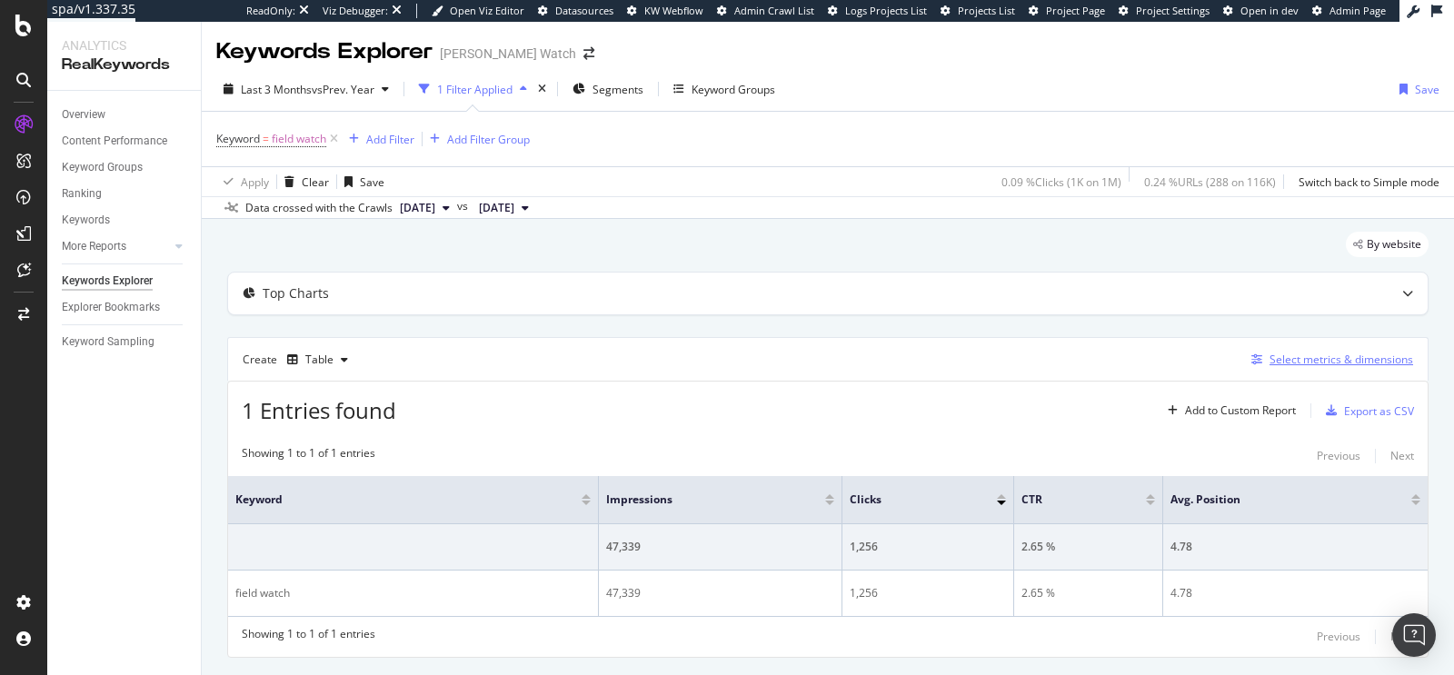
click at [1269, 356] on div "Select metrics & dimensions" at bounding box center [1341, 359] width 144 height 15
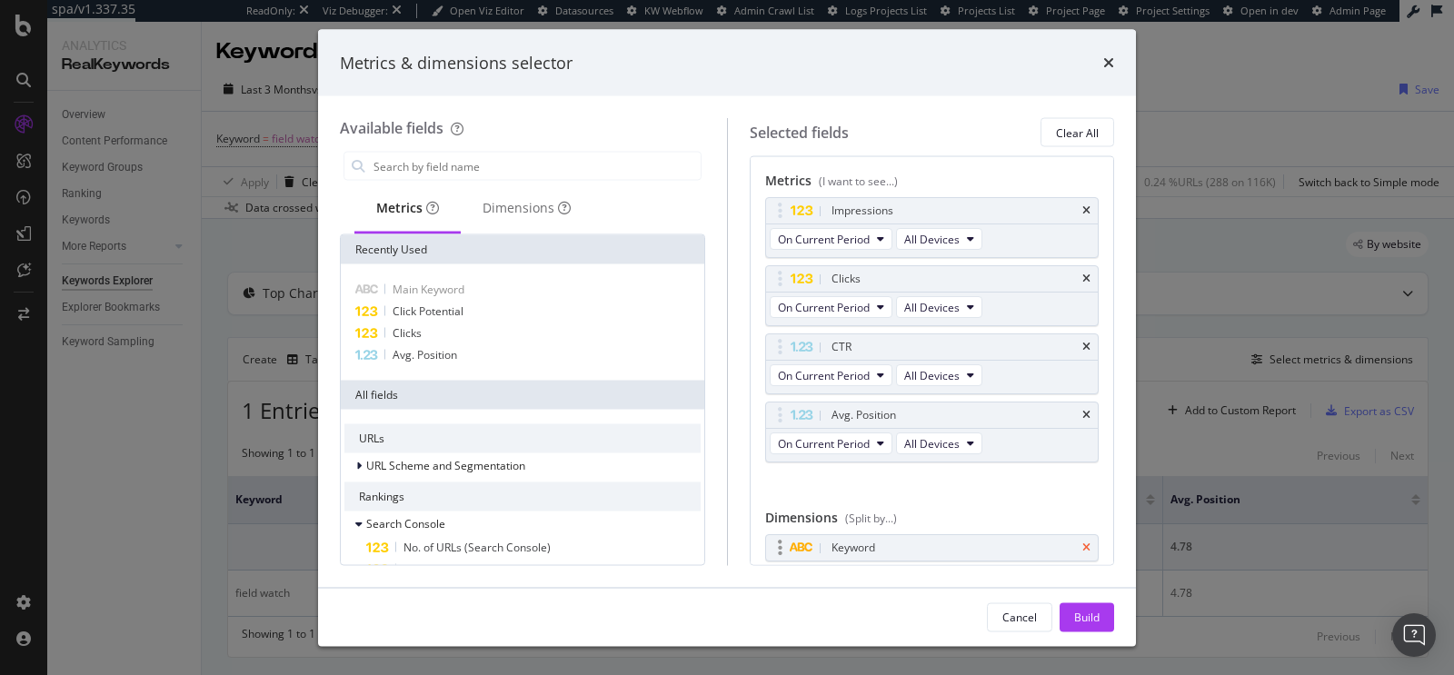
click at [1082, 543] on icon "times" at bounding box center [1086, 548] width 8 height 11
click at [502, 164] on input "modal" at bounding box center [536, 166] width 329 height 27
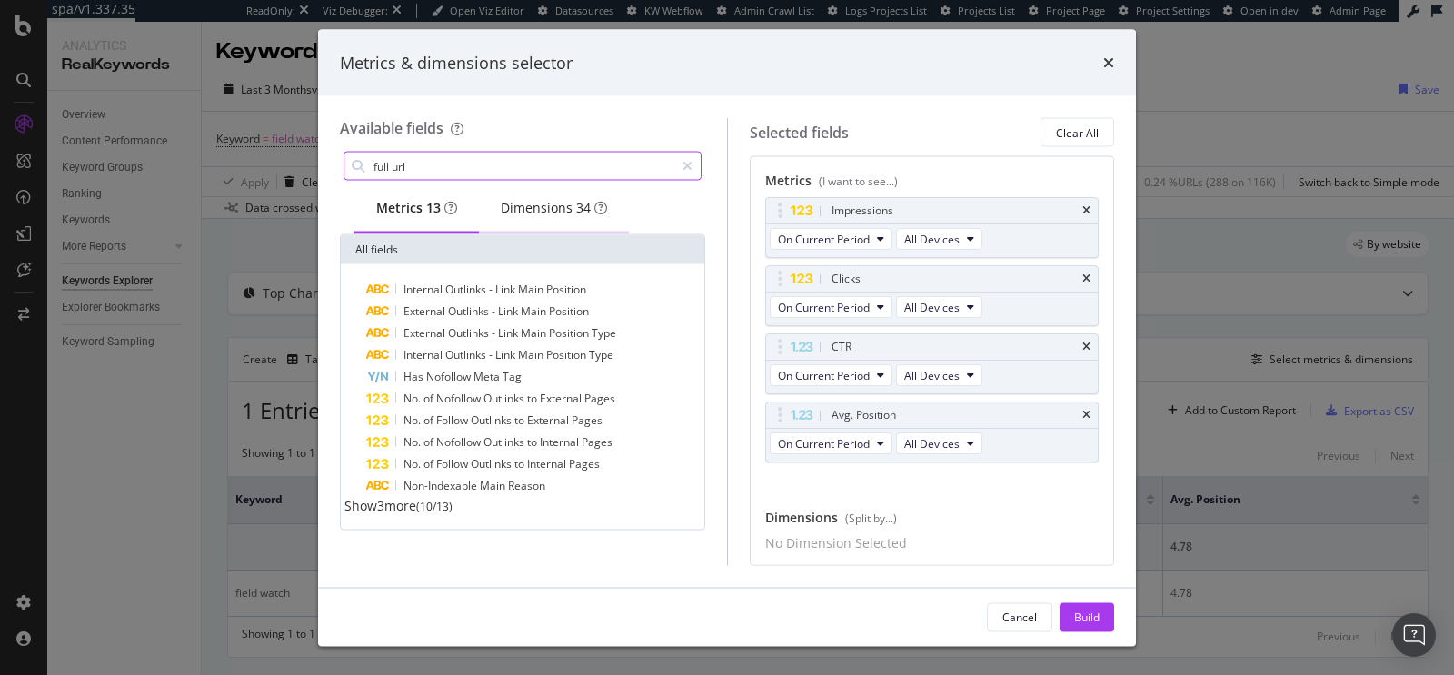
type input "full url"
click at [569, 212] on div "Dimensions 34" at bounding box center [554, 208] width 106 height 18
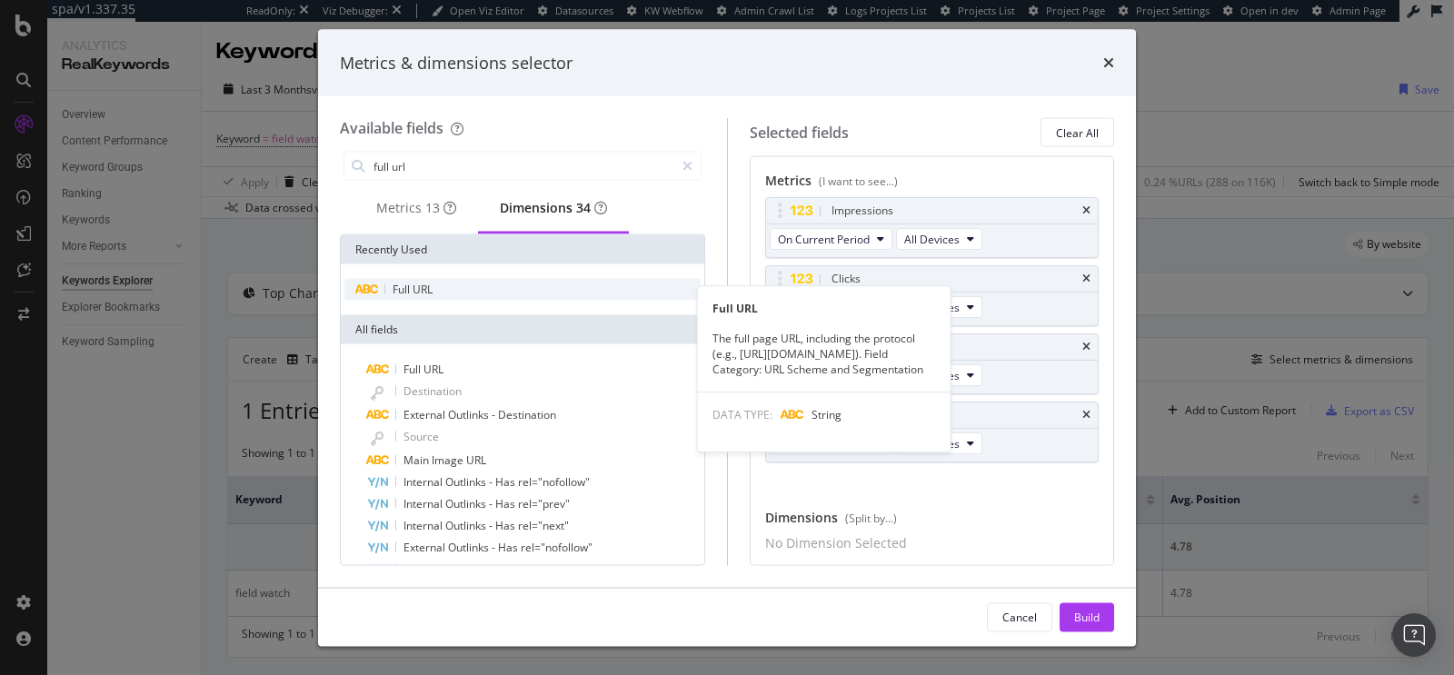
click at [510, 289] on div "Full URL" at bounding box center [522, 290] width 356 height 22
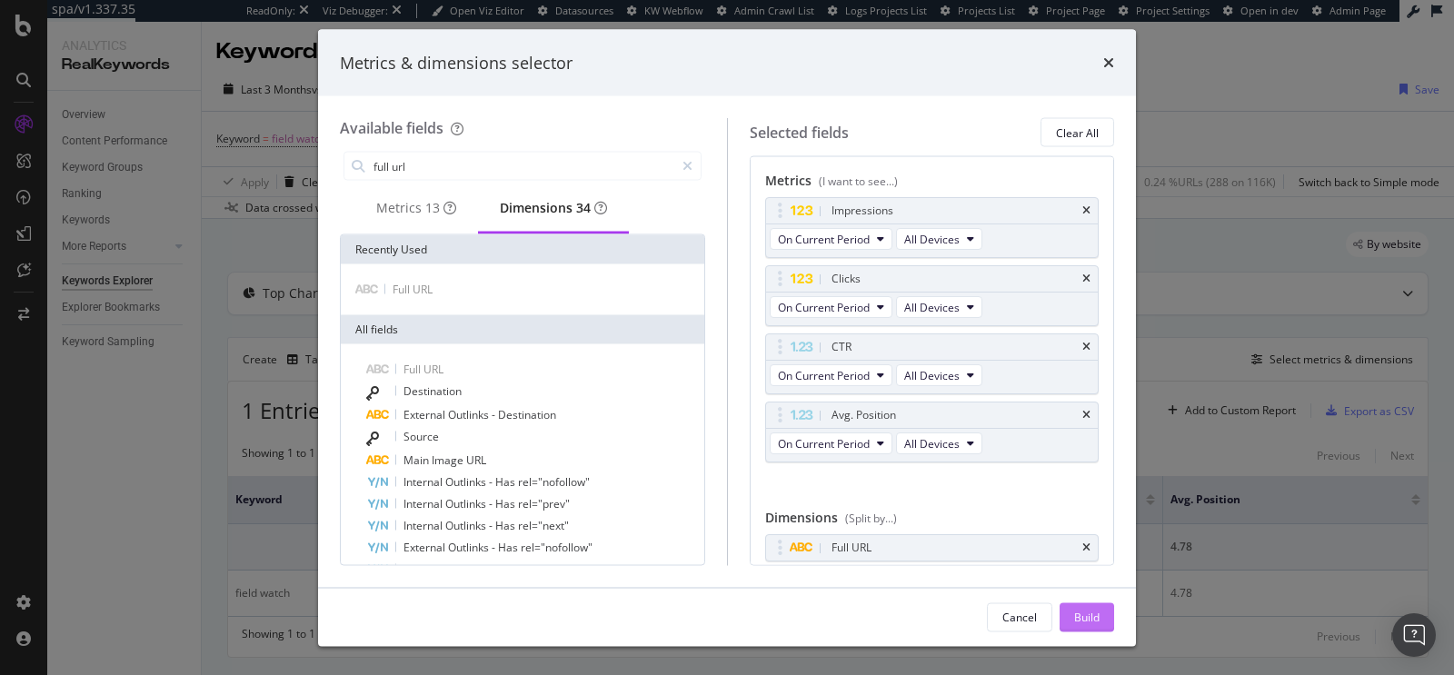
click at [1090, 615] on div "Build" at bounding box center [1086, 616] width 25 height 15
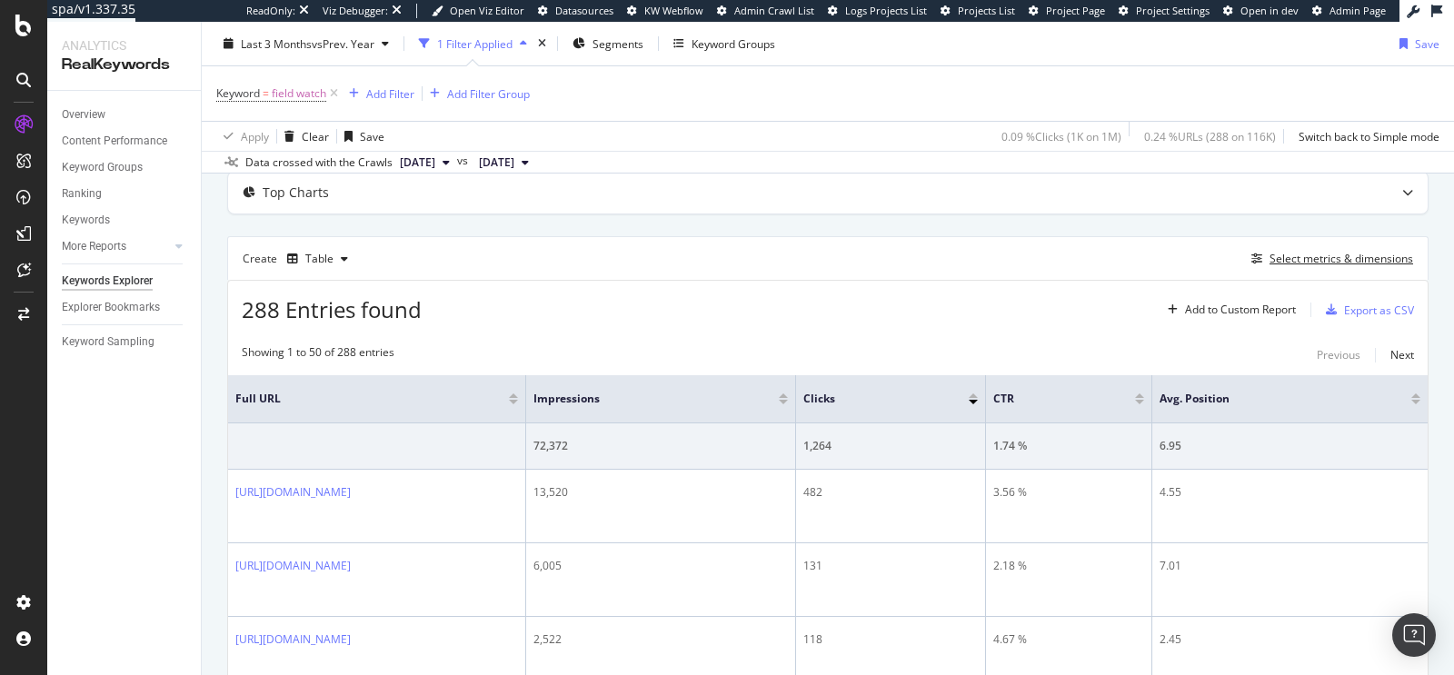
scroll to position [118, 0]
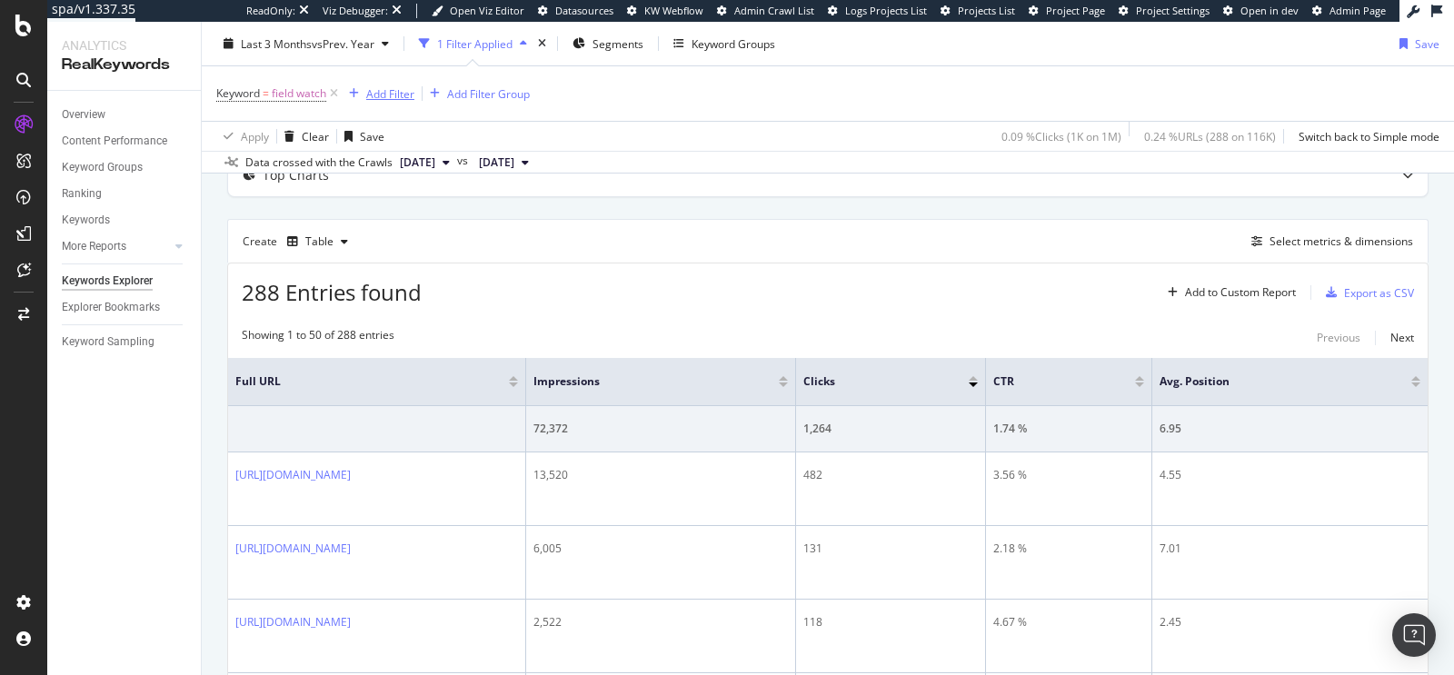
click at [384, 96] on div "Add Filter" at bounding box center [390, 92] width 48 height 15
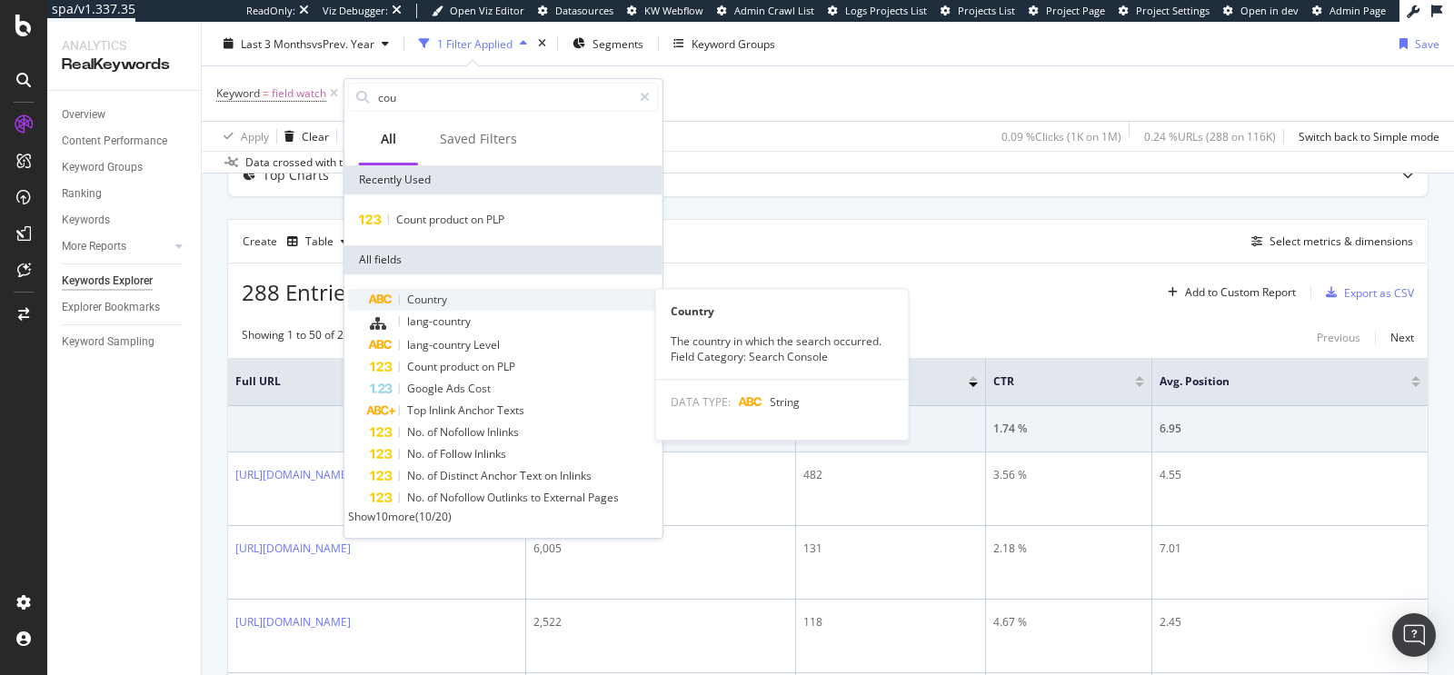
type input "cou"
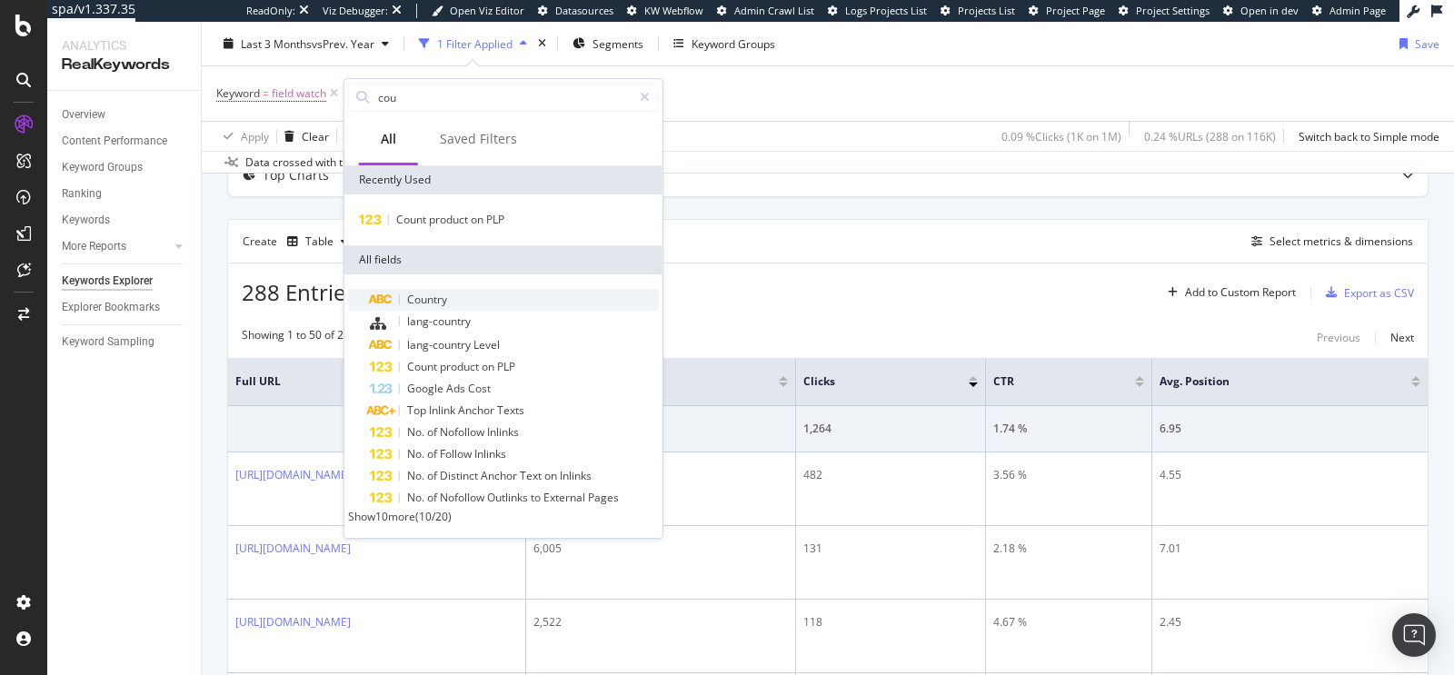
click at [470, 294] on div "Country" at bounding box center [514, 300] width 289 height 22
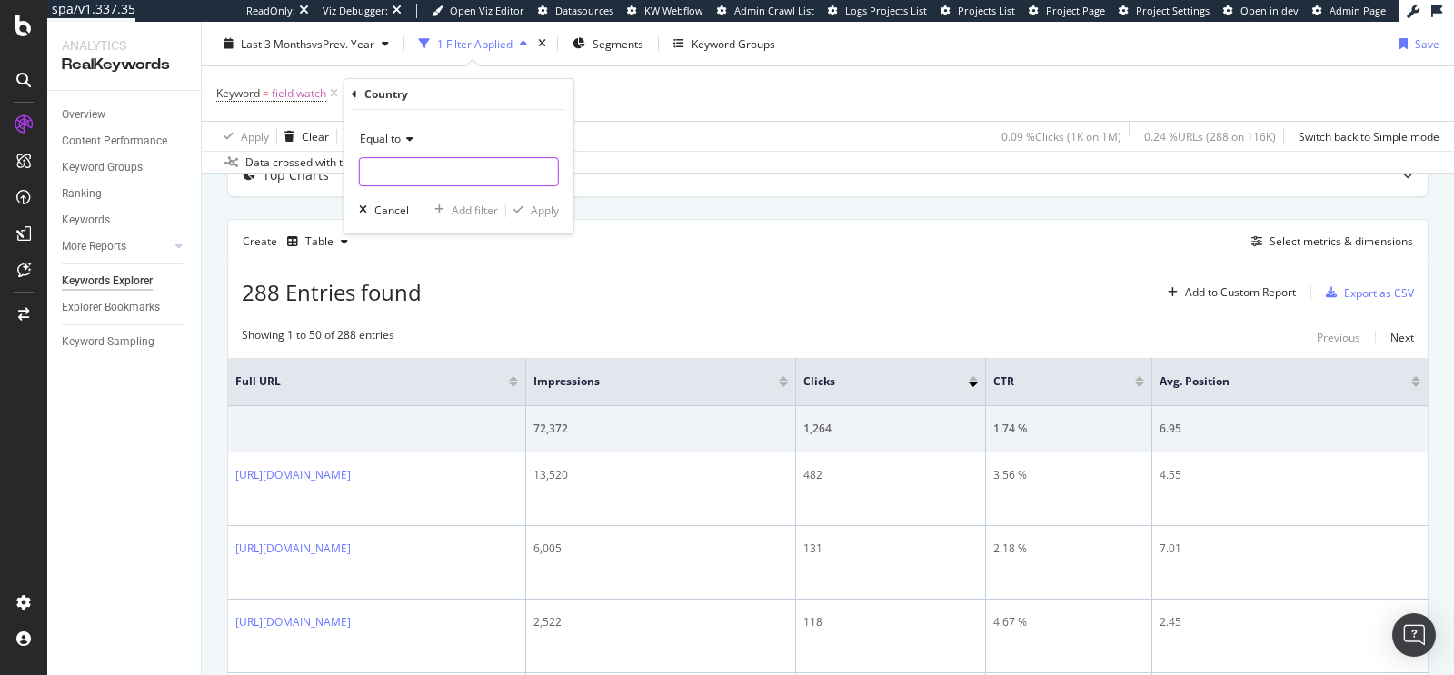
click at [402, 161] on input "text" at bounding box center [459, 171] width 198 height 29
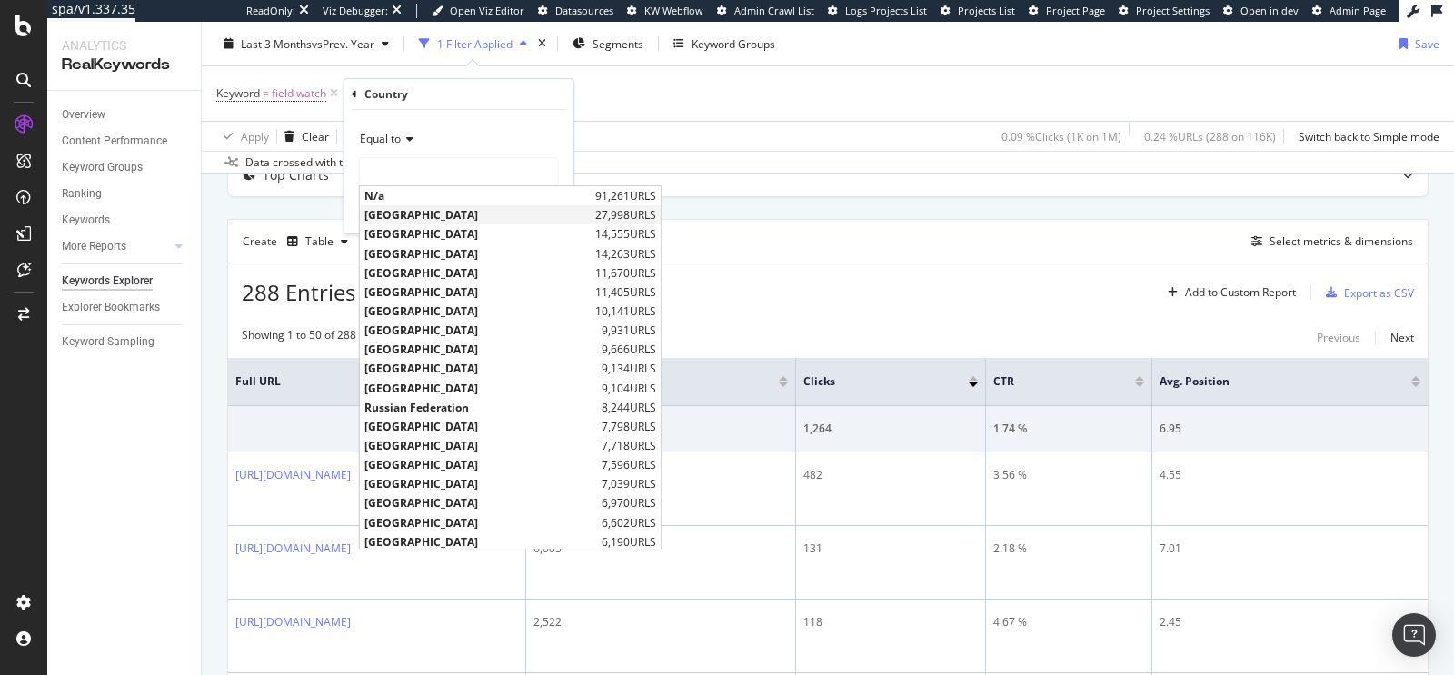
click at [423, 220] on span "[GEOGRAPHIC_DATA]" at bounding box center [477, 214] width 226 height 15
type input "[GEOGRAPHIC_DATA]"
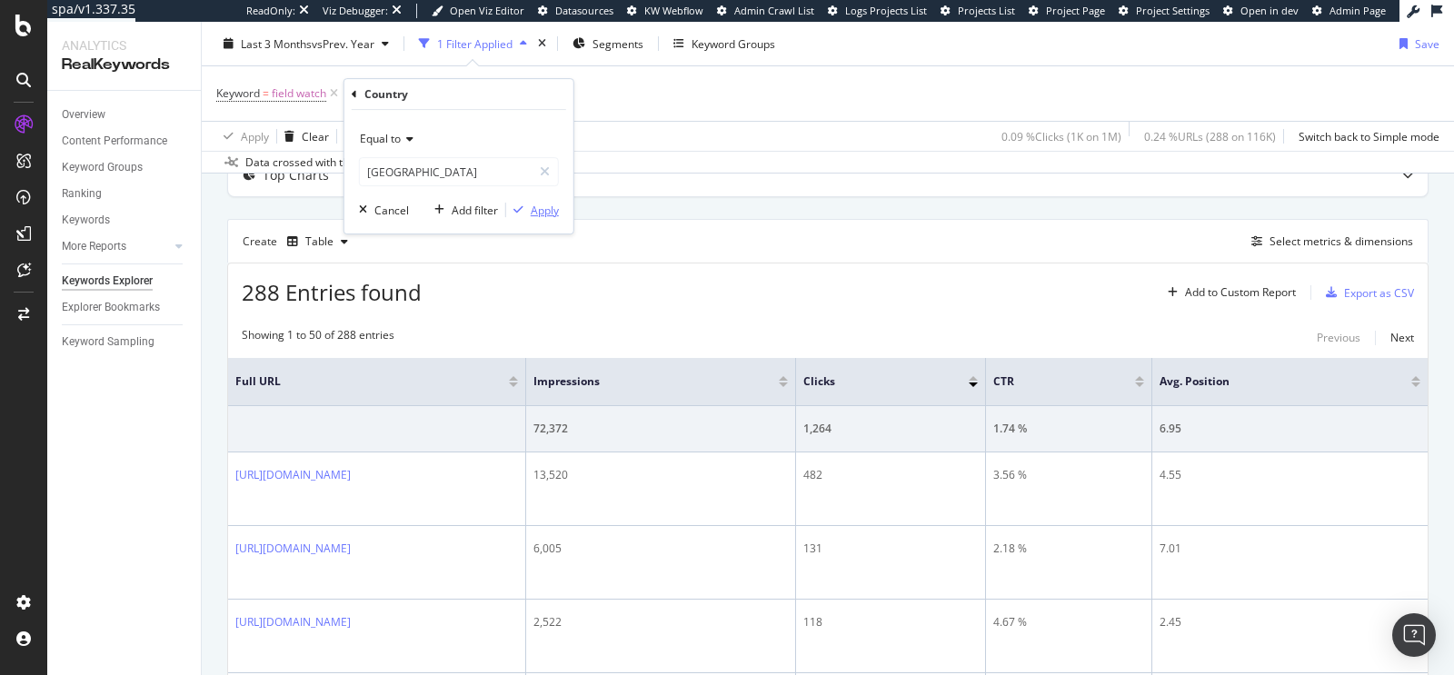
click at [556, 204] on div "Apply" at bounding box center [545, 210] width 28 height 15
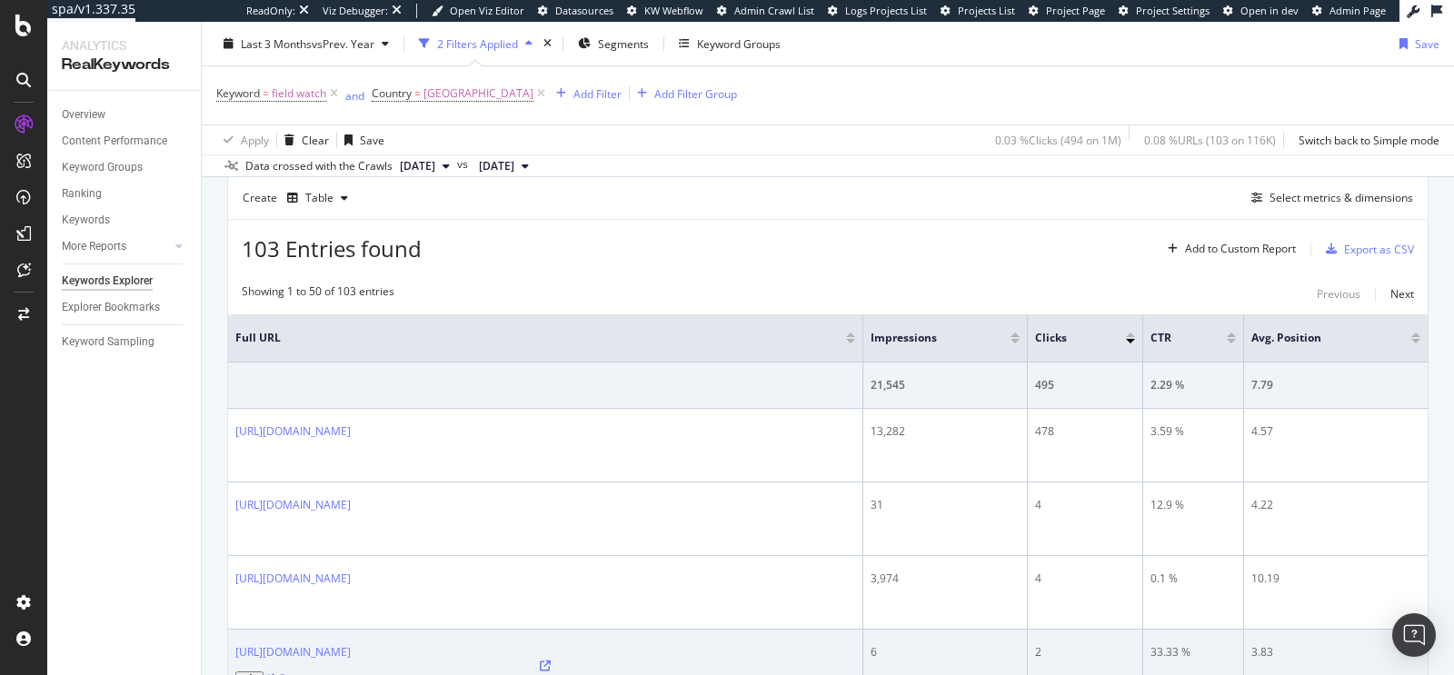
scroll to position [189, 0]
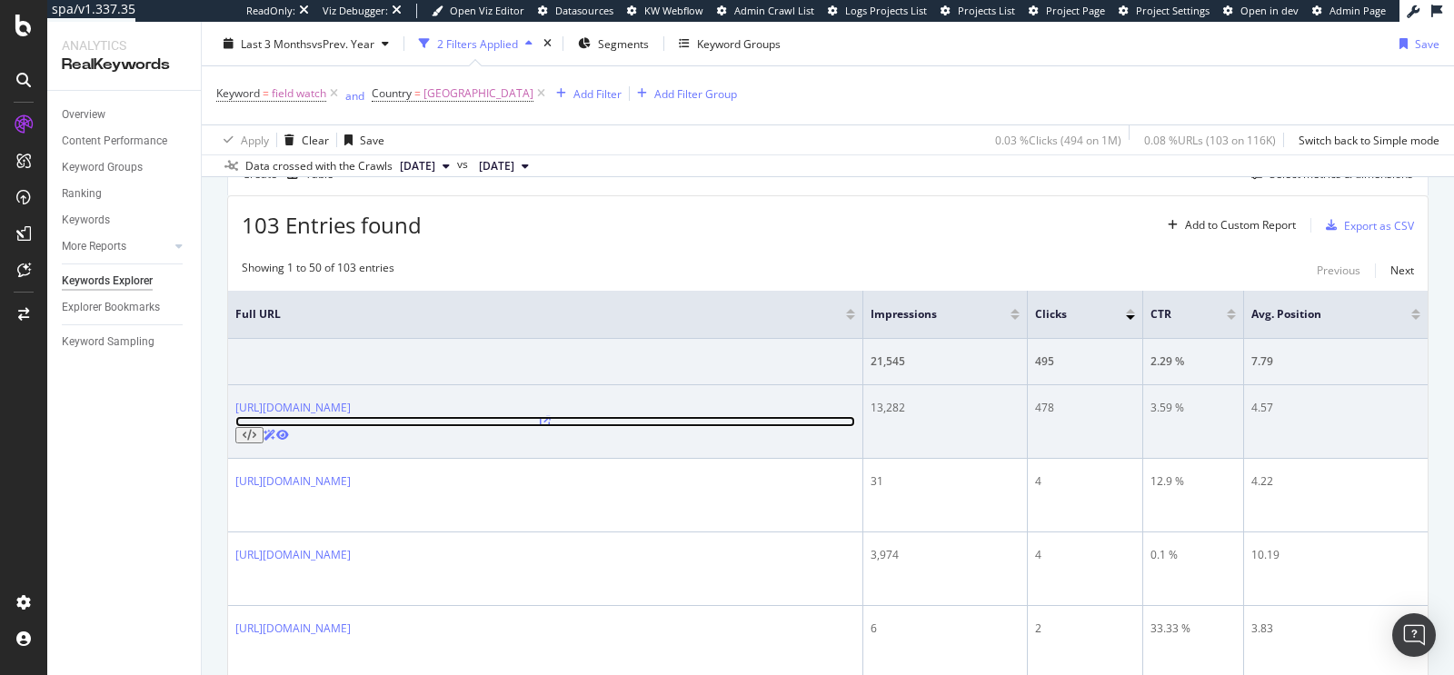
click at [551, 416] on icon at bounding box center [545, 421] width 11 height 11
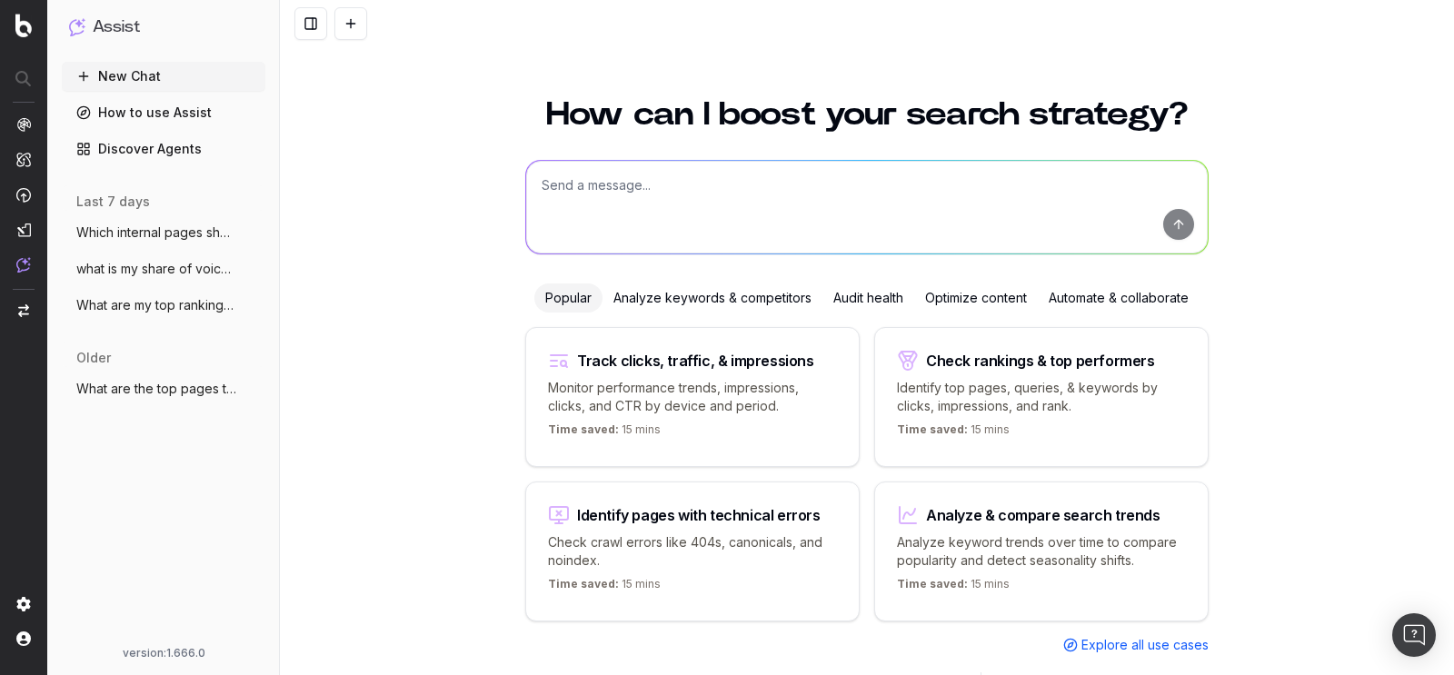
scroll to position [27, 0]
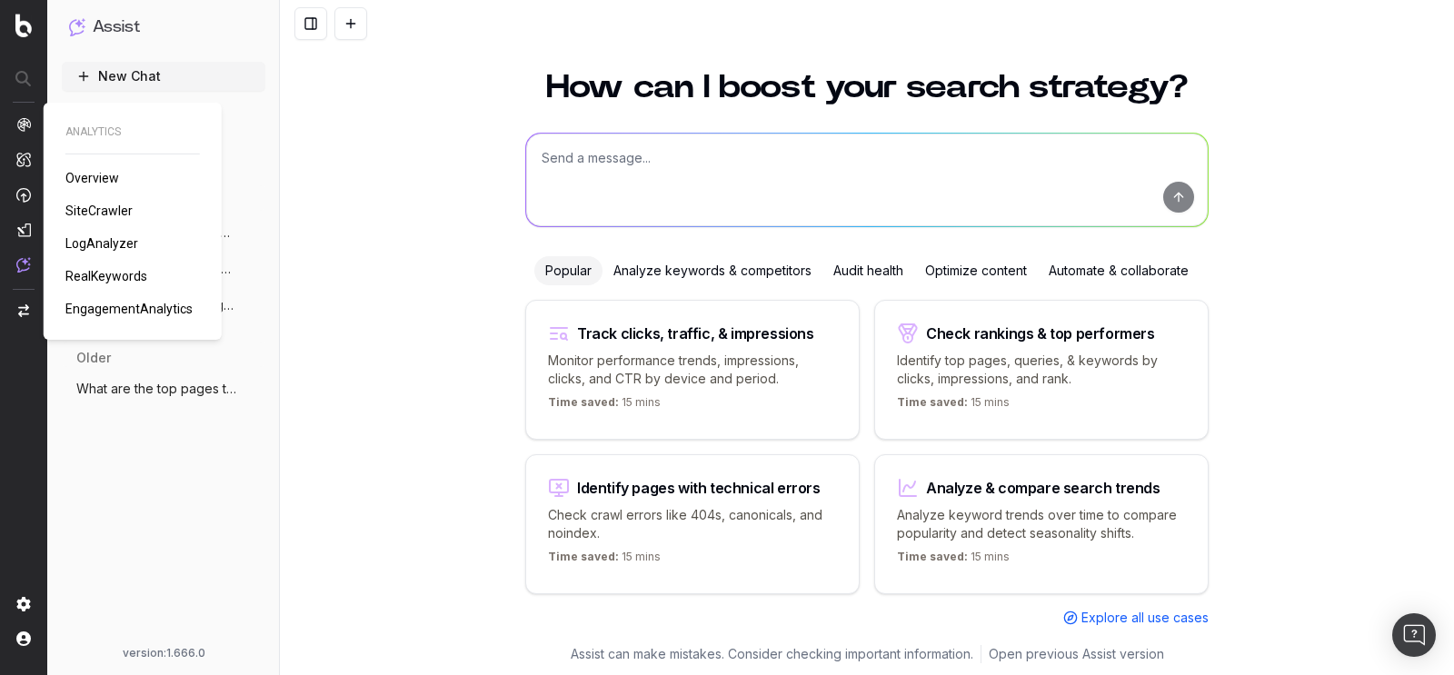
click at [102, 273] on span "RealKeywords" at bounding box center [106, 276] width 82 height 15
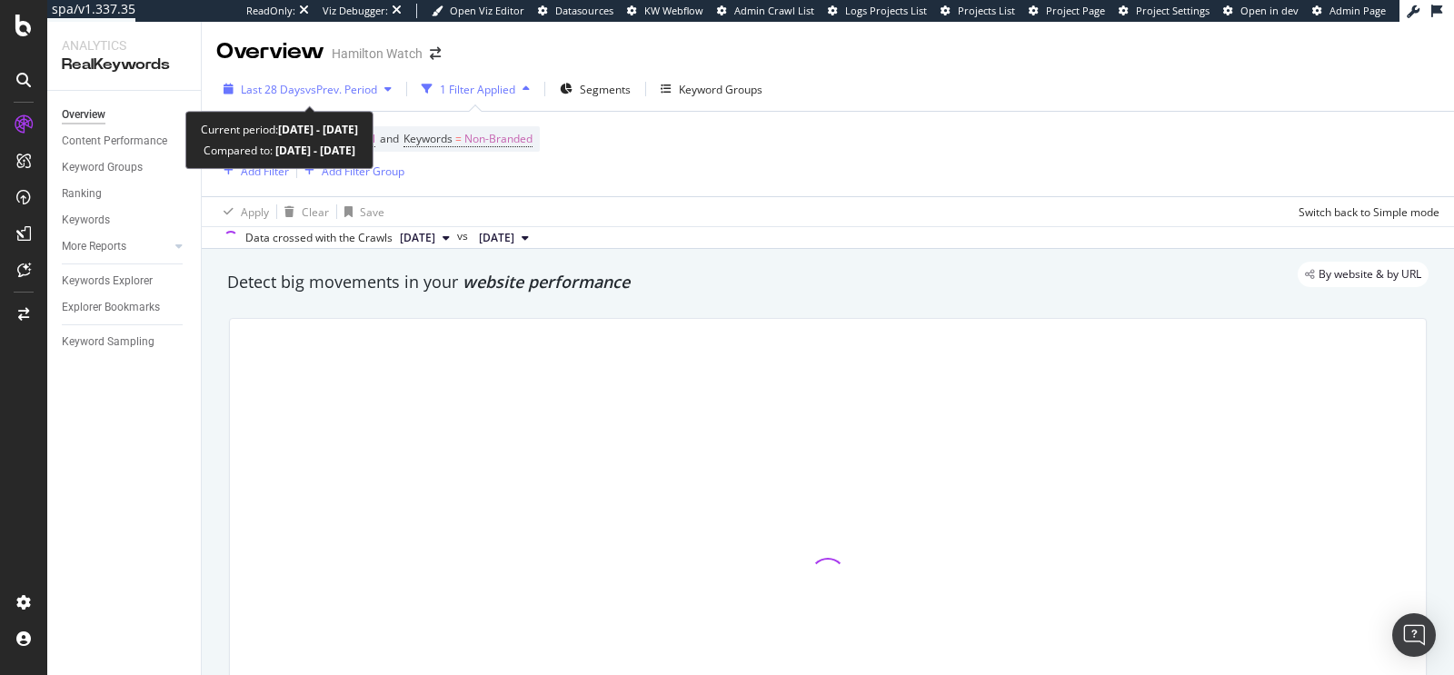
click at [317, 92] on span "vs Prev. Period" at bounding box center [341, 89] width 72 height 15
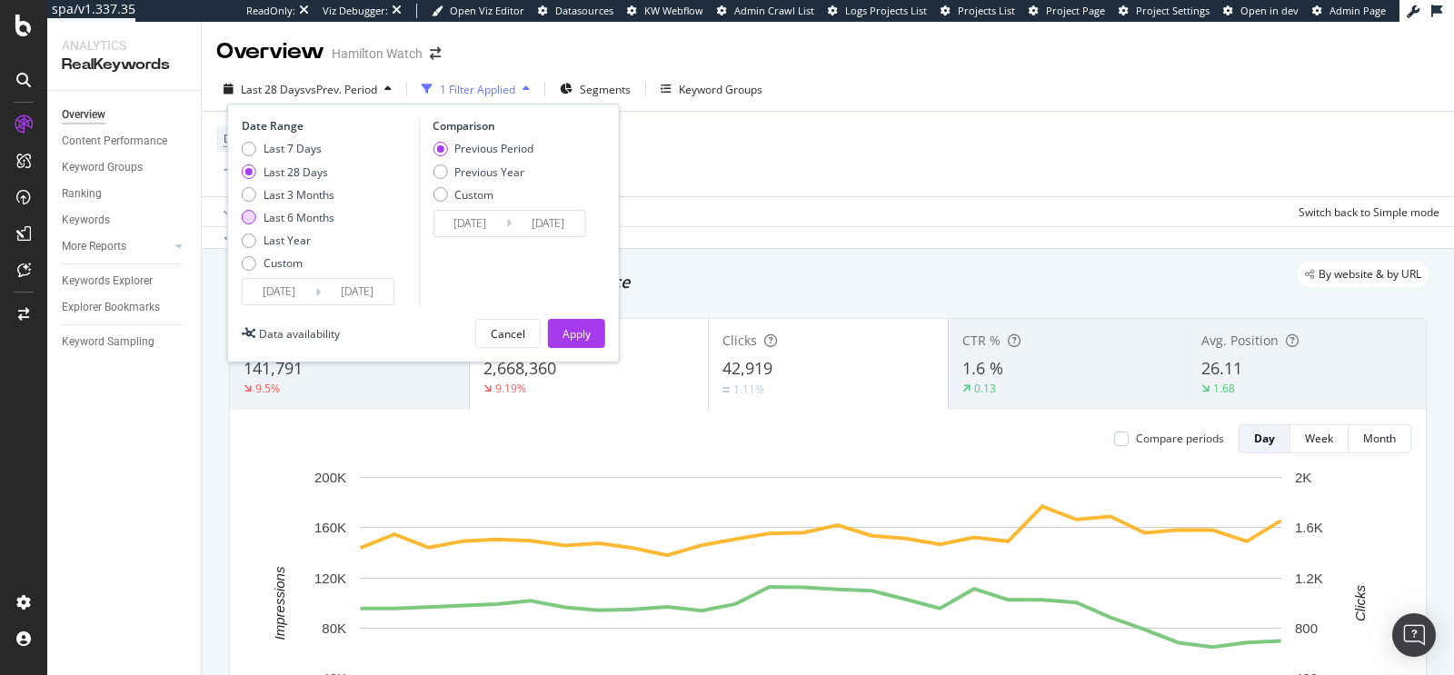
click at [308, 224] on div "Last 6 Months" at bounding box center [299, 217] width 71 height 15
type input "[DATE]"
click at [488, 170] on div "Previous Year" at bounding box center [489, 171] width 70 height 15
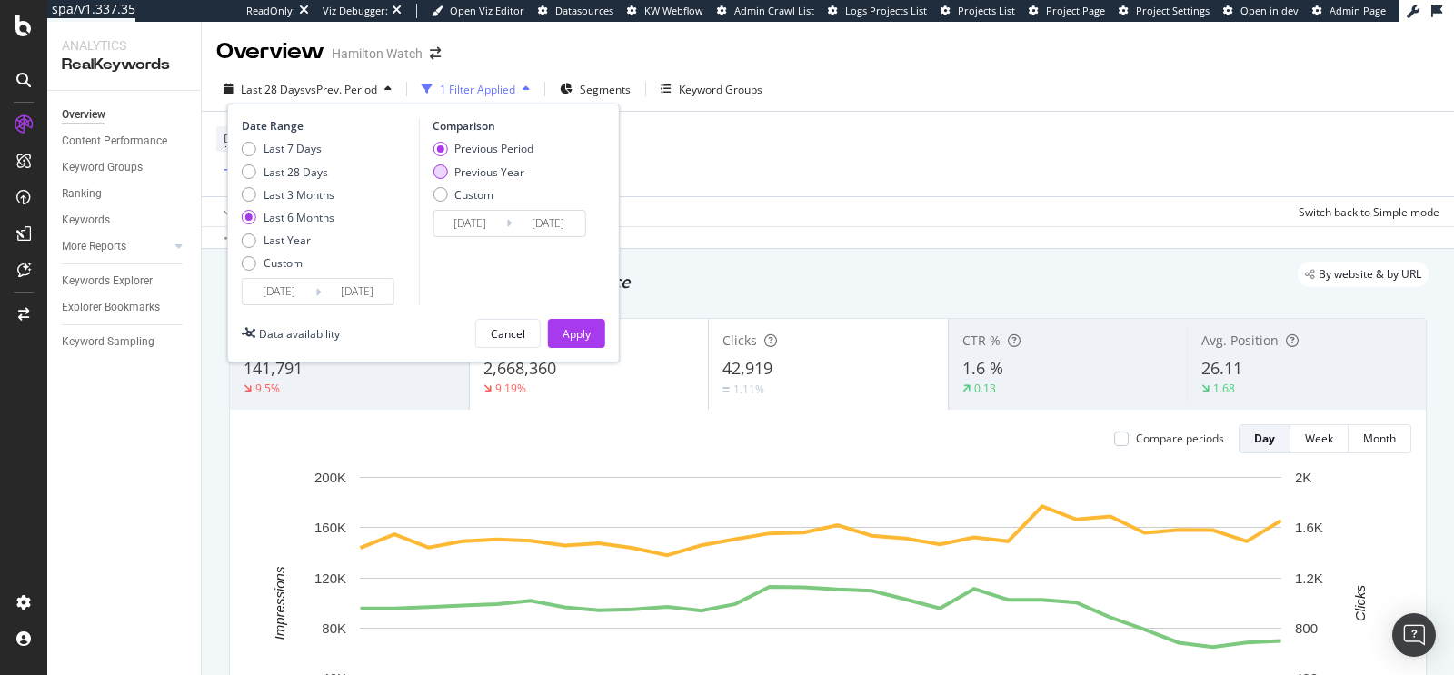
type input "[DATE]"
click at [572, 326] on div "Apply" at bounding box center [576, 333] width 28 height 15
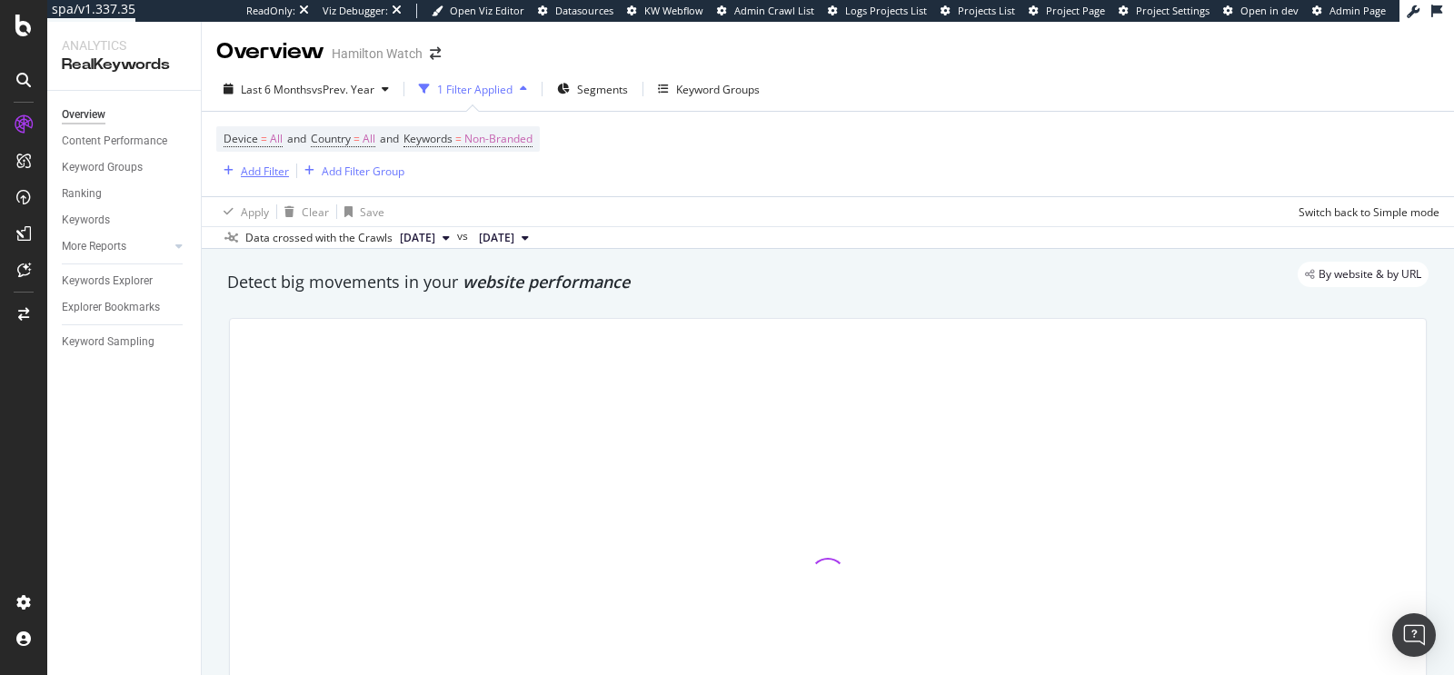
click at [242, 167] on div "Add Filter" at bounding box center [265, 171] width 48 height 15
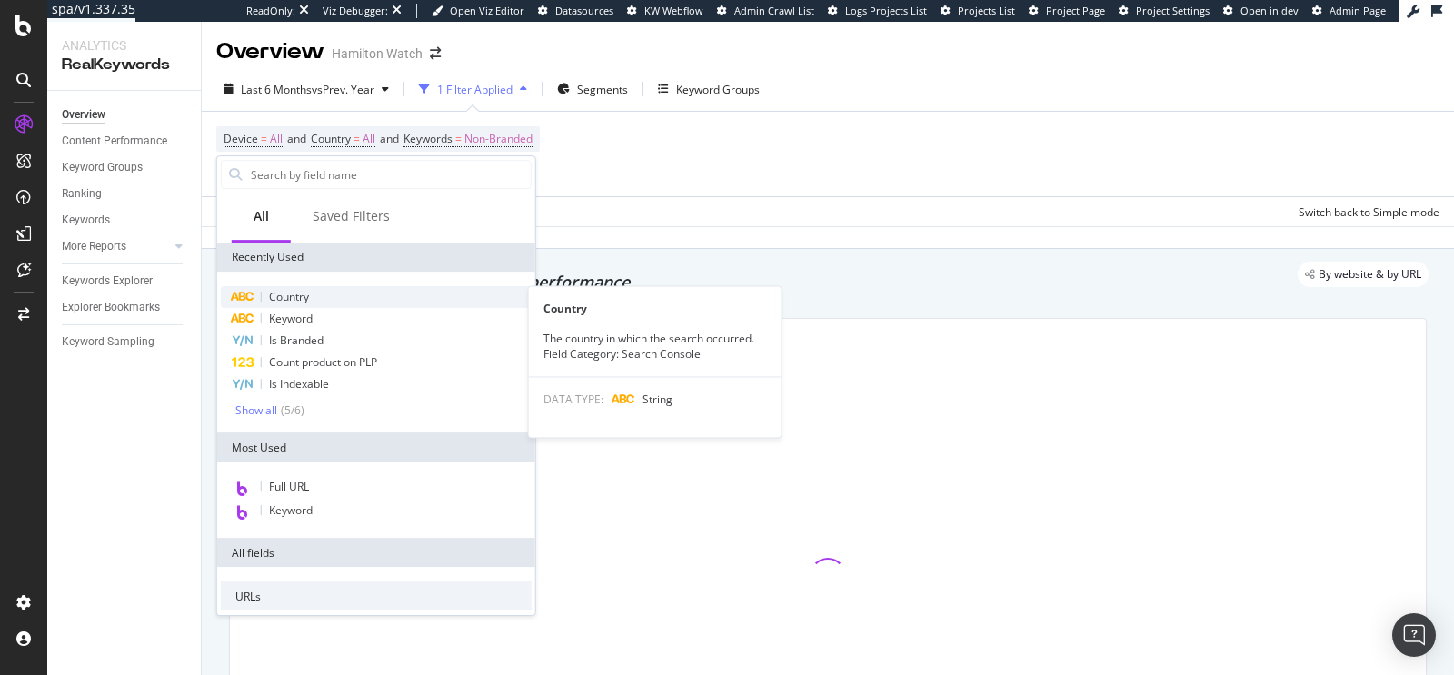
click at [319, 301] on div "Country" at bounding box center [376, 297] width 311 height 22
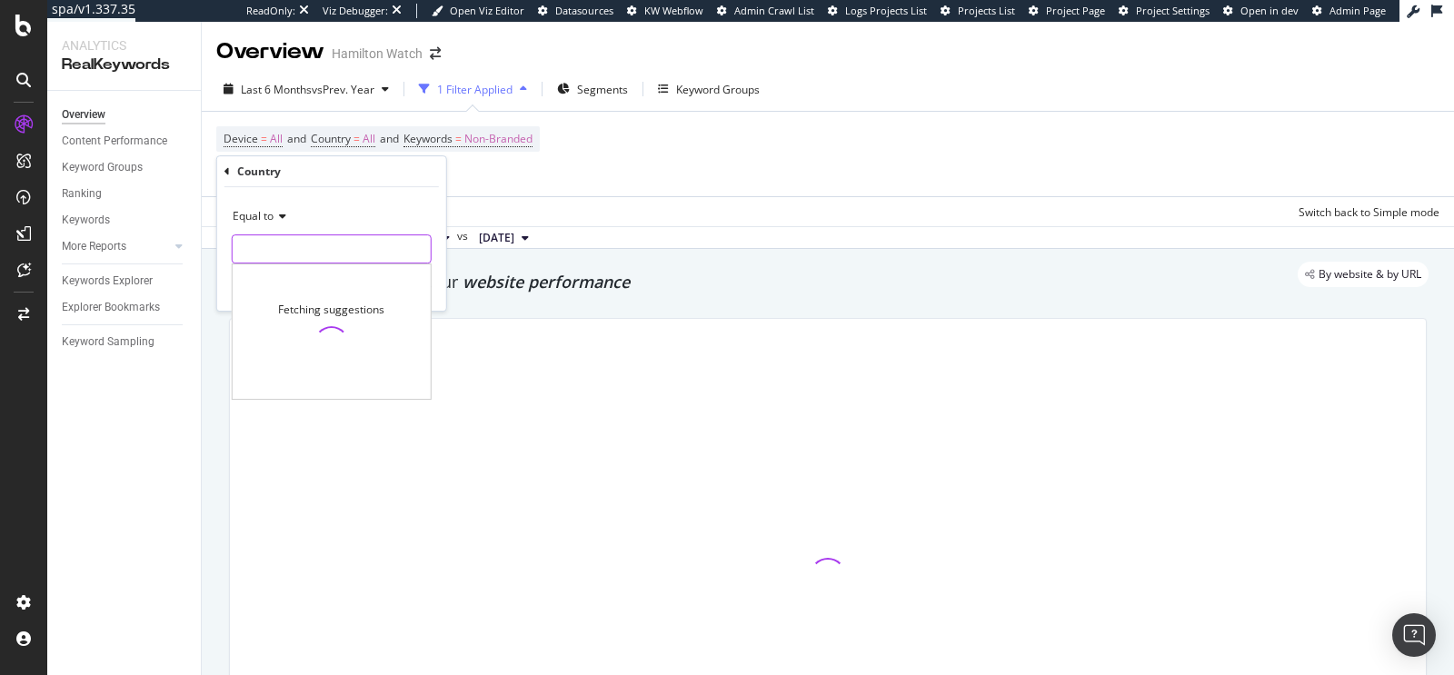
click at [327, 250] on input "text" at bounding box center [332, 248] width 198 height 29
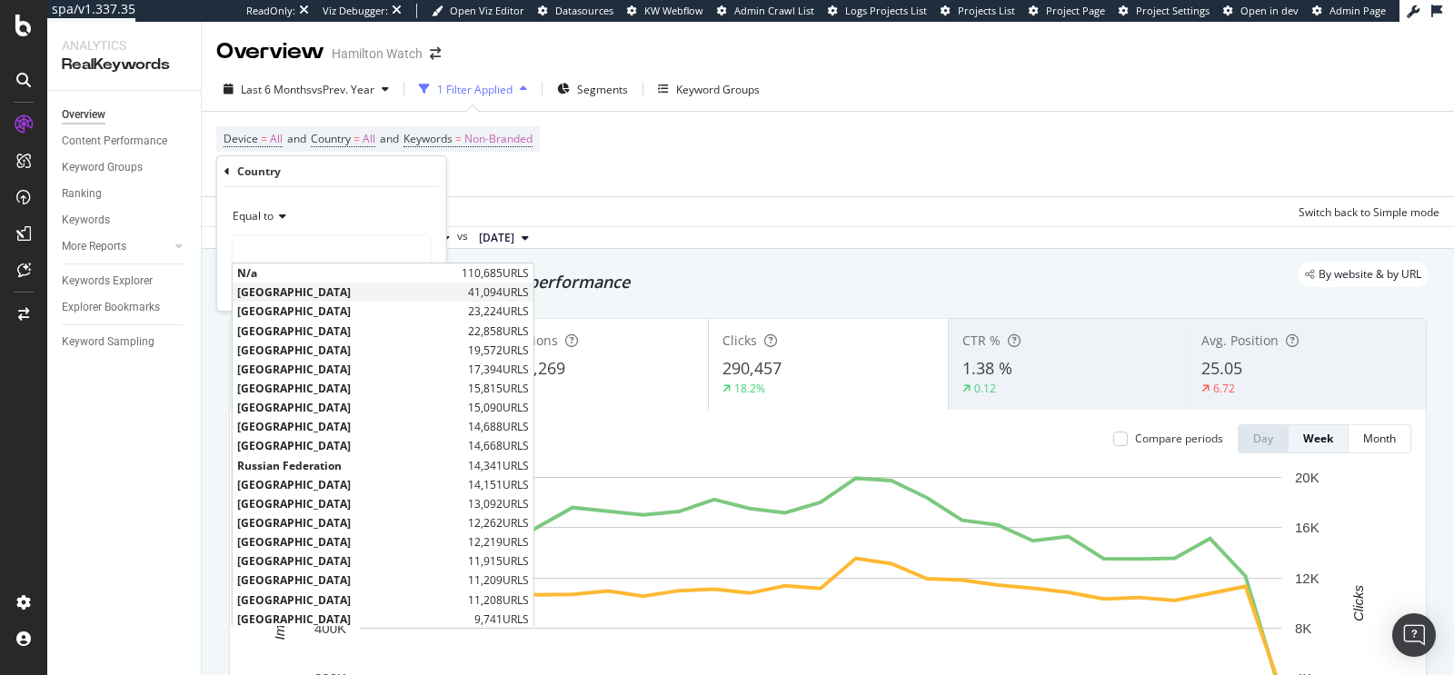
click at [328, 290] on span "[GEOGRAPHIC_DATA]" at bounding box center [350, 291] width 226 height 15
type input "[GEOGRAPHIC_DATA]"
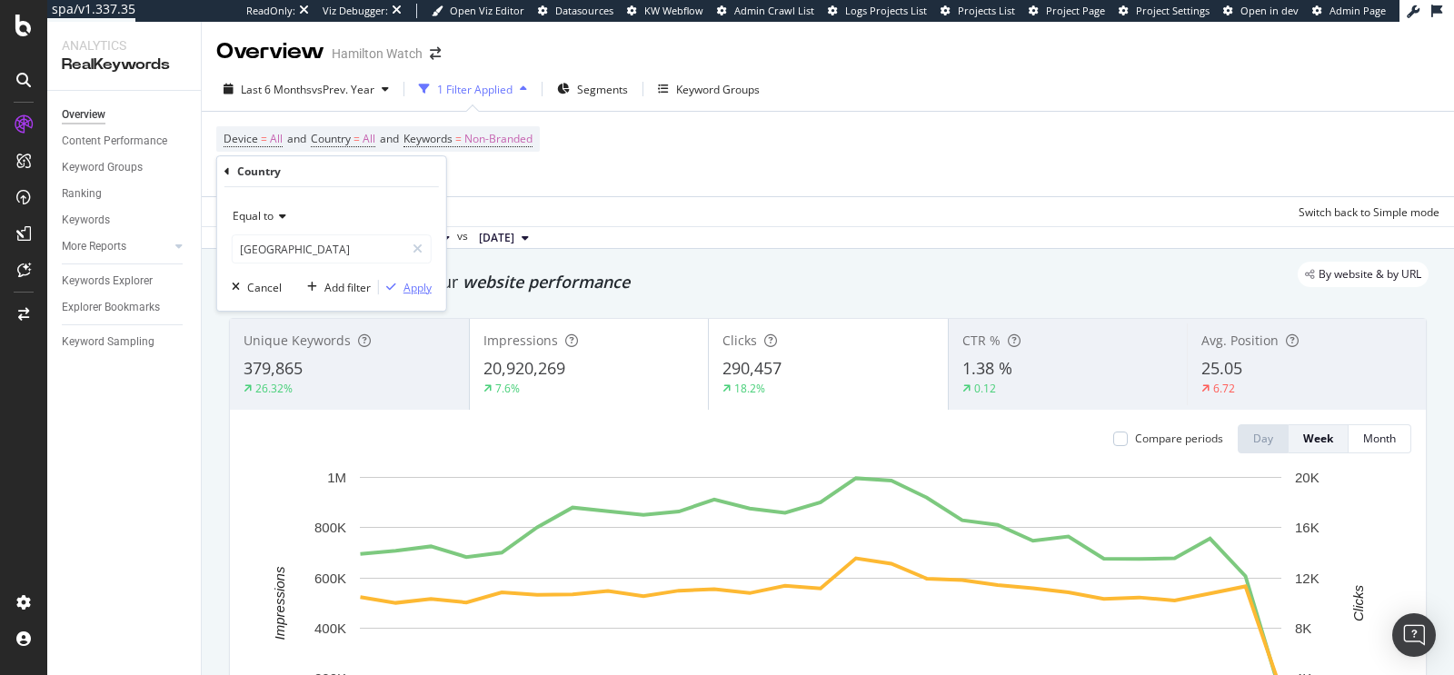
click at [409, 283] on div "Apply" at bounding box center [417, 287] width 28 height 15
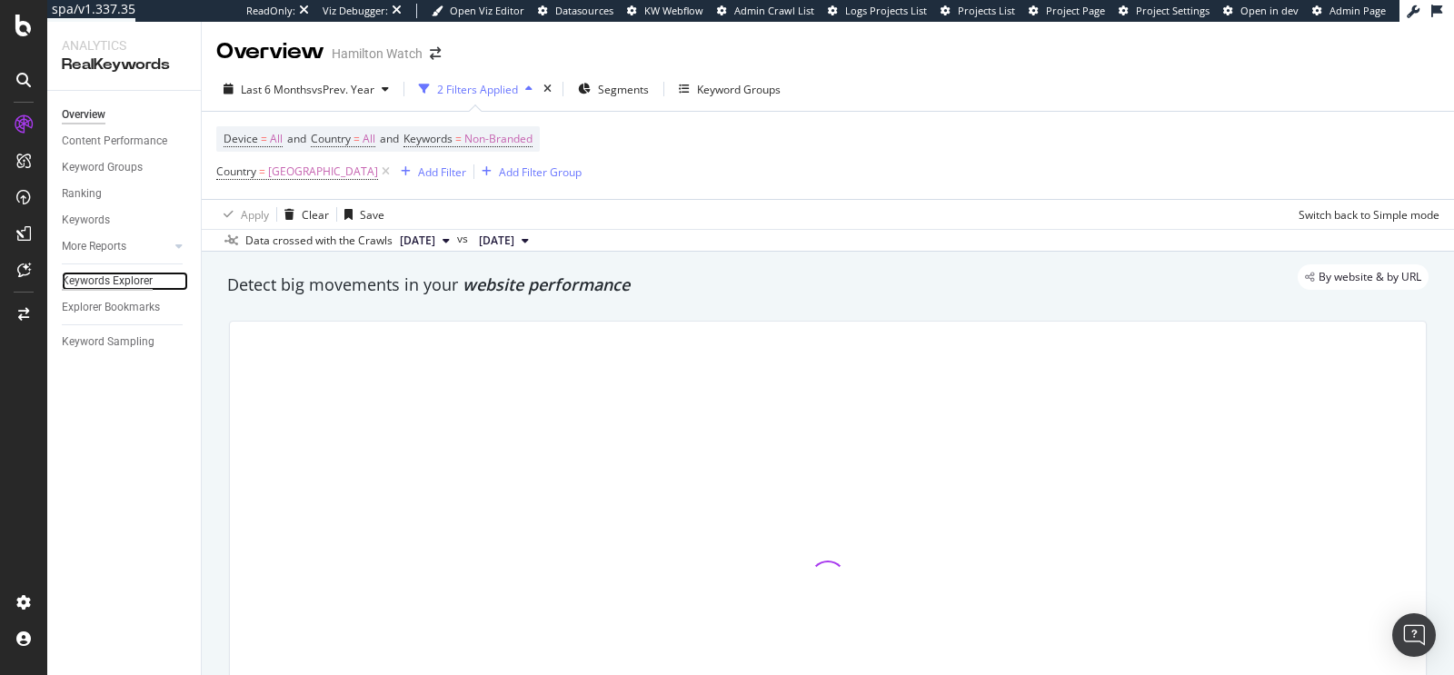
click at [131, 274] on div "Keywords Explorer" at bounding box center [107, 281] width 91 height 19
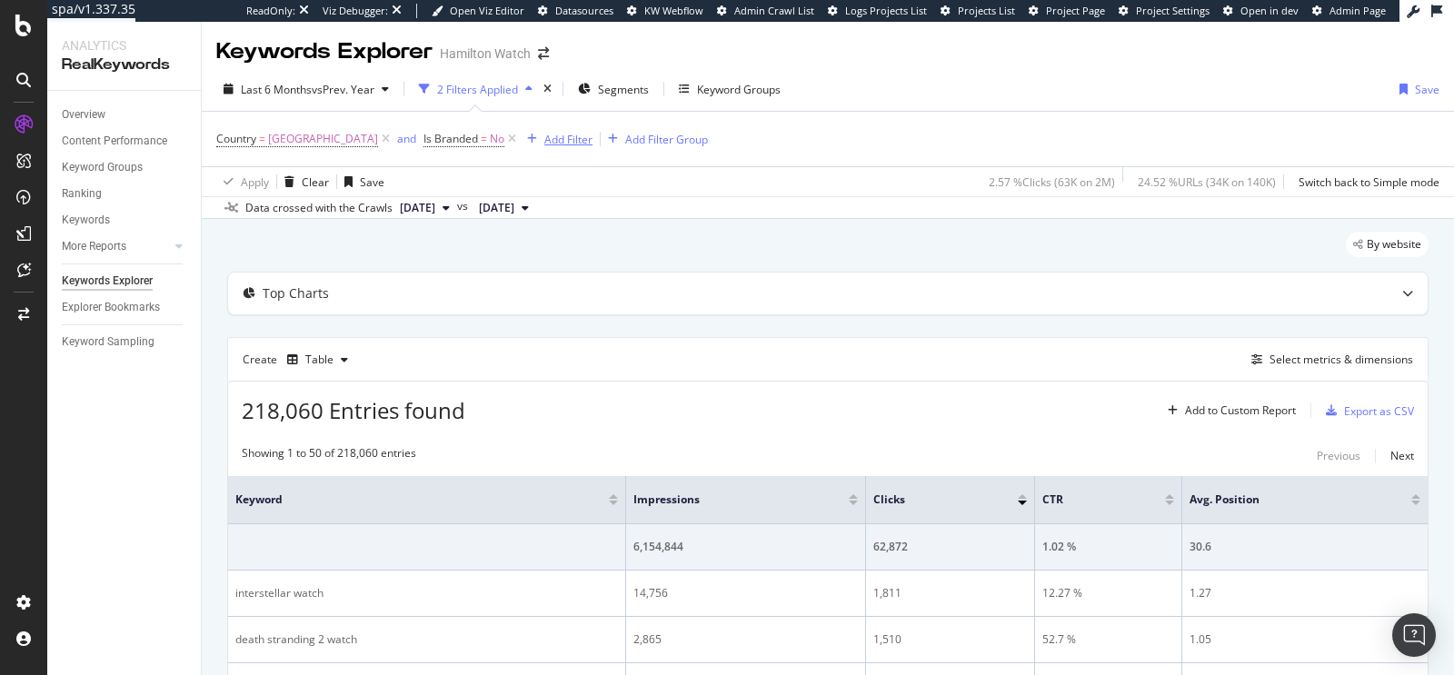
click at [590, 143] on div "Add Filter" at bounding box center [568, 139] width 48 height 15
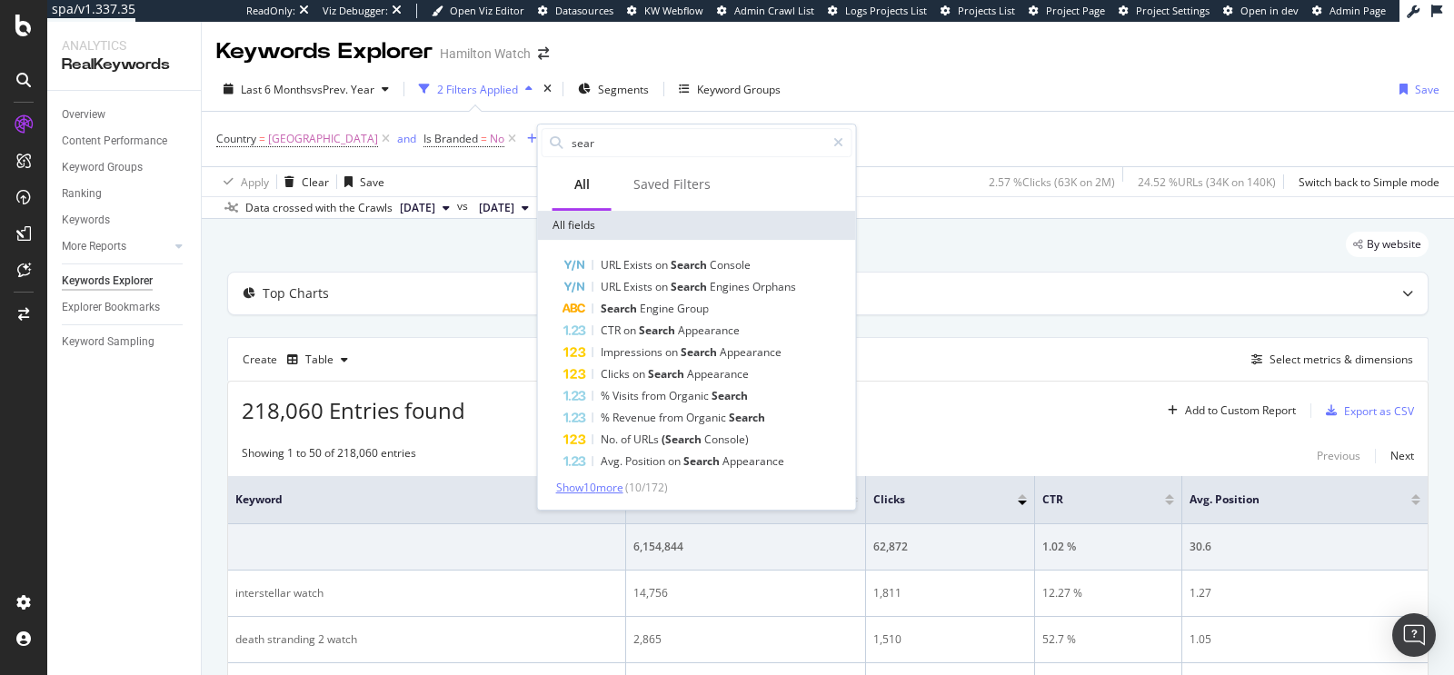
click at [602, 491] on span "Show 10 more" at bounding box center [589, 487] width 67 height 15
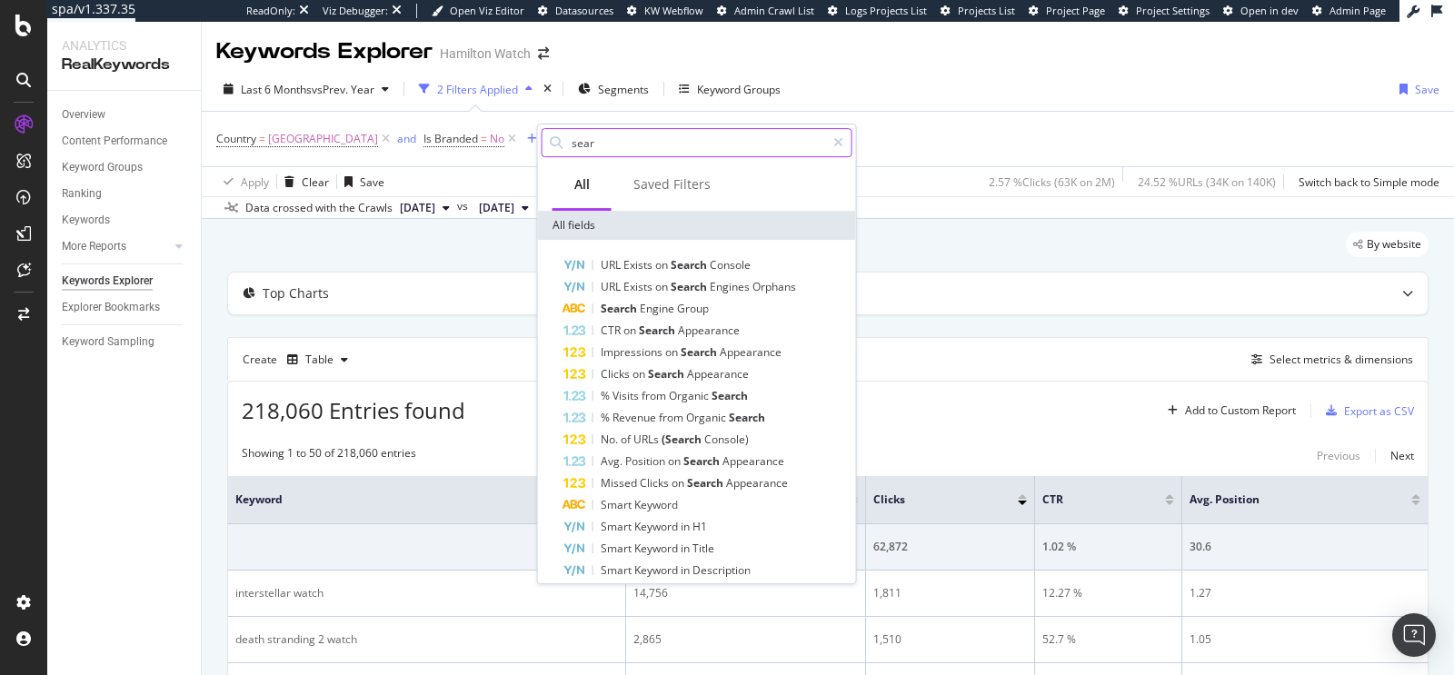
click at [619, 149] on input "sear" at bounding box center [697, 142] width 255 height 27
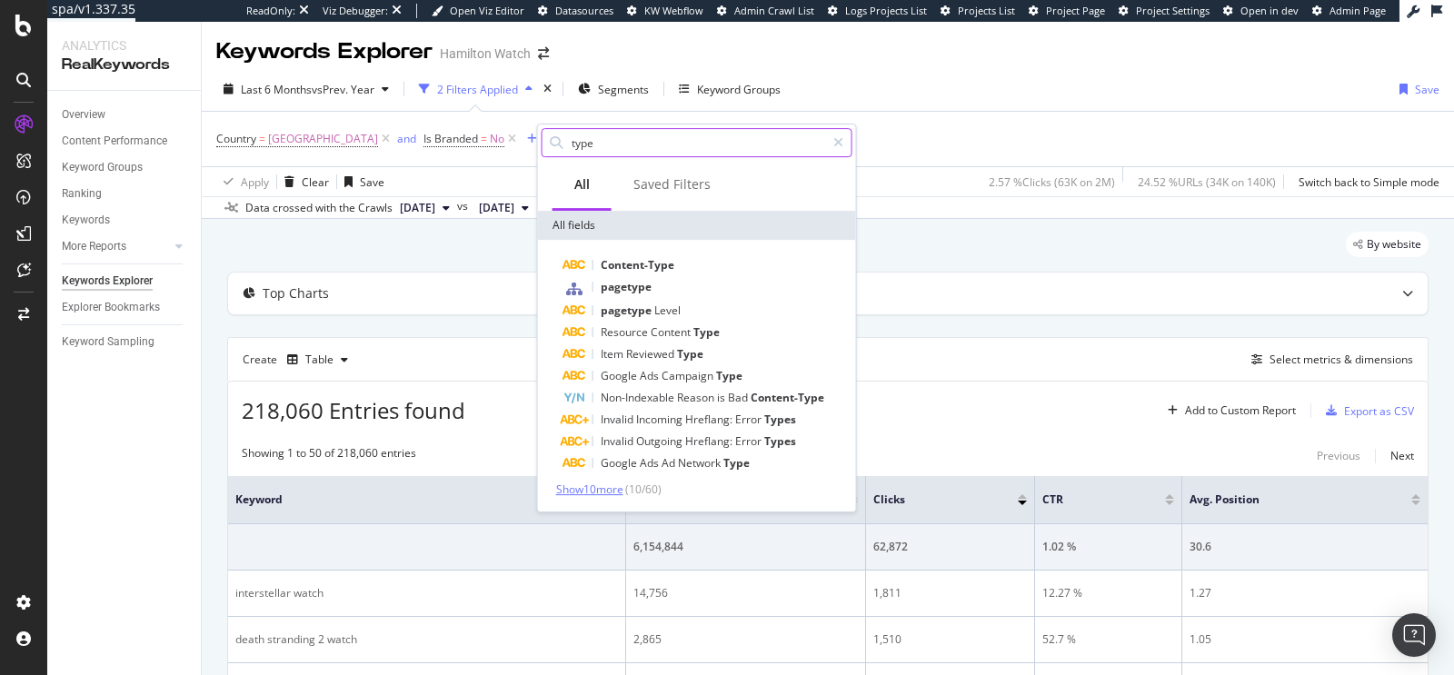
type input "type"
click at [581, 493] on span "Show 10 more" at bounding box center [589, 489] width 67 height 15
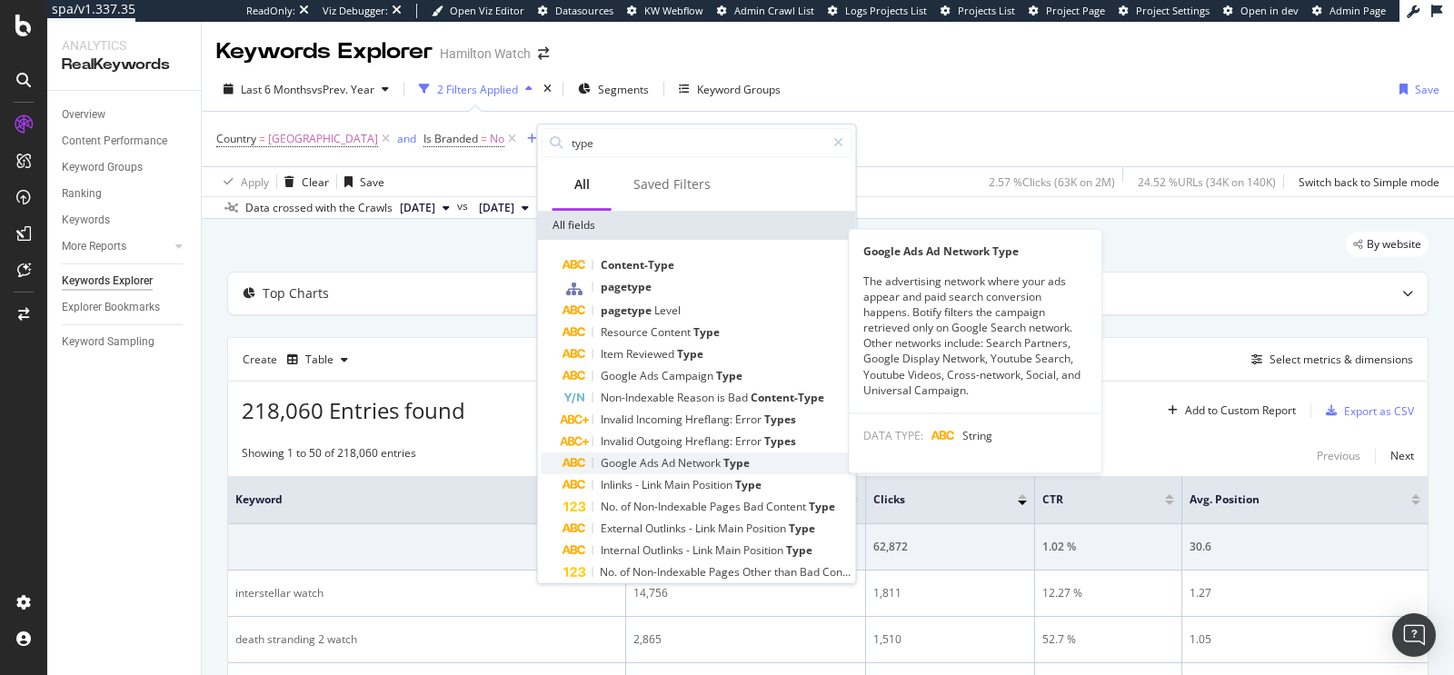
scroll to position [144, 0]
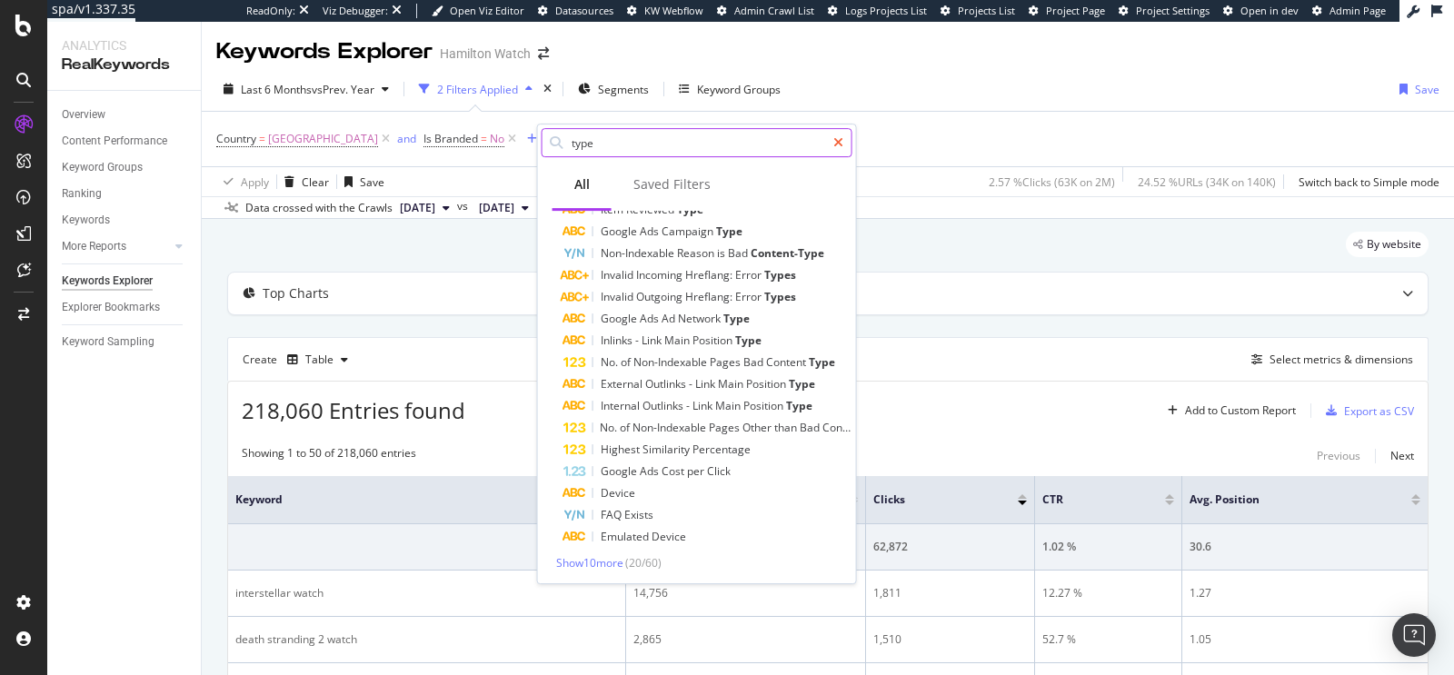
click at [843, 140] on icon at bounding box center [838, 142] width 10 height 13
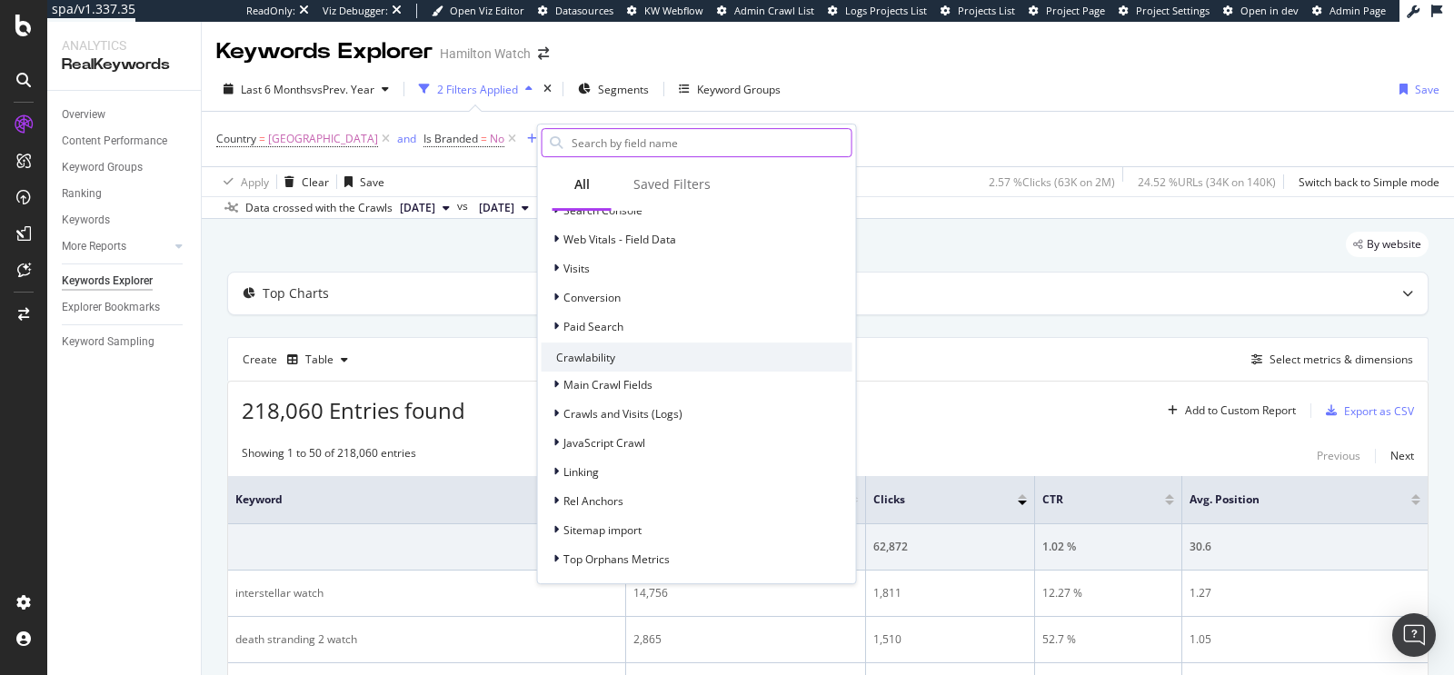
click at [843, 140] on input "text" at bounding box center [711, 142] width 282 height 27
click at [908, 148] on div "Country = [GEOGRAPHIC_DATA] and Is Branded = No Add Filter Add Filter Group" at bounding box center [827, 139] width 1223 height 55
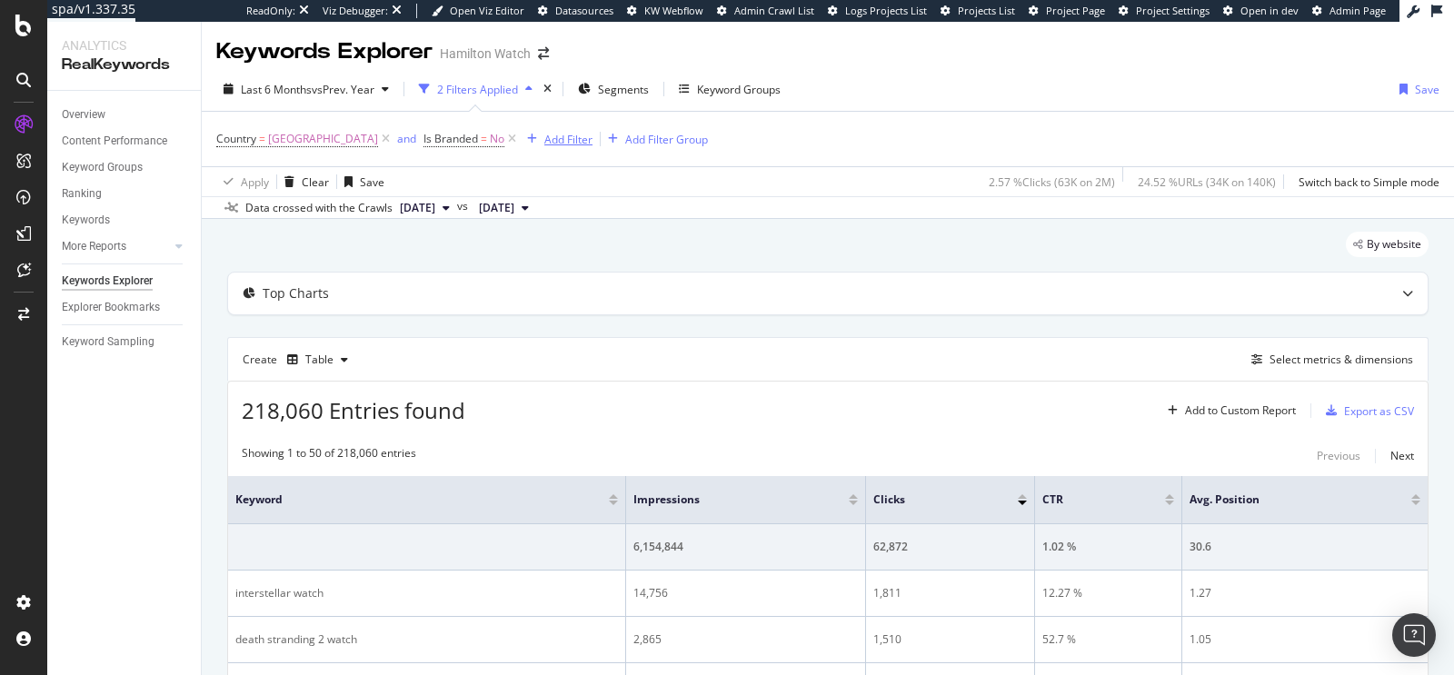
click at [571, 144] on div "Add Filter" at bounding box center [568, 139] width 48 height 15
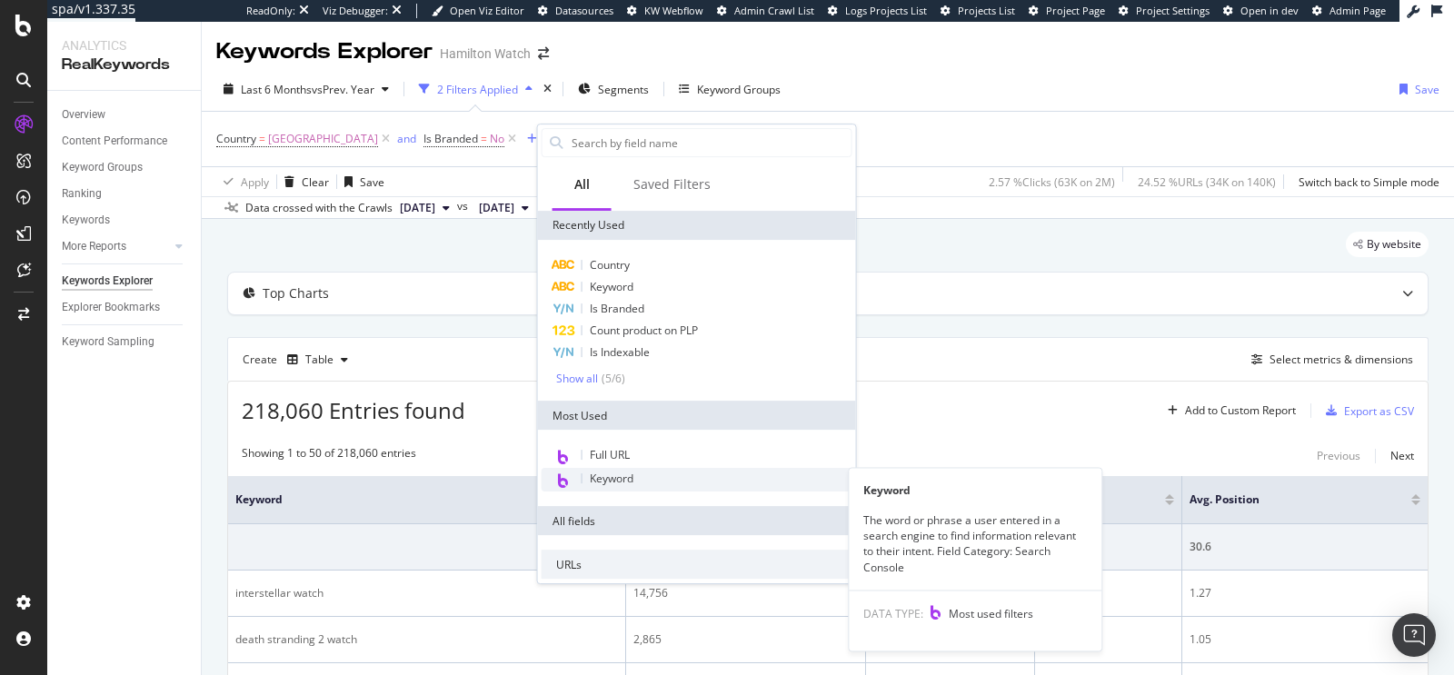
click at [647, 476] on div "Keyword" at bounding box center [697, 480] width 311 height 24
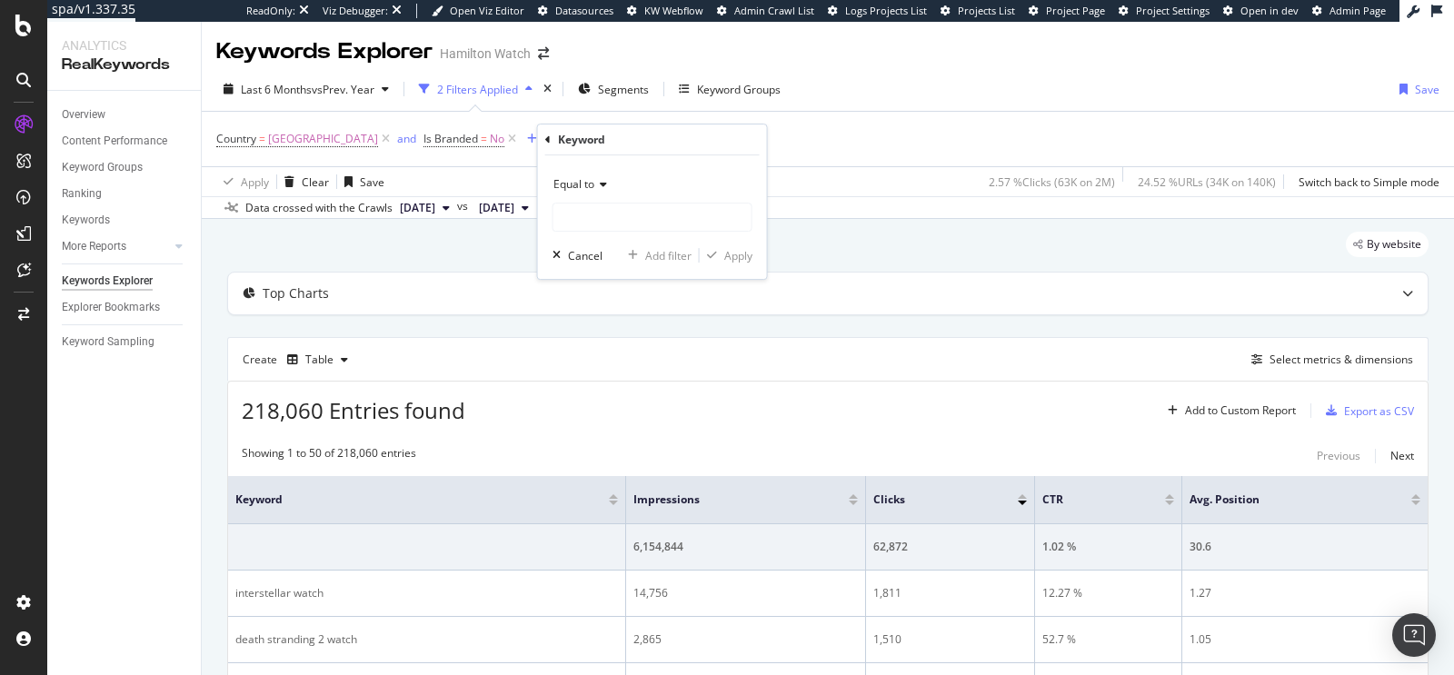
click at [578, 189] on span "Equal to" at bounding box center [573, 183] width 41 height 15
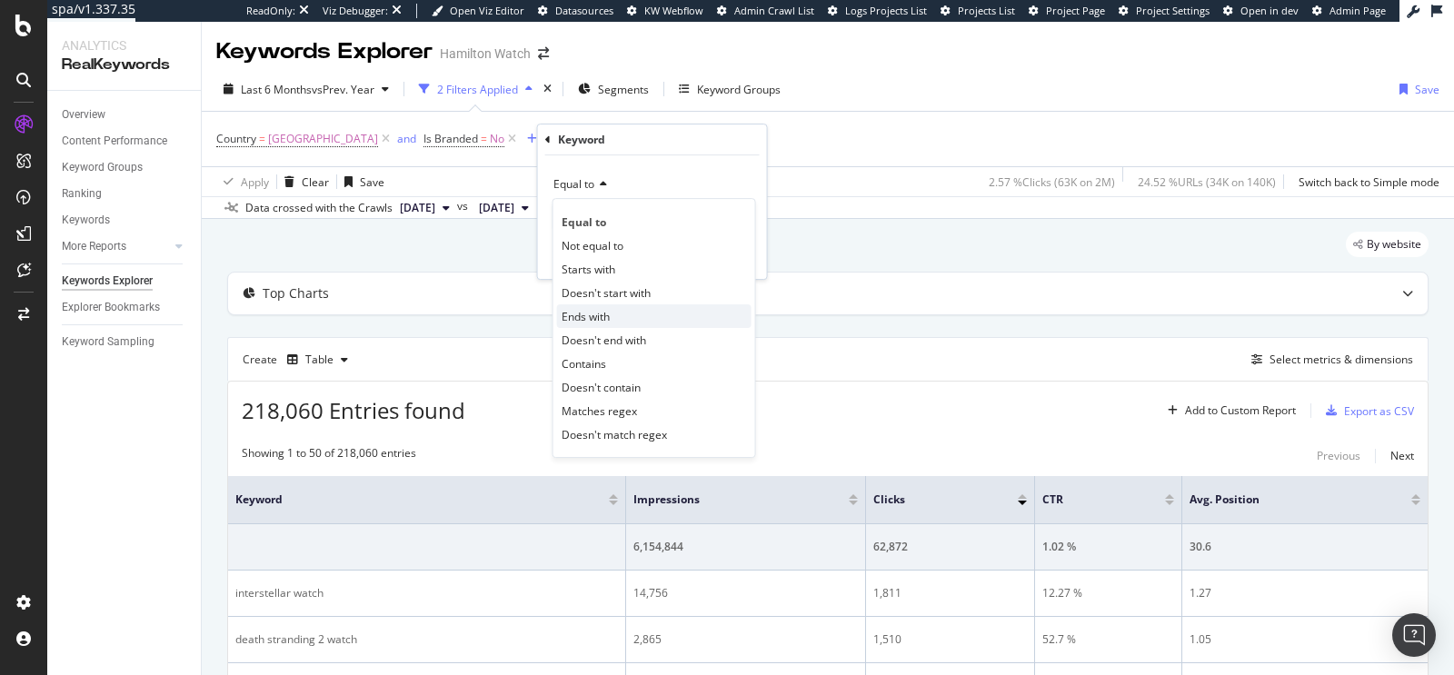
click at [623, 312] on div "Ends with" at bounding box center [654, 316] width 194 height 24
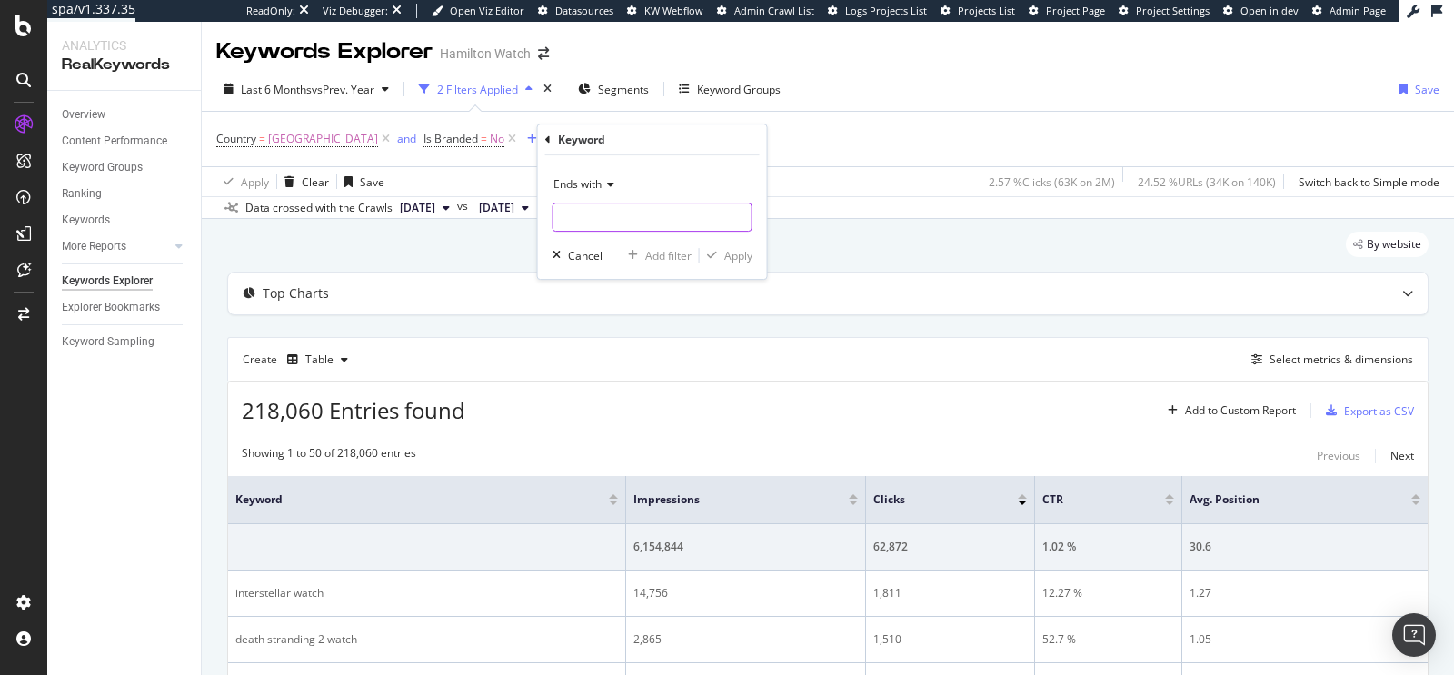
click at [623, 221] on input "text" at bounding box center [652, 217] width 198 height 29
type input "?"
click at [738, 254] on div "Apply" at bounding box center [738, 255] width 28 height 15
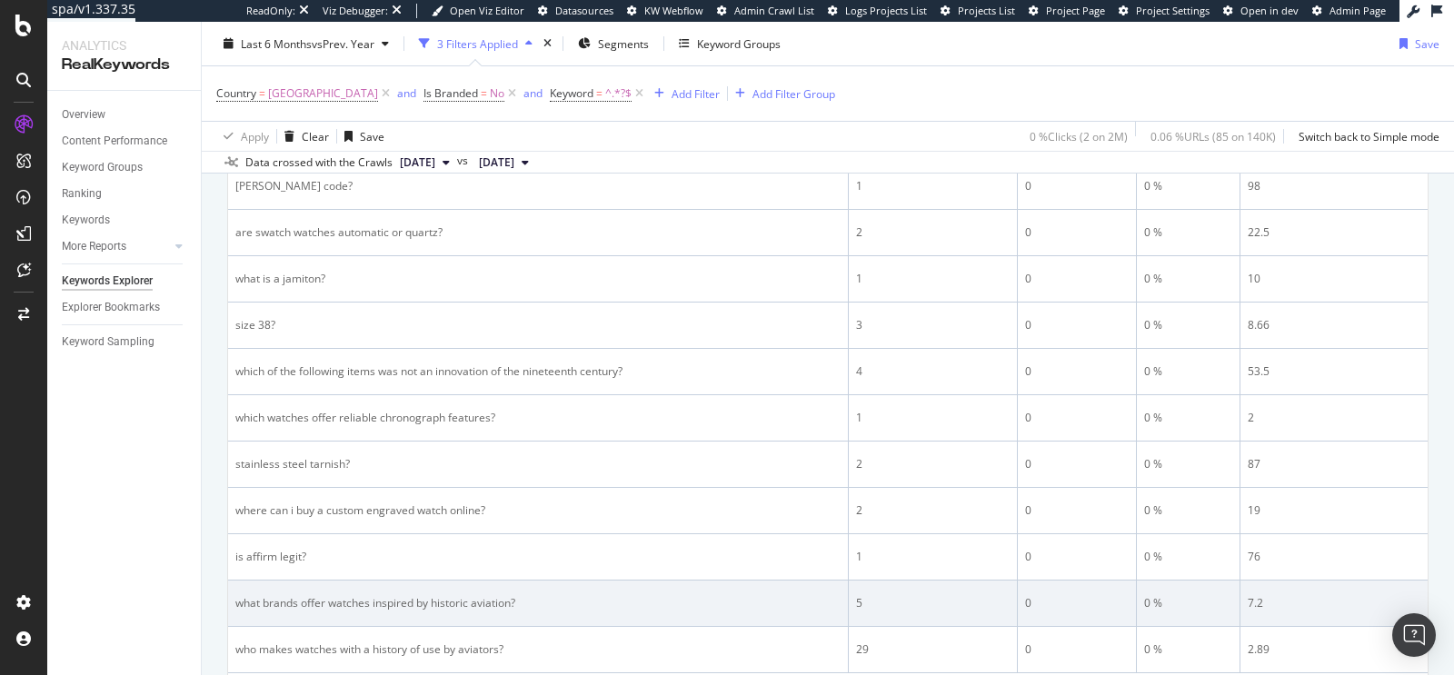
scroll to position [2292, 0]
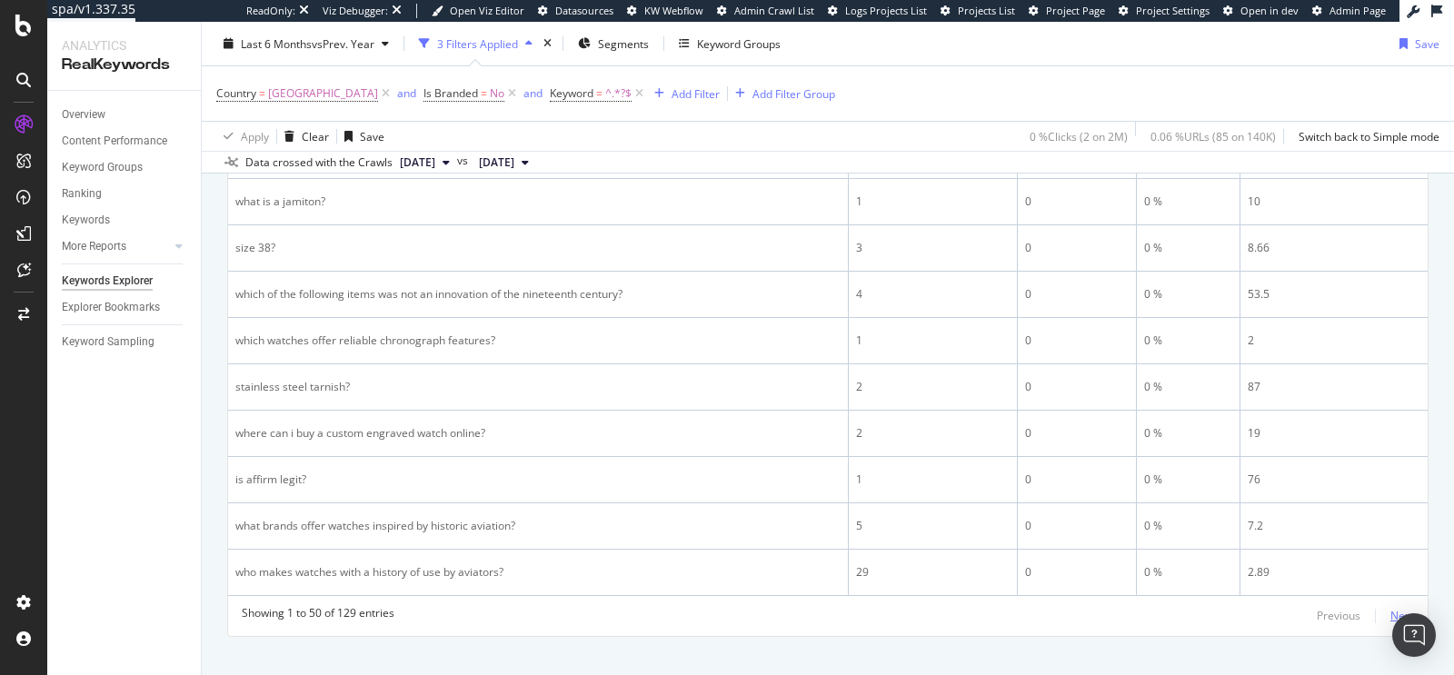
click at [1394, 605] on button "Next" at bounding box center [1402, 616] width 24 height 22
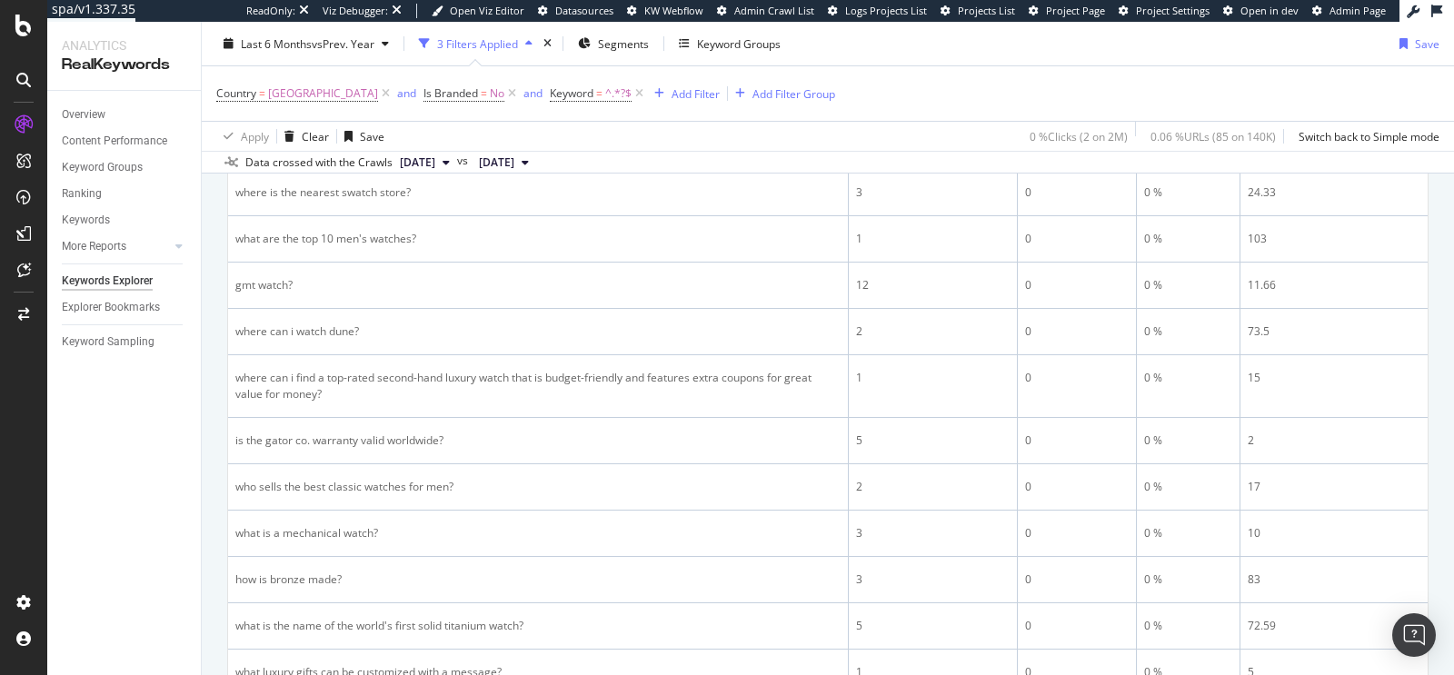
scroll to position [1880, 0]
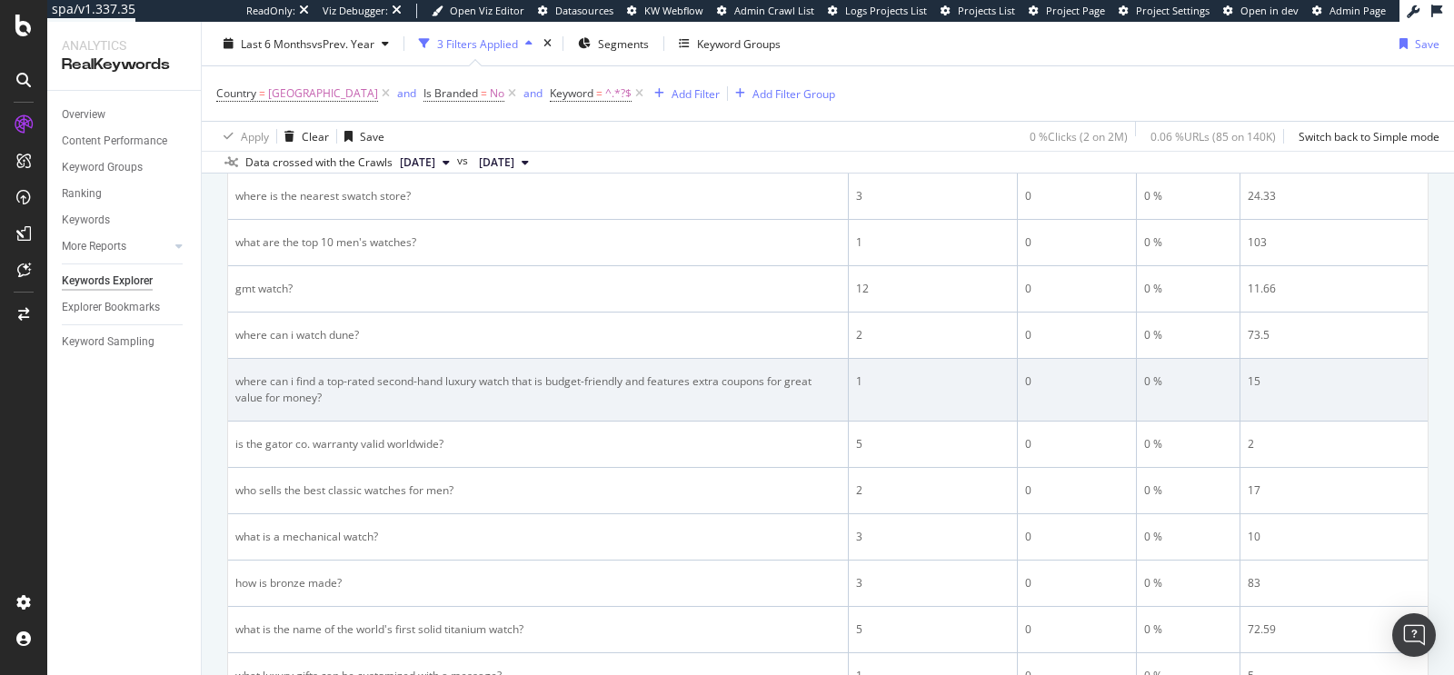
click at [606, 373] on div "where can i find a top-rated second-hand luxury watch that is budget-friendly a…" at bounding box center [537, 389] width 605 height 33
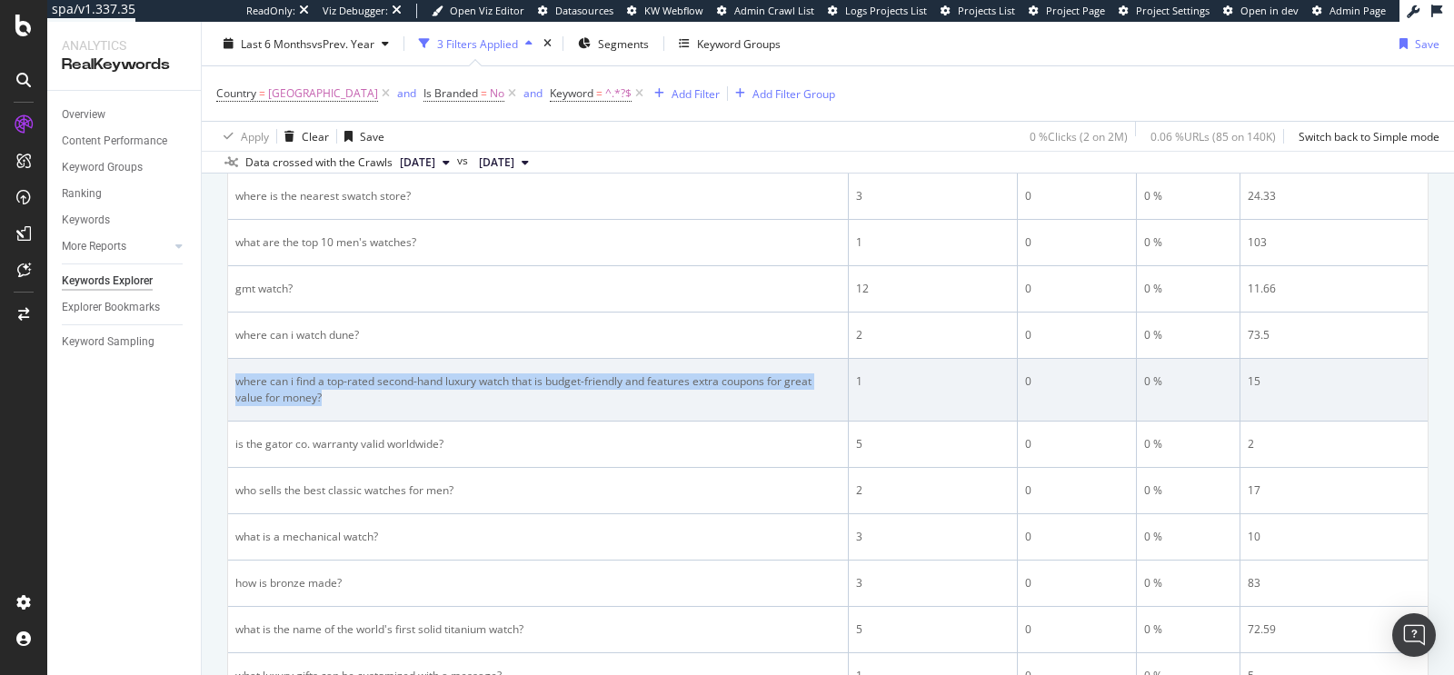
drag, startPoint x: 237, startPoint y: 369, endPoint x: 341, endPoint y: 393, distance: 106.3
click at [342, 393] on td "where can i find a top-rated second-hand luxury watch that is budget-friendly a…" at bounding box center [538, 390] width 621 height 63
click at [306, 373] on div "where can i find a top-rated second-hand luxury watch that is budget-friendly a…" at bounding box center [537, 389] width 605 height 33
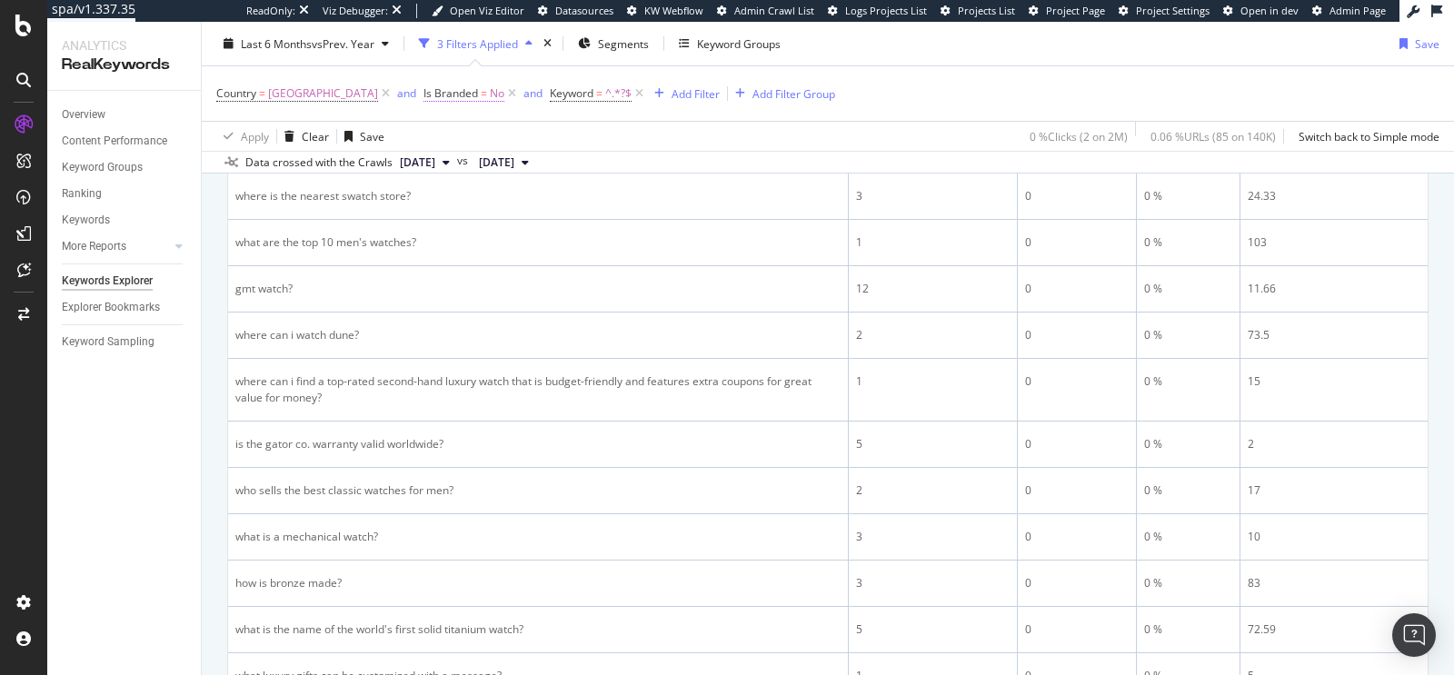
click at [504, 93] on span "No" at bounding box center [497, 93] width 15 height 25
click at [467, 134] on span "No" at bounding box center [463, 134] width 15 height 15
click at [799, 133] on div "Apply Clear Save 0 % Clicks ( 2 on 2M ) 0.06 % URLs ( 85 on 140K ) Switch back …" at bounding box center [828, 136] width 1252 height 30
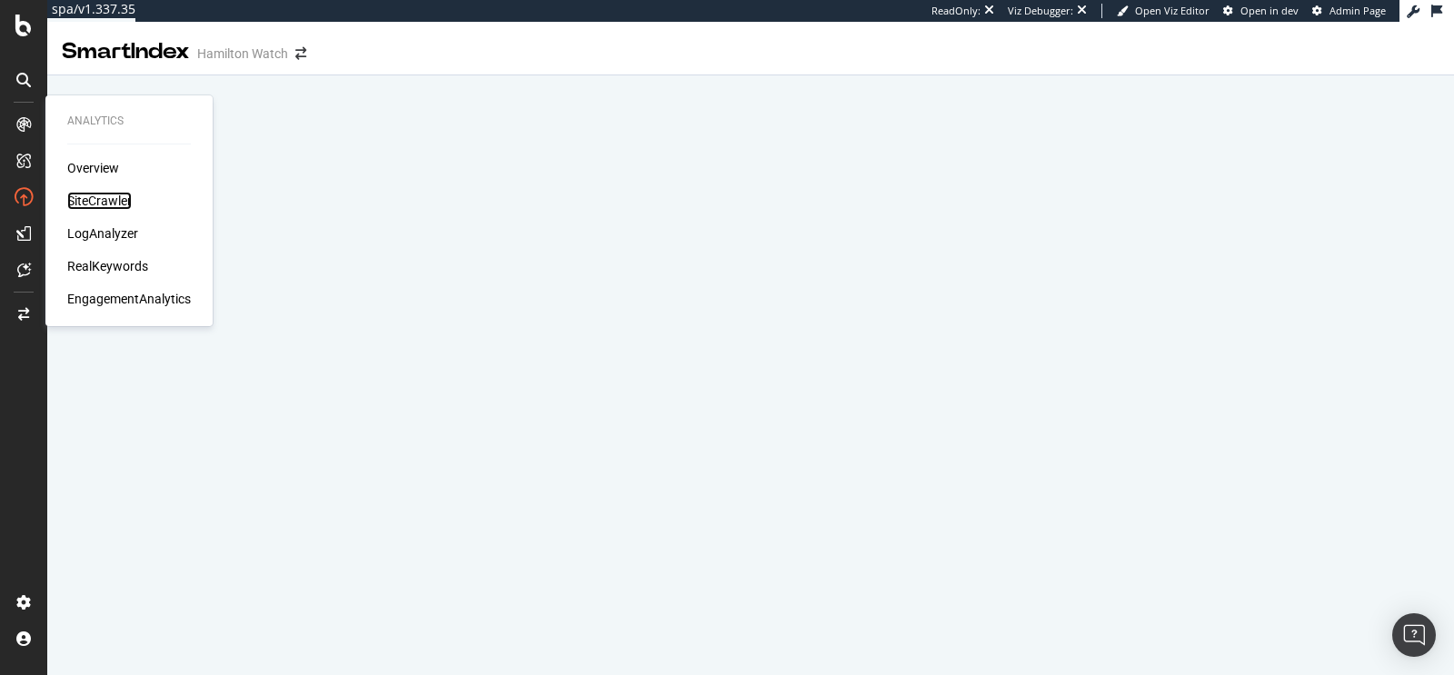
click at [91, 201] on div "SiteCrawler" at bounding box center [99, 201] width 65 height 18
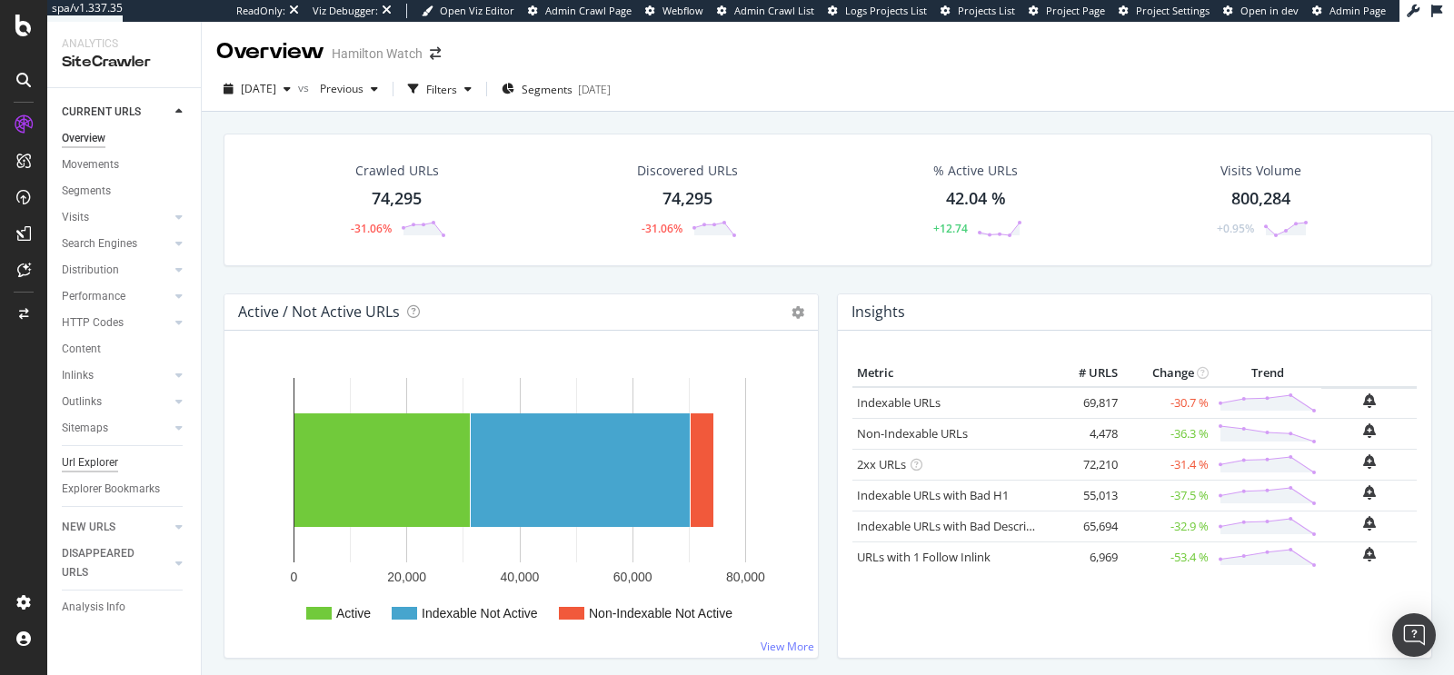
click at [98, 457] on div "Url Explorer" at bounding box center [90, 462] width 56 height 19
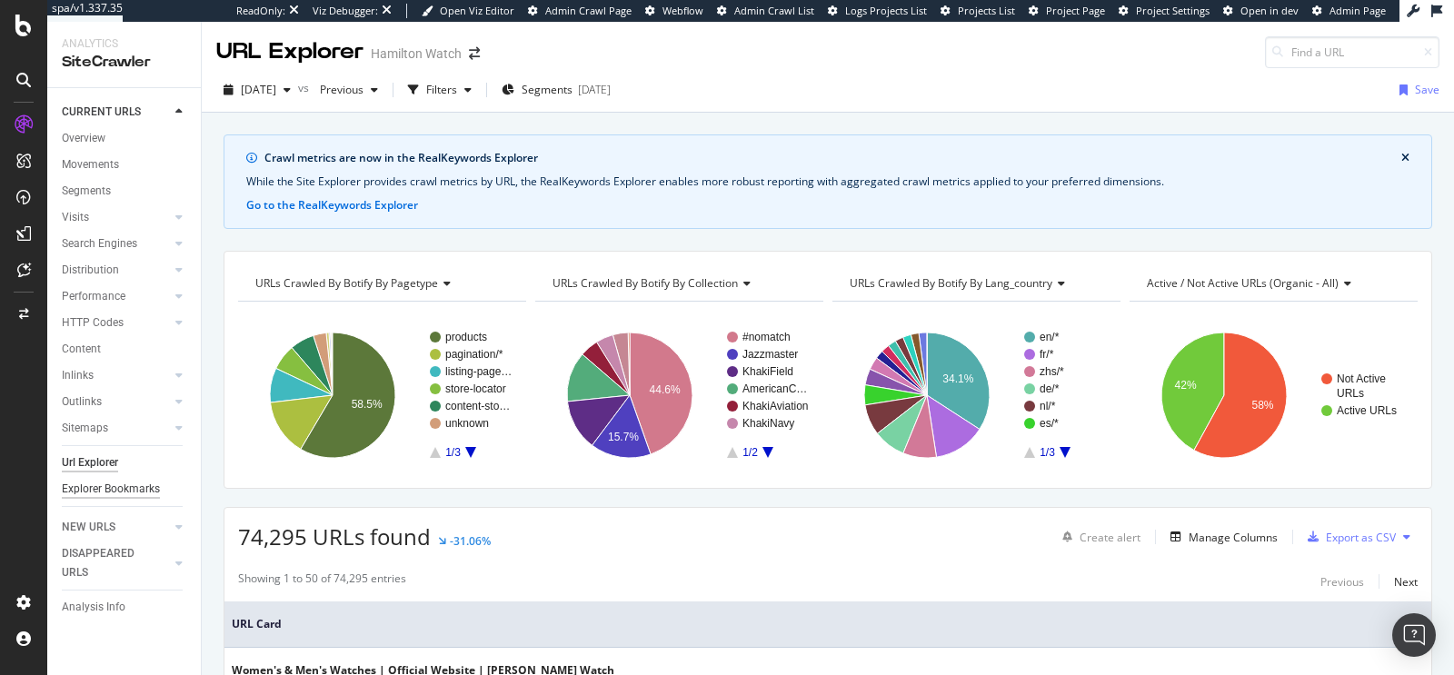
click at [108, 493] on div "Explorer Bookmarks" at bounding box center [111, 489] width 98 height 19
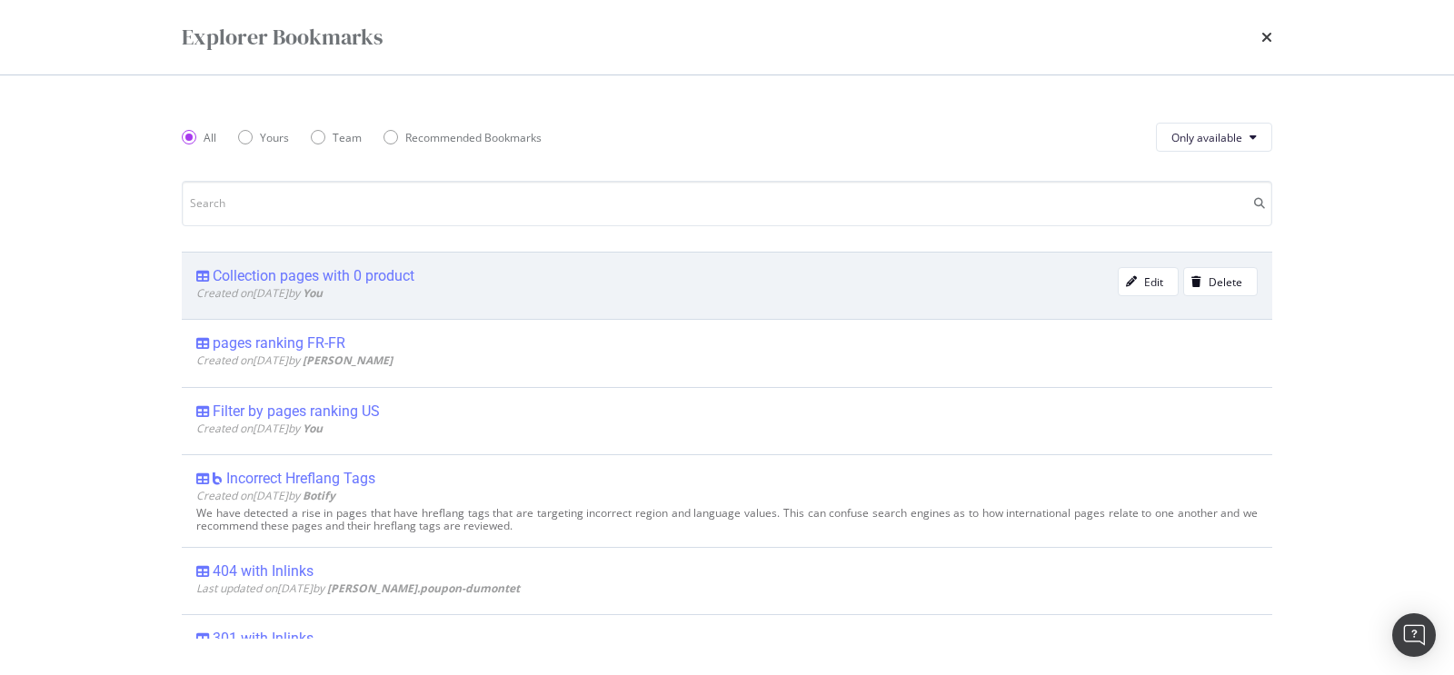
click at [389, 275] on div "Collection pages with 0 product" at bounding box center [314, 276] width 202 height 18
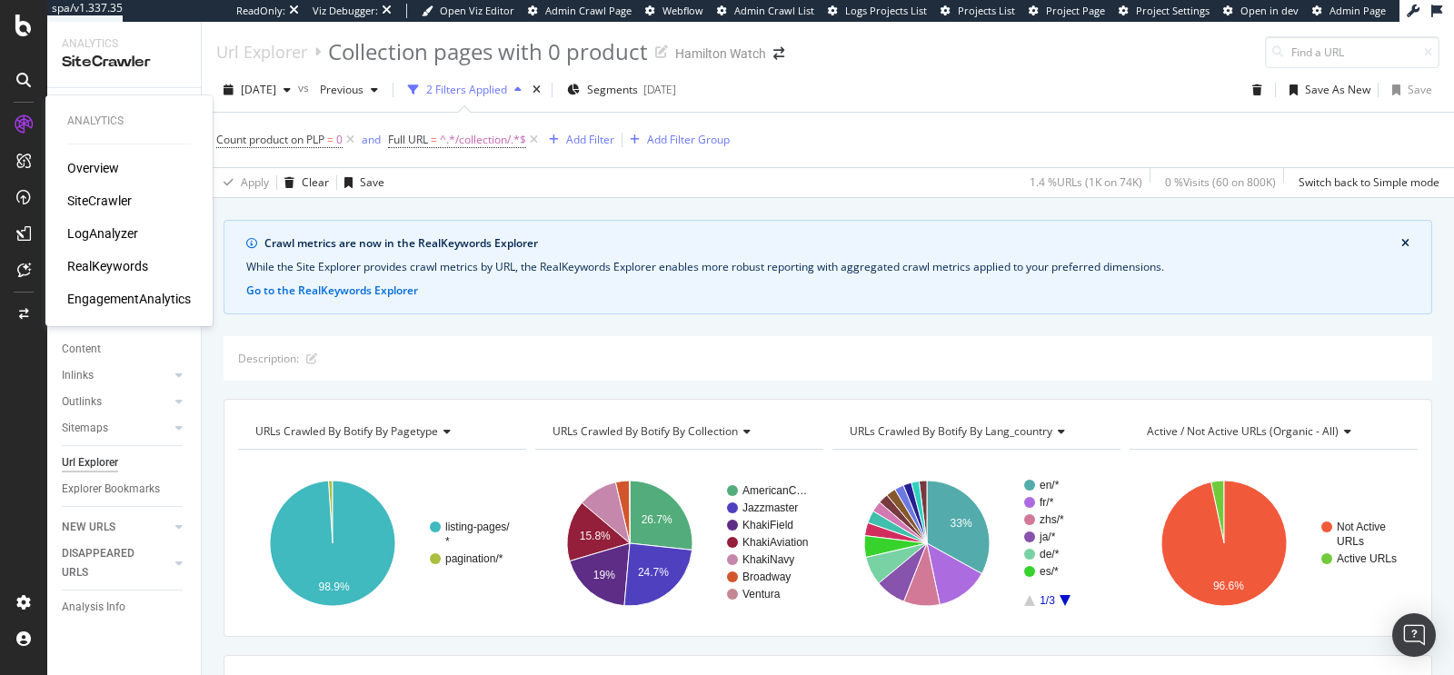
click at [91, 166] on div "Overview" at bounding box center [93, 168] width 52 height 18
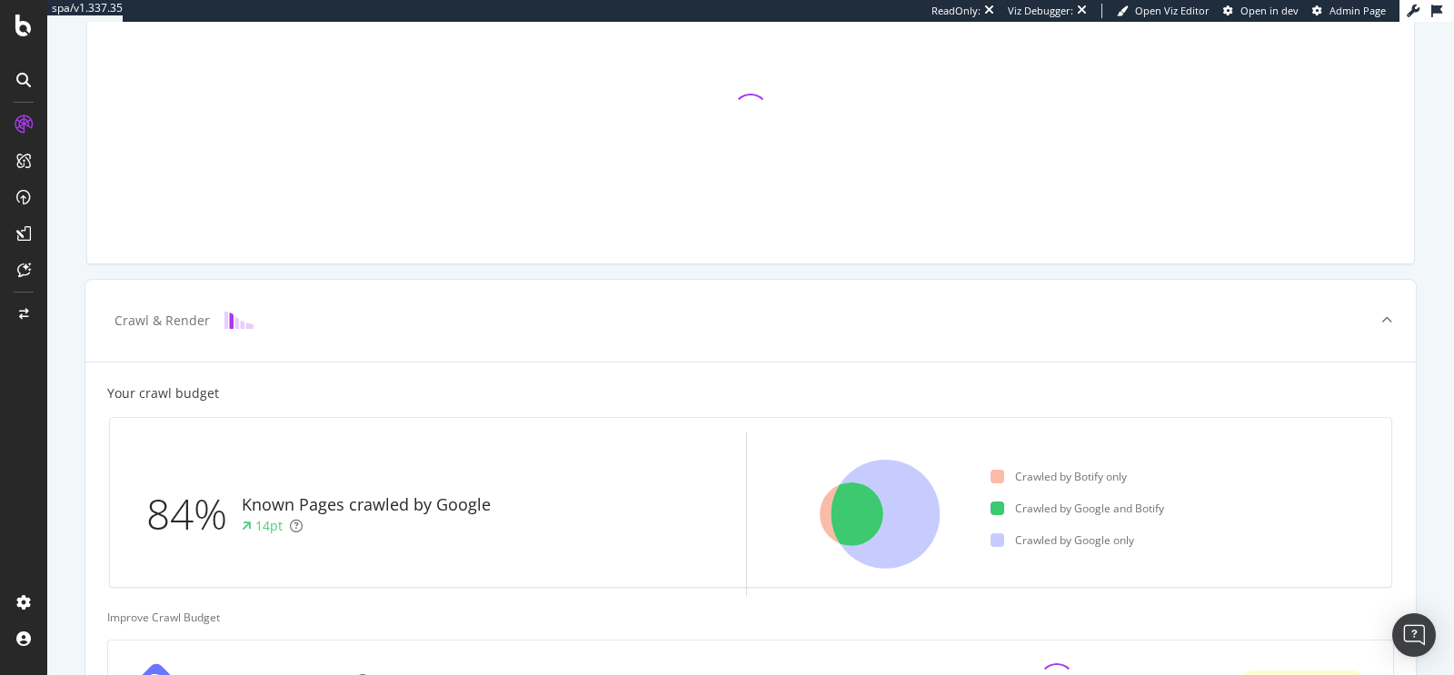
scroll to position [204, 0]
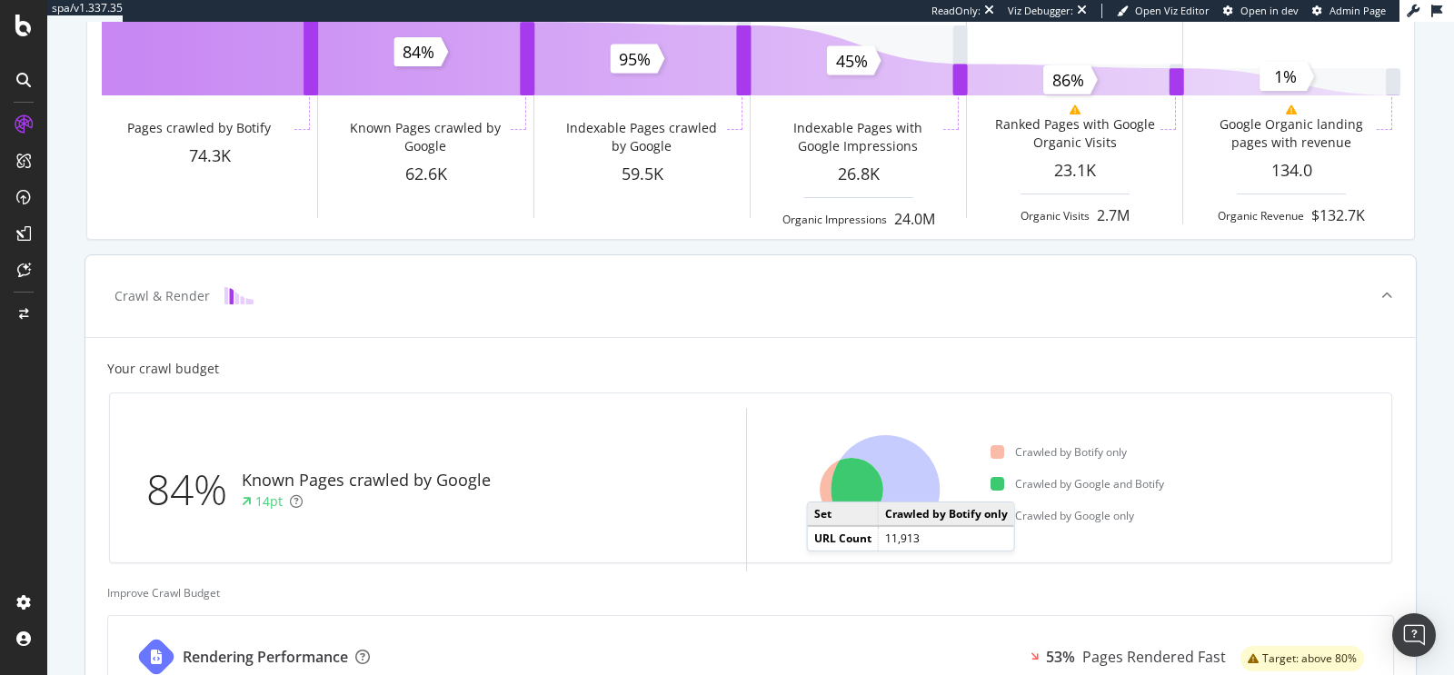
click at [824, 482] on icon at bounding box center [852, 490] width 64 height 64
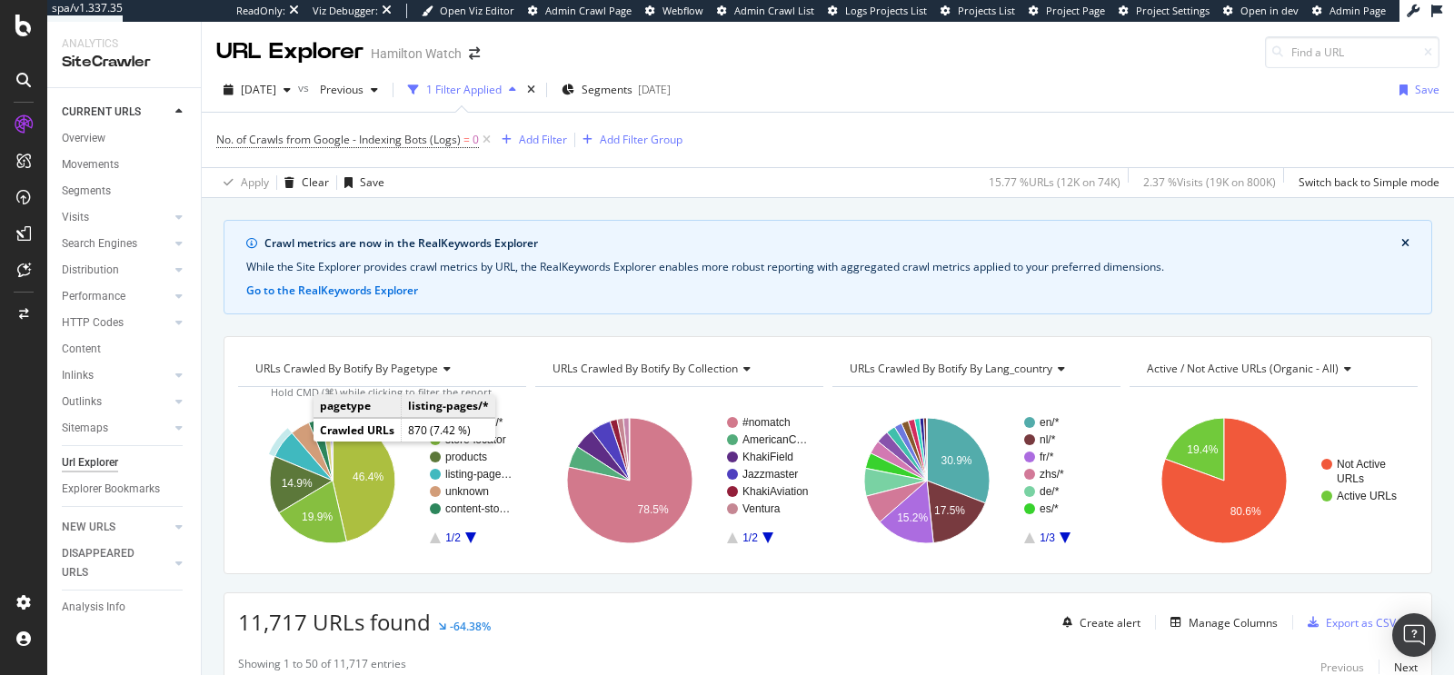
click at [294, 441] on icon "A chart." at bounding box center [303, 456] width 58 height 47
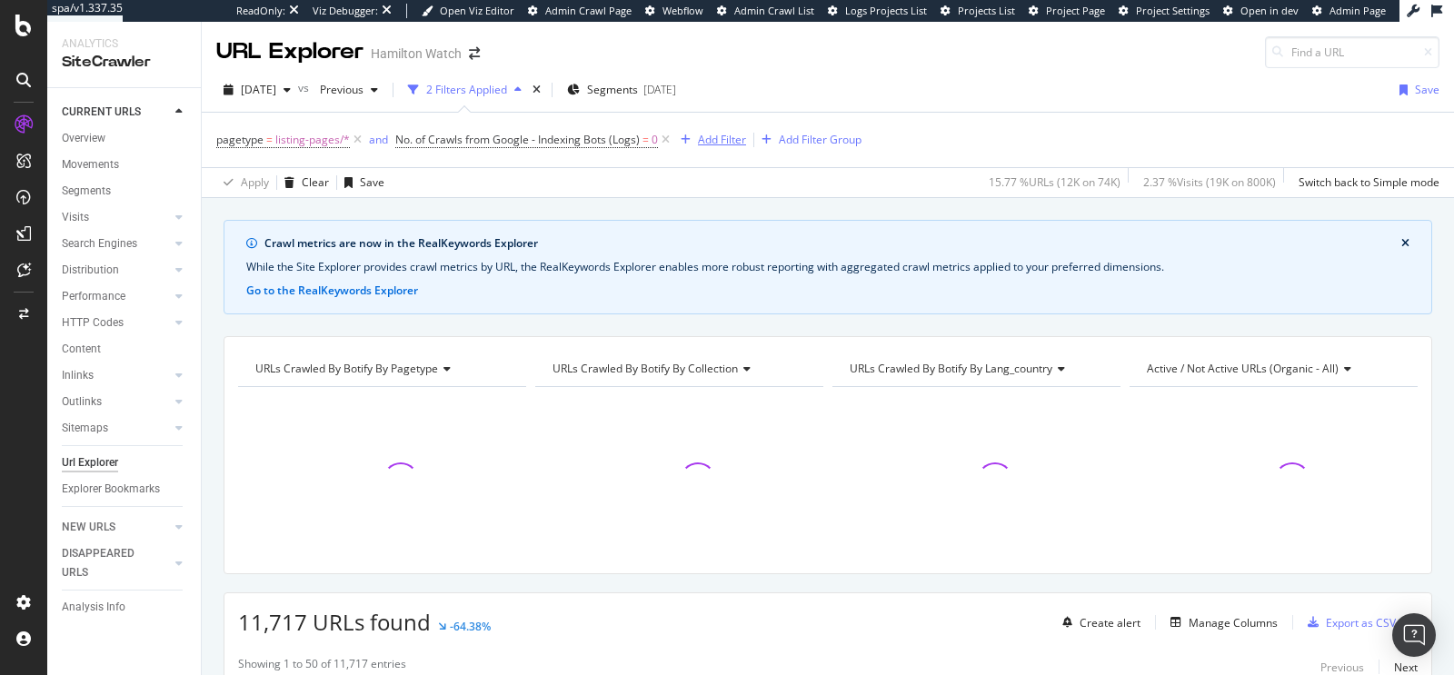
click at [702, 136] on div "Add Filter" at bounding box center [722, 139] width 48 height 15
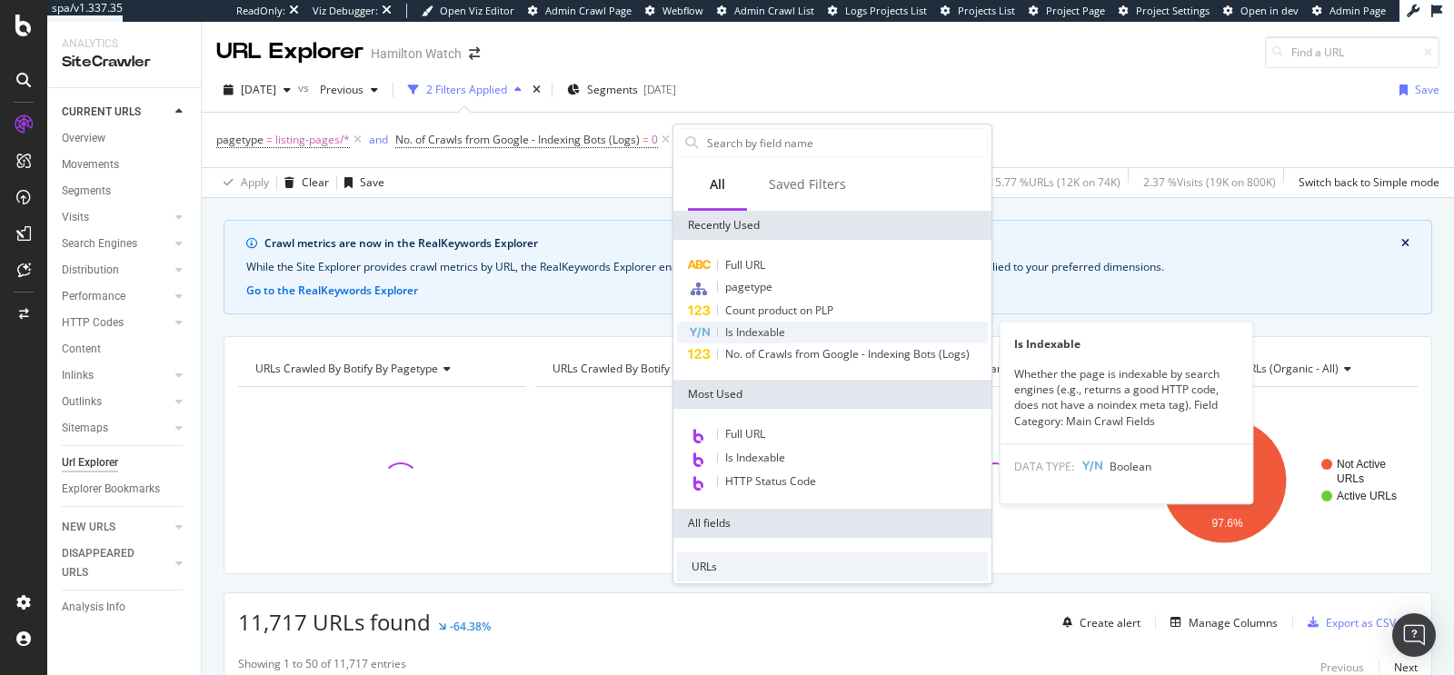
click at [770, 327] on span "Is Indexable" at bounding box center [755, 331] width 60 height 15
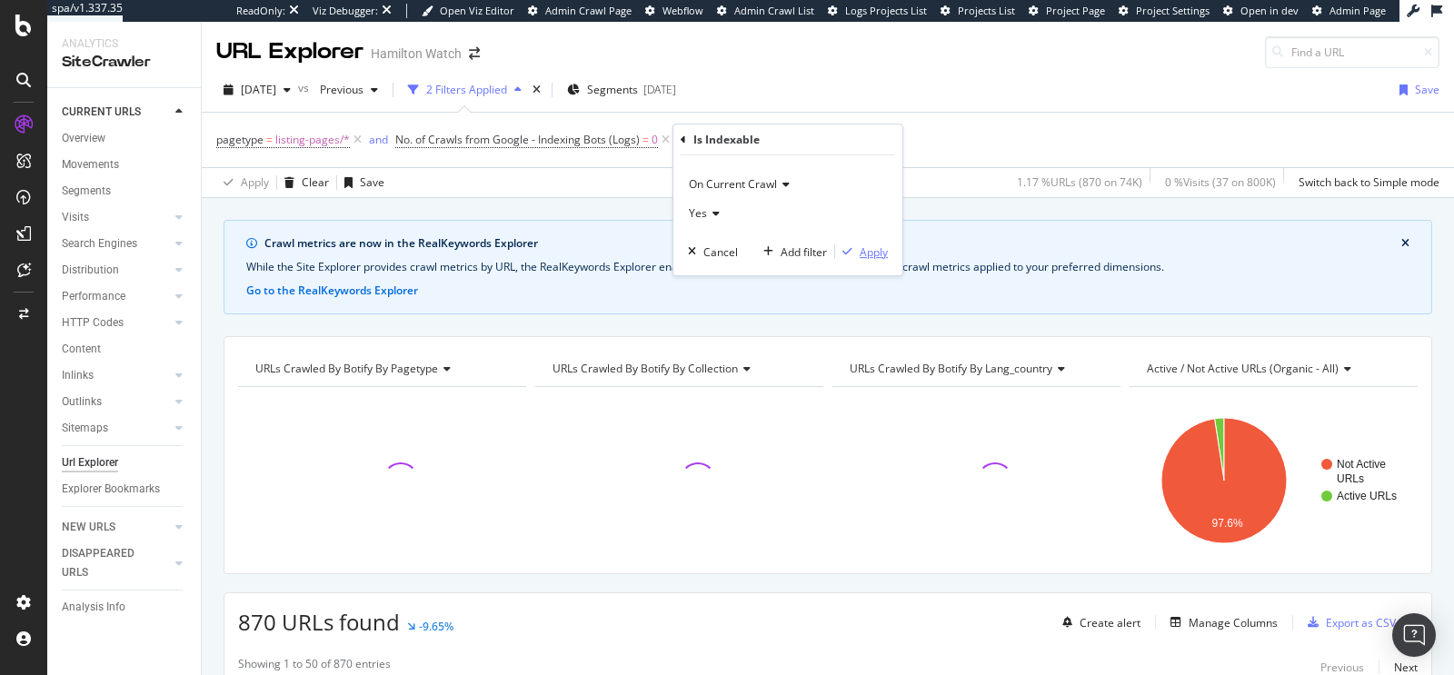
click at [872, 249] on div "Apply" at bounding box center [874, 251] width 28 height 15
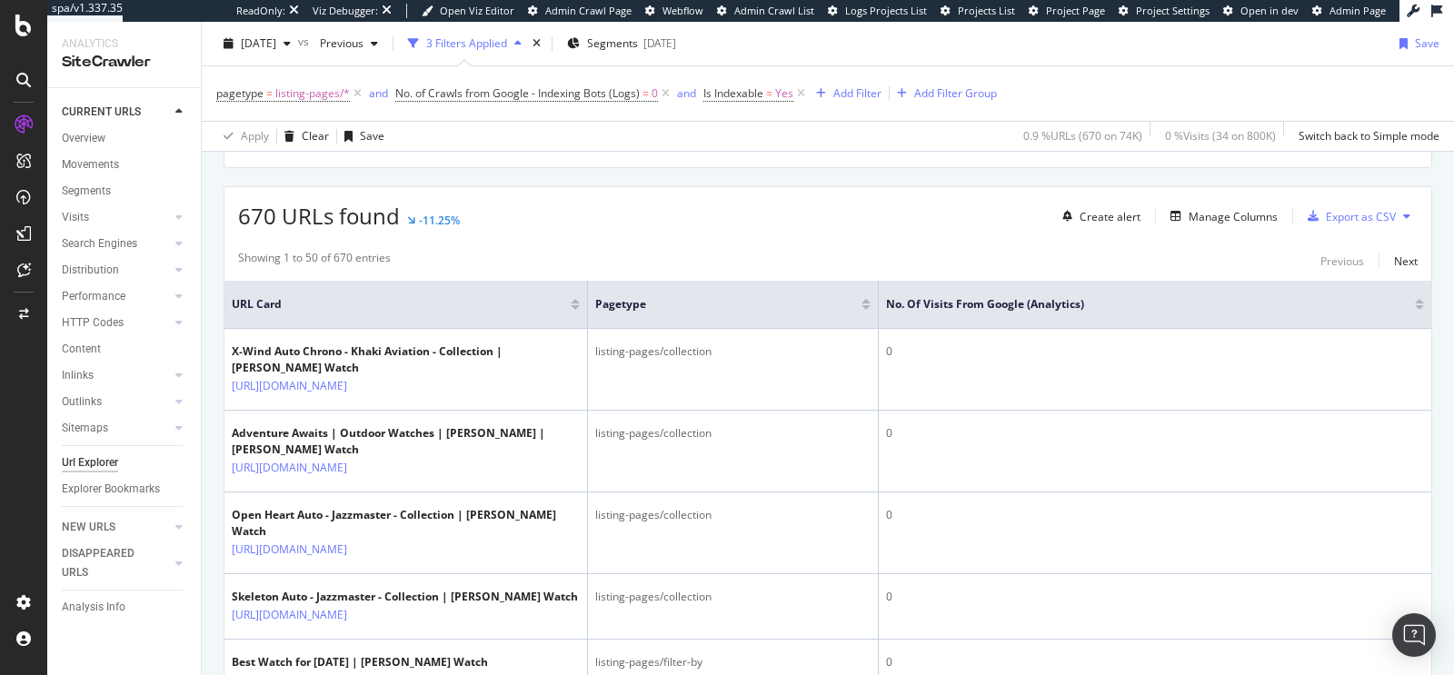
scroll to position [403, 0]
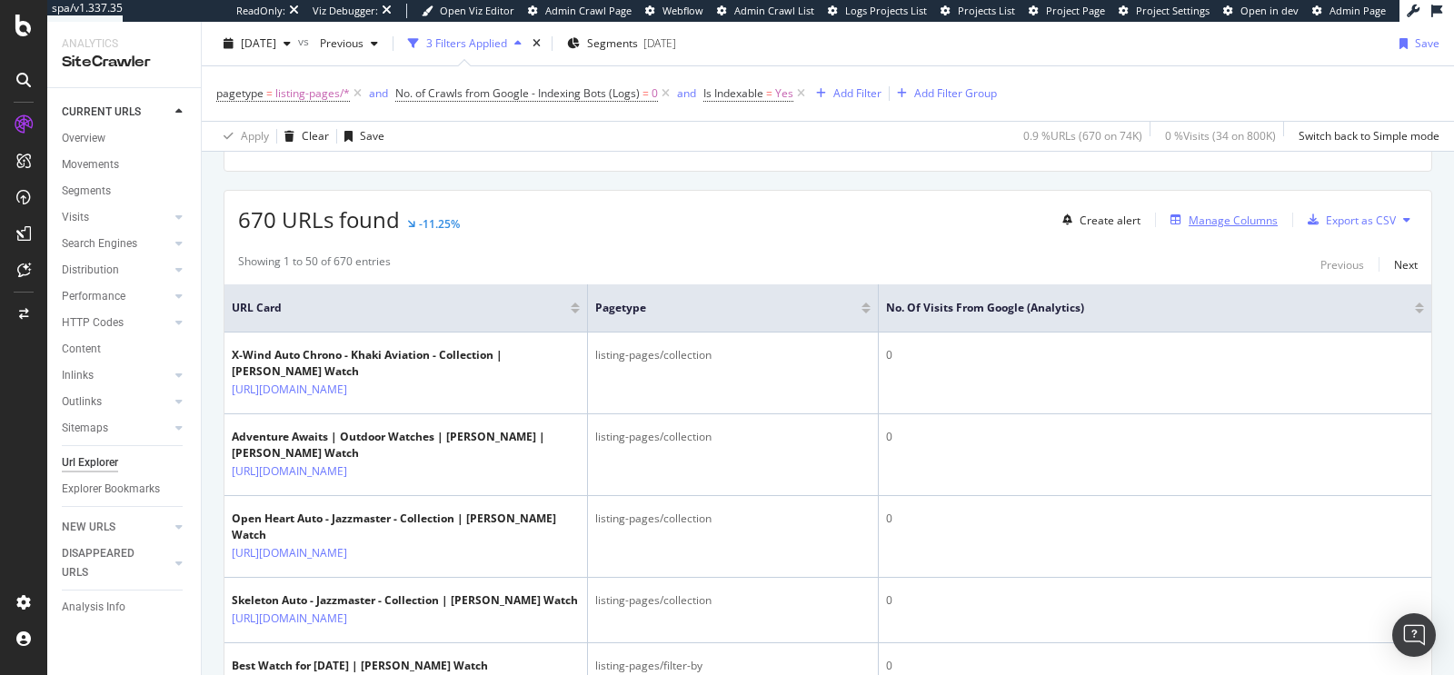
click at [1247, 213] on div "Manage Columns" at bounding box center [1233, 220] width 89 height 15
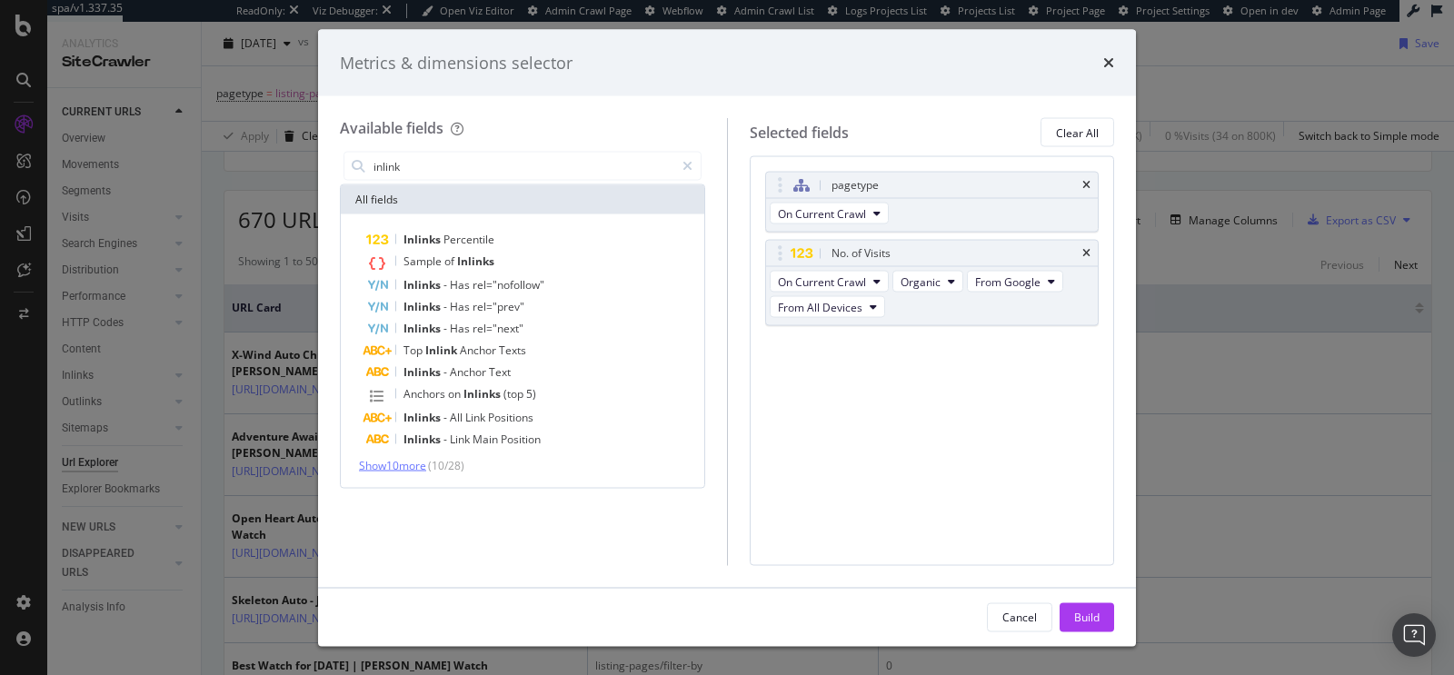
type input "inlink"
click at [426, 466] on span "Show 10 more" at bounding box center [392, 465] width 67 height 15
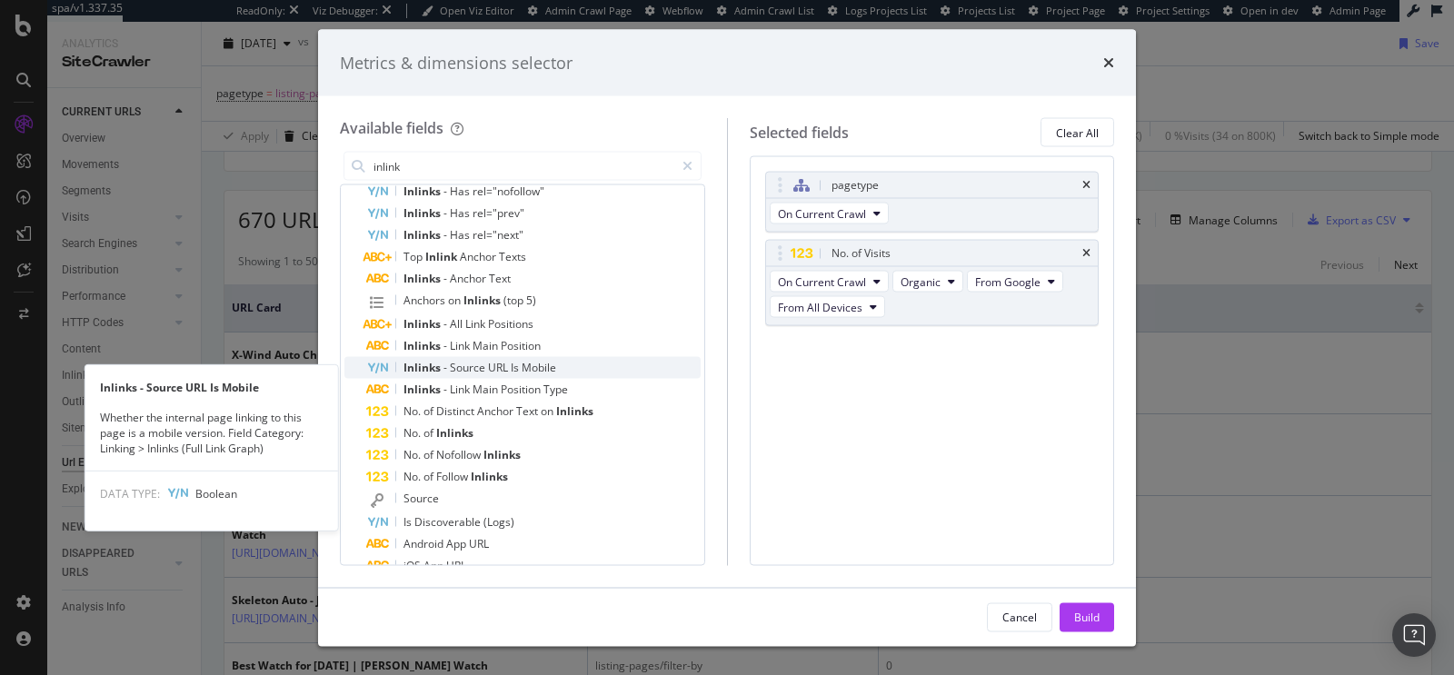
scroll to position [98, 0]
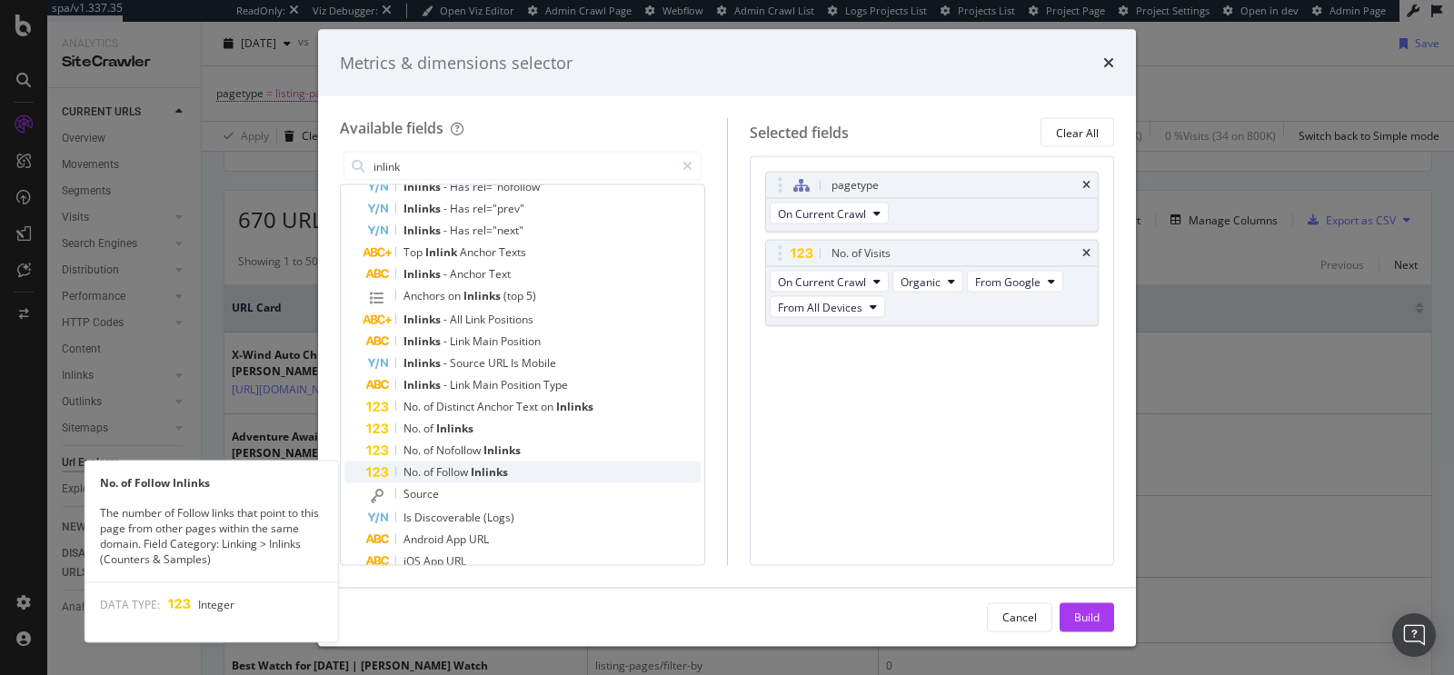
click at [517, 469] on div "No. of Follow Inlinks" at bounding box center [533, 473] width 334 height 22
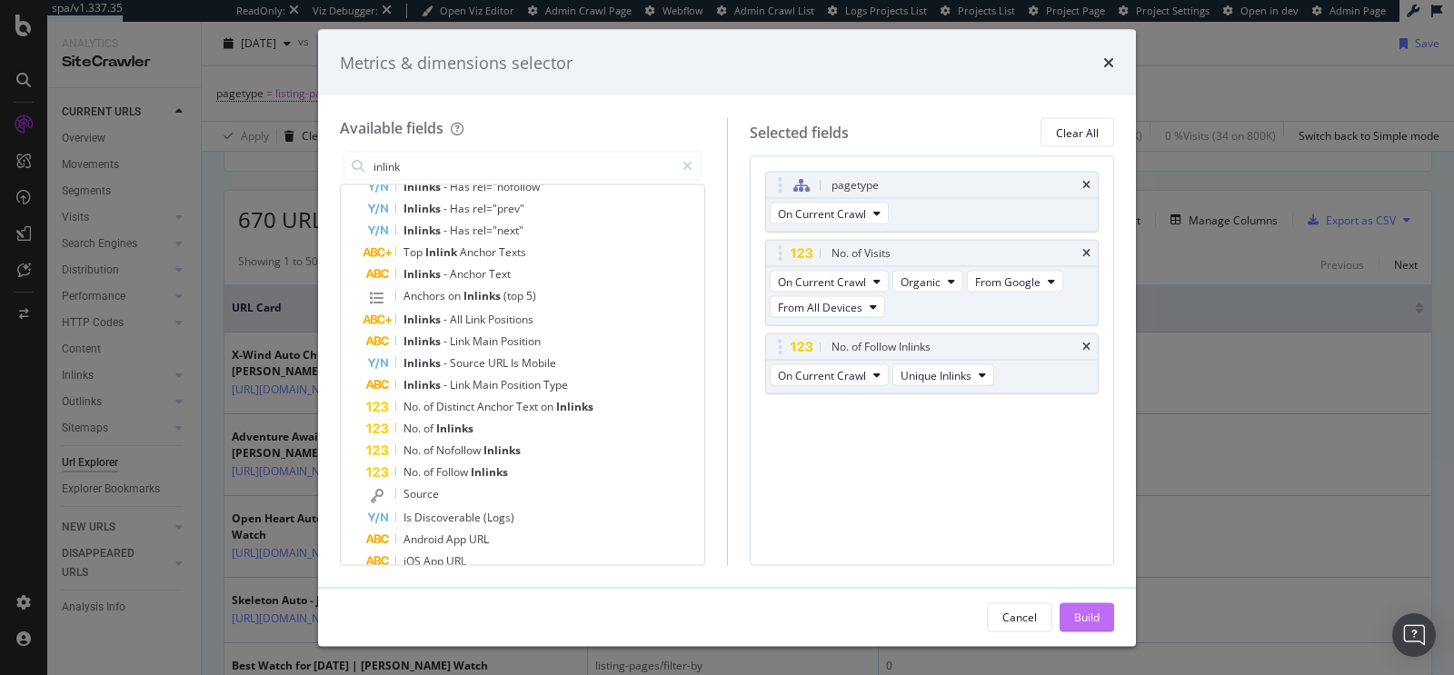
click at [1080, 609] on div "Build" at bounding box center [1086, 616] width 25 height 15
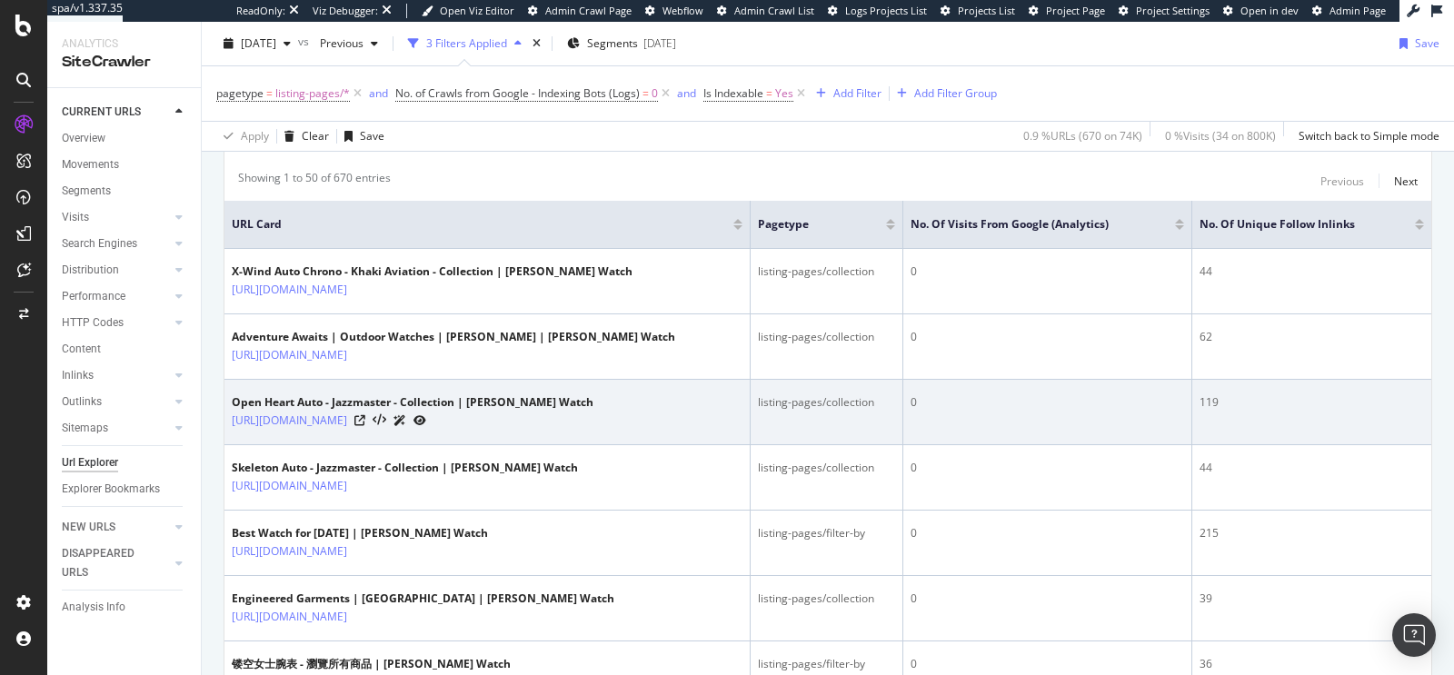
scroll to position [382, 0]
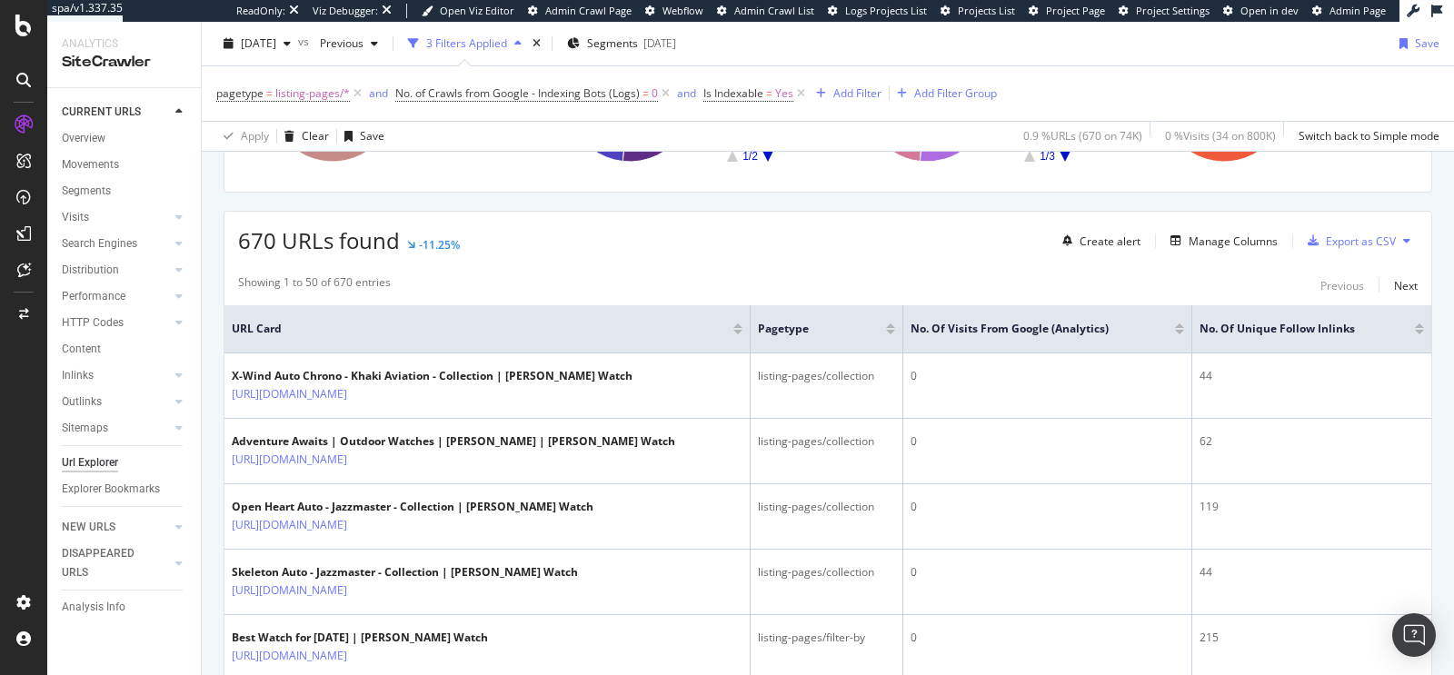
click at [1421, 324] on div at bounding box center [1419, 326] width 9 height 5
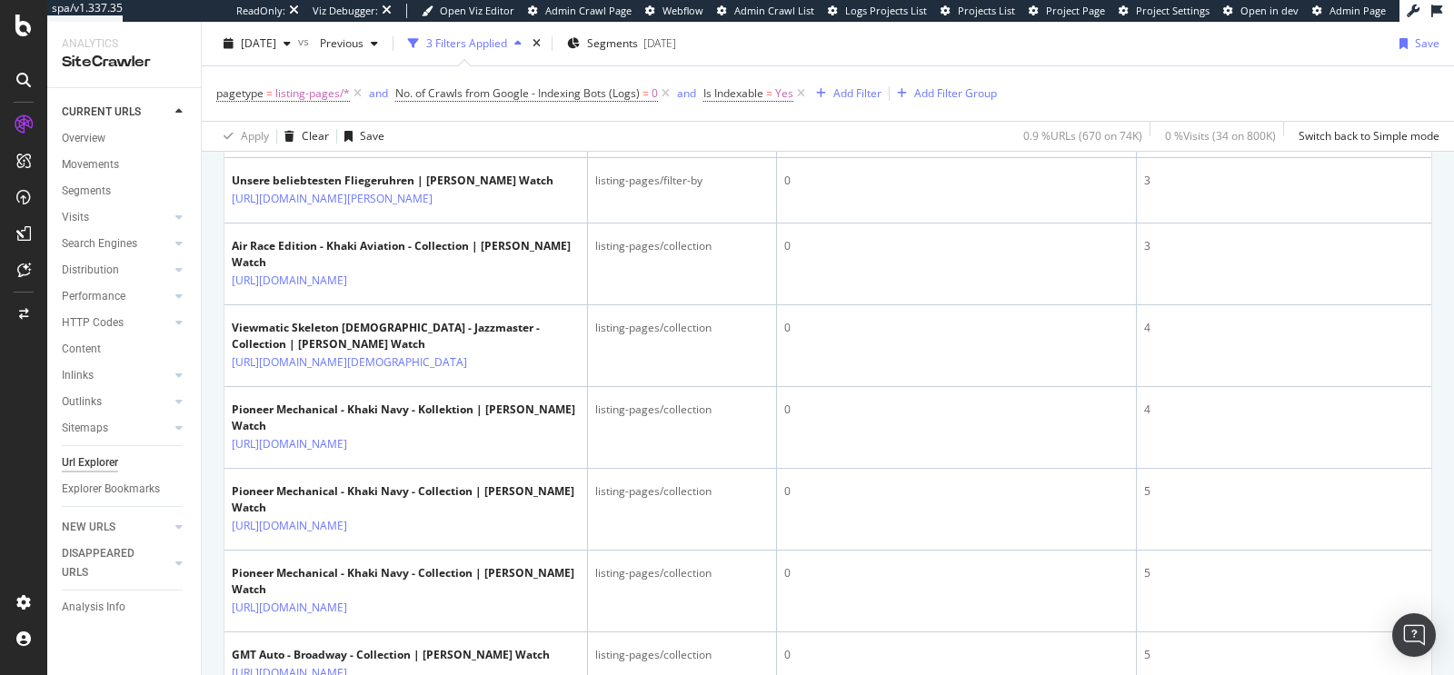
scroll to position [755, 0]
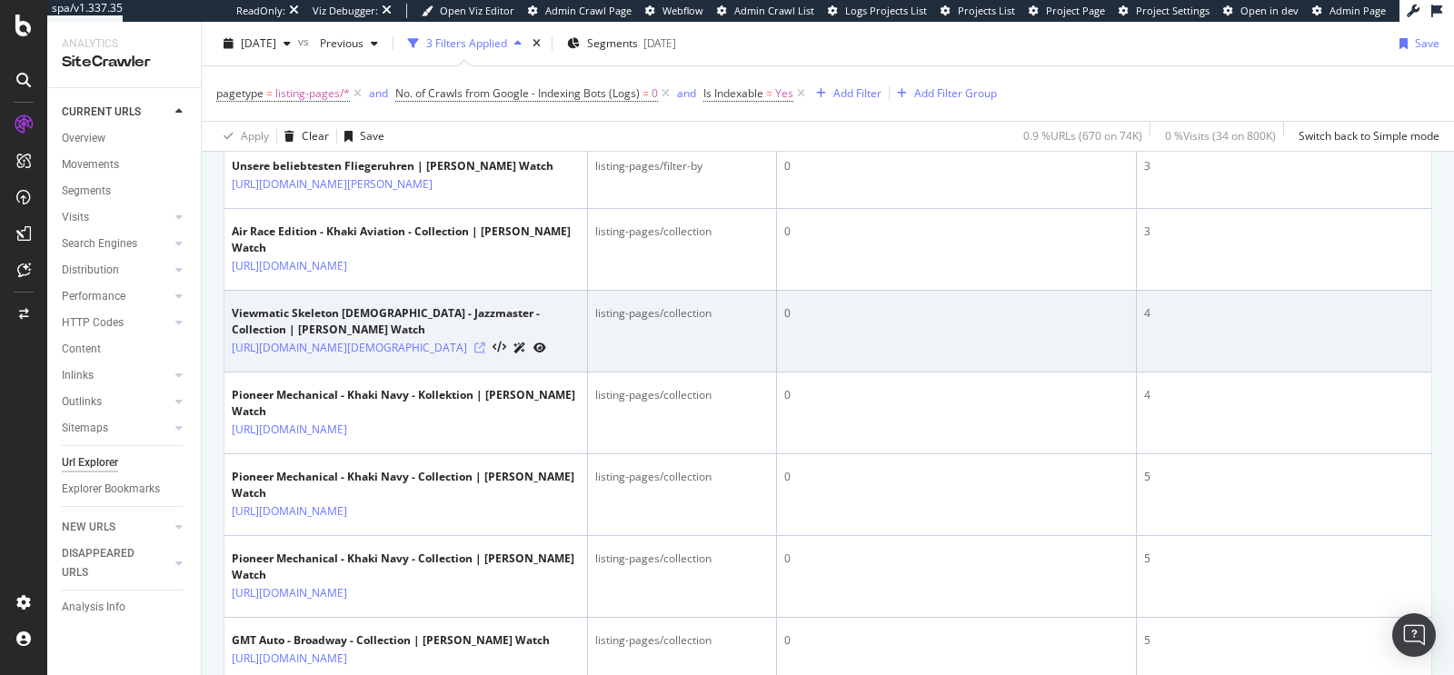
click at [485, 353] on icon at bounding box center [479, 348] width 11 height 11
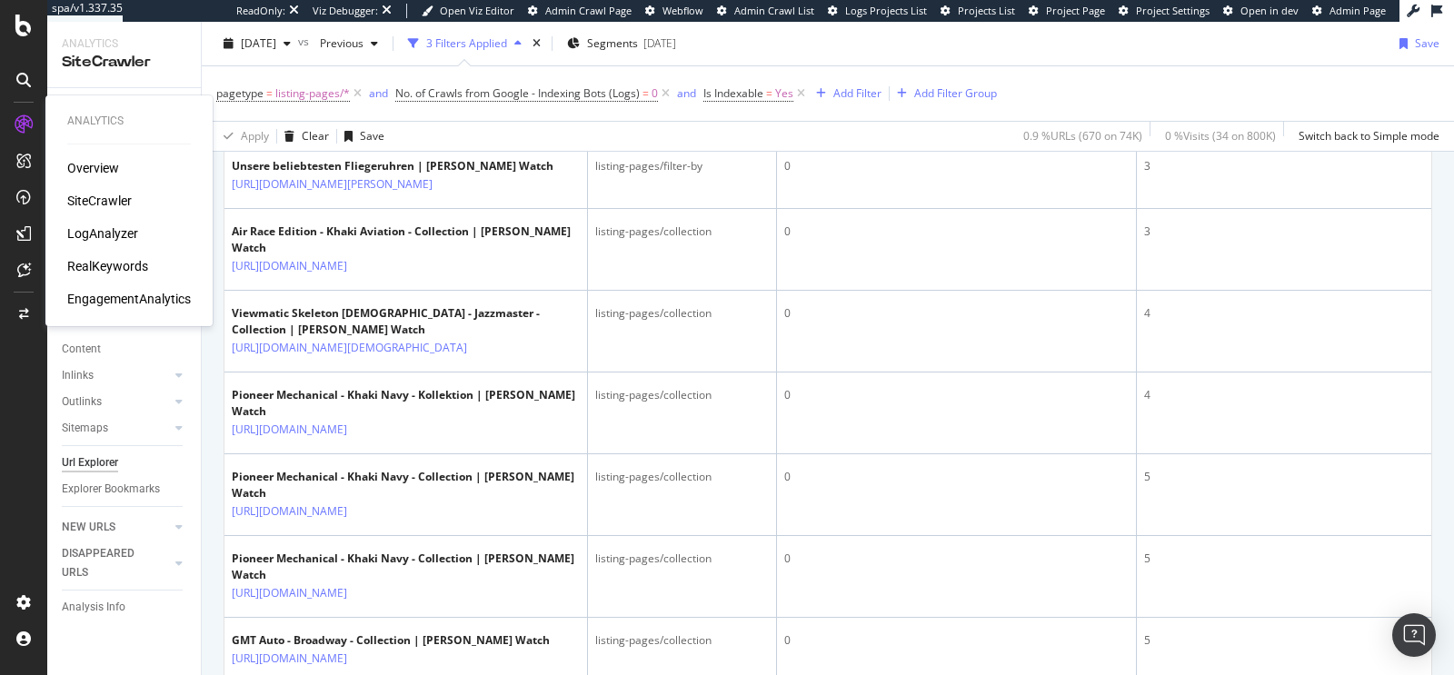
click at [96, 269] on div "RealKeywords" at bounding box center [107, 266] width 81 height 18
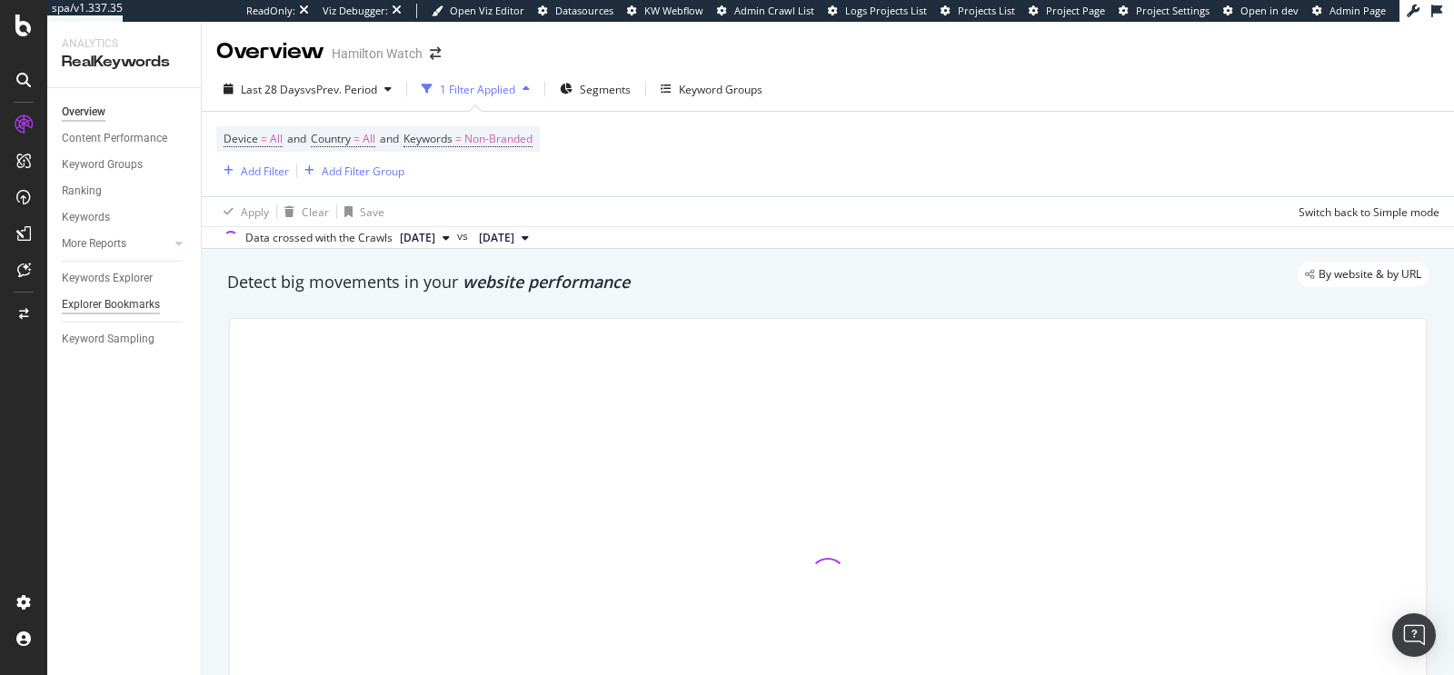
click at [145, 305] on div "Explorer Bookmarks" at bounding box center [111, 304] width 98 height 19
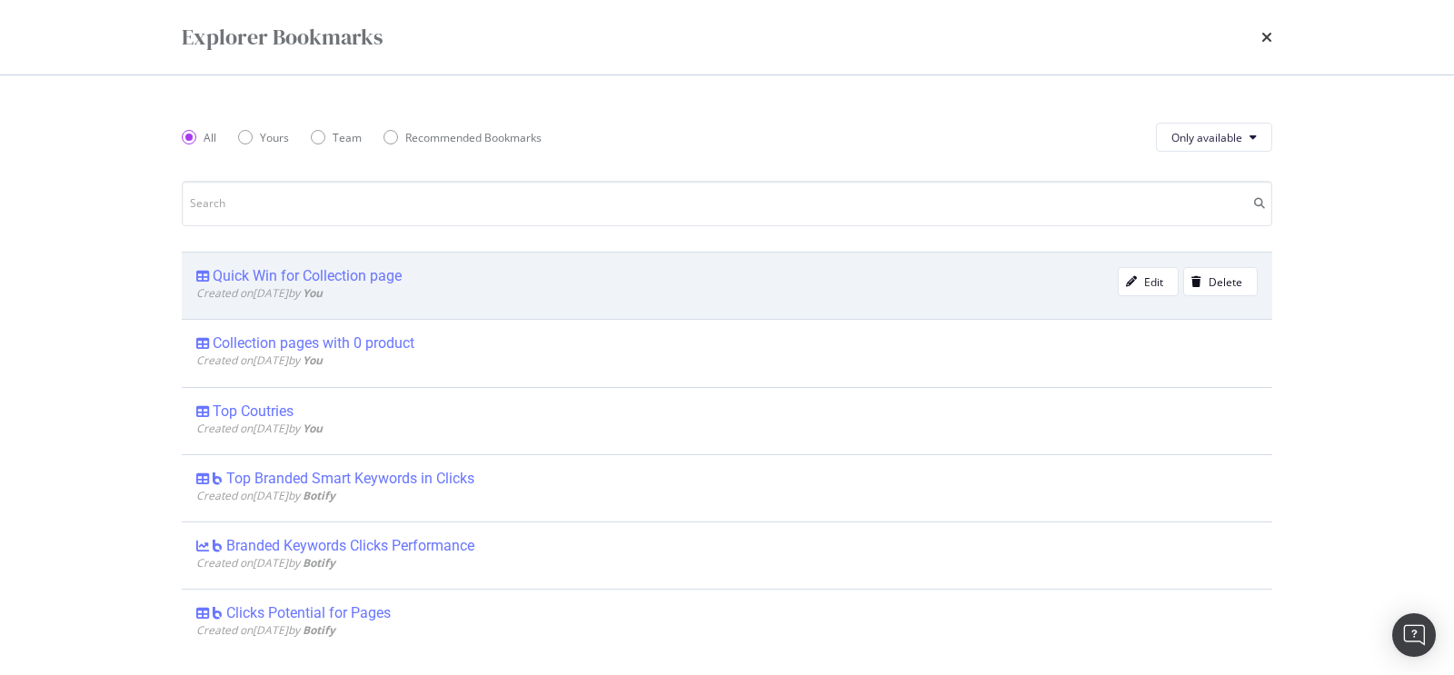
click at [352, 276] on div "Quick Win for Collection page" at bounding box center [307, 276] width 189 height 18
